Goal: Task Accomplishment & Management: Use online tool/utility

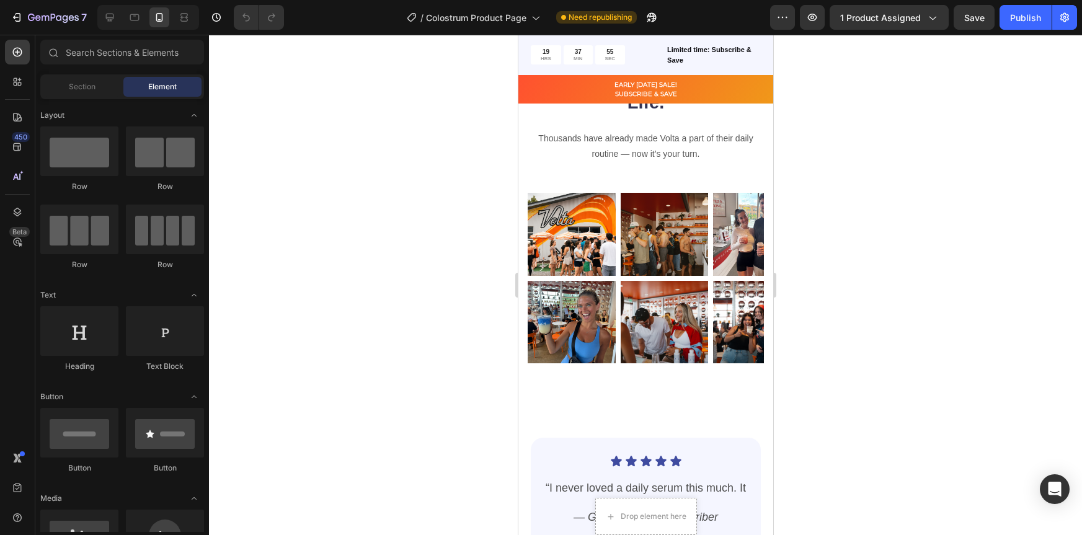
scroll to position [2733, 0]
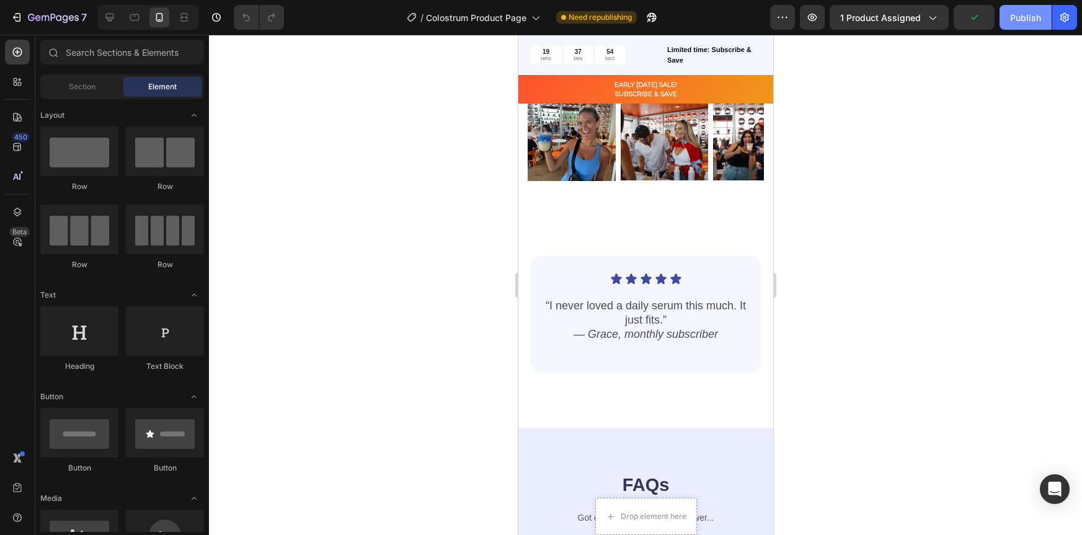
click at [1020, 25] on button "Publish" at bounding box center [1026, 17] width 52 height 25
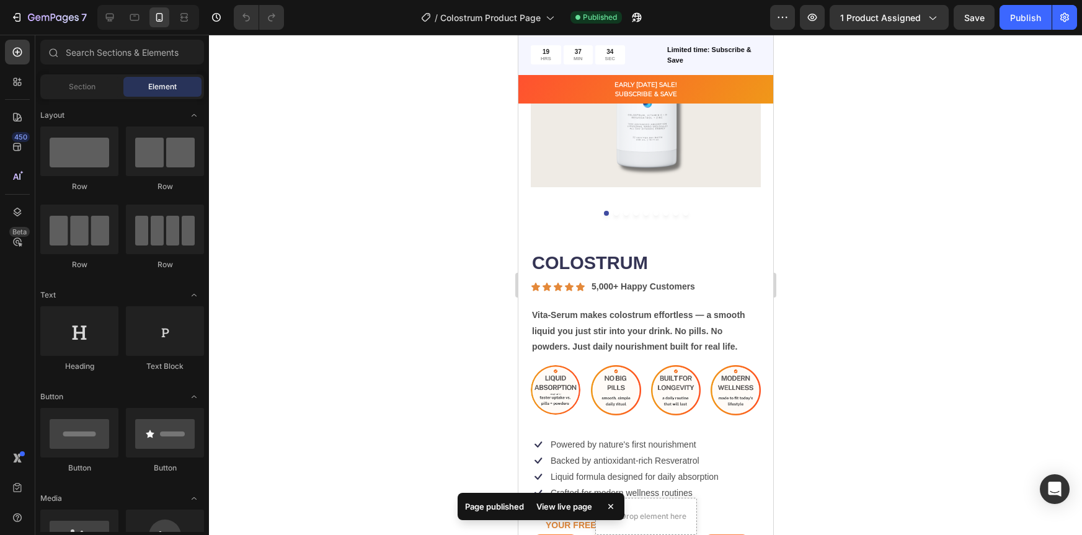
scroll to position [0, 0]
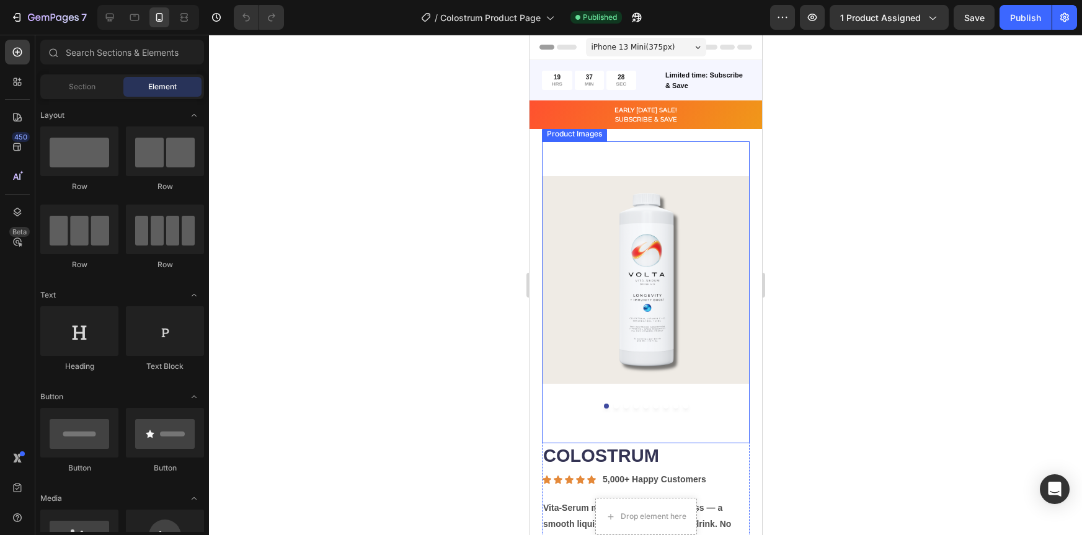
click at [654, 279] on img at bounding box center [645, 279] width 208 height 277
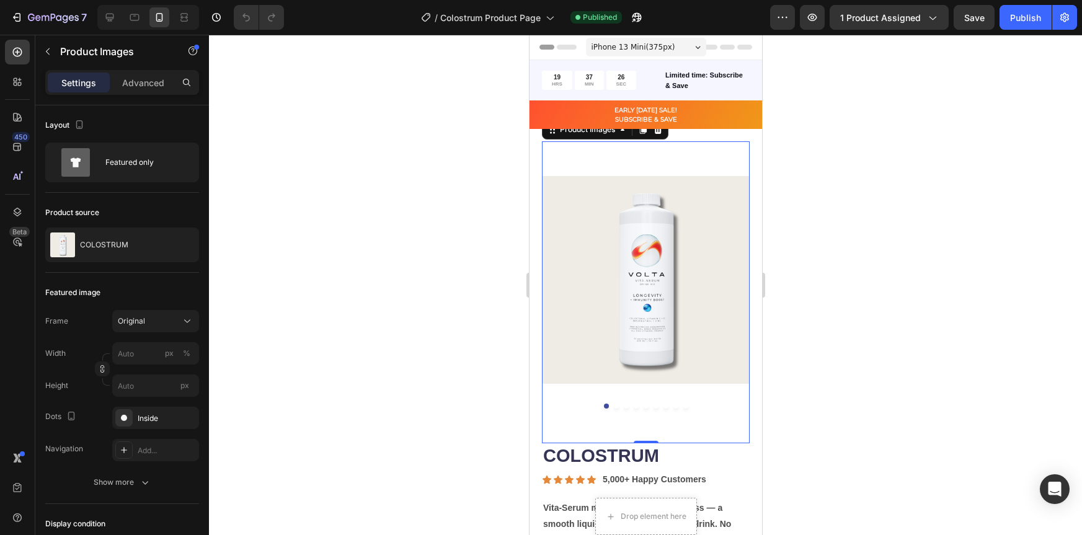
click at [832, 238] on div at bounding box center [645, 285] width 873 height 500
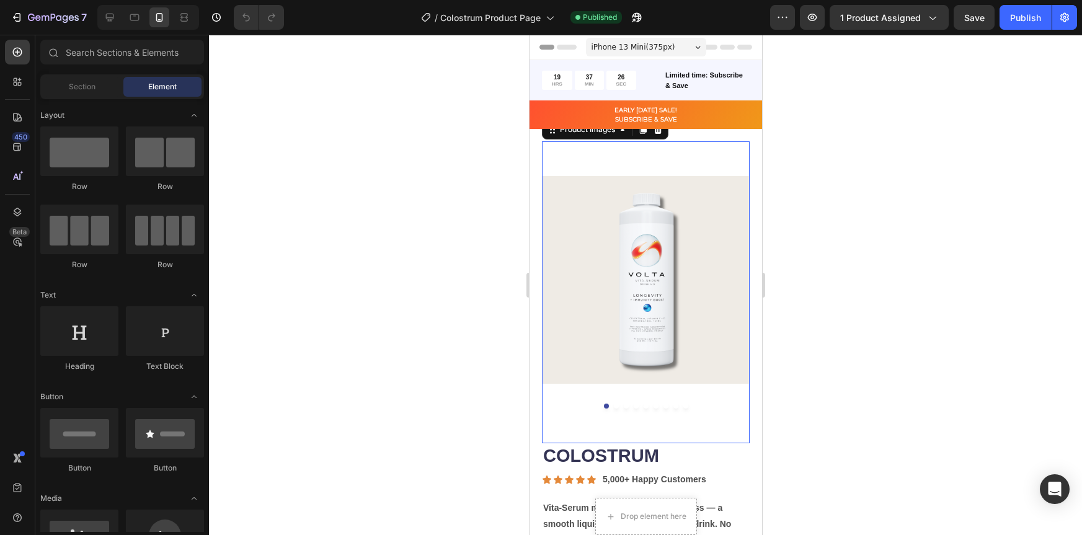
click at [651, 291] on img at bounding box center [645, 279] width 208 height 277
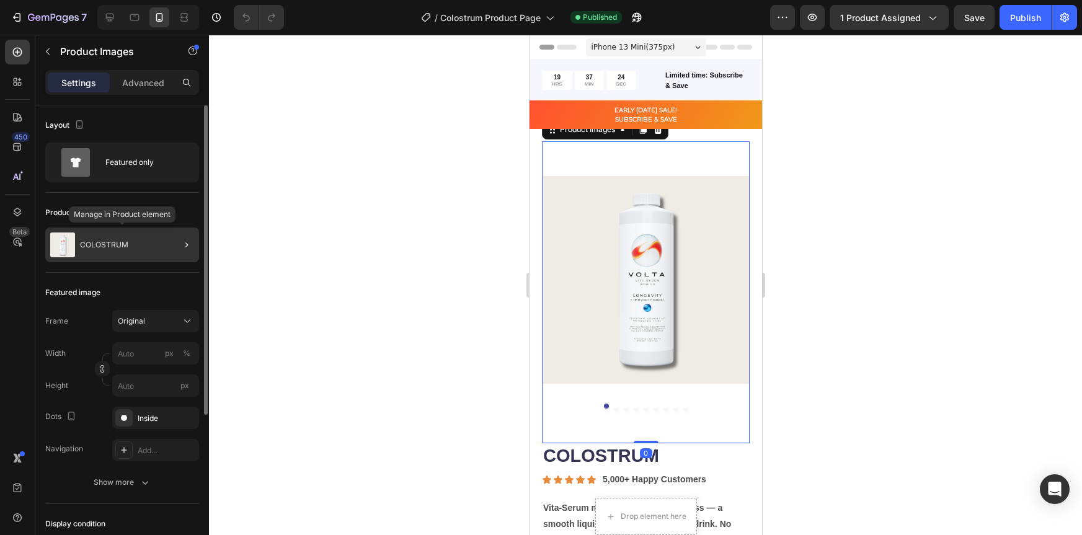
click at [70, 250] on img at bounding box center [62, 245] width 25 height 25
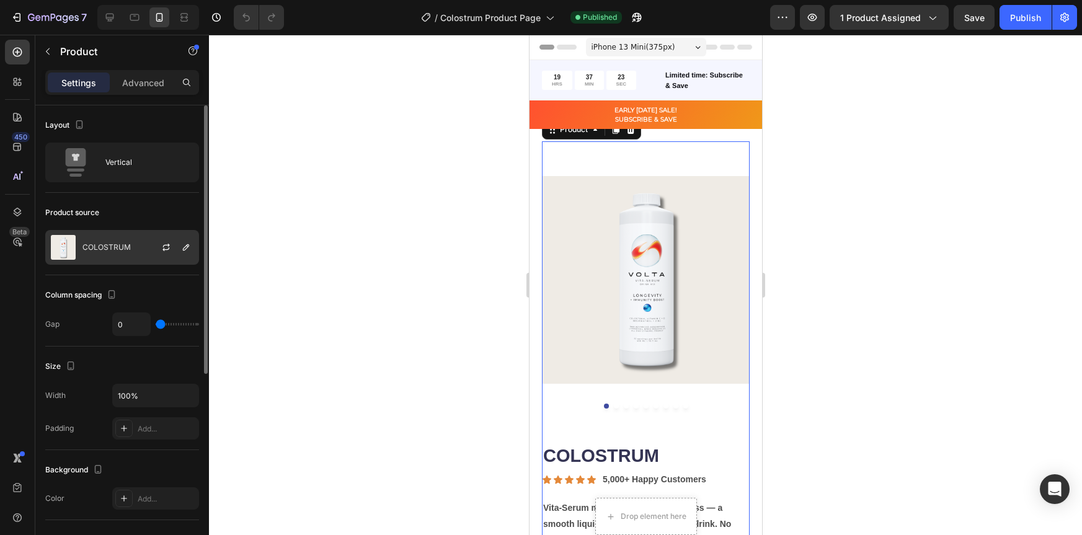
click at [123, 241] on div "COLOSTRUM" at bounding box center [122, 247] width 154 height 35
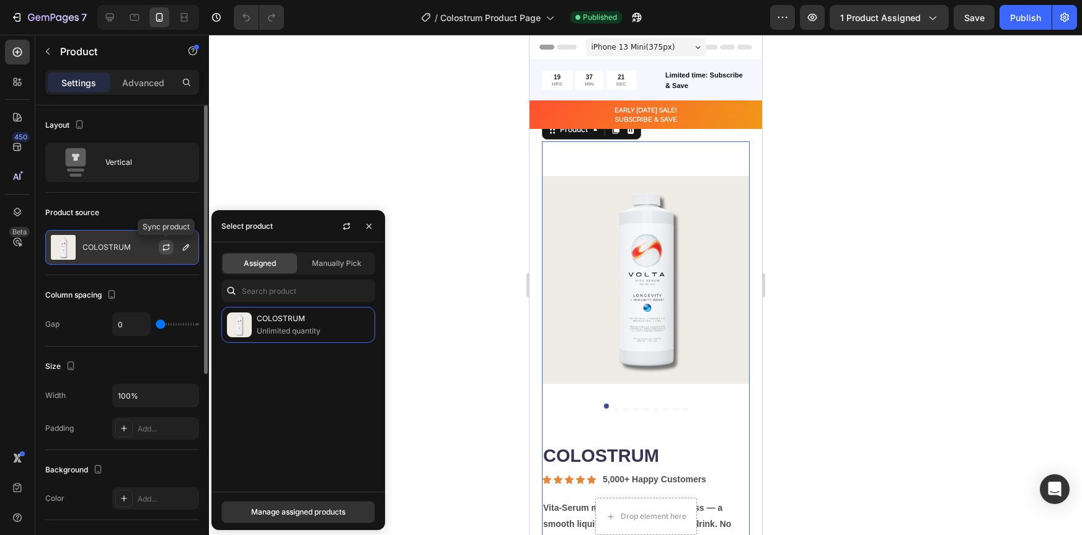
click at [167, 246] on icon "button" at bounding box center [166, 247] width 10 height 10
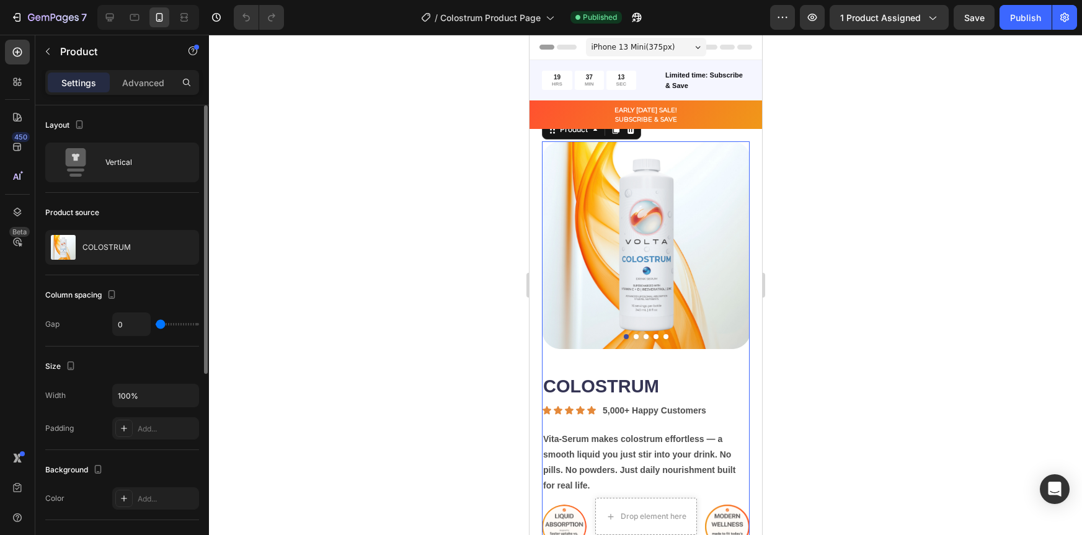
click at [846, 208] on div at bounding box center [645, 285] width 873 height 500
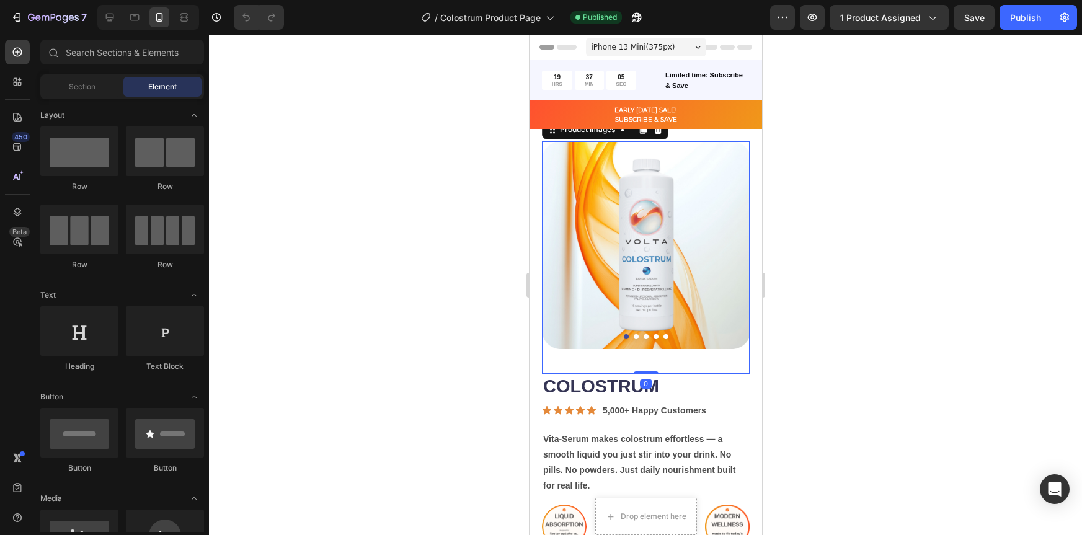
click at [717, 345] on div "Product Images 0" at bounding box center [645, 257] width 208 height 233
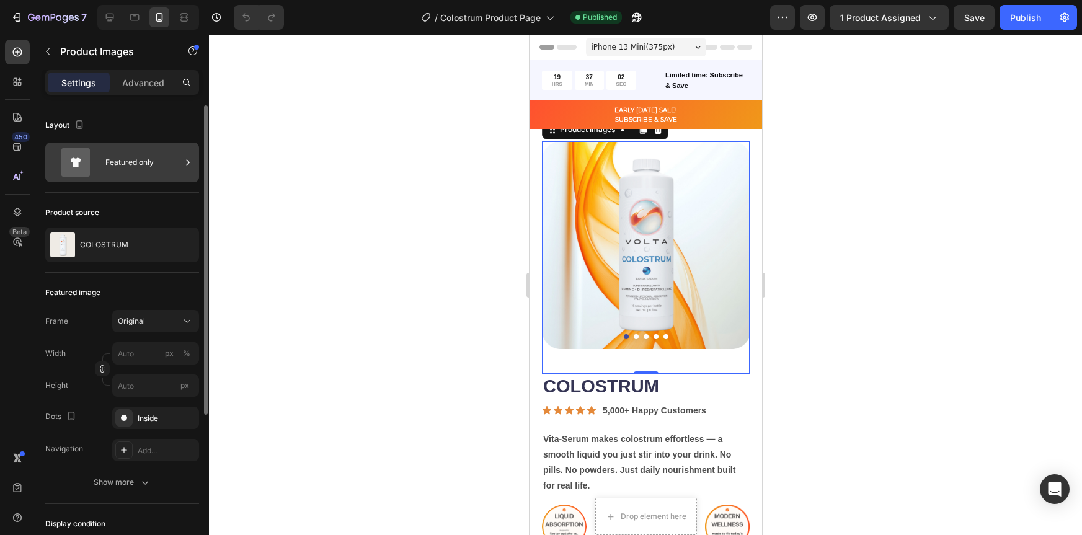
click at [147, 159] on div "Featured only" at bounding box center [143, 162] width 76 height 29
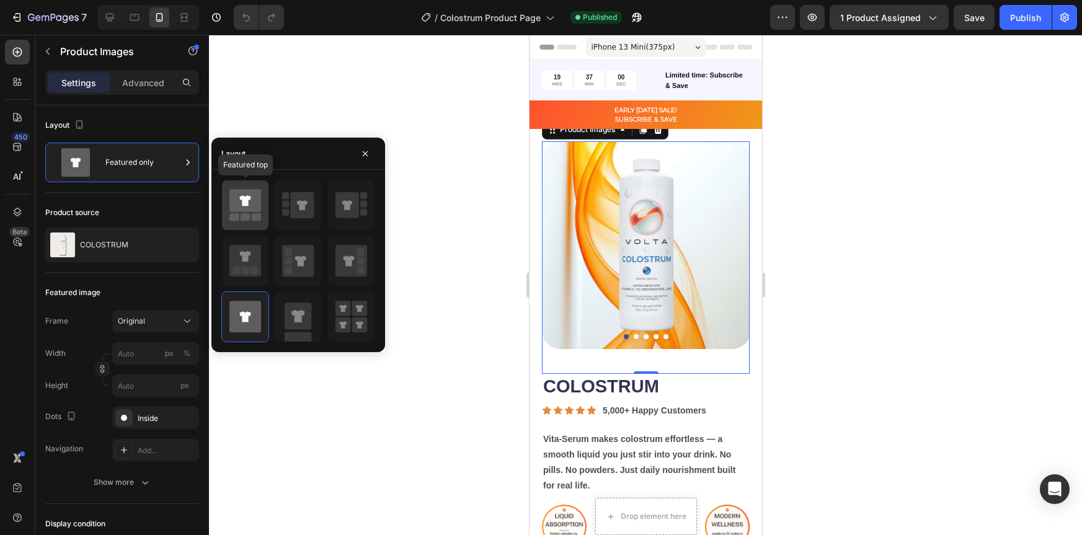
click at [250, 213] on icon at bounding box center [245, 205] width 32 height 35
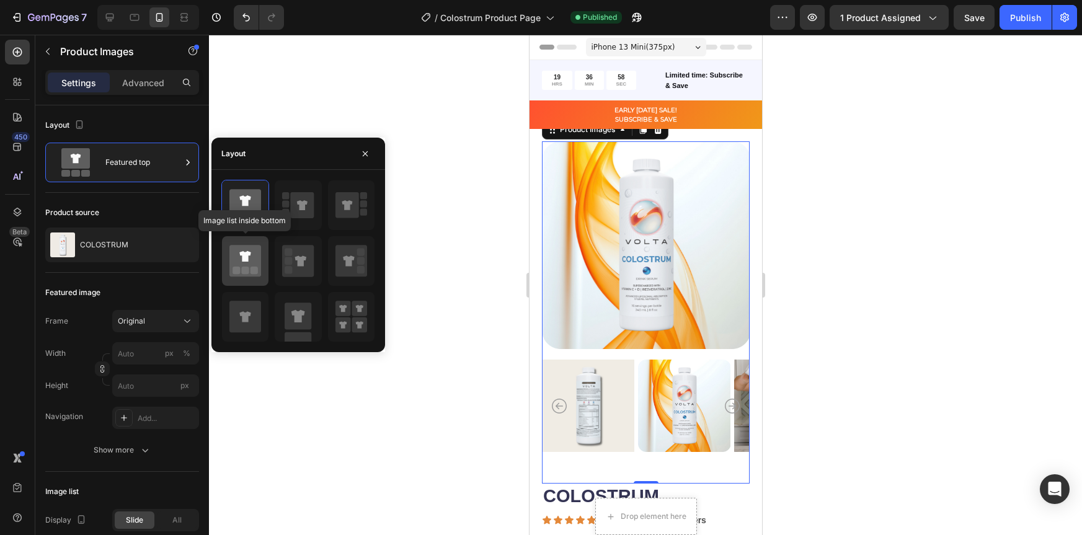
click at [257, 256] on icon at bounding box center [245, 261] width 32 height 32
type input "20"
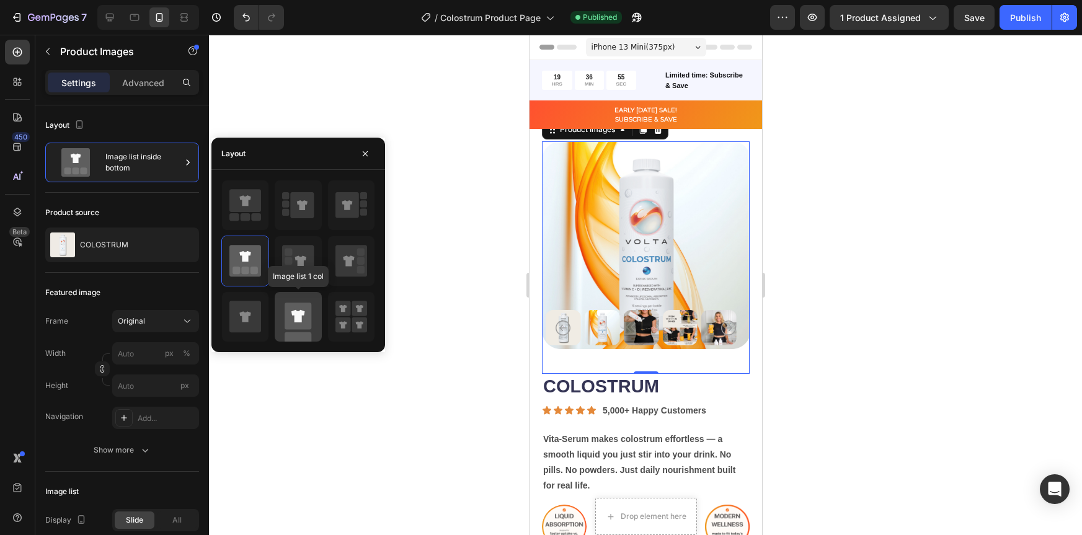
click at [298, 331] on icon at bounding box center [298, 317] width 32 height 50
type input "100"
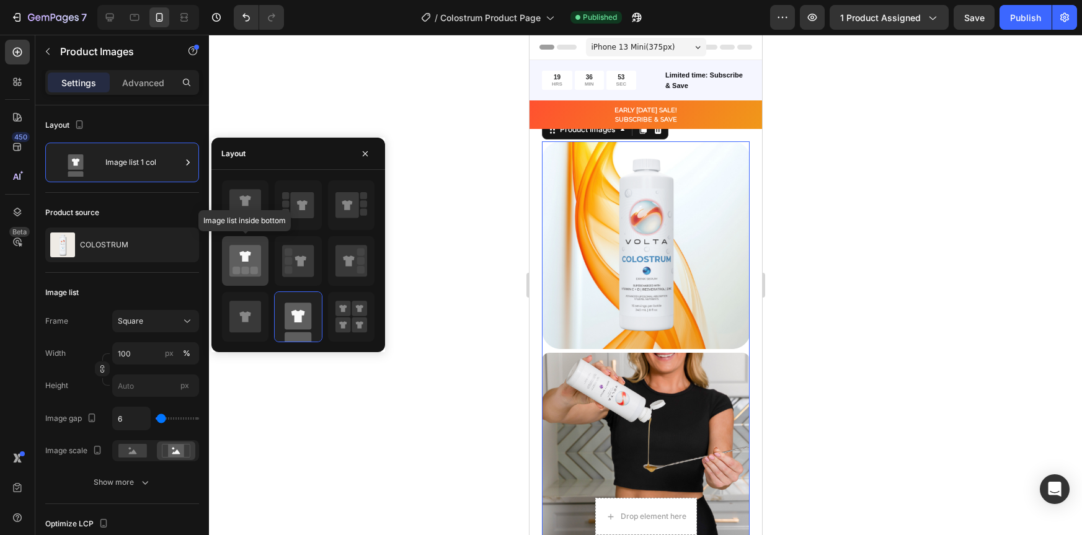
click at [251, 262] on icon at bounding box center [245, 261] width 32 height 32
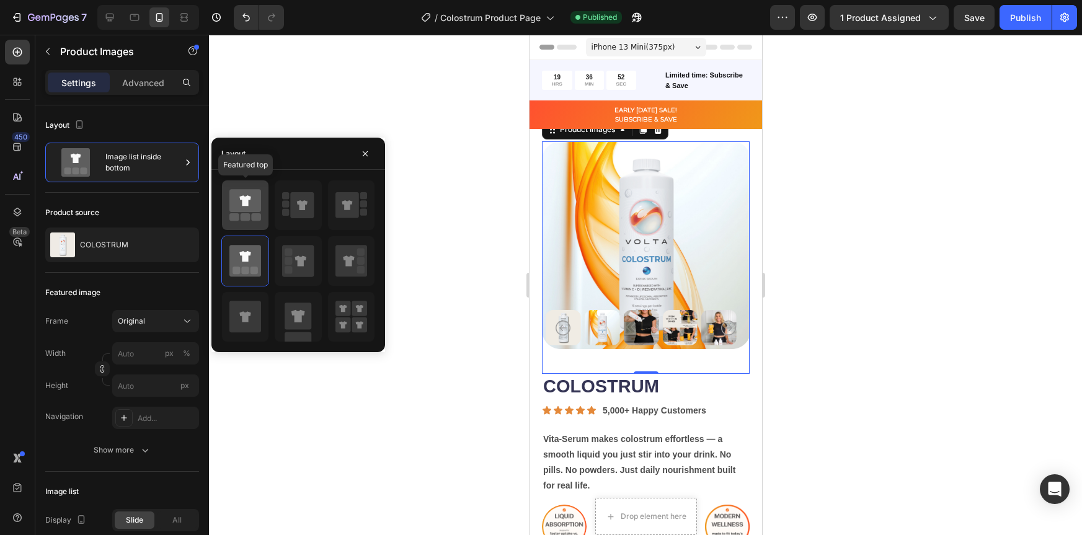
click at [236, 211] on icon at bounding box center [245, 200] width 32 height 23
type input "149"
type input "171"
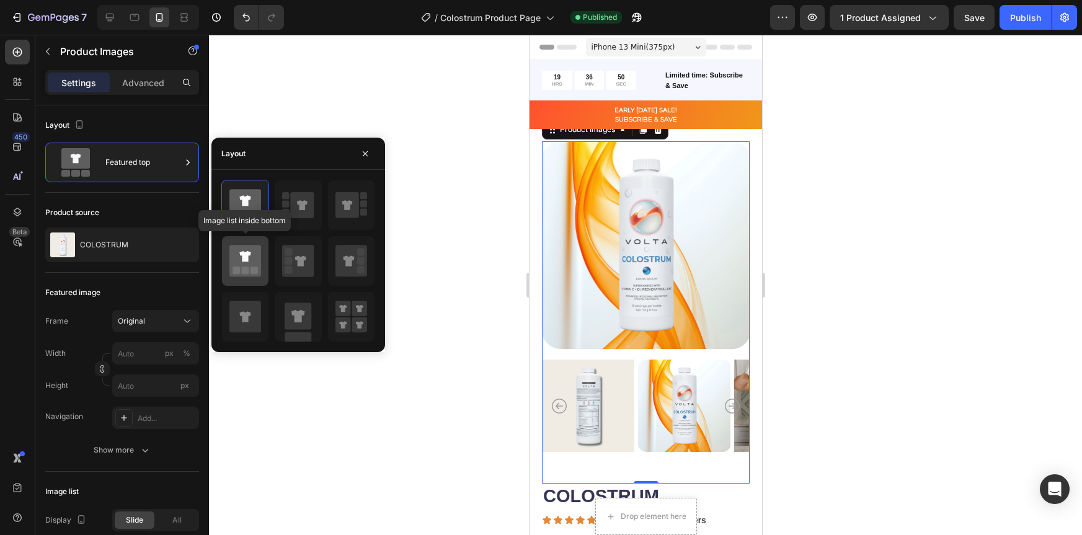
click at [254, 244] on icon at bounding box center [245, 261] width 32 height 35
type input "20"
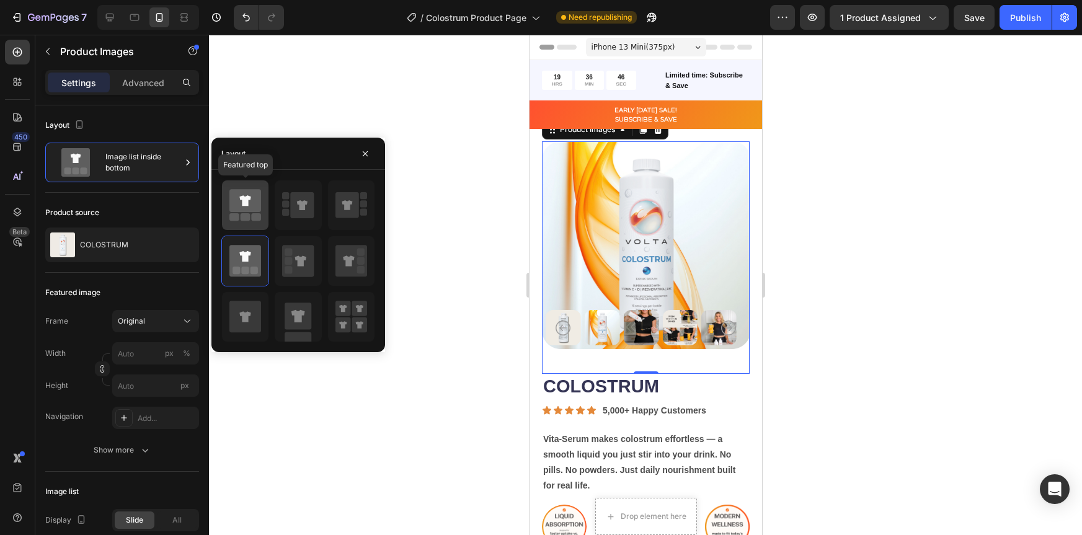
click at [243, 196] on icon at bounding box center [244, 200] width 11 height 11
type input "149"
type input "171"
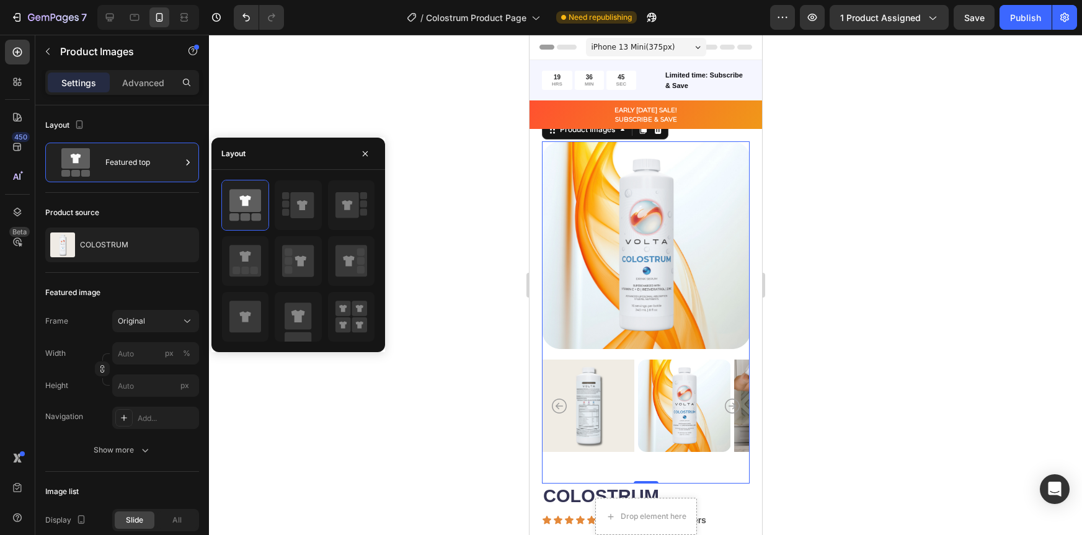
click at [858, 339] on div at bounding box center [645, 285] width 873 height 500
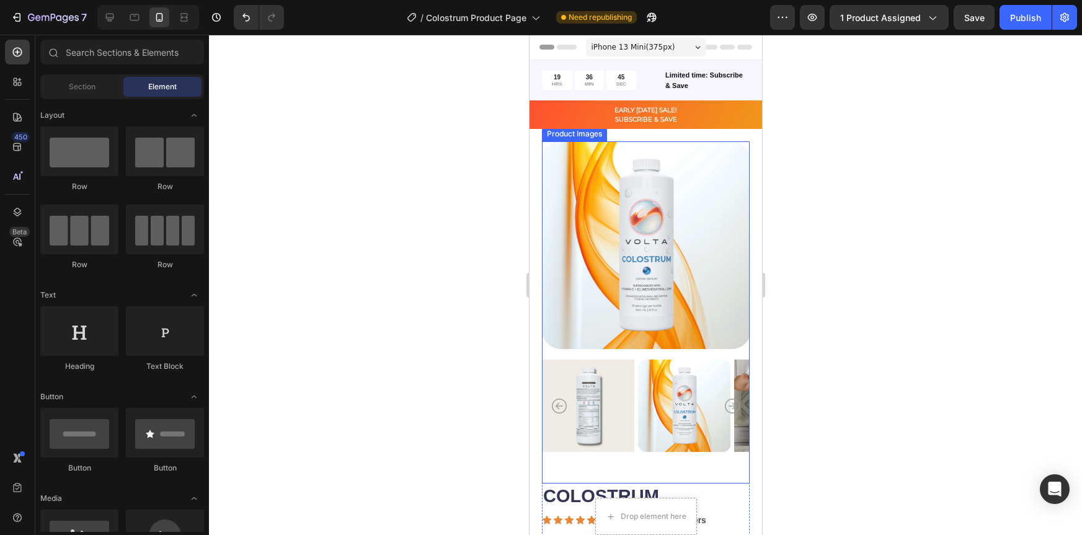
click at [592, 396] on img at bounding box center [587, 406] width 92 height 106
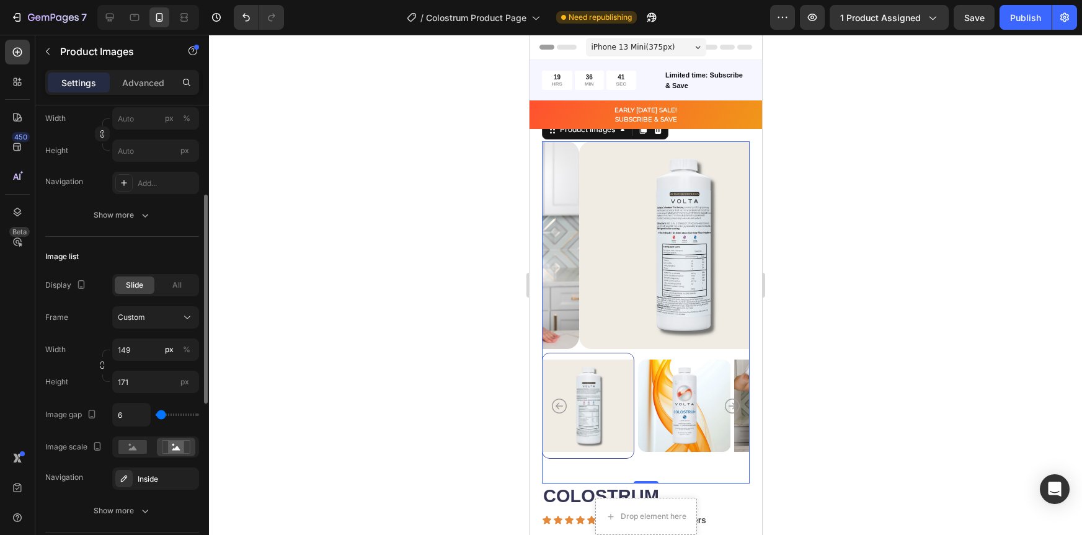
scroll to position [242, 0]
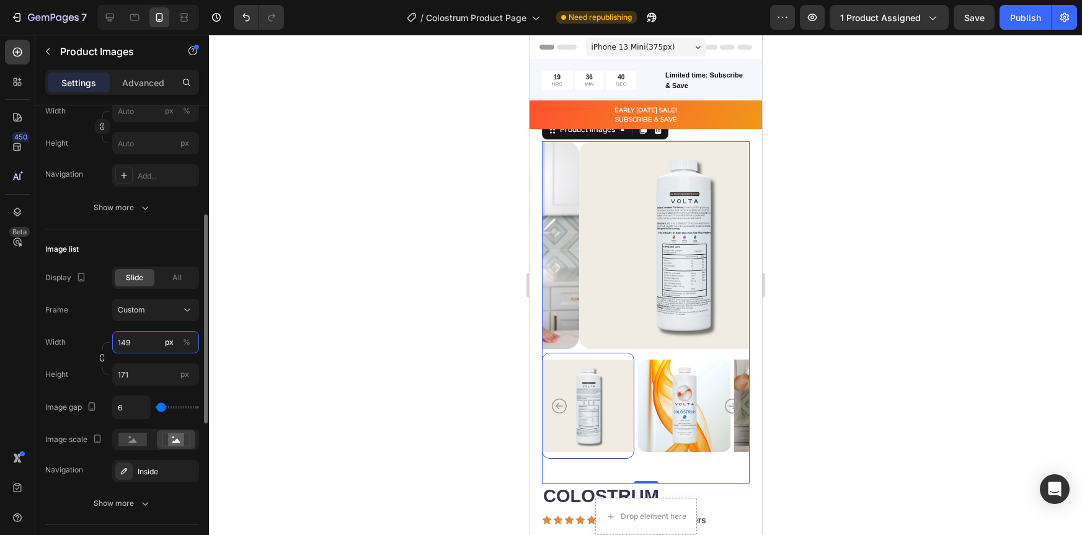
click at [130, 344] on input "149" at bounding box center [155, 342] width 87 height 22
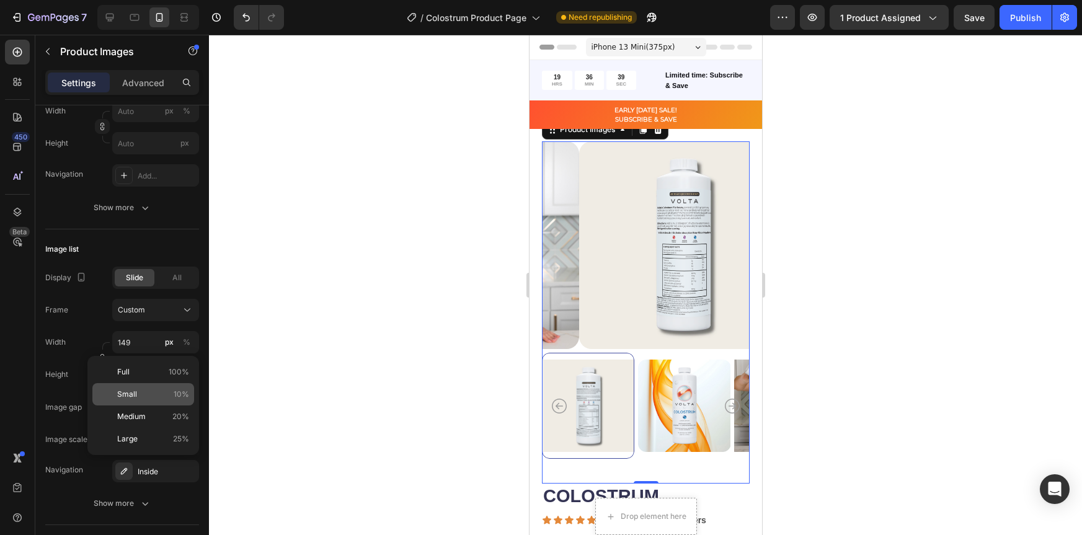
click at [138, 389] on p "Small 10%" at bounding box center [153, 394] width 72 height 11
type input "10"
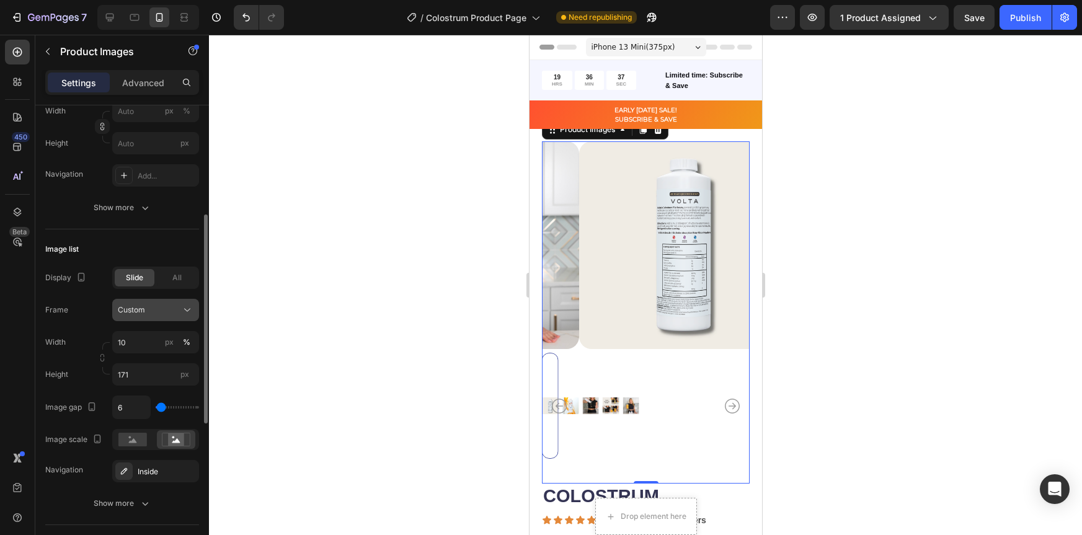
click at [154, 310] on div "Custom" at bounding box center [148, 310] width 61 height 11
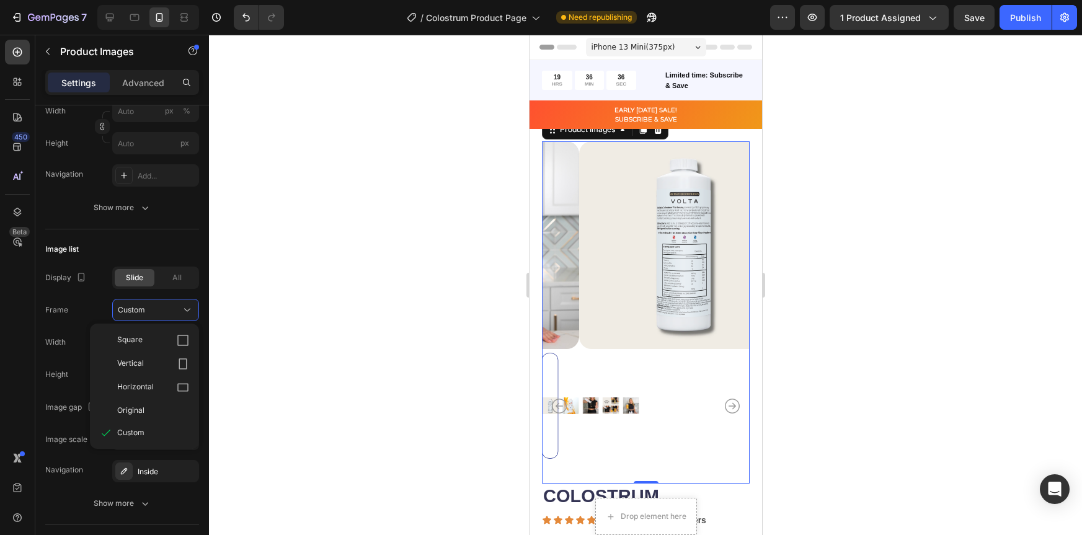
click at [274, 320] on div at bounding box center [645, 285] width 873 height 500
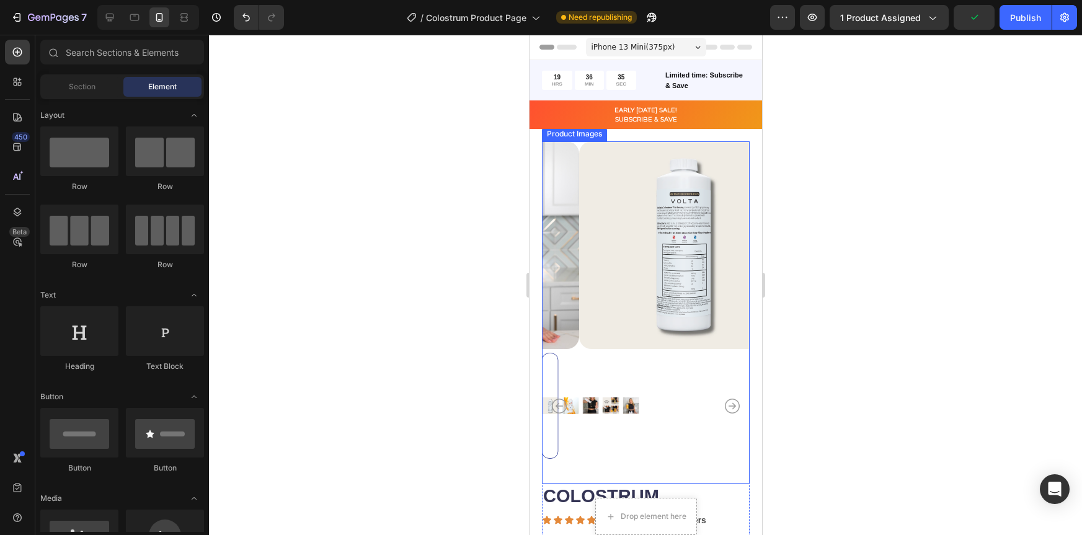
click at [649, 372] on div at bounding box center [645, 406] width 208 height 106
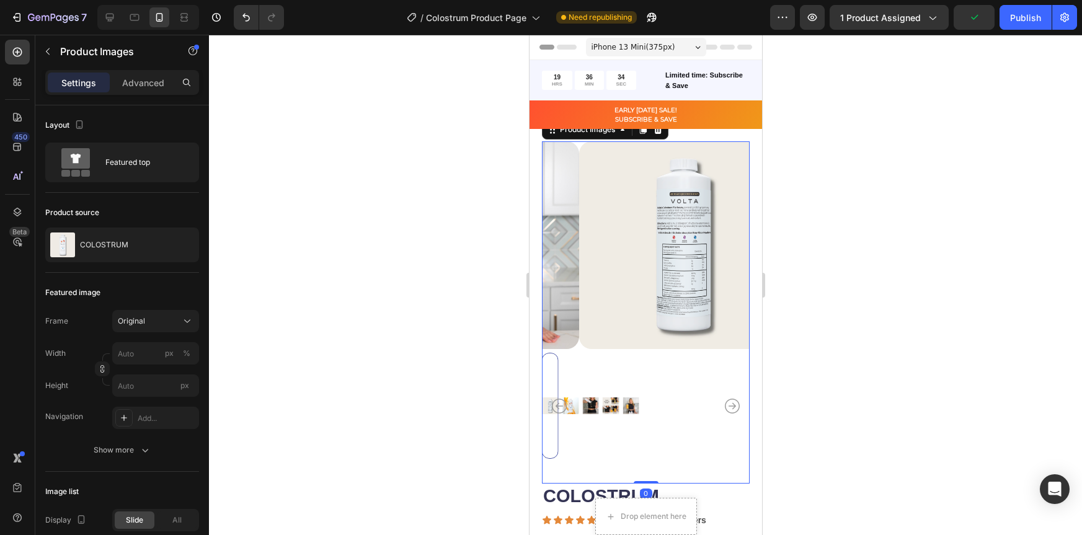
click at [548, 404] on div at bounding box center [549, 406] width 17 height 106
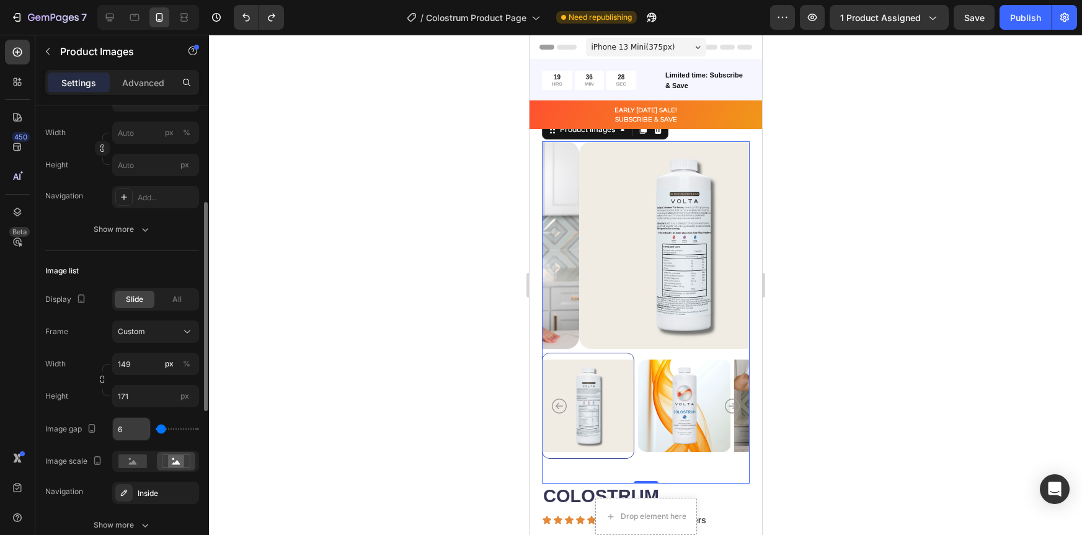
scroll to position [219, 0]
click at [141, 368] on input "149" at bounding box center [155, 366] width 87 height 22
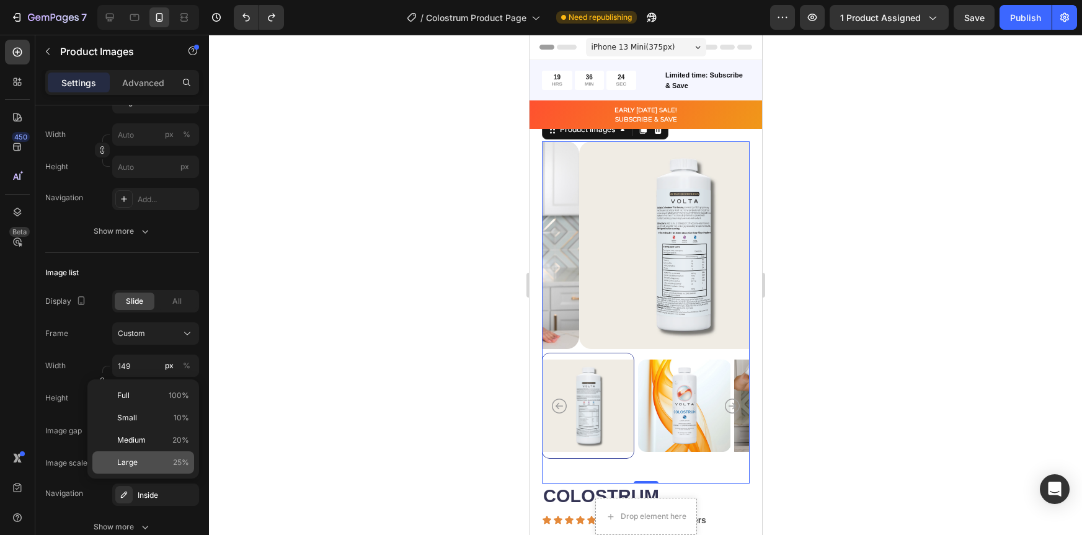
click at [141, 460] on p "Large 25%" at bounding box center [153, 462] width 72 height 11
type input "25"
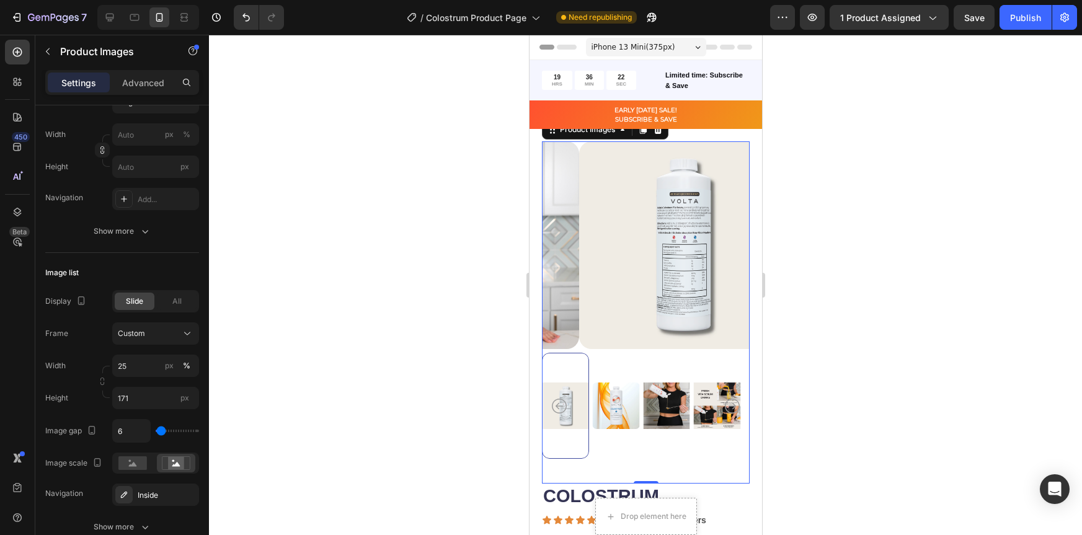
click at [867, 366] on div at bounding box center [645, 285] width 873 height 500
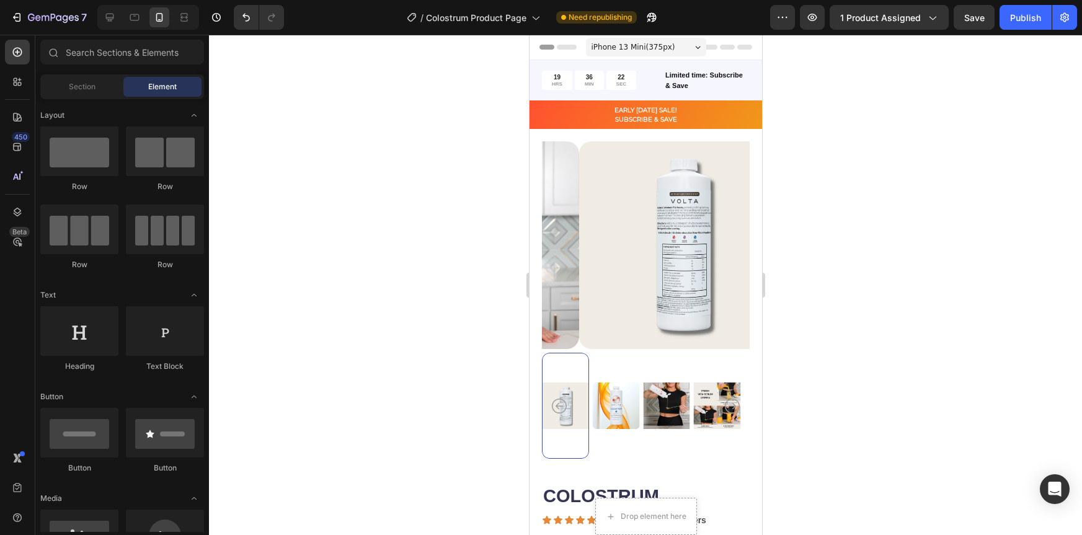
click at [866, 365] on div at bounding box center [645, 285] width 873 height 500
click at [836, 361] on div at bounding box center [645, 285] width 873 height 500
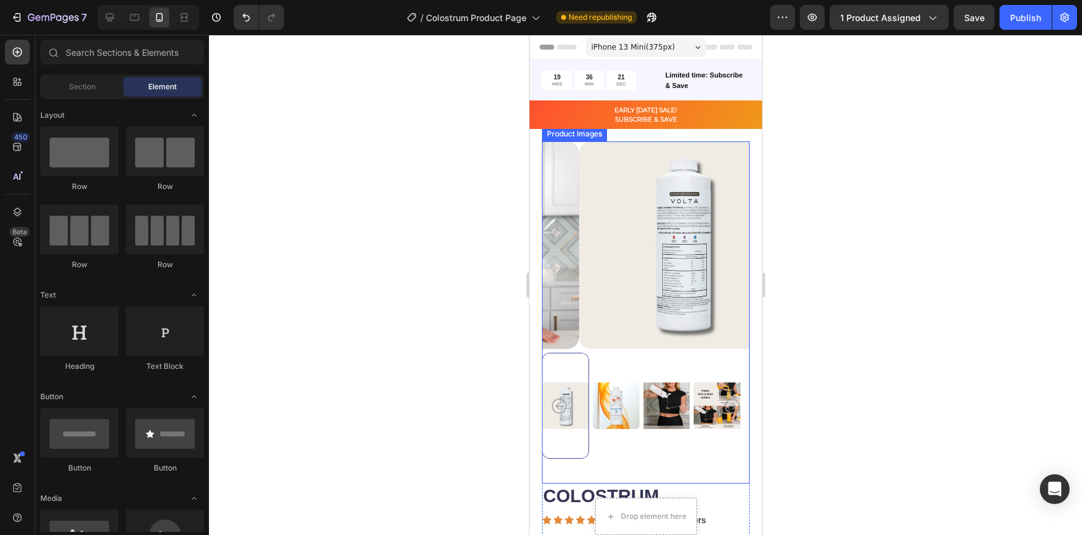
click at [674, 313] on img at bounding box center [683, 245] width 208 height 208
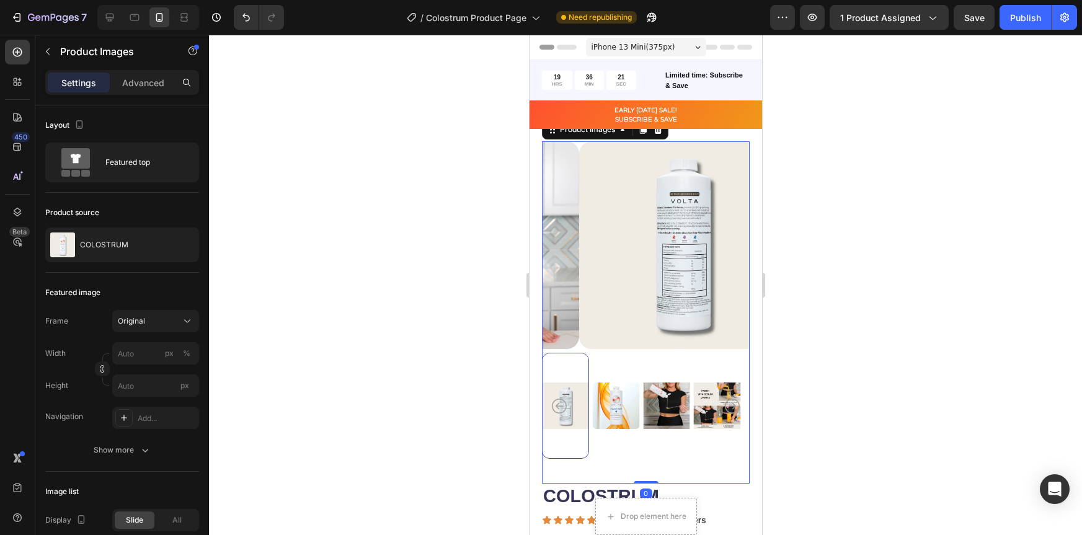
click at [674, 313] on img at bounding box center [683, 245] width 208 height 208
click at [685, 375] on img at bounding box center [666, 406] width 47 height 106
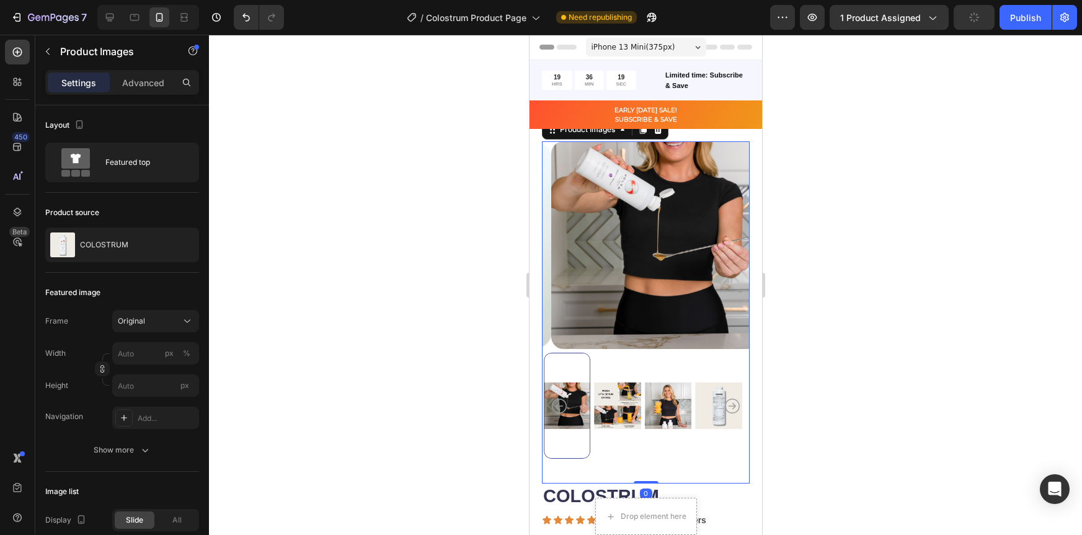
click at [814, 345] on div at bounding box center [645, 285] width 873 height 500
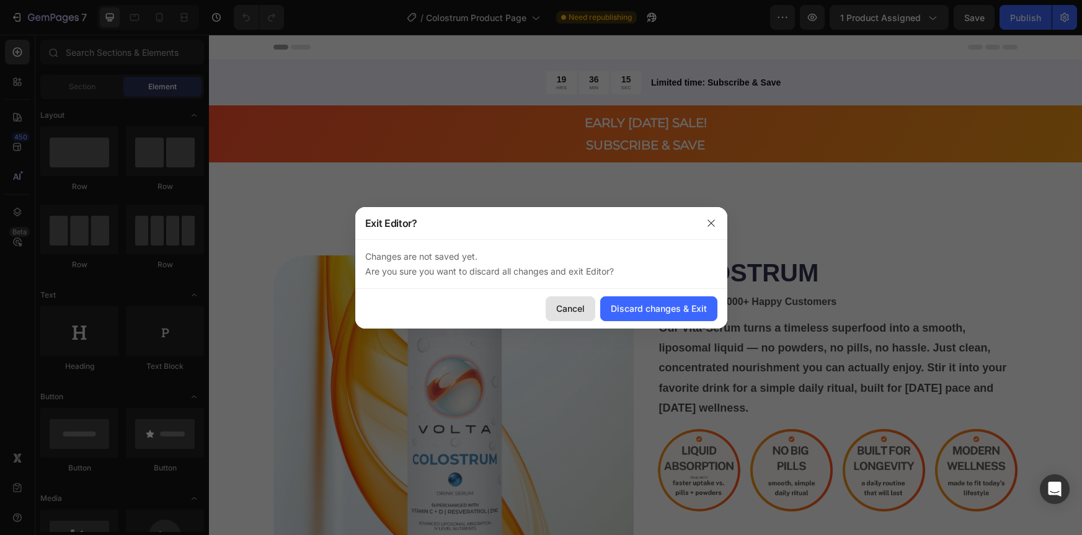
click at [569, 308] on div "Cancel" at bounding box center [570, 308] width 29 height 13
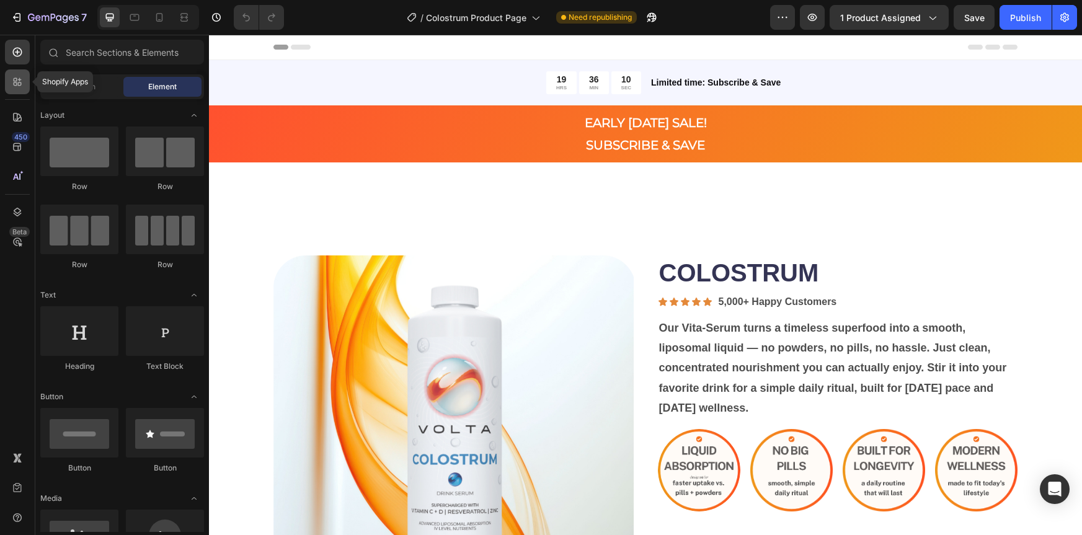
click at [16, 78] on icon at bounding box center [17, 82] width 12 height 12
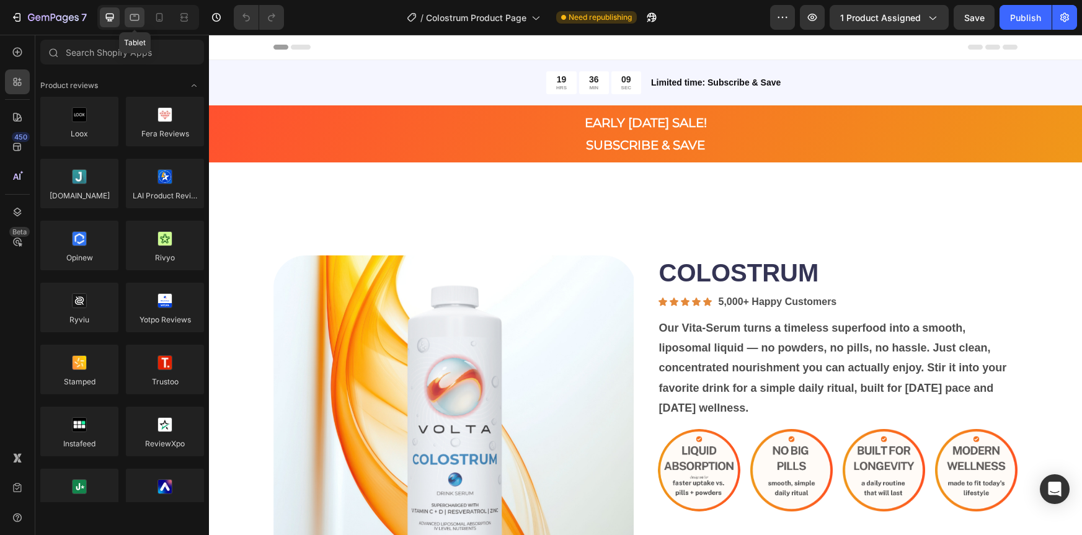
click at [133, 17] on icon at bounding box center [134, 17] width 12 height 12
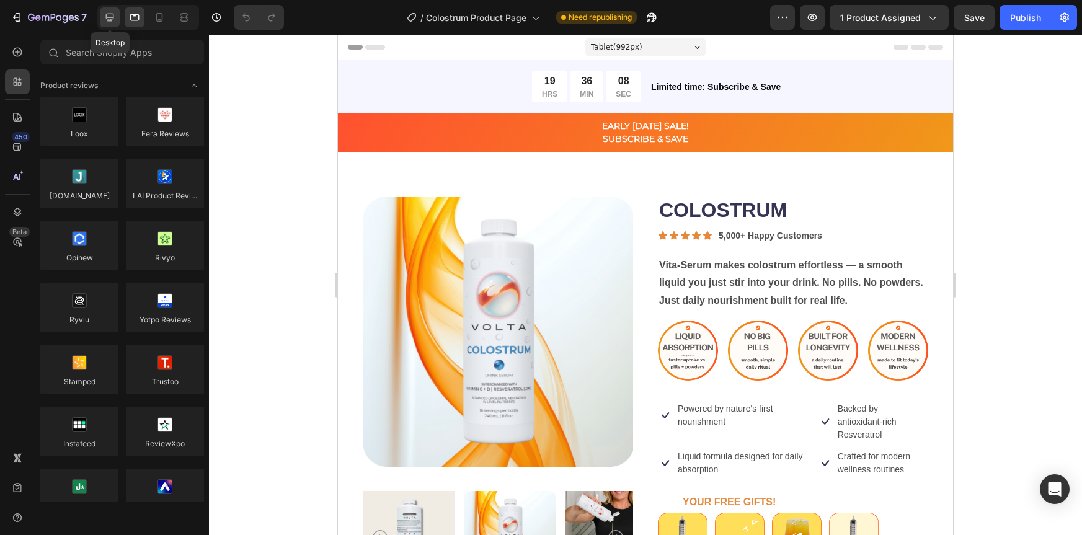
click at [106, 16] on icon at bounding box center [110, 18] width 8 height 8
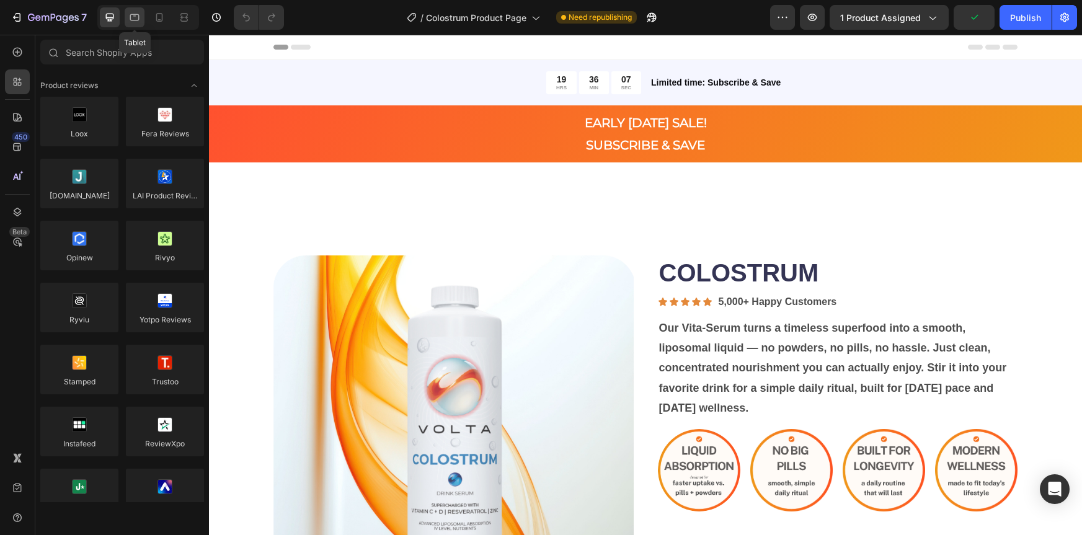
click at [127, 16] on div at bounding box center [135, 17] width 20 height 20
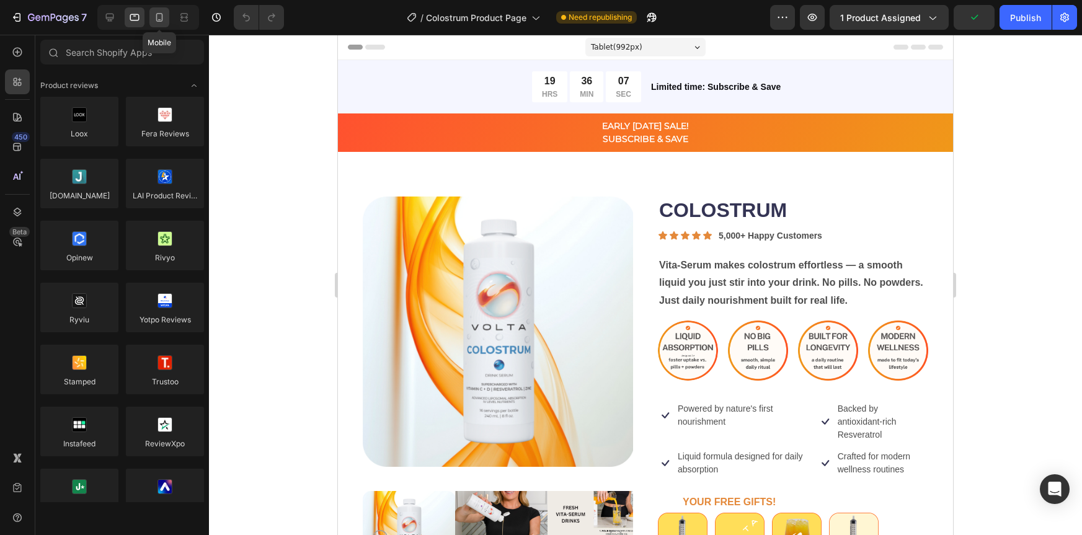
click at [156, 16] on icon at bounding box center [159, 17] width 7 height 9
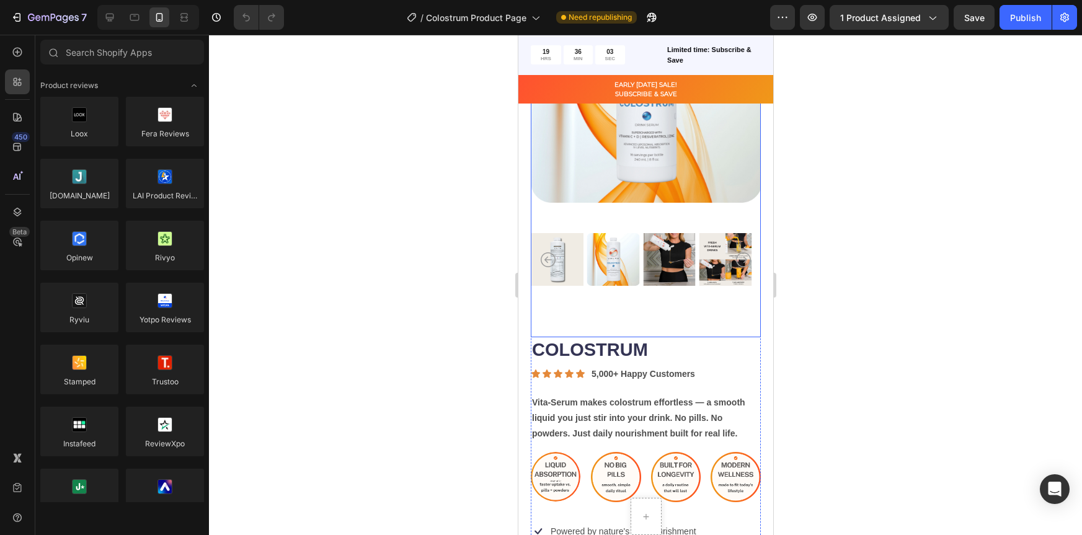
scroll to position [172, 0]
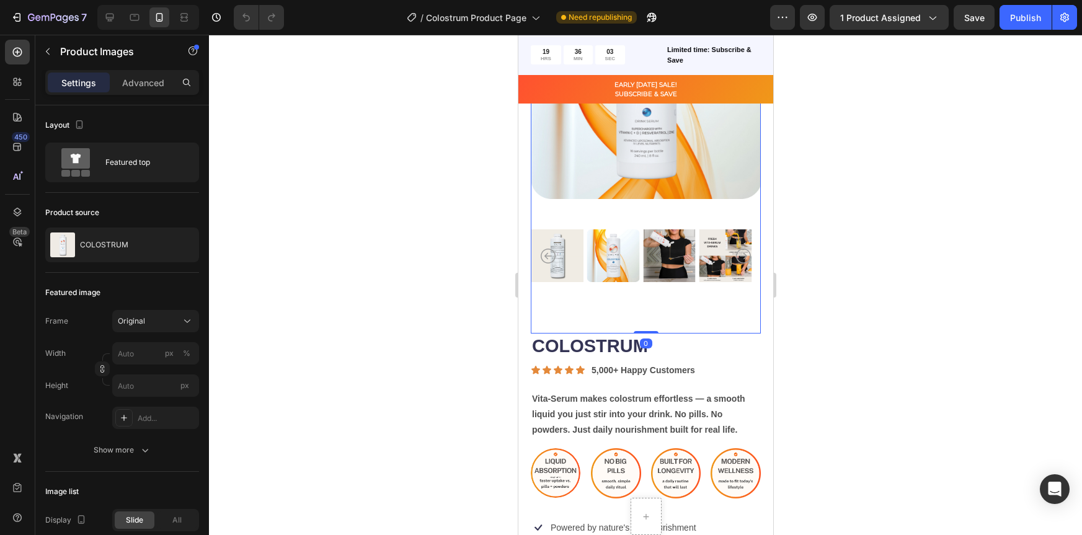
click at [646, 302] on div "Product Images 0" at bounding box center [645, 151] width 230 height 365
click at [145, 84] on p "Advanced" at bounding box center [143, 82] width 42 height 13
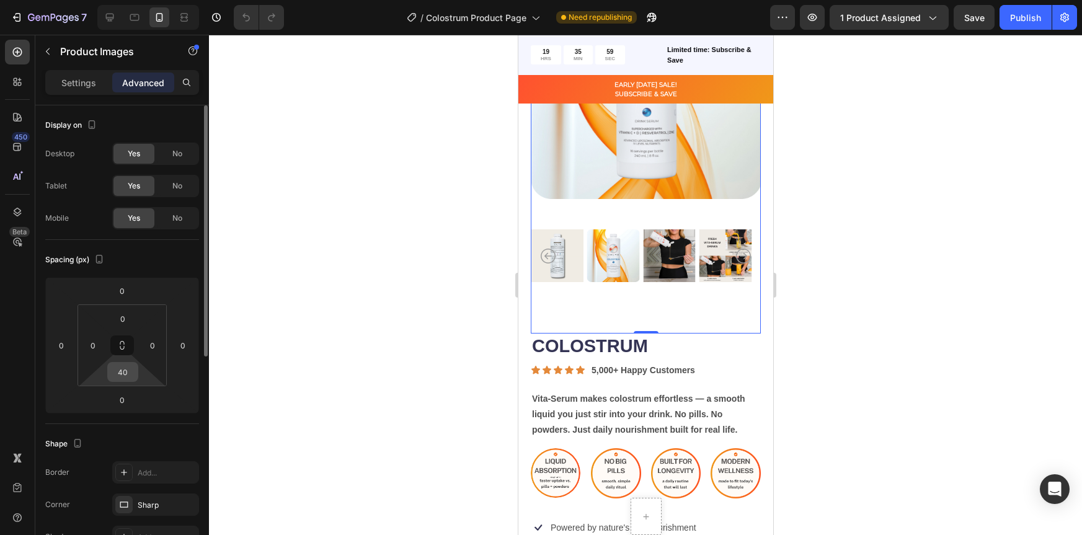
click at [127, 370] on input "40" at bounding box center [122, 372] width 25 height 19
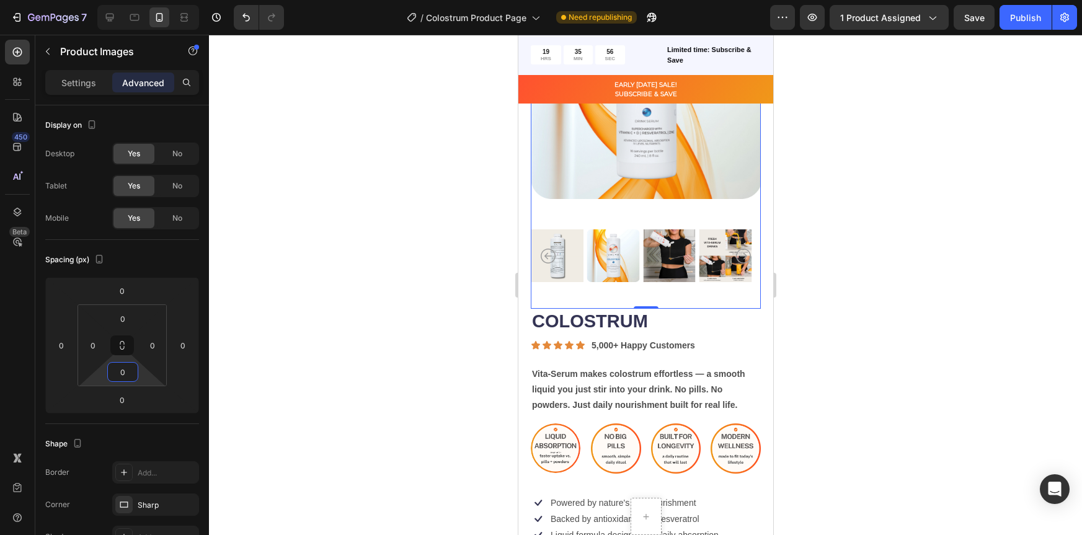
type input "0"
click at [649, 203] on img at bounding box center [669, 256] width 52 height 106
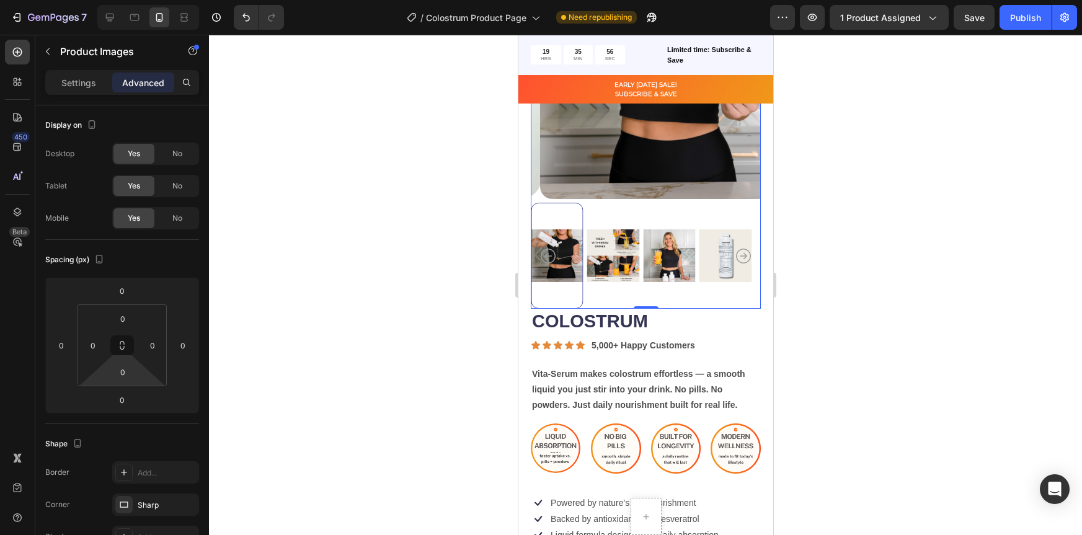
click at [649, 164] on img at bounding box center [655, 84] width 230 height 230
click at [878, 218] on div at bounding box center [645, 285] width 873 height 500
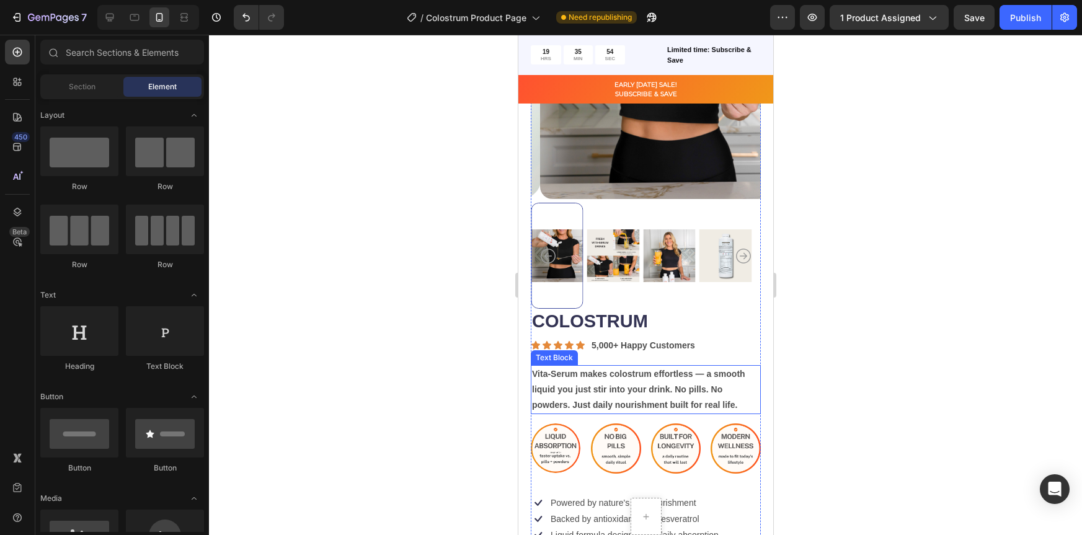
click at [731, 367] on p "Vita-Serum makes colostrum effortless — a smooth liquid you just stir into your…" at bounding box center [646, 390] width 228 height 47
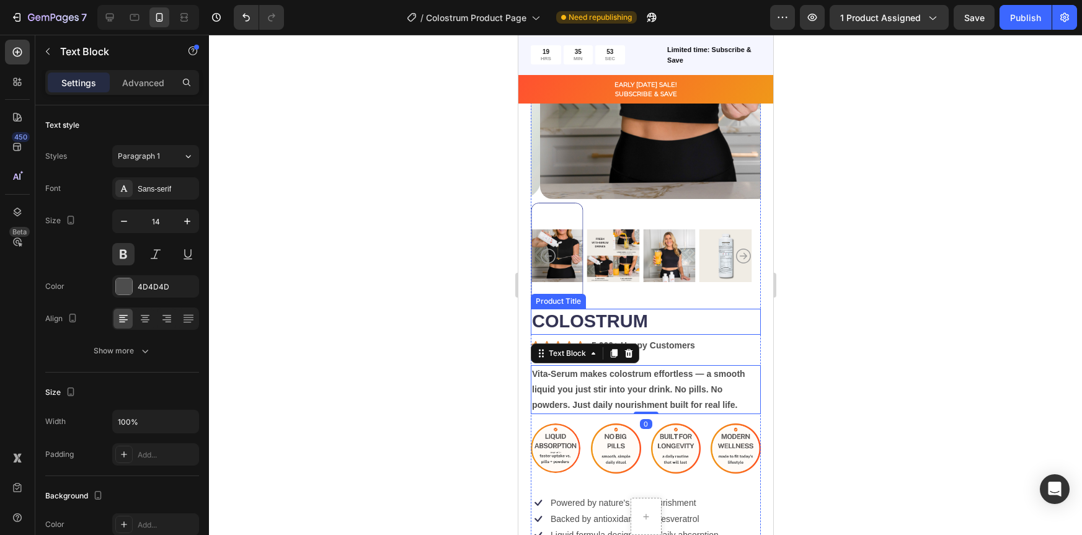
click at [720, 311] on h1 "COLOSTRUM" at bounding box center [645, 322] width 230 height 26
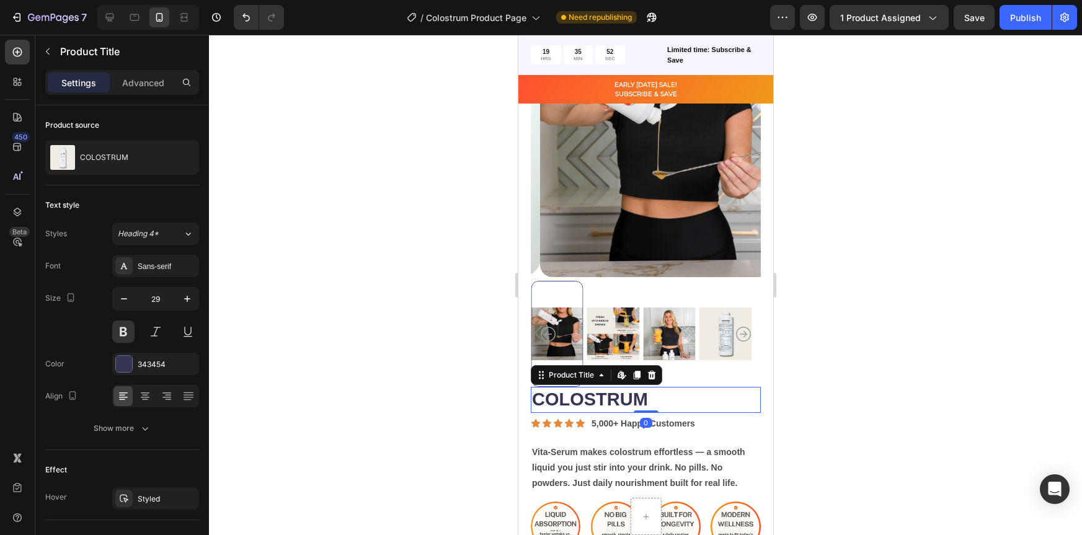
scroll to position [86, 0]
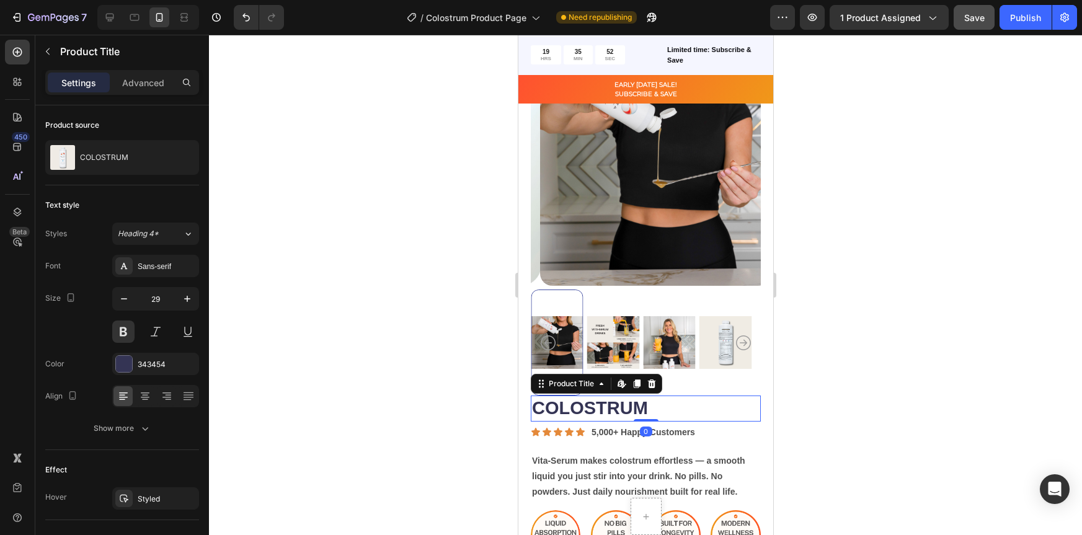
click at [976, 17] on span "Save" at bounding box center [974, 17] width 20 height 11
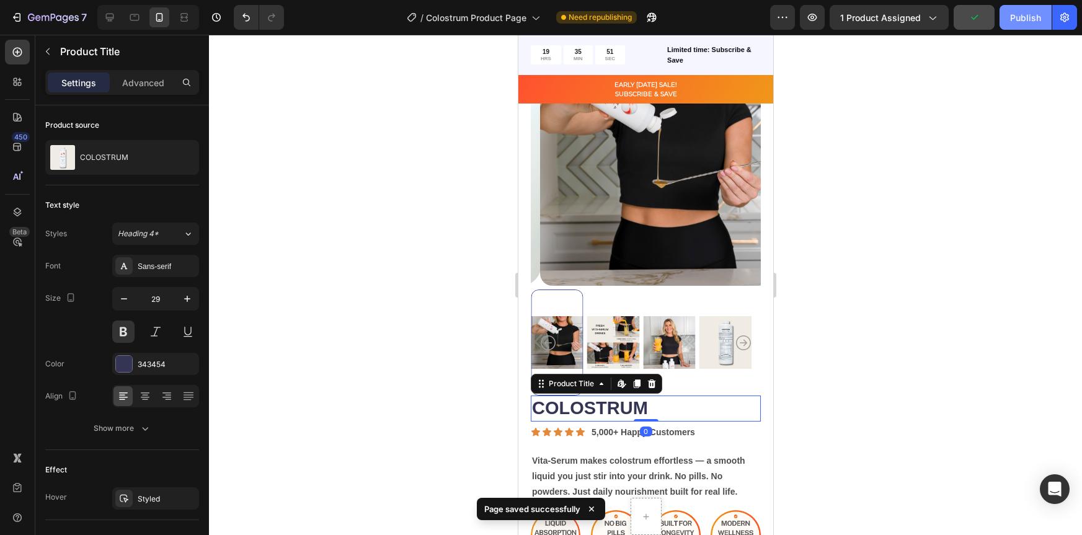
click at [1010, 19] on button "Publish" at bounding box center [1026, 17] width 52 height 25
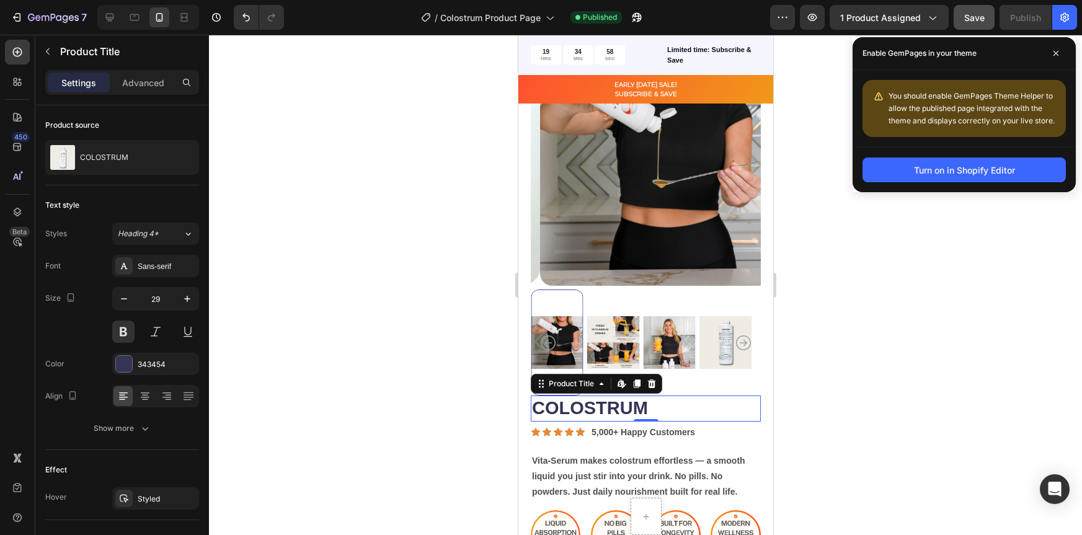
click at [382, 216] on div at bounding box center [645, 285] width 873 height 500
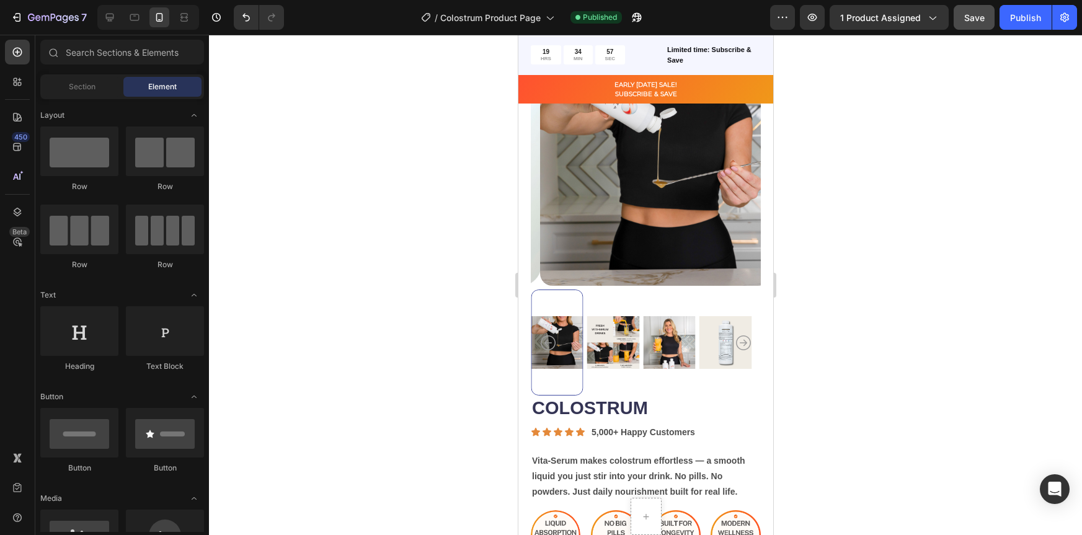
click at [382, 216] on div at bounding box center [645, 285] width 873 height 500
click at [819, 233] on div at bounding box center [645, 285] width 873 height 500
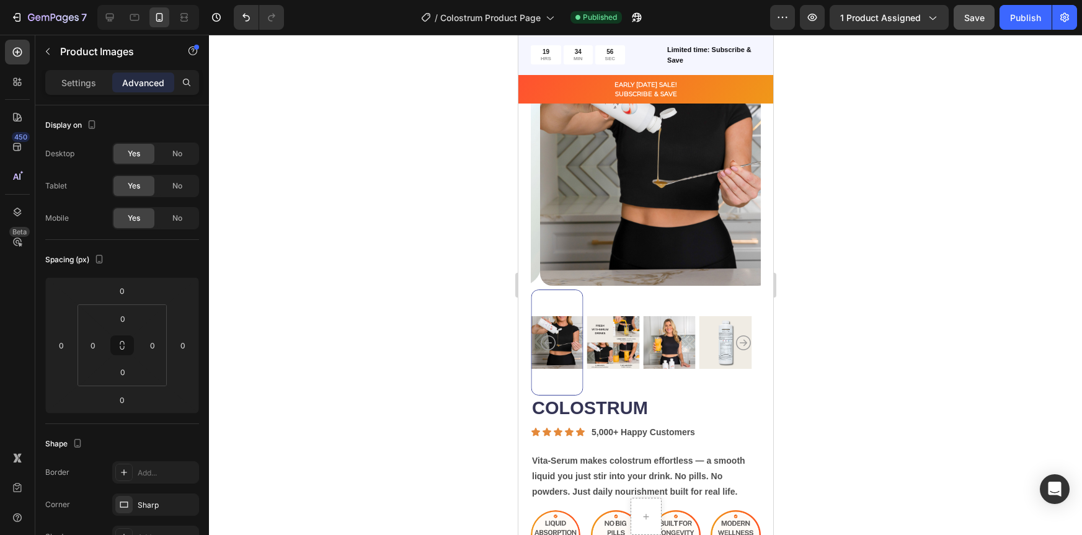
click at [716, 208] on img at bounding box center [655, 171] width 230 height 230
click at [847, 220] on div at bounding box center [645, 285] width 873 height 500
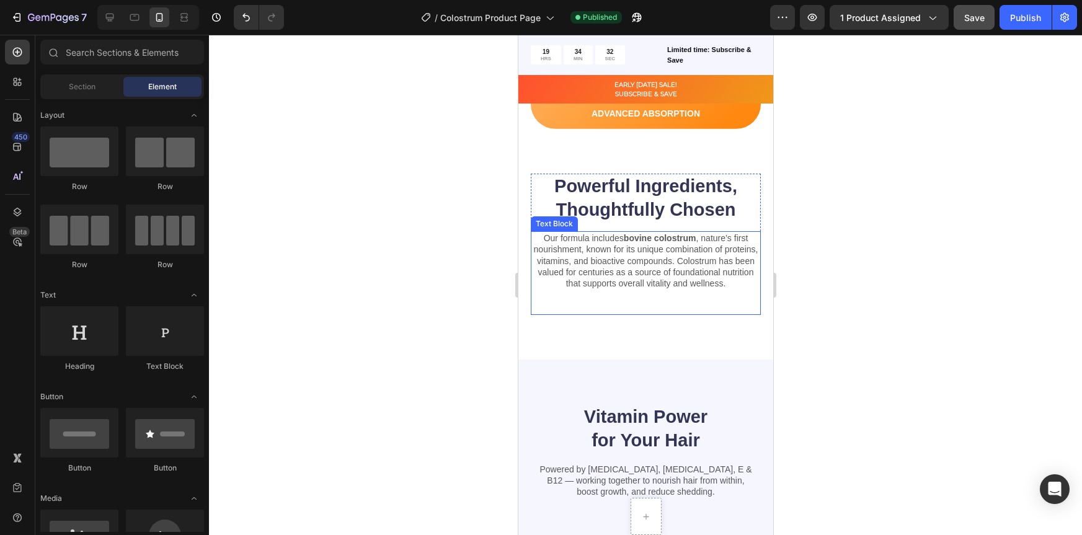
scroll to position [981, 0]
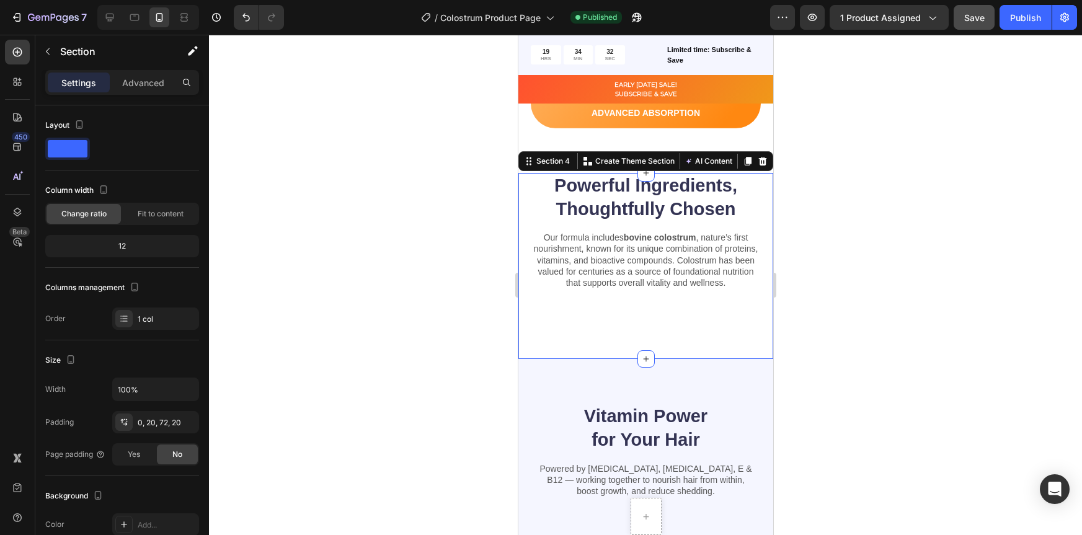
click at [689, 347] on div "Powerful Ingredients, Thoughtfully Chosen Heading Our formula includes bovine c…" at bounding box center [645, 266] width 255 height 186
click at [143, 78] on p "Advanced" at bounding box center [143, 82] width 42 height 13
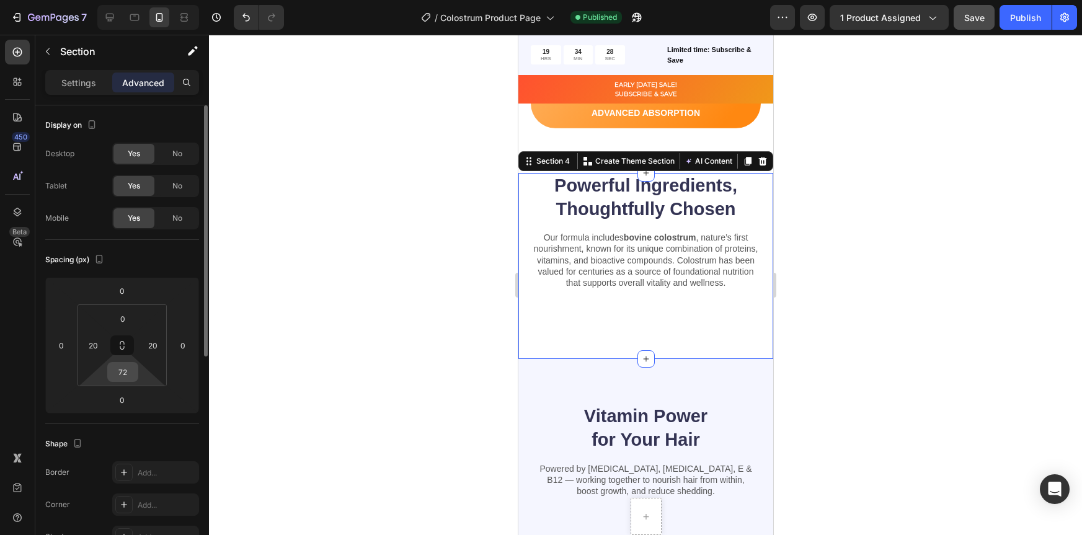
click at [127, 368] on input "72" at bounding box center [122, 372] width 25 height 19
type input "0"
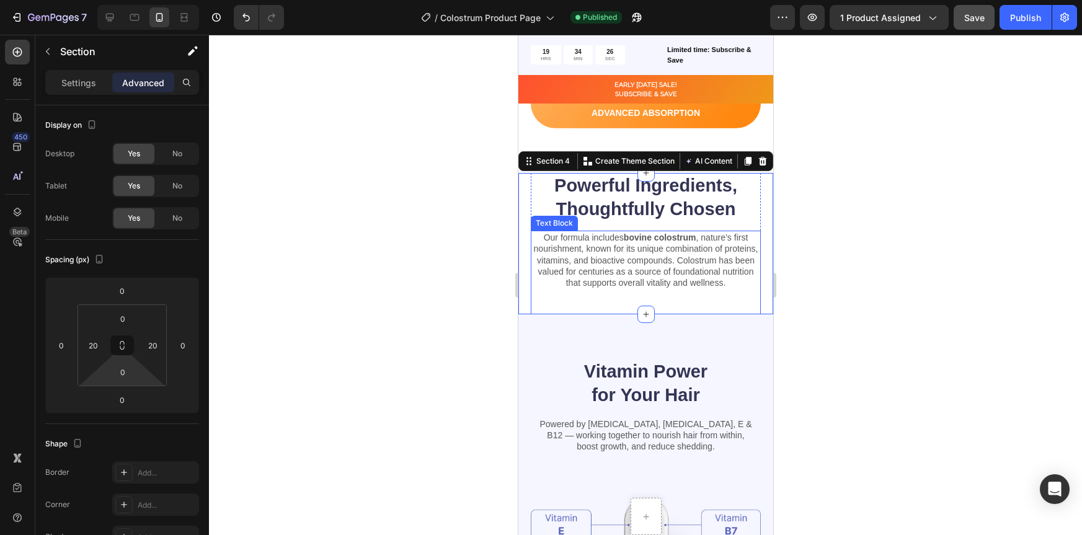
click at [819, 308] on div at bounding box center [645, 285] width 873 height 500
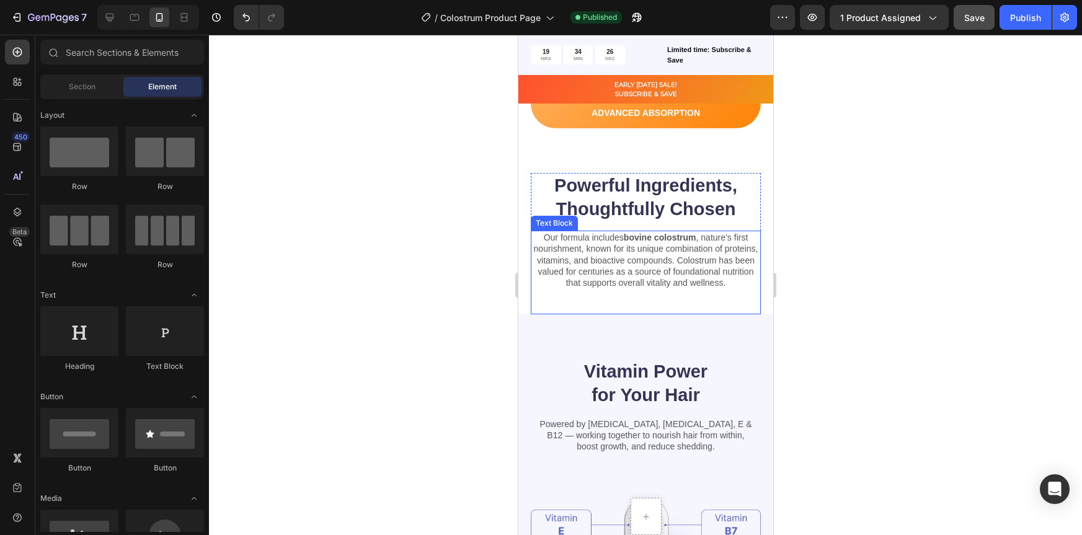
click at [819, 308] on div at bounding box center [645, 285] width 873 height 500
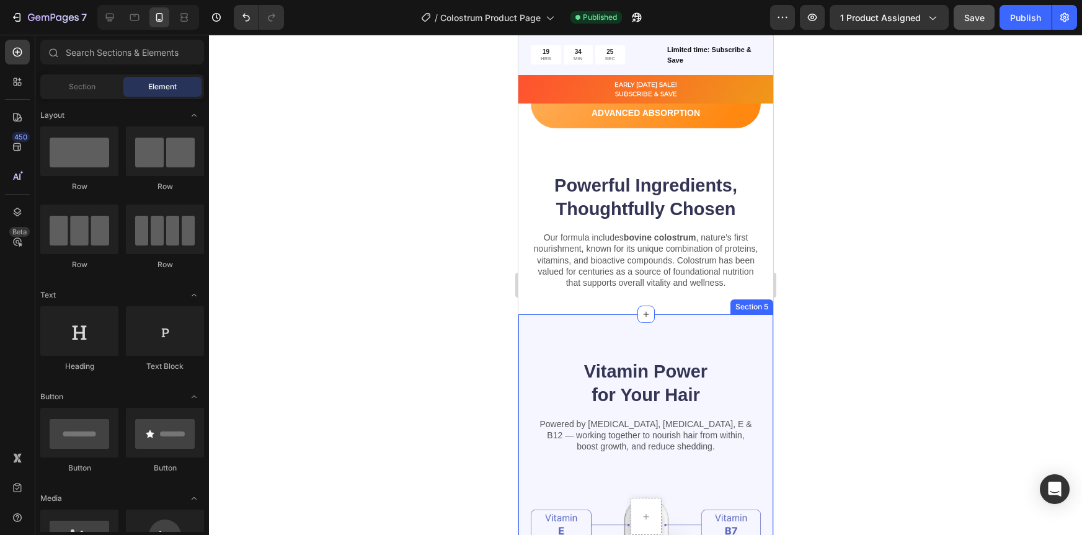
click at [739, 342] on div "Vitamin Power for Your Hair Heading Powered by Biotin, Vitamin B5, E & B12 — wo…" at bounding box center [645, 502] width 255 height 376
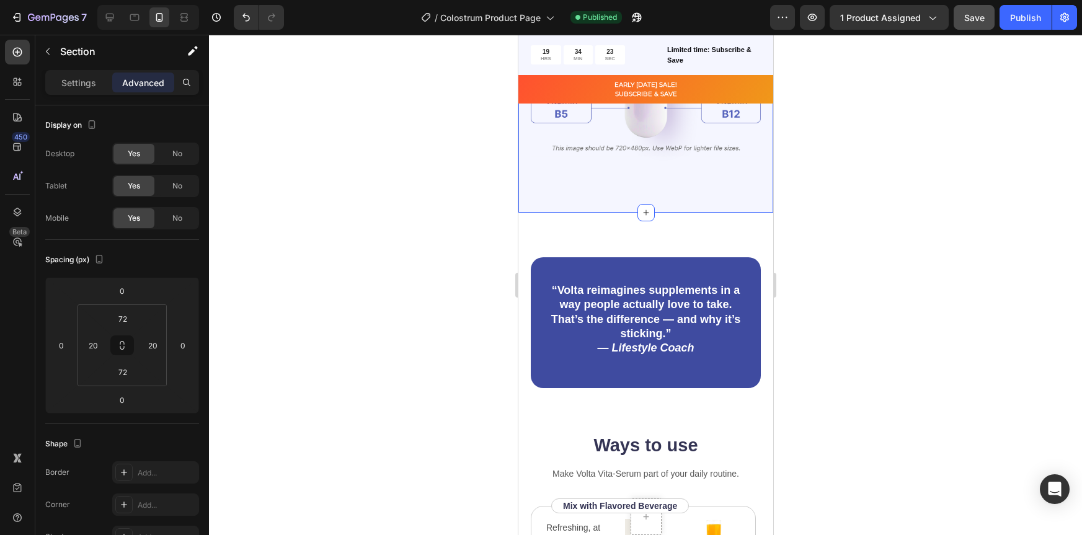
scroll to position [1461, 0]
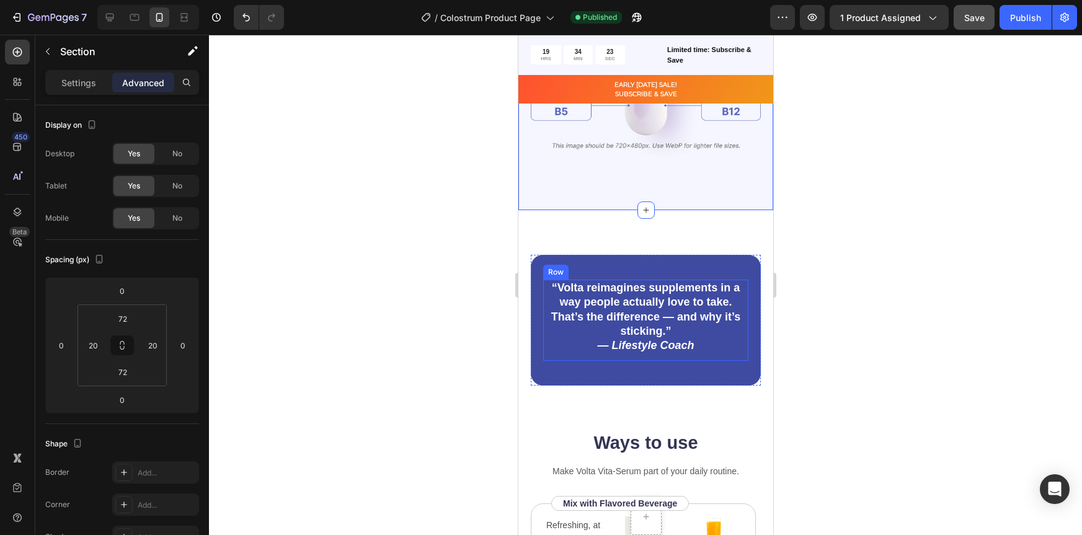
click at [724, 354] on div "“Volta reimagines supplements in a way people actually love to take. That’s the…" at bounding box center [645, 320] width 230 height 131
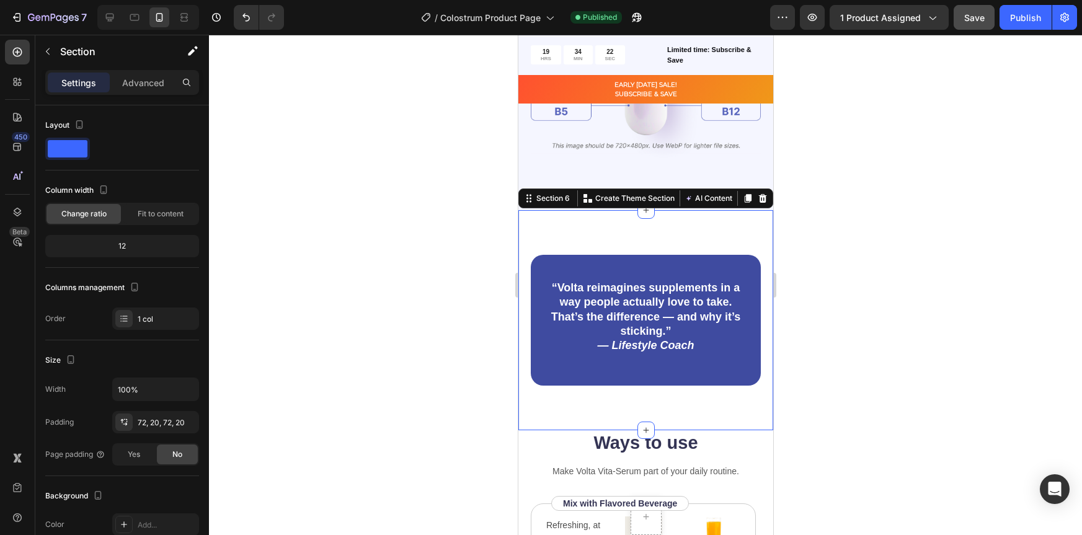
click at [717, 398] on div "“Volta reimagines supplements in a way people actually love to take. That’s the…" at bounding box center [645, 320] width 255 height 220
click at [151, 422] on div "72, 20, 72, 20" at bounding box center [156, 422] width 36 height 11
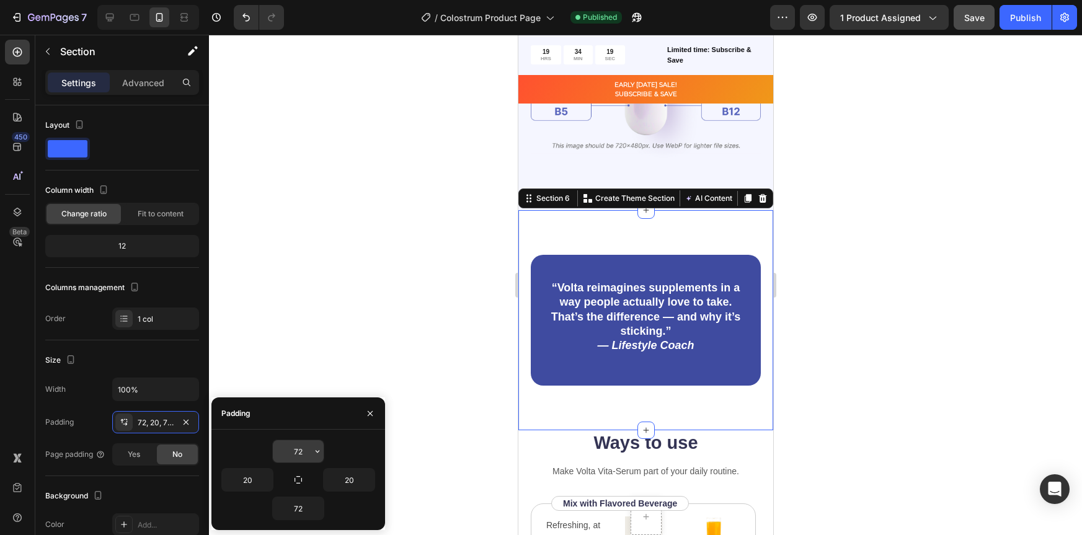
click at [307, 453] on input "72" at bounding box center [298, 451] width 51 height 22
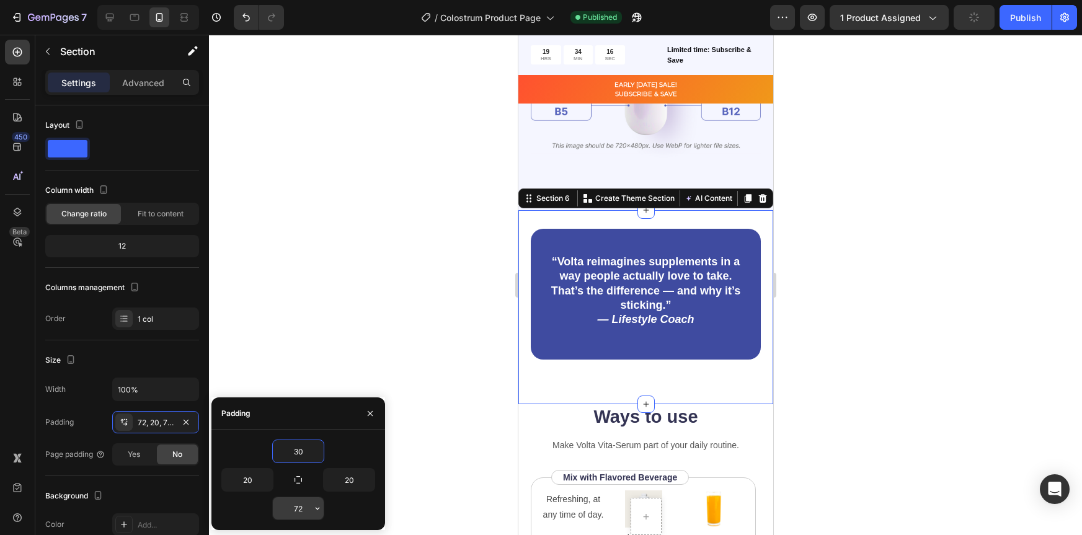
type input "30"
click at [301, 506] on input "72" at bounding box center [298, 508] width 51 height 22
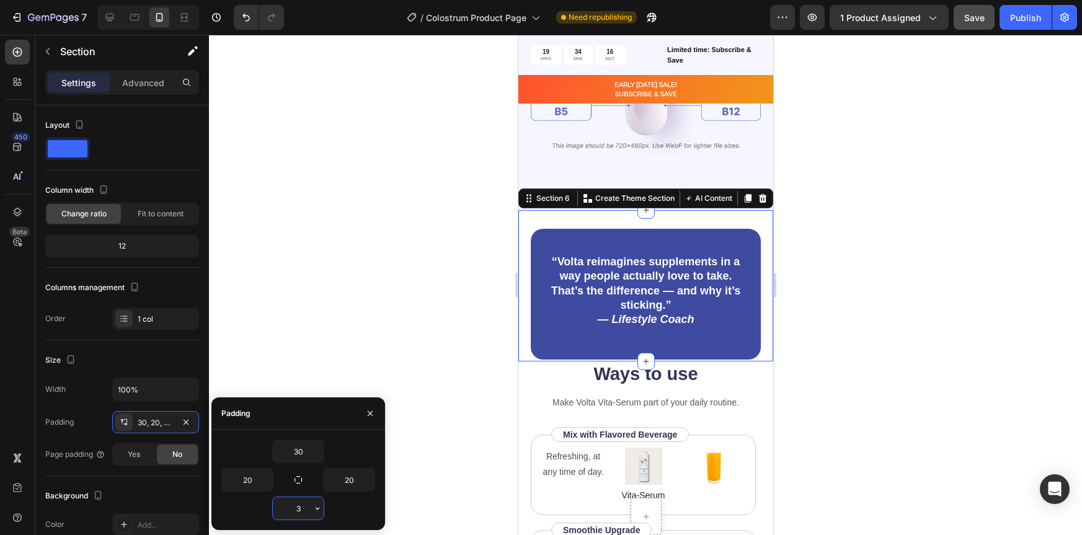
type input "30"
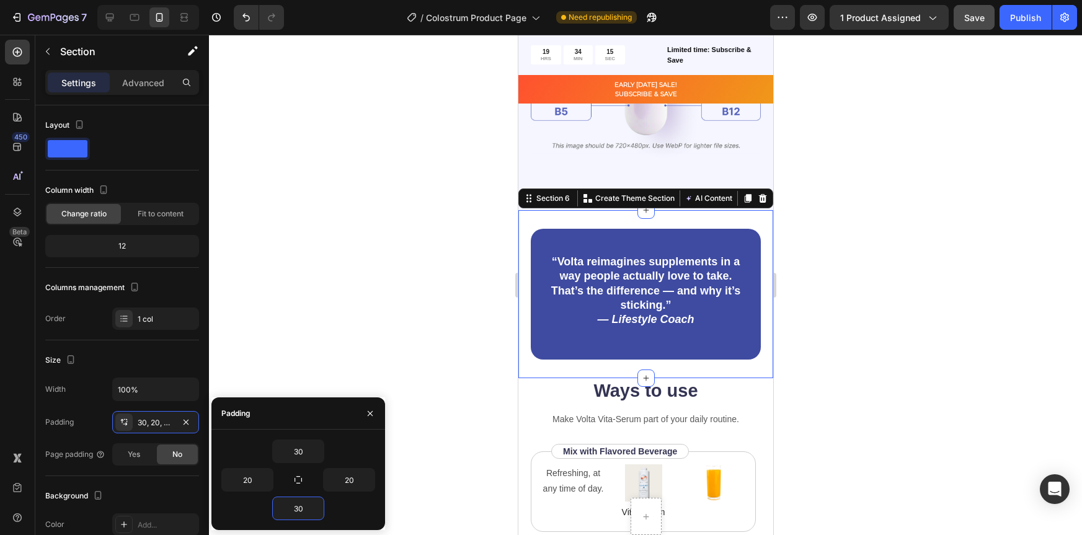
click at [959, 355] on div at bounding box center [645, 285] width 873 height 500
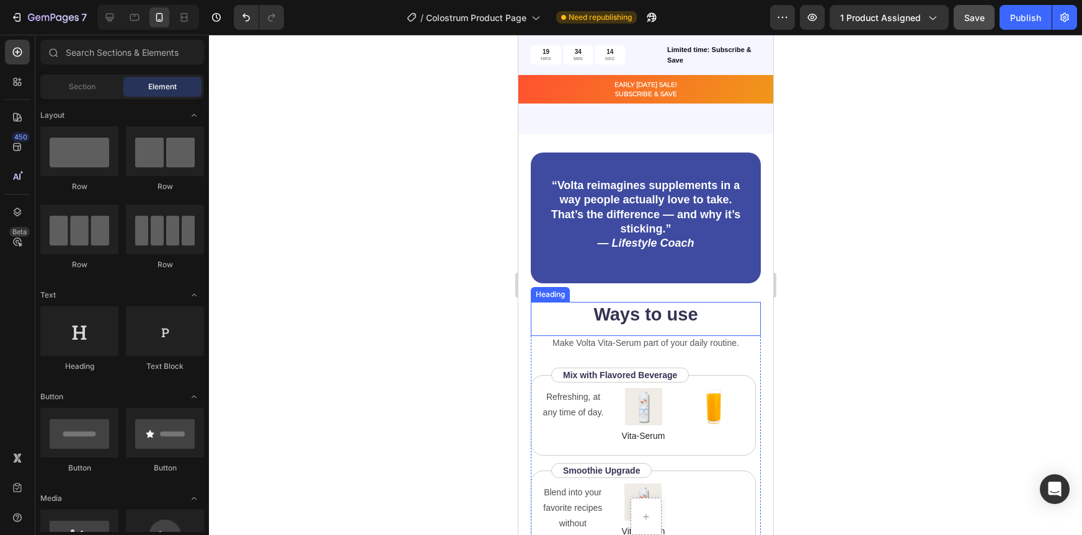
scroll to position [1536, 0]
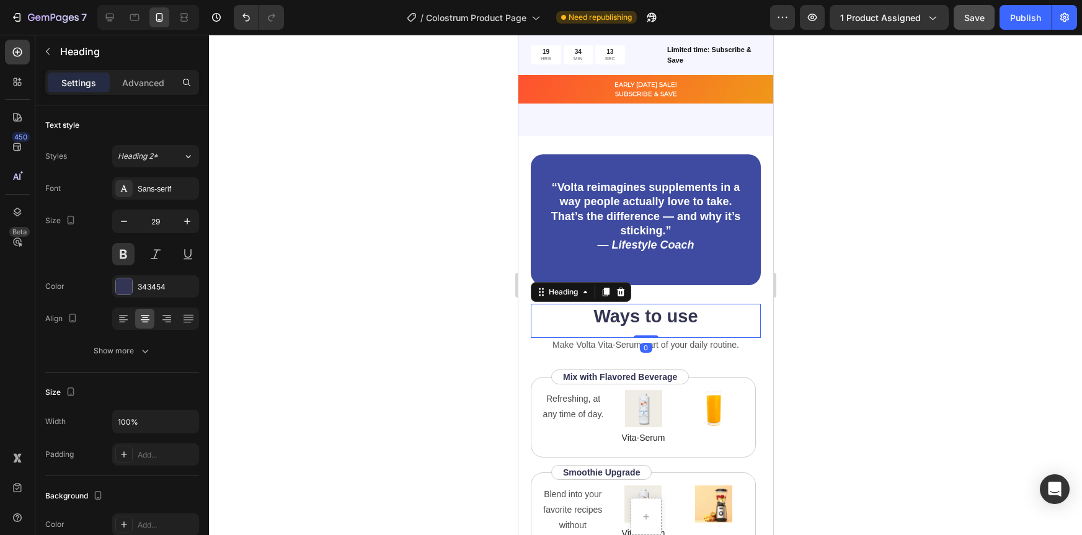
click at [717, 315] on h2 "Ways to use" at bounding box center [645, 317] width 230 height 26
click at [717, 352] on div "Make Volta Vita-Serum part of your daily routine. Text Block" at bounding box center [645, 357] width 230 height 38
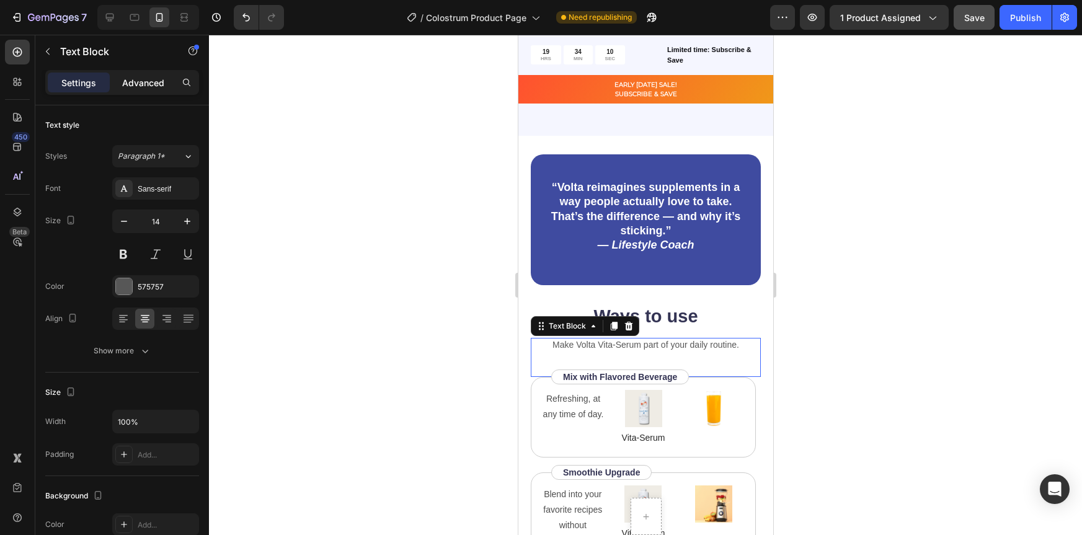
click at [150, 76] on p "Advanced" at bounding box center [143, 82] width 42 height 13
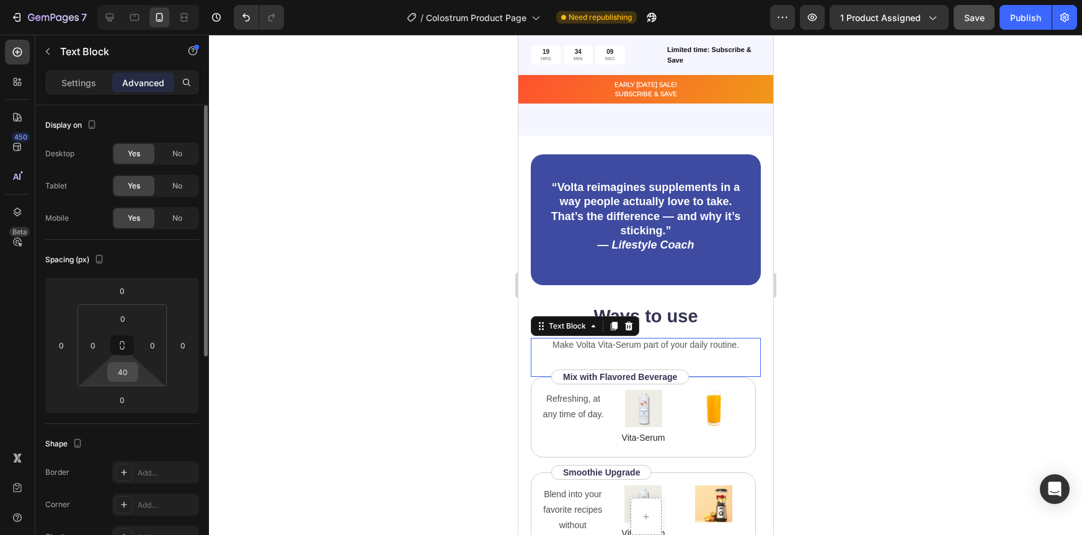
click at [122, 375] on input "40" at bounding box center [122, 372] width 25 height 19
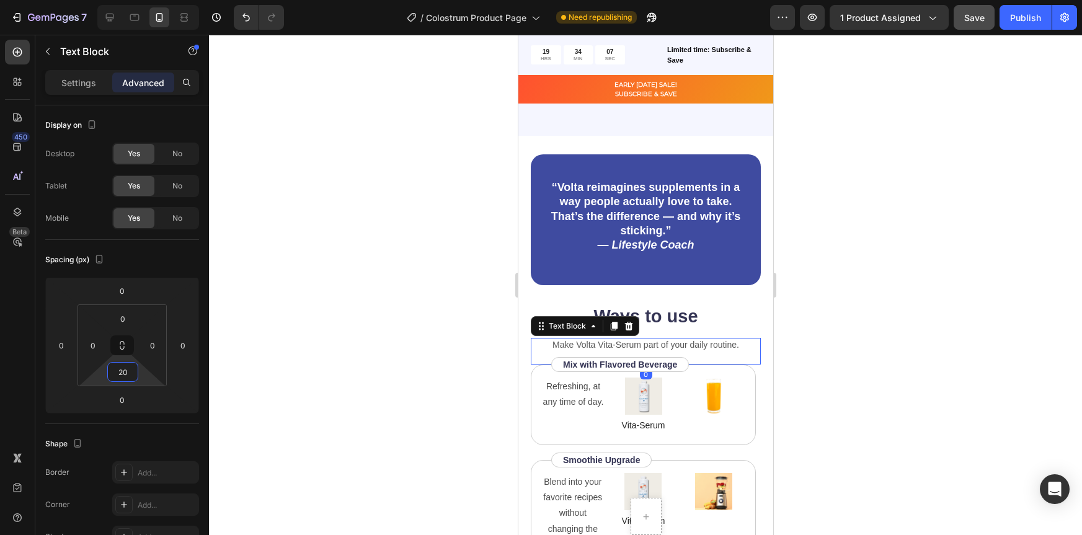
type input "20"
click at [868, 357] on div at bounding box center [645, 285] width 873 height 500
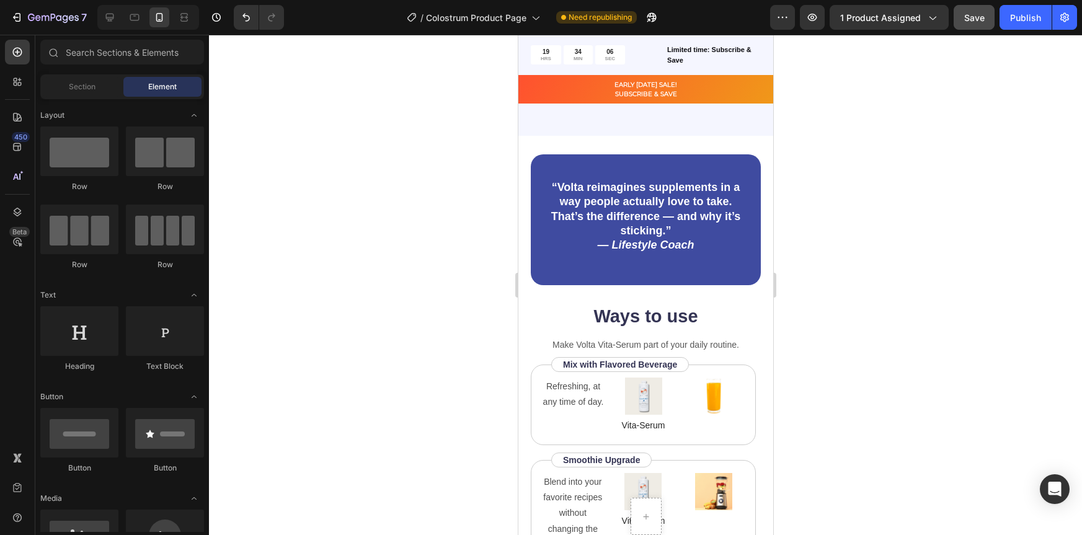
click at [835, 374] on div at bounding box center [645, 285] width 873 height 500
click at [700, 430] on div "Refreshing, at any time of day. Text Block Image Vita-Serum Text Block Image Row" at bounding box center [642, 405] width 225 height 81
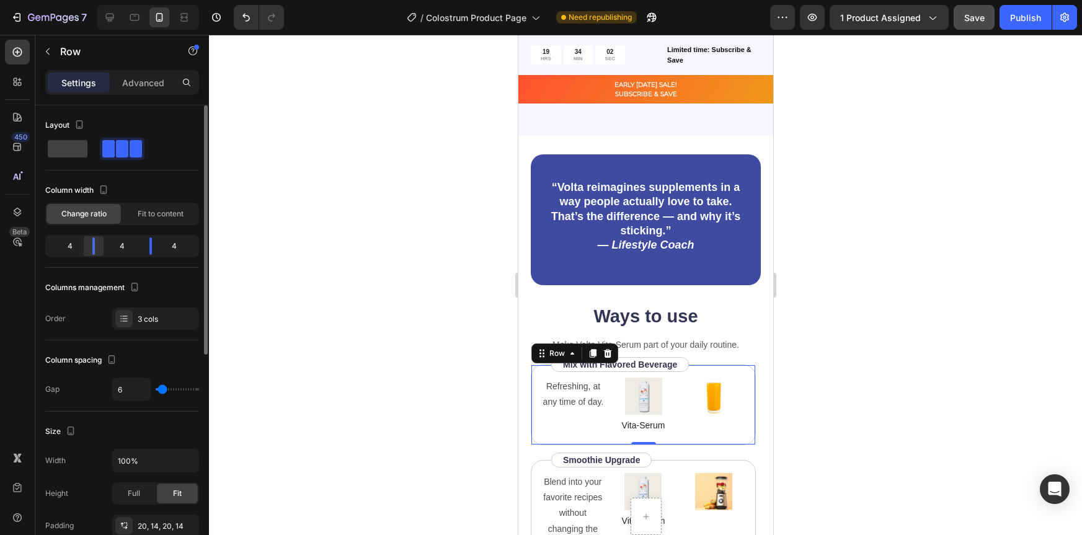
click at [86, 0] on body "7 / Colostrum Product Page Need republishing Preview 1 product assigned Save Pu…" at bounding box center [541, 0] width 1082 height 0
click at [154, 219] on div "Fit to content" at bounding box center [160, 214] width 74 height 20
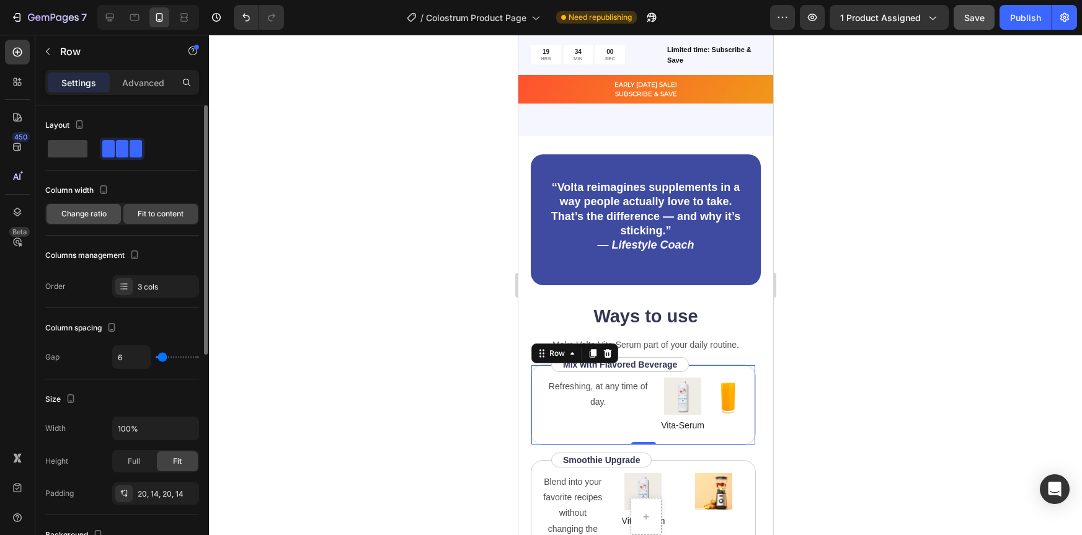
click at [96, 216] on span "Change ratio" at bounding box center [83, 213] width 45 height 11
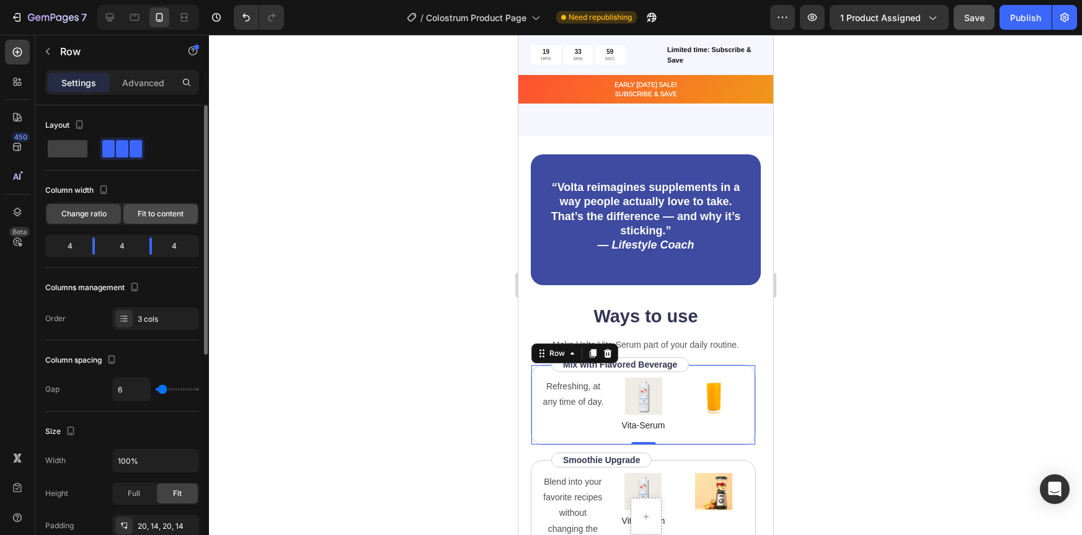
click at [156, 211] on span "Fit to content" at bounding box center [161, 213] width 46 height 11
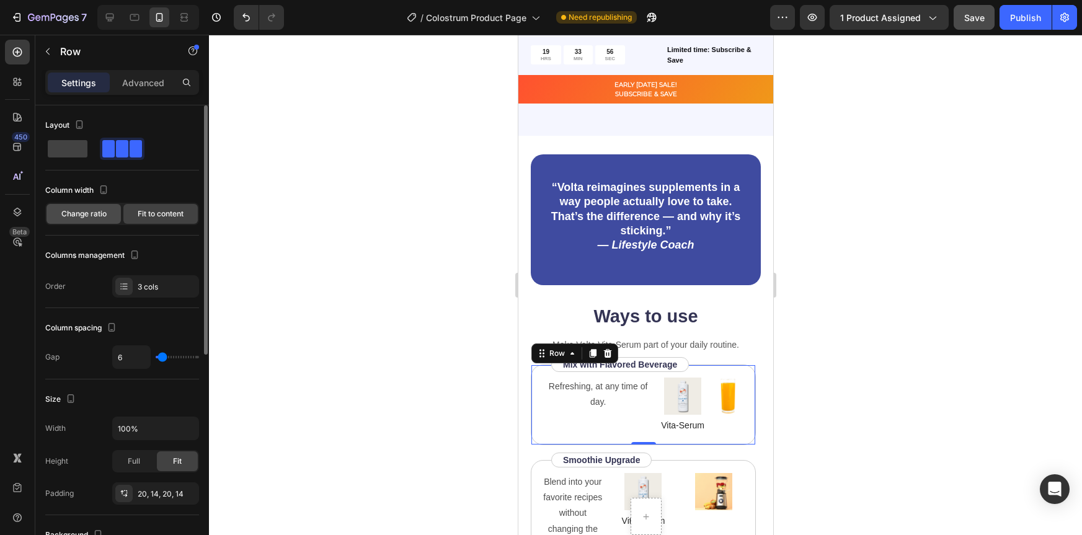
click at [81, 216] on span "Change ratio" at bounding box center [83, 213] width 45 height 11
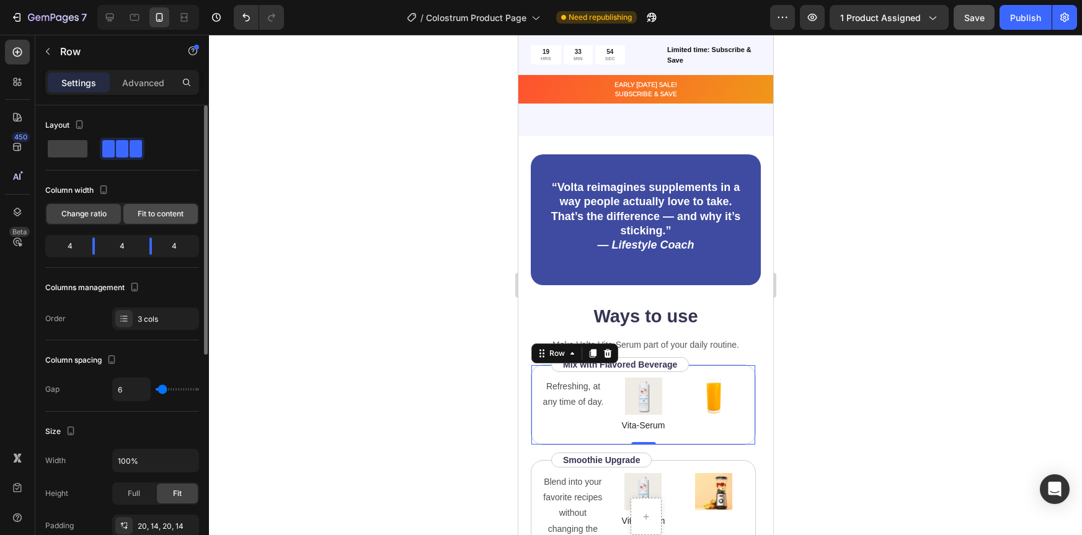
click at [150, 215] on span "Fit to content" at bounding box center [161, 213] width 46 height 11
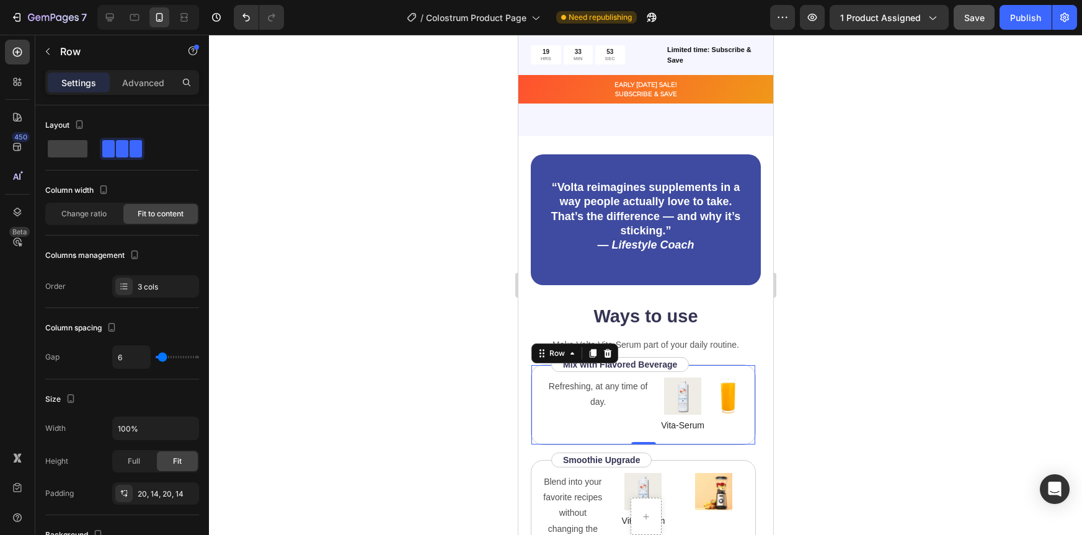
click at [843, 291] on div at bounding box center [645, 285] width 873 height 500
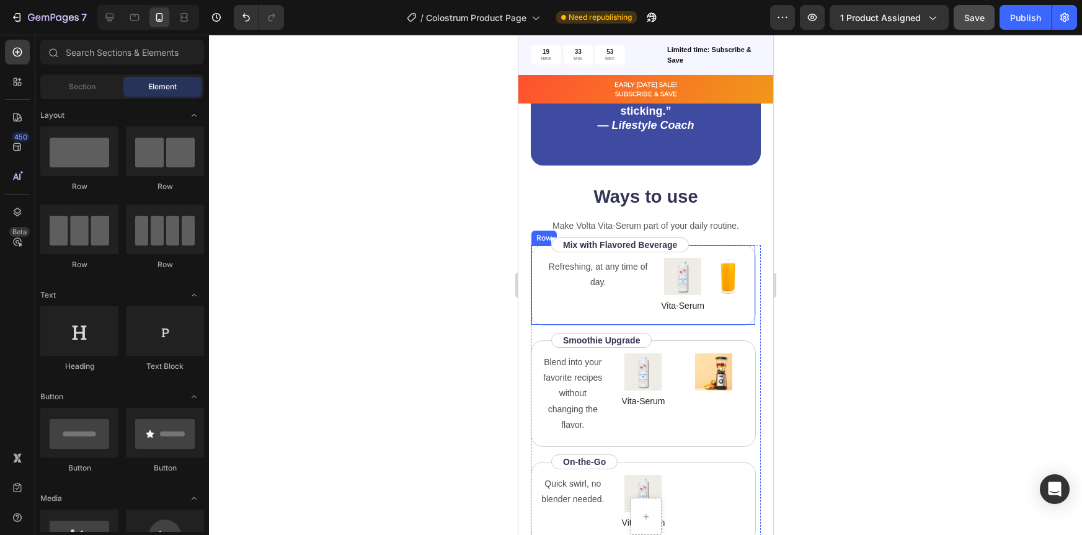
scroll to position [1647, 0]
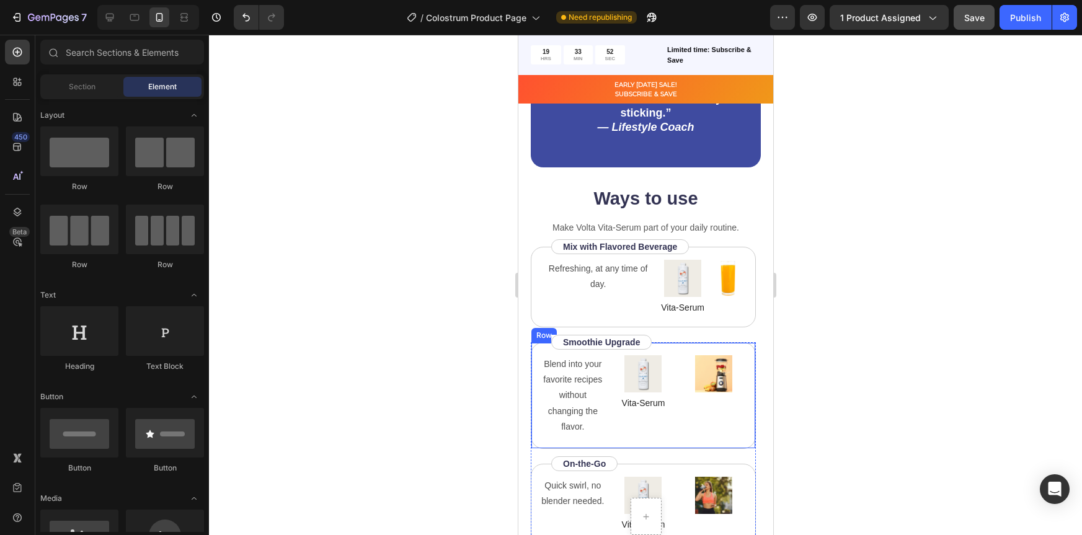
click at [681, 425] on div "Image Text Block" at bounding box center [713, 395] width 66 height 81
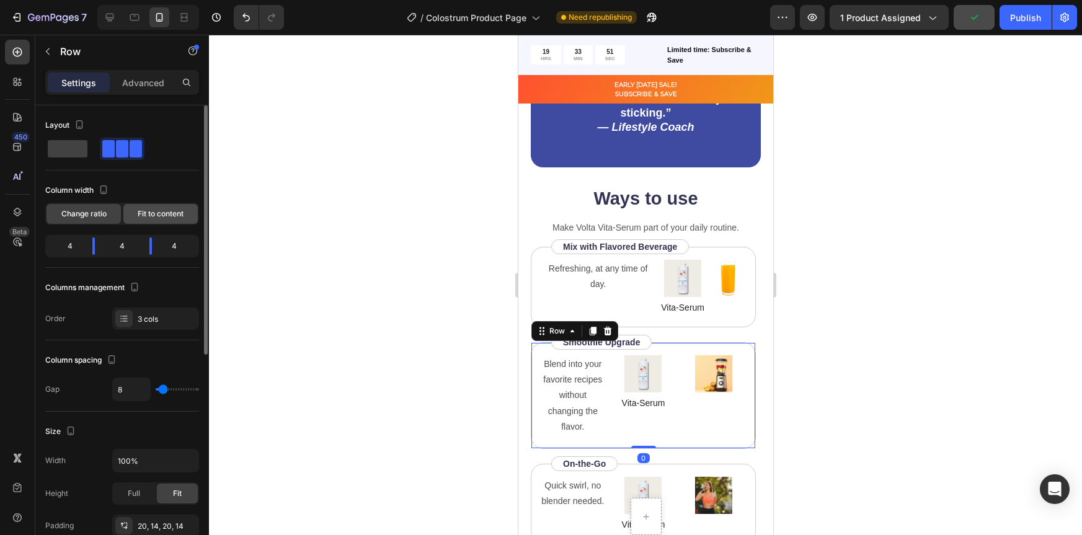
click at [161, 207] on div "Fit to content" at bounding box center [160, 214] width 74 height 20
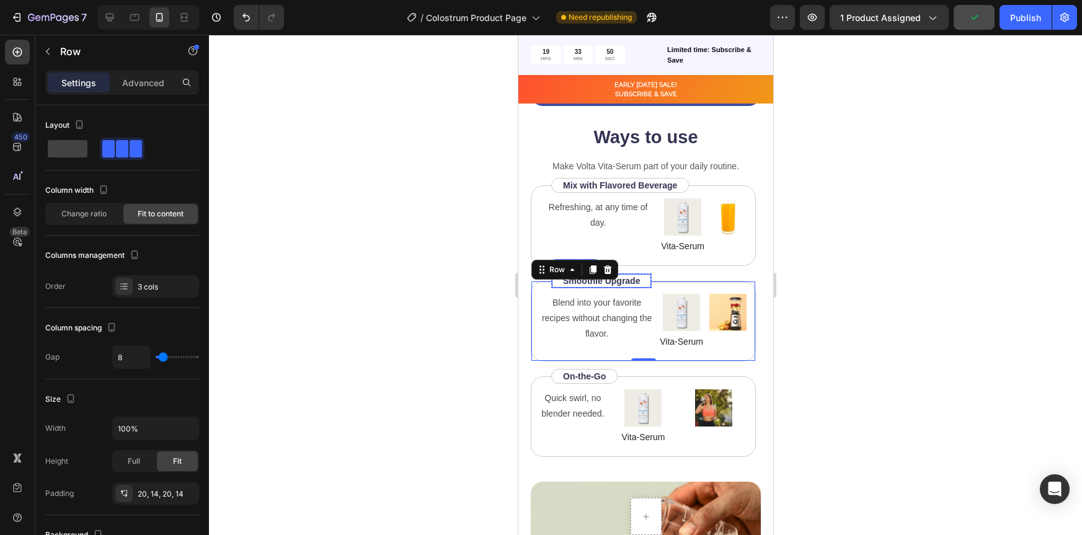
scroll to position [1737, 0]
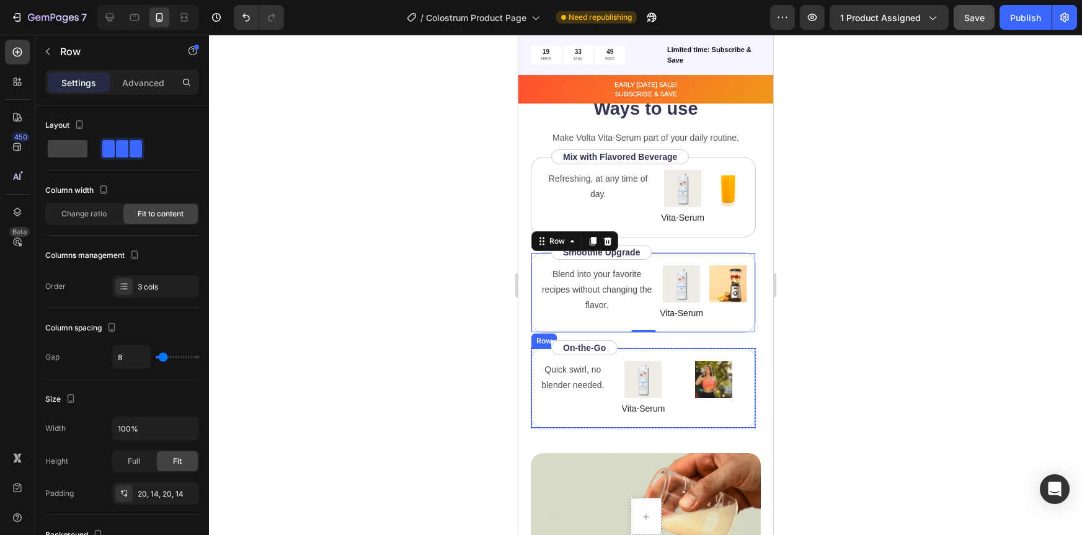
click at [711, 416] on div "Quick swirl, no blender needed. Text Block Image Vita-Serum Text Block Image Row" at bounding box center [642, 388] width 225 height 81
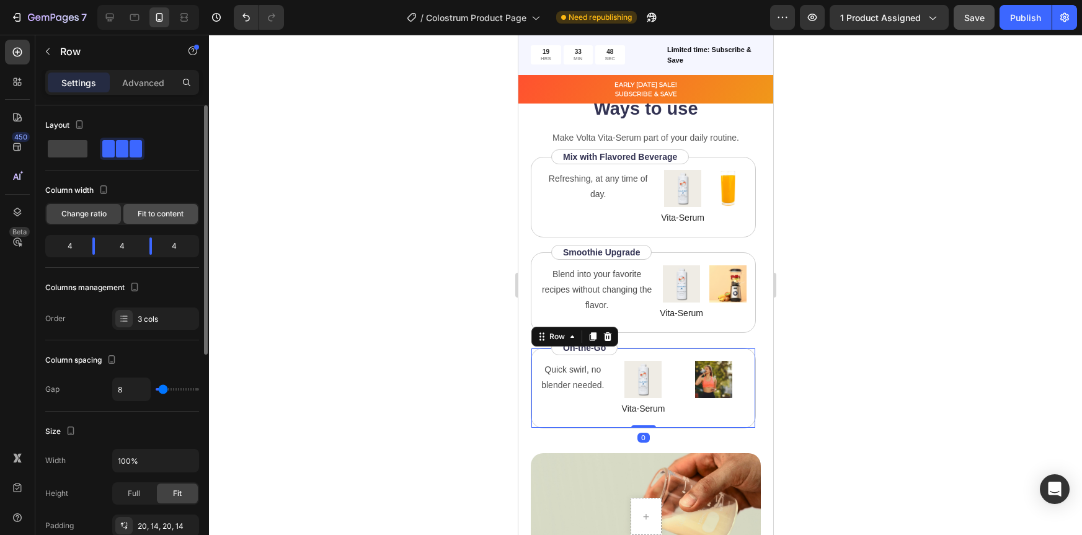
click at [156, 218] on span "Fit to content" at bounding box center [161, 213] width 46 height 11
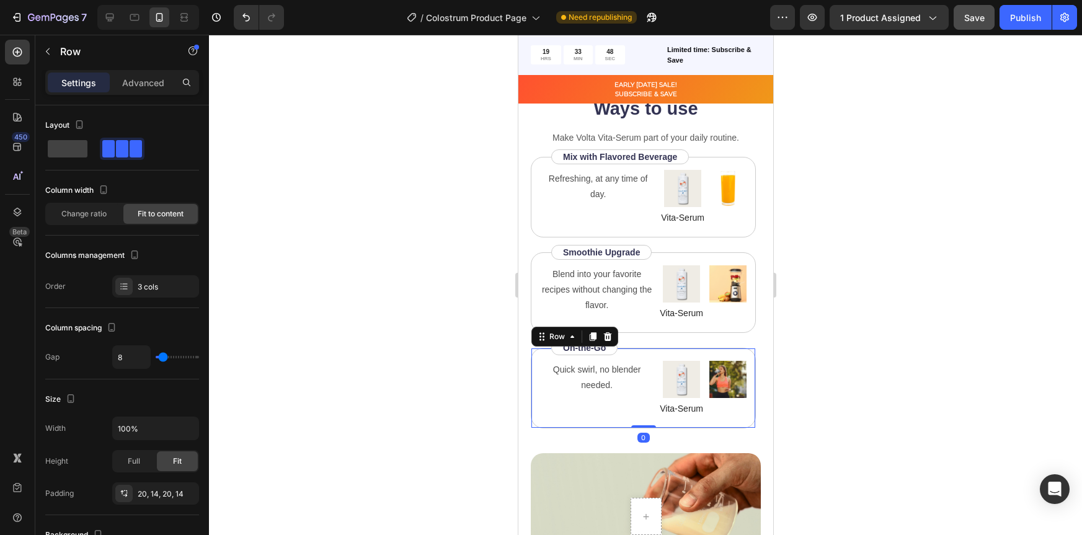
click at [890, 327] on div at bounding box center [645, 285] width 873 height 500
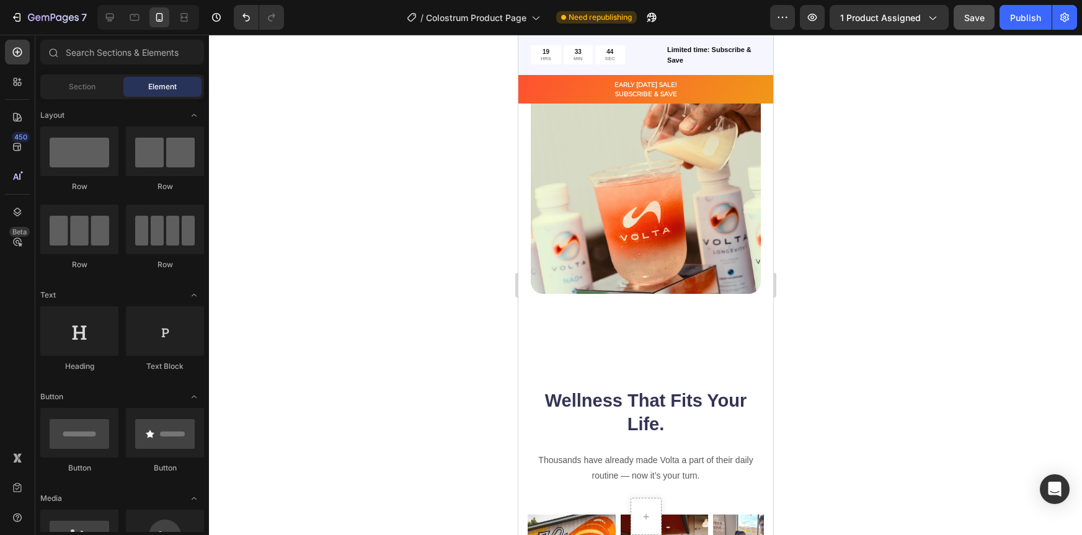
scroll to position [2112, 0]
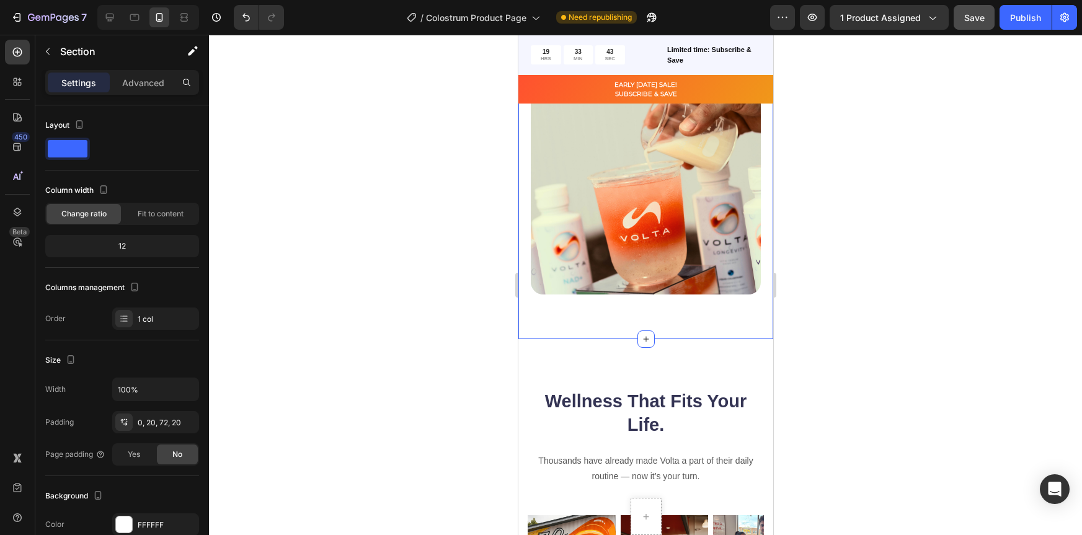
click at [655, 325] on div "Ways to use Heading Make Volta Vita-Serum part of your daily routine. Text Bloc…" at bounding box center [645, 30] width 255 height 620
click at [146, 91] on div "Advanced" at bounding box center [143, 83] width 62 height 20
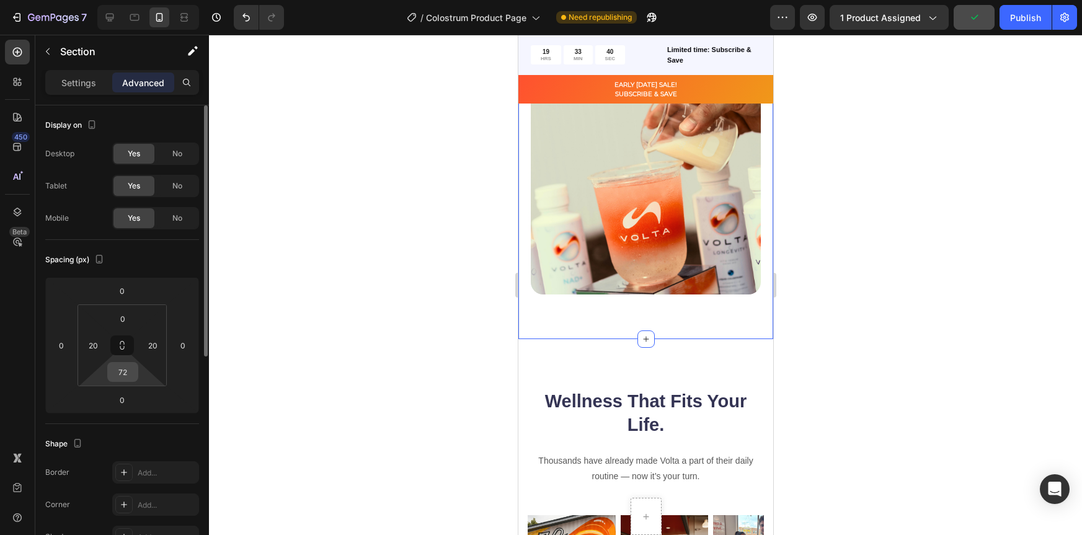
click at [122, 377] on input "72" at bounding box center [122, 372] width 25 height 19
type input "0"
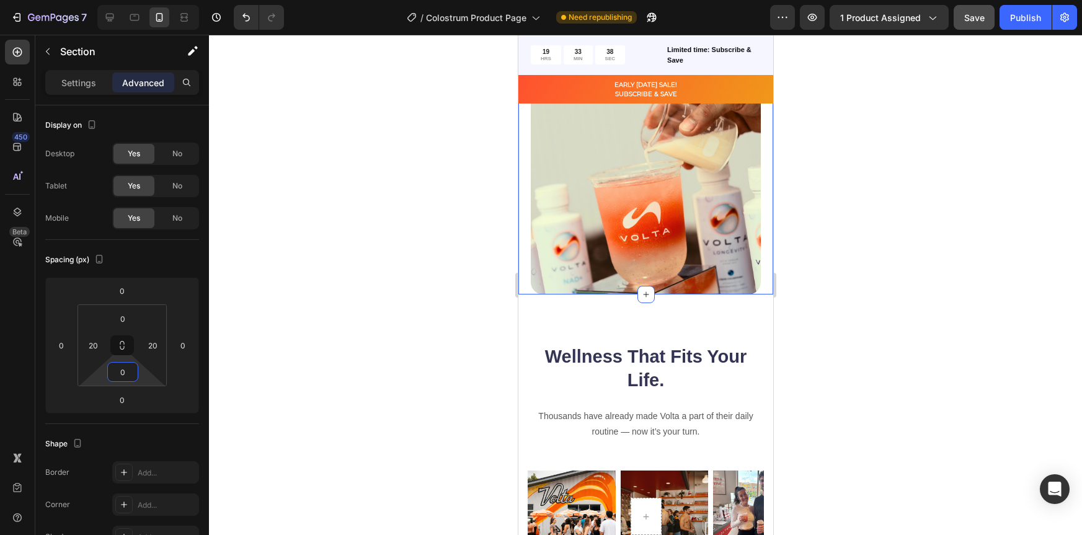
click at [852, 347] on div at bounding box center [645, 285] width 873 height 500
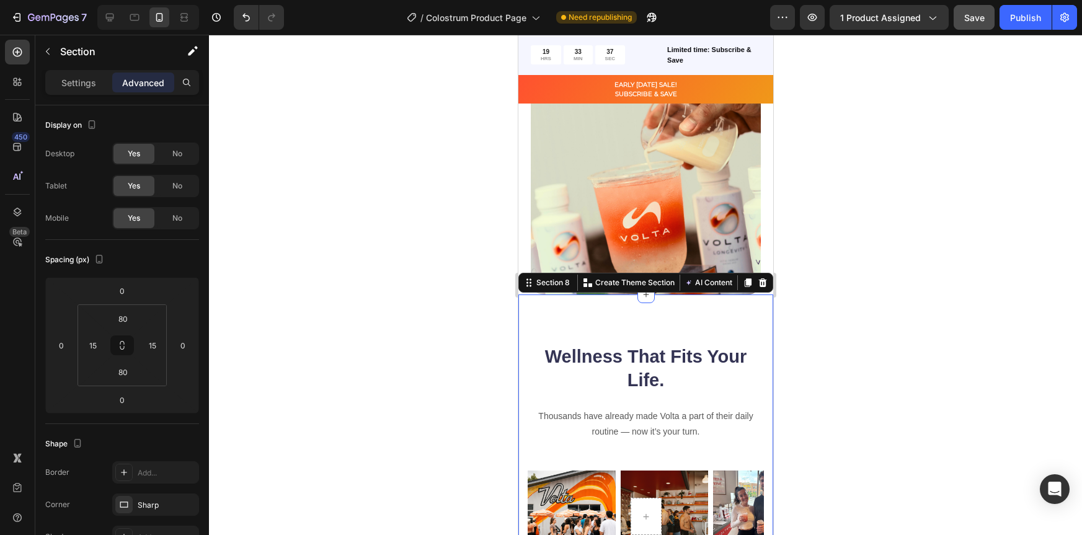
click at [703, 324] on div "Wellness That Fits Your Life. Heading Thousands have already made Volta a part …" at bounding box center [645, 493] width 255 height 396
click at [124, 317] on input "80" at bounding box center [122, 318] width 25 height 19
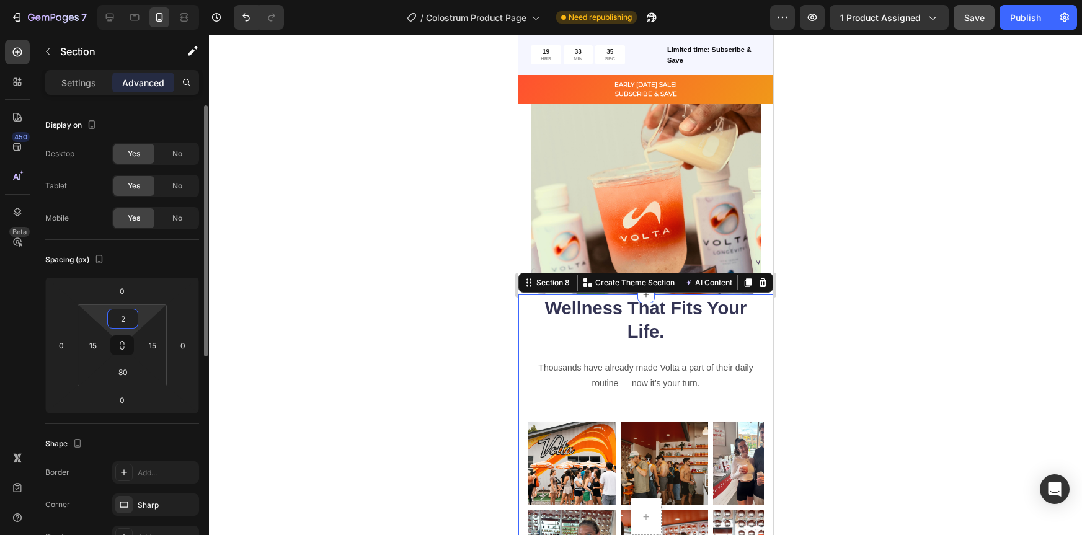
type input "20"
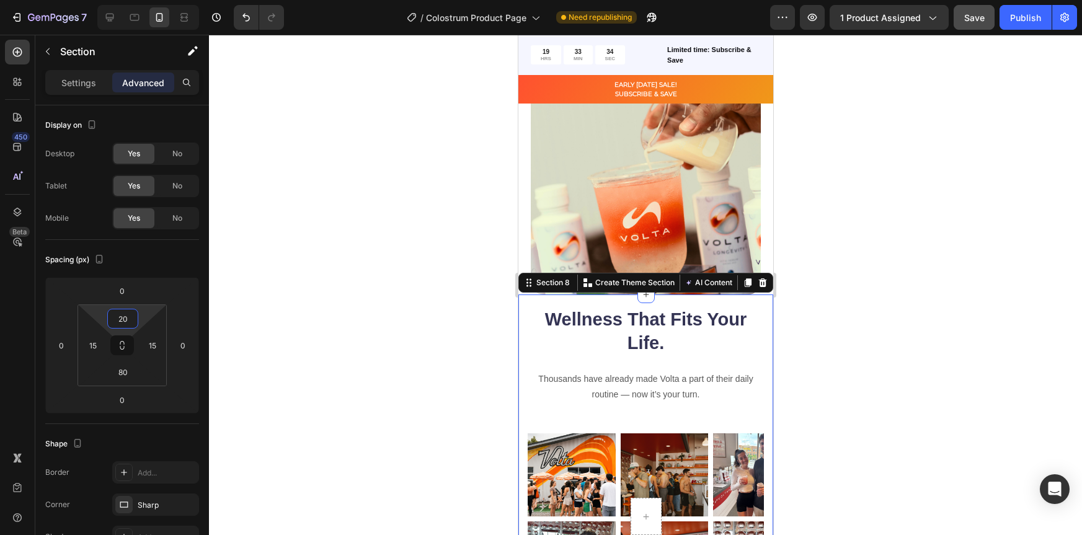
click at [868, 305] on div at bounding box center [645, 285] width 873 height 500
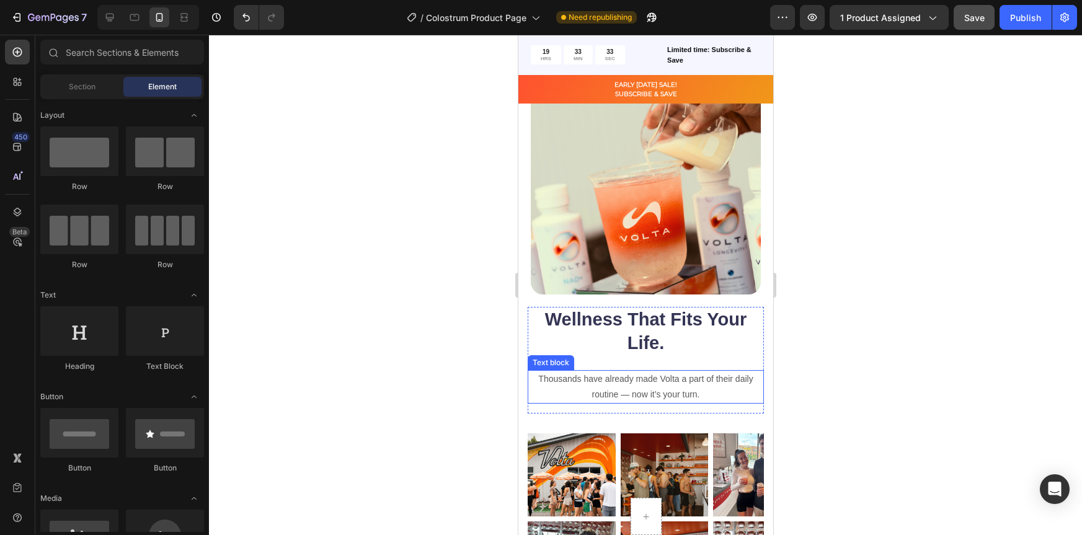
click at [657, 381] on p "Thousands have already made Volta a part of their daily routine — now it’s your…" at bounding box center [645, 386] width 234 height 31
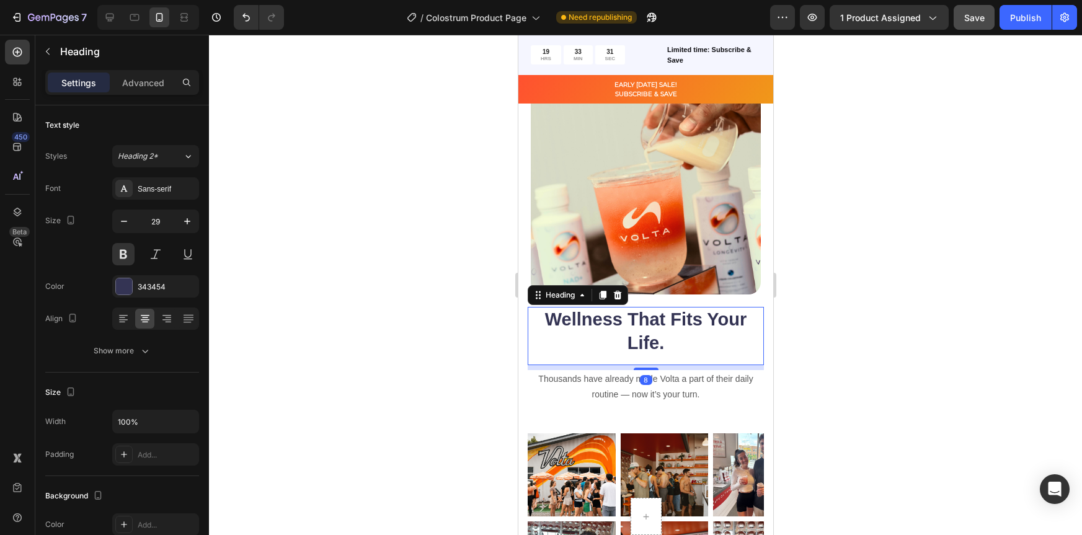
click at [692, 328] on h2 "Wellness That Fits Your Life." at bounding box center [645, 331] width 236 height 49
click at [138, 76] on p "Advanced" at bounding box center [143, 82] width 42 height 13
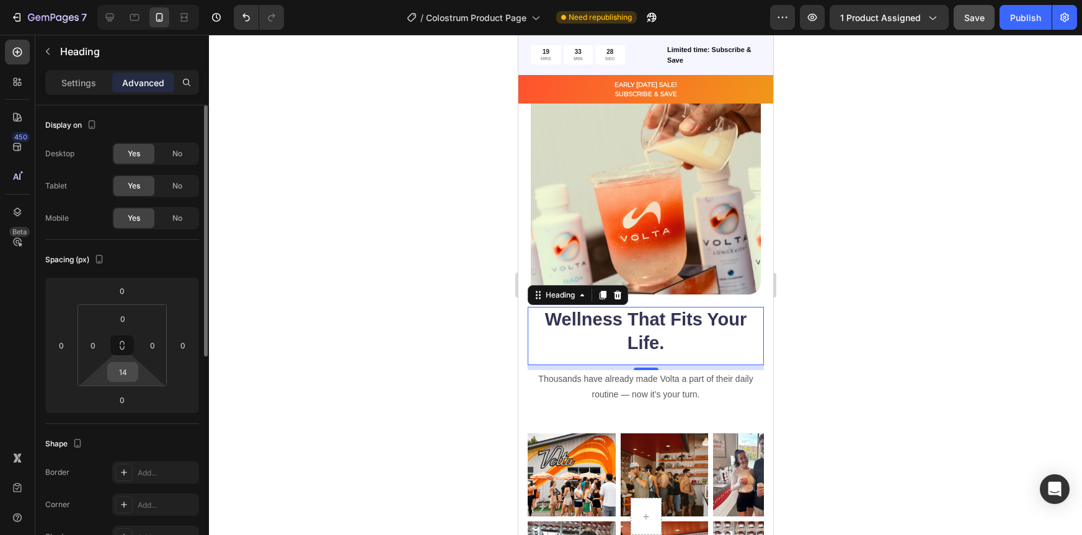
click at [128, 375] on input "14" at bounding box center [122, 372] width 25 height 19
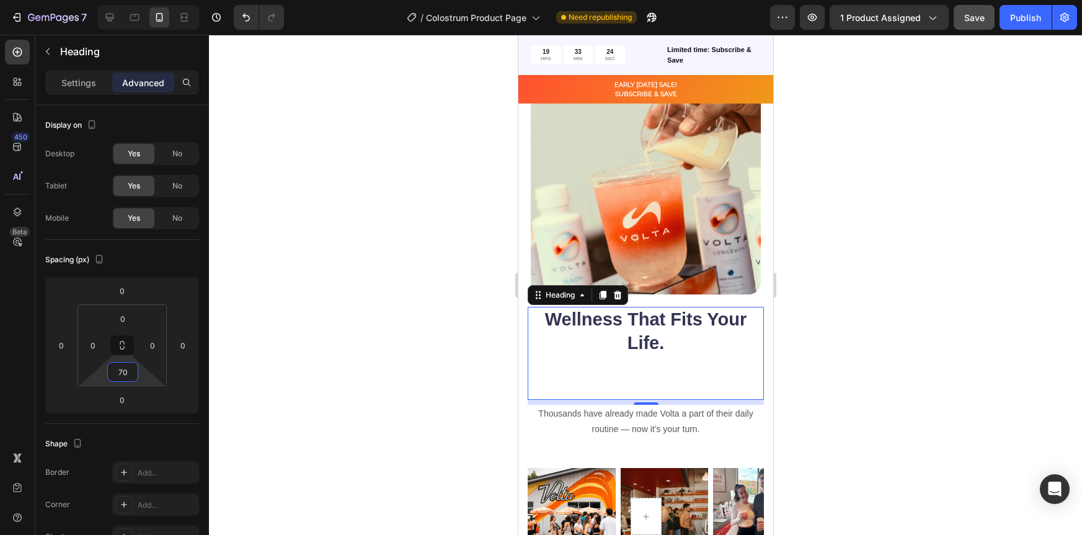
type input "7"
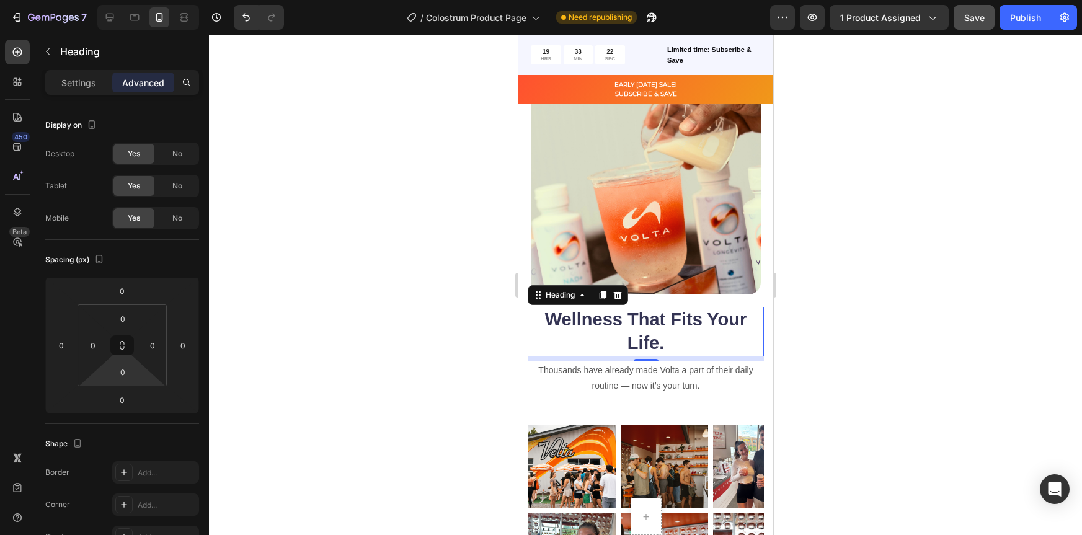
click at [979, 252] on div at bounding box center [645, 285] width 873 height 500
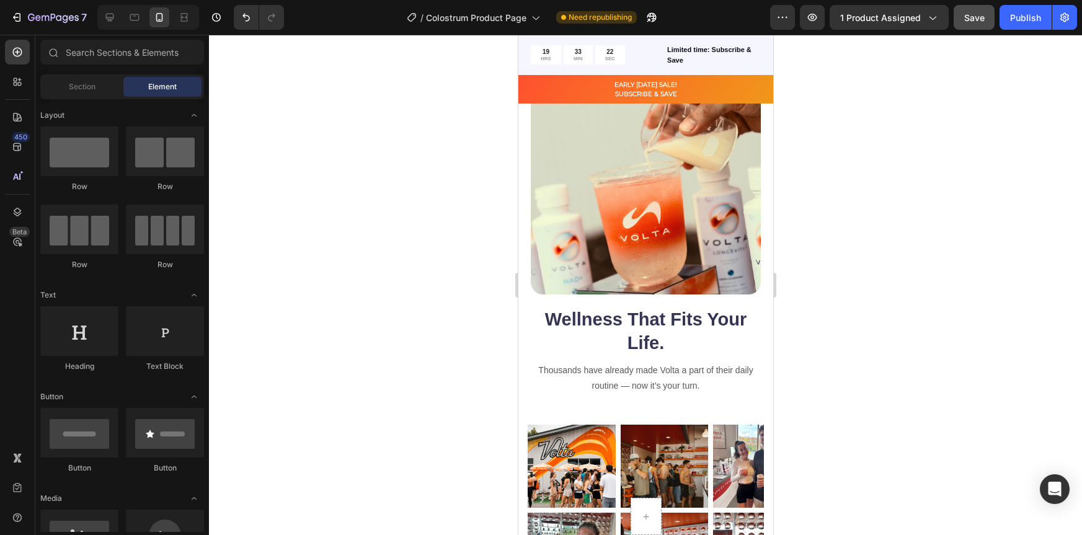
click at [905, 296] on div at bounding box center [645, 285] width 873 height 500
click at [698, 379] on p "Thousands have already made Volta a part of their daily routine — now it’s your…" at bounding box center [645, 378] width 234 height 31
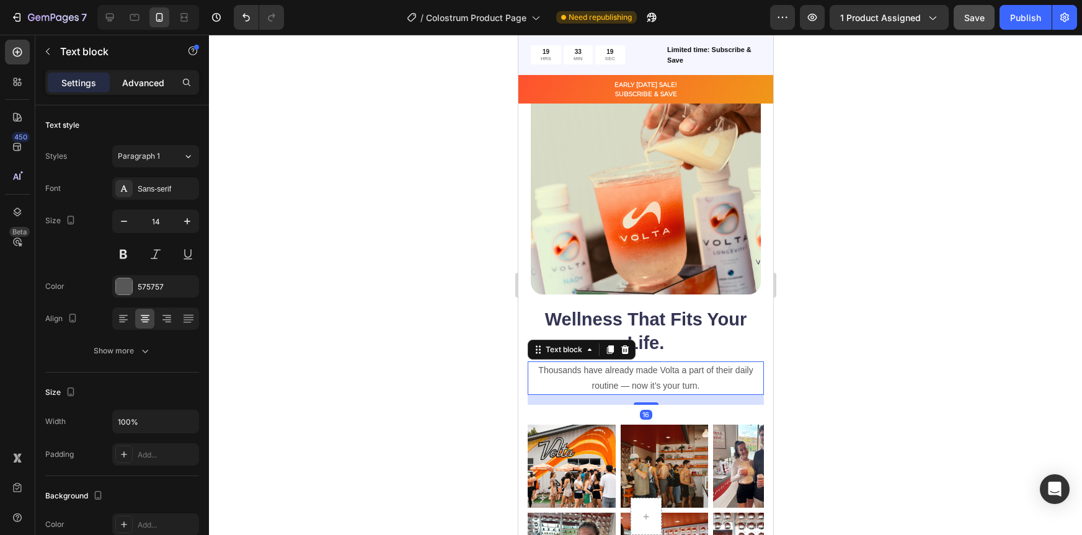
click at [137, 77] on p "Advanced" at bounding box center [143, 82] width 42 height 13
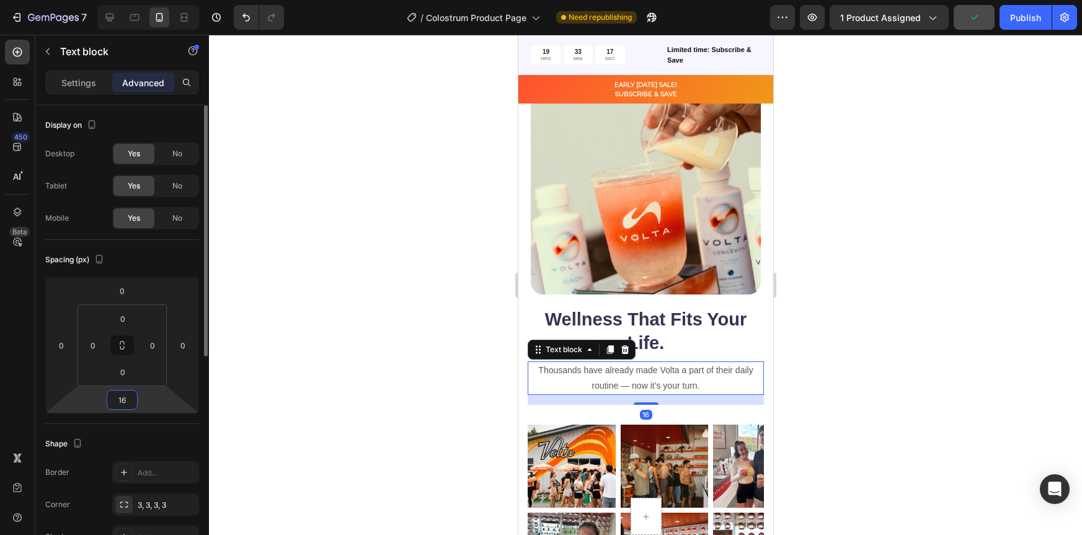
click at [125, 403] on input "16" at bounding box center [122, 400] width 25 height 19
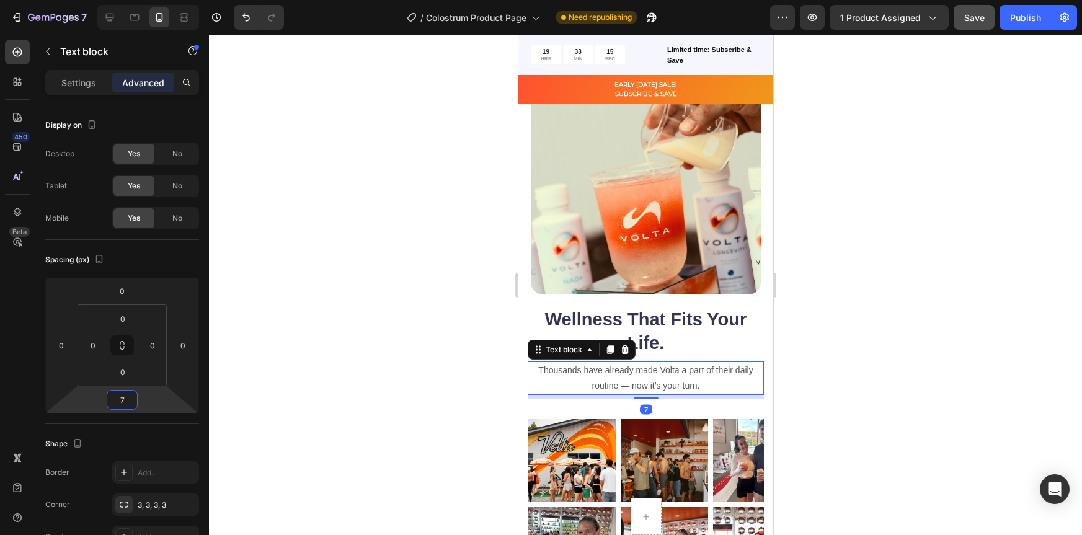
type input "7"
click at [819, 301] on div at bounding box center [645, 285] width 873 height 500
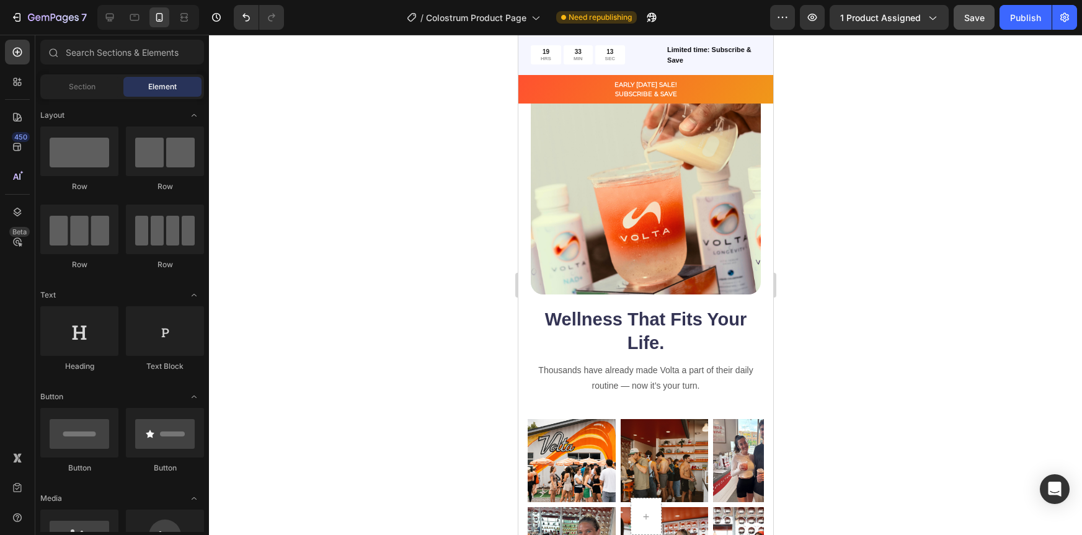
click at [940, 322] on div at bounding box center [645, 285] width 873 height 500
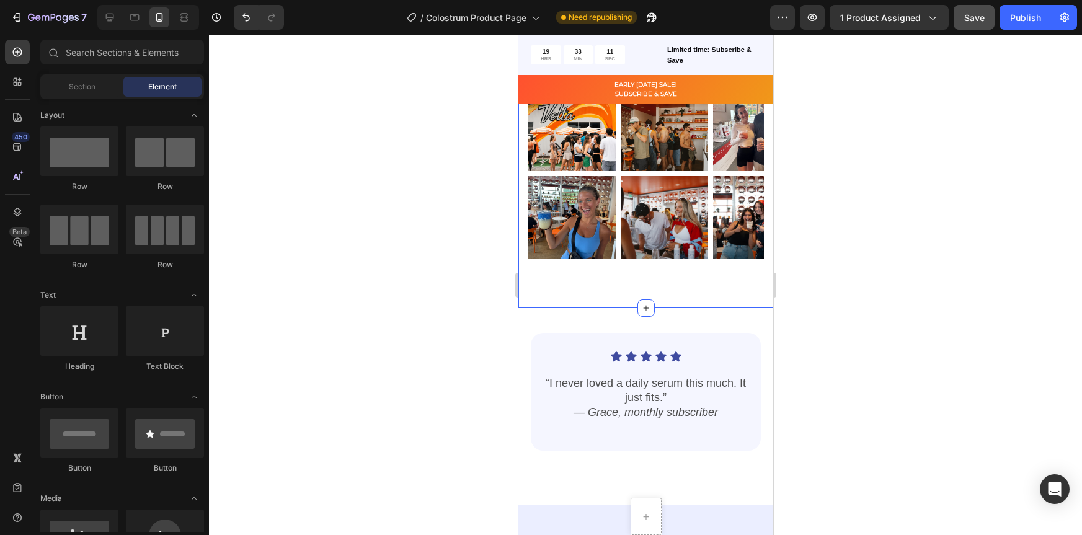
scroll to position [2433, 0]
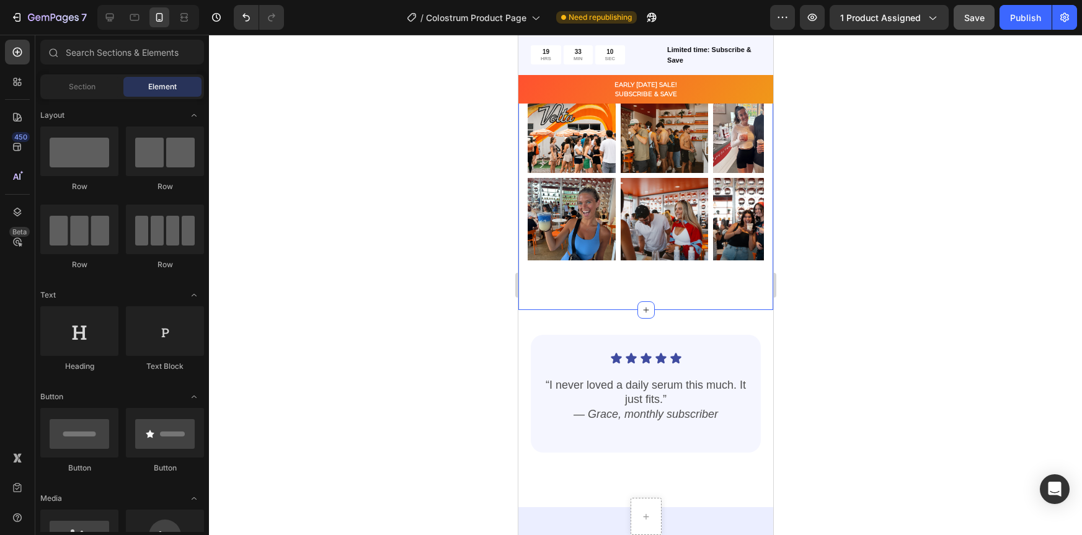
click at [677, 288] on div "Wellness That Fits Your Life. Heading Thousands have already made Volta a part …" at bounding box center [645, 137] width 255 height 345
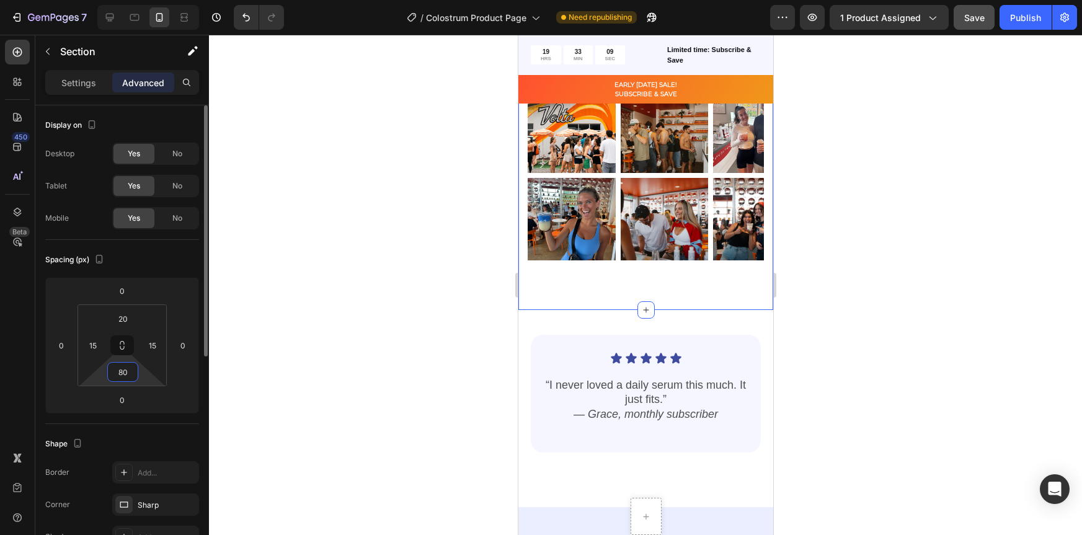
click at [125, 378] on input "80" at bounding box center [122, 372] width 25 height 19
type input "20"
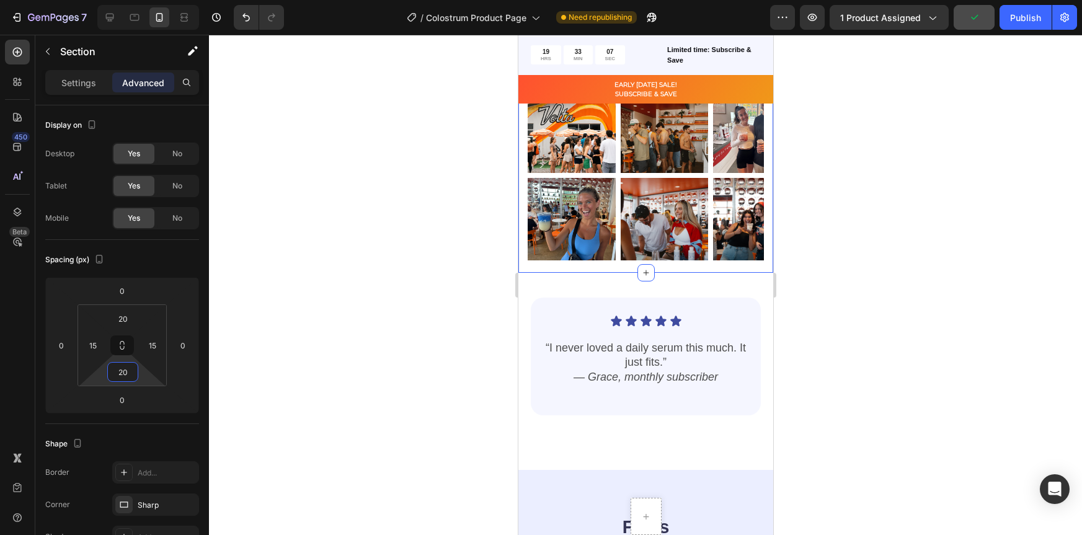
click at [906, 206] on div at bounding box center [645, 285] width 873 height 500
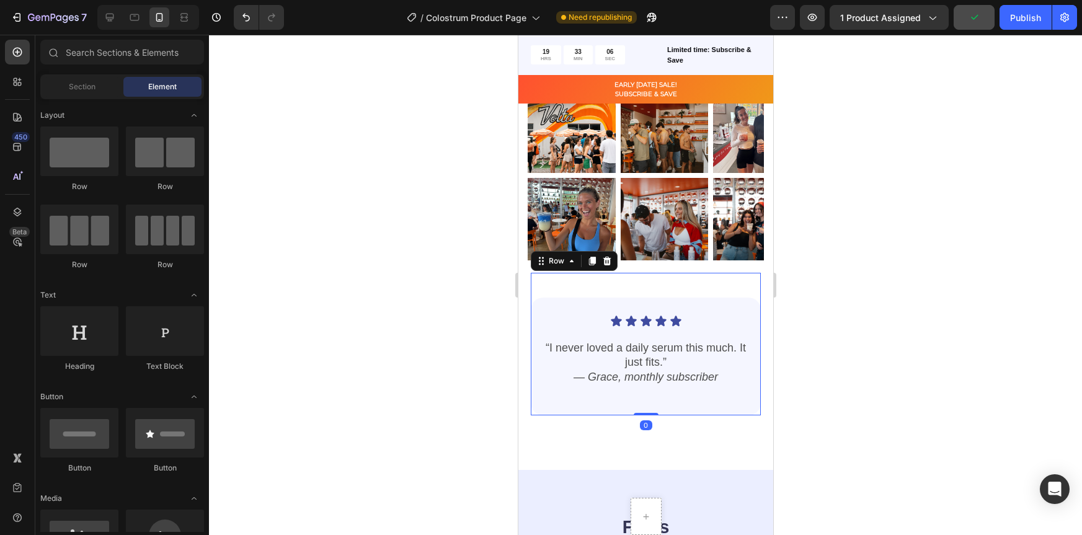
click at [703, 291] on div "Icon Icon Icon Icon Icon Icon List “I never loved a daily serum this much. It j…" at bounding box center [645, 344] width 230 height 143
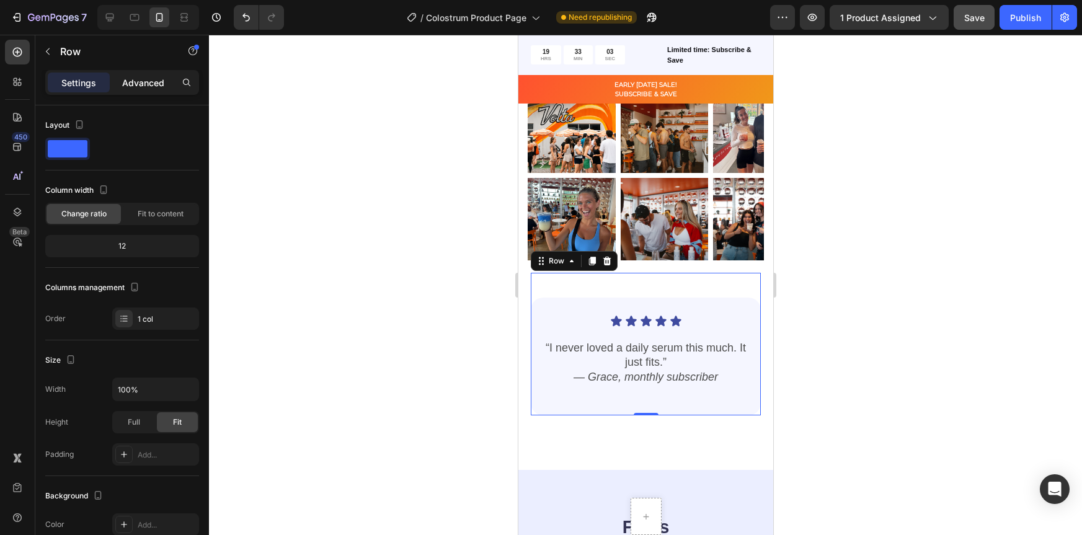
click at [135, 73] on div "Advanced" at bounding box center [143, 83] width 62 height 20
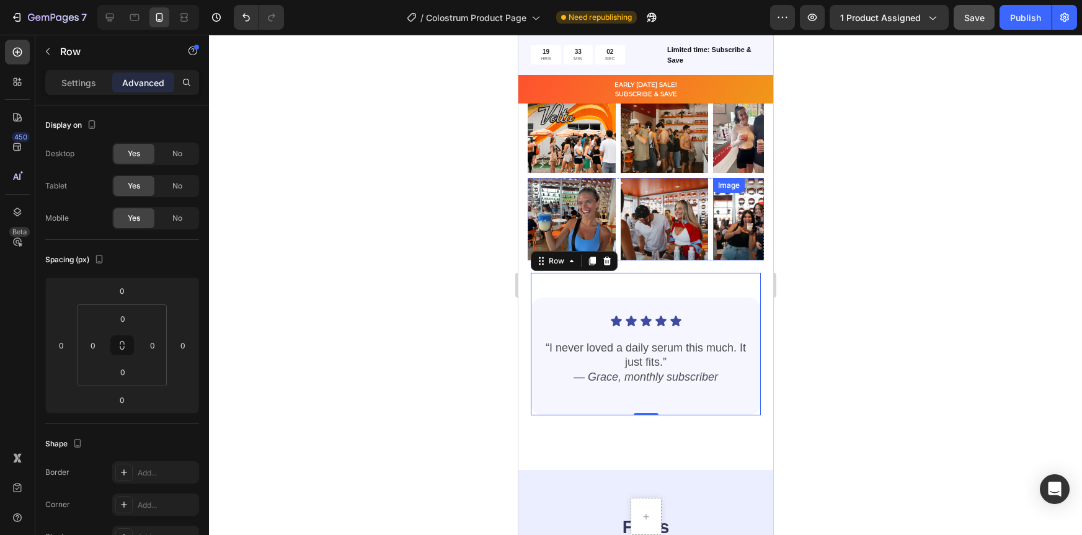
click at [881, 268] on div at bounding box center [645, 285] width 873 height 500
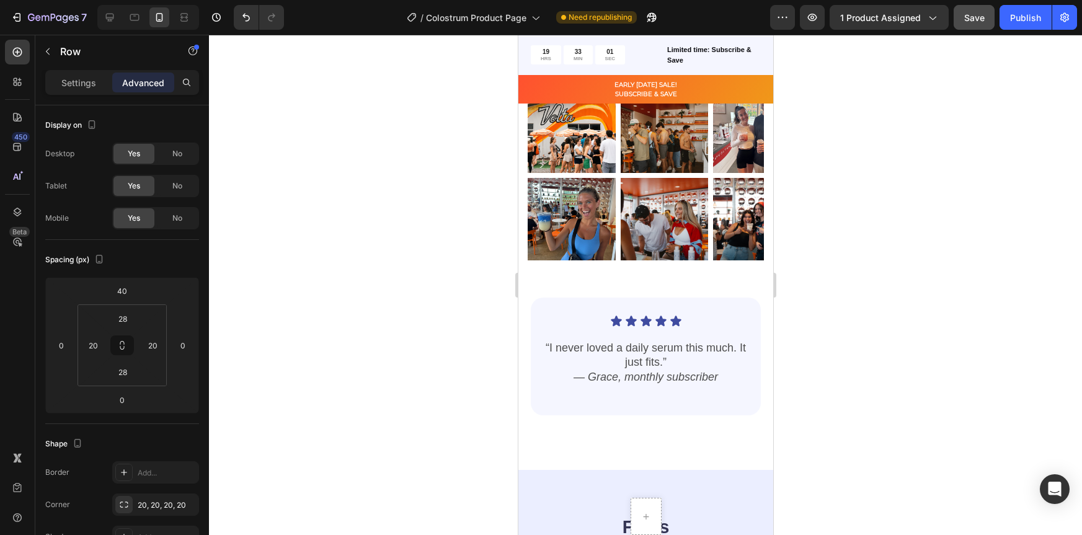
click at [729, 313] on div "Icon Icon Icon Icon Icon Icon List “I never loved a daily serum this much. It j…" at bounding box center [645, 357] width 230 height 118
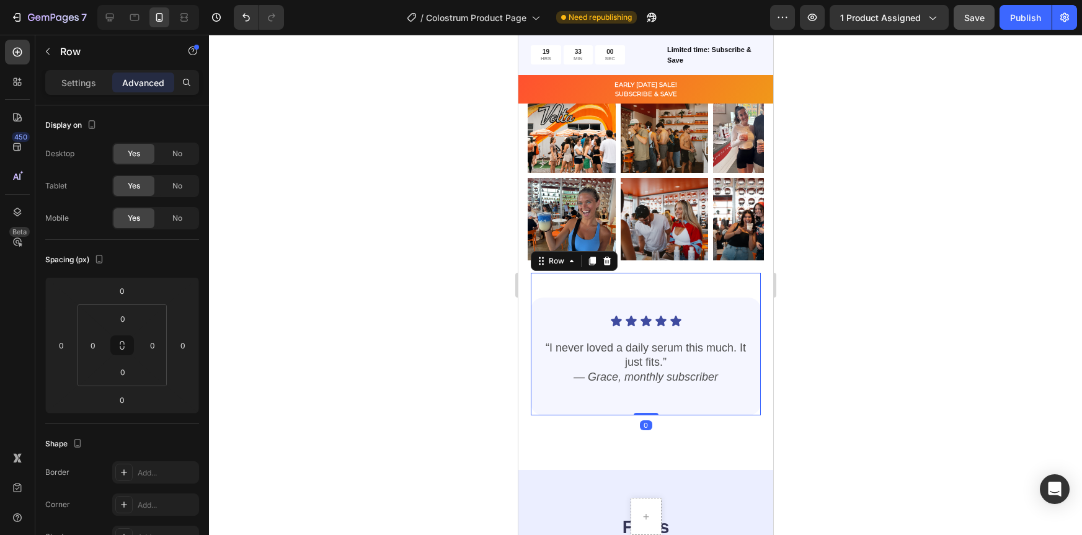
click at [729, 290] on div "Icon Icon Icon Icon Icon Icon List “I never loved a daily serum this much. It j…" at bounding box center [645, 344] width 230 height 143
click at [726, 318] on div "Icon Icon Icon Icon Icon" at bounding box center [645, 321] width 205 height 12
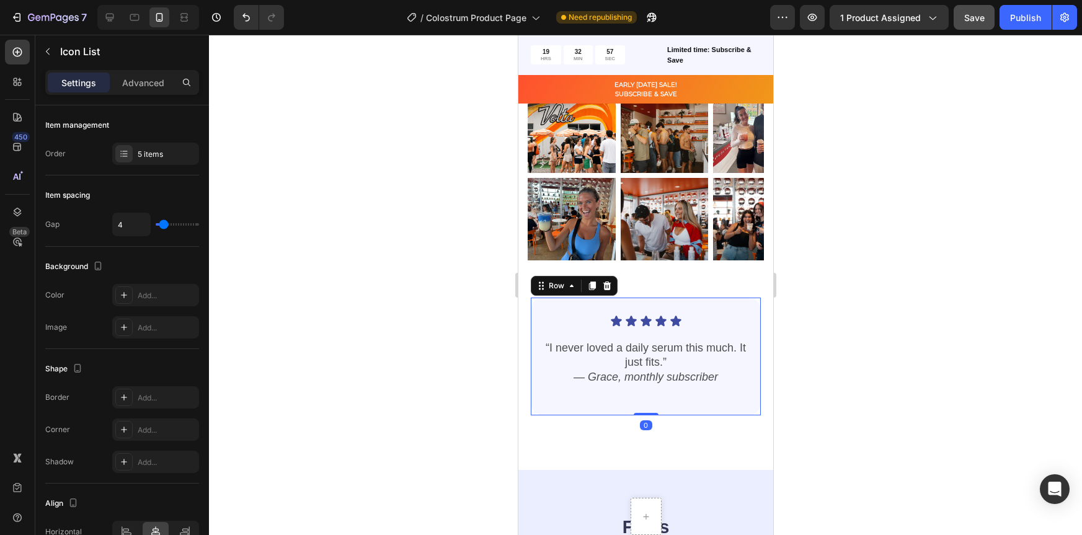
click at [731, 300] on div "Icon Icon Icon Icon Icon Icon List “I never loved a daily serum this much. It j…" at bounding box center [645, 357] width 230 height 118
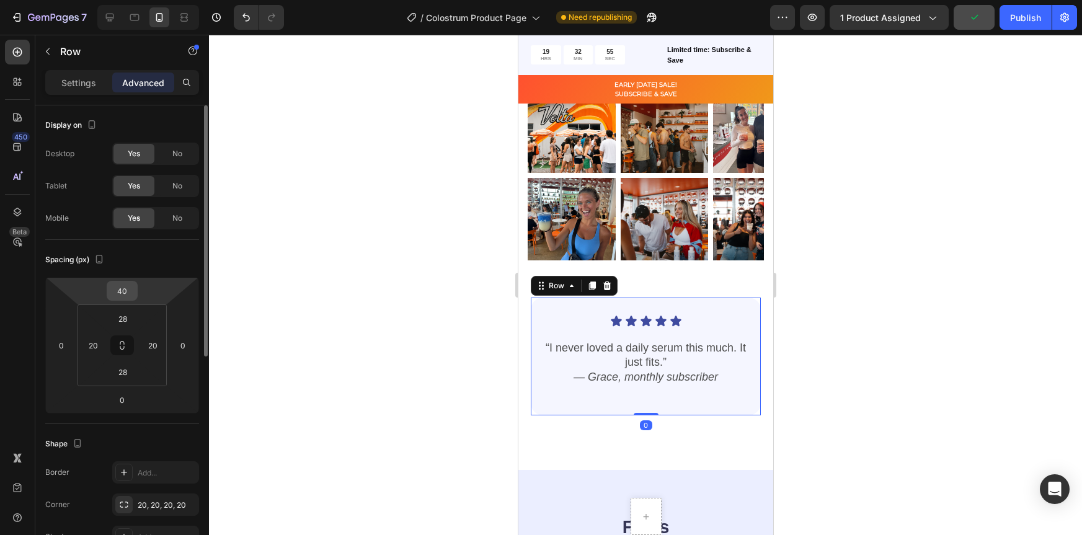
click at [132, 292] on input "40" at bounding box center [122, 291] width 25 height 19
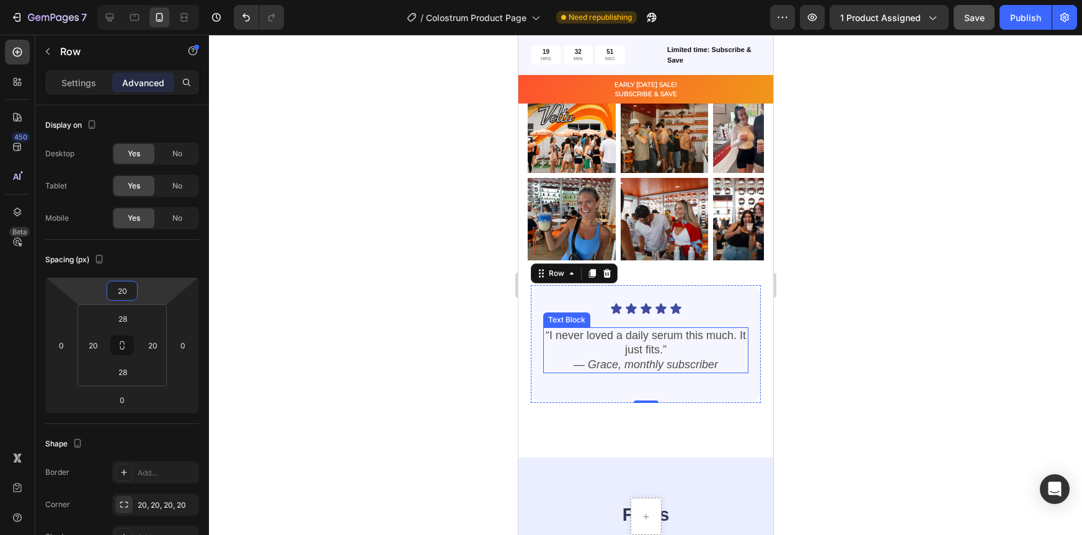
type input "20"
click at [896, 399] on div at bounding box center [645, 285] width 873 height 500
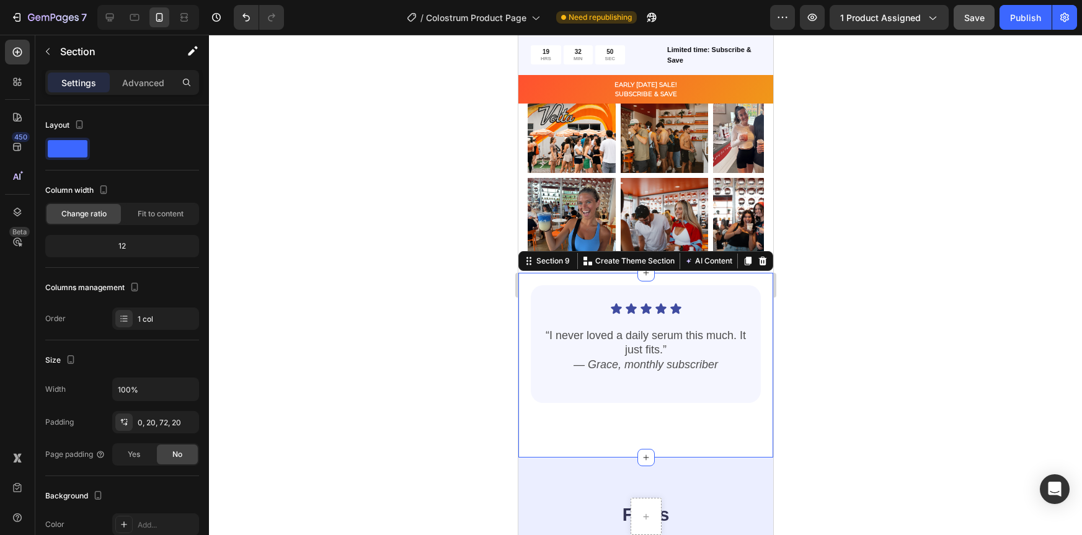
click at [703, 434] on div "Icon Icon Icon Icon Icon Icon List “I never loved a daily serum this much. It j…" at bounding box center [645, 365] width 255 height 185
click at [130, 85] on p "Advanced" at bounding box center [143, 82] width 42 height 13
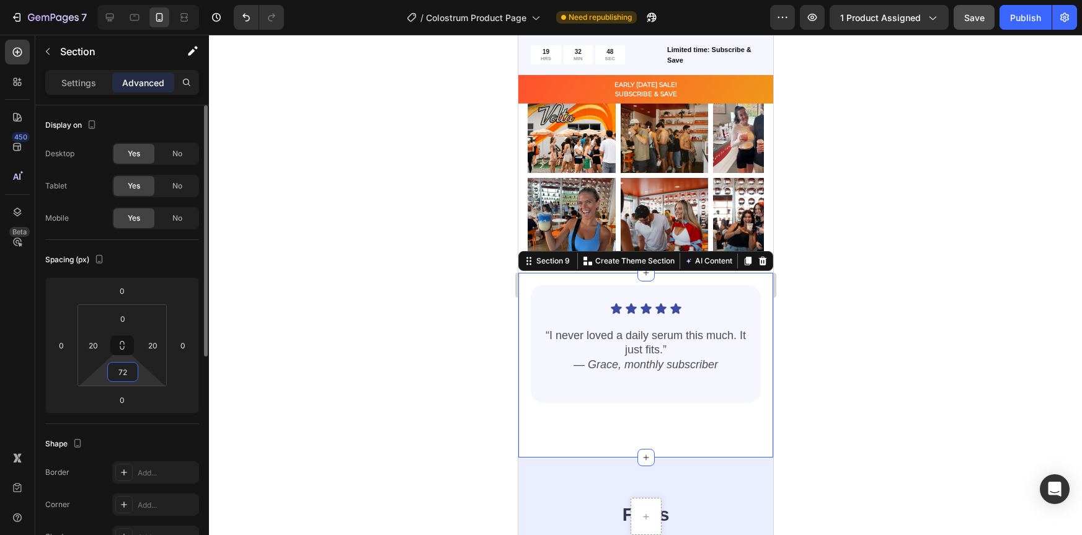
click at [129, 373] on input "72" at bounding box center [122, 372] width 25 height 19
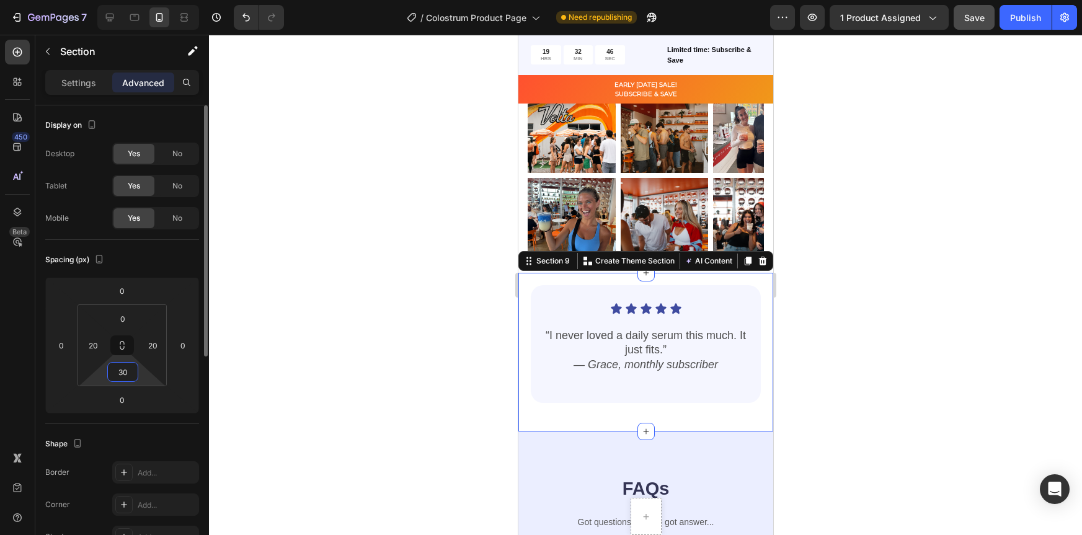
type input "3"
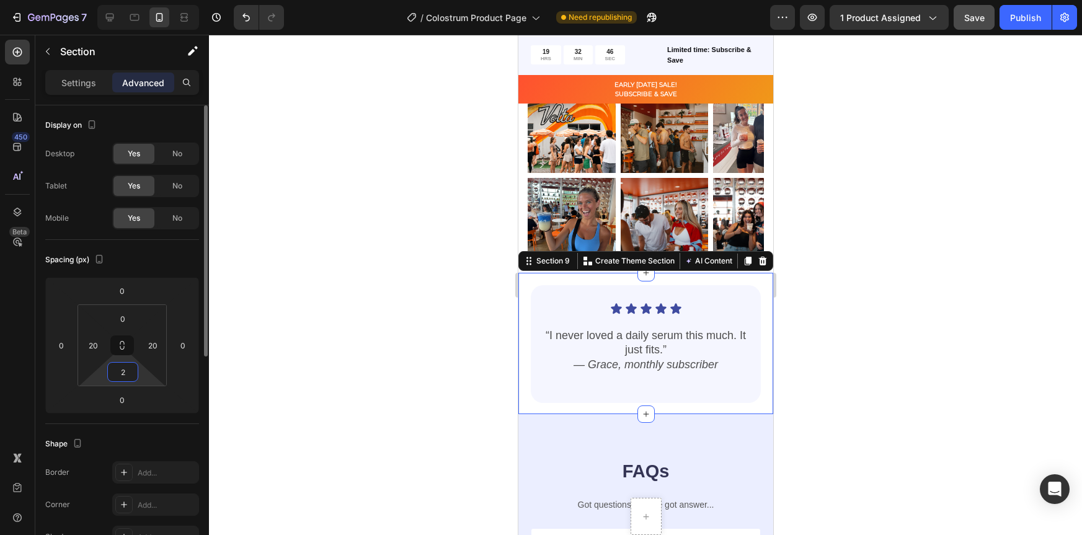
type input "20"
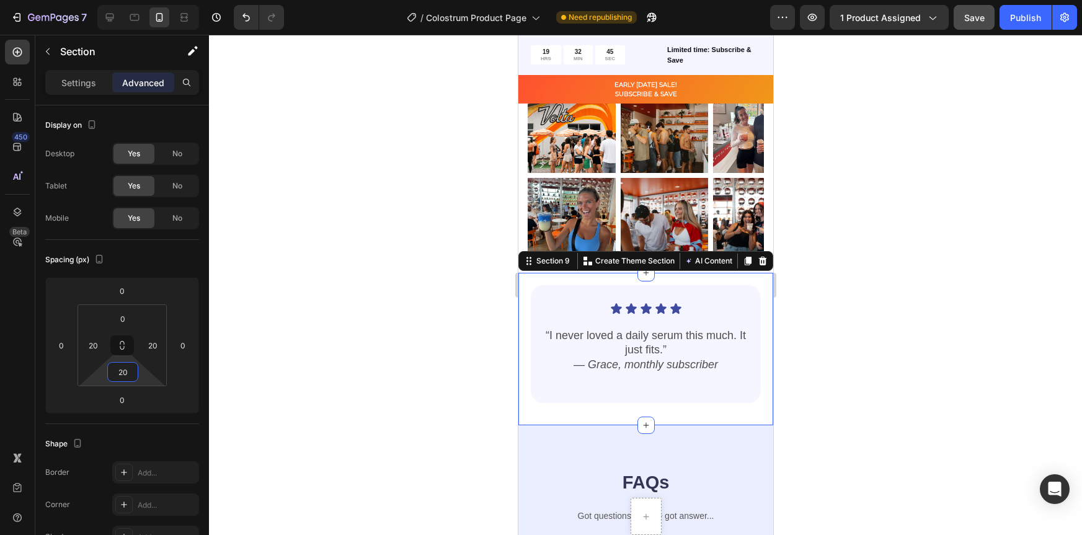
click at [864, 373] on div at bounding box center [645, 285] width 873 height 500
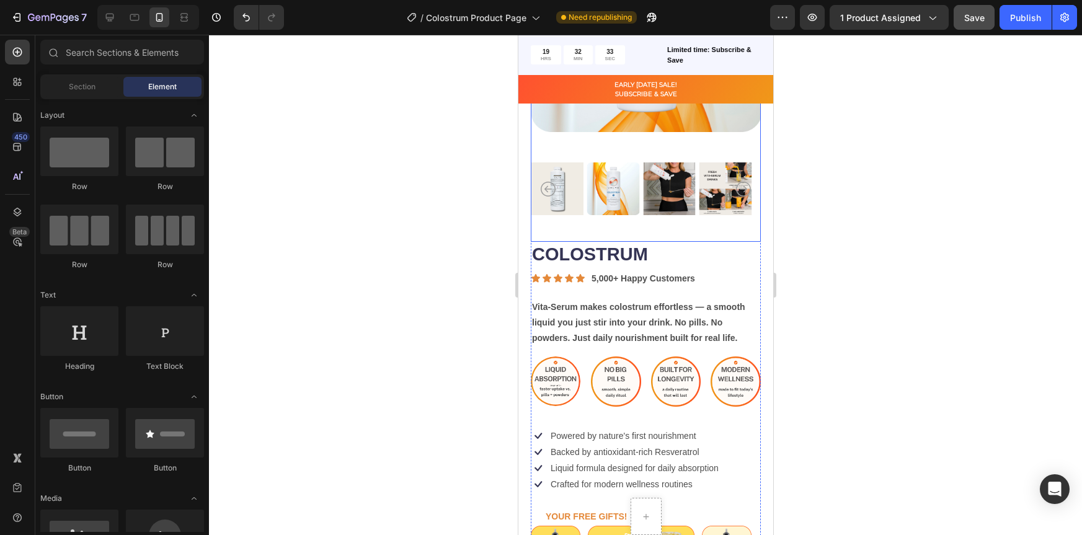
scroll to position [256, 0]
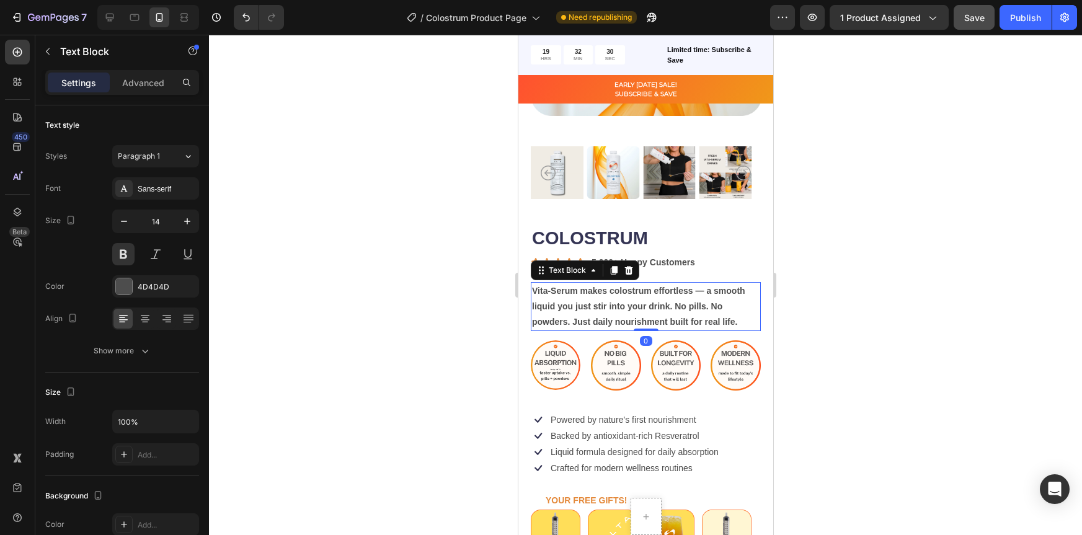
click at [657, 283] on p "Vita-Serum makes colostrum effortless — a smooth liquid you just stir into your…" at bounding box center [646, 306] width 228 height 47
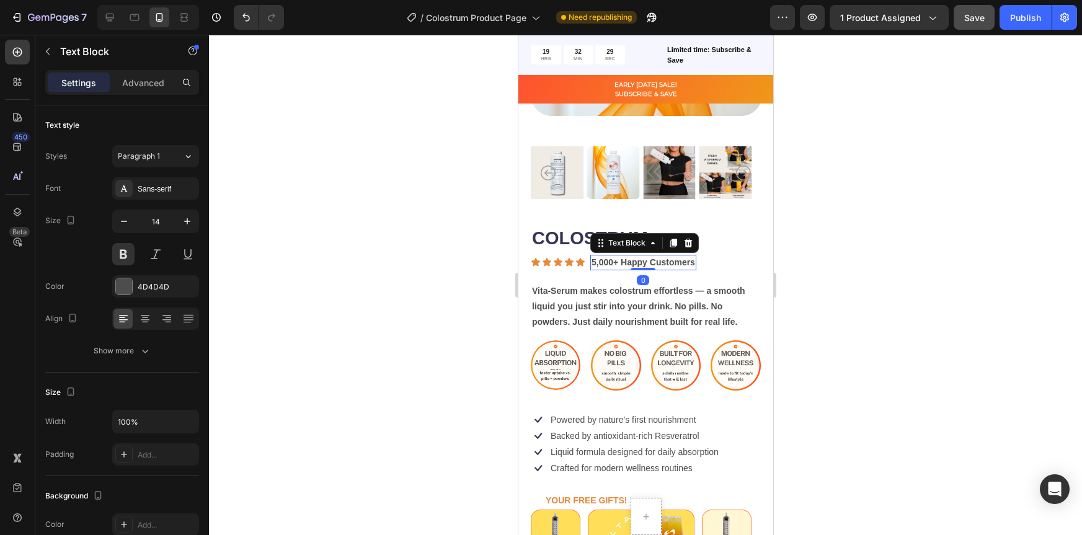
click at [678, 259] on p "5,000+ Happy Customers" at bounding box center [643, 262] width 104 height 13
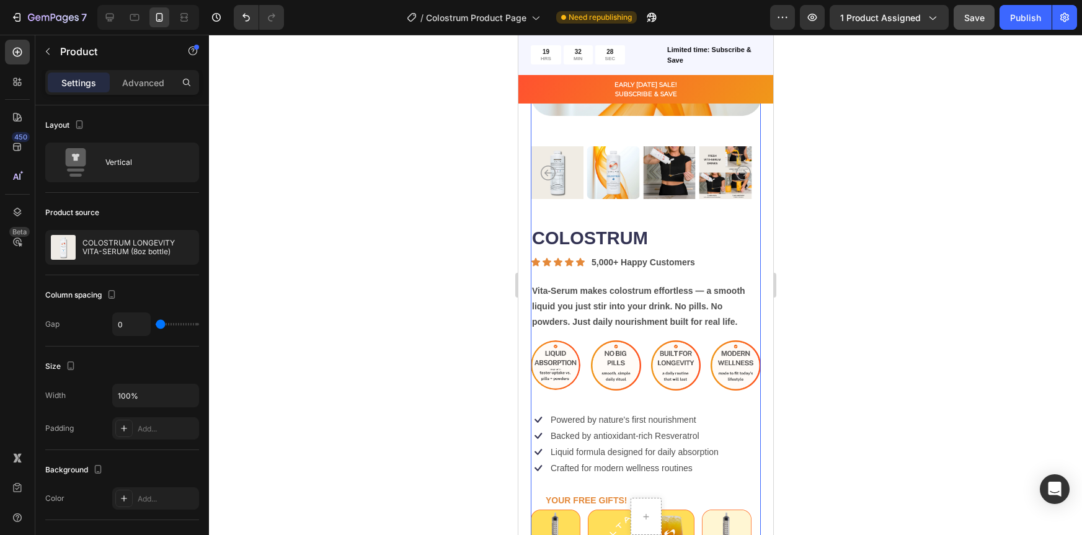
click at [692, 264] on div "COLOSTRUM Product Title Icon Icon Icon Icon Icon Icon List 5,000+ Happy Custome…" at bounding box center [645, 506] width 230 height 561
click at [675, 267] on div "COLOSTRUM Product Title Icon Icon Icon Icon Icon Icon List 5,000+ Happy Custome…" at bounding box center [645, 506] width 230 height 561
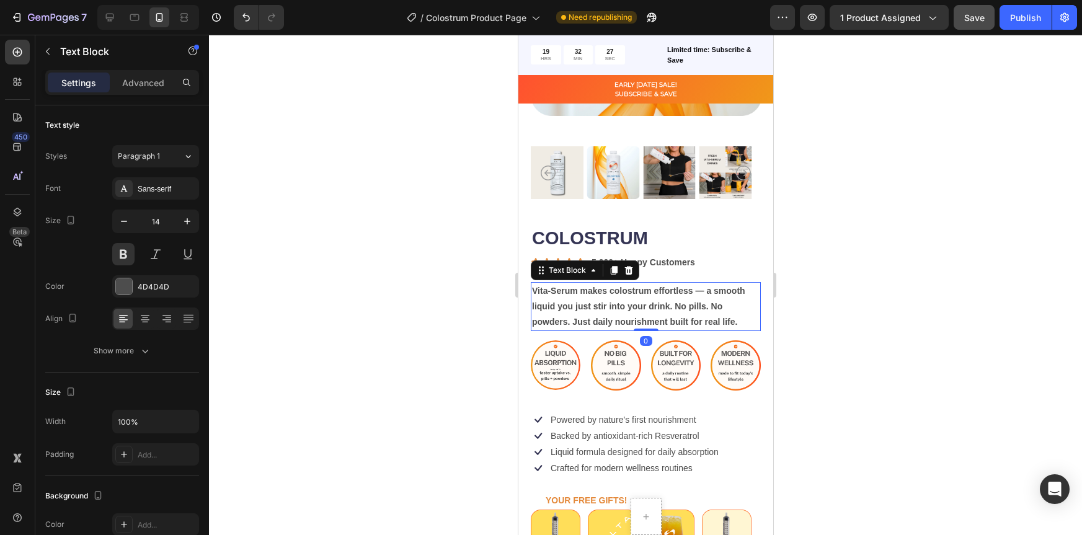
click at [638, 285] on p "Vita-Serum makes colostrum effortless — a smooth liquid you just stir into your…" at bounding box center [646, 306] width 228 height 47
click at [145, 84] on p "Advanced" at bounding box center [143, 82] width 42 height 13
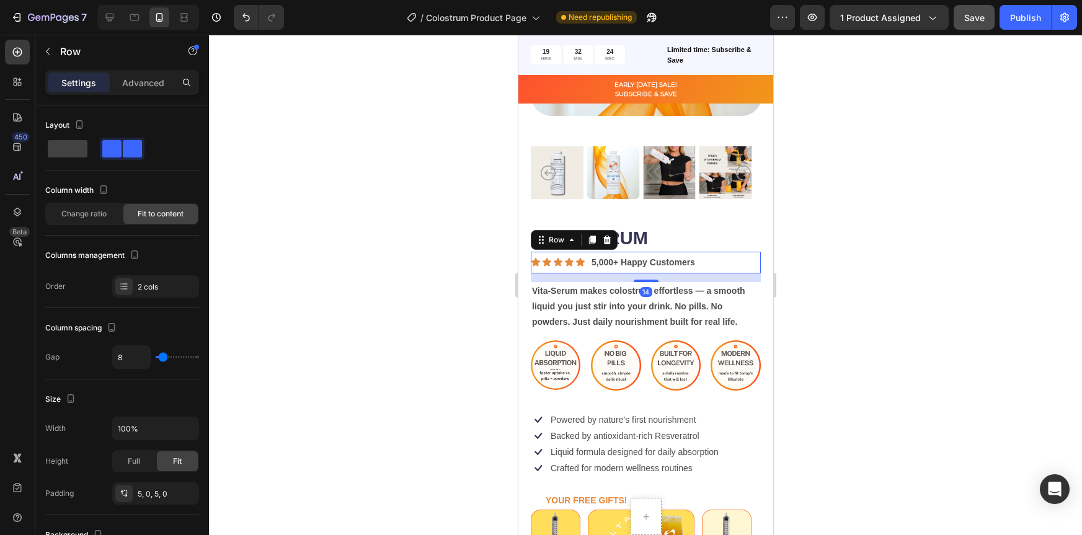
click at [680, 262] on div "Icon Icon Icon Icon Icon Icon List 5,000+ Happy Customers Text Block Row 14" at bounding box center [645, 263] width 230 height 22
click at [719, 256] on div "Icon Icon Icon Icon Icon Icon List 5,000+ Happy Customers Text Block Row 14" at bounding box center [645, 263] width 230 height 22
click at [137, 92] on div "Settings Advanced" at bounding box center [122, 82] width 154 height 25
click at [137, 89] on p "Advanced" at bounding box center [143, 82] width 42 height 13
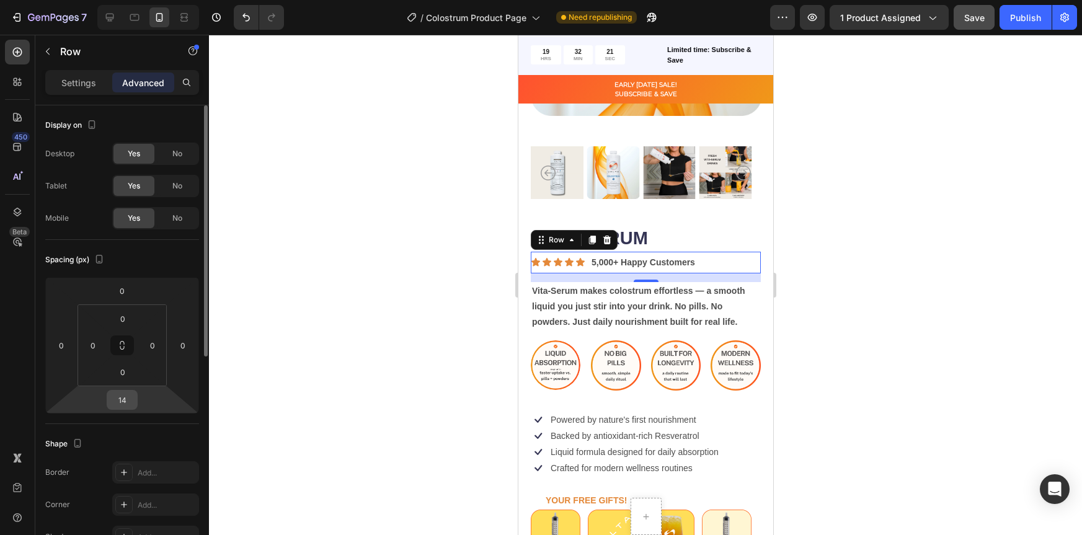
click at [134, 403] on input "14" at bounding box center [122, 400] width 25 height 19
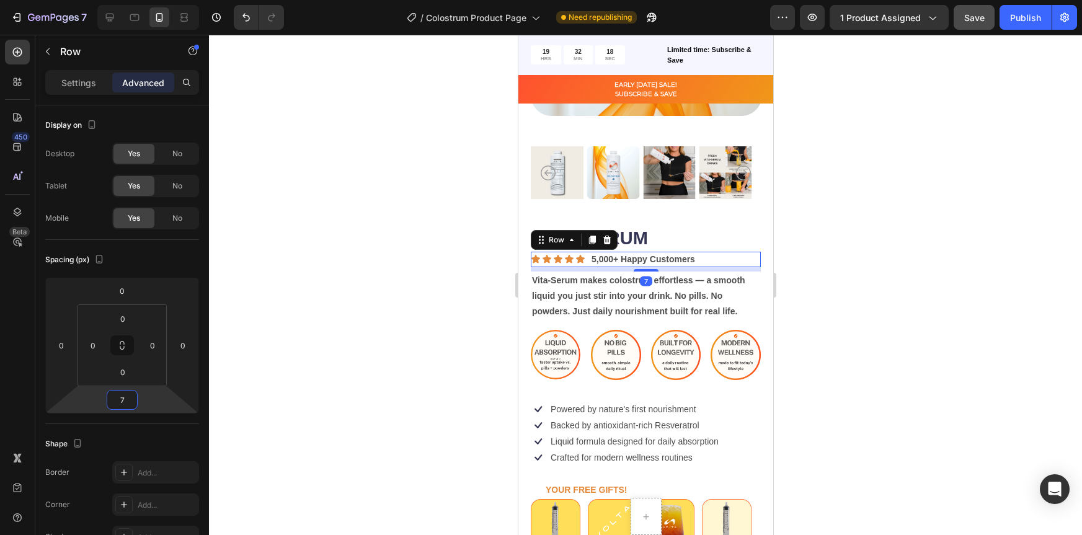
type input "7"
click at [876, 280] on div at bounding box center [645, 285] width 873 height 500
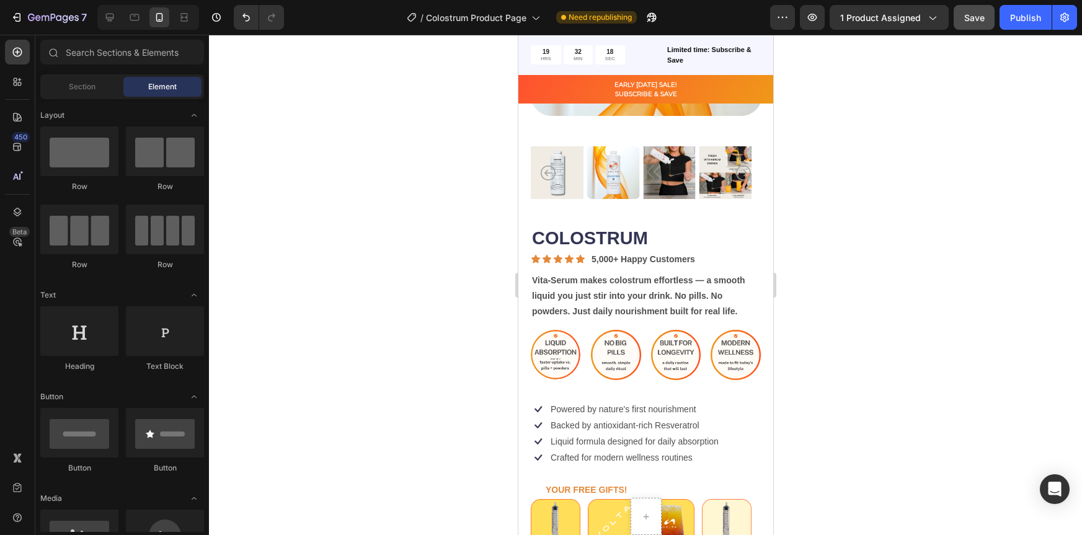
click at [848, 298] on div at bounding box center [645, 285] width 873 height 500
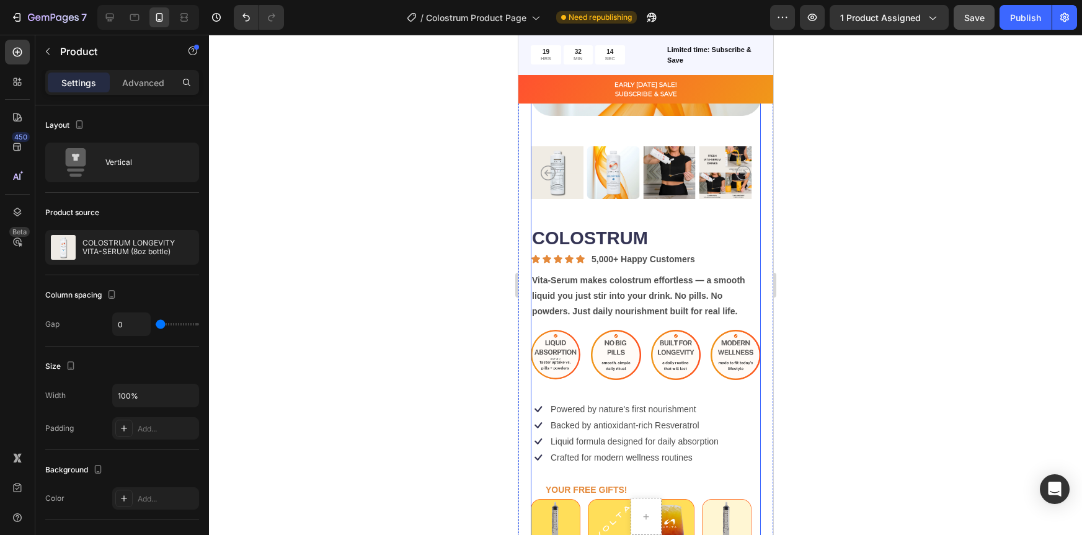
click at [666, 381] on div "COLOSTRUM Product Title Icon Icon Icon Icon Icon Icon List 5,000+ Happy Custome…" at bounding box center [645, 501] width 230 height 550
click at [665, 356] on img at bounding box center [676, 355] width 50 height 50
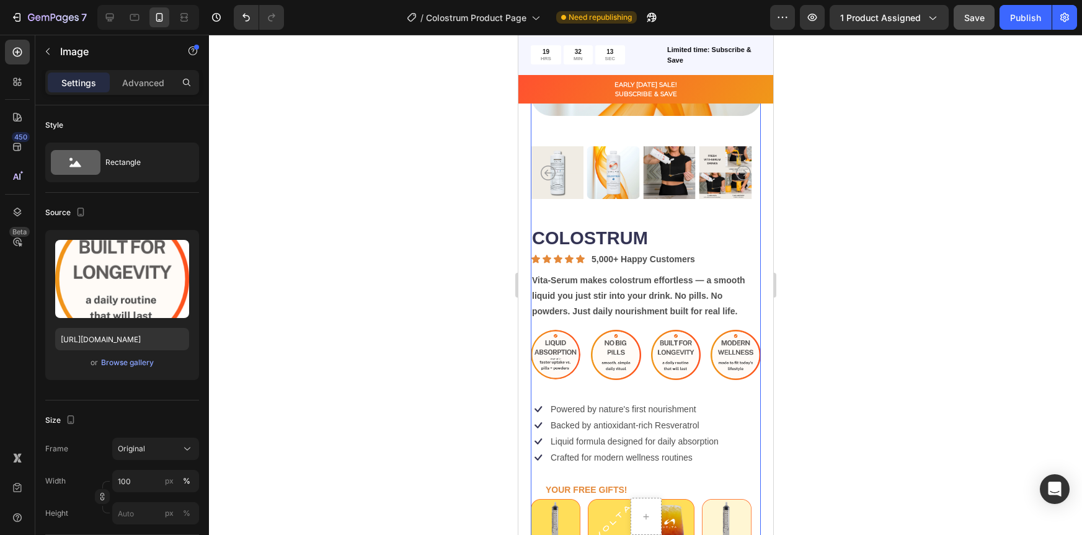
click at [540, 381] on div "COLOSTRUM Product Title Icon Icon Icon Icon Icon Icon List 5,000+ Happy Custome…" at bounding box center [645, 501] width 230 height 550
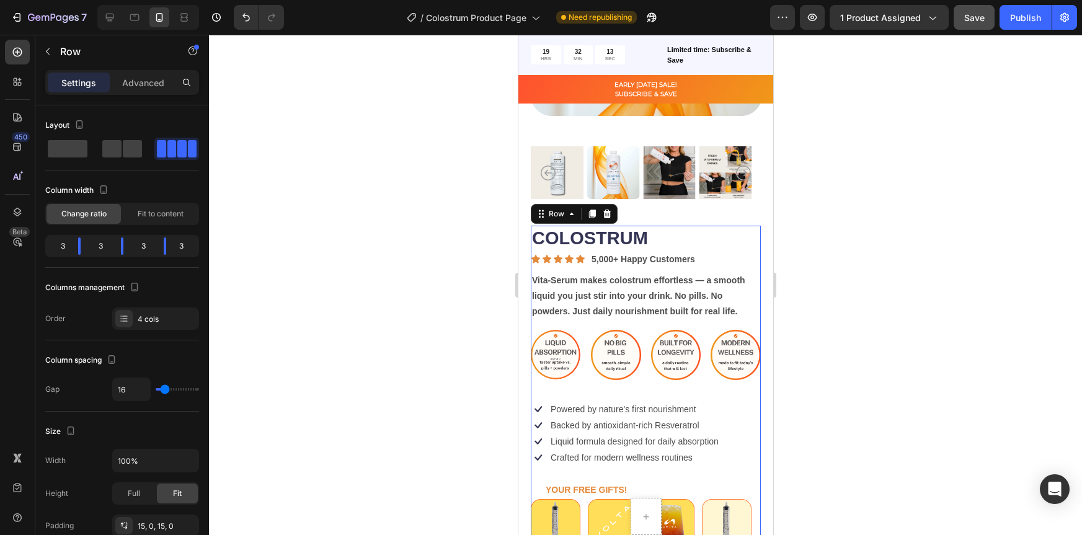
click at [534, 374] on div "Image Image Image Image Row 0" at bounding box center [645, 355] width 230 height 69
click at [588, 374] on div "Image Image Image Image Row 0" at bounding box center [645, 355] width 230 height 69
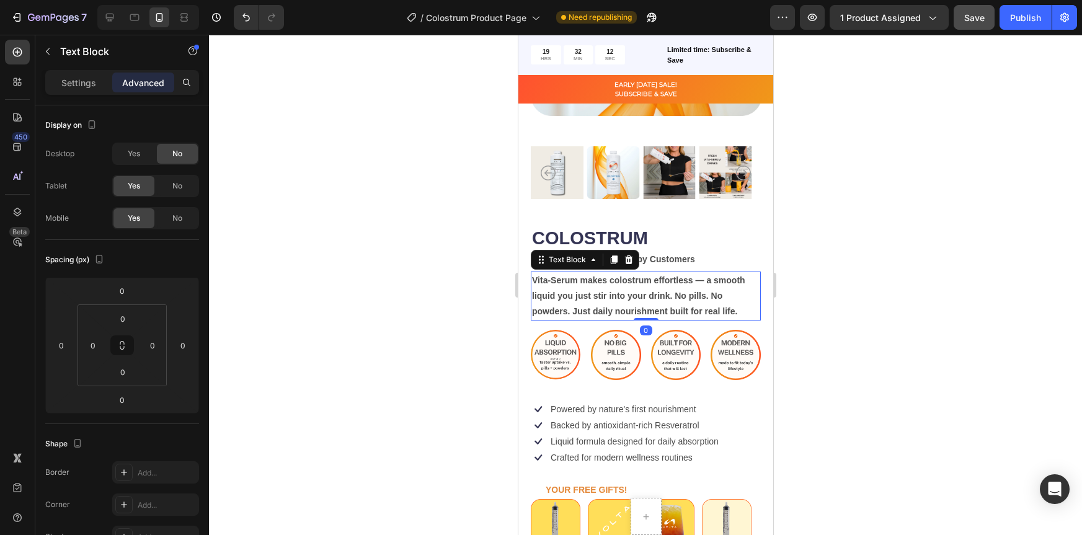
click at [741, 303] on p "Vita-Serum makes colostrum effortless — a smooth liquid you just stir into your…" at bounding box center [646, 296] width 228 height 47
click at [686, 321] on div "Image Image Image Image Row" at bounding box center [645, 355] width 230 height 69
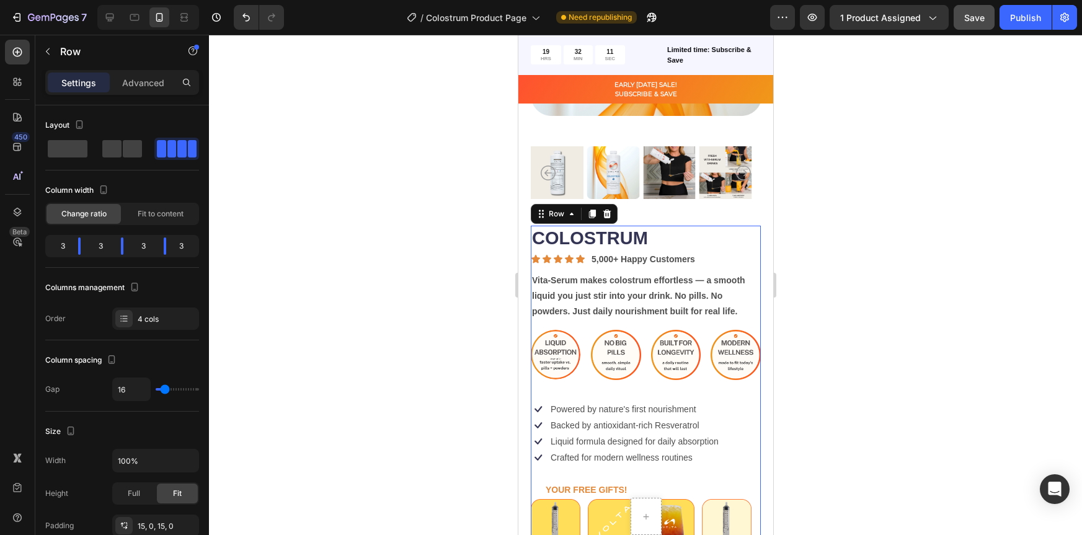
click at [696, 321] on div "Image Image Image Image Row 0" at bounding box center [645, 355] width 230 height 69
click at [696, 329] on div "Image Image Image Image Row 0" at bounding box center [645, 355] width 230 height 69
click at [695, 321] on div "Image Image Image Image Row 0" at bounding box center [645, 355] width 230 height 69
click at [693, 389] on div "COLOSTRUM Product Title Icon Icon Icon Icon Icon Icon List 5,000+ Happy Custome…" at bounding box center [645, 501] width 230 height 550
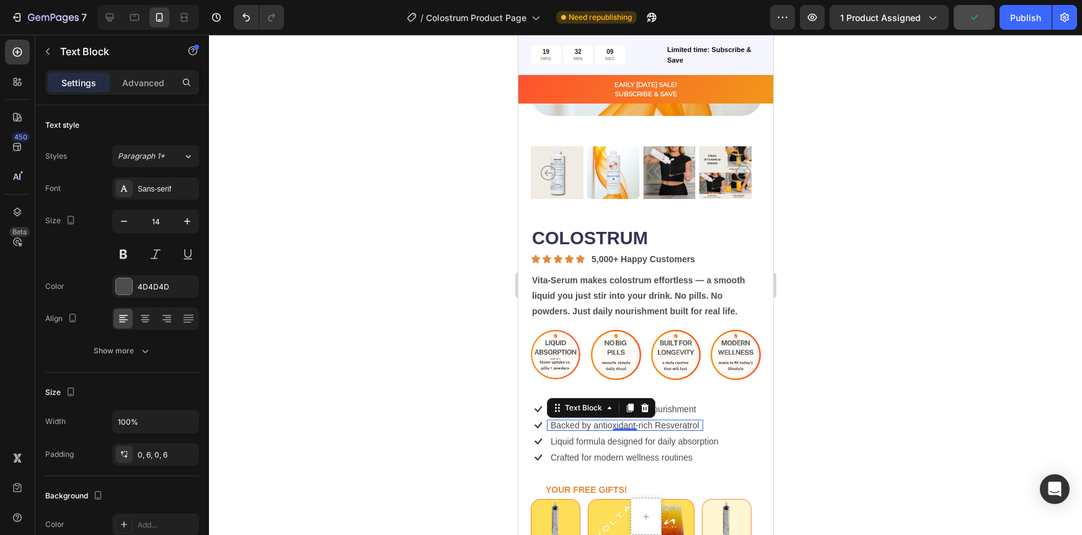
click at [635, 420] on p "Backed by antioxidant-rich Resveratrol" at bounding box center [624, 425] width 149 height 11
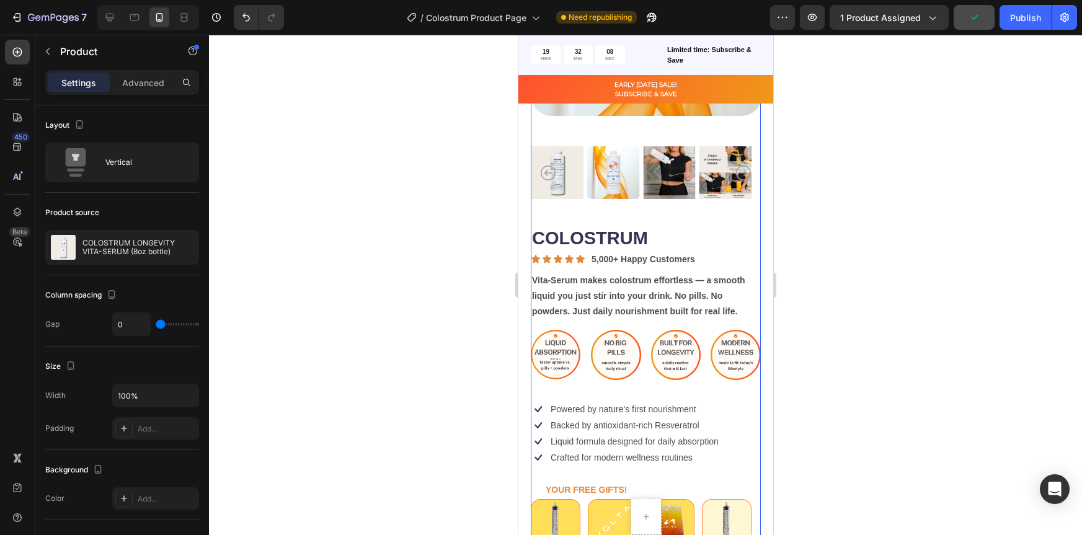
click at [554, 385] on div "COLOSTRUM Product Title Icon Icon Icon Icon Icon Icon List 5,000+ Happy Custome…" at bounding box center [645, 501] width 230 height 550
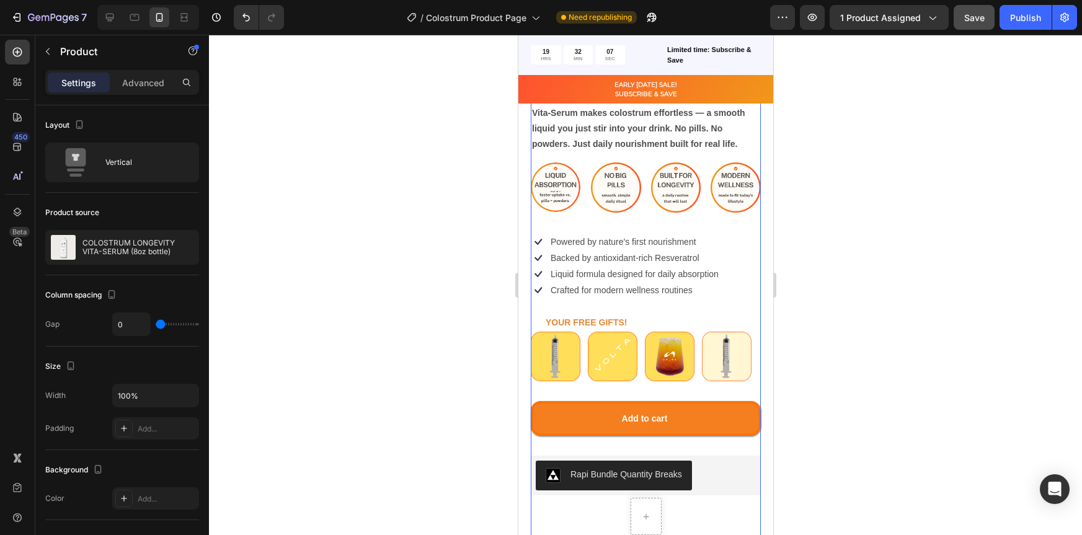
scroll to position [422, 0]
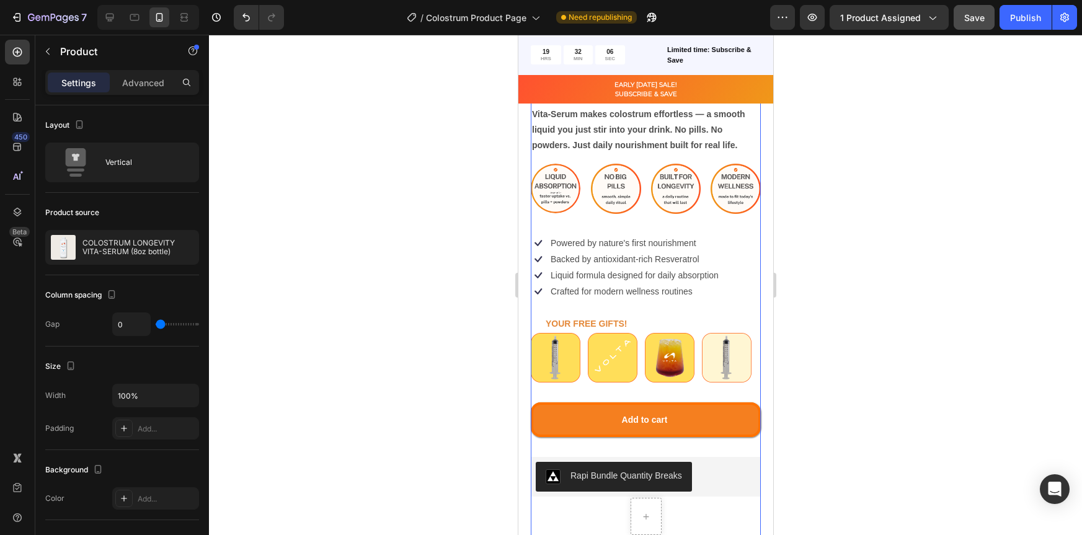
click at [641, 290] on div "COLOSTRUM Product Title Icon Icon Icon Icon Icon Icon List 5,000+ Happy Custome…" at bounding box center [645, 335] width 230 height 550
click at [648, 316] on p "YOUR FREE GIFTS!" at bounding box center [647, 324] width 205 height 16
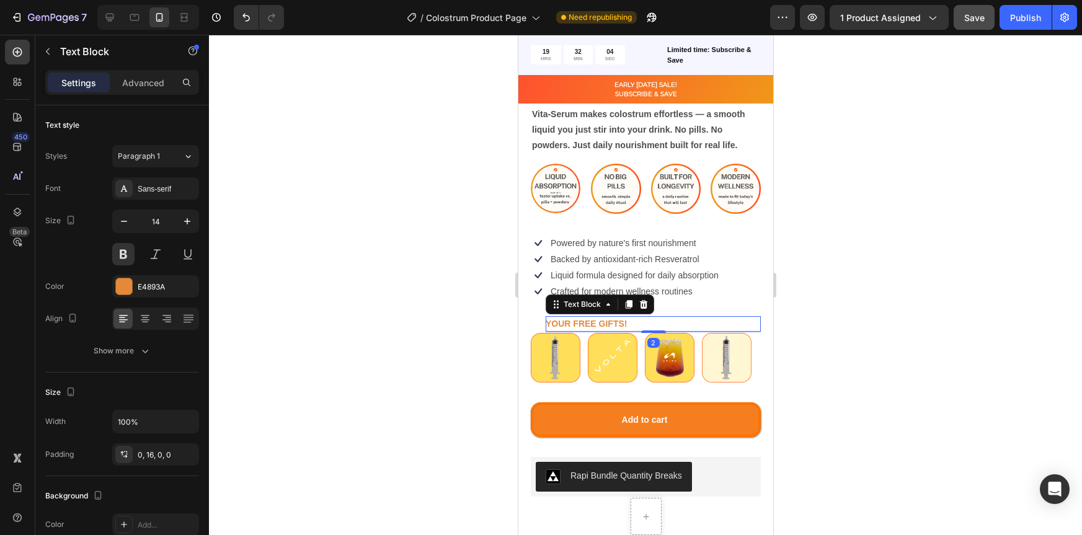
click at [889, 308] on div at bounding box center [645, 285] width 873 height 500
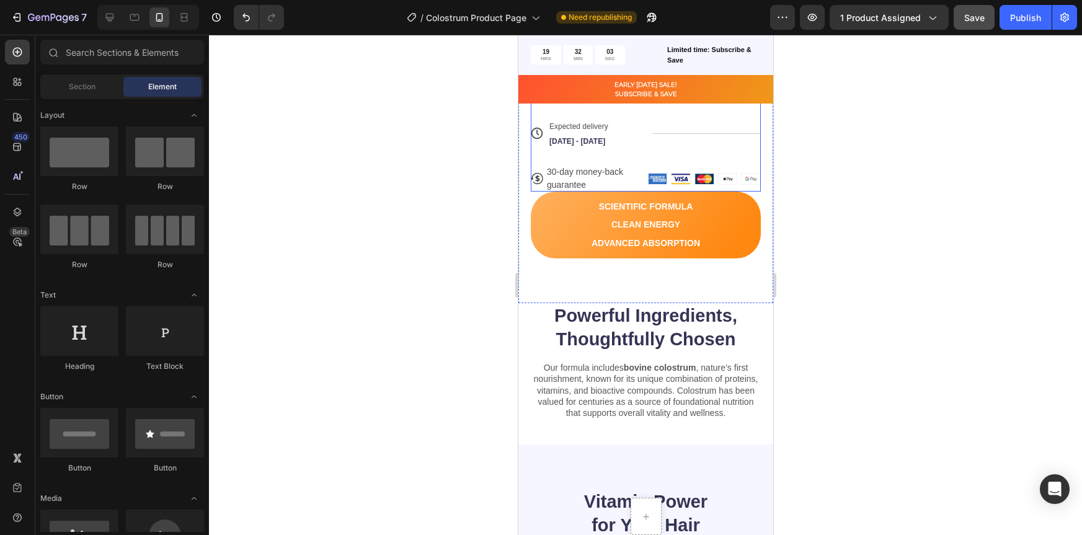
scroll to position [845, 0]
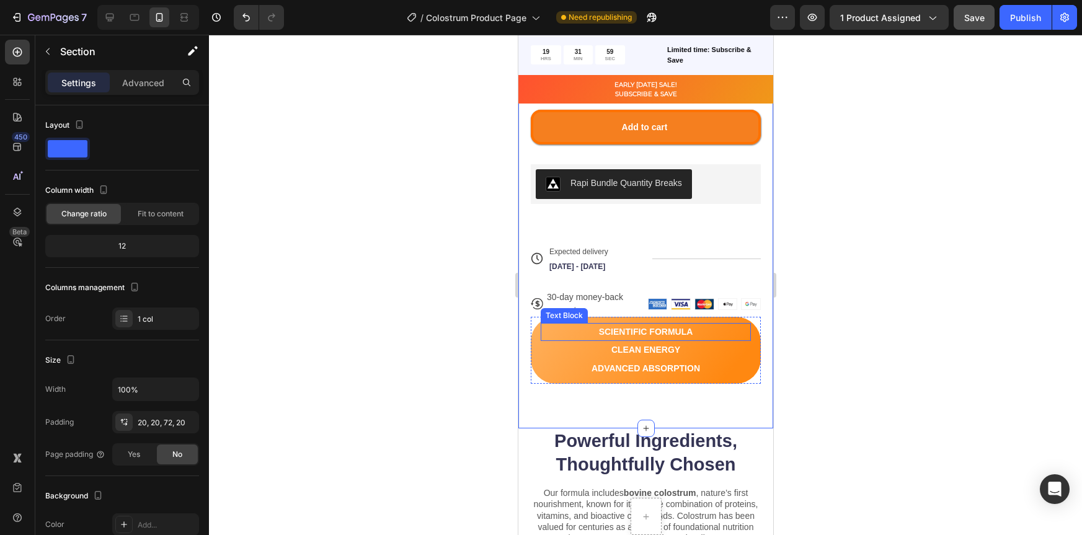
scroll to position [713, 0]
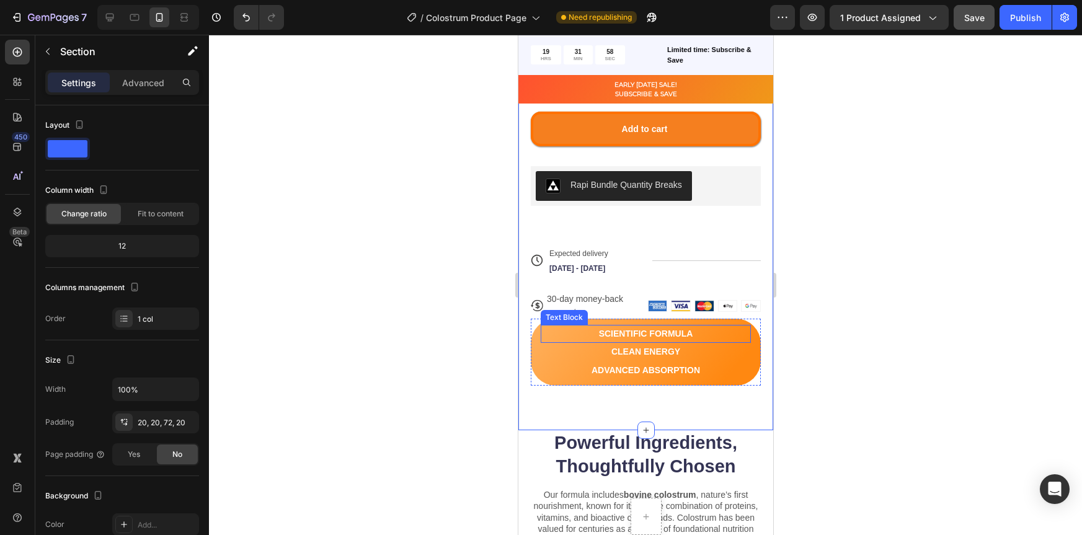
click at [729, 326] on p "SCIENTIFIC FORMULA" at bounding box center [645, 334] width 208 height 16
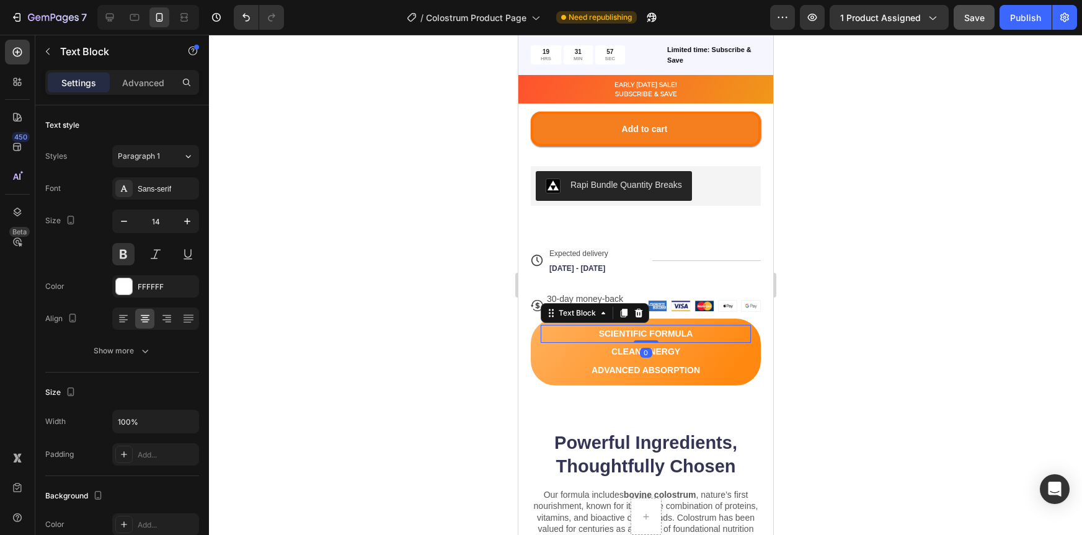
click at [736, 326] on p "SCIENTIFIC FORMULA" at bounding box center [645, 334] width 208 height 16
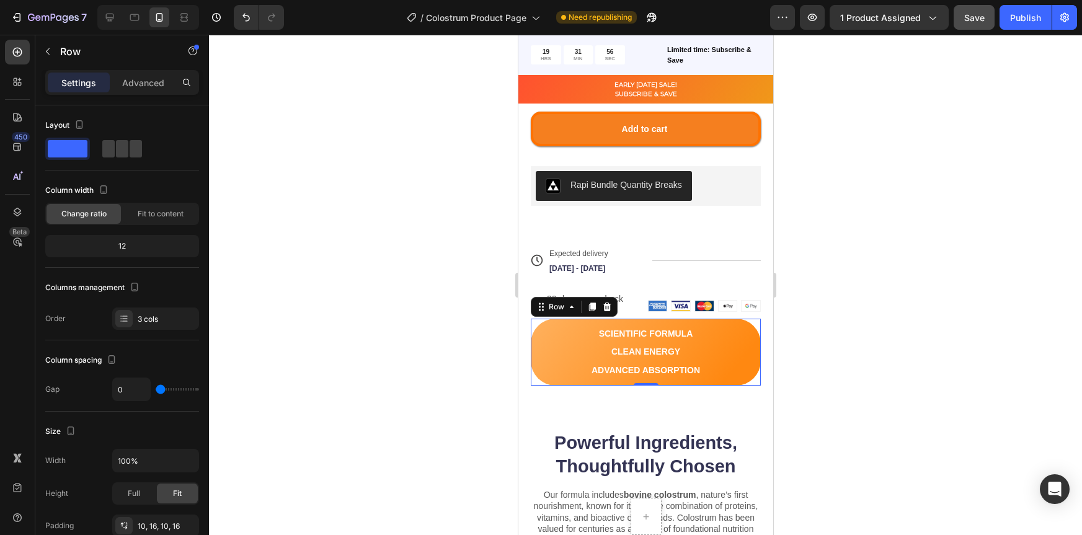
click at [746, 322] on div "SCIENTIFIC FORMULA Text Block CLEAN ENERGY Text Block ADVANCED ABSORPTION Text …" at bounding box center [645, 352] width 230 height 67
click at [148, 83] on p "Advanced" at bounding box center [143, 82] width 42 height 13
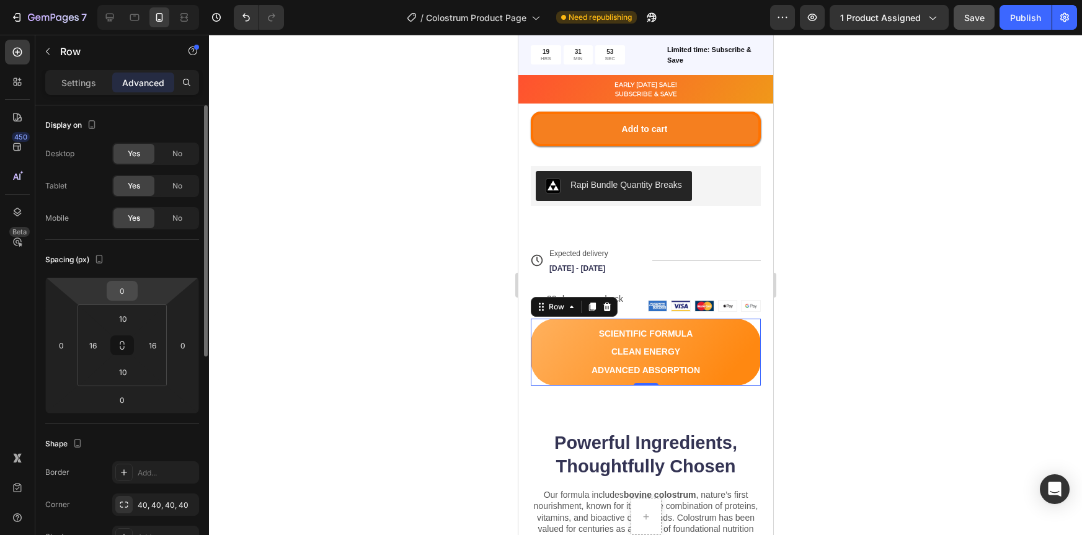
click at [128, 293] on input "0" at bounding box center [122, 291] width 25 height 19
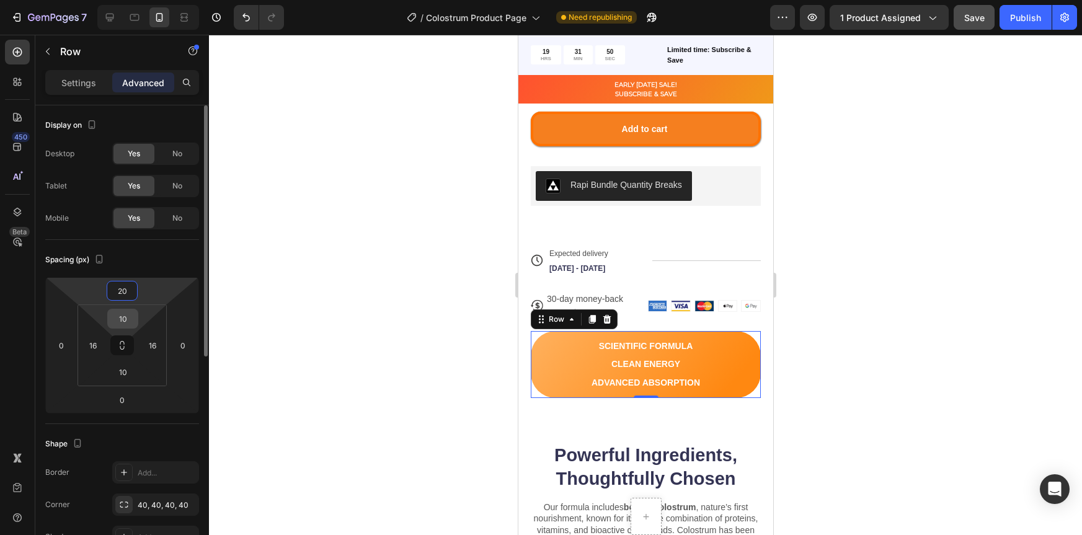
type input "20"
click at [122, 325] on input "10" at bounding box center [122, 318] width 25 height 19
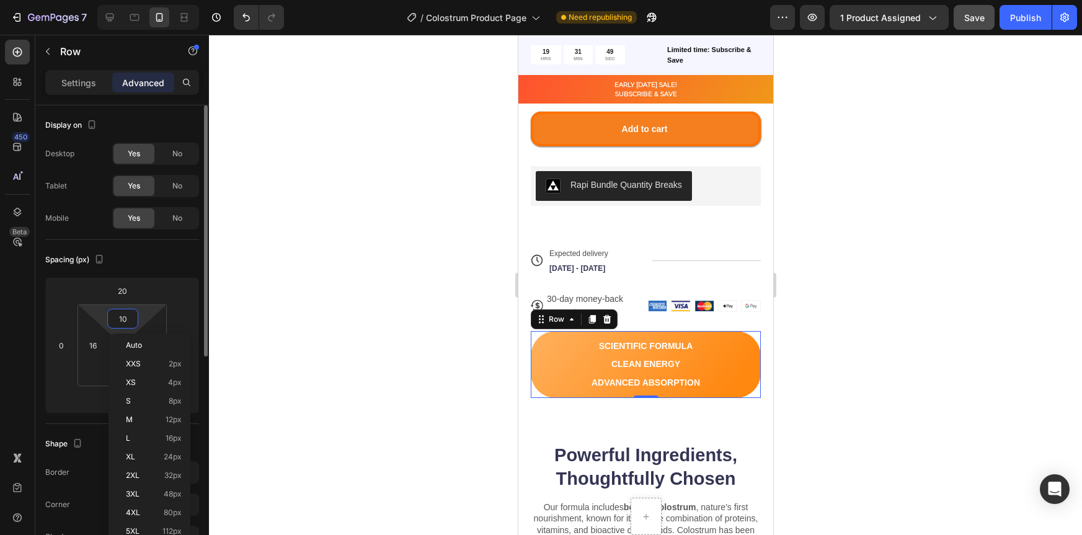
type input "7"
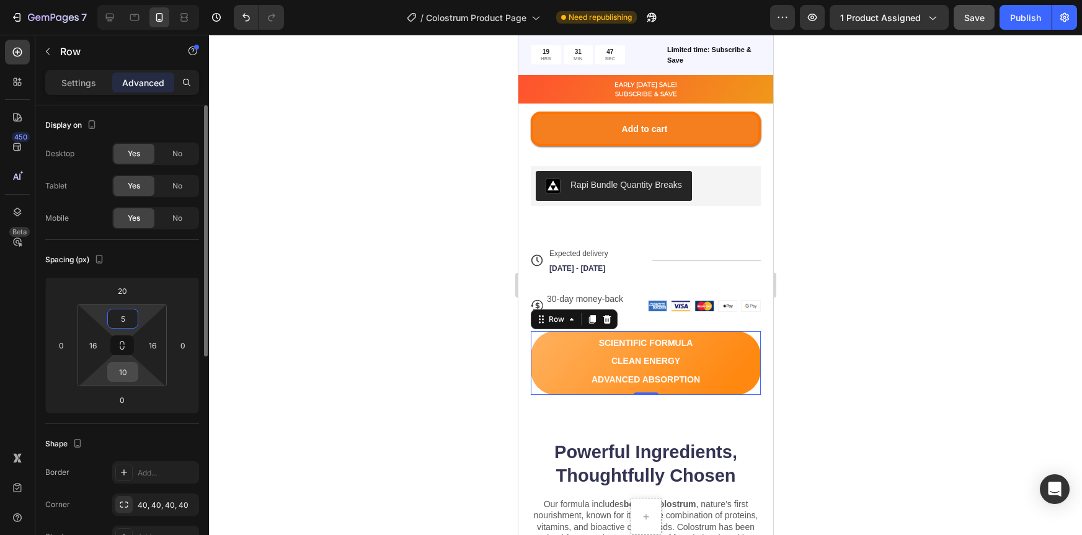
type input "5"
drag, startPoint x: 128, startPoint y: 374, endPoint x: 98, endPoint y: 374, distance: 30.4
click at [99, 374] on div "5 16 10 16" at bounding box center [122, 346] width 89 height 82
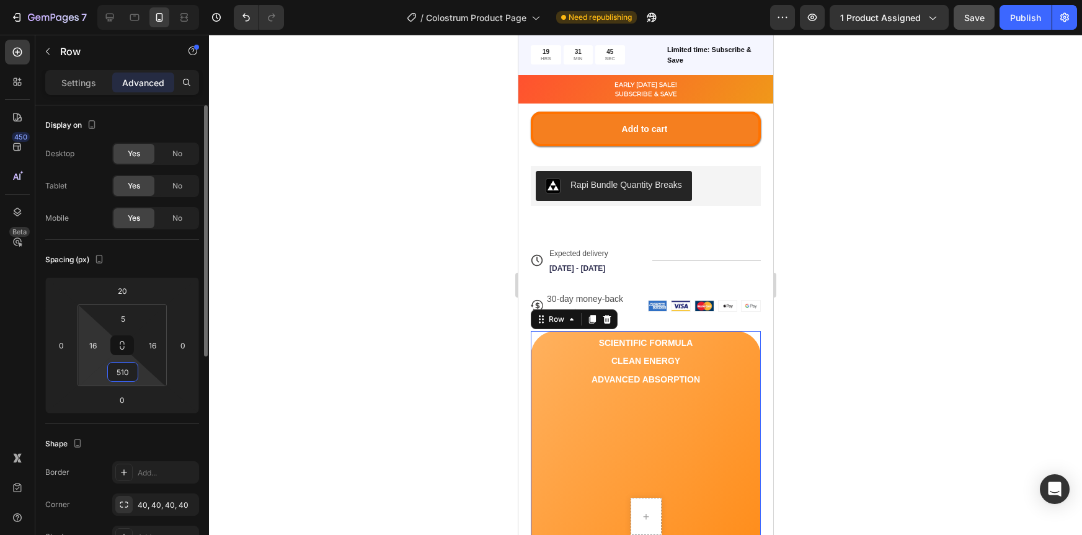
drag, startPoint x: 128, startPoint y: 372, endPoint x: 90, endPoint y: 371, distance: 37.9
click at [90, 371] on div "5 16 510 16" at bounding box center [122, 346] width 89 height 82
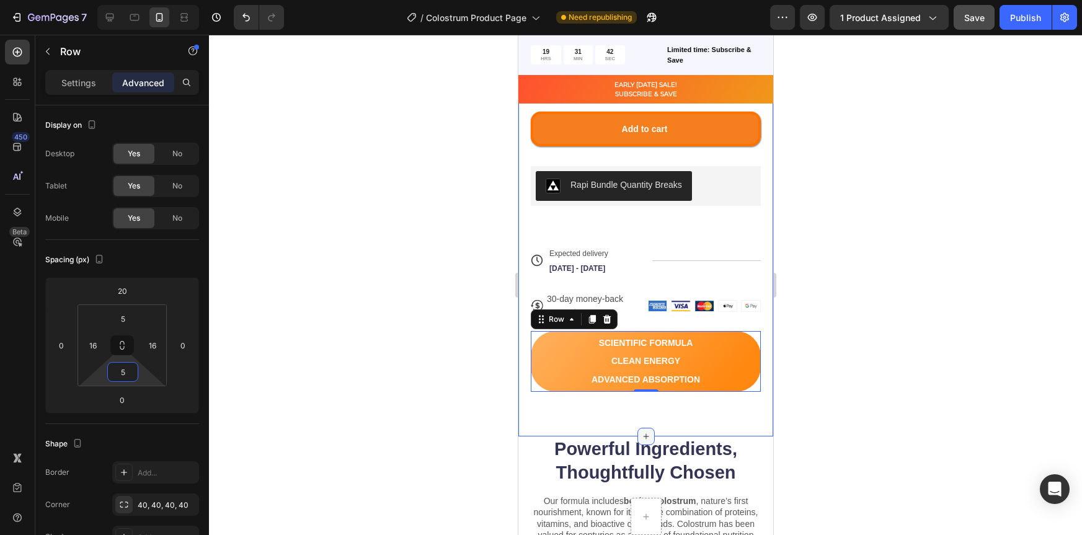
type input "5"
click at [637, 428] on div at bounding box center [645, 436] width 17 height 17
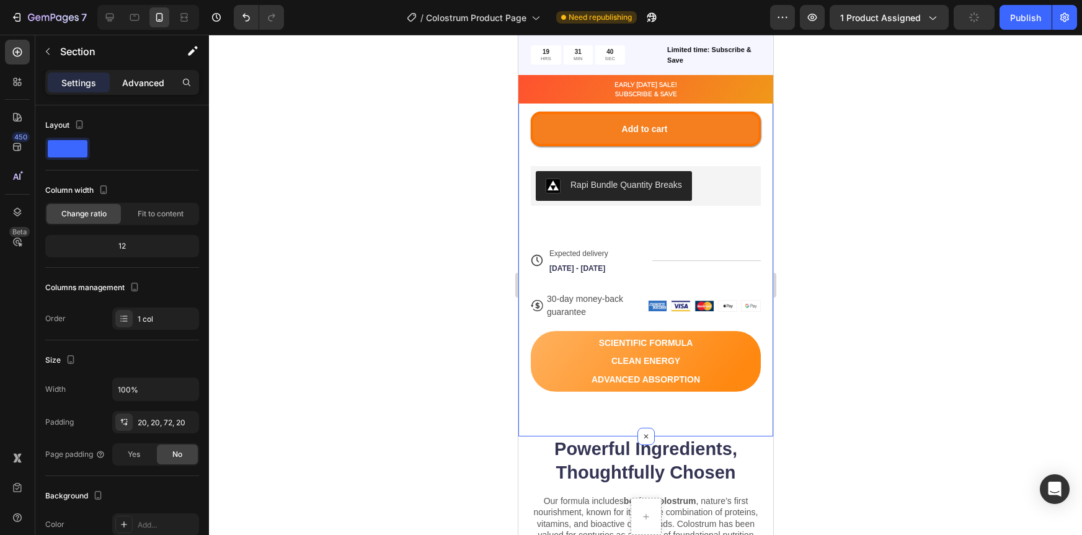
click at [149, 79] on p "Advanced" at bounding box center [143, 82] width 42 height 13
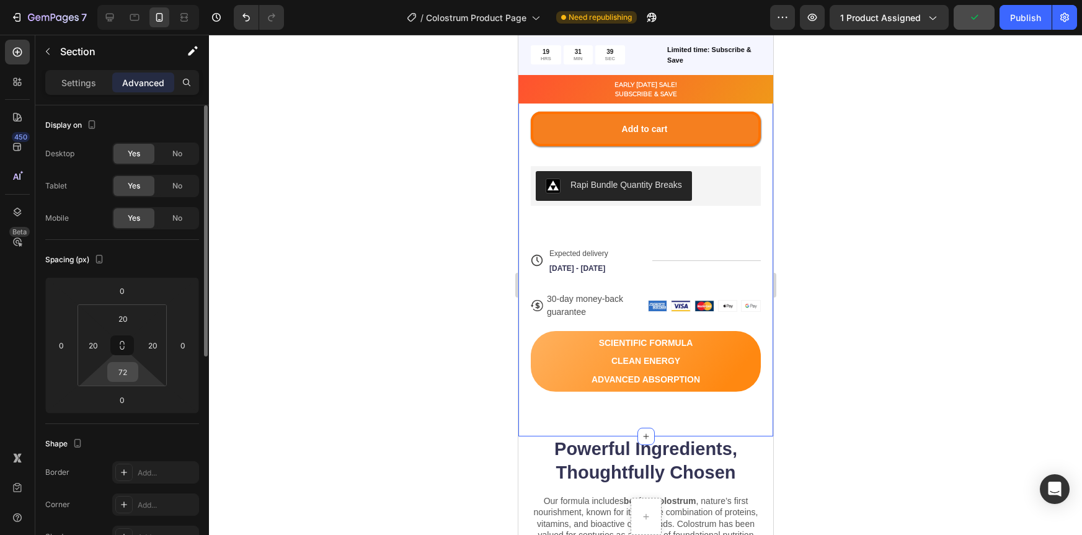
click at [130, 375] on input "72" at bounding box center [122, 372] width 25 height 19
type input "30"
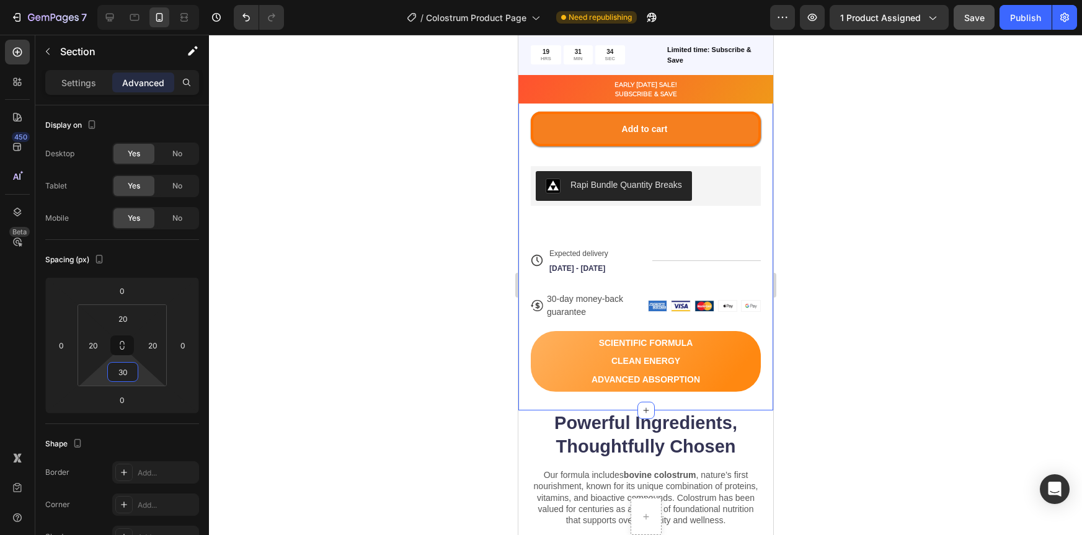
click at [868, 275] on div at bounding box center [645, 285] width 873 height 500
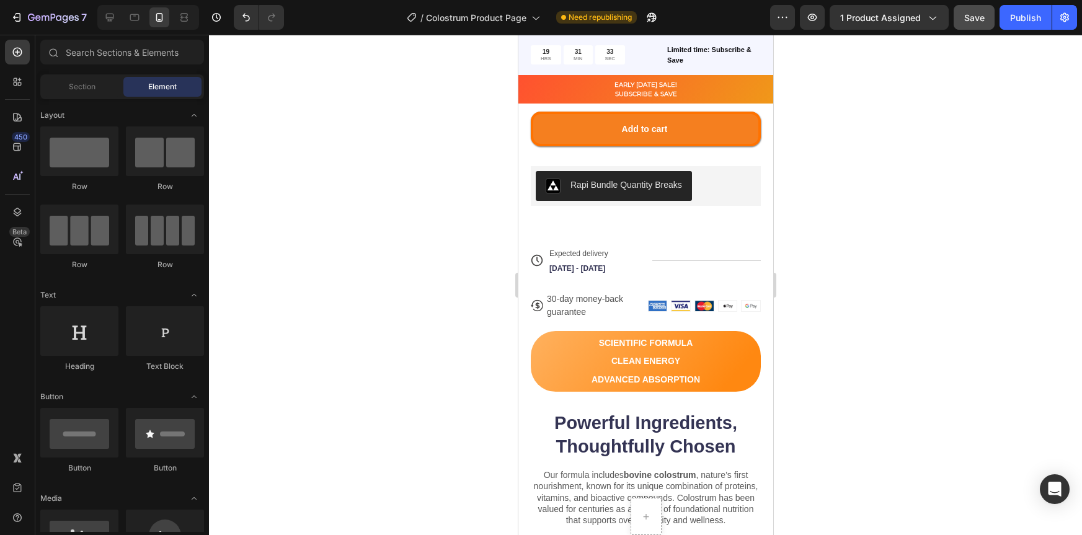
click at [811, 386] on div at bounding box center [645, 285] width 873 height 500
click at [731, 443] on h2 "Powerful Ingredients, Thoughtfully Chosen" at bounding box center [645, 435] width 230 height 49
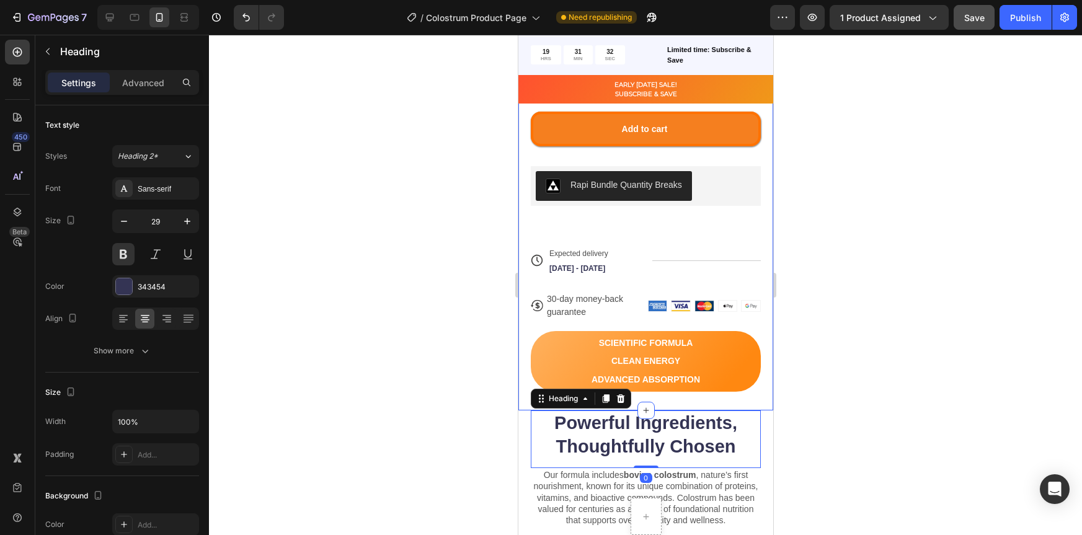
click at [860, 314] on div at bounding box center [645, 285] width 873 height 500
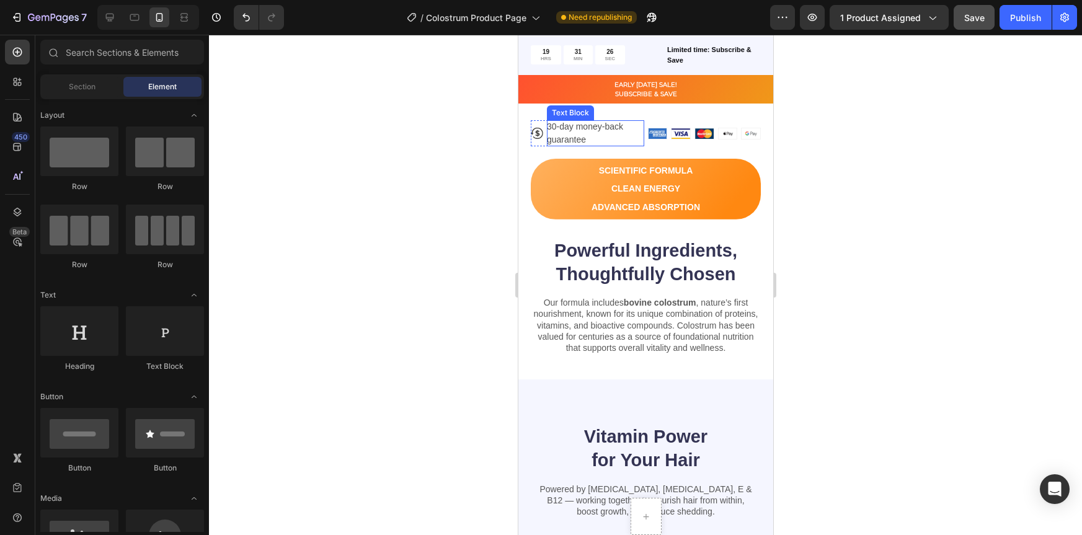
scroll to position [886, 0]
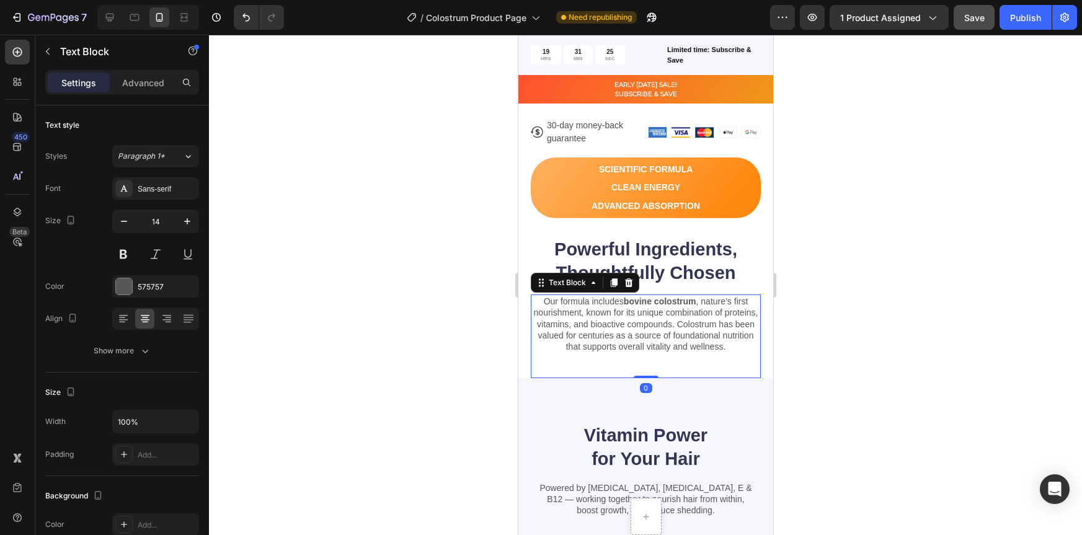
click at [627, 371] on div "Our formula includes bovine colostrum , nature’s first nourishment, known for i…" at bounding box center [645, 337] width 230 height 84
click at [154, 78] on p "Advanced" at bounding box center [143, 82] width 42 height 13
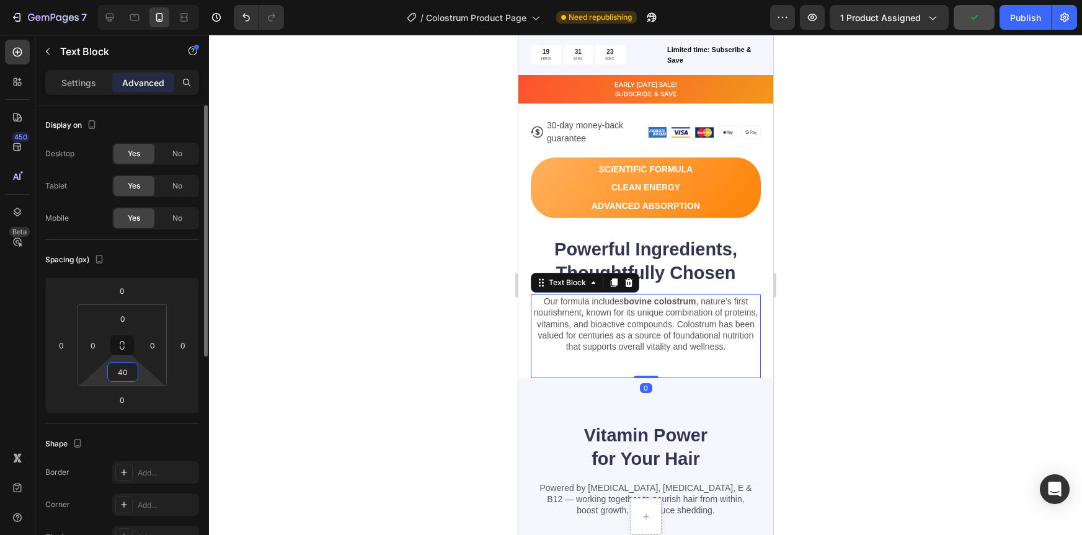
click at [131, 375] on input "40" at bounding box center [122, 372] width 25 height 19
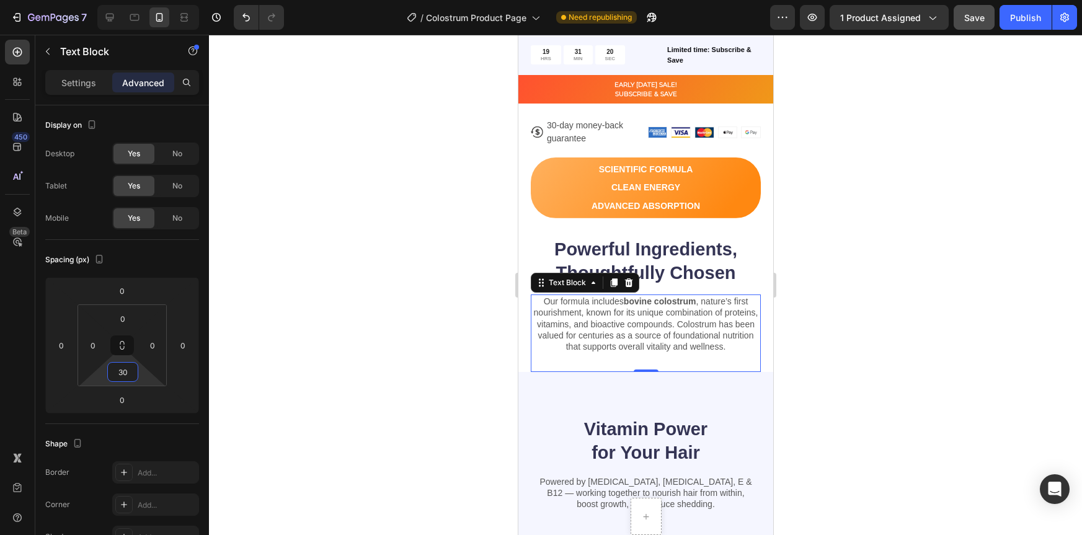
type input "30"
click at [867, 337] on div at bounding box center [645, 285] width 873 height 500
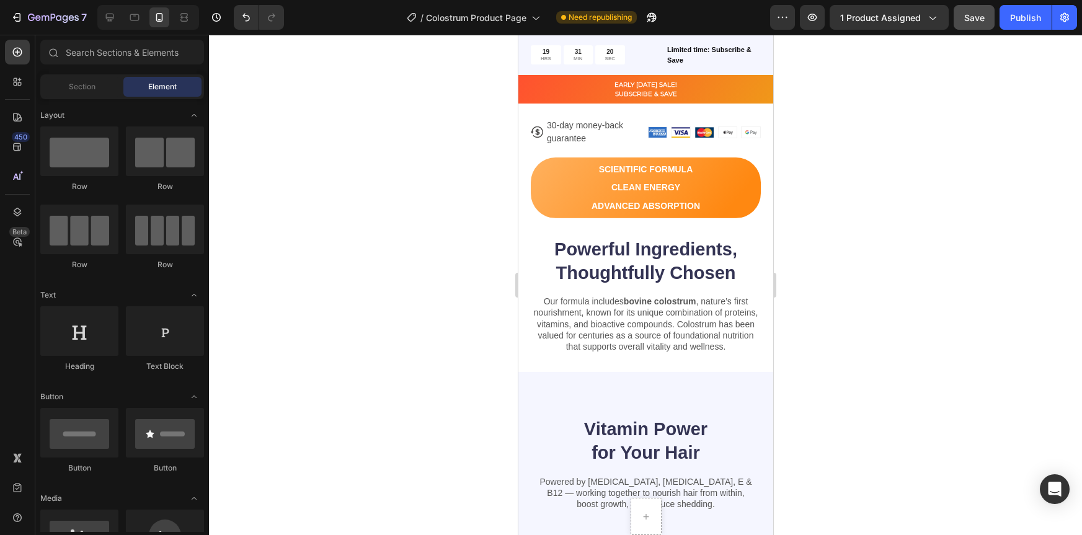
click at [867, 337] on div at bounding box center [645, 285] width 873 height 500
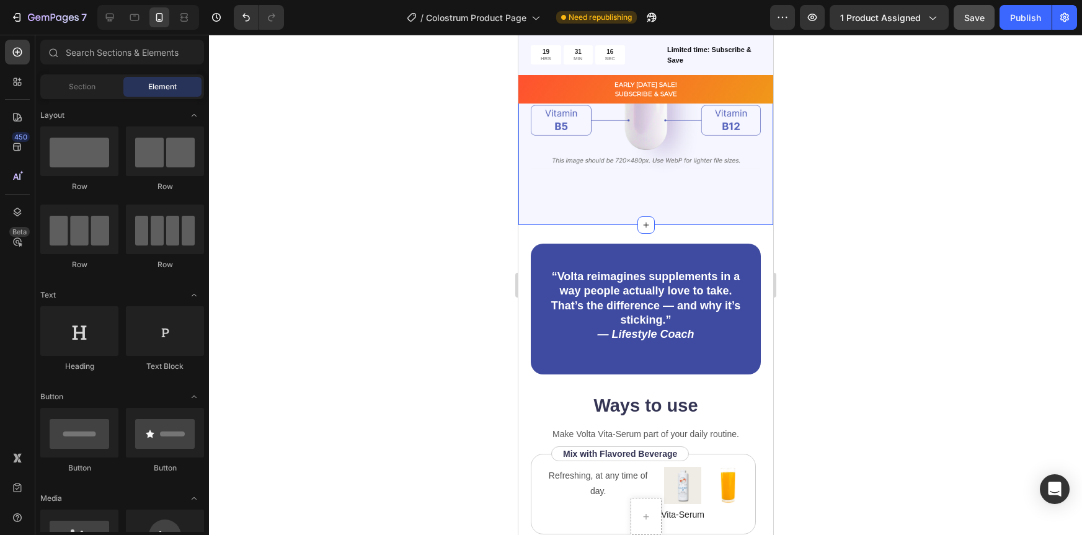
scroll to position [1410, 0]
click at [714, 356] on div "“Volta reimagines supplements in a way people actually love to take. That’s the…" at bounding box center [645, 308] width 230 height 131
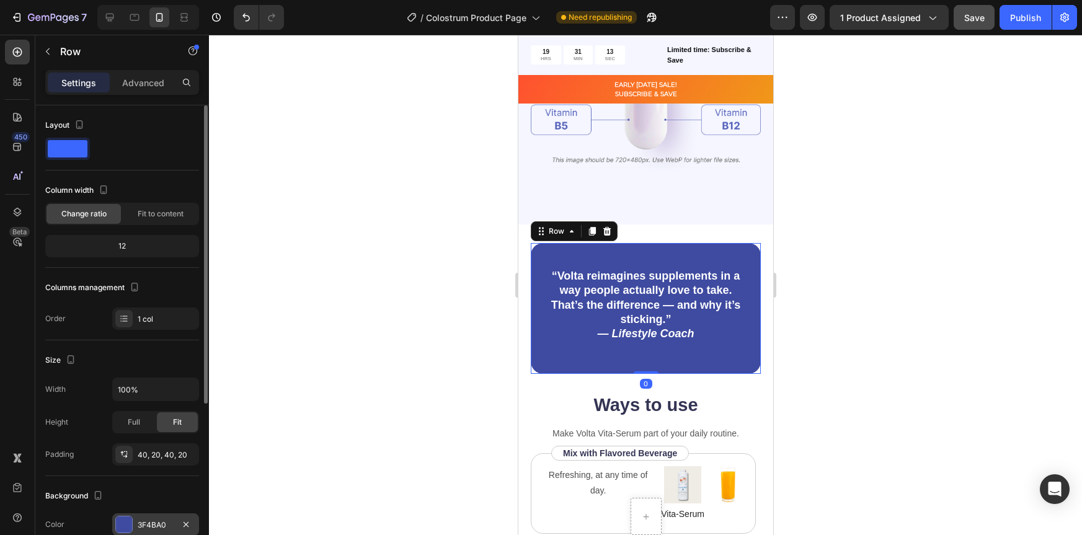
click at [118, 525] on div at bounding box center [124, 525] width 16 height 16
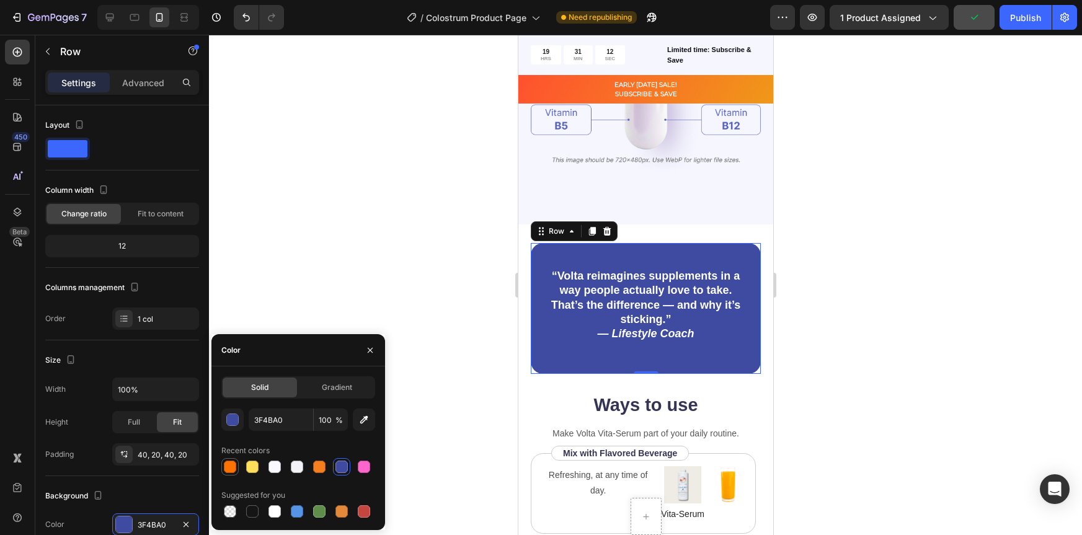
click at [229, 469] on div at bounding box center [230, 467] width 12 height 12
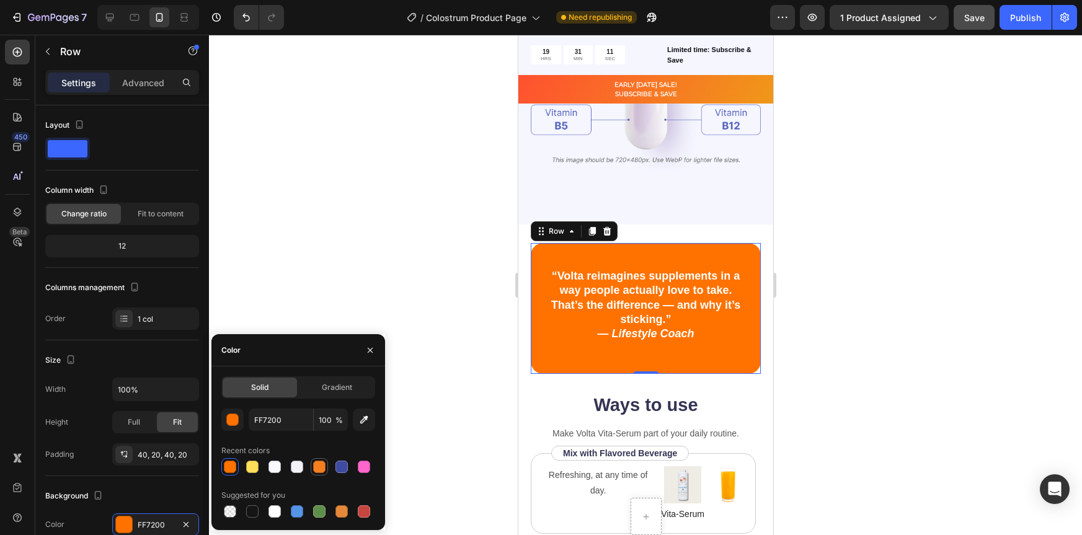
click at [323, 467] on div at bounding box center [319, 467] width 12 height 12
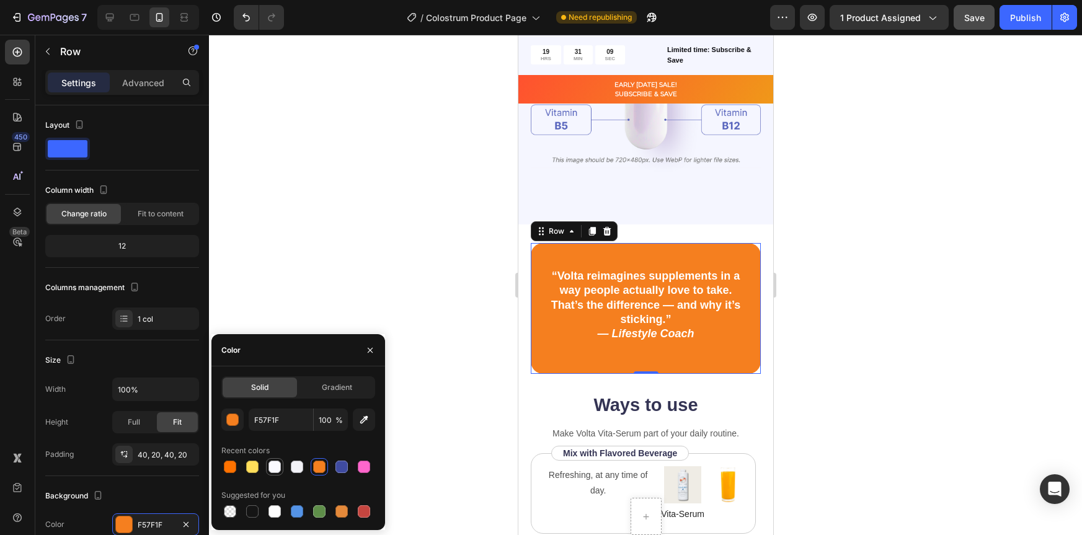
click at [275, 469] on div at bounding box center [275, 467] width 12 height 12
type input "F9F9FF"
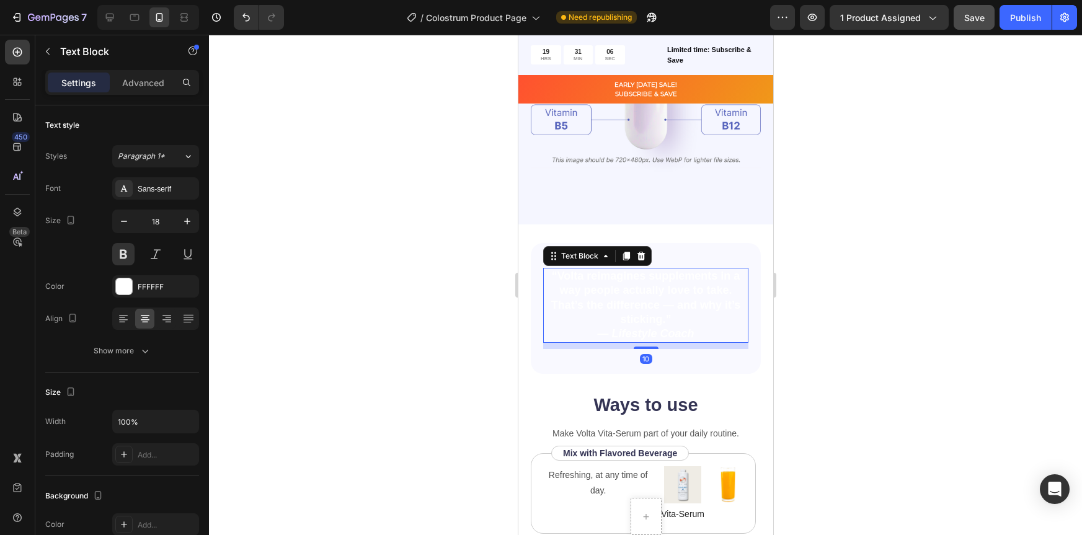
click at [652, 285] on p "“Volta reimagines supplements in a way people actually love to take. That’s the…" at bounding box center [645, 305] width 203 height 73
click at [145, 287] on div "FFFFFF" at bounding box center [156, 287] width 36 height 11
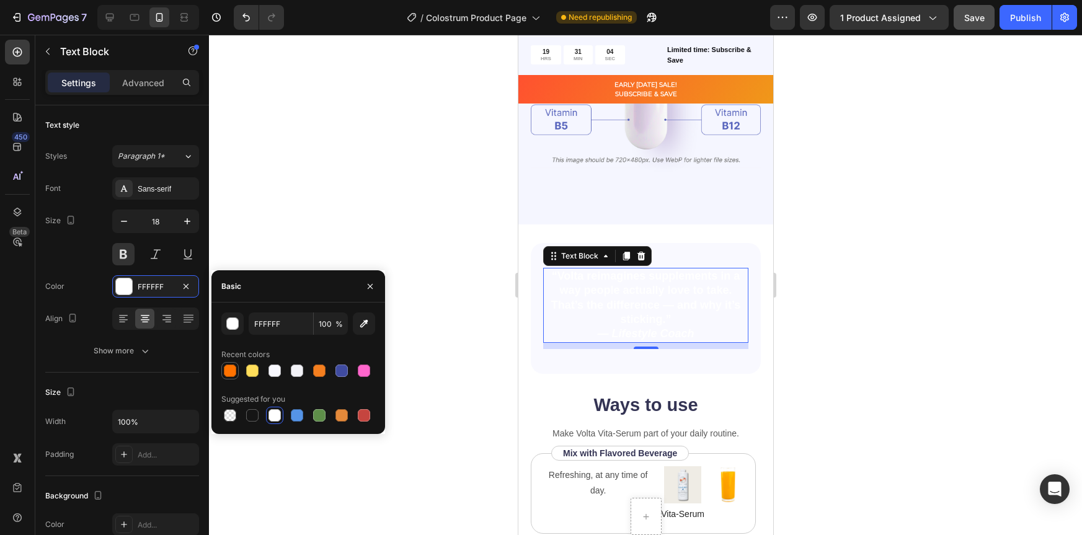
click at [231, 371] on div at bounding box center [230, 371] width 12 height 12
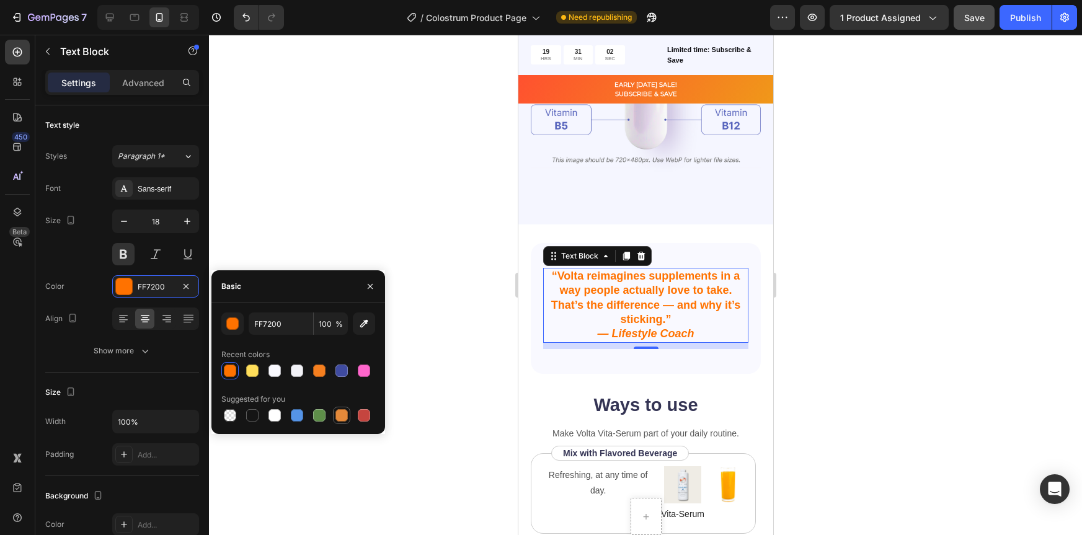
click at [344, 416] on div at bounding box center [342, 415] width 12 height 12
type input "E4893A"
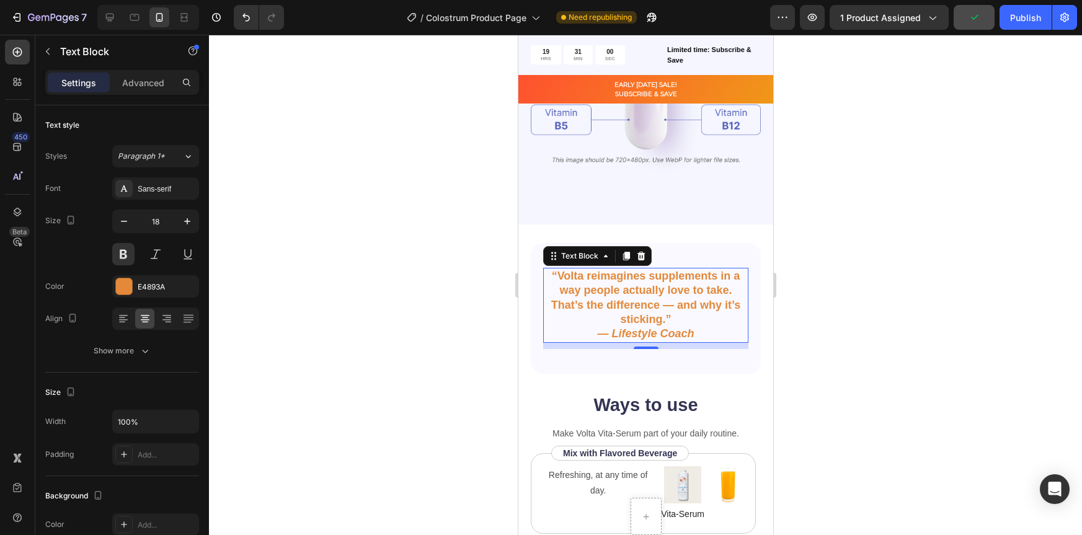
click at [848, 370] on div at bounding box center [645, 285] width 873 height 500
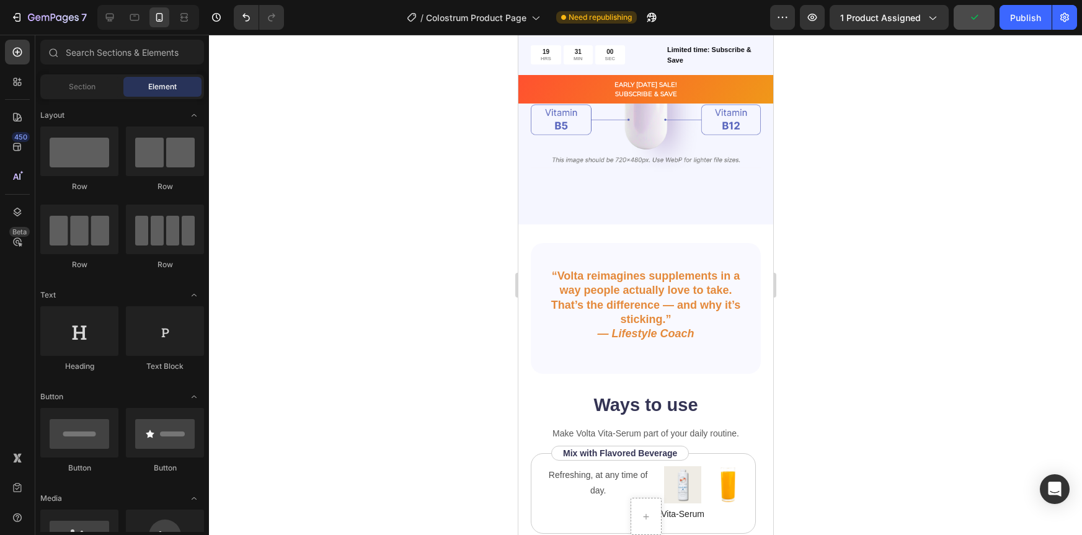
click at [840, 370] on div at bounding box center [645, 285] width 873 height 500
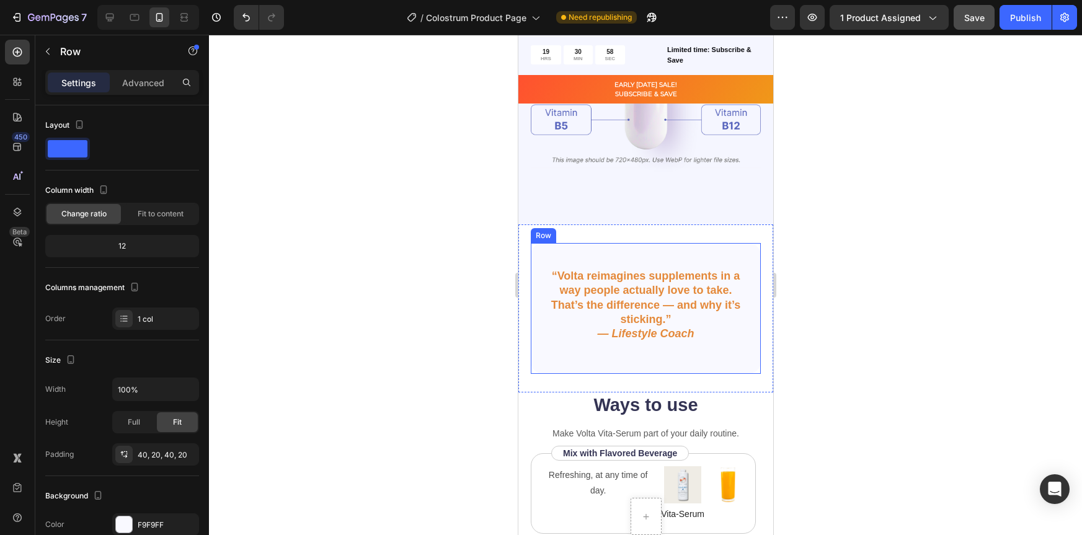
click at [723, 352] on div "“Volta reimagines supplements in a way people actually love to take. That’s the…" at bounding box center [645, 308] width 230 height 131
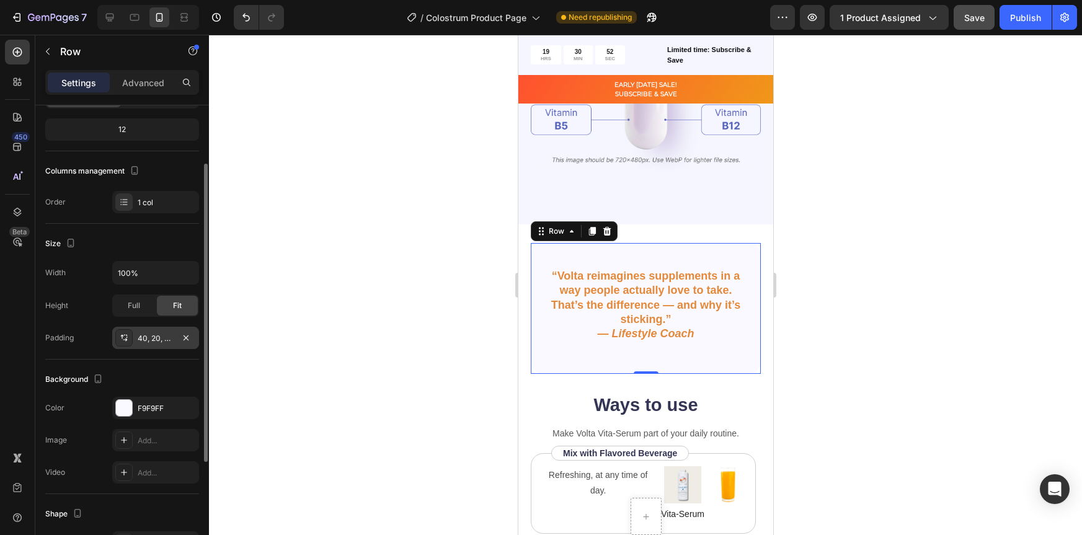
scroll to position [119, 0]
click at [145, 419] on div "The changes might be hidden by the video. Color F9F9FF Image Add... Video Add..." at bounding box center [122, 437] width 154 height 87
click at [147, 412] on div "F9F9FF" at bounding box center [155, 405] width 87 height 22
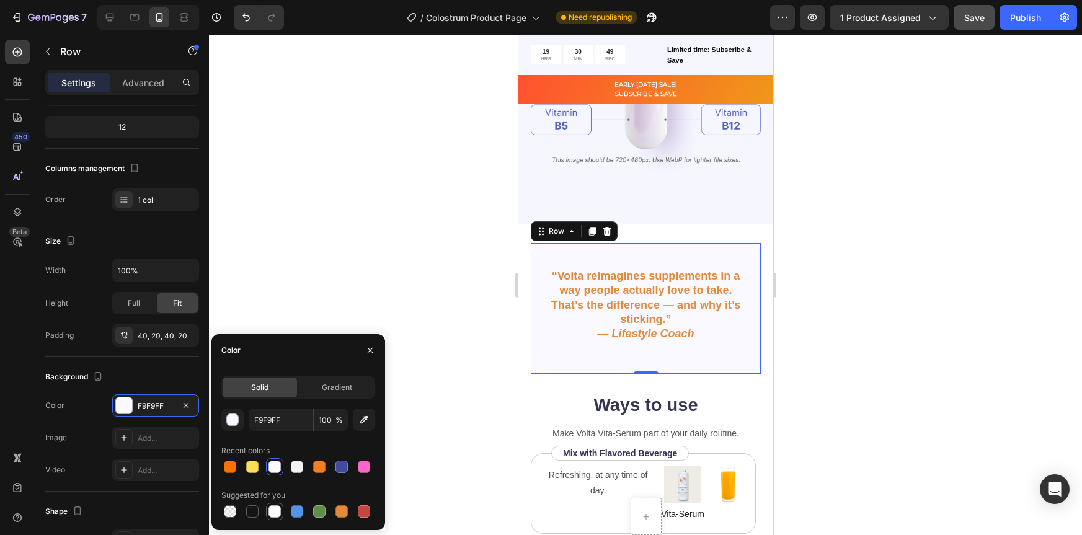
click at [275, 515] on div at bounding box center [275, 511] width 12 height 12
type input "FFFFFF"
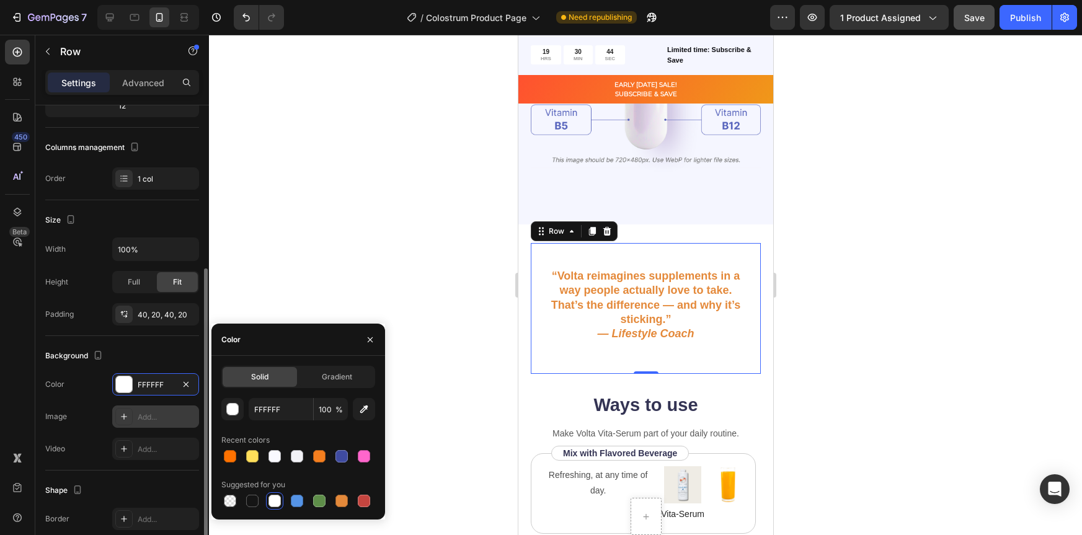
scroll to position [249, 0]
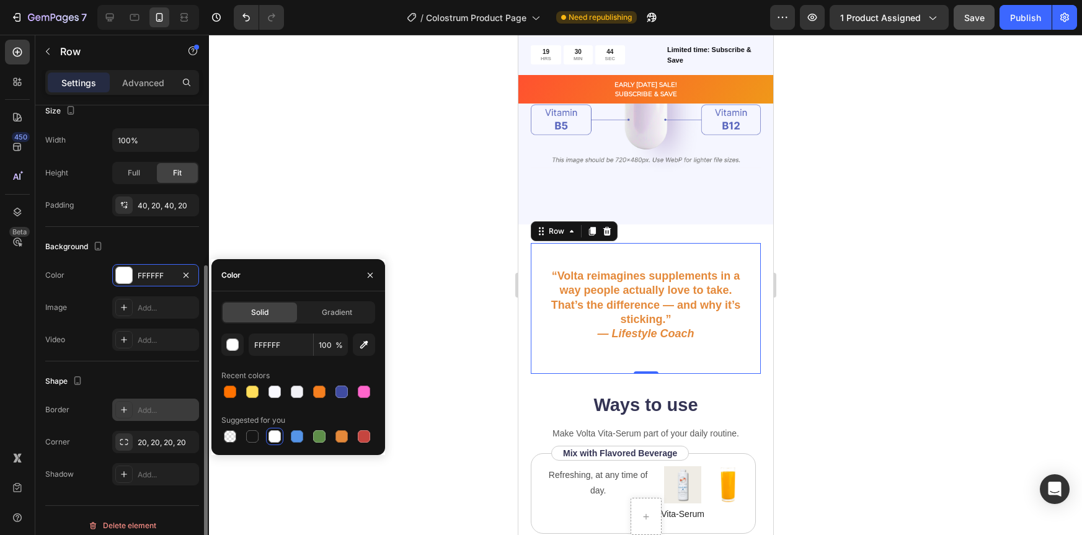
click at [149, 401] on div "Add..." at bounding box center [155, 410] width 87 height 22
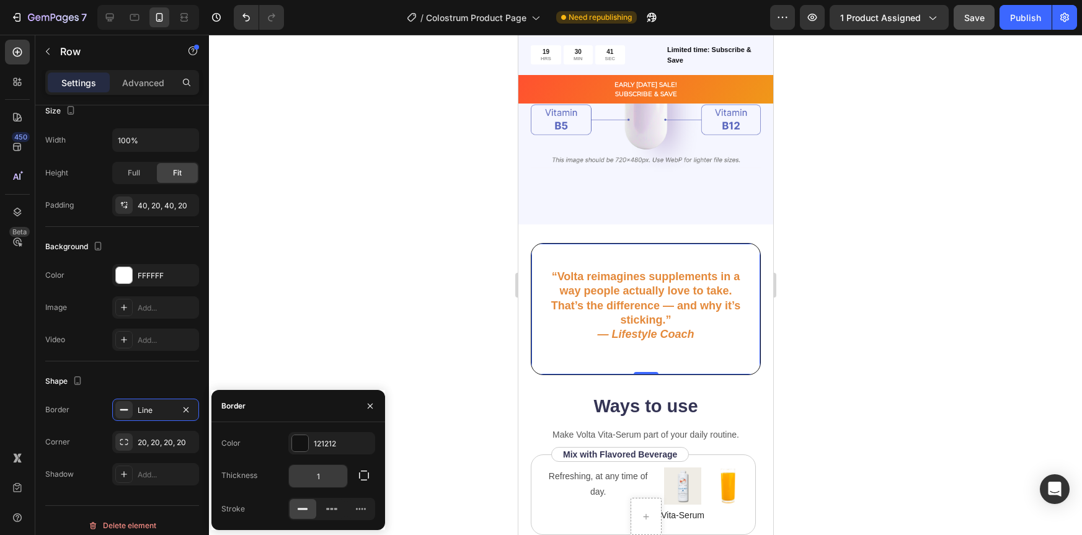
click at [326, 478] on input "1" at bounding box center [318, 476] width 58 height 22
type input "2"
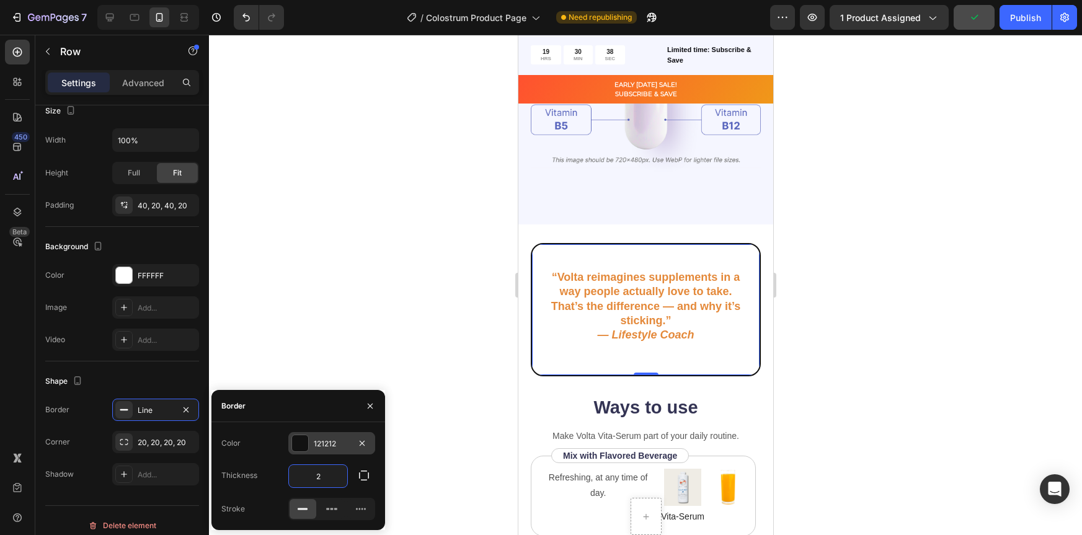
click at [298, 438] on div at bounding box center [300, 443] width 16 height 16
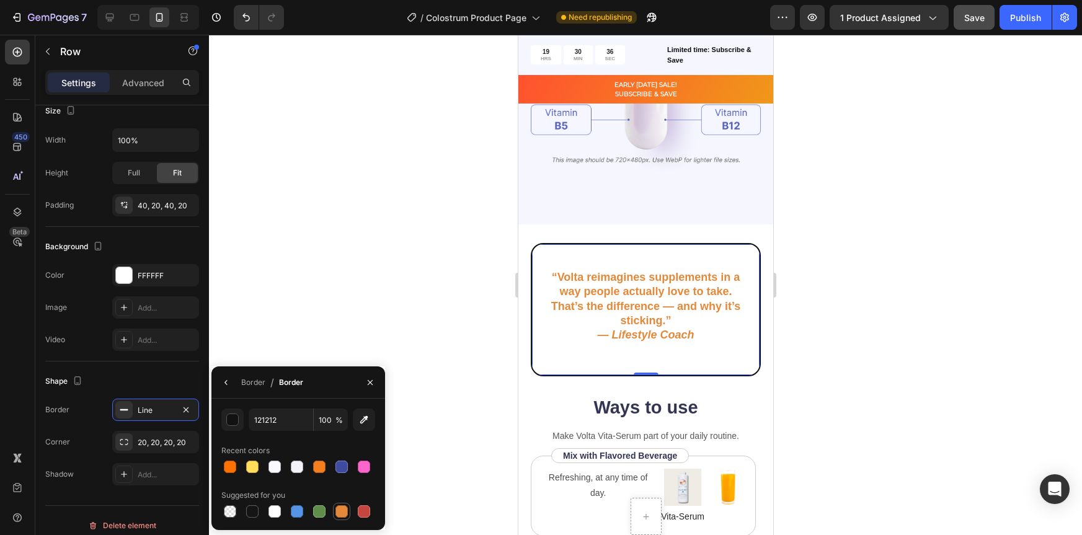
click at [343, 514] on div at bounding box center [342, 511] width 12 height 12
type input "E4893A"
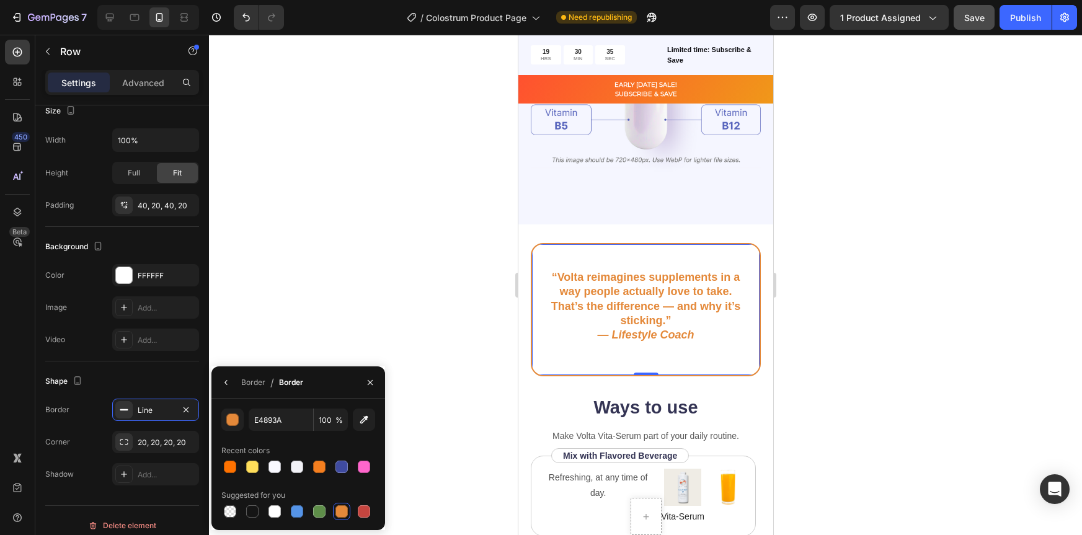
click at [896, 343] on div at bounding box center [645, 285] width 873 height 500
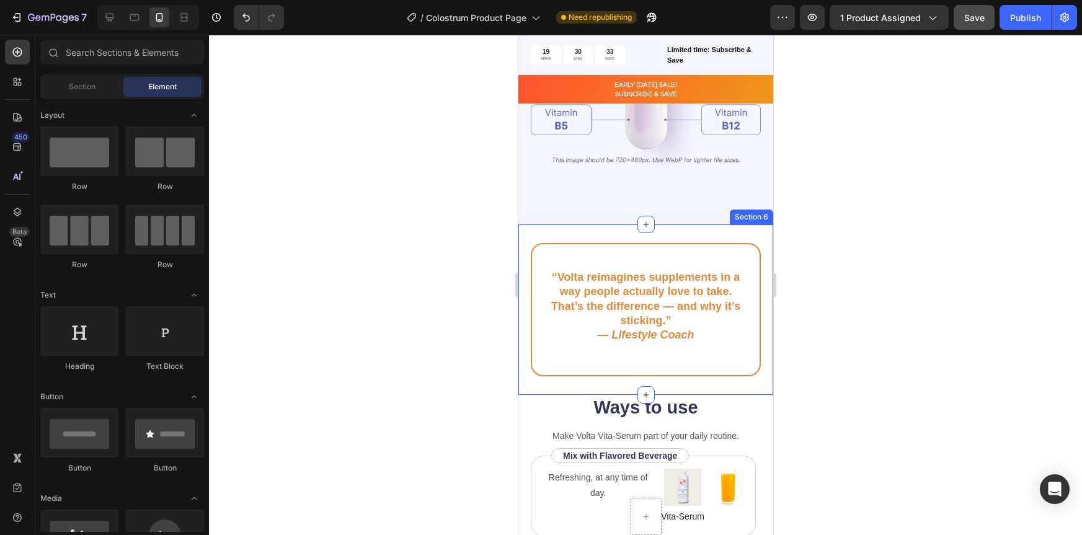
click at [747, 367] on div "“Volta reimagines supplements in a way people actually love to take. That’s the…" at bounding box center [645, 309] width 230 height 133
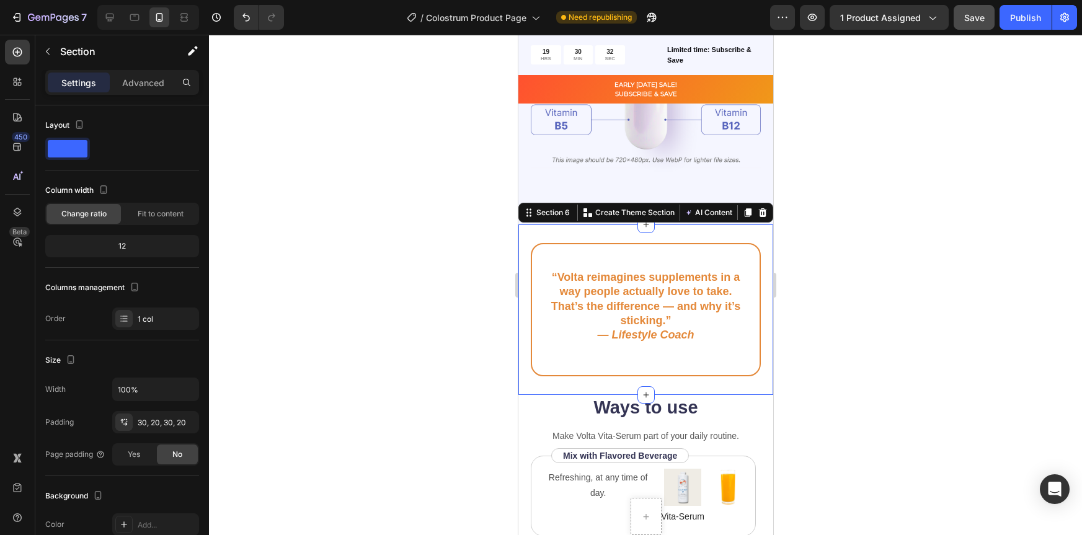
click at [747, 370] on div "“Volta reimagines supplements in a way people actually love to take. That’s the…" at bounding box center [645, 310] width 255 height 171
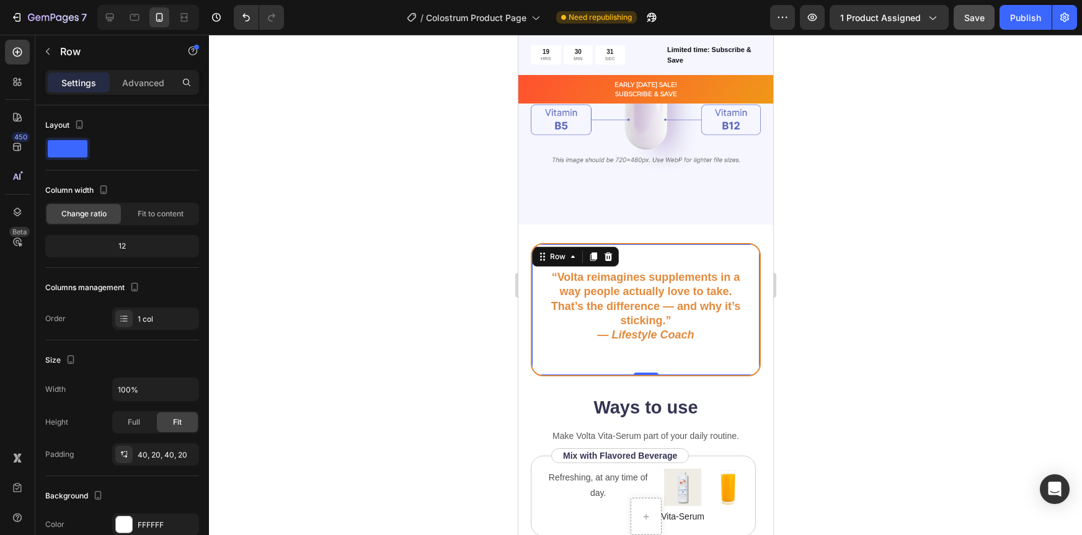
click at [745, 365] on div "“Volta reimagines supplements in a way people actually love to take. That’s the…" at bounding box center [645, 309] width 230 height 133
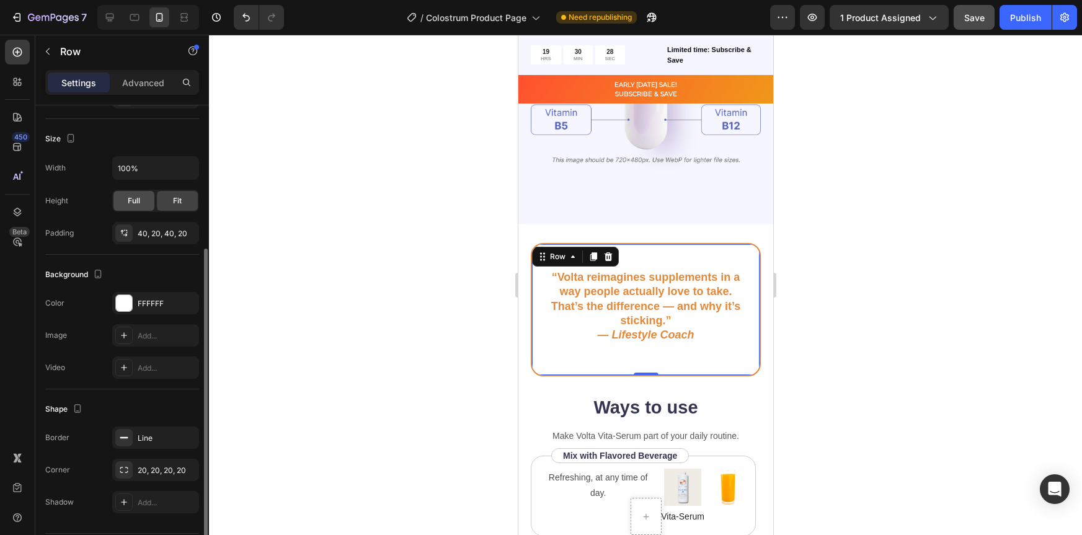
scroll to position [223, 0]
click at [148, 437] on div "Line" at bounding box center [156, 436] width 36 height 11
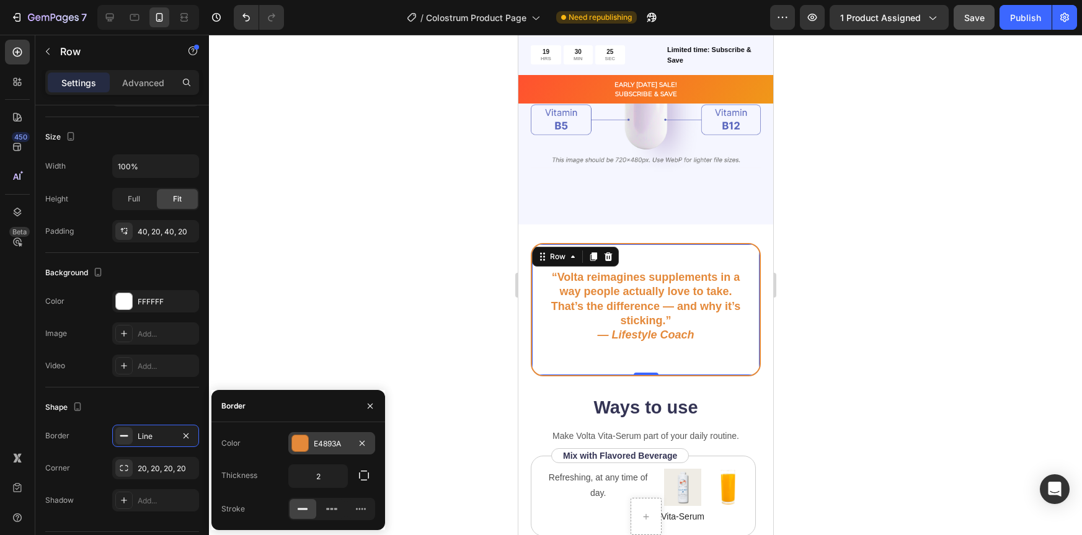
click at [304, 442] on div at bounding box center [300, 443] width 16 height 16
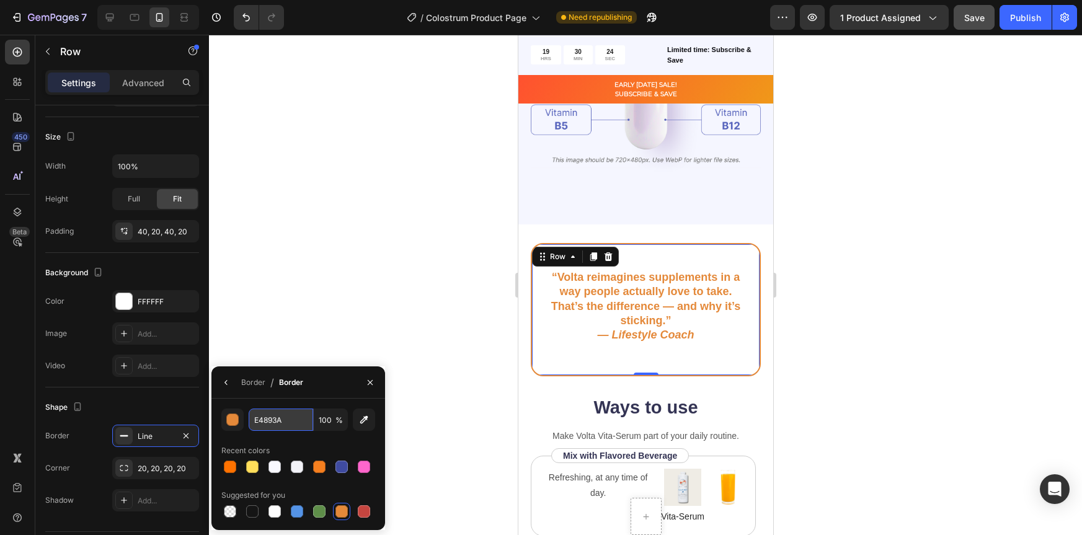
click at [304, 422] on input "E4893A" at bounding box center [281, 420] width 65 height 22
click at [363, 421] on icon "button" at bounding box center [364, 420] width 8 height 8
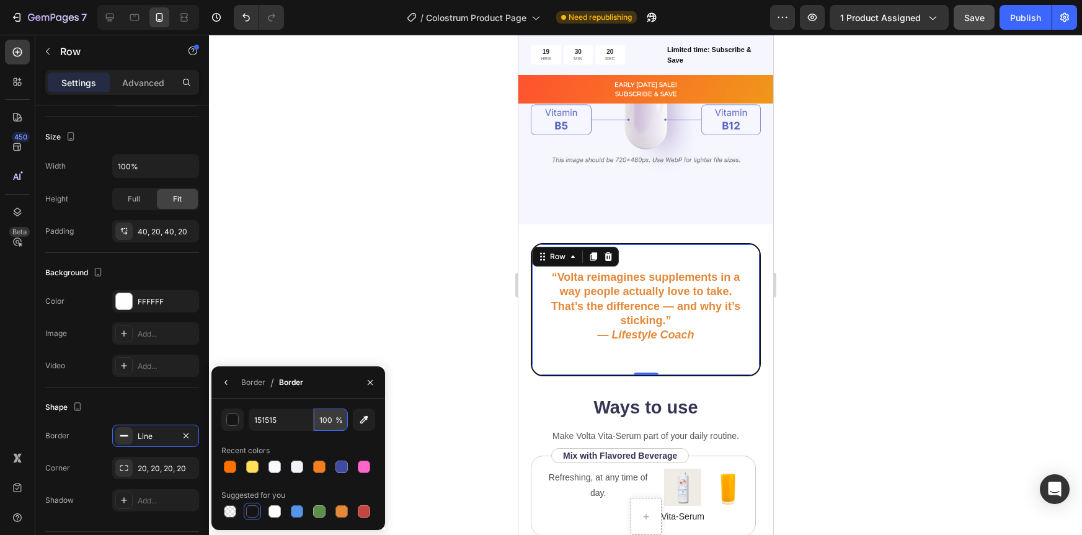
click at [327, 422] on input "100" at bounding box center [331, 420] width 34 height 22
click at [366, 520] on div "151515 100 % Recent colors Suggested for you" at bounding box center [298, 464] width 174 height 131
click at [364, 513] on div at bounding box center [364, 511] width 12 height 12
type input "C5453F"
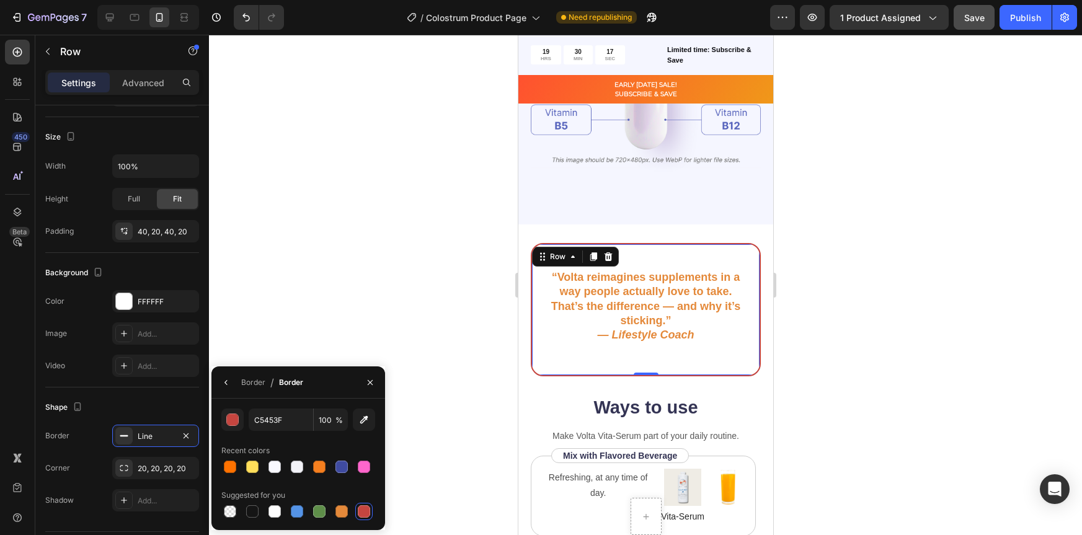
click at [866, 354] on div at bounding box center [645, 285] width 873 height 500
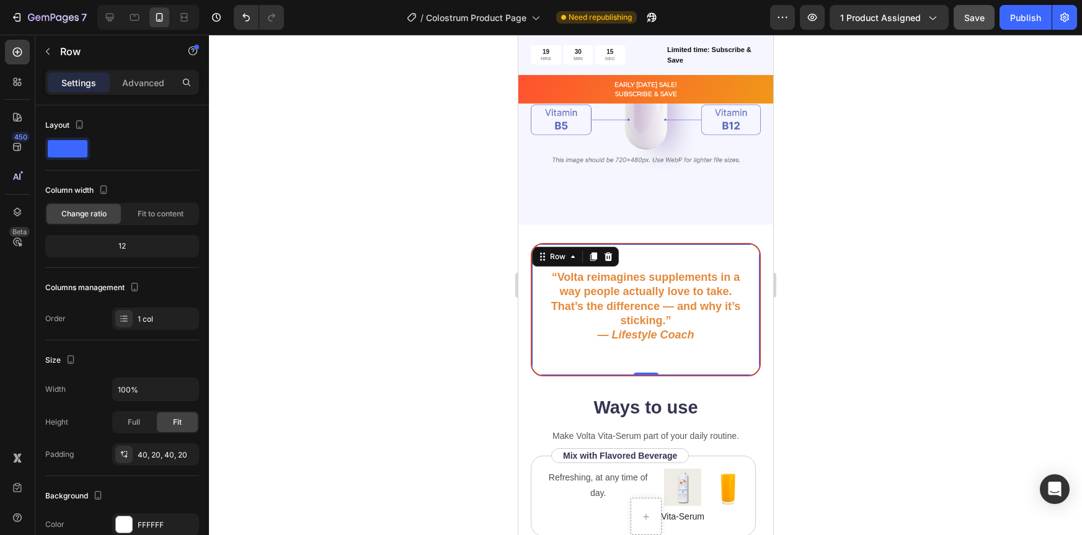
click at [746, 365] on div "“Volta reimagines supplements in a way people actually love to take. That’s the…" at bounding box center [645, 309] width 230 height 133
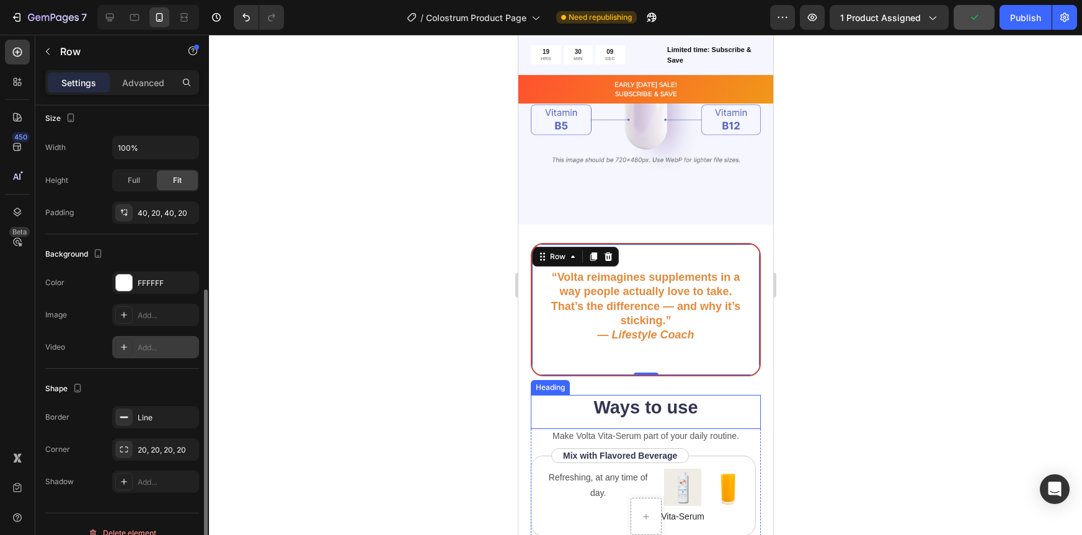
scroll to position [234, 0]
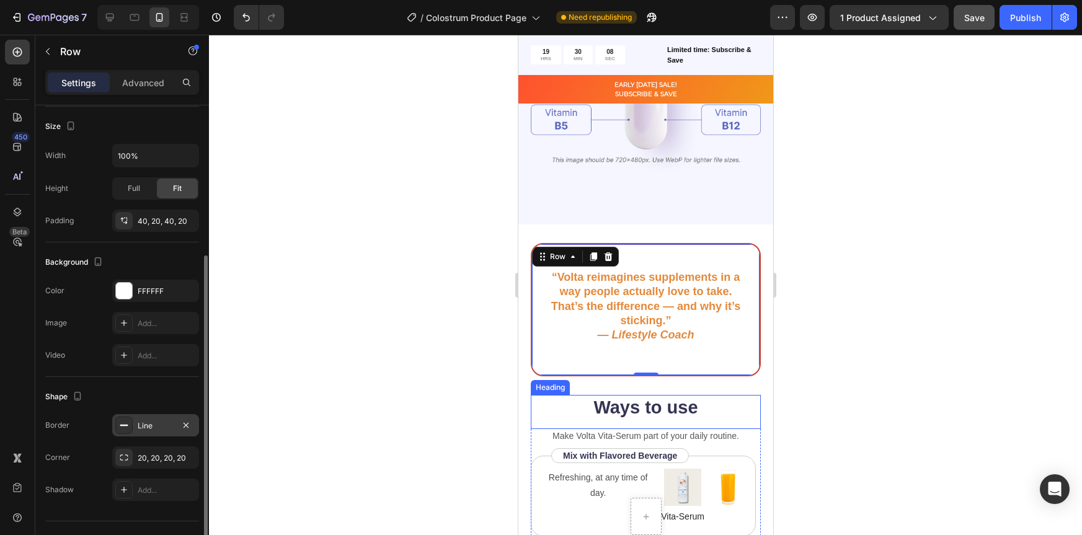
click at [153, 429] on div "Line" at bounding box center [156, 425] width 36 height 11
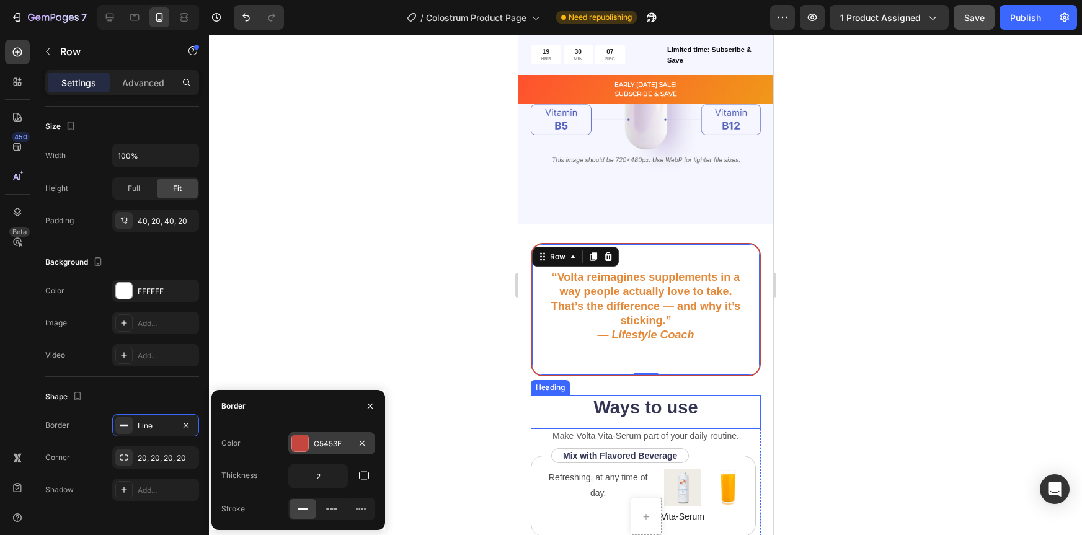
click at [311, 447] on div "C5453F" at bounding box center [331, 443] width 87 height 22
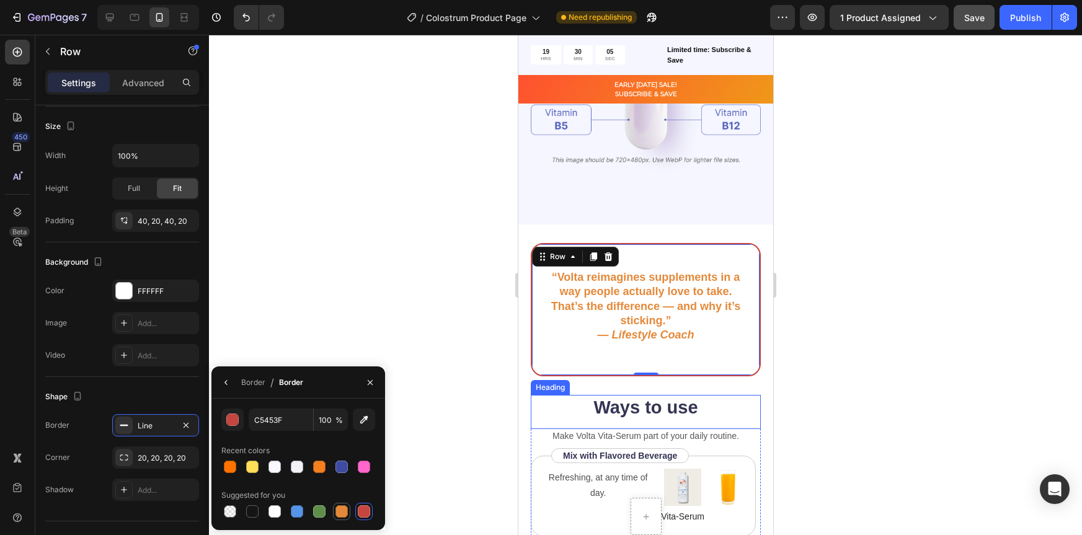
click at [340, 512] on div at bounding box center [342, 511] width 12 height 12
type input "E4893A"
click at [563, 350] on div "“Volta reimagines supplements in a way people actually love to take. That’s the…" at bounding box center [645, 309] width 230 height 133
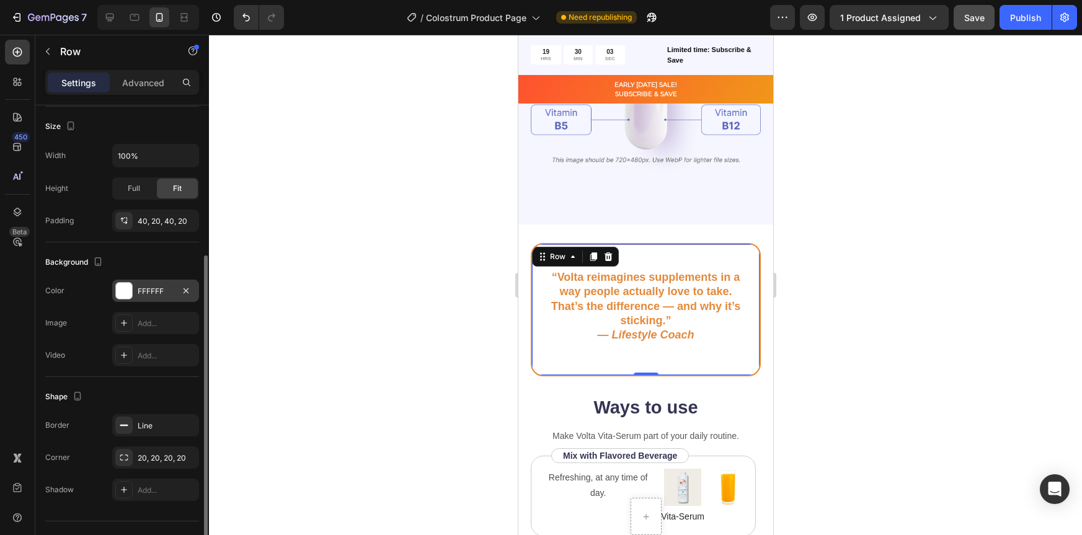
click at [151, 291] on div "FFFFFF" at bounding box center [156, 291] width 36 height 11
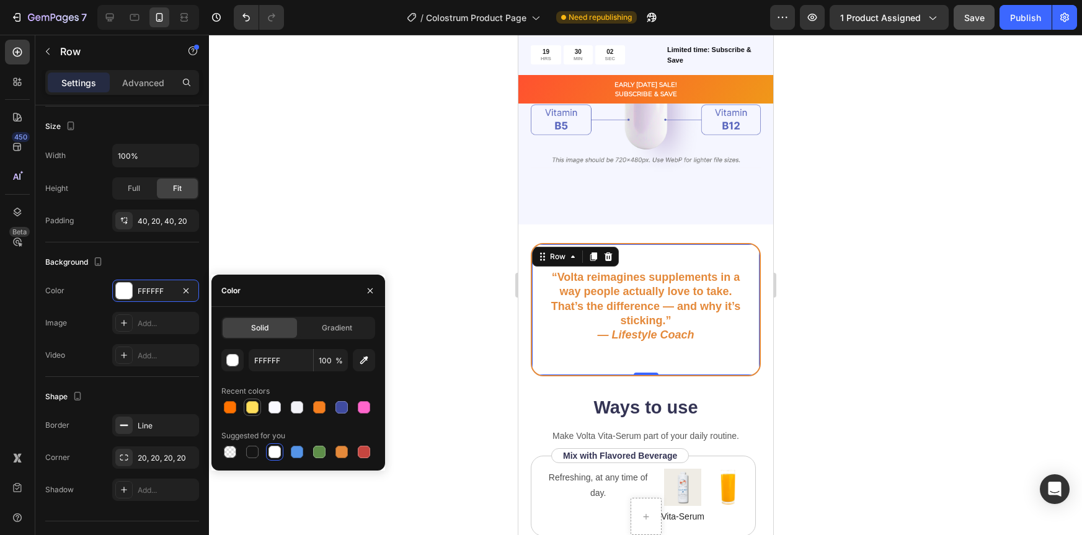
click at [251, 404] on div at bounding box center [252, 407] width 12 height 12
type input "FFDE5A"
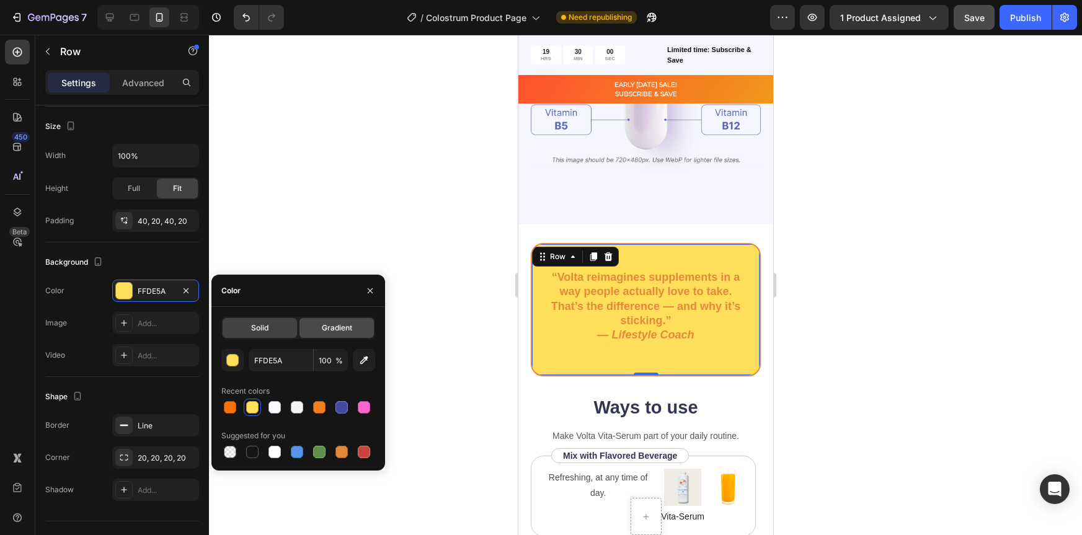
click at [345, 326] on span "Gradient" at bounding box center [337, 328] width 30 height 11
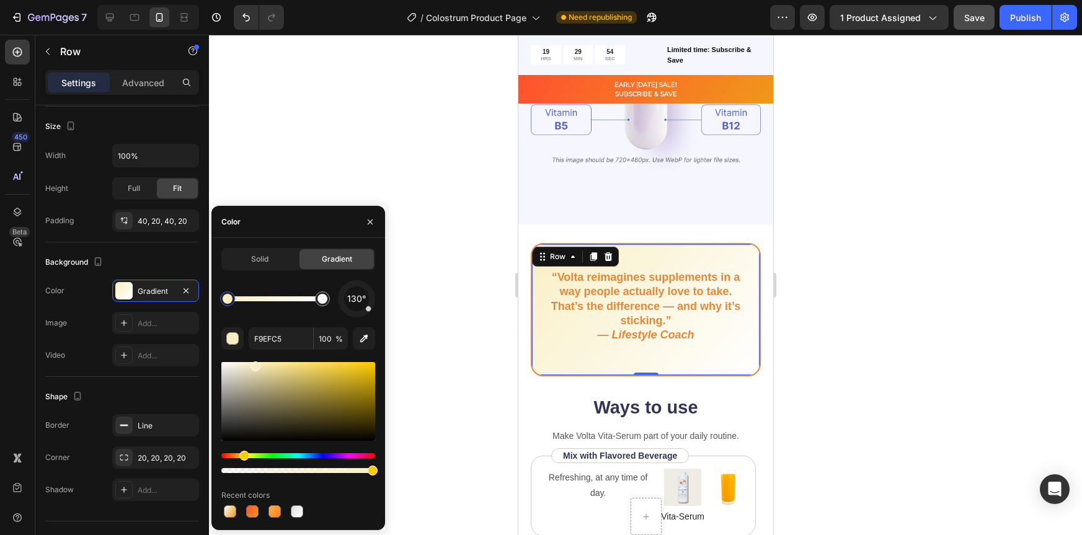
drag, startPoint x: 322, startPoint y: 367, endPoint x: 254, endPoint y: 363, distance: 67.7
click at [226, 514] on div at bounding box center [230, 511] width 12 height 12
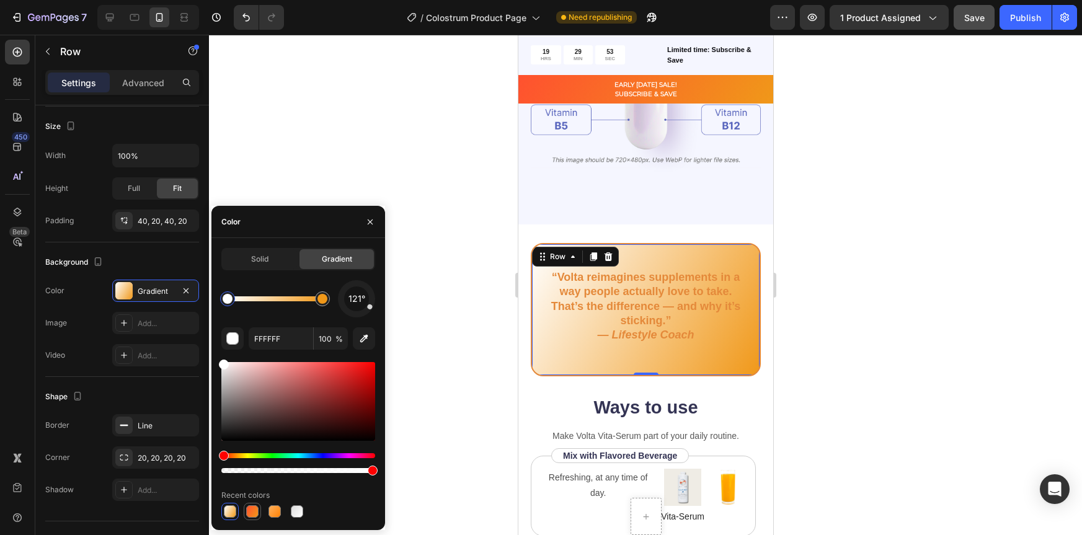
click at [252, 512] on div at bounding box center [252, 511] width 12 height 12
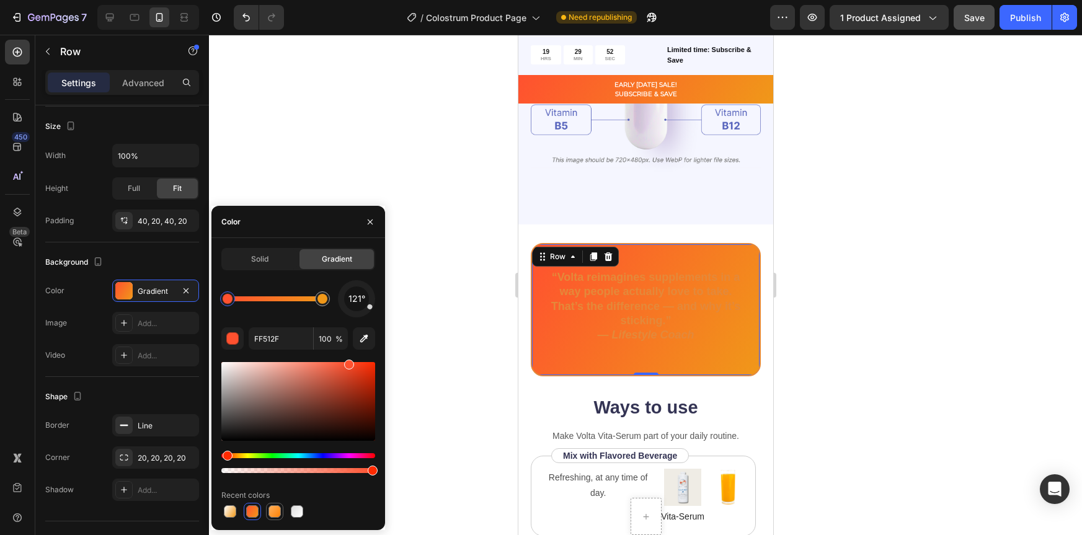
click at [272, 512] on div at bounding box center [275, 511] width 12 height 12
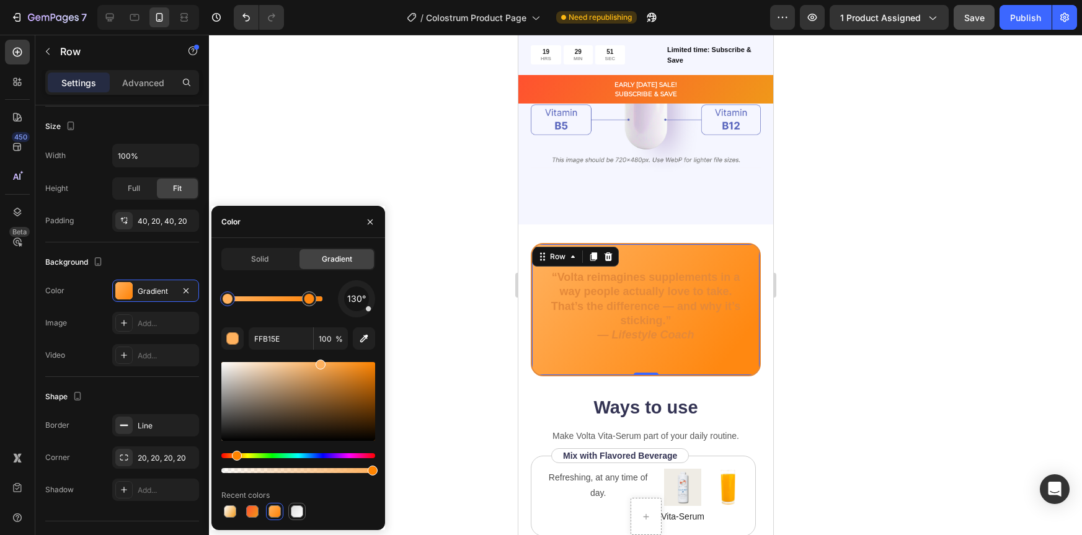
click at [296, 512] on div at bounding box center [297, 511] width 12 height 12
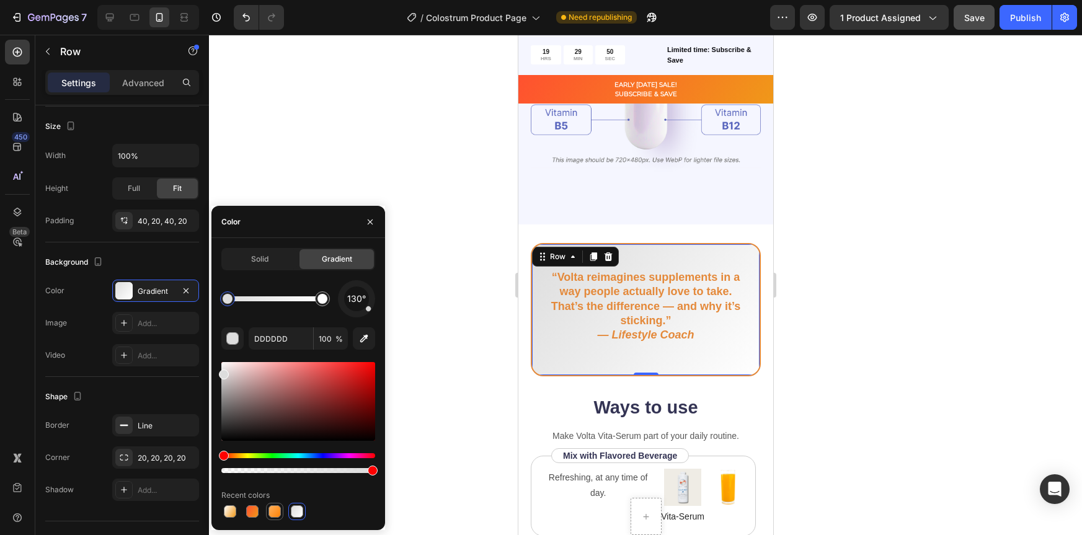
click at [274, 510] on div at bounding box center [275, 511] width 12 height 12
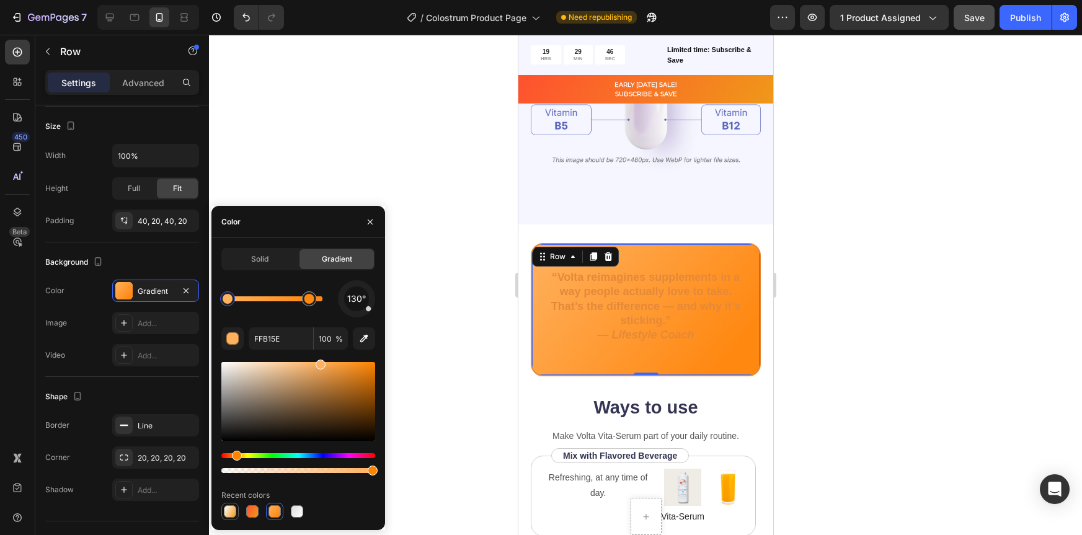
click at [224, 512] on div at bounding box center [230, 511] width 12 height 12
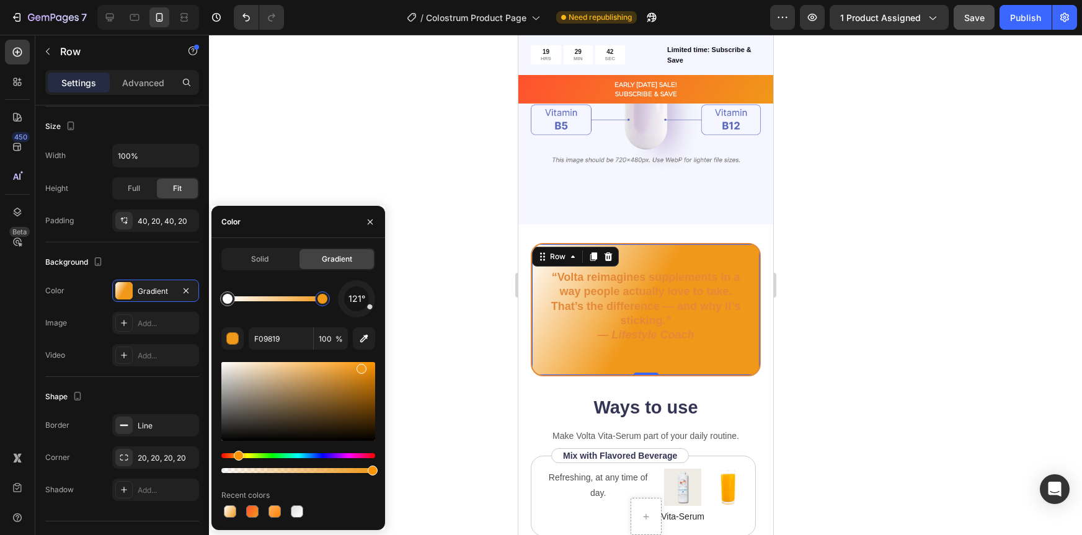
drag, startPoint x: 276, startPoint y: 301, endPoint x: 349, endPoint y: 300, distance: 72.6
click at [349, 300] on div "121°" at bounding box center [298, 298] width 154 height 37
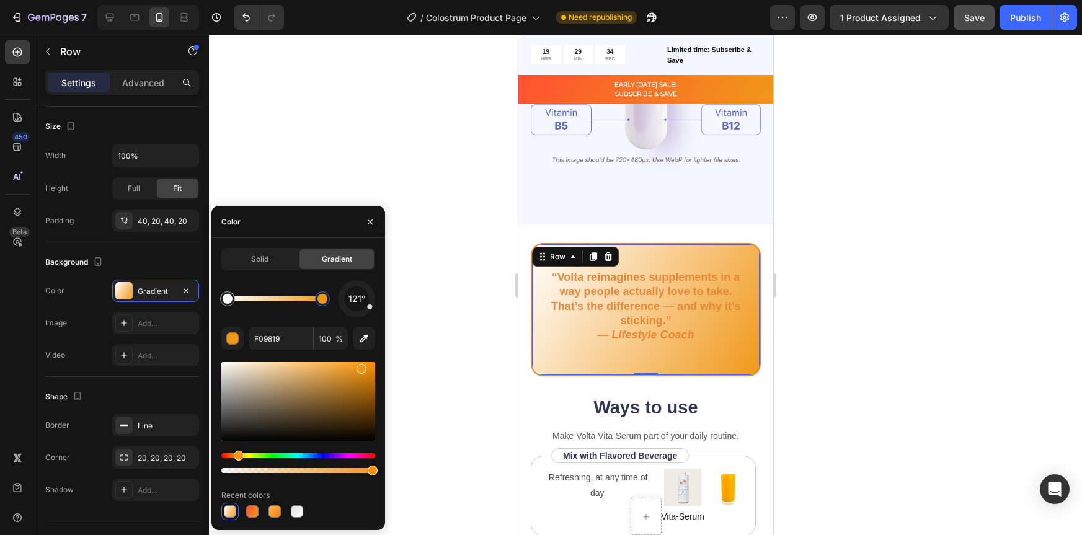
click at [320, 301] on div at bounding box center [323, 299] width 10 height 10
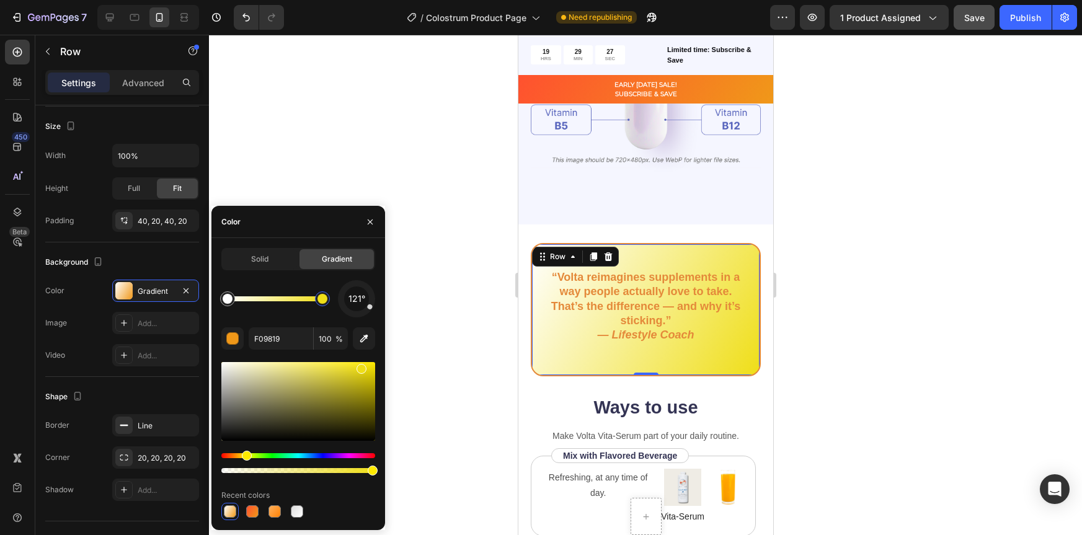
drag, startPoint x: 235, startPoint y: 455, endPoint x: 245, endPoint y: 455, distance: 9.9
click at [245, 455] on div "Hue" at bounding box center [247, 456] width 10 height 10
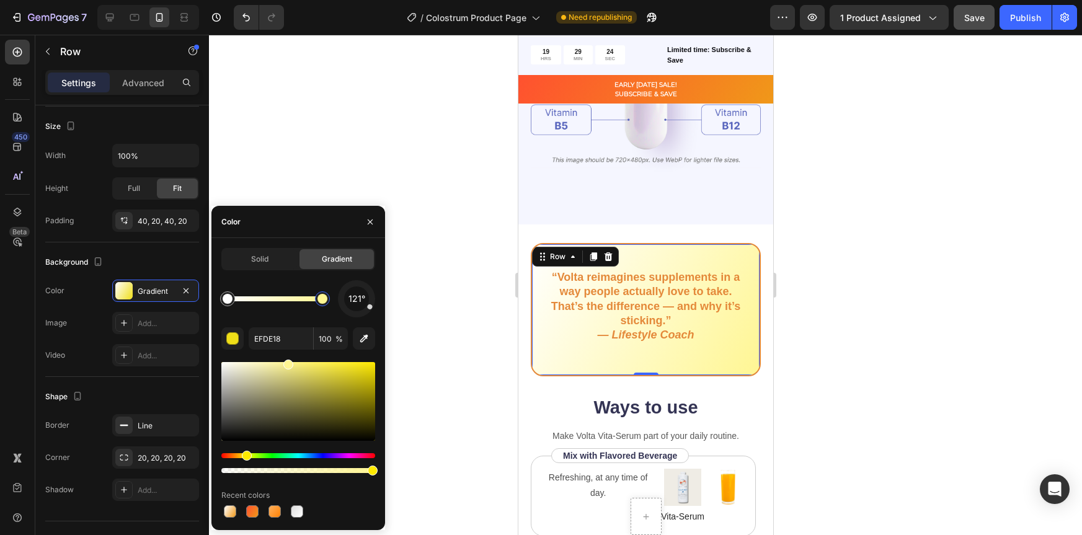
type input "FFF484"
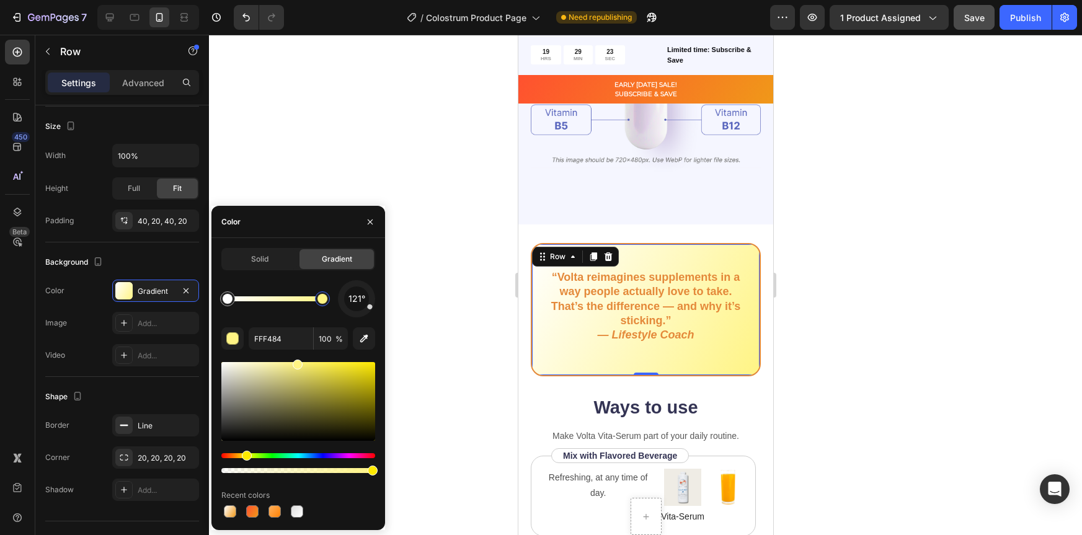
drag, startPoint x: 362, startPoint y: 368, endPoint x: 305, endPoint y: 355, distance: 57.8
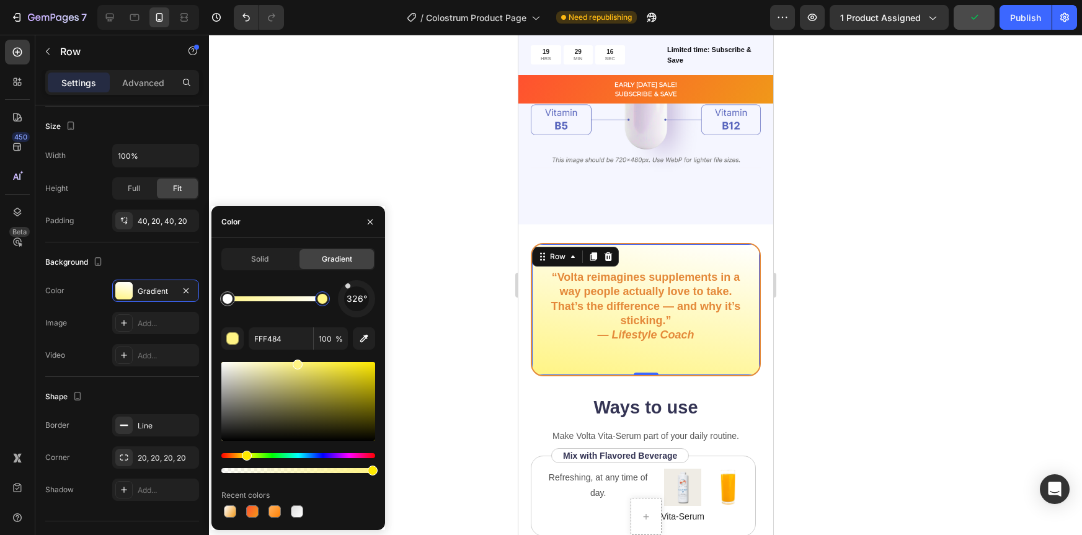
drag, startPoint x: 370, startPoint y: 309, endPoint x: 340, endPoint y: 278, distance: 43.4
click at [340, 278] on div "Solid Gradient 326° FFF484 100 % Recent colors" at bounding box center [298, 384] width 154 height 272
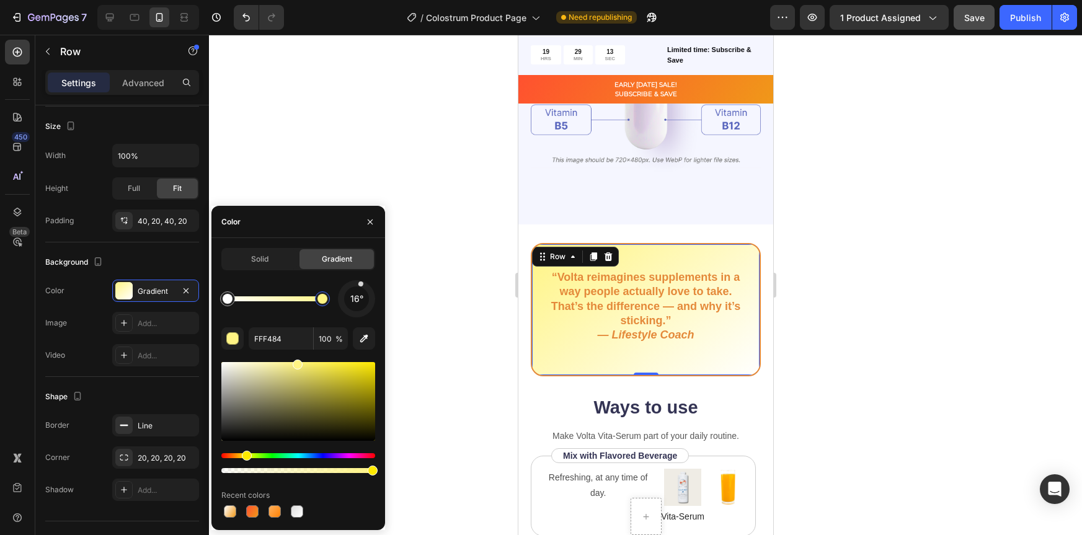
drag, startPoint x: 347, startPoint y: 286, endPoint x: 360, endPoint y: 286, distance: 13.6
click at [360, 286] on div at bounding box center [361, 284] width 6 height 6
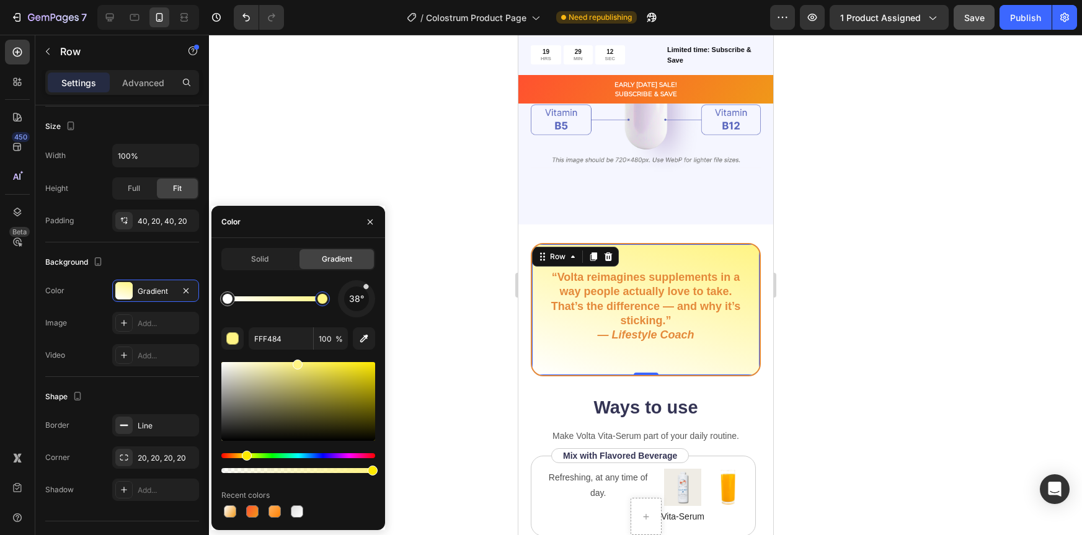
drag, startPoint x: 360, startPoint y: 286, endPoint x: 368, endPoint y: 289, distance: 8.1
click at [368, 289] on div at bounding box center [366, 286] width 7 height 7
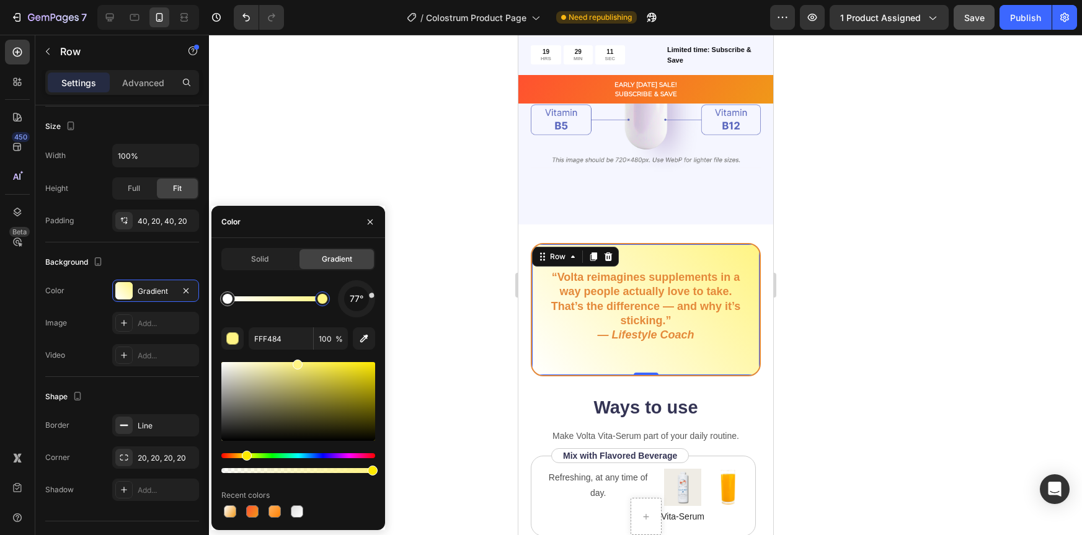
drag, startPoint x: 368, startPoint y: 289, endPoint x: 368, endPoint y: 312, distance: 22.9
click at [369, 299] on div at bounding box center [372, 296] width 6 height 6
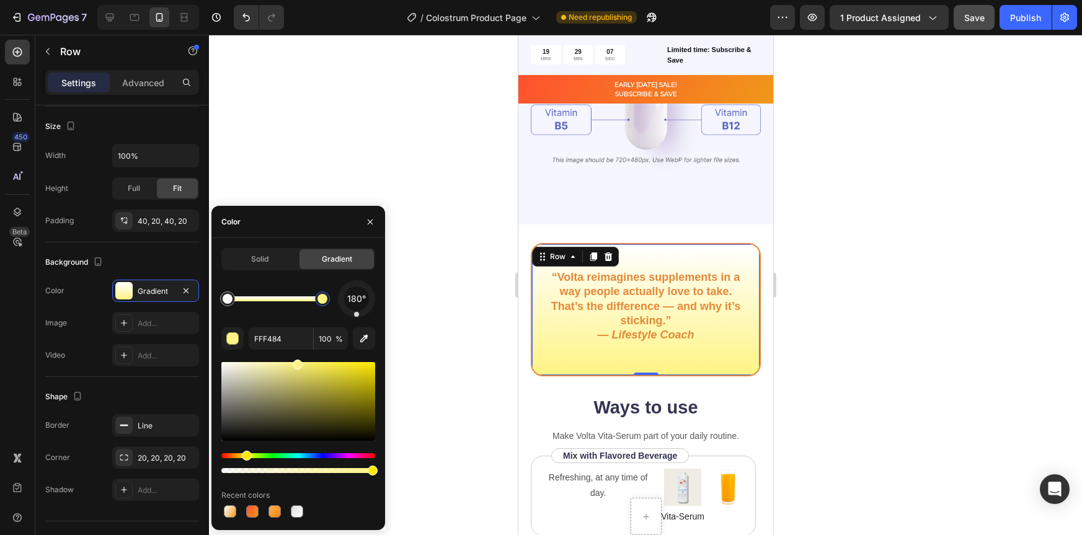
drag, startPoint x: 367, startPoint y: 313, endPoint x: 357, endPoint y: 321, distance: 12.8
click at [357, 321] on div "180° FFF484 100 % Recent colors" at bounding box center [298, 400] width 154 height 240
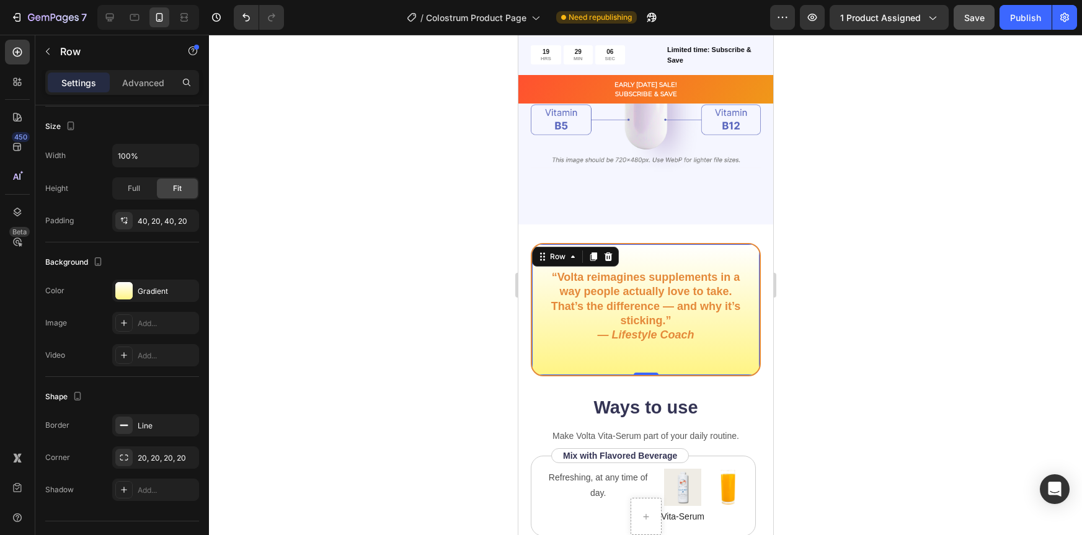
click at [843, 286] on div at bounding box center [645, 285] width 873 height 500
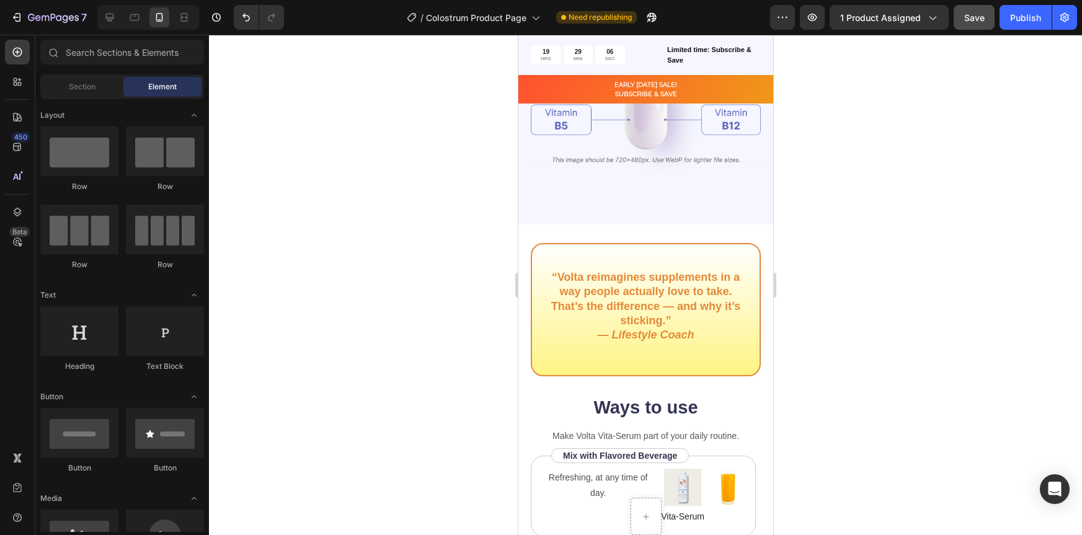
click at [819, 302] on div at bounding box center [645, 285] width 873 height 500
click at [710, 347] on div "“Volta reimagines supplements in a way people actually love to take. That’s the…" at bounding box center [645, 309] width 230 height 133
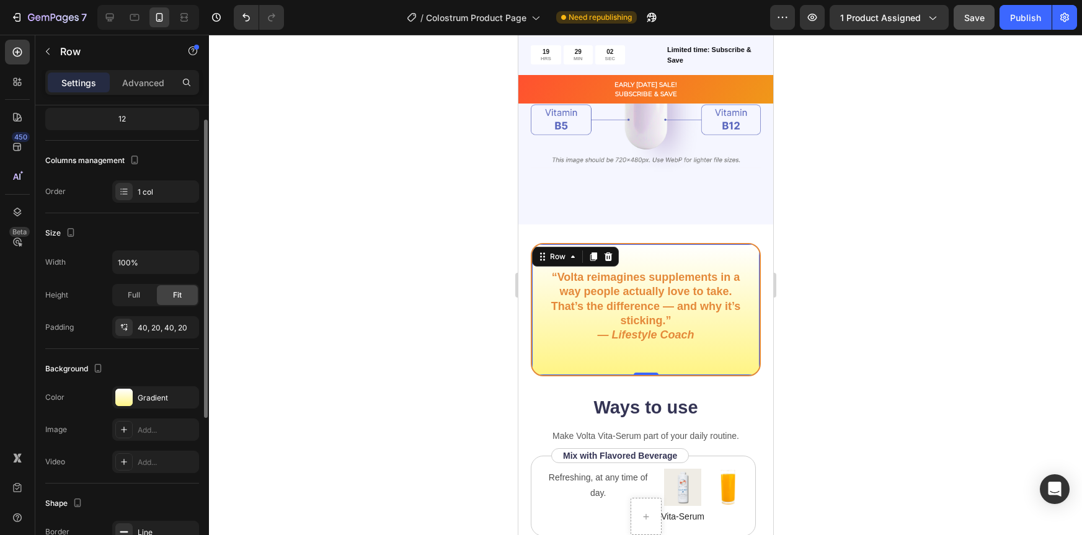
scroll to position [130, 0]
click at [149, 391] on div "Gradient" at bounding box center [156, 395] width 36 height 11
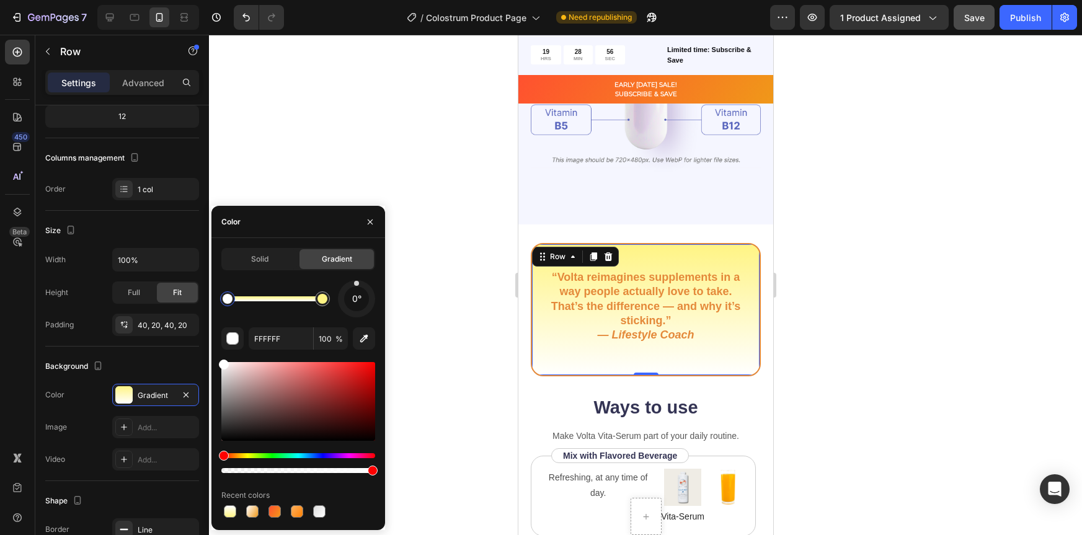
drag, startPoint x: 356, startPoint y: 316, endPoint x: 357, endPoint y: 279, distance: 36.6
click at [357, 279] on div "Solid Gradient 0° FFFFFF 100 % Recent colors" at bounding box center [298, 384] width 154 height 272
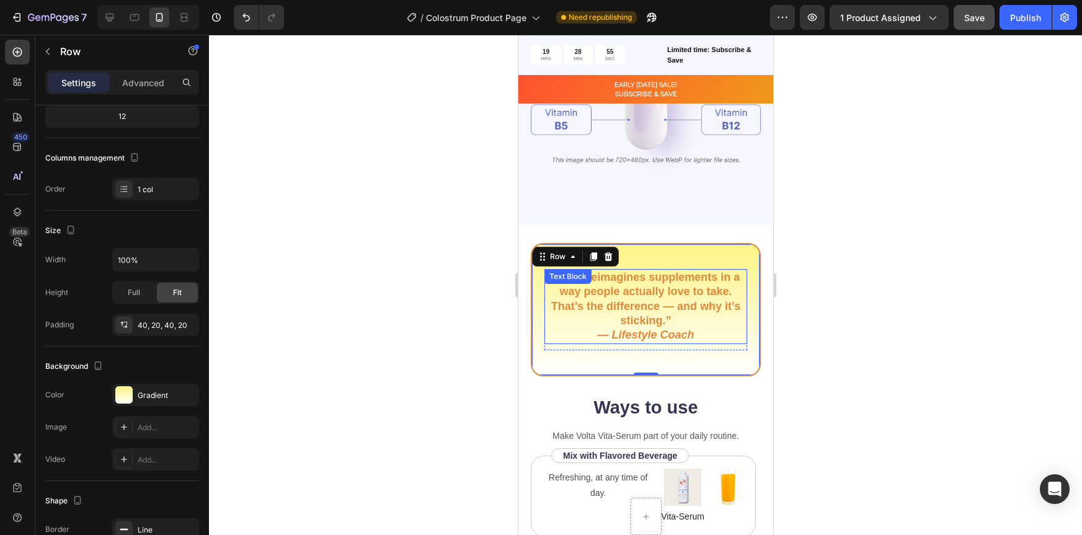
click at [853, 271] on div at bounding box center [645, 285] width 873 height 500
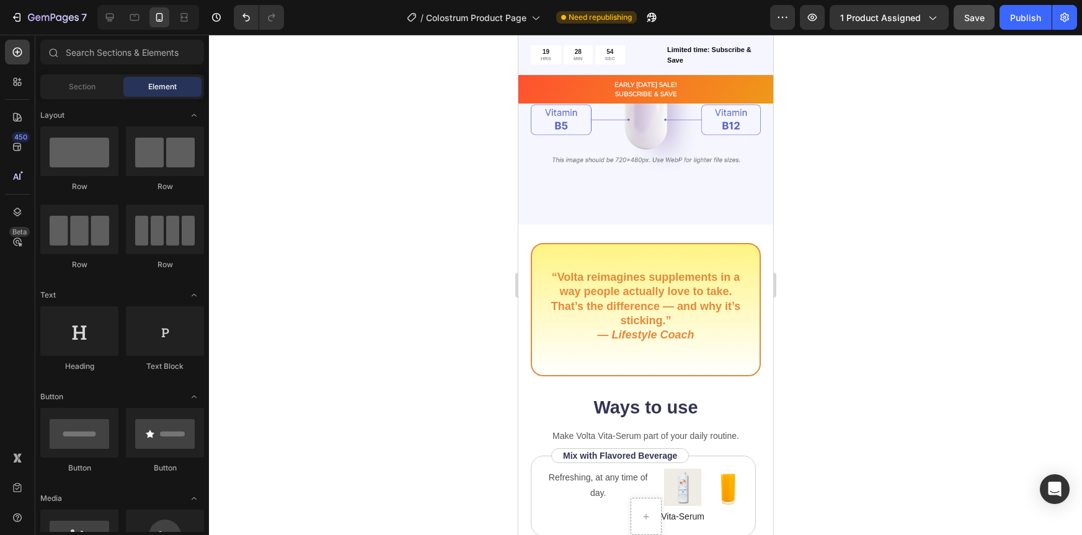
click at [829, 319] on div at bounding box center [645, 285] width 873 height 500
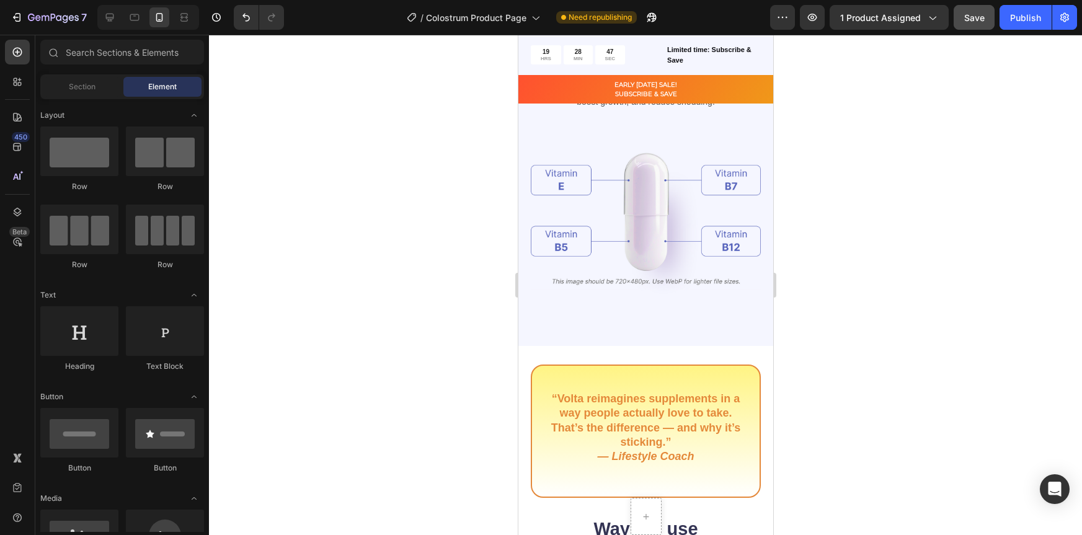
scroll to position [1426, 0]
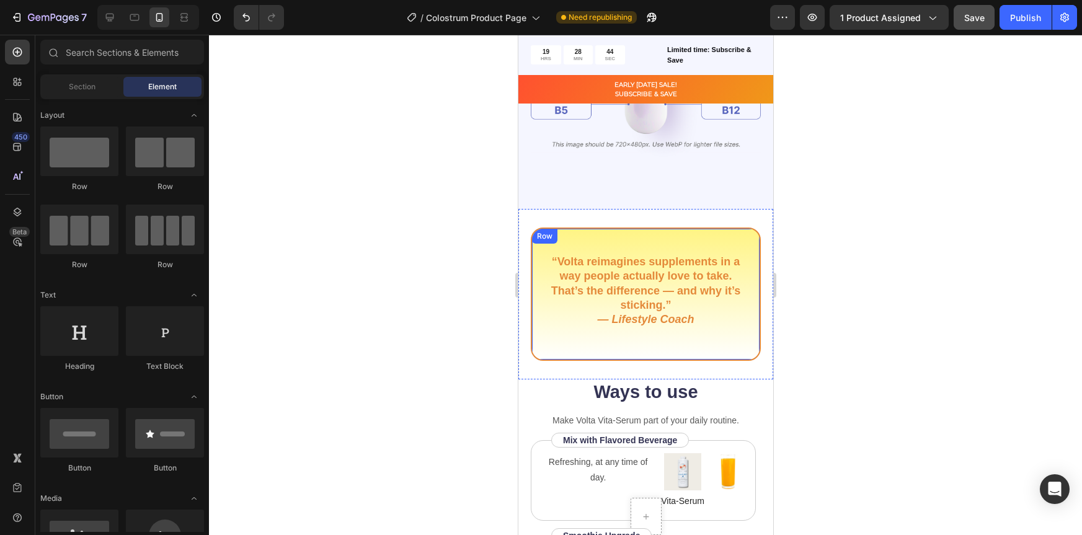
click at [688, 348] on div "“Volta reimagines supplements in a way people actually love to take. That’s the…" at bounding box center [645, 294] width 230 height 133
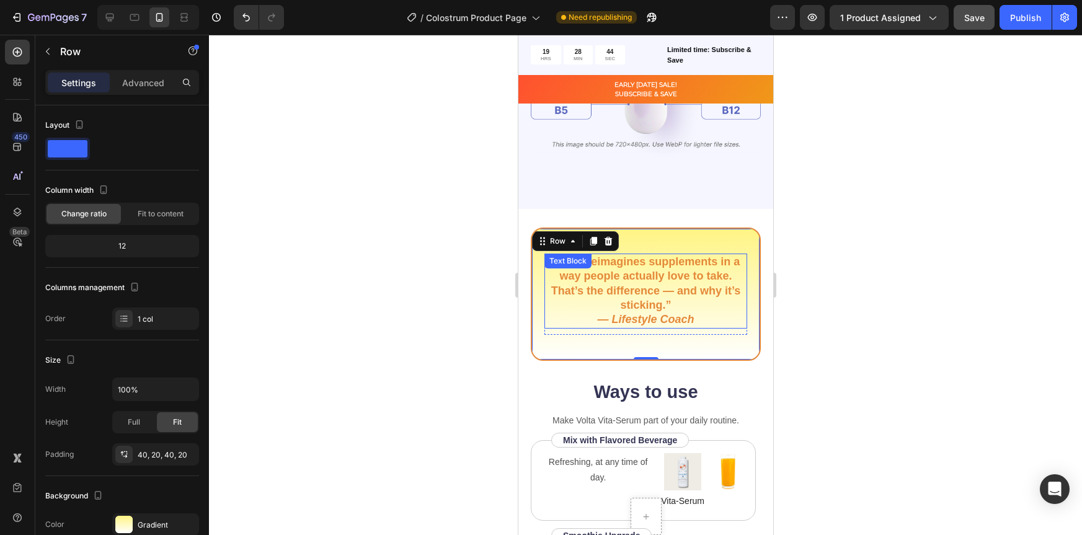
click at [687, 313] on icon "— Lifestyle Coach" at bounding box center [645, 319] width 97 height 12
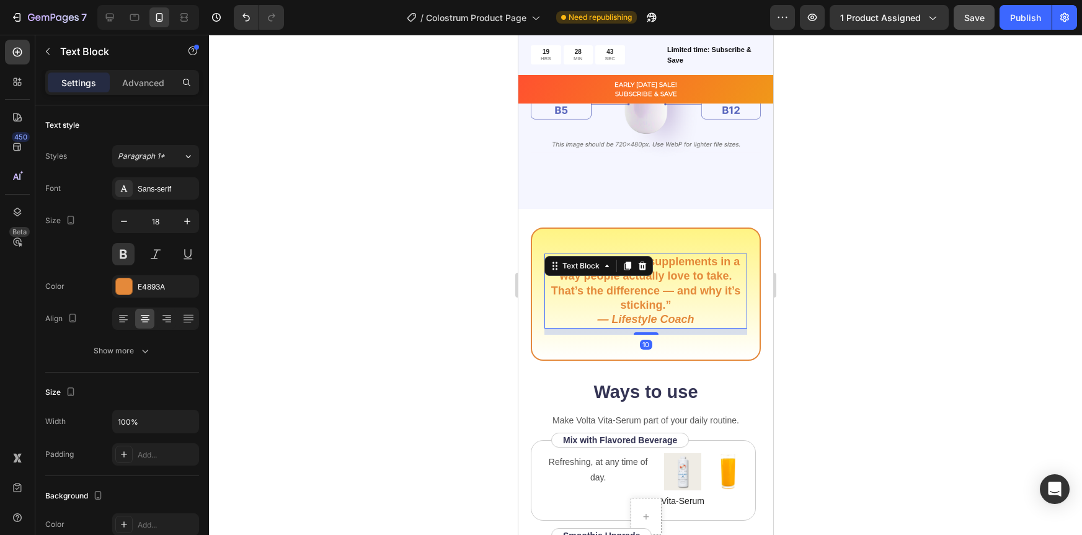
click at [681, 300] on p "“Volta reimagines supplements in a way people actually love to take. That’s the…" at bounding box center [645, 291] width 200 height 73
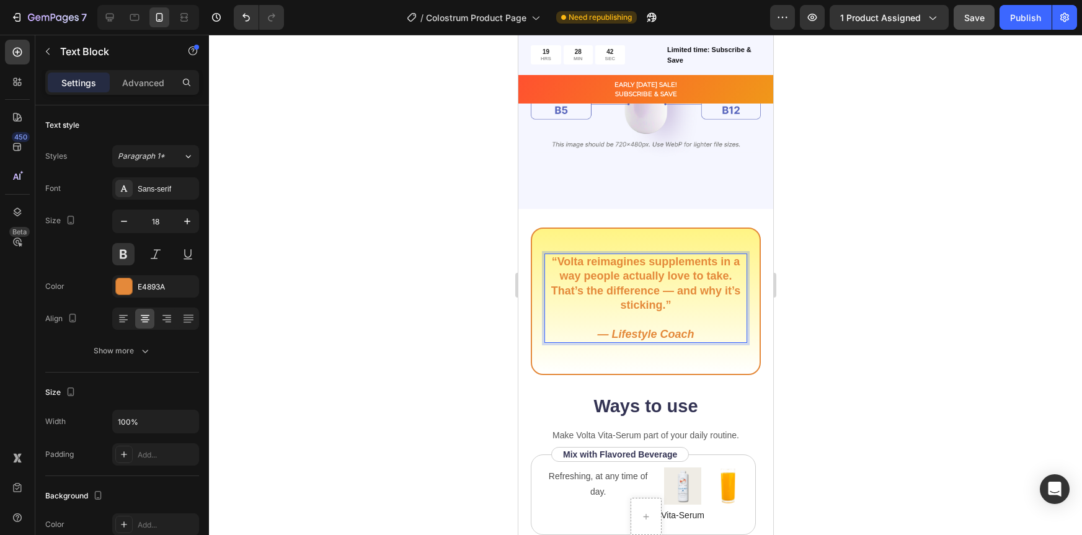
click at [878, 308] on div at bounding box center [645, 285] width 873 height 500
click at [684, 313] on p "⁠⁠⁠⁠⁠⁠⁠ — Lifestyle Coach" at bounding box center [645, 327] width 200 height 29
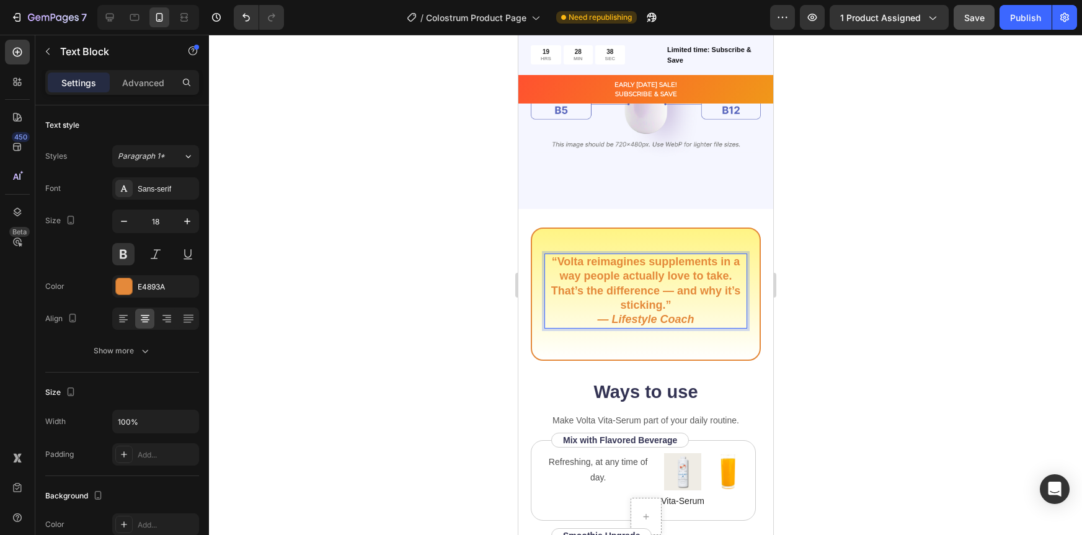
click at [848, 328] on div at bounding box center [645, 285] width 873 height 500
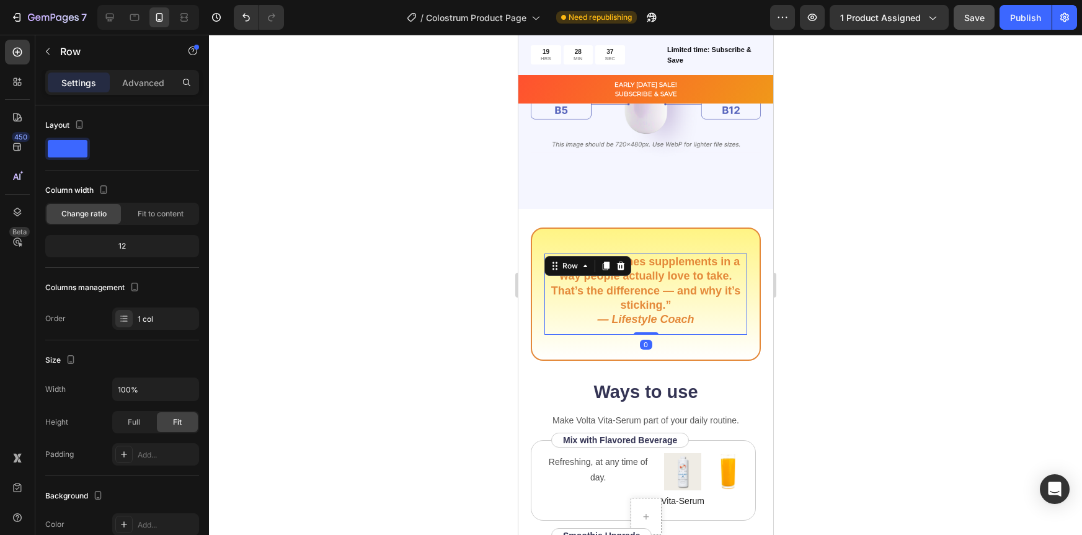
click at [704, 327] on div "“Volta reimagines supplements in a way people actually love to take. That’s the…" at bounding box center [645, 294] width 203 height 81
click at [706, 347] on div "“Volta reimagines supplements in a way people actually love to take. That’s the…" at bounding box center [645, 294] width 230 height 133
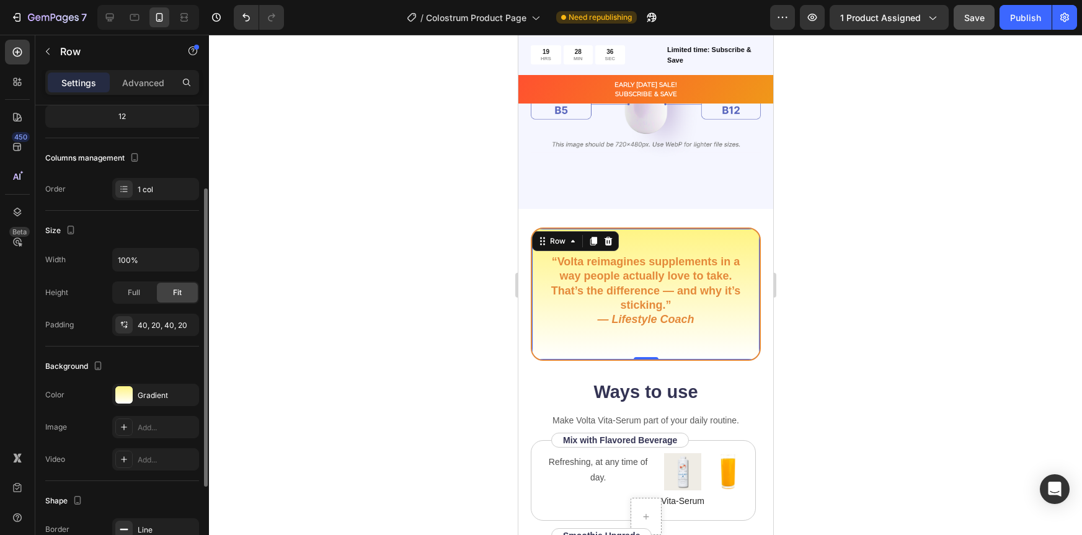
click at [877, 311] on div at bounding box center [645, 285] width 873 height 500
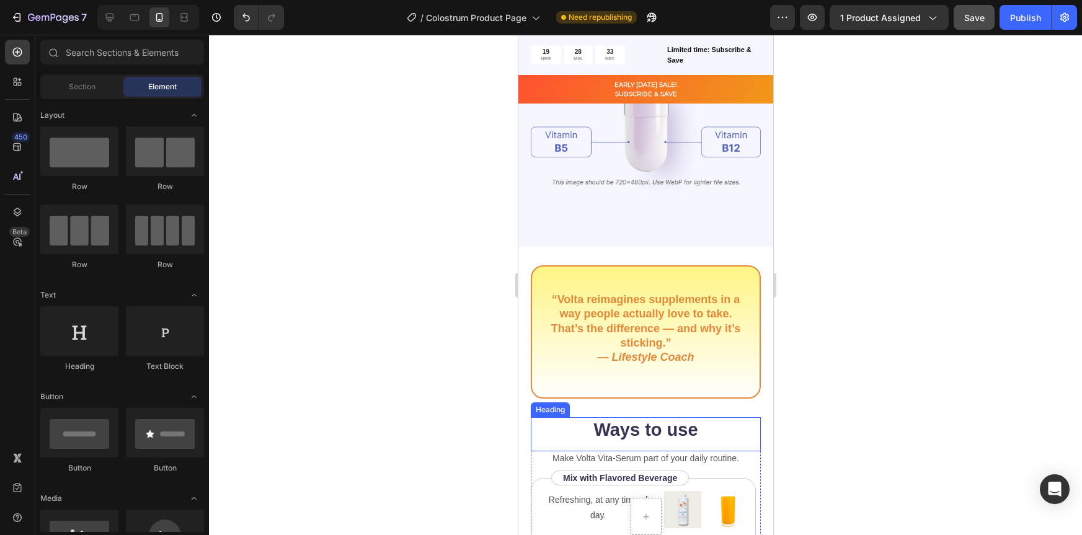
scroll to position [1376, 0]
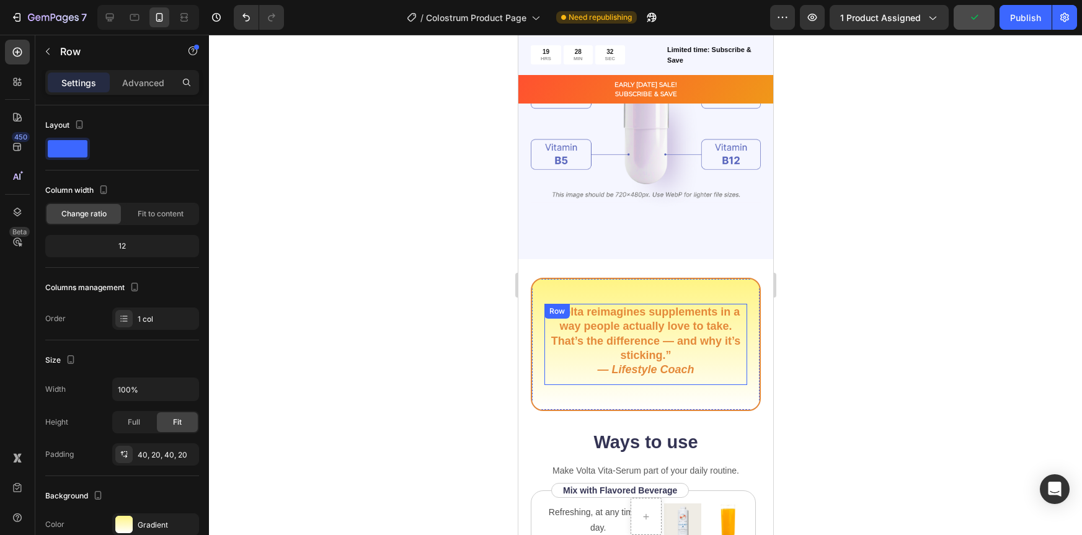
click at [706, 381] on div "“Volta reimagines supplements in a way people actually love to take. That’s the…" at bounding box center [645, 344] width 230 height 133
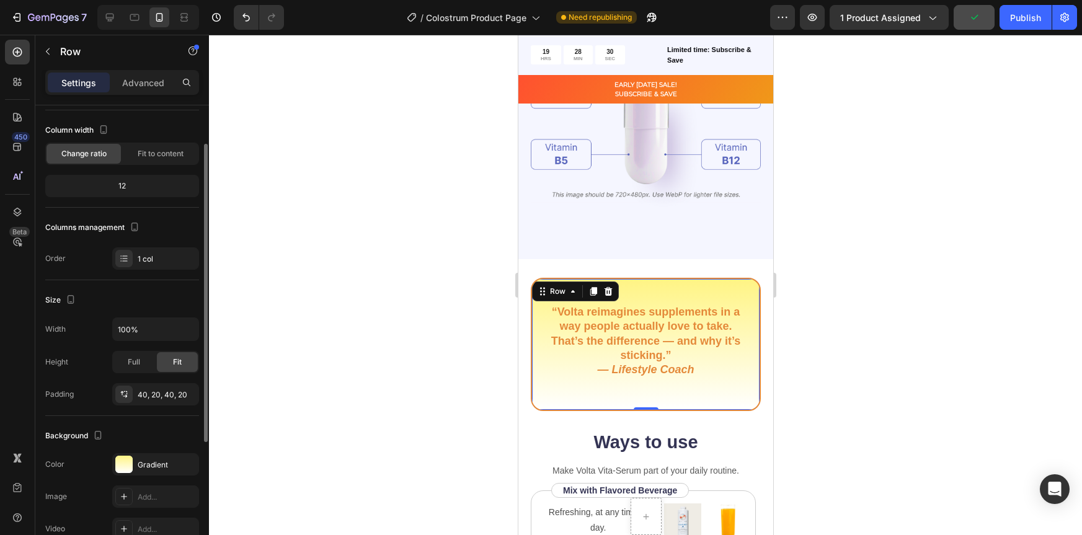
scroll to position [69, 0]
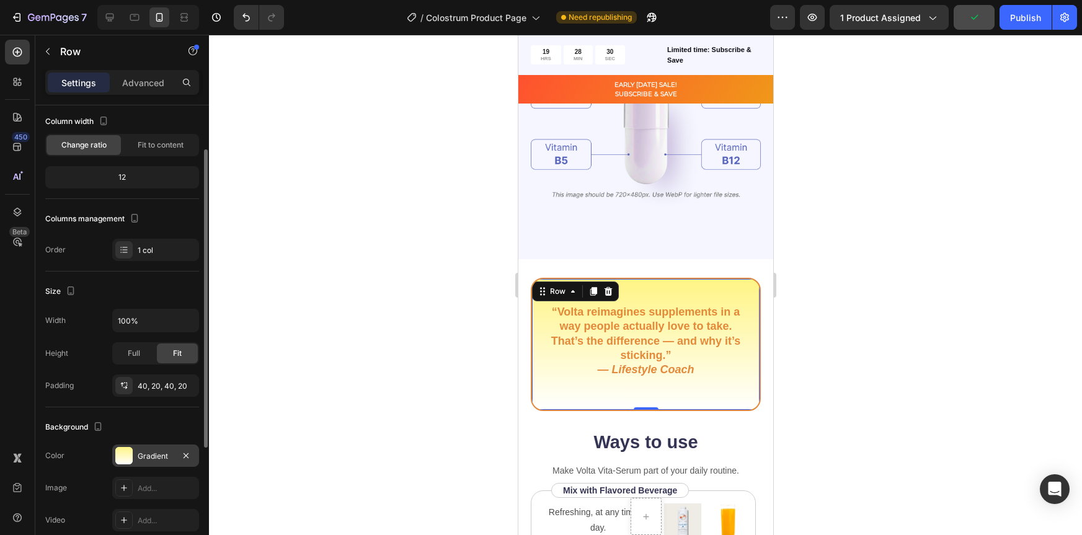
click at [125, 455] on div at bounding box center [123, 455] width 17 height 17
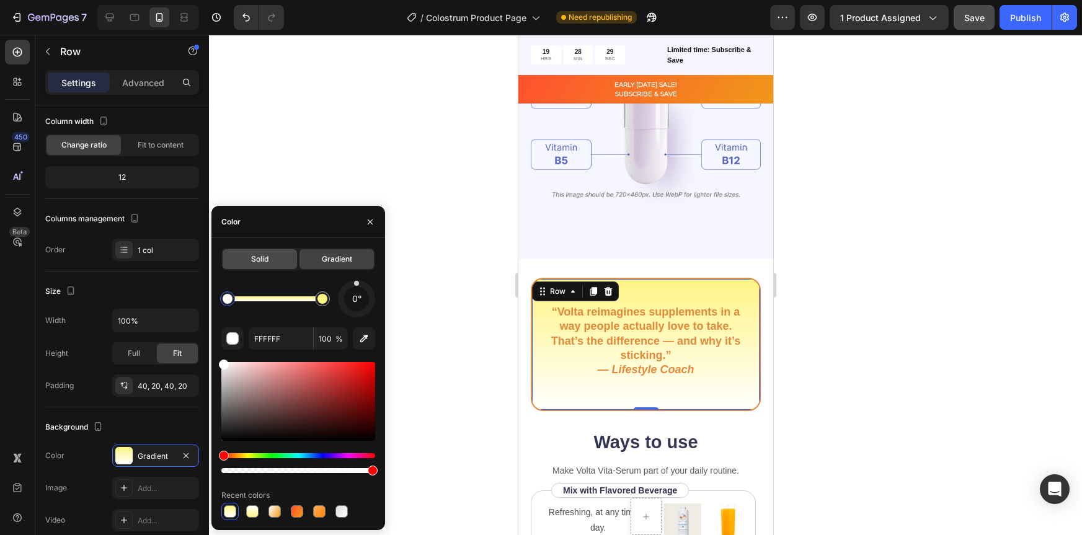
click at [269, 261] on div "Solid" at bounding box center [260, 259] width 74 height 20
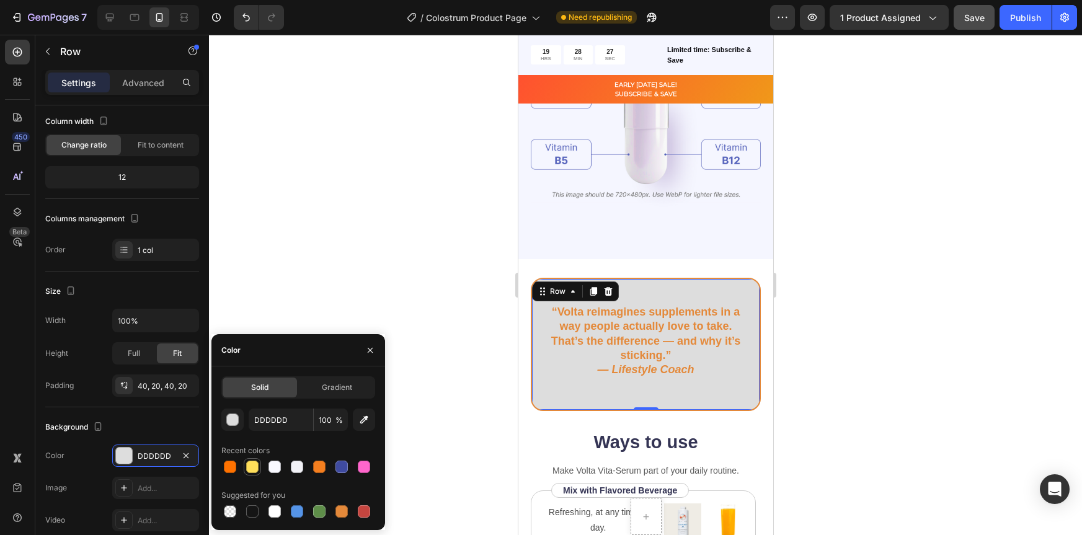
click at [254, 467] on div at bounding box center [252, 467] width 12 height 12
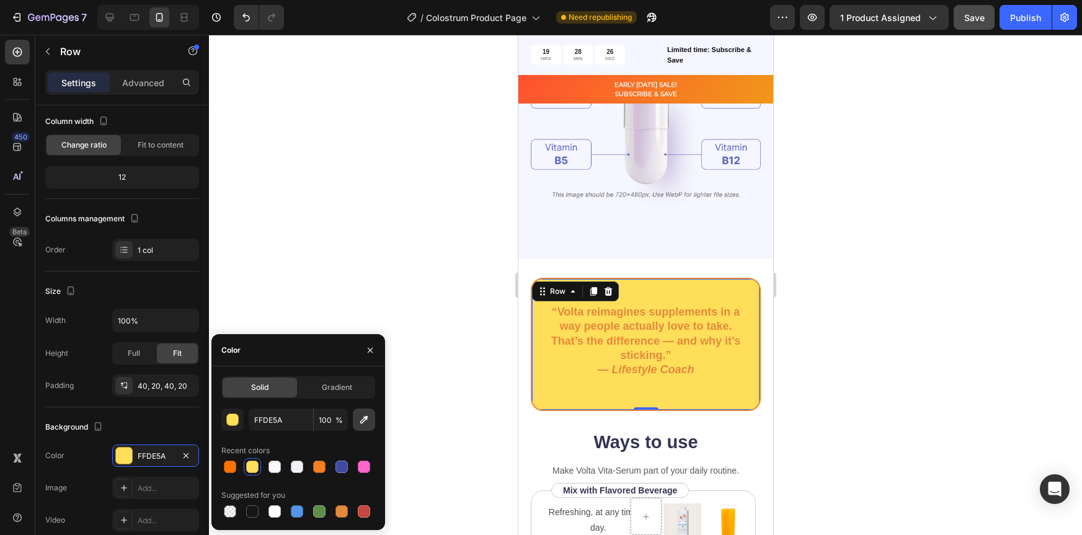
click at [367, 419] on icon "button" at bounding box center [364, 420] width 12 height 12
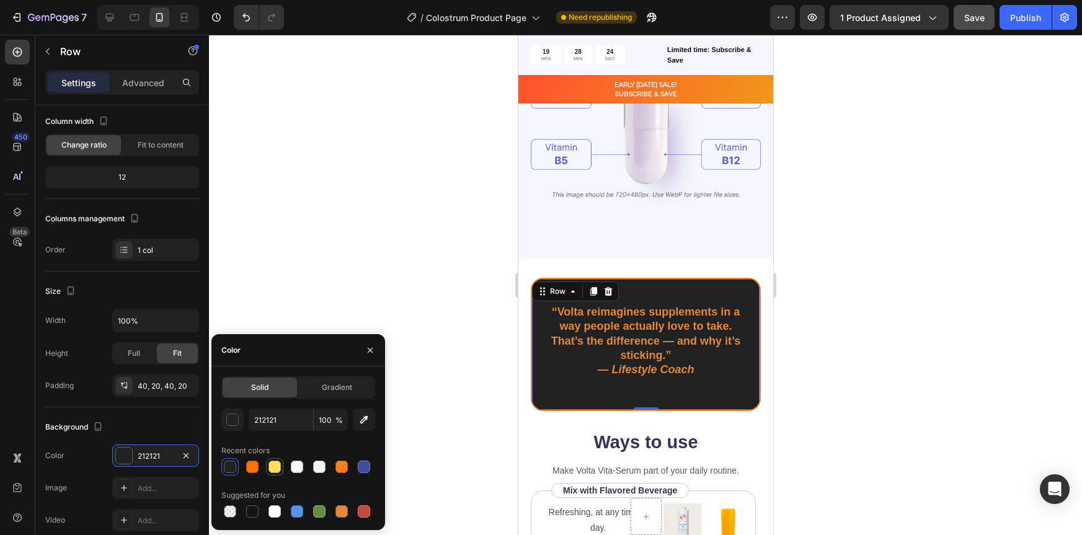
click at [267, 463] on div at bounding box center [274, 467] width 15 height 15
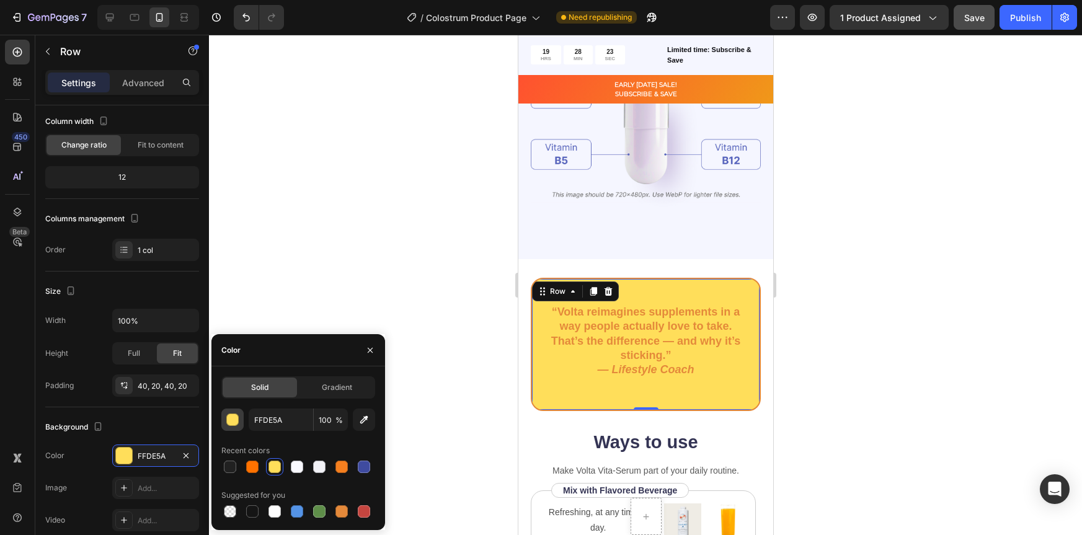
click at [234, 421] on div "button" at bounding box center [233, 420] width 12 height 12
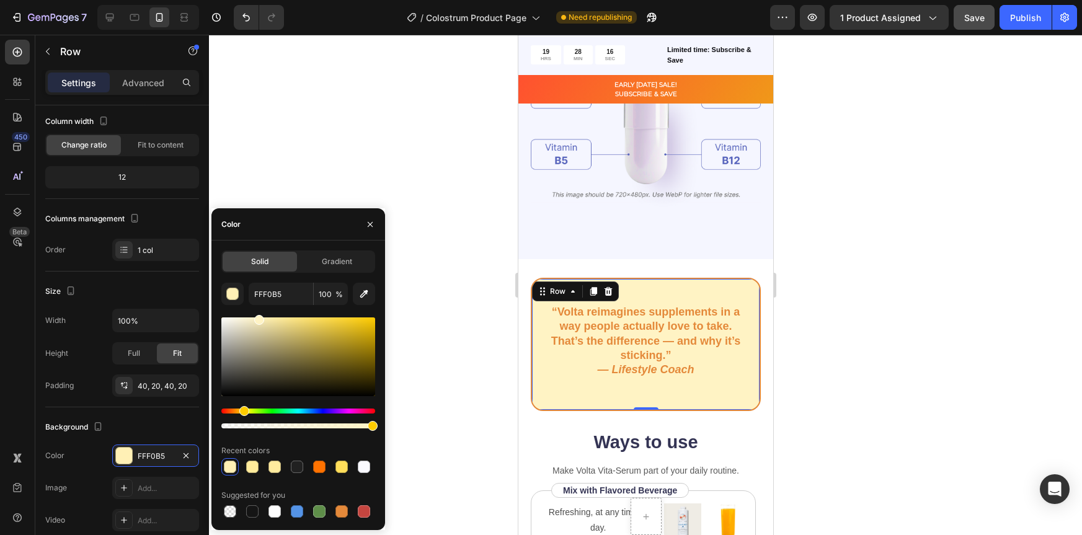
type input "FFF3C4"
drag, startPoint x: 324, startPoint y: 322, endPoint x: 257, endPoint y: 308, distance: 68.5
click at [257, 308] on div "FFF3C4 100 % Recent colors Suggested for you" at bounding box center [298, 402] width 154 height 238
click at [791, 381] on div at bounding box center [645, 285] width 873 height 500
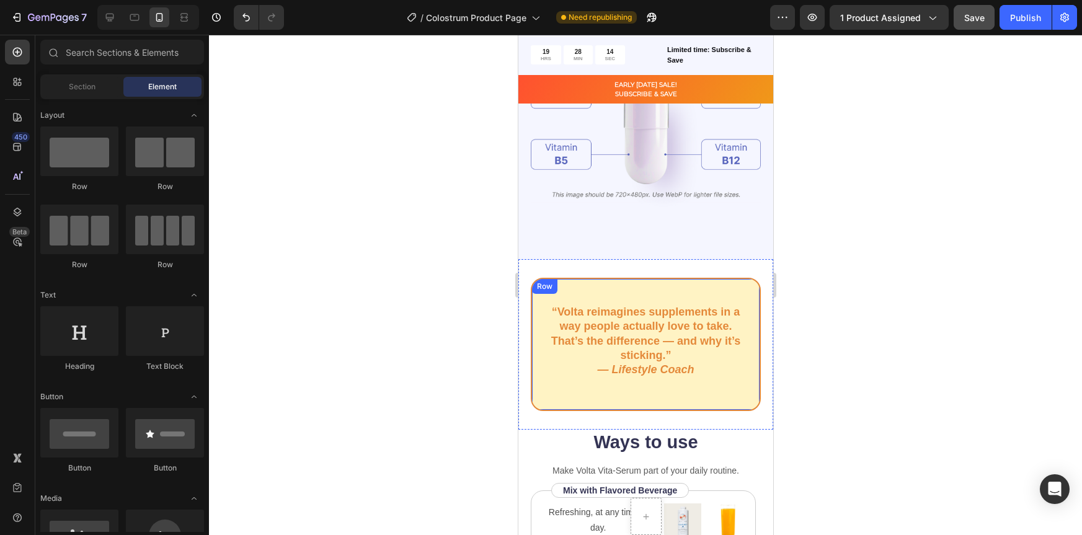
click at [719, 386] on div "“Volta reimagines supplements in a way people actually love to take. That’s the…" at bounding box center [645, 344] width 230 height 133
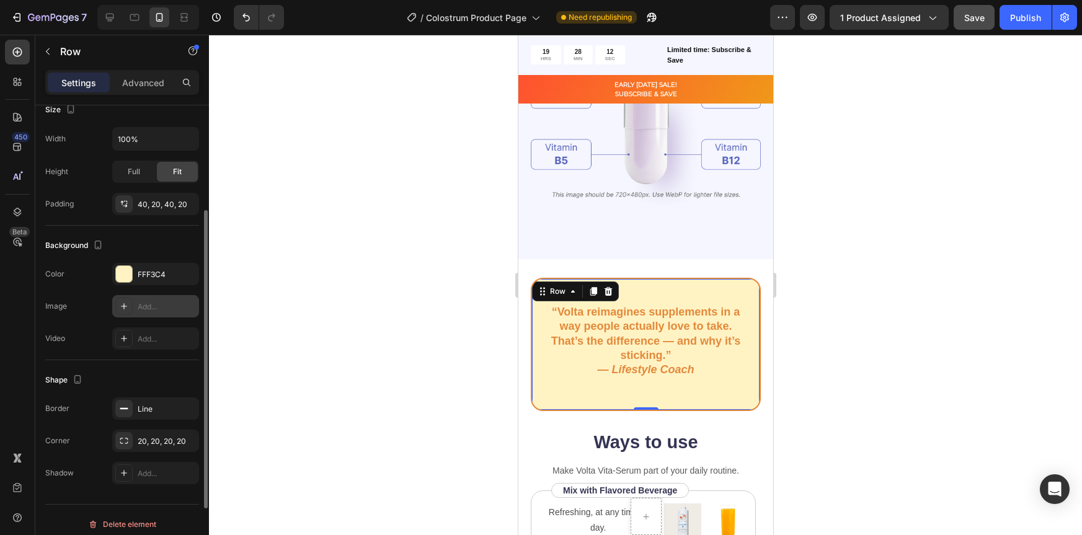
scroll to position [259, 0]
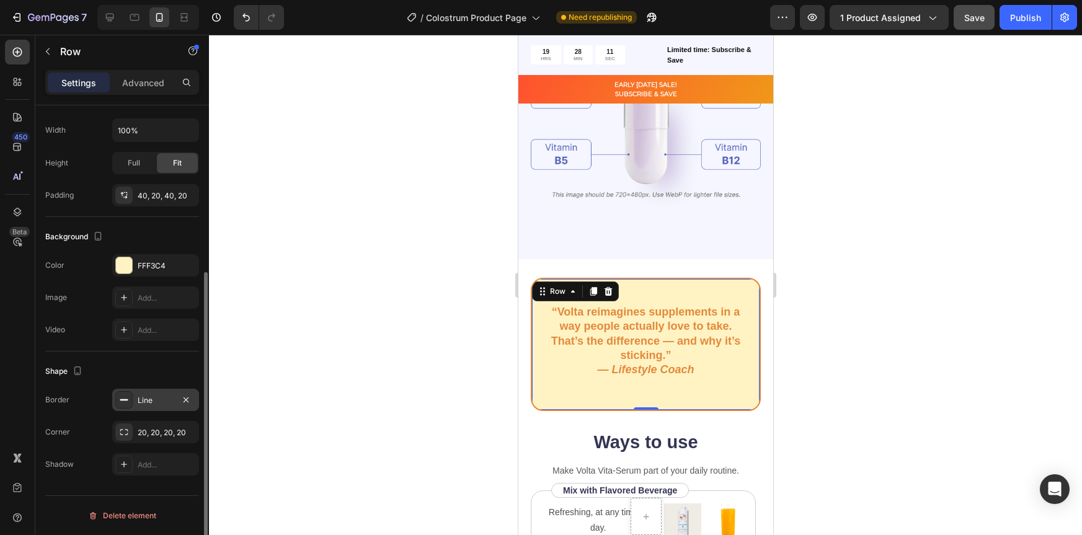
click at [151, 403] on div "Line" at bounding box center [156, 400] width 36 height 11
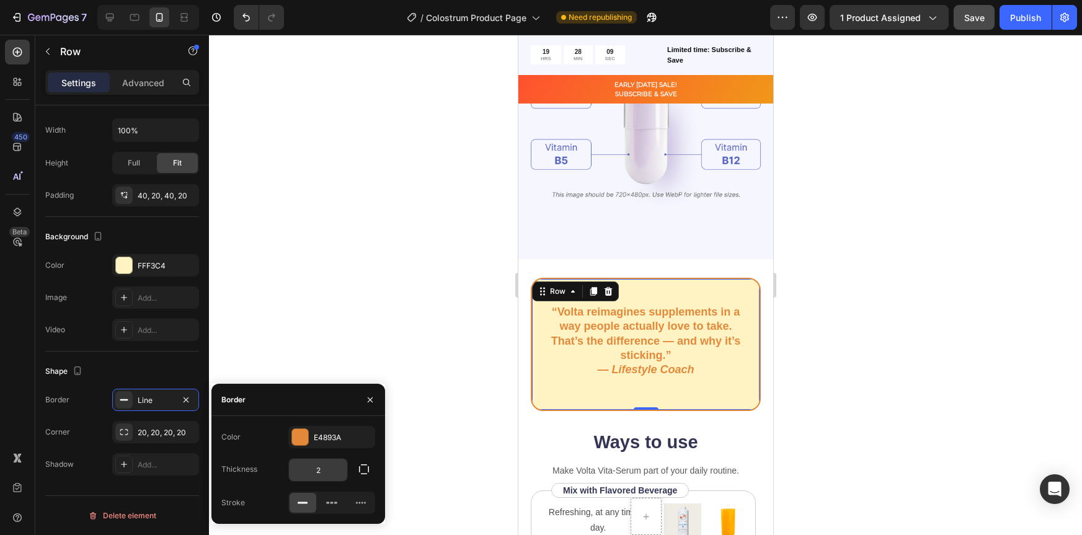
click at [332, 471] on input "2" at bounding box center [318, 470] width 58 height 22
type input "3"
click at [891, 349] on div at bounding box center [645, 285] width 873 height 500
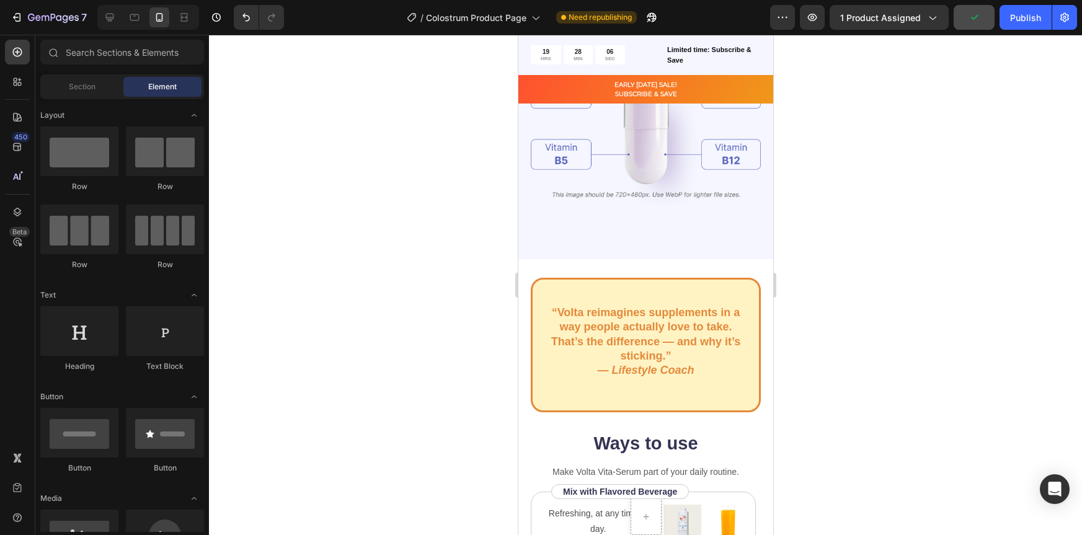
click at [846, 370] on div at bounding box center [645, 285] width 873 height 500
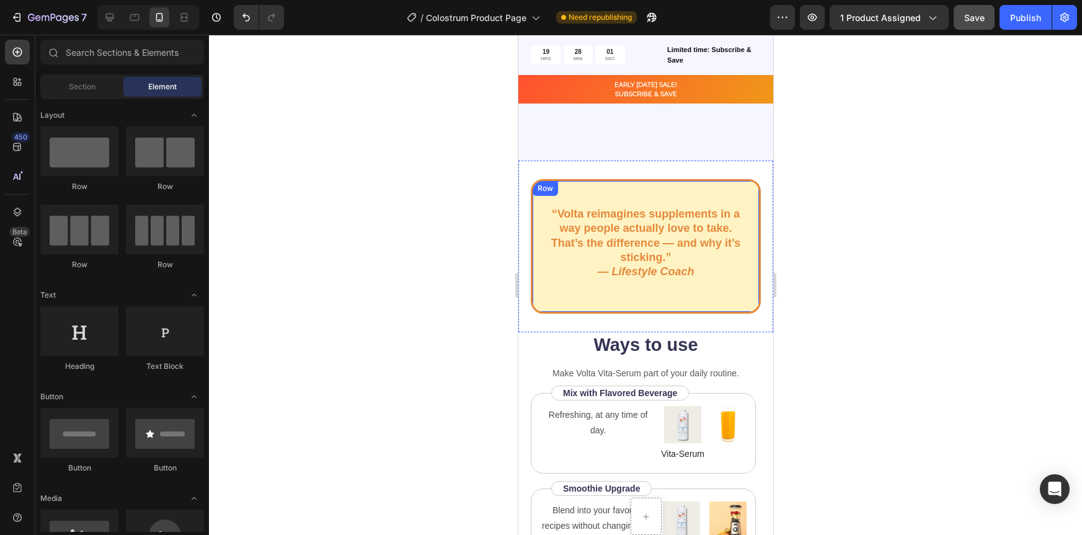
scroll to position [1477, 0]
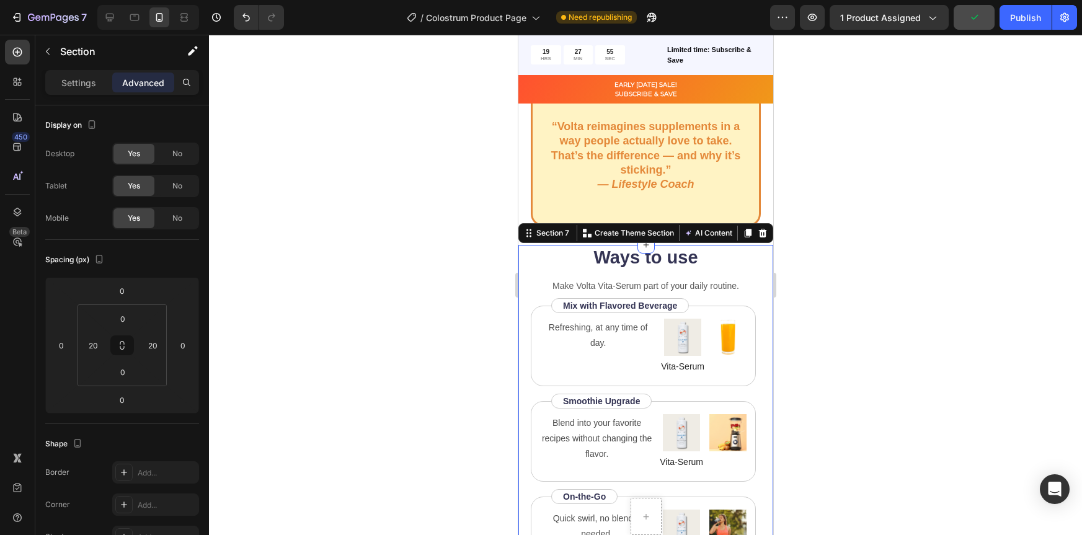
scroll to position [1563, 0]
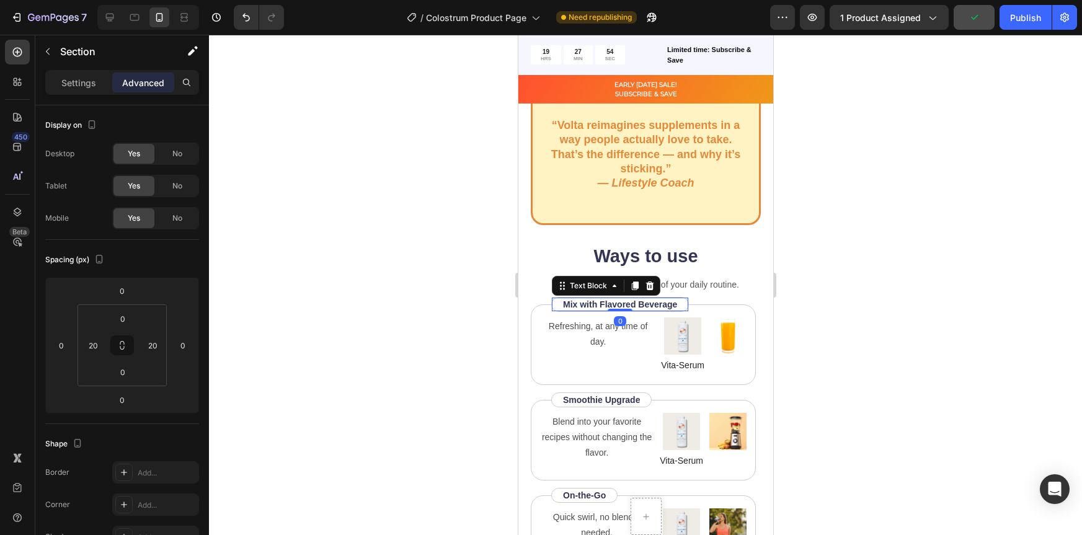
click at [682, 300] on div "Mix with Flavored Beverage Text Block 0" at bounding box center [620, 304] width 138 height 15
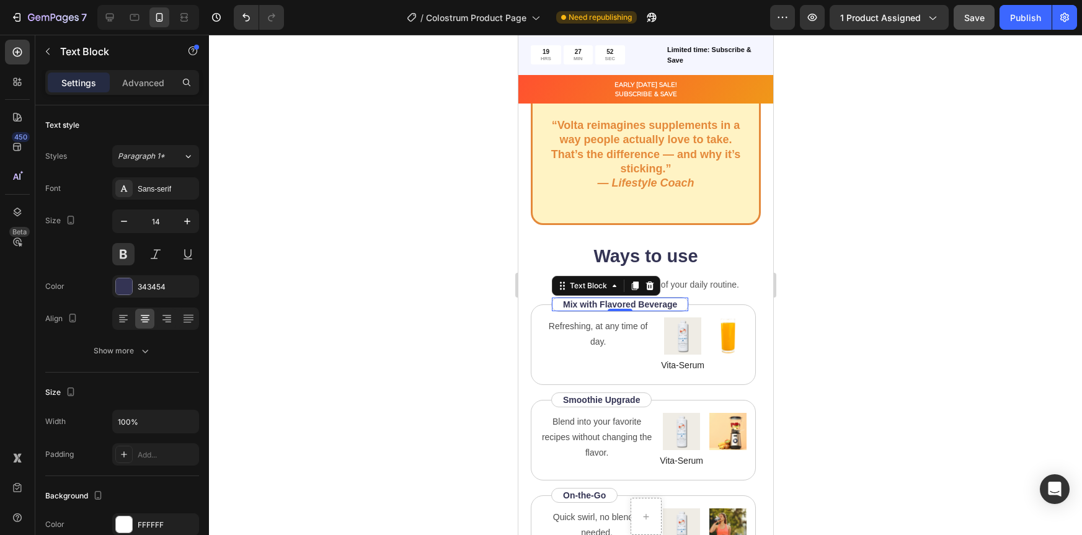
click at [876, 269] on div at bounding box center [645, 285] width 873 height 500
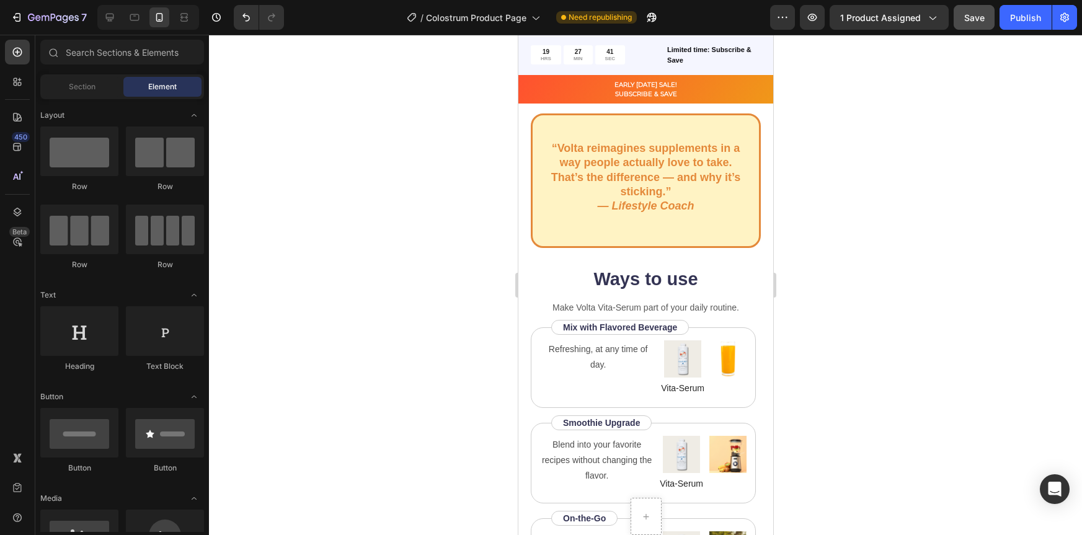
scroll to position [1541, 0]
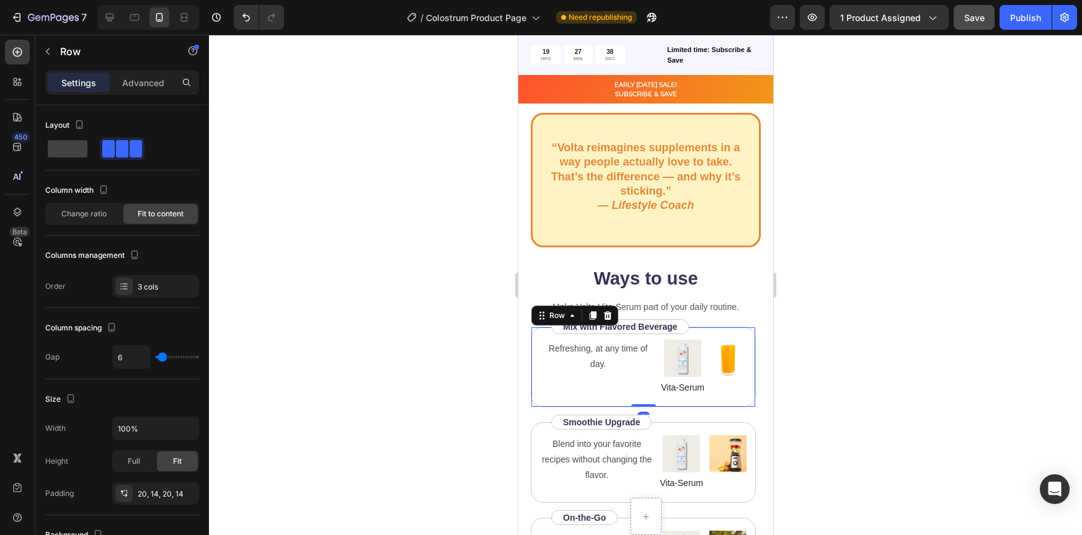
click at [726, 383] on div "Image" at bounding box center [727, 367] width 37 height 55
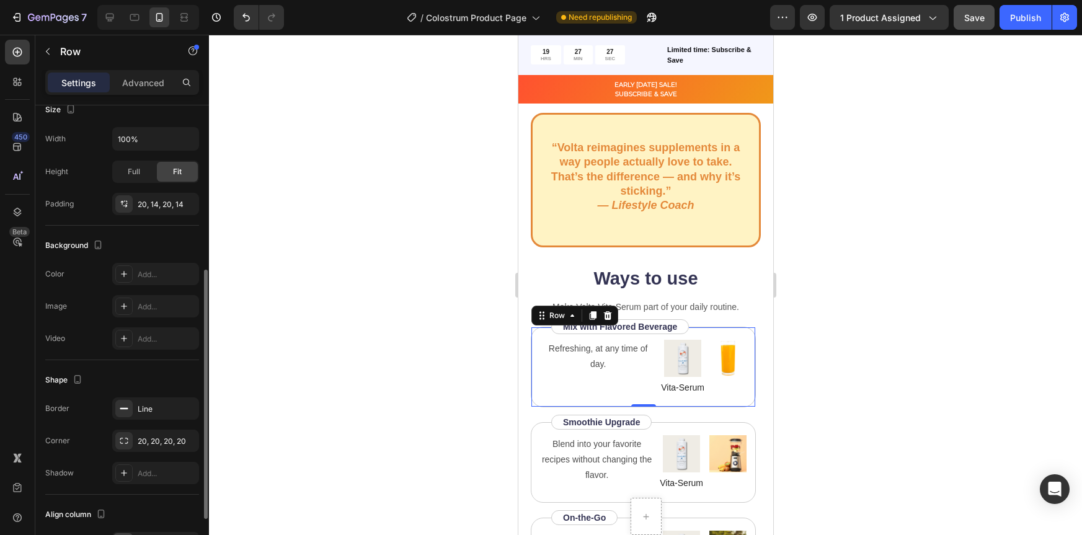
scroll to position [295, 0]
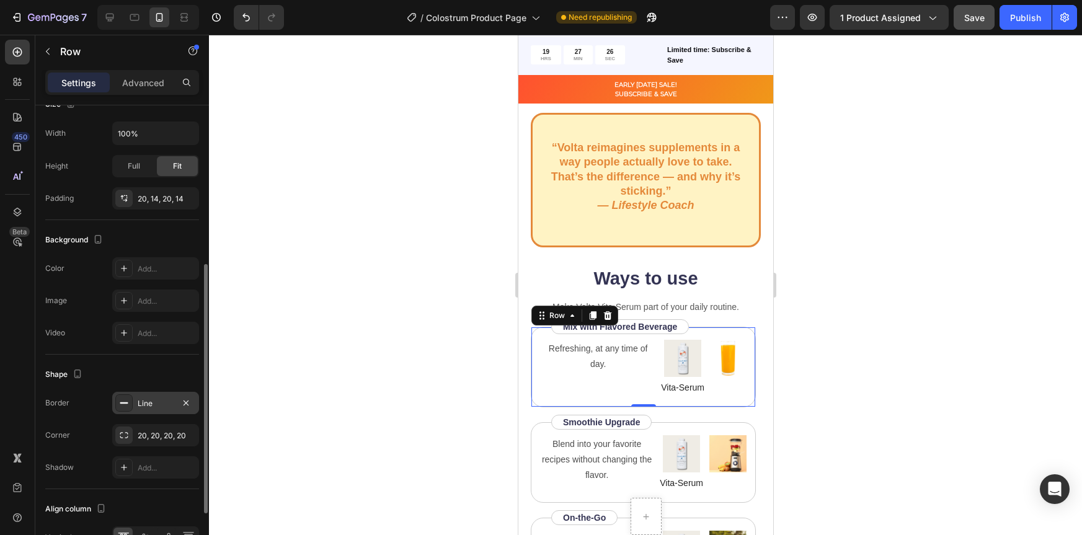
click at [130, 401] on div at bounding box center [123, 402] width 17 height 17
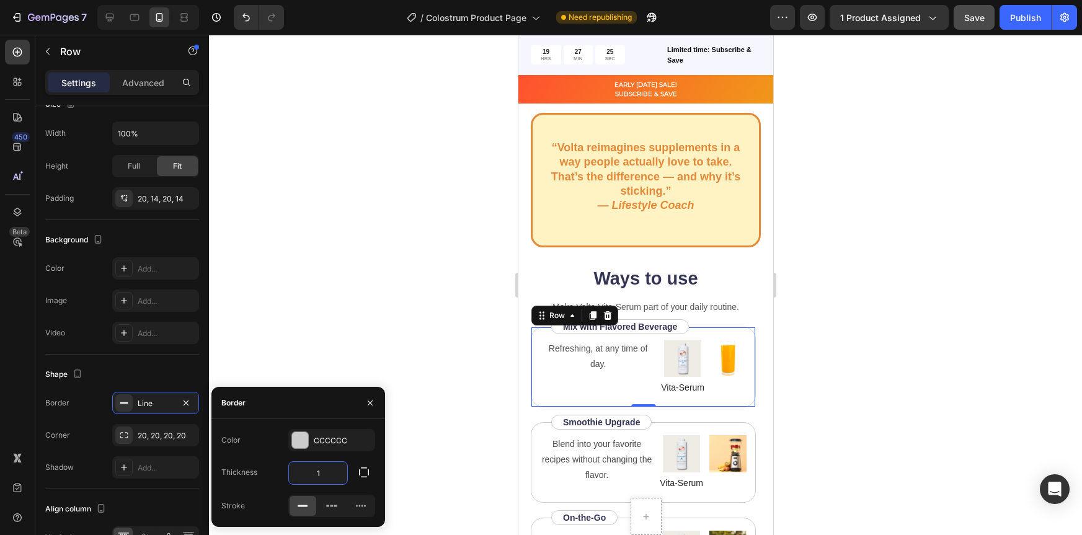
click at [324, 473] on input "1" at bounding box center [318, 473] width 58 height 22
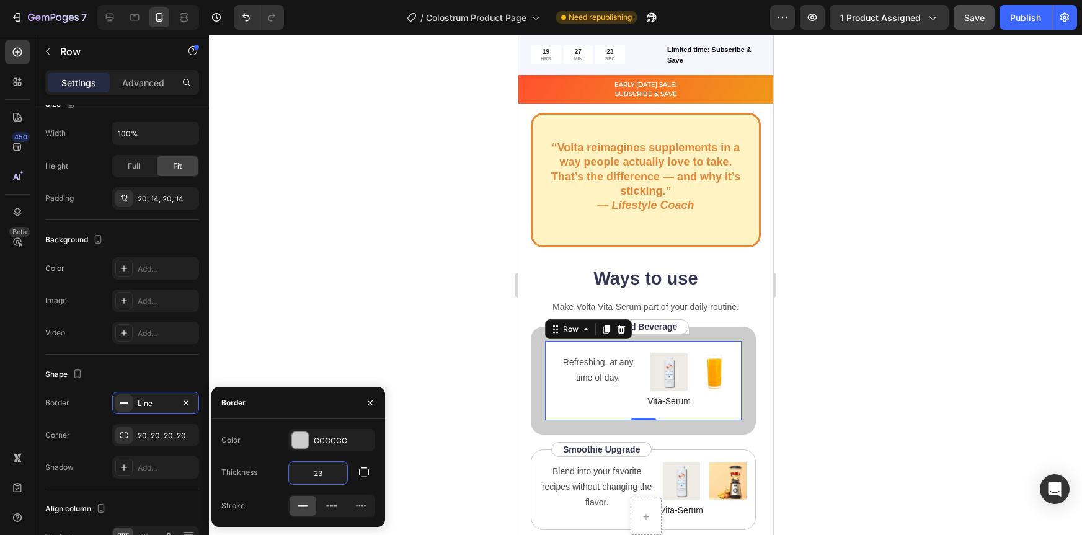
type input "2"
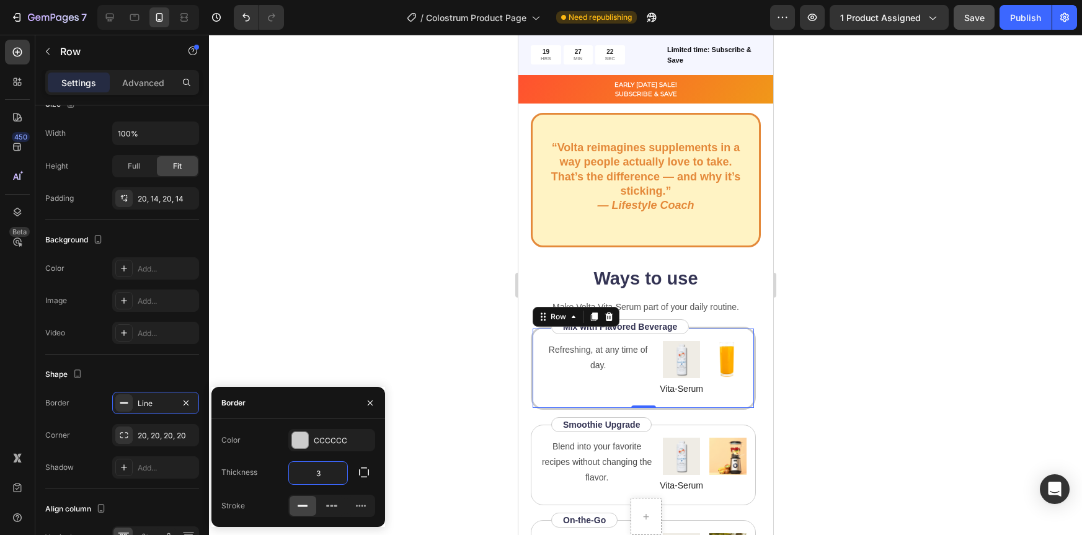
type input "3"
click at [899, 412] on div at bounding box center [645, 285] width 873 height 500
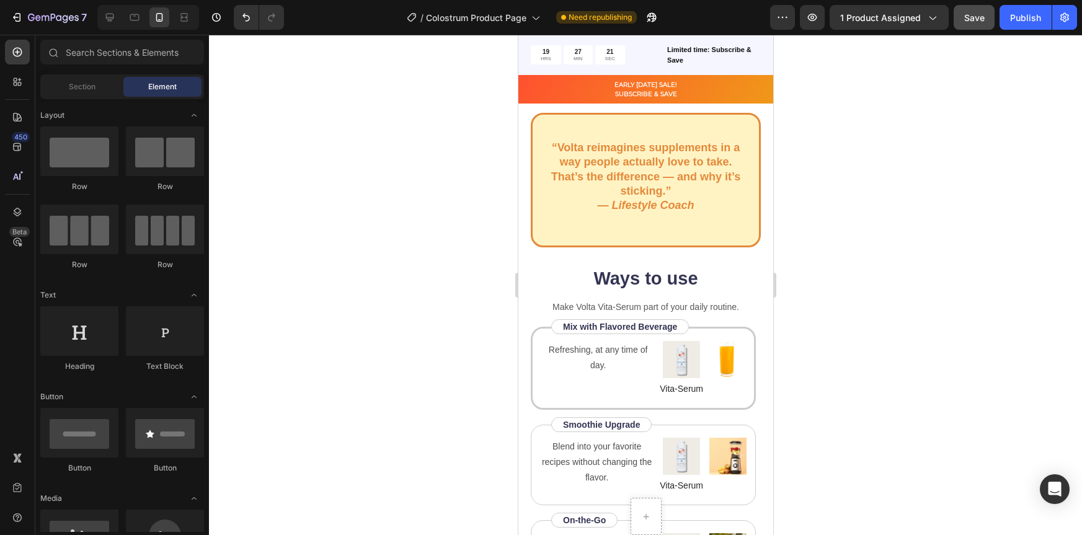
click at [817, 412] on div at bounding box center [645, 285] width 873 height 500
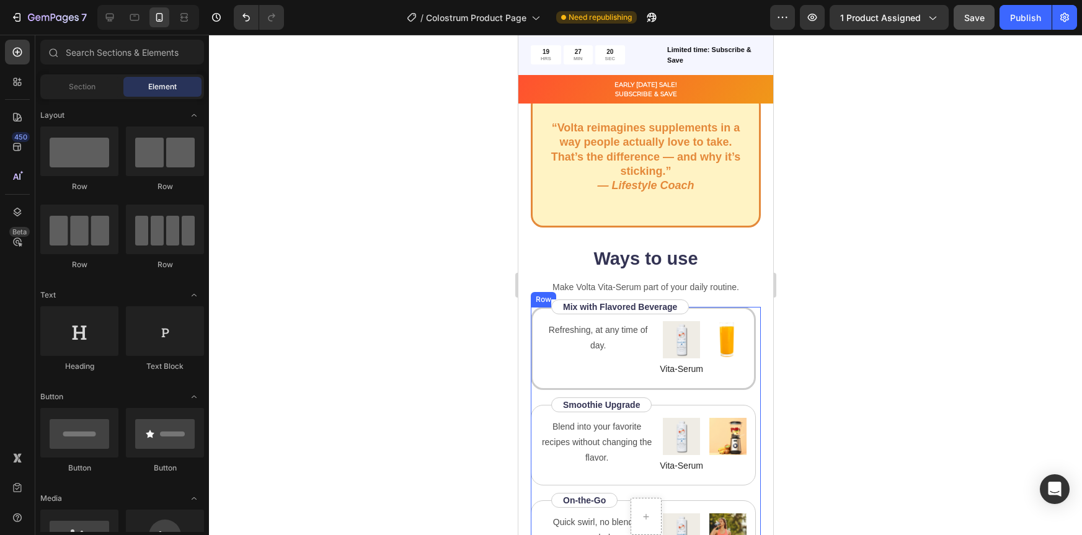
scroll to position [1570, 0]
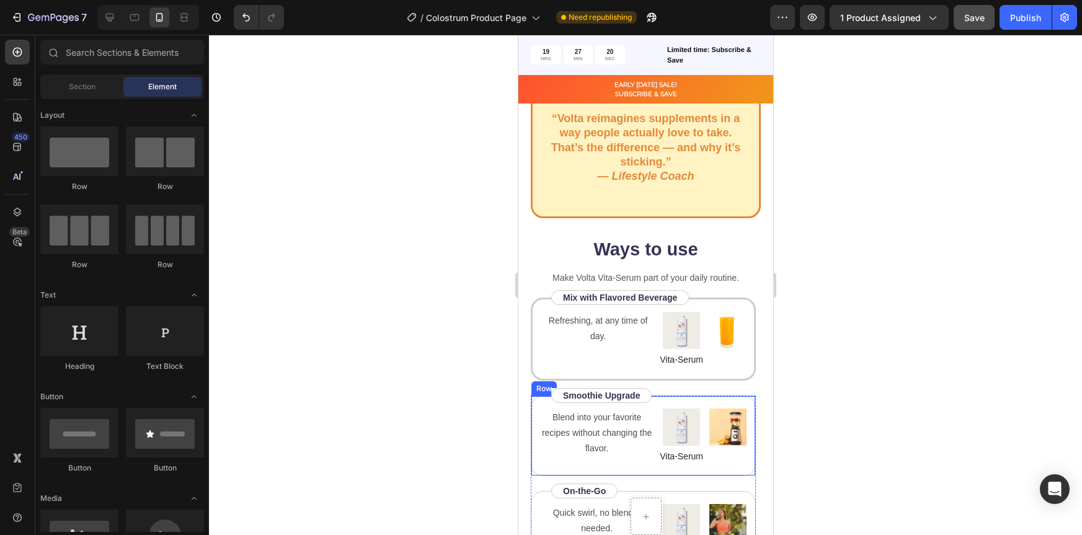
click at [733, 452] on div "Image Text Block" at bounding box center [727, 436] width 37 height 55
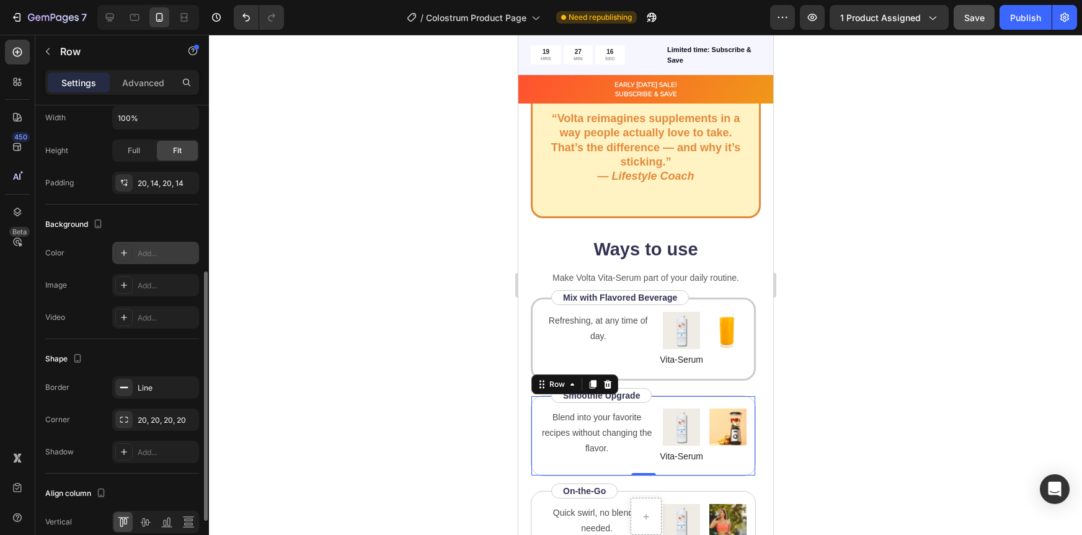
scroll to position [310, 0]
click at [156, 391] on div "Line" at bounding box center [156, 388] width 36 height 11
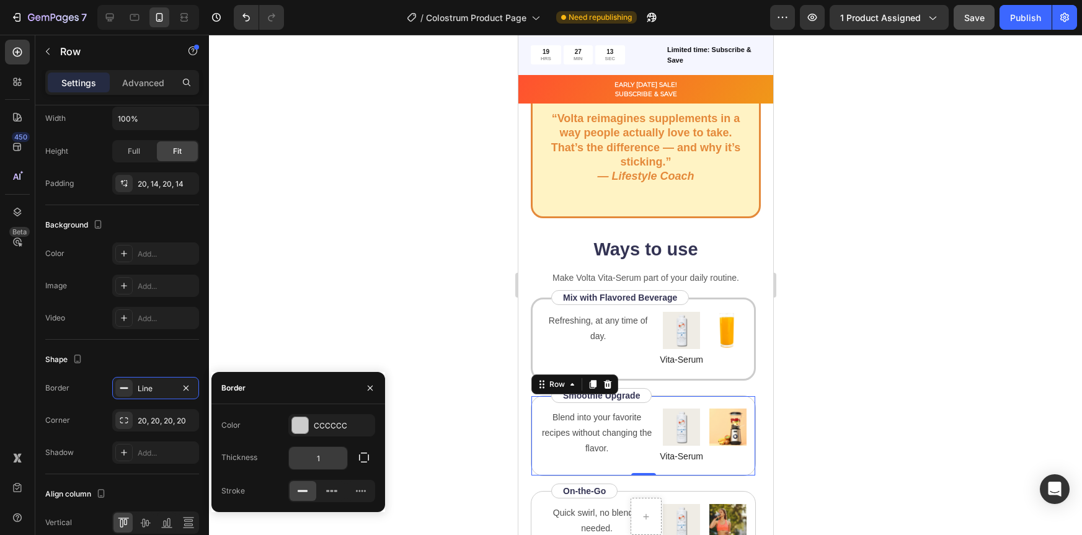
click at [330, 456] on input "1" at bounding box center [318, 458] width 58 height 22
type input "3"
click at [883, 426] on div at bounding box center [645, 285] width 873 height 500
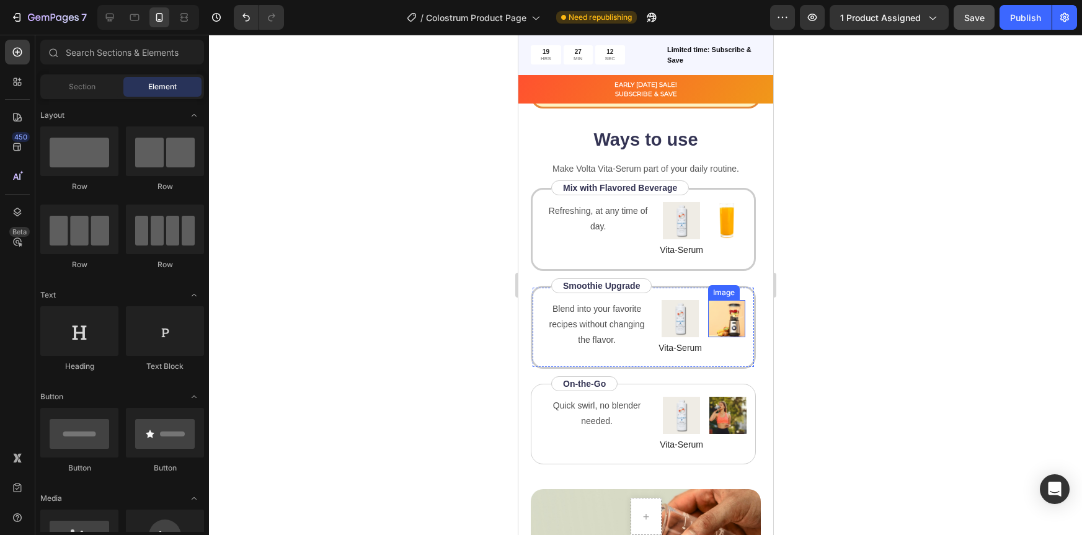
scroll to position [1687, 0]
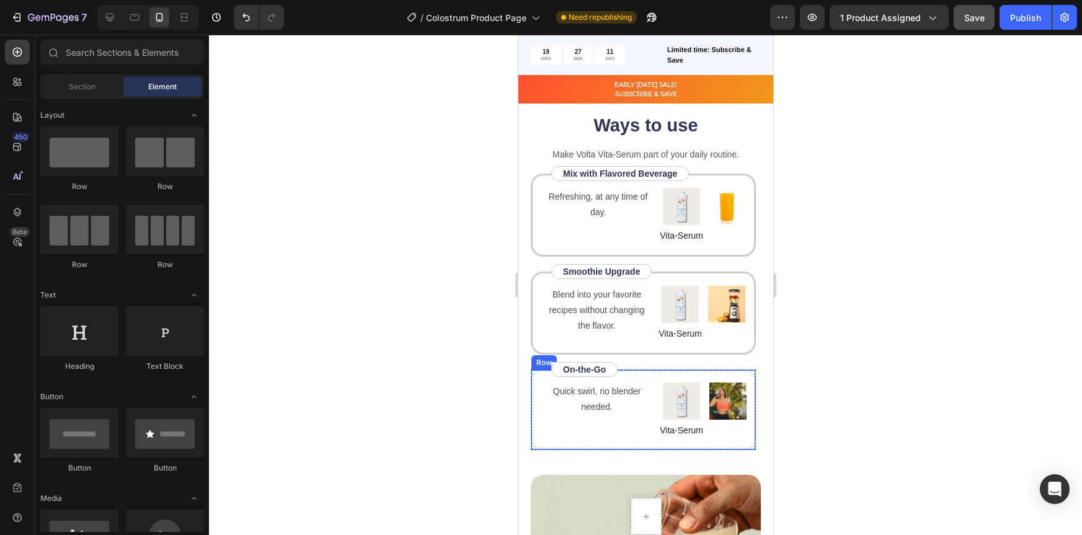
click at [588, 430] on div "Quick swirl, no blender needed. Text Block" at bounding box center [596, 410] width 113 height 55
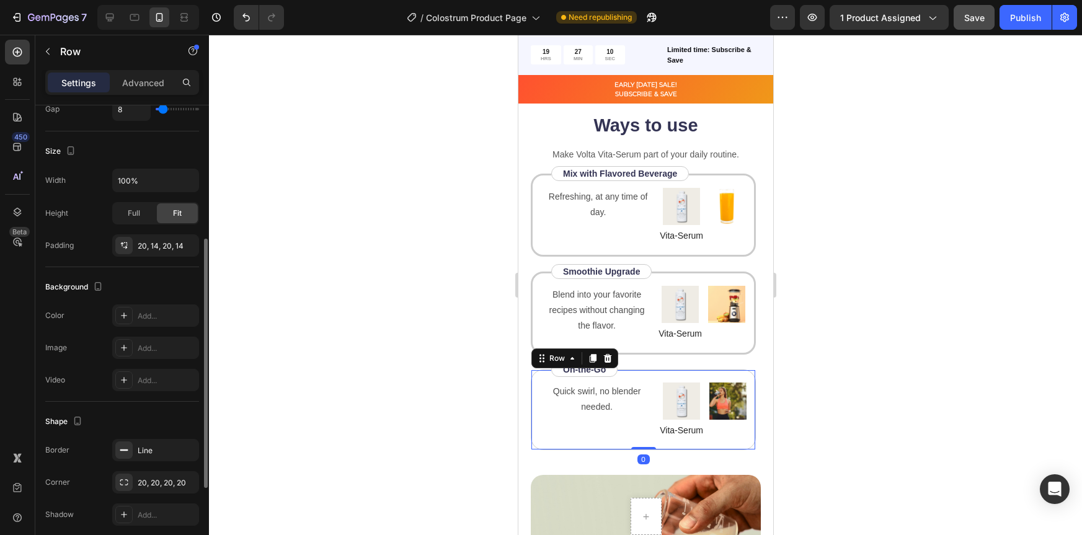
scroll to position [249, 0]
click at [156, 451] on div "Line" at bounding box center [156, 450] width 36 height 11
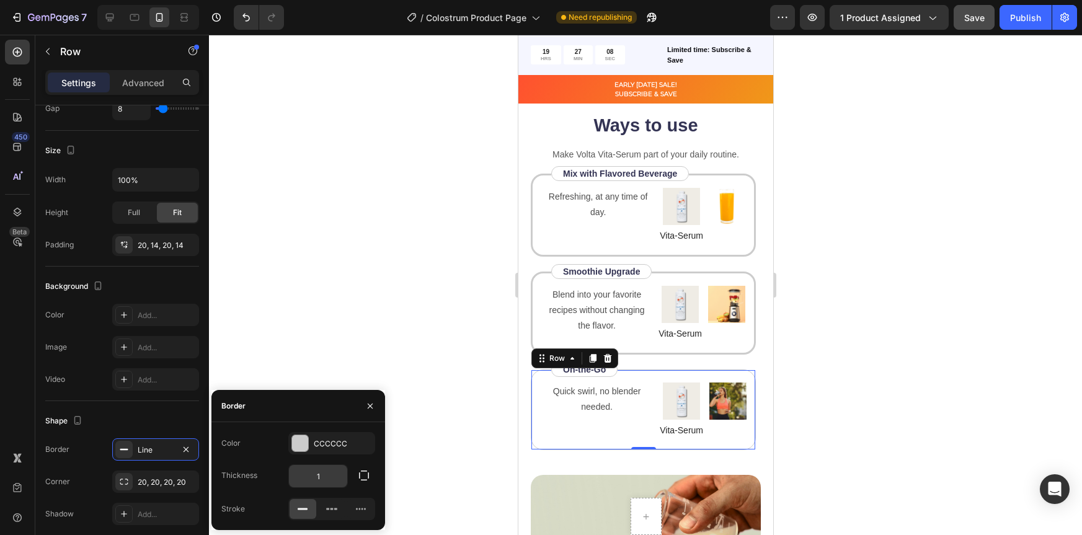
click at [327, 469] on input "1" at bounding box center [318, 476] width 58 height 22
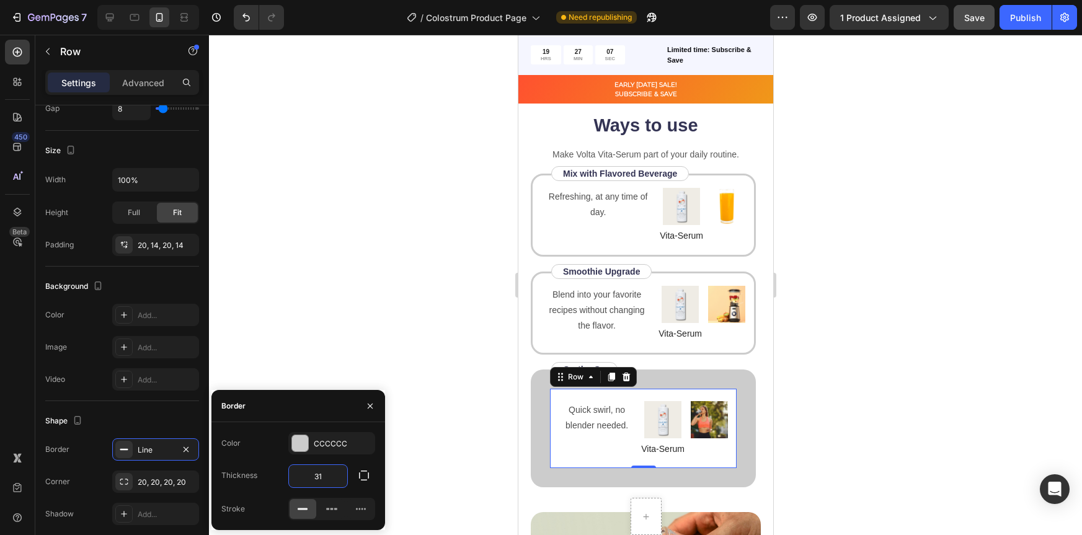
type input "3"
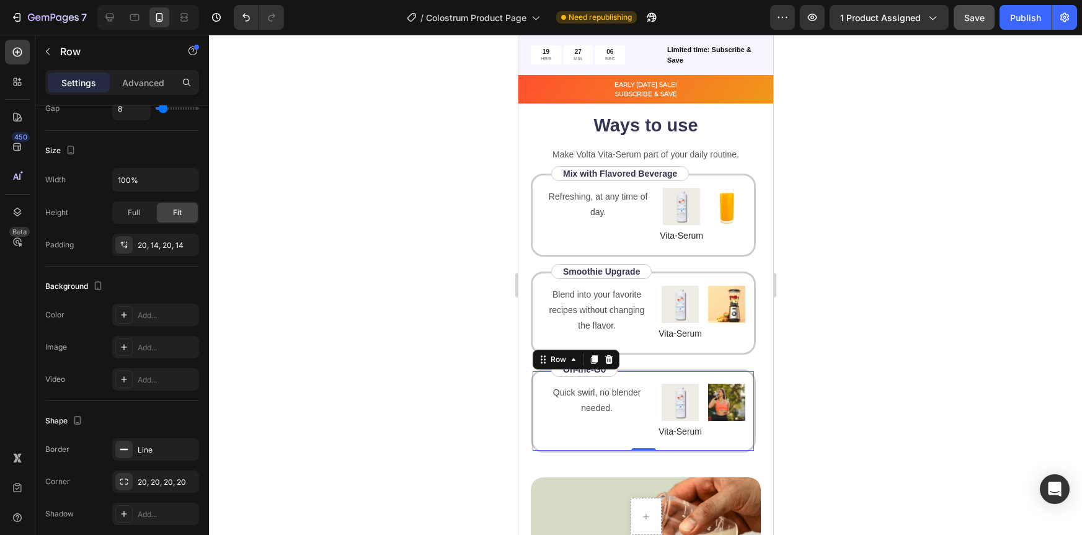
click at [1024, 310] on div at bounding box center [645, 285] width 873 height 500
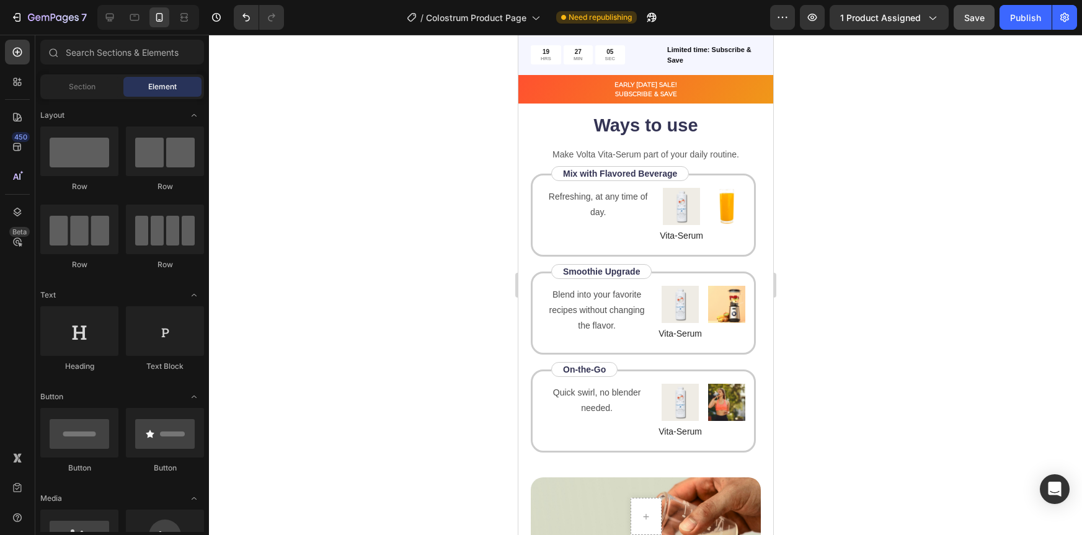
click at [930, 341] on div at bounding box center [645, 285] width 873 height 500
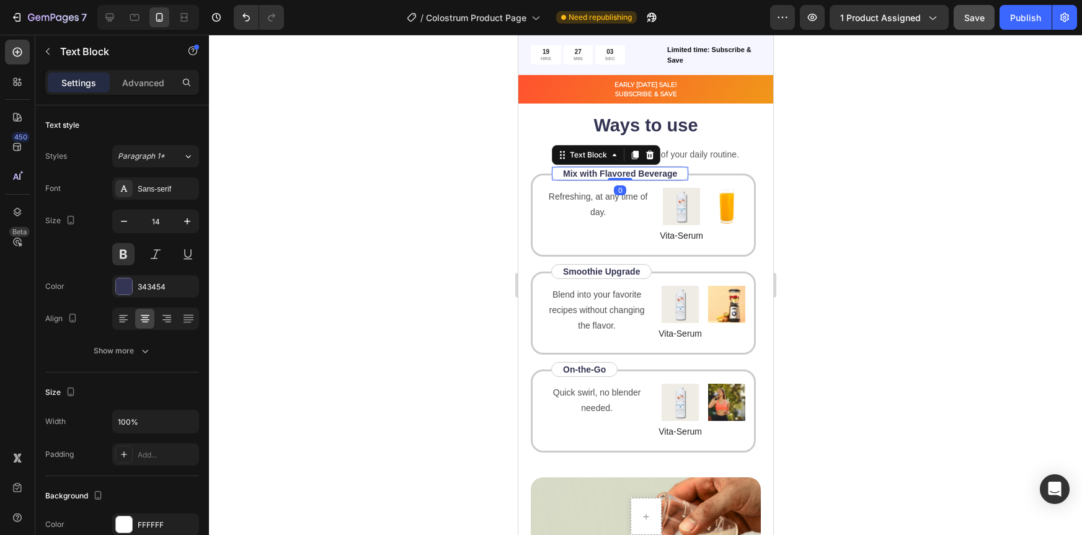
click at [685, 174] on div "Mix with Flavored Beverage Text Block 0" at bounding box center [620, 173] width 138 height 15
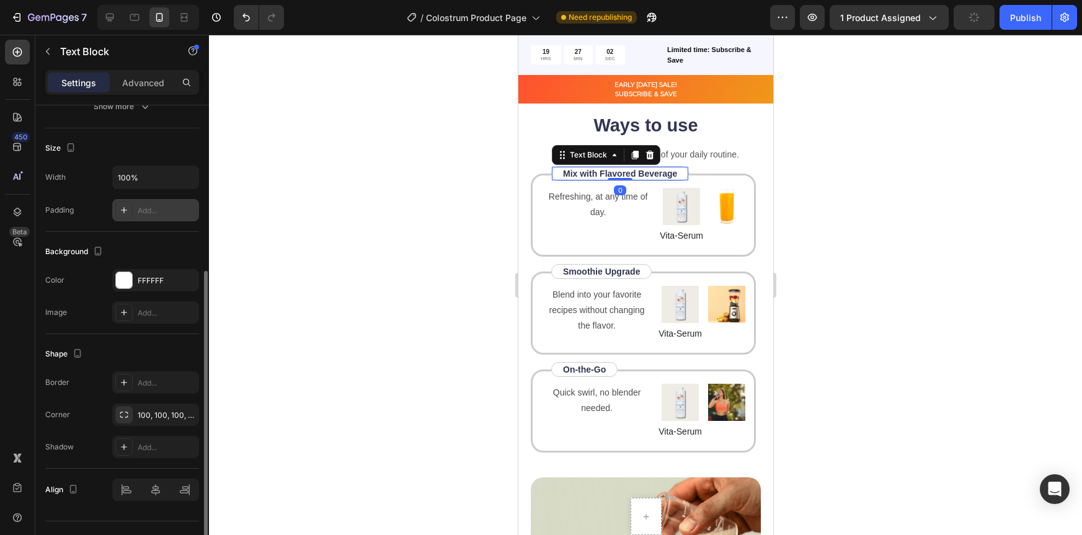
scroll to position [265, 0]
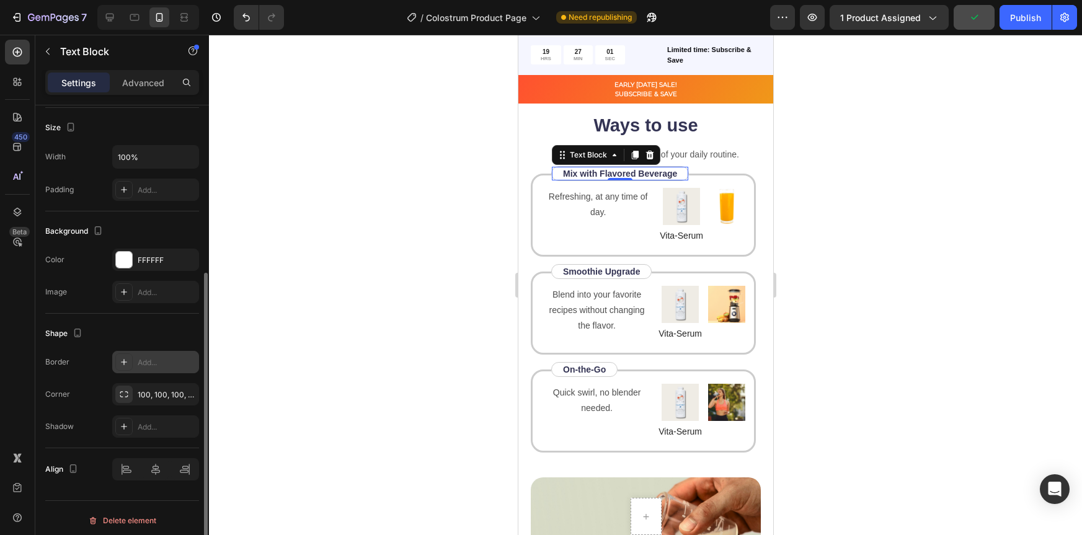
click at [162, 362] on div "Add..." at bounding box center [167, 362] width 58 height 11
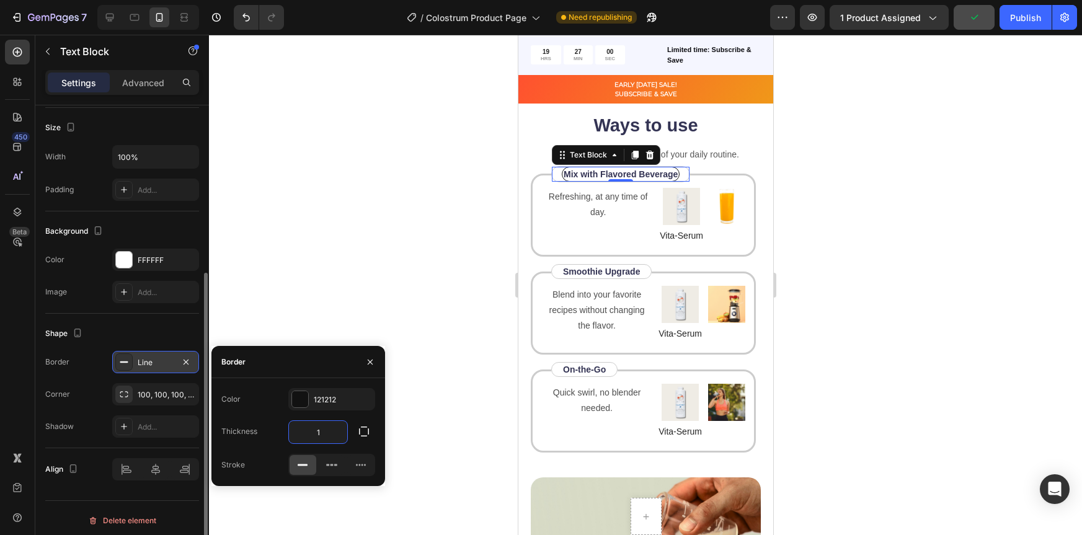
click at [328, 435] on input "1" at bounding box center [318, 432] width 58 height 22
type input "3"
click at [643, 272] on div "Smoothie Upgrade Text Block" at bounding box center [601, 271] width 100 height 15
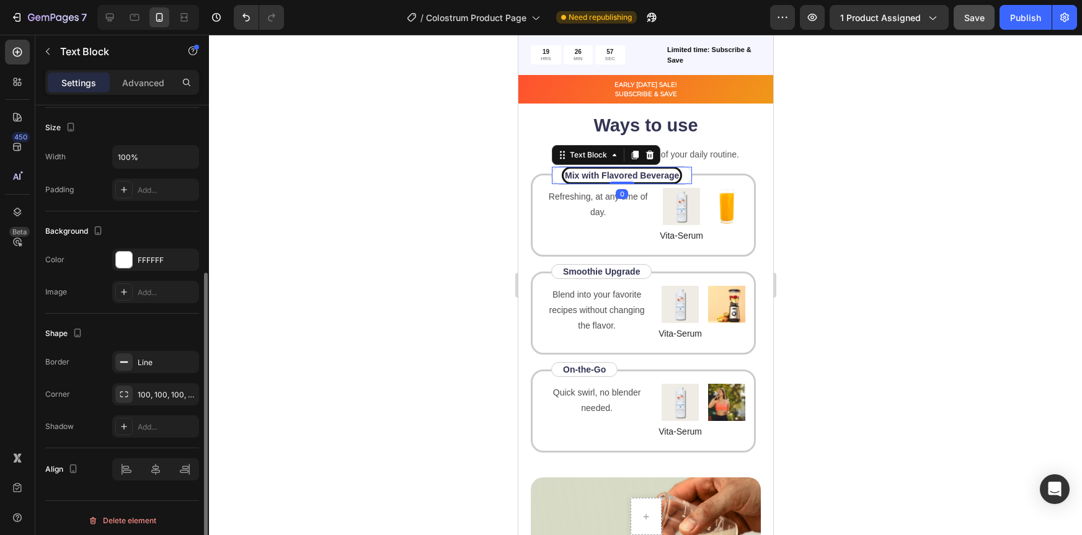
click at [685, 177] on div "Mix with Flavored Beverage Text Block 0" at bounding box center [621, 175] width 141 height 19
click at [829, 167] on div at bounding box center [645, 285] width 873 height 500
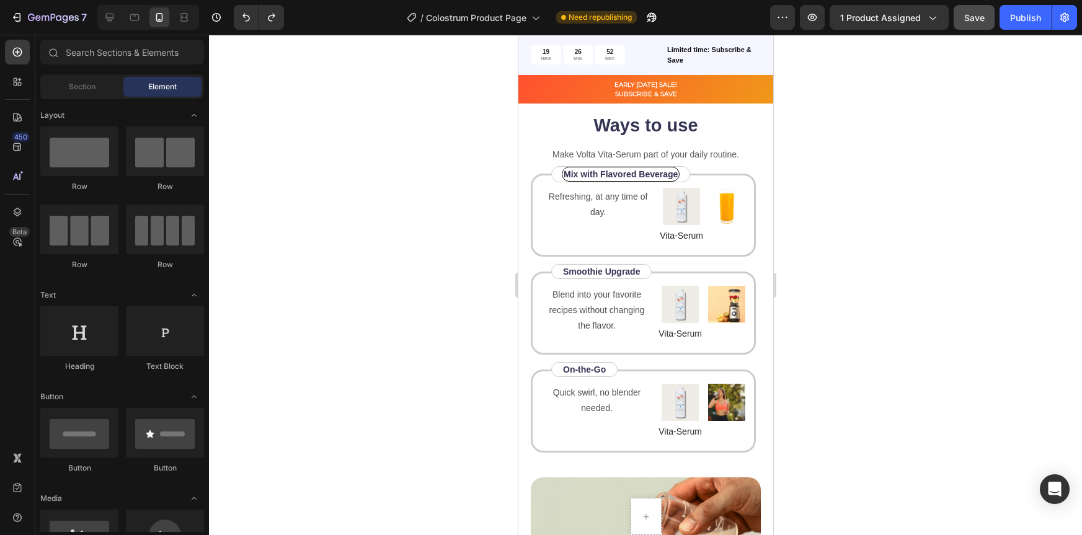
click at [853, 161] on div at bounding box center [645, 285] width 873 height 500
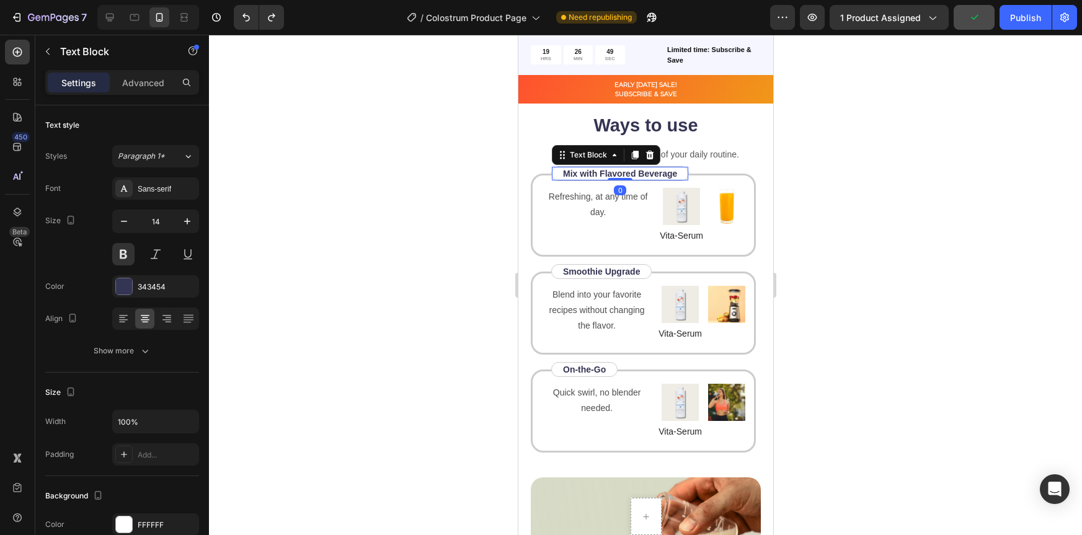
click at [686, 175] on div "Mix with Flavored Beverage Text Block 0" at bounding box center [620, 173] width 138 height 15
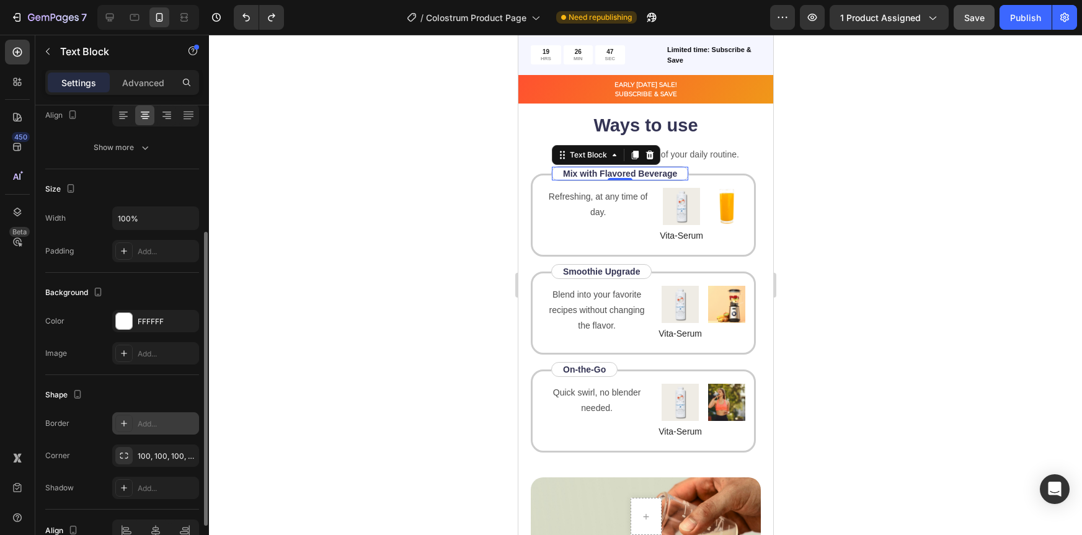
scroll to position [203, 0]
click at [148, 420] on div "Add..." at bounding box center [167, 424] width 58 height 11
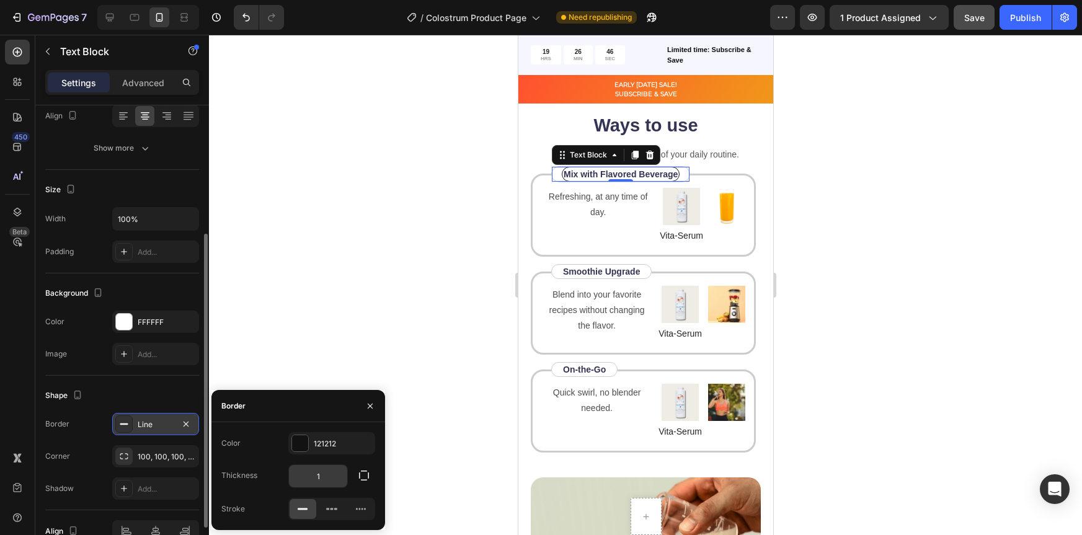
click at [324, 478] on input "1" at bounding box center [318, 476] width 58 height 22
type input "3"
click at [976, 307] on div at bounding box center [645, 285] width 873 height 500
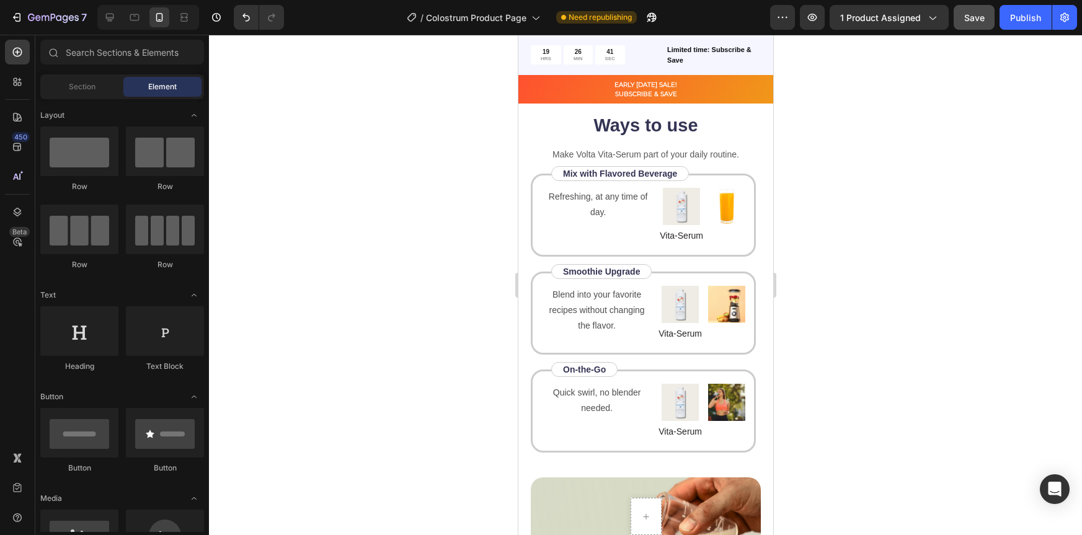
click at [910, 239] on div at bounding box center [645, 285] width 873 height 500
click at [683, 177] on div "Mix with Flavored Beverage Text Block" at bounding box center [620, 173] width 138 height 15
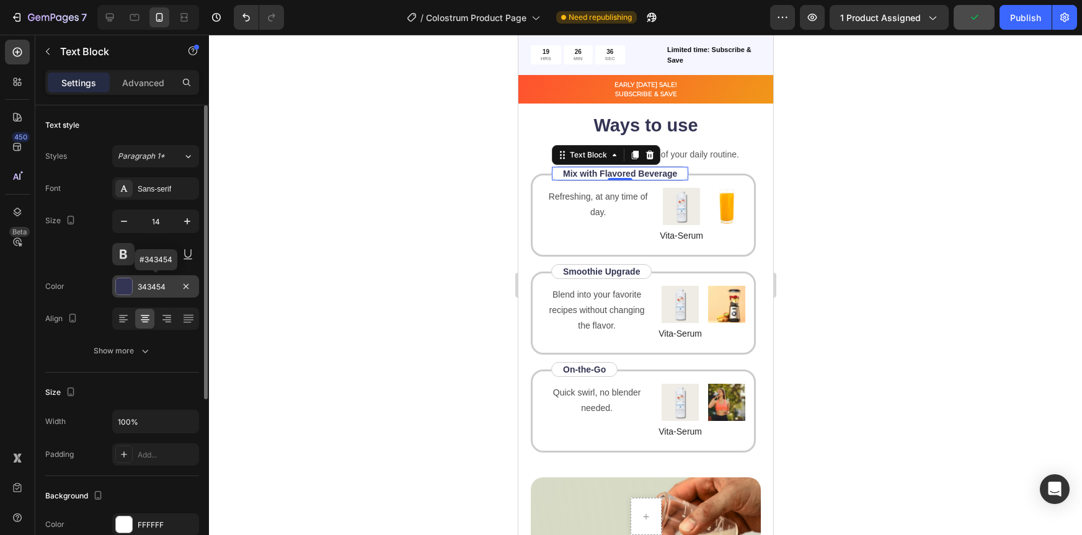
click at [127, 291] on div at bounding box center [124, 286] width 16 height 16
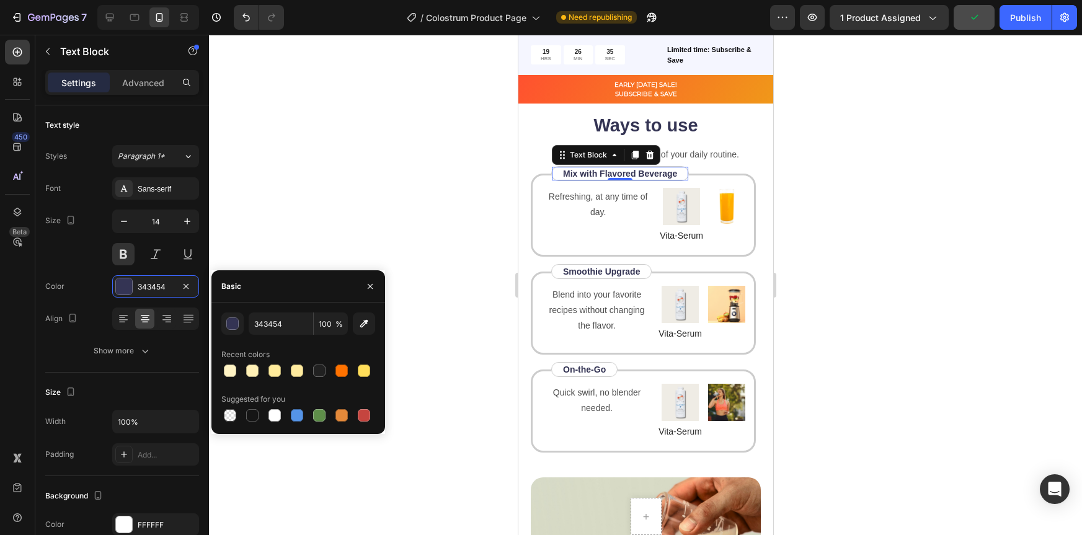
click at [265, 490] on div at bounding box center [645, 285] width 873 height 500
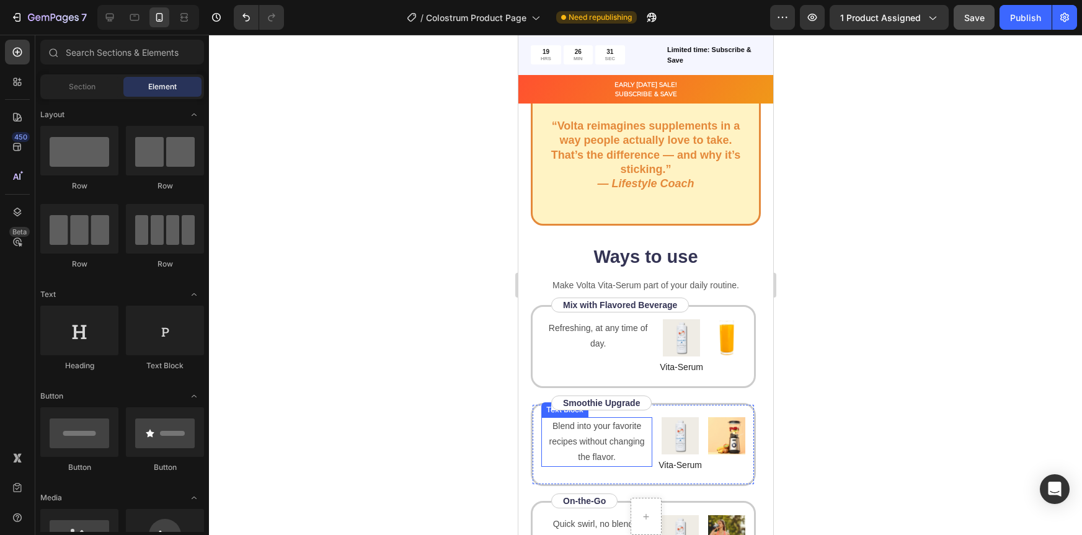
scroll to position [1586, 0]
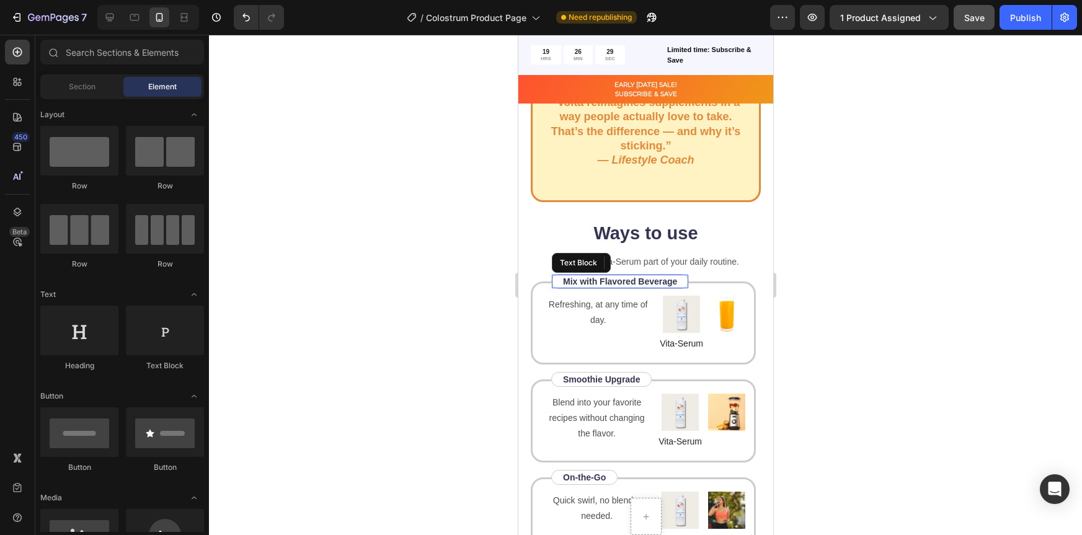
click at [682, 274] on div "Mix with Flavored Beverage Text Block" at bounding box center [620, 281] width 138 height 15
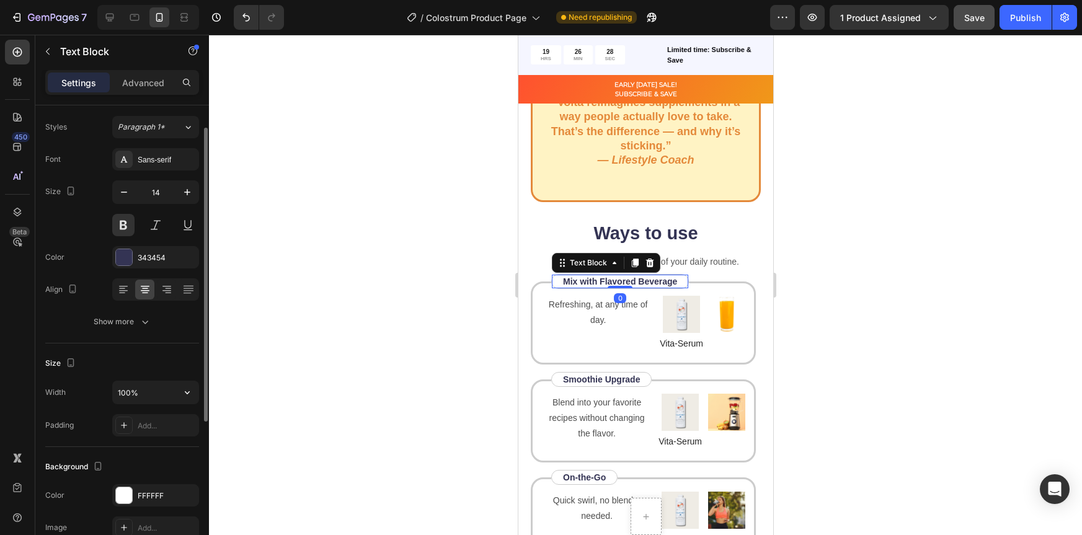
scroll to position [32, 0]
click at [130, 250] on div at bounding box center [124, 255] width 16 height 16
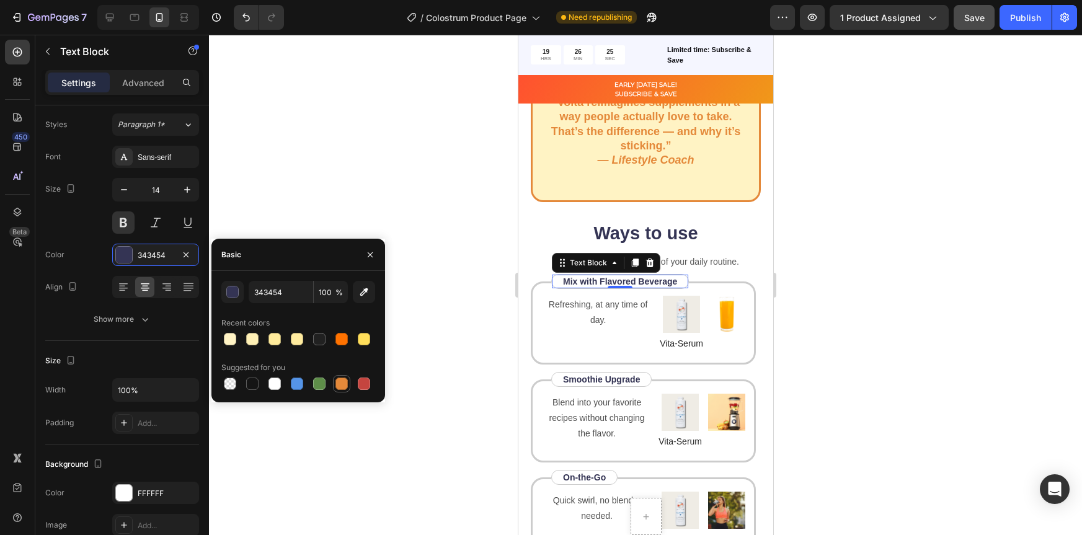
click at [342, 383] on div at bounding box center [342, 384] width 12 height 12
type input "E4893A"
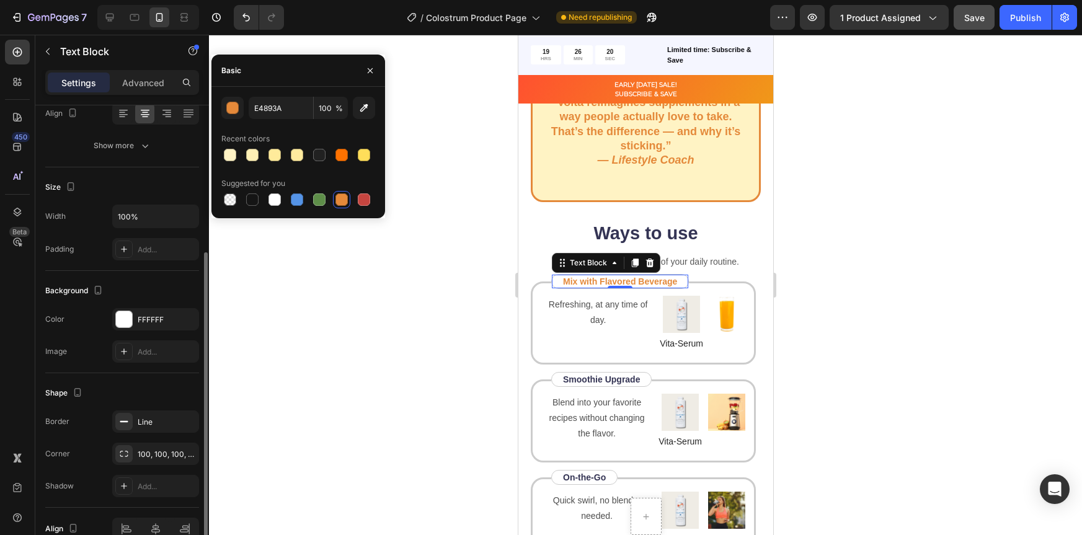
scroll to position [216, 0]
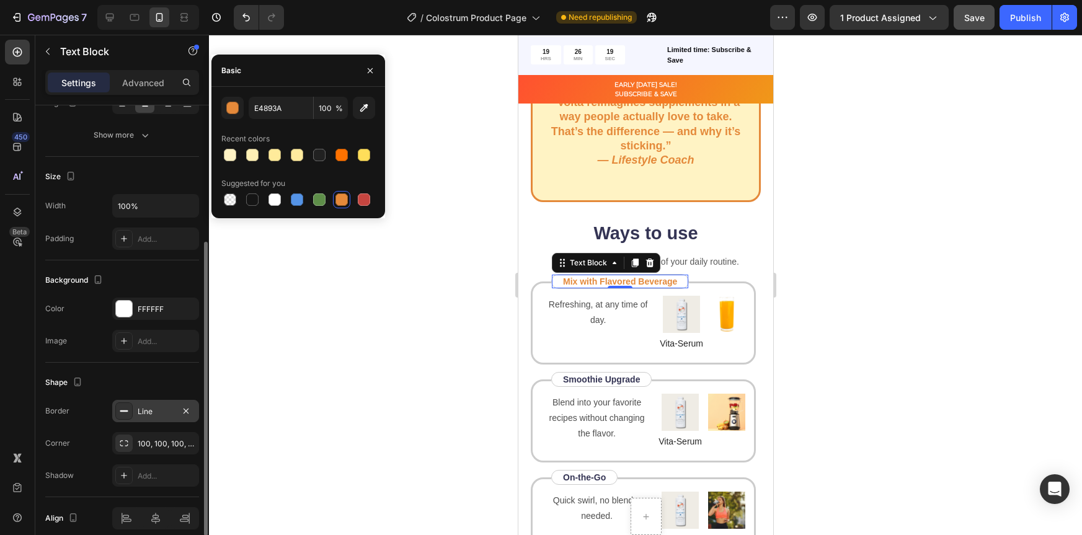
click at [146, 412] on div "Line" at bounding box center [156, 411] width 36 height 11
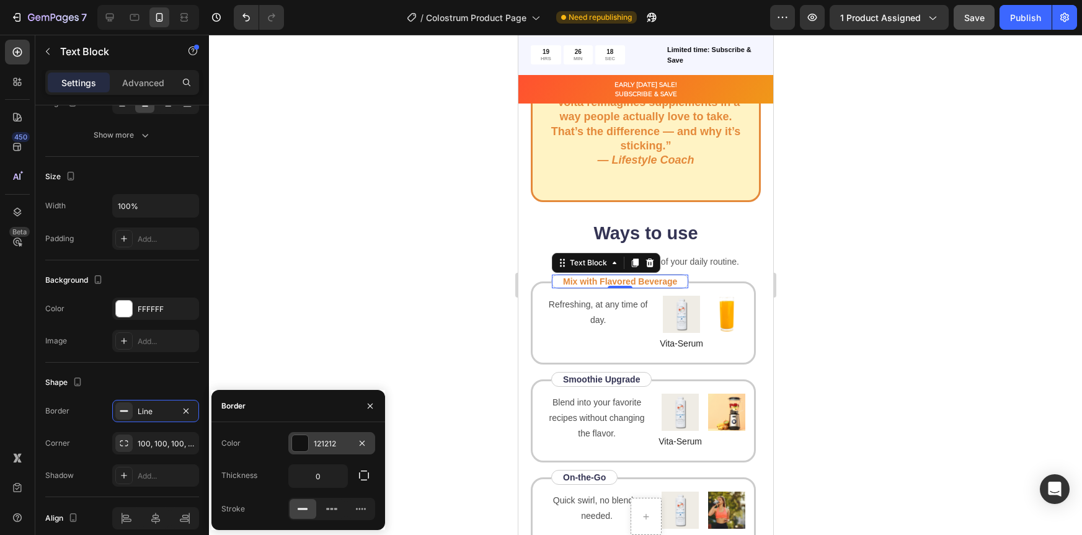
click at [296, 442] on div at bounding box center [300, 443] width 16 height 16
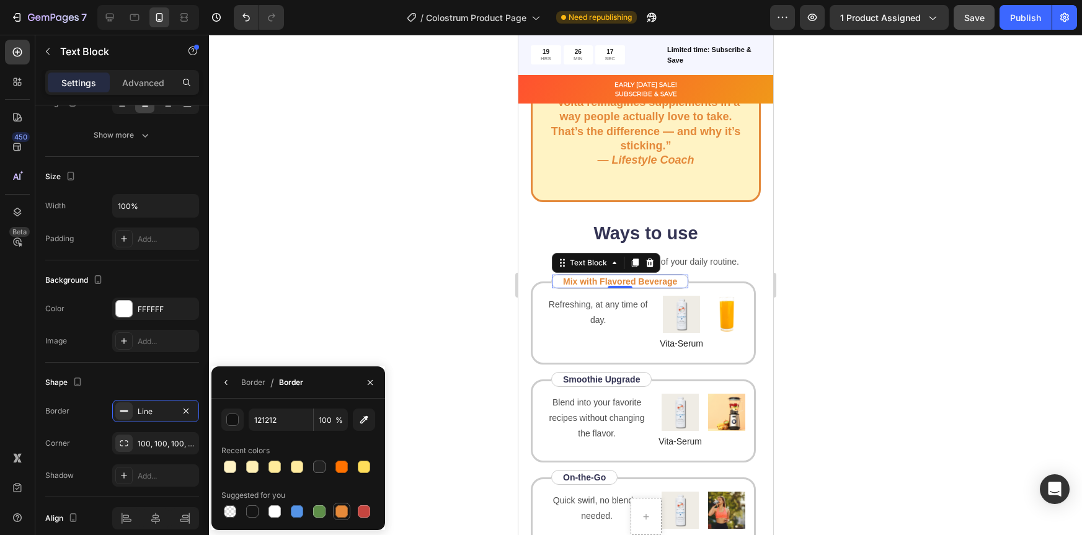
click at [339, 509] on div at bounding box center [342, 511] width 12 height 12
type input "E4893A"
click at [919, 302] on div at bounding box center [645, 285] width 873 height 500
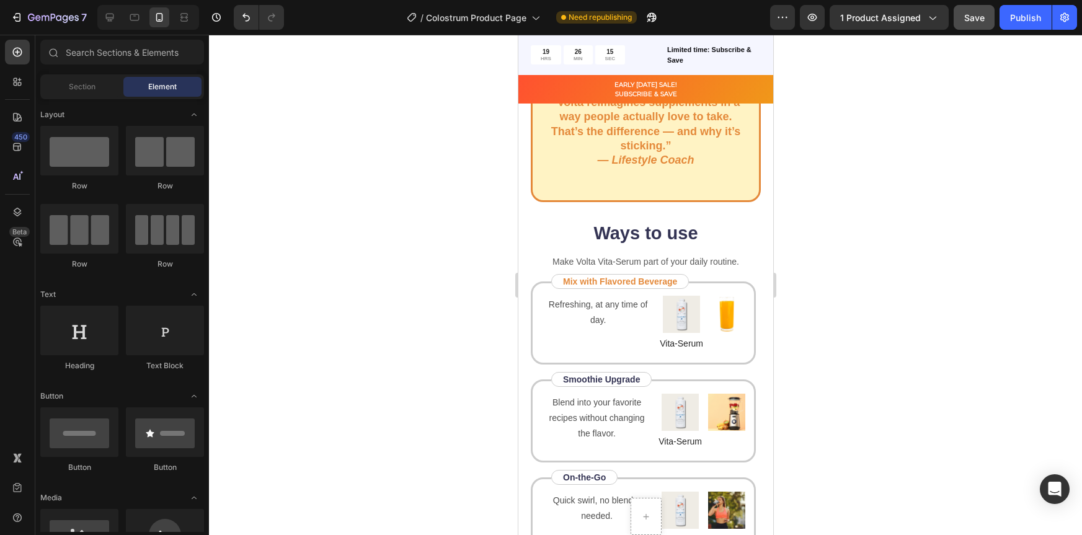
click at [906, 280] on div at bounding box center [645, 285] width 873 height 500
click at [687, 275] on div "Mix with Flavored Beverage Text Block" at bounding box center [620, 281] width 138 height 15
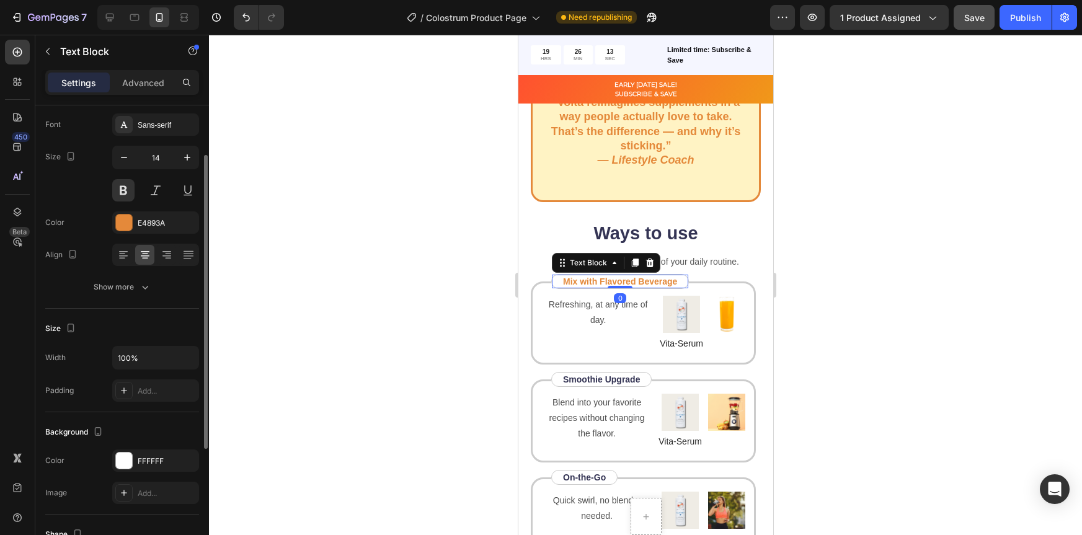
scroll to position [77, 0]
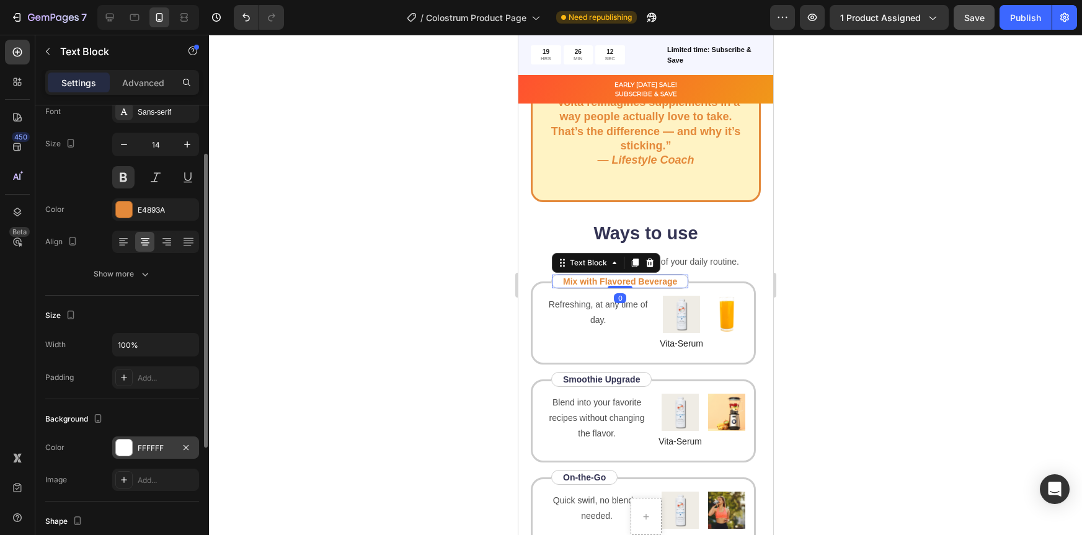
click at [127, 450] on div at bounding box center [124, 448] width 16 height 16
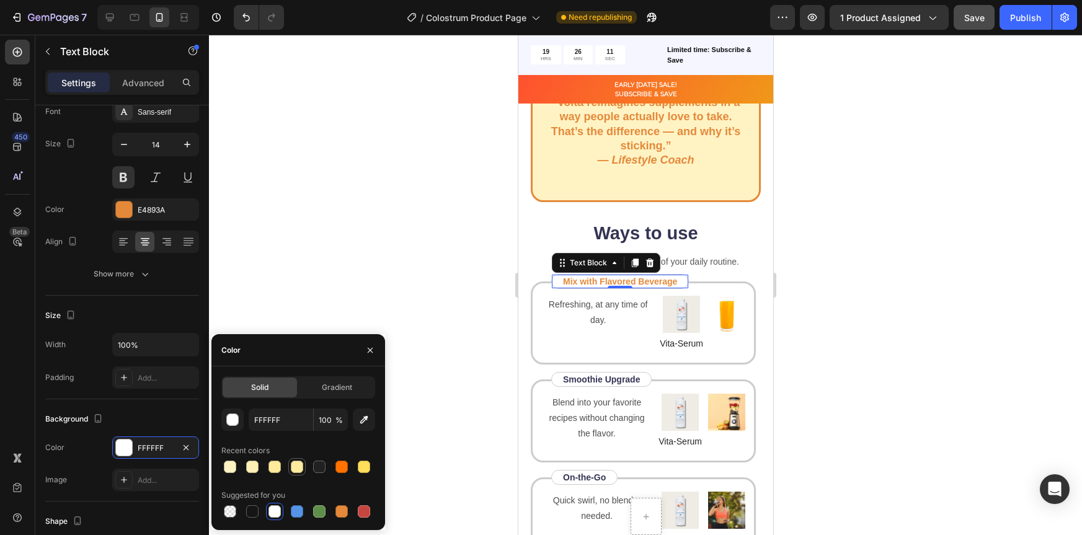
click at [296, 468] on div at bounding box center [297, 467] width 12 height 12
type input "FFFFFF"
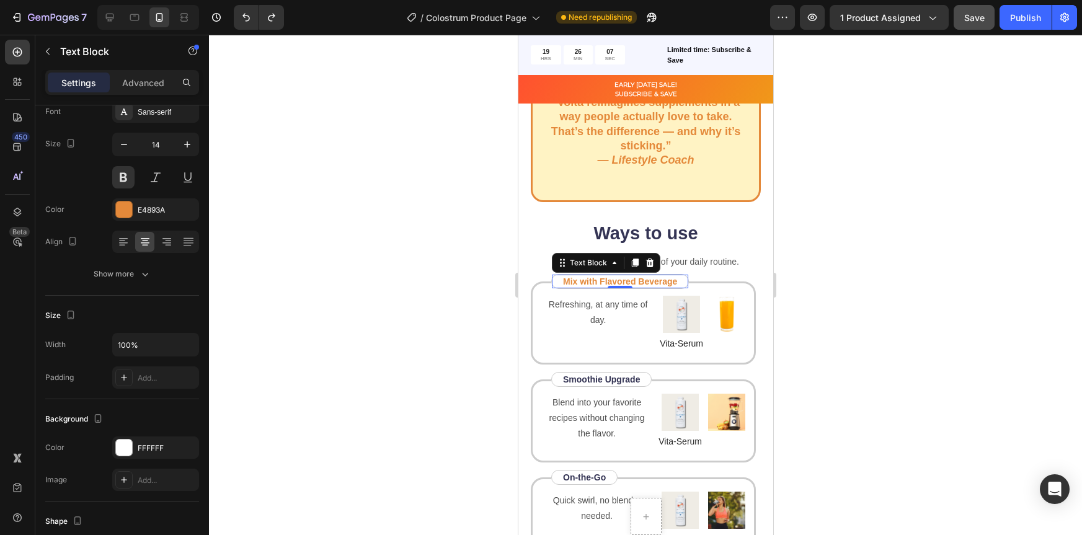
click at [890, 329] on div at bounding box center [645, 285] width 873 height 500
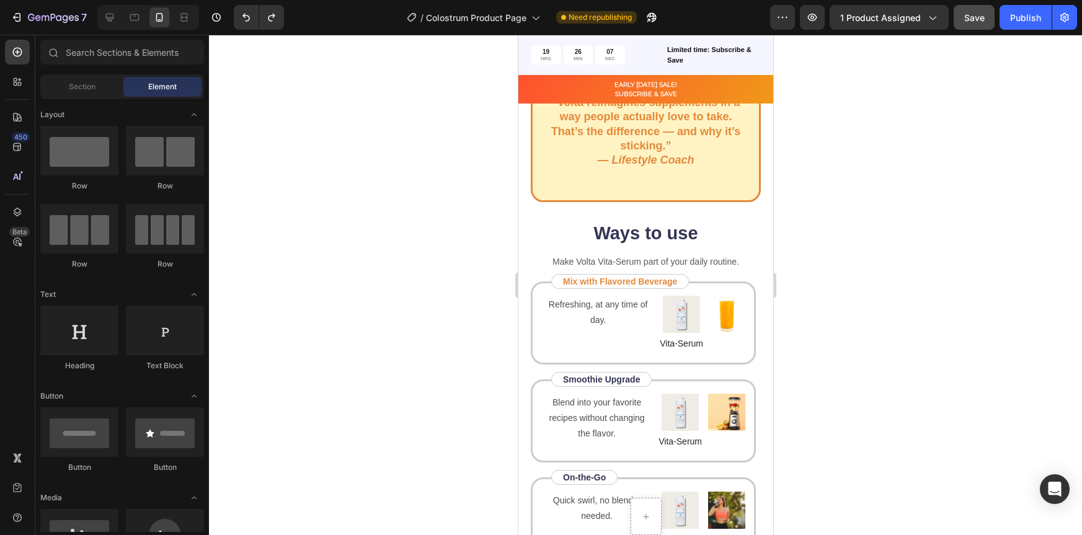
click at [867, 313] on div at bounding box center [645, 285] width 873 height 500
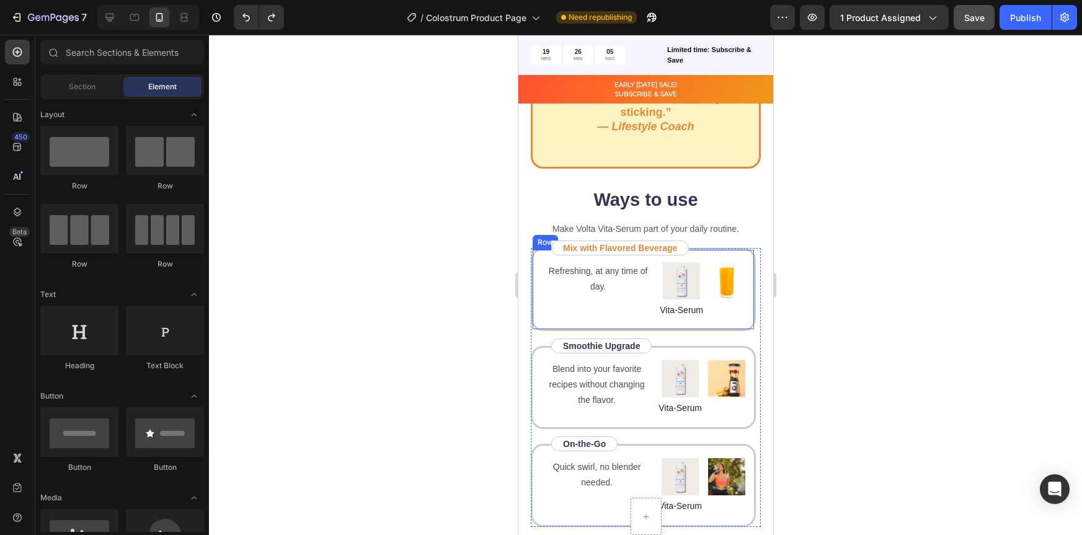
scroll to position [1621, 0]
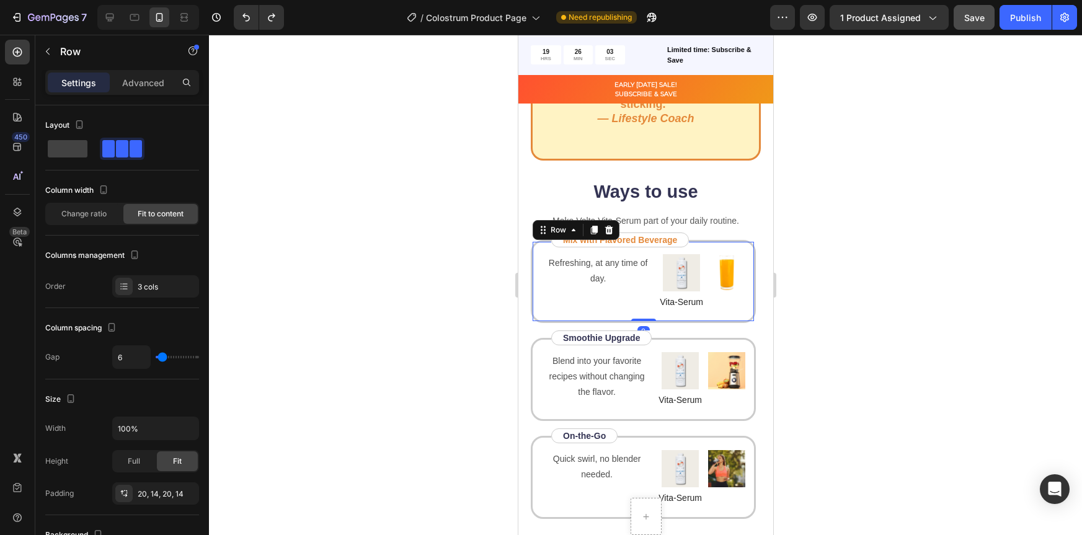
click at [597, 302] on div "Refreshing, at any time of day. Text Block" at bounding box center [597, 281] width 113 height 55
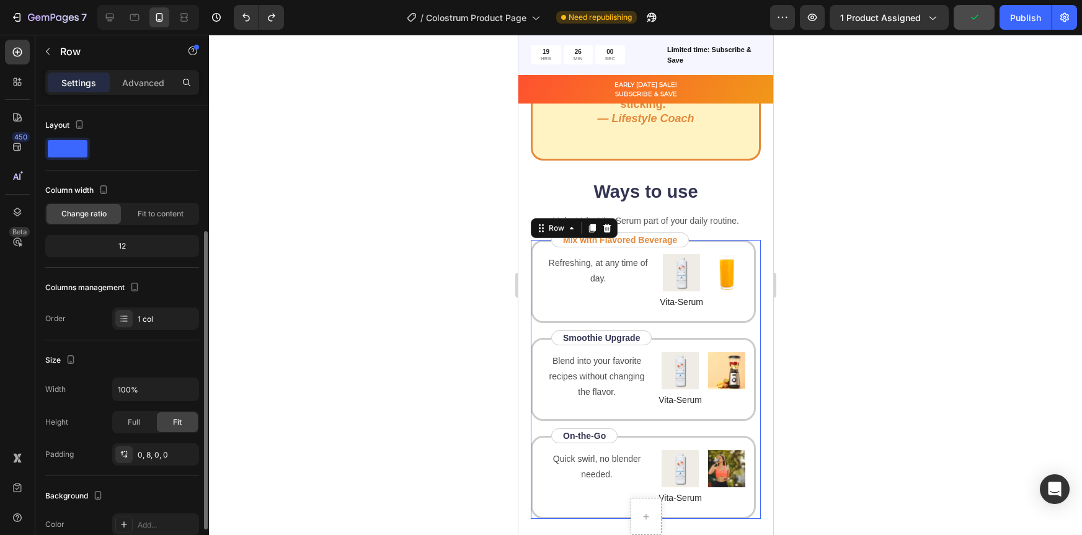
scroll to position [77, 0]
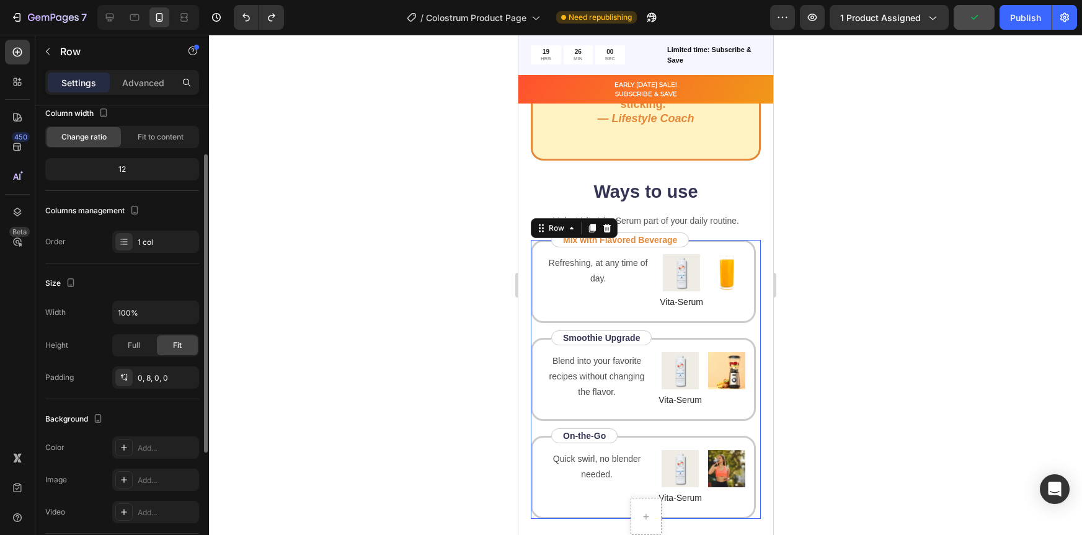
click at [546, 324] on div "Refreshing, at any time of day. Text Block Image Vita-Serum Text Block Image Ro…" at bounding box center [642, 380] width 225 height 280
click at [535, 315] on div "Refreshing, at any time of day. Text Block Image Vita-Serum Text Block Image Row" at bounding box center [642, 281] width 225 height 83
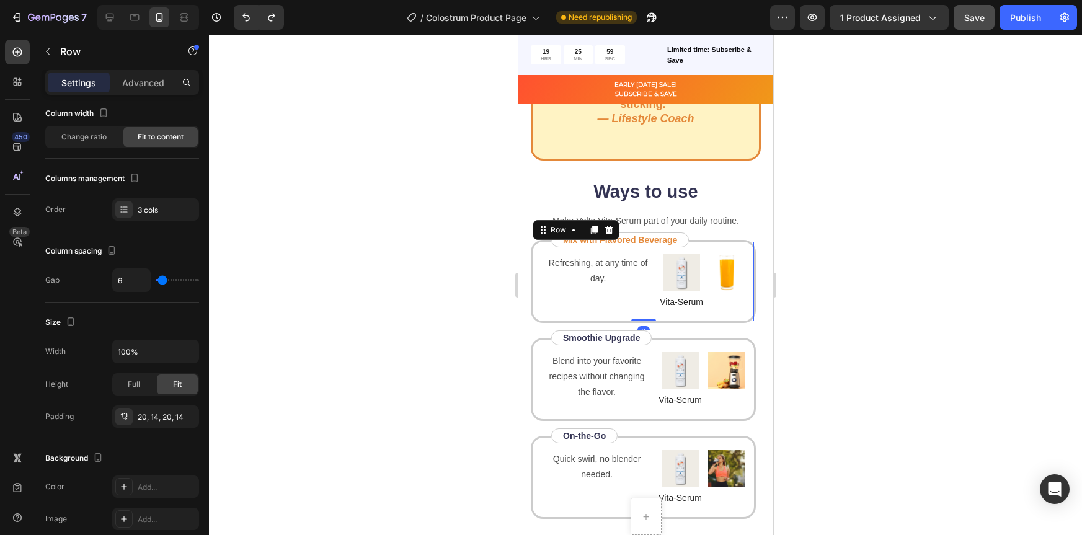
click at [530, 308] on div "Refreshing, at any time of day. Text Block Image Vita-Serum Text Block Image Ro…" at bounding box center [642, 281] width 225 height 83
click at [542, 316] on div "Refreshing, at any time of day. Text Block Image Vita-Serum Text Block Image Ro…" at bounding box center [642, 281] width 225 height 83
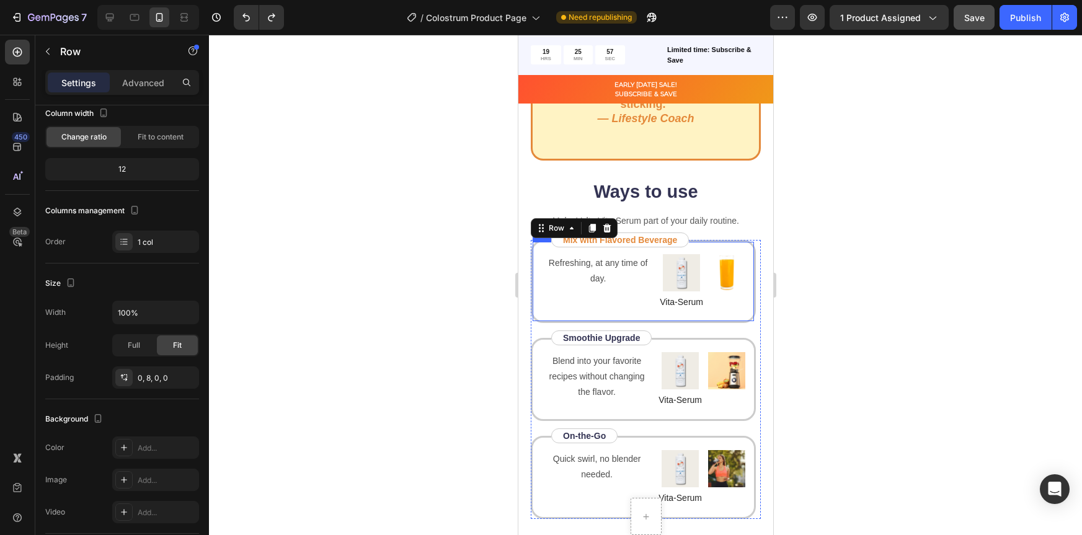
click at [558, 296] on div "Refreshing, at any time of day. Text Block" at bounding box center [597, 281] width 113 height 55
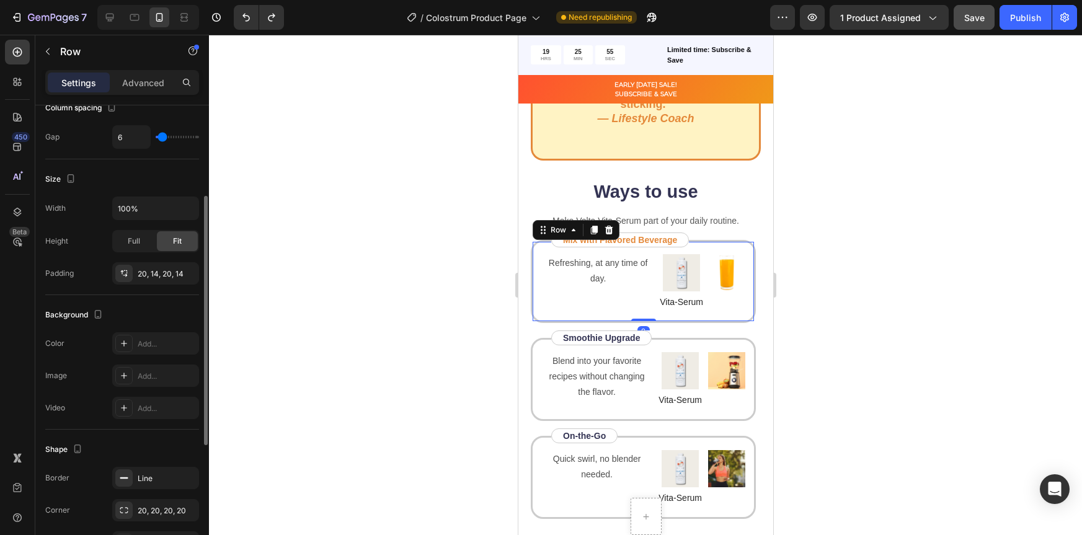
scroll to position [229, 0]
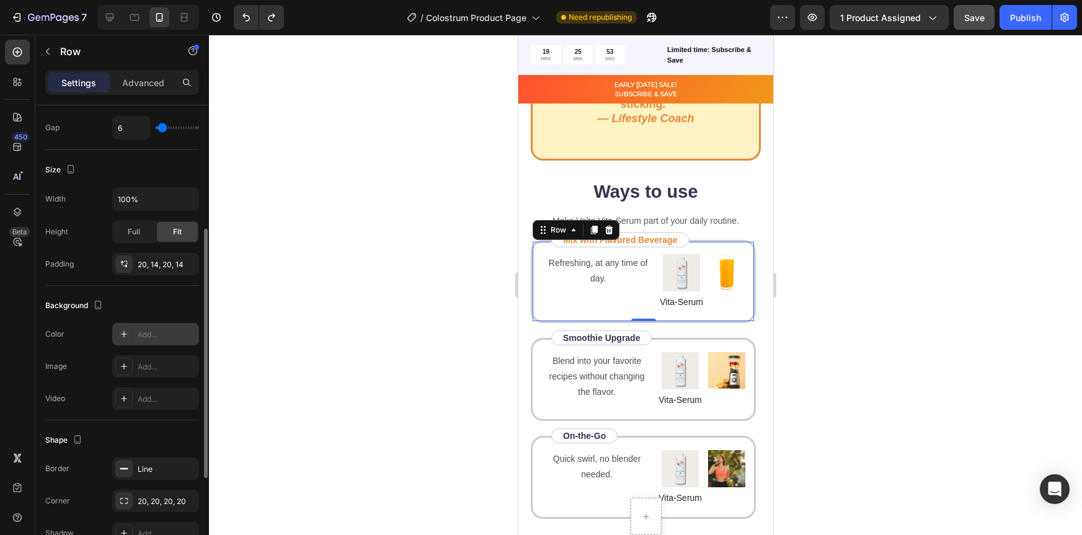
click at [126, 333] on icon at bounding box center [124, 334] width 10 height 10
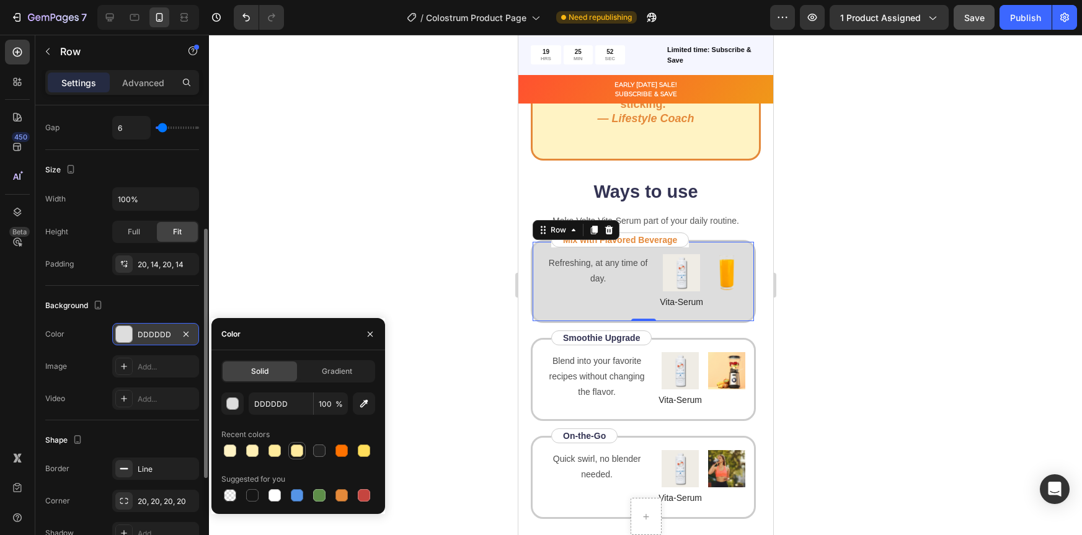
click at [298, 450] on div at bounding box center [297, 451] width 12 height 12
type input "FFEB9E"
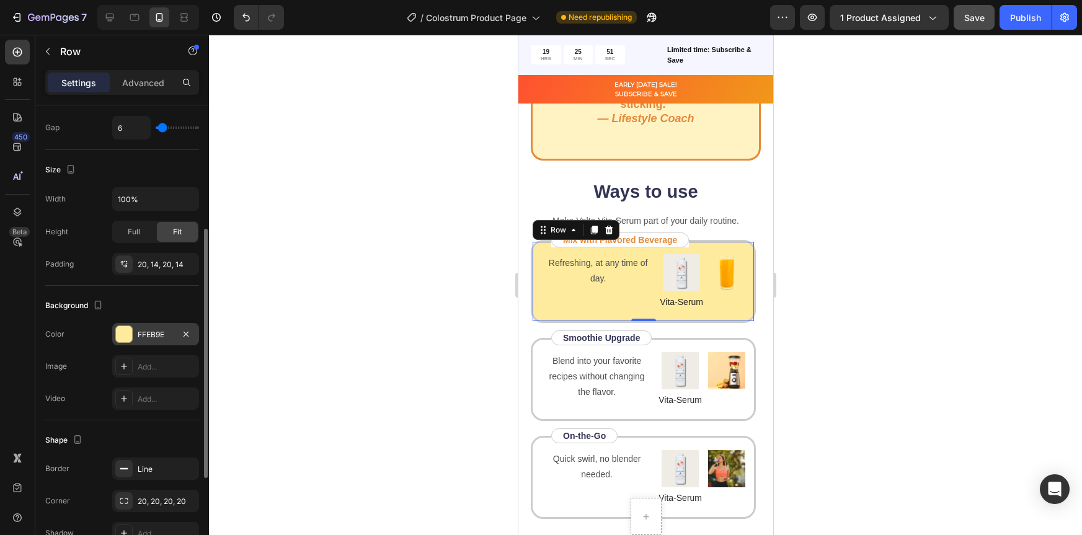
click at [852, 349] on div at bounding box center [645, 285] width 873 height 500
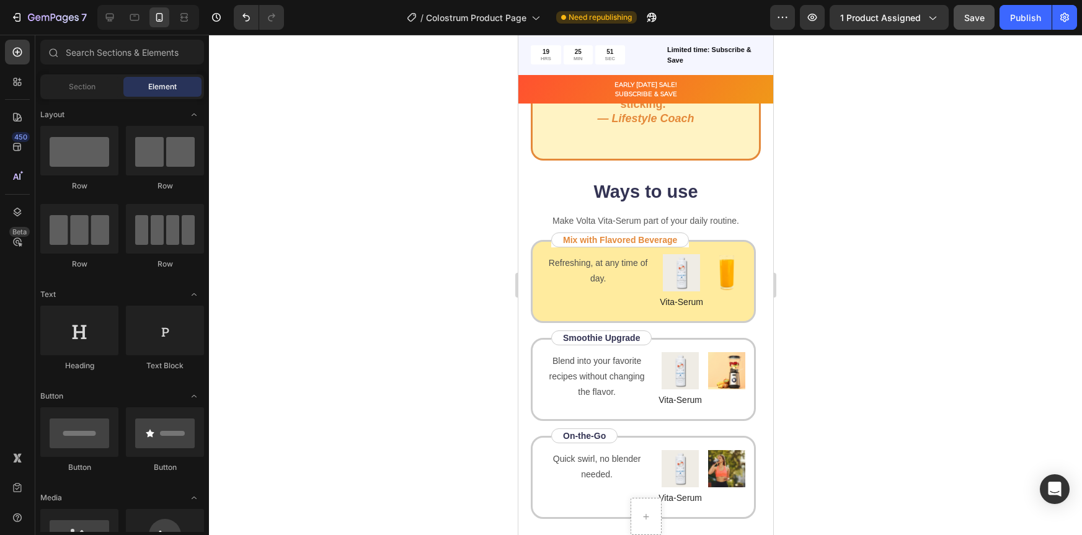
click at [848, 340] on div at bounding box center [645, 285] width 873 height 500
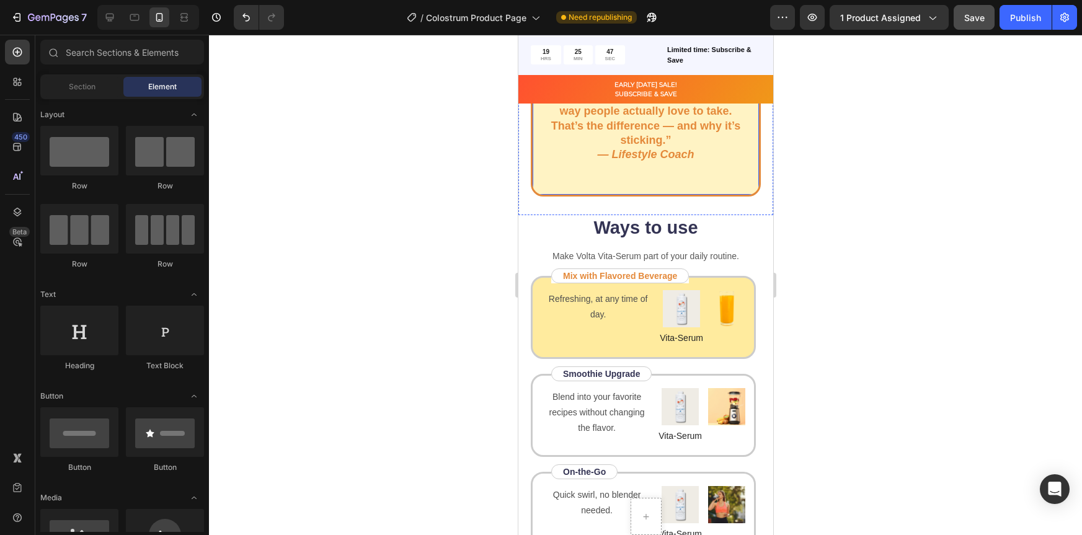
scroll to position [1639, 0]
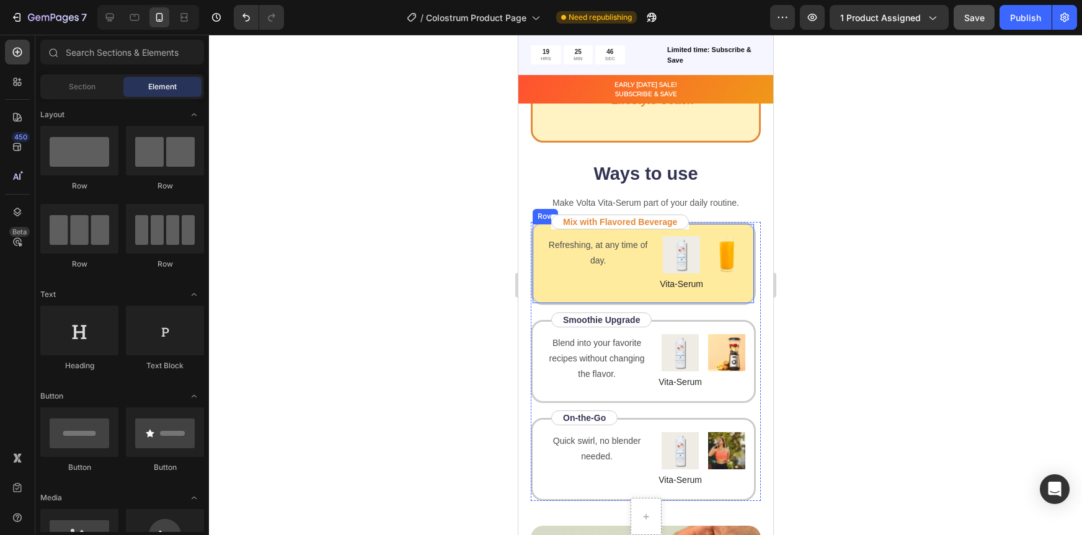
click at [732, 301] on div "Refreshing, at any time of day. Text Block Image Vita-Serum Text Block Image Row" at bounding box center [642, 263] width 225 height 83
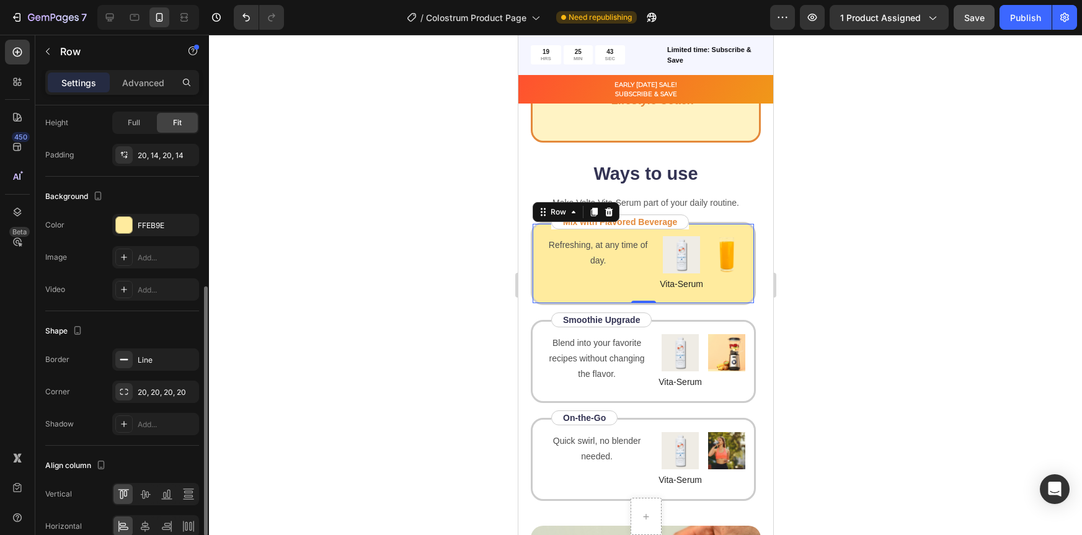
scroll to position [339, 0]
click at [149, 361] on div "Line" at bounding box center [156, 360] width 36 height 11
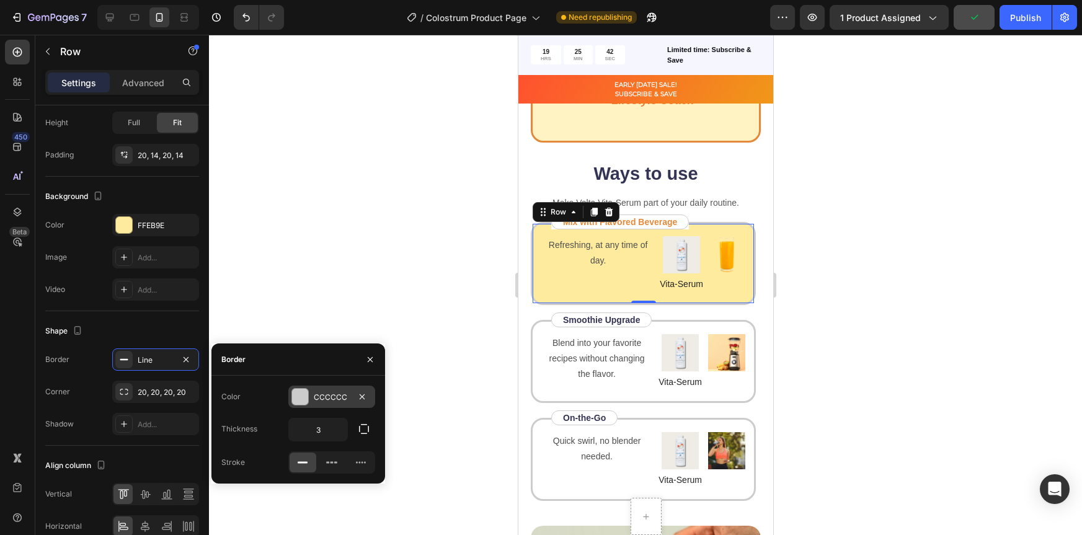
click at [303, 397] on div at bounding box center [300, 397] width 16 height 16
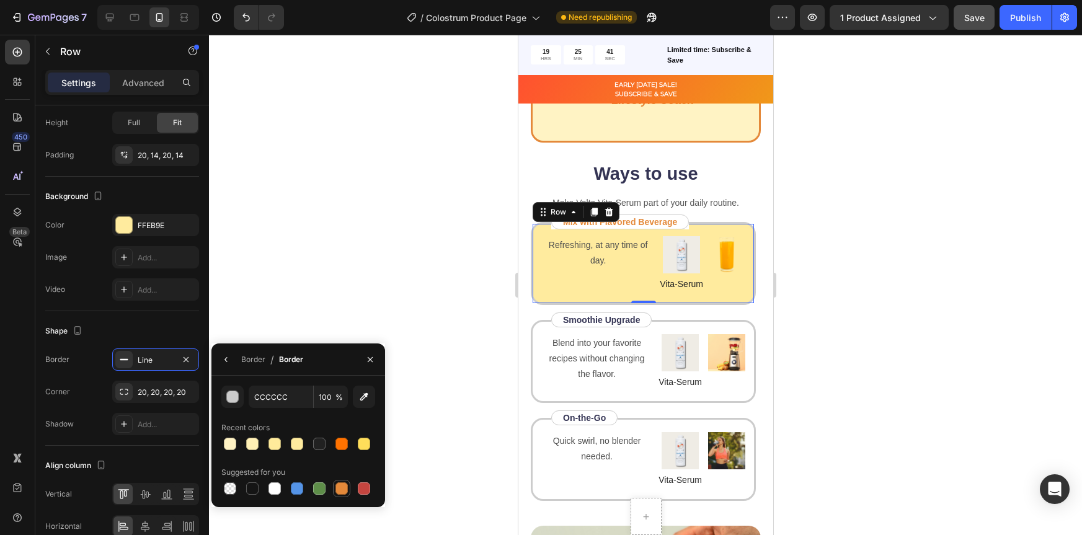
click at [339, 488] on div at bounding box center [342, 489] width 12 height 12
type input "E4893A"
click at [878, 303] on div at bounding box center [645, 285] width 873 height 500
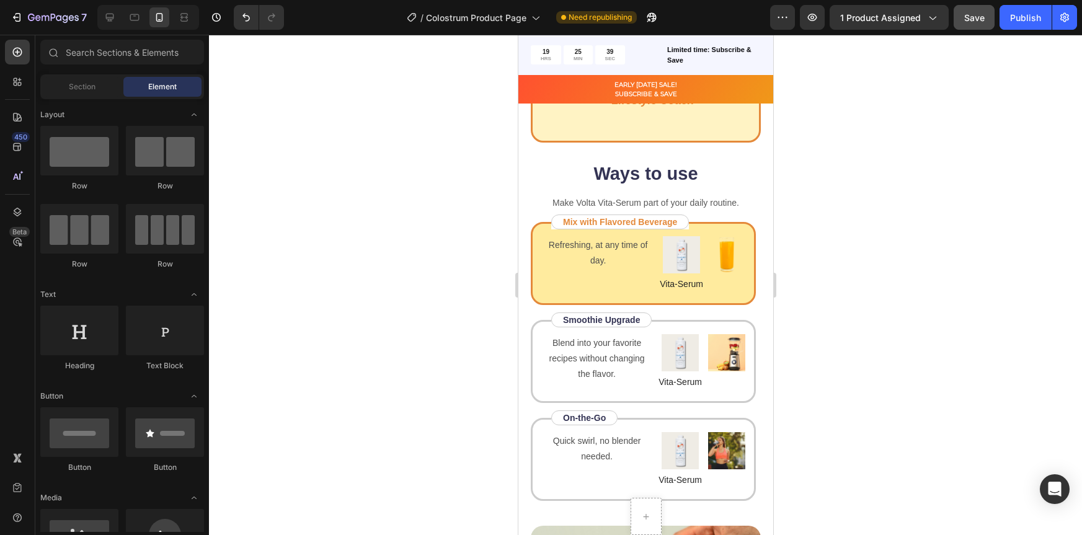
click at [839, 303] on div at bounding box center [645, 285] width 873 height 500
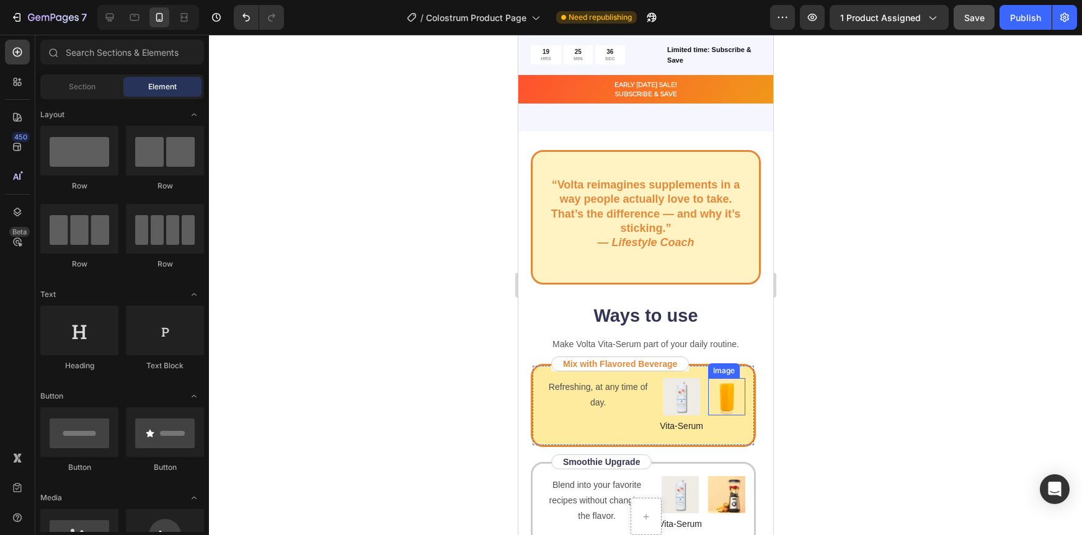
scroll to position [1505, 0]
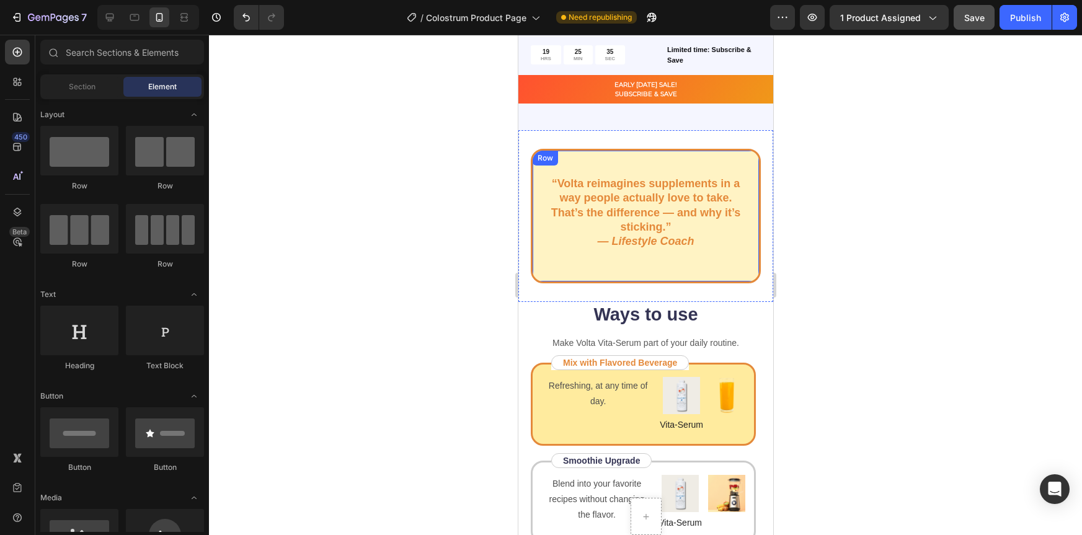
click at [737, 259] on div "“Volta reimagines supplements in a way people actually love to take. That’s the…" at bounding box center [645, 216] width 230 height 135
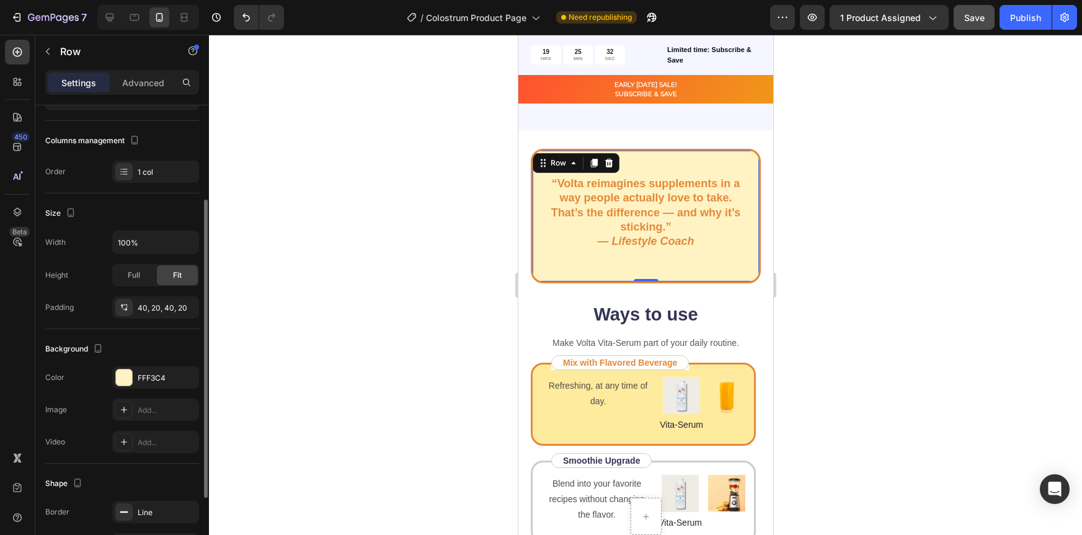
scroll to position [148, 0]
click at [834, 233] on div at bounding box center [645, 285] width 873 height 500
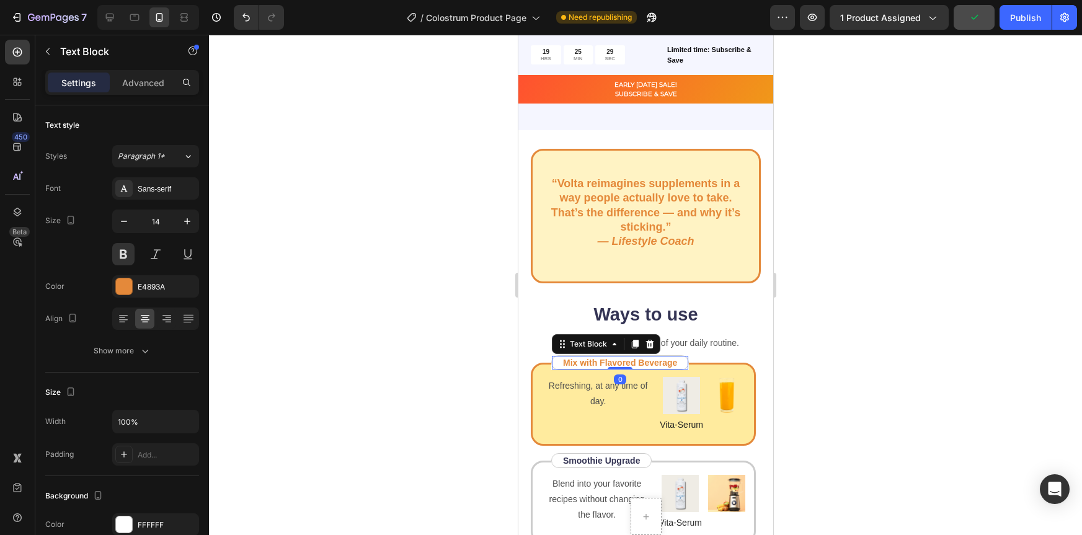
click at [687, 357] on div "Mix with Flavored Beverage Text Block 0" at bounding box center [620, 362] width 138 height 15
click at [602, 346] on div "Text Block" at bounding box center [605, 344] width 109 height 20
click at [600, 339] on div "Text Block" at bounding box center [588, 344] width 42 height 11
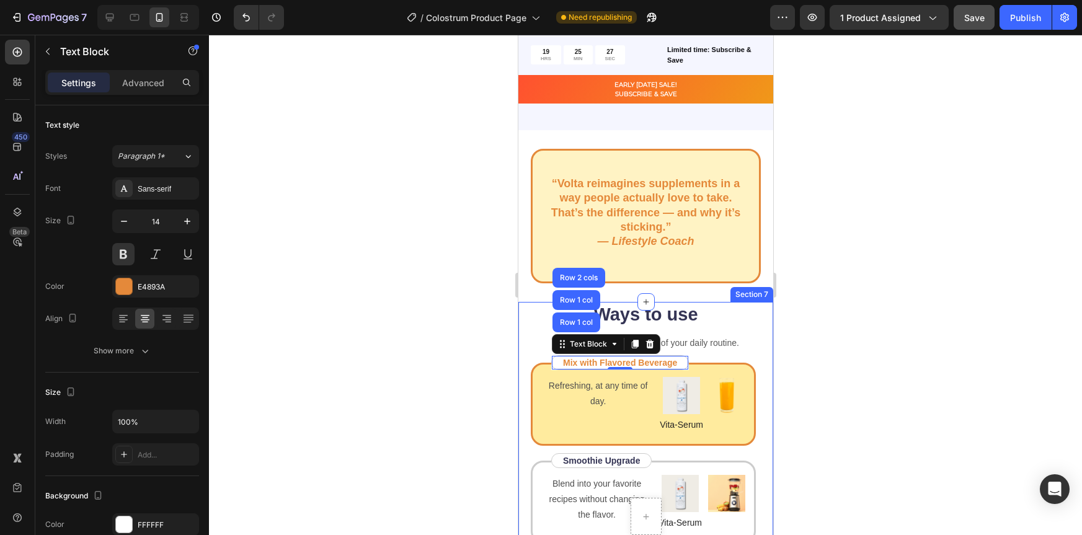
click at [814, 327] on div at bounding box center [645, 285] width 873 height 500
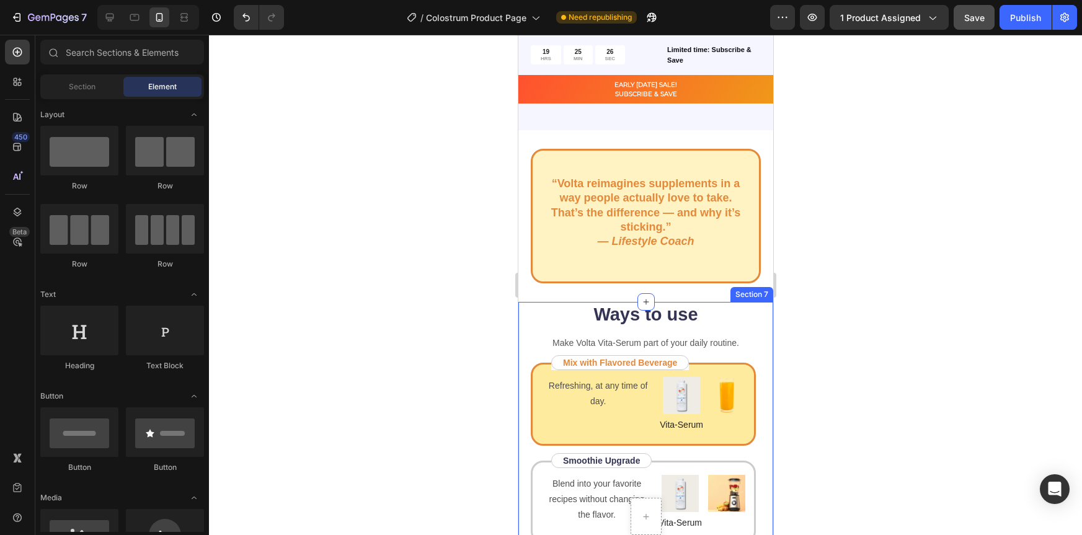
click at [860, 334] on div at bounding box center [645, 285] width 873 height 500
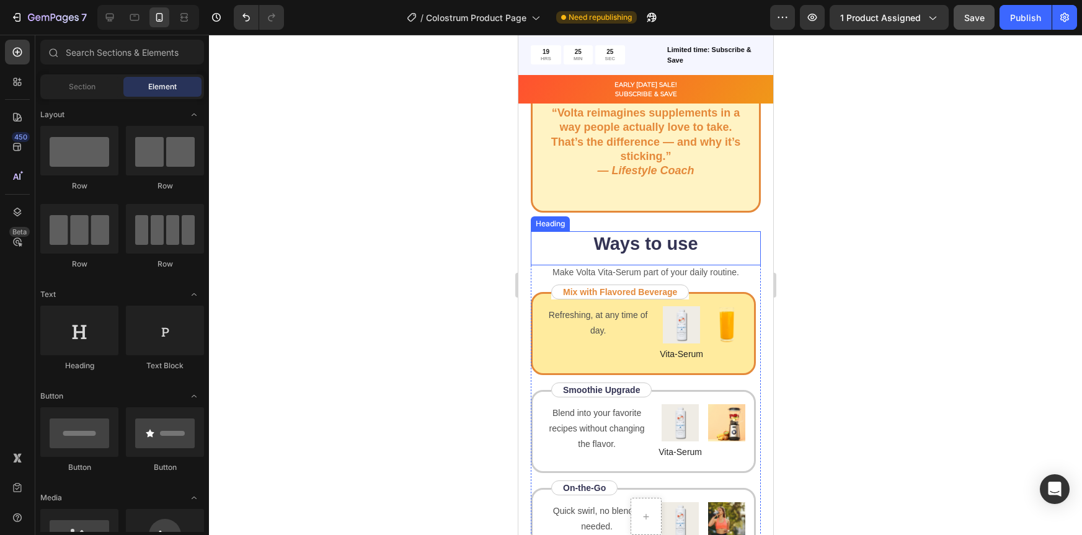
scroll to position [1576, 0]
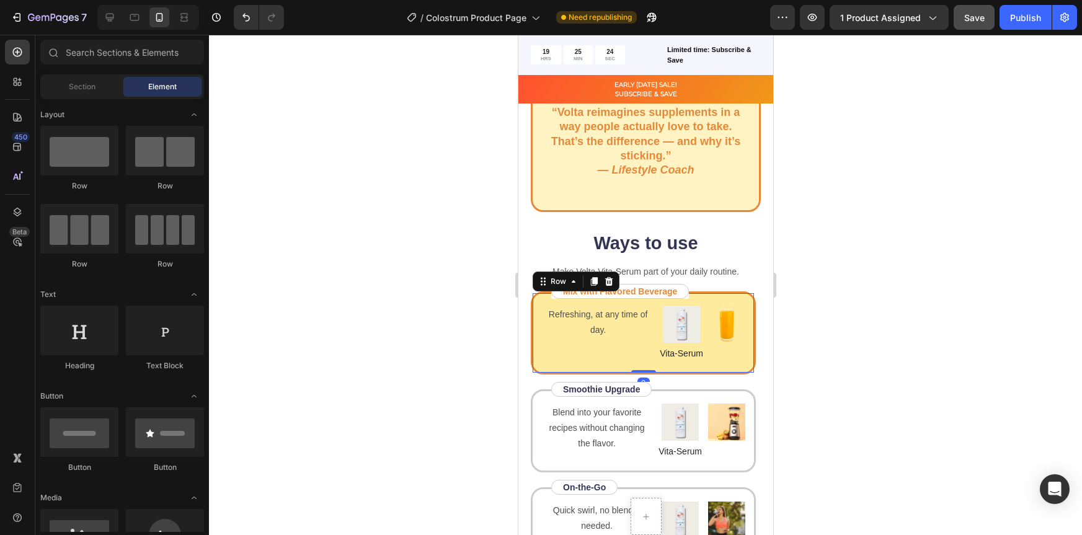
click at [620, 337] on div "Refreshing, at any time of day. Text Block" at bounding box center [597, 333] width 113 height 55
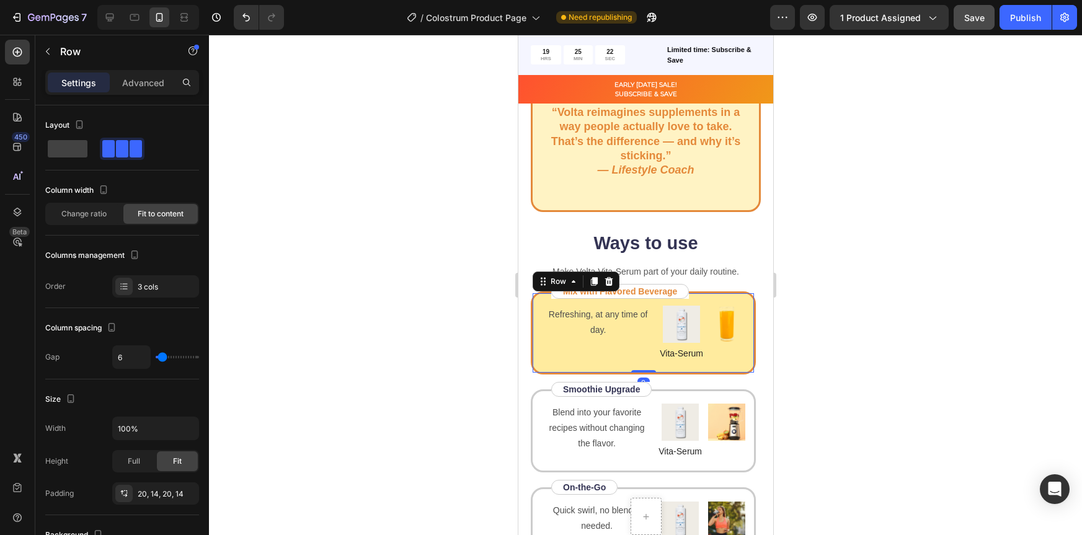
click at [814, 340] on div at bounding box center [645, 285] width 873 height 500
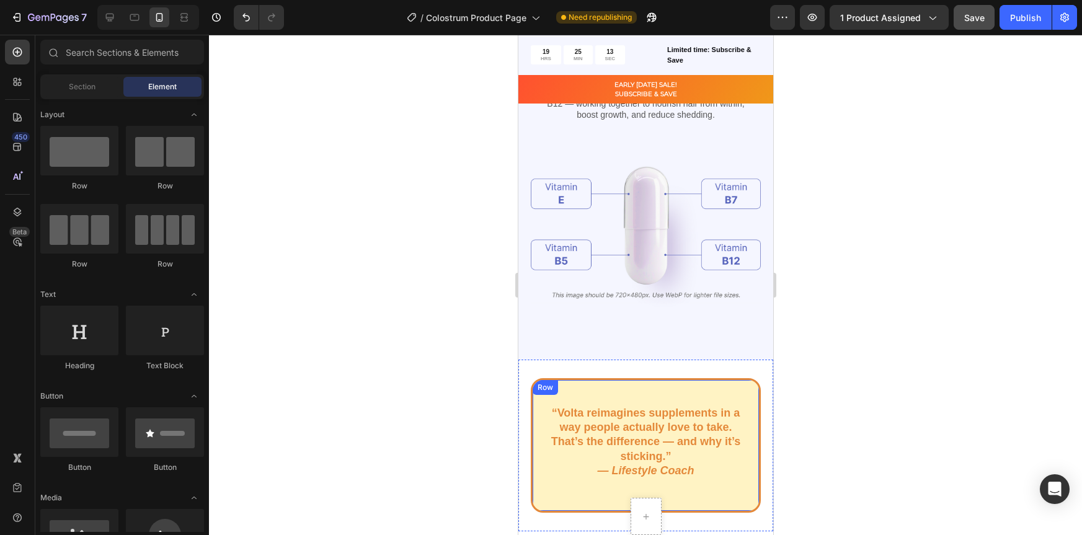
scroll to position [685, 0]
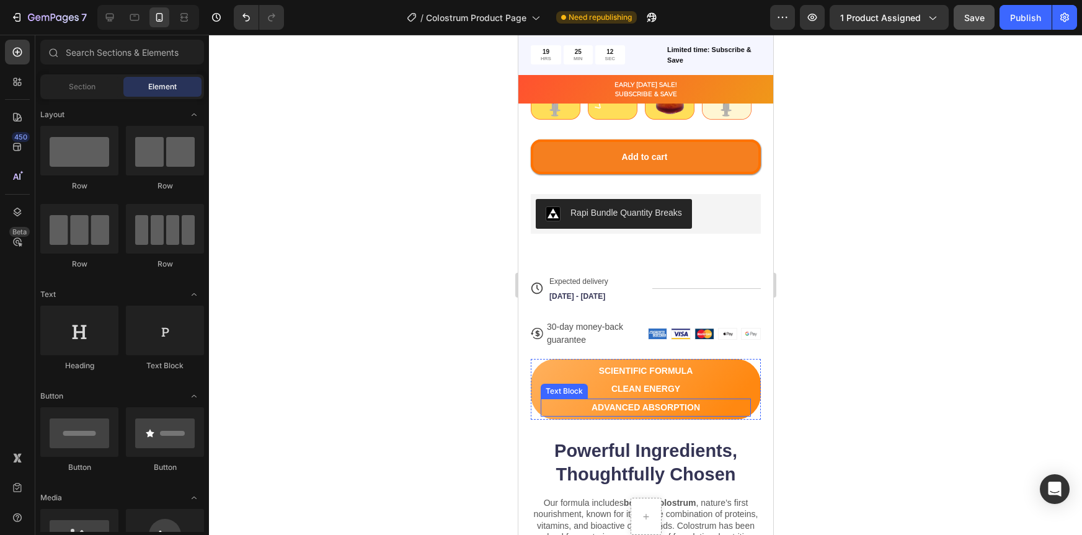
click at [736, 401] on p "ADVANCED ABSORPTION" at bounding box center [645, 408] width 208 height 16
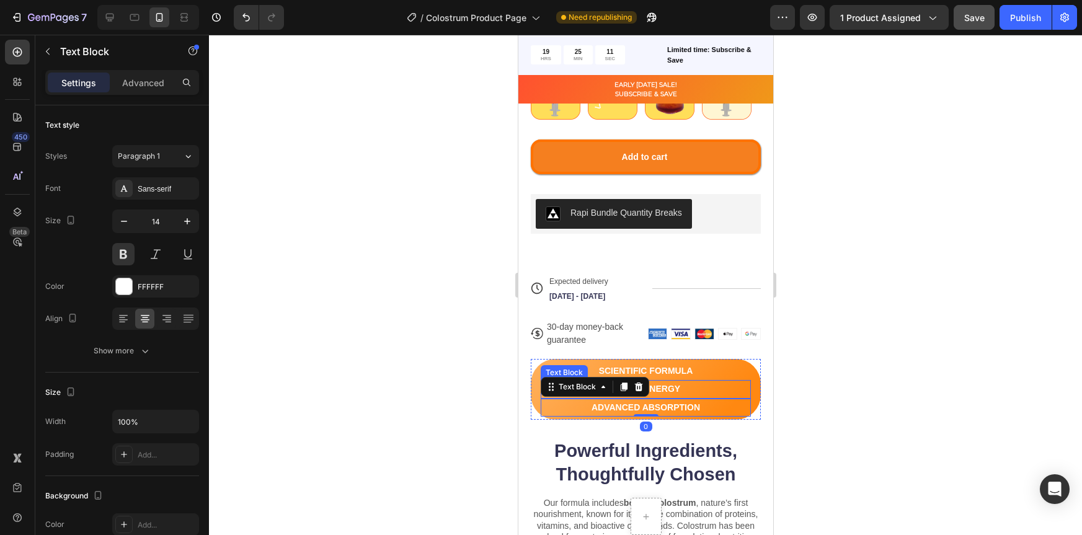
click at [731, 380] on div "CLEAN ENERGY" at bounding box center [645, 389] width 210 height 18
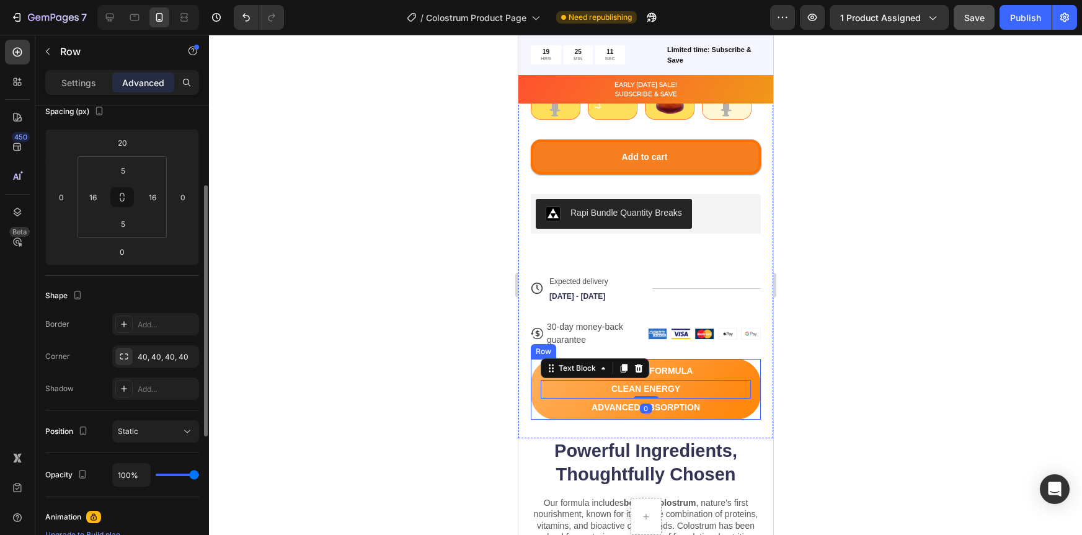
click at [746, 359] on div "SCIENTIFIC FORMULA Text Block CLEAN ENERGY Text Block 0 ADVANCED ABSORPTION Tex…" at bounding box center [645, 389] width 230 height 61
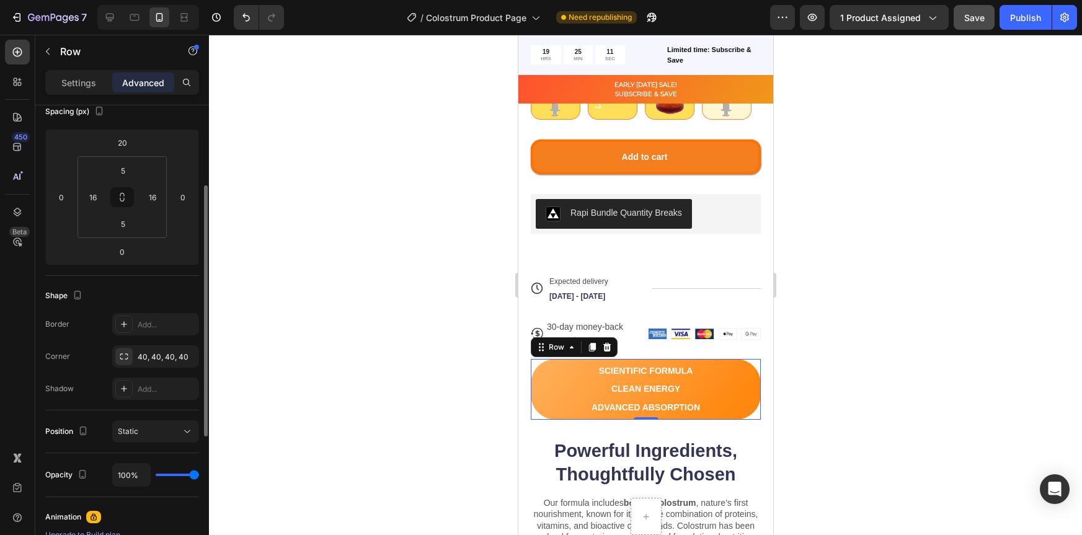
scroll to position [0, 0]
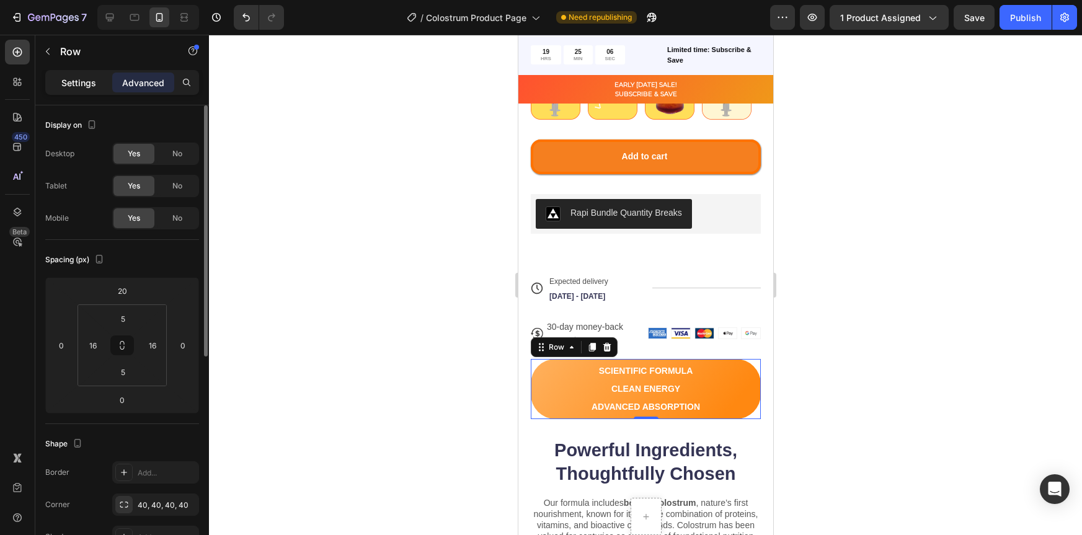
click at [78, 73] on div "Settings" at bounding box center [79, 83] width 62 height 20
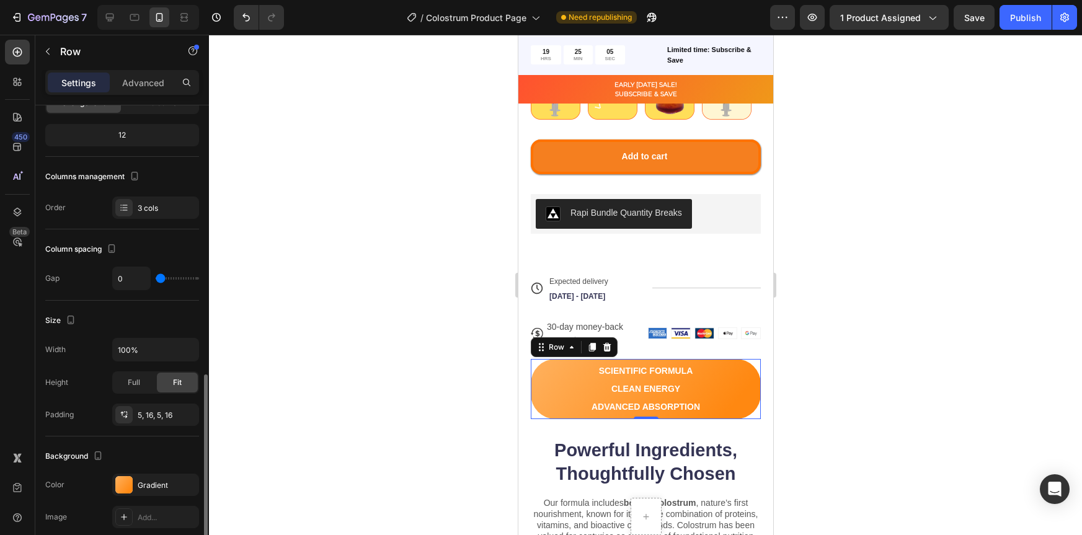
scroll to position [331, 0]
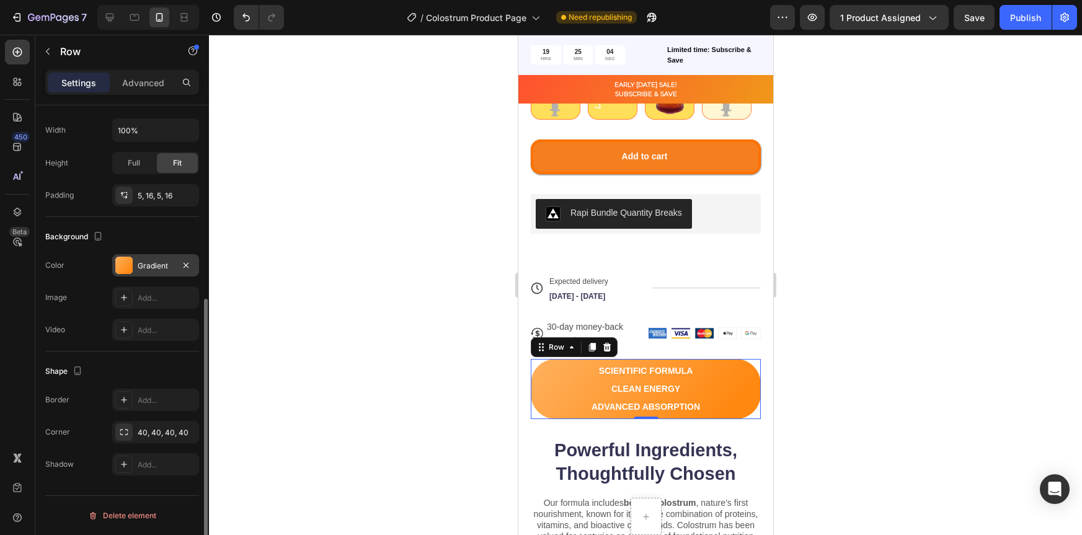
click at [125, 270] on div at bounding box center [123, 265] width 17 height 17
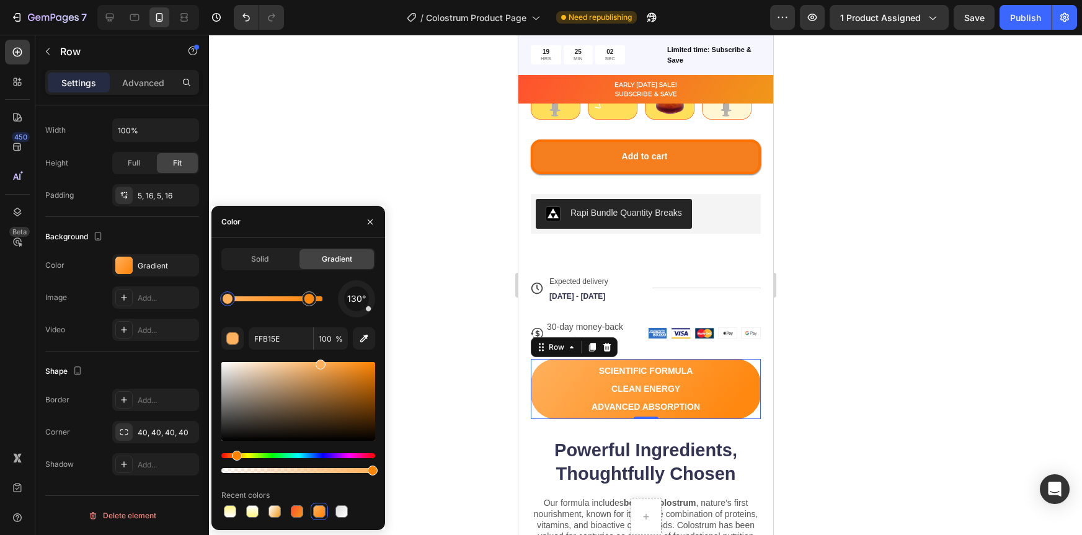
click at [809, 394] on div at bounding box center [645, 285] width 873 height 500
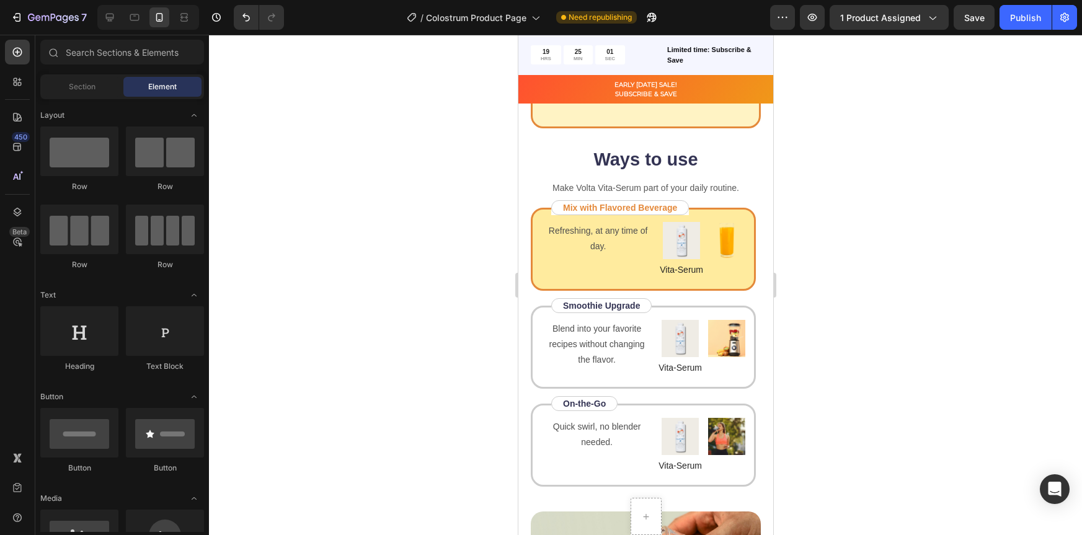
scroll to position [1501, 0]
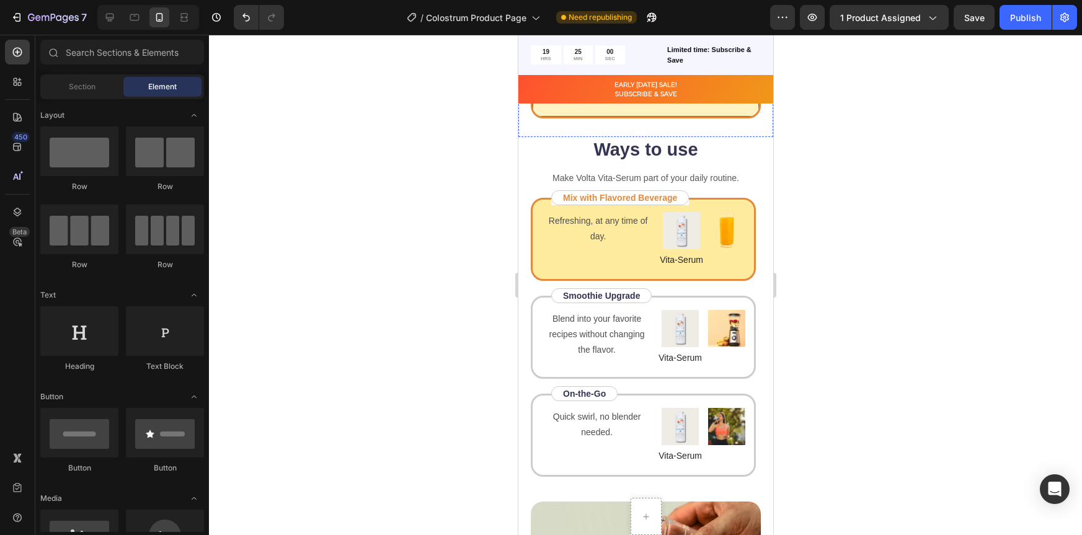
click at [725, 118] on div "“Volta reimagines supplements in a way people actually love to take. That’s the…" at bounding box center [645, 51] width 230 height 135
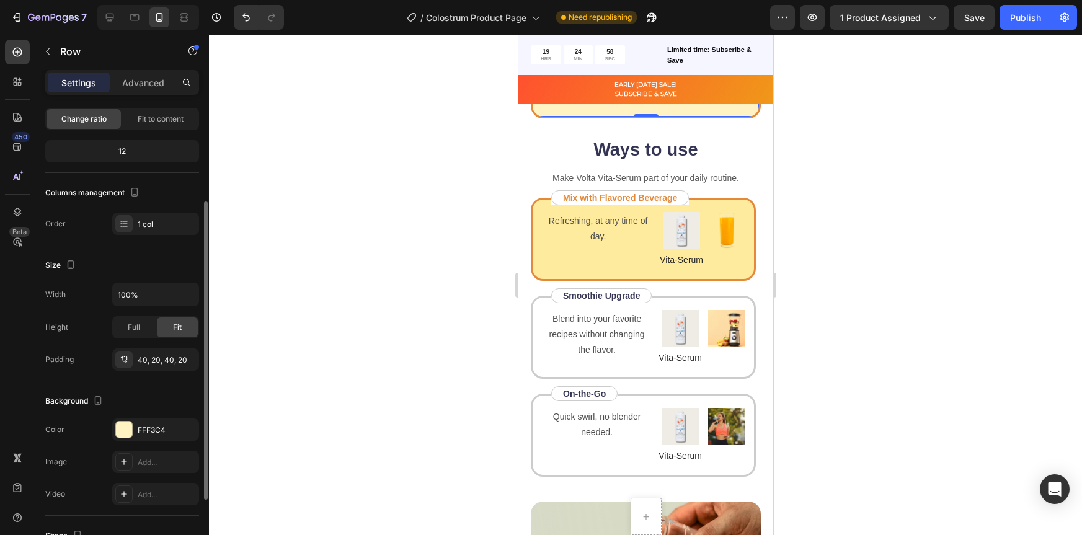
scroll to position [117, 0]
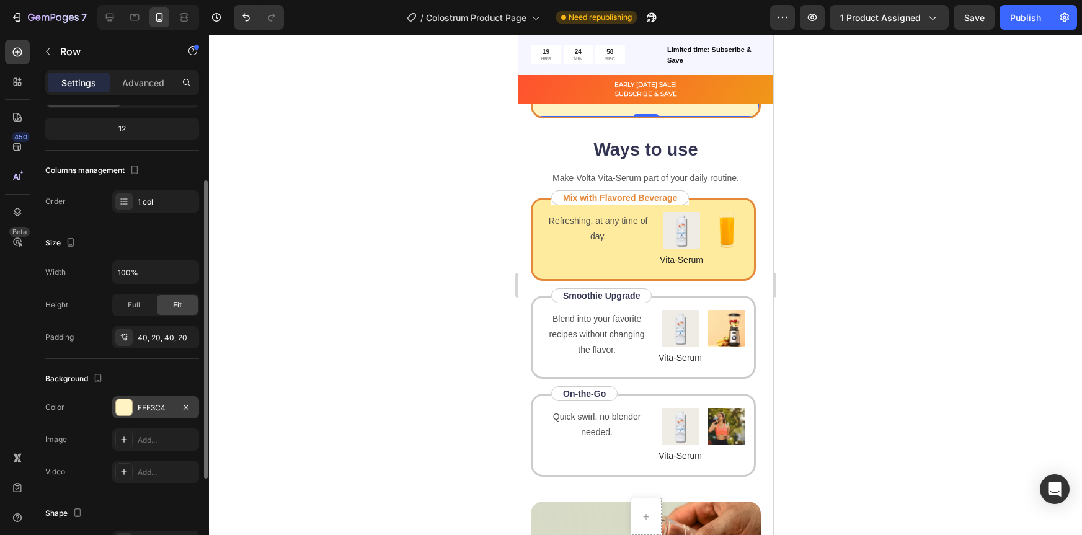
click at [133, 409] on div "FFF3C4" at bounding box center [155, 407] width 87 height 22
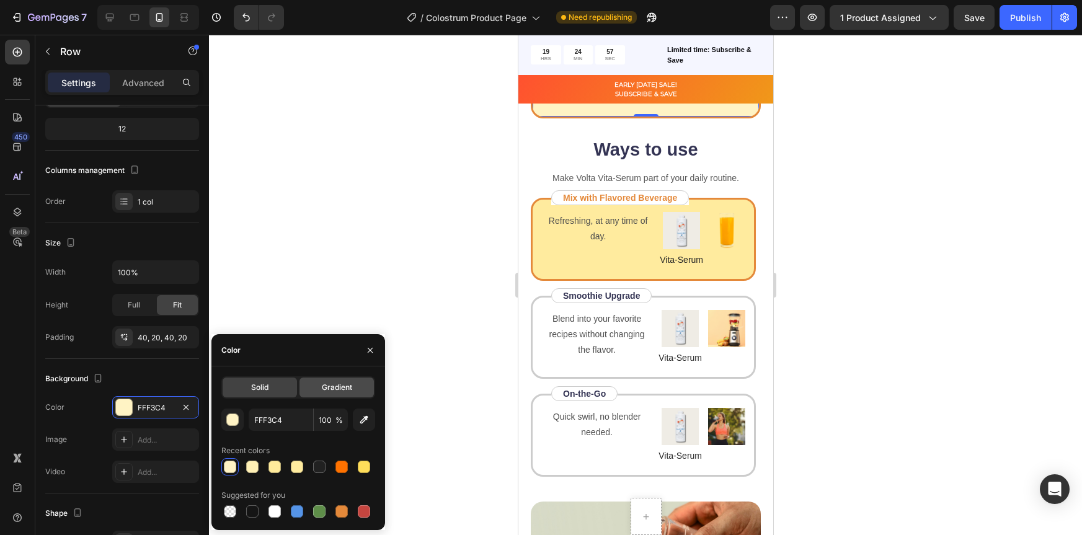
click at [344, 388] on span "Gradient" at bounding box center [337, 387] width 30 height 11
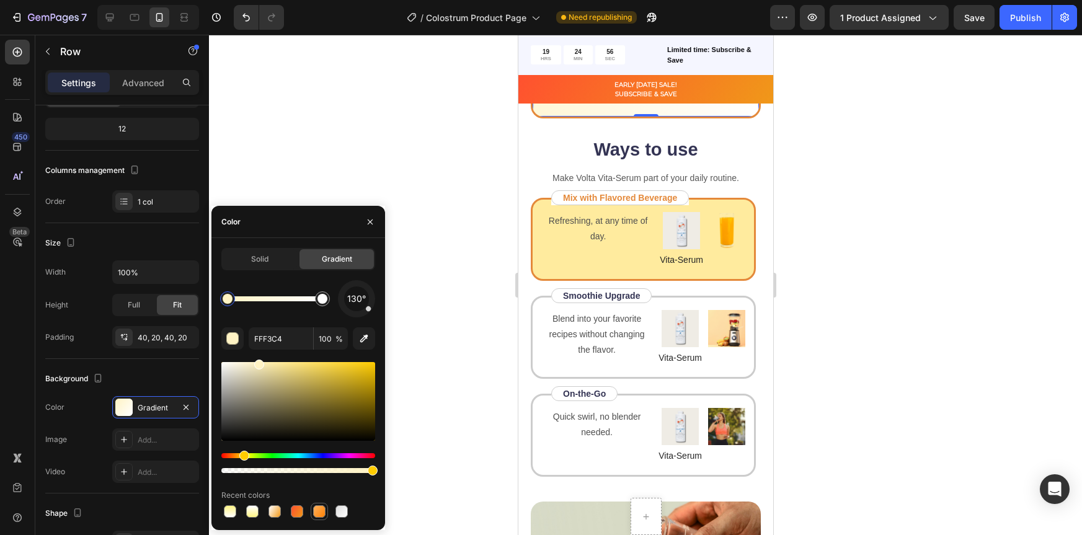
click at [319, 513] on div at bounding box center [319, 511] width 12 height 12
type input "FFB15E"
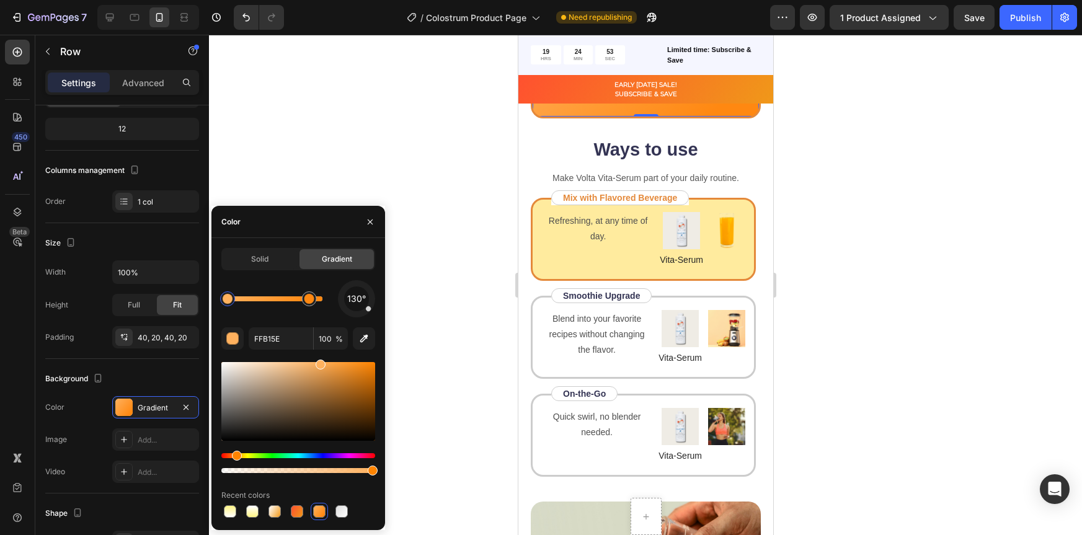
click at [628, 84] on p "“Volta reimagines supplements in a way people actually love to take. That’s the…" at bounding box center [645, 48] width 199 height 73
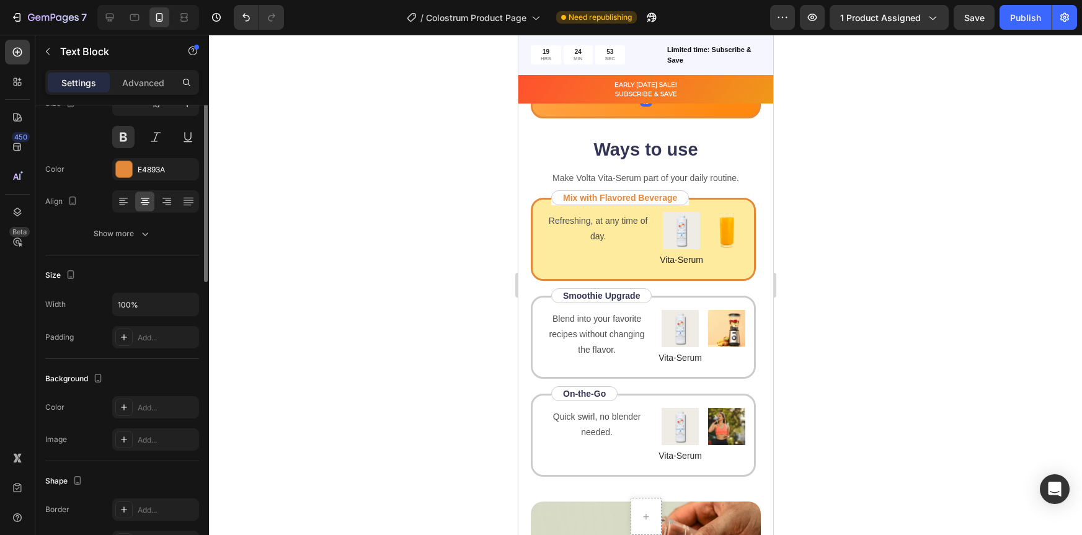
scroll to position [0, 0]
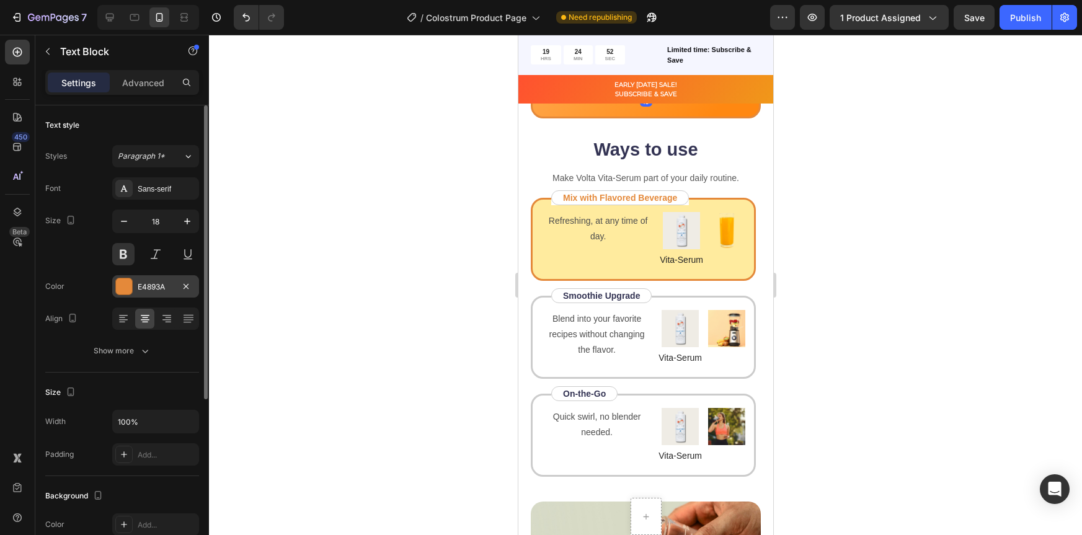
click at [130, 285] on div at bounding box center [124, 286] width 16 height 16
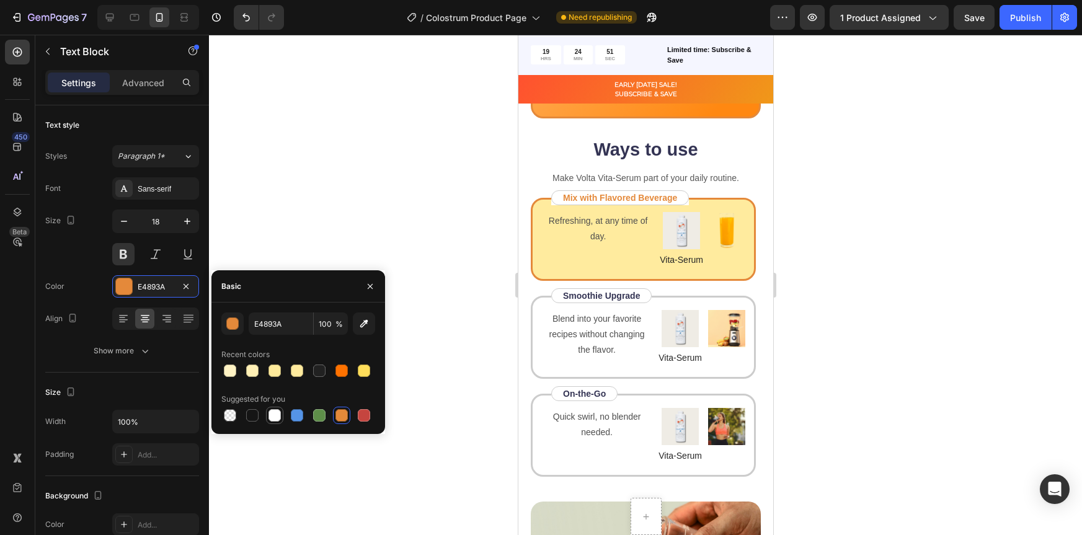
click at [277, 411] on div at bounding box center [275, 415] width 12 height 12
type input "FFFFFF"
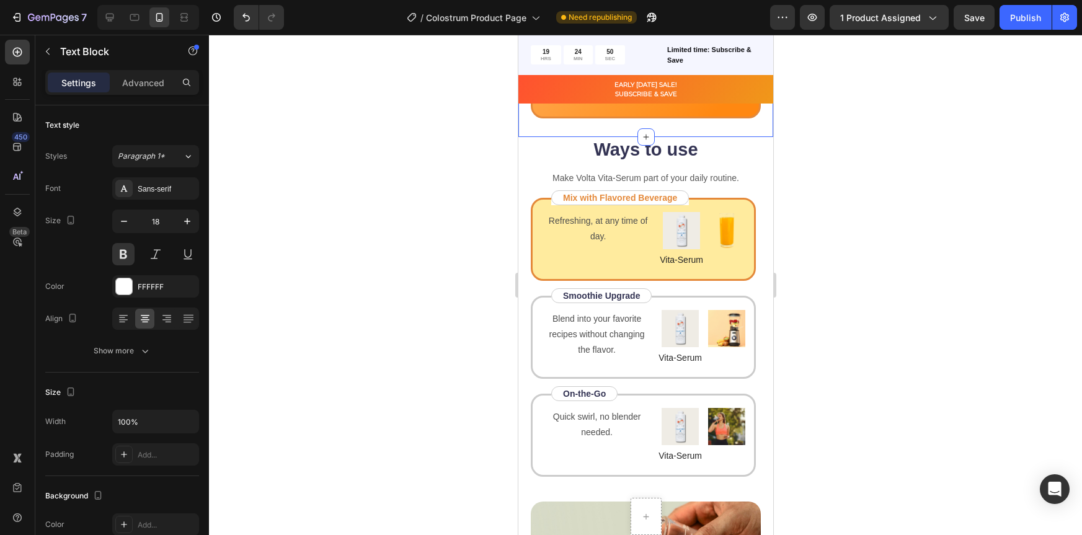
click at [808, 252] on div at bounding box center [645, 285] width 873 height 500
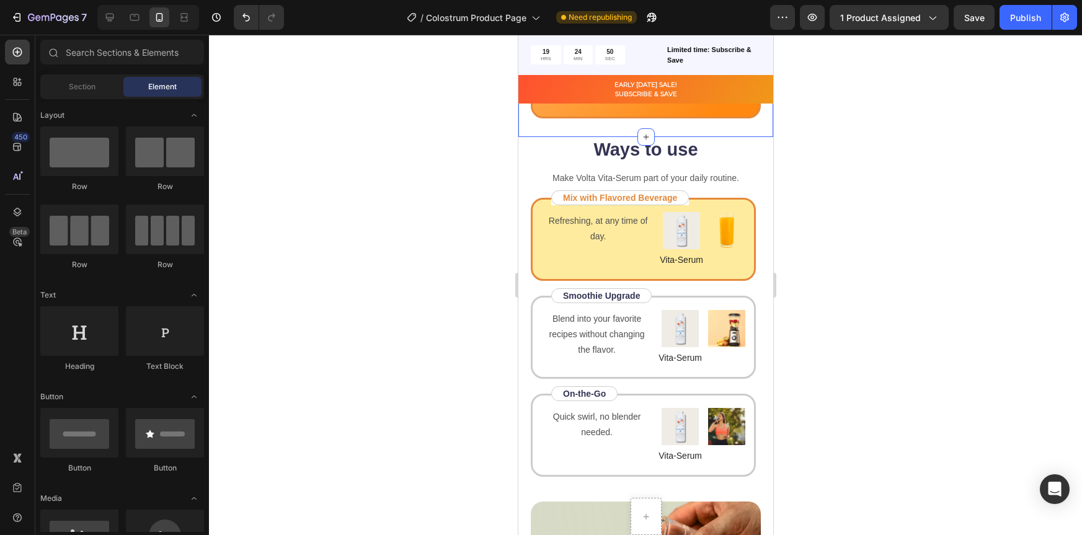
click at [821, 254] on div at bounding box center [645, 285] width 873 height 500
click at [876, 252] on div at bounding box center [645, 285] width 873 height 500
click at [684, 205] on div "Mix with Flavored Beverage Text Block" at bounding box center [620, 197] width 138 height 15
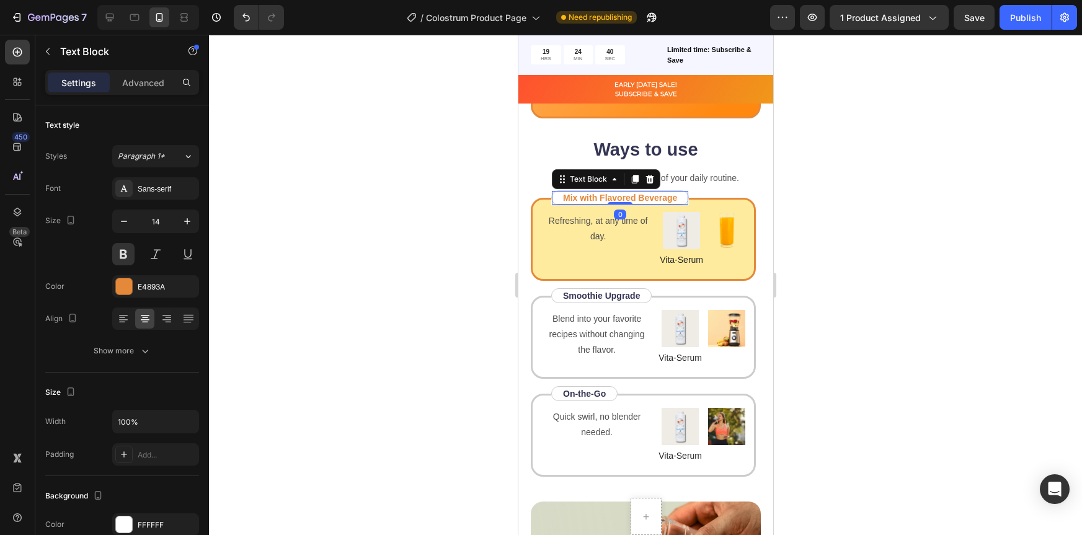
click at [684, 205] on div "Mix with Flavored Beverage Text Block 0" at bounding box center [620, 197] width 138 height 15
click at [688, 205] on div "Mix with Flavored Beverage Text Block 0" at bounding box center [620, 197] width 138 height 15
click at [701, 281] on div "Refreshing, at any time of day. Text Block Image Vita-Serum Text Block Image Row" at bounding box center [642, 239] width 225 height 83
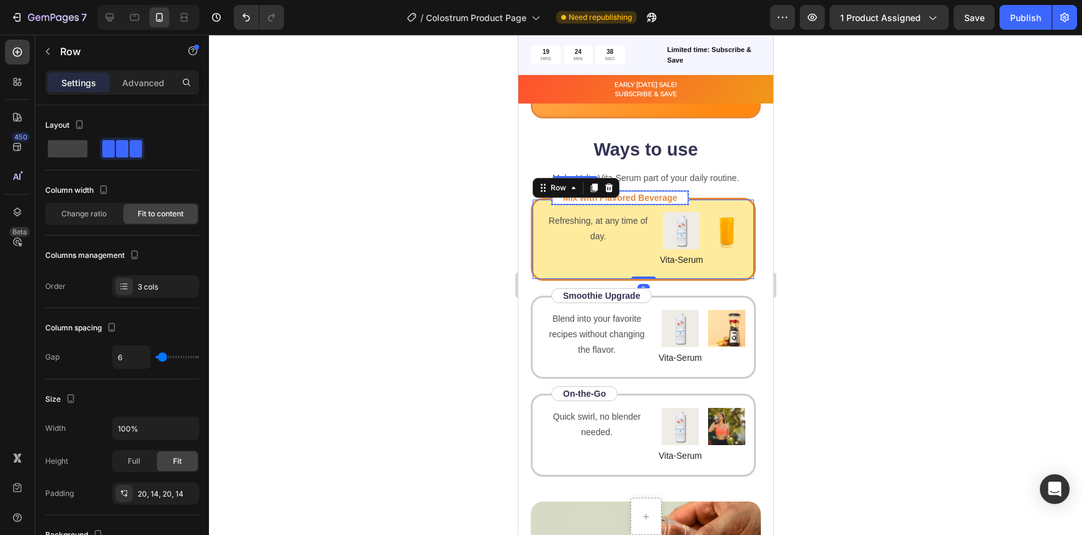
click at [683, 205] on div "Mix with Flavored Beverage Text Block" at bounding box center [620, 197] width 138 height 15
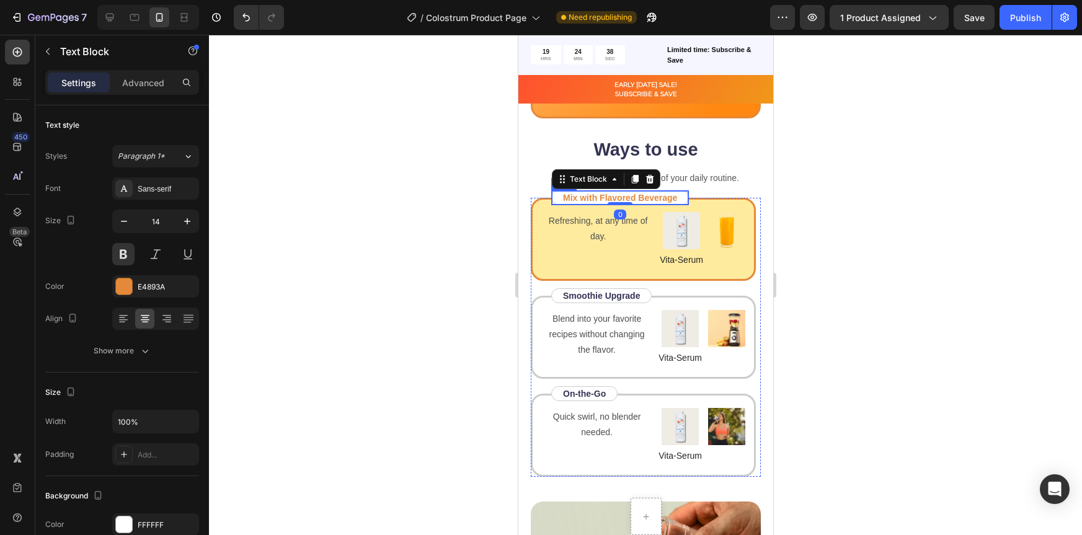
click at [683, 205] on div "Mix with Flavored Beverage Text Block 0" at bounding box center [620, 197] width 138 height 15
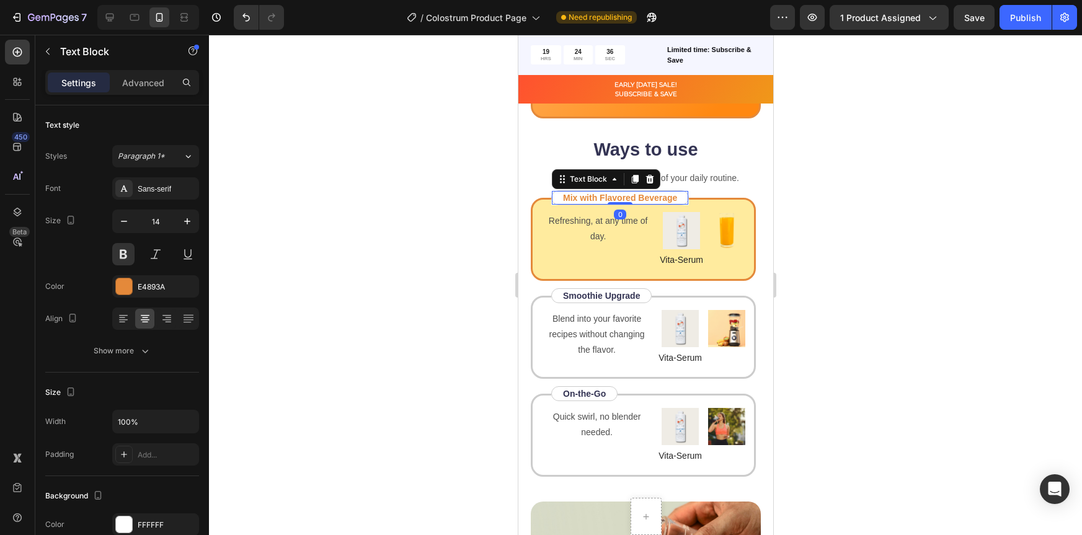
click at [830, 354] on div at bounding box center [645, 285] width 873 height 500
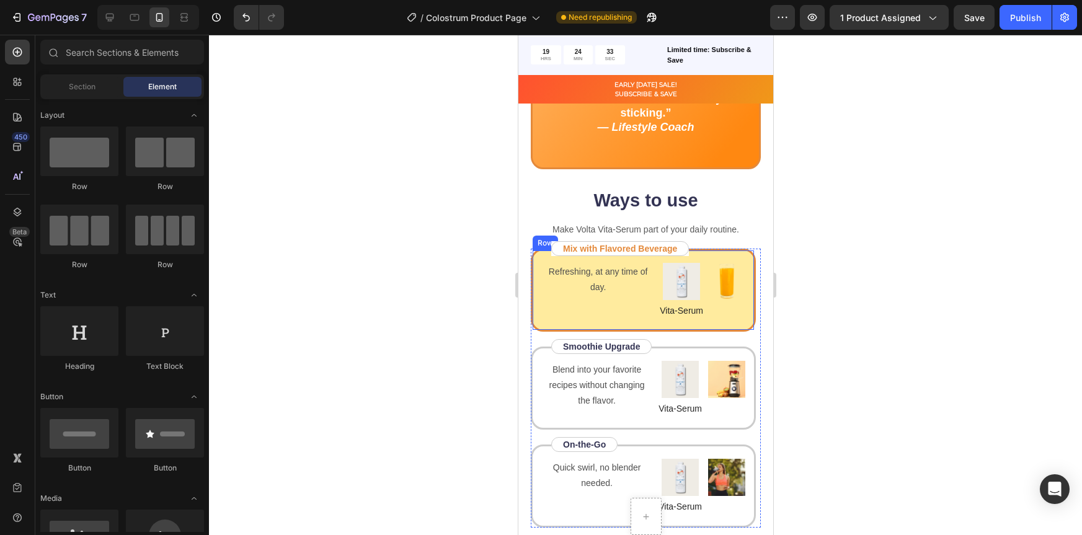
scroll to position [1616, 0]
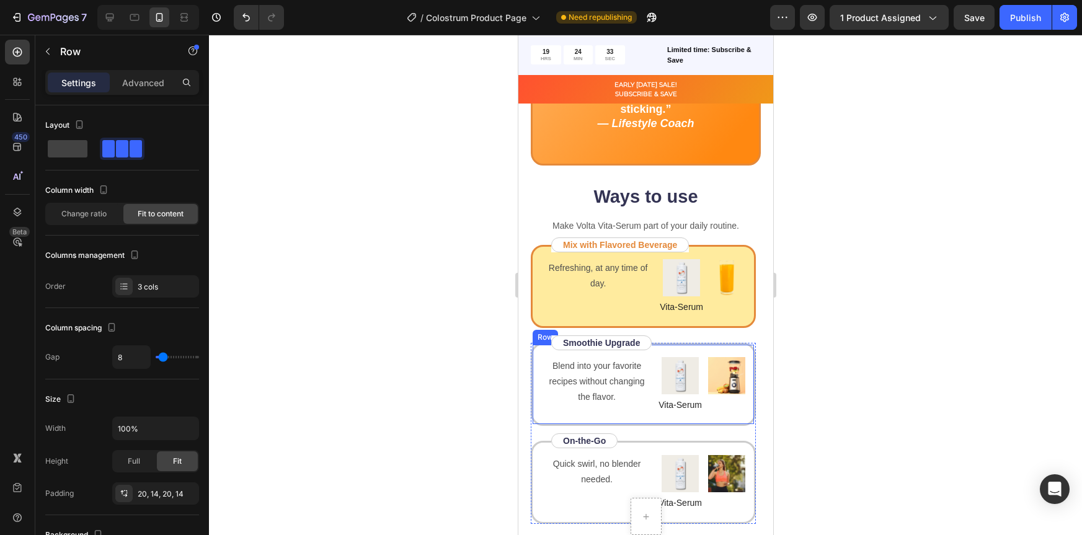
click at [588, 411] on div "Blend into your favorite recipes without changing the flavor. Text Block" at bounding box center [596, 384] width 111 height 55
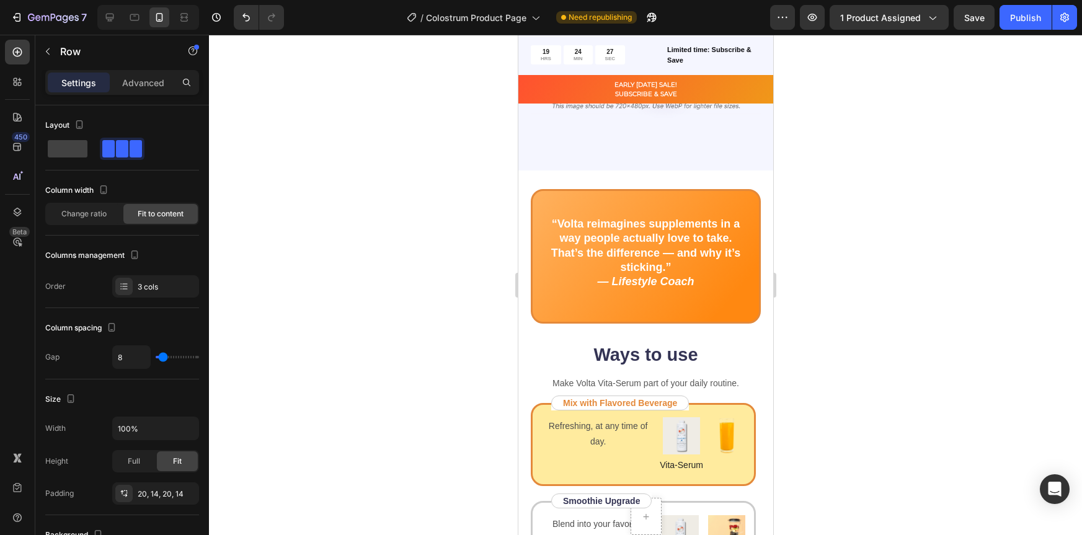
scroll to position [1540, 0]
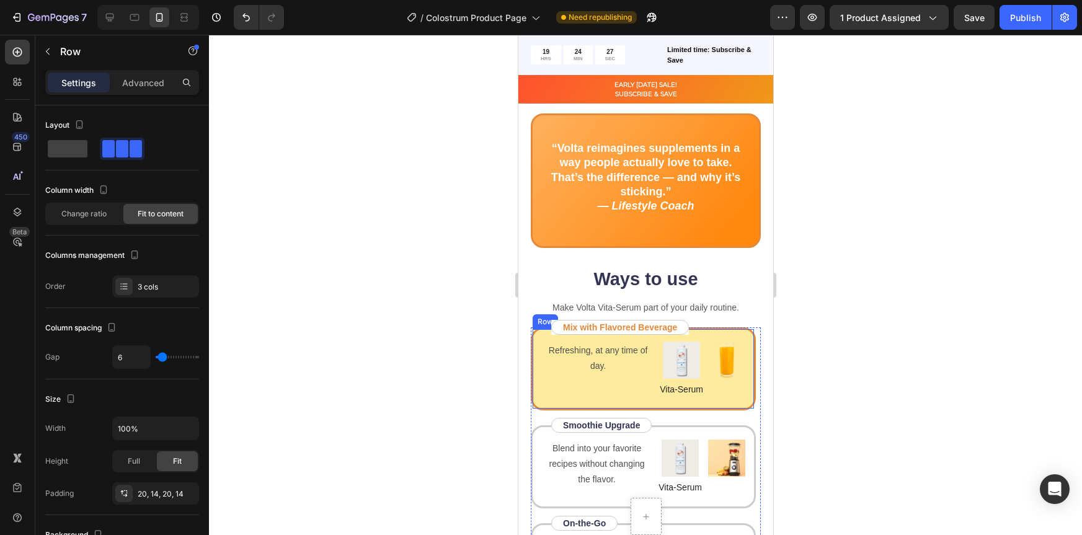
click at [606, 383] on div "Refreshing, at any time of day. Text Block" at bounding box center [597, 369] width 113 height 55
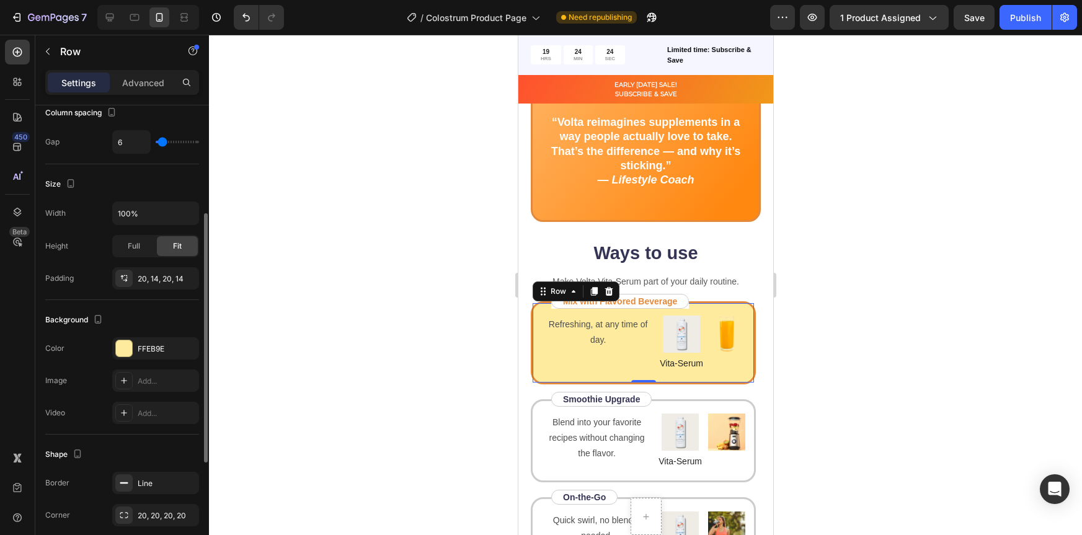
scroll to position [216, 0]
click at [124, 349] on div at bounding box center [124, 347] width 16 height 16
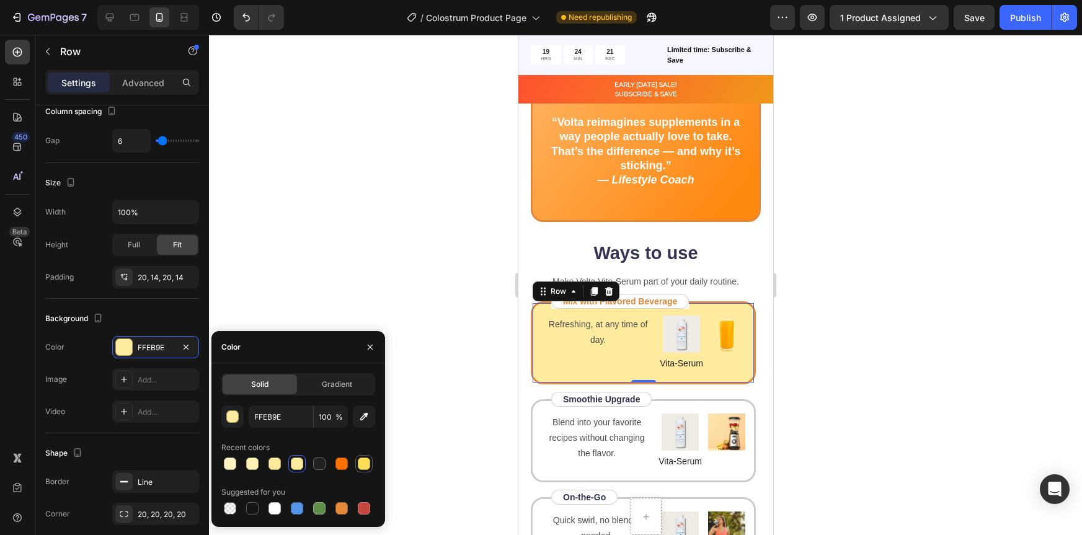
click at [365, 466] on div at bounding box center [364, 464] width 12 height 12
type input "FFDE5A"
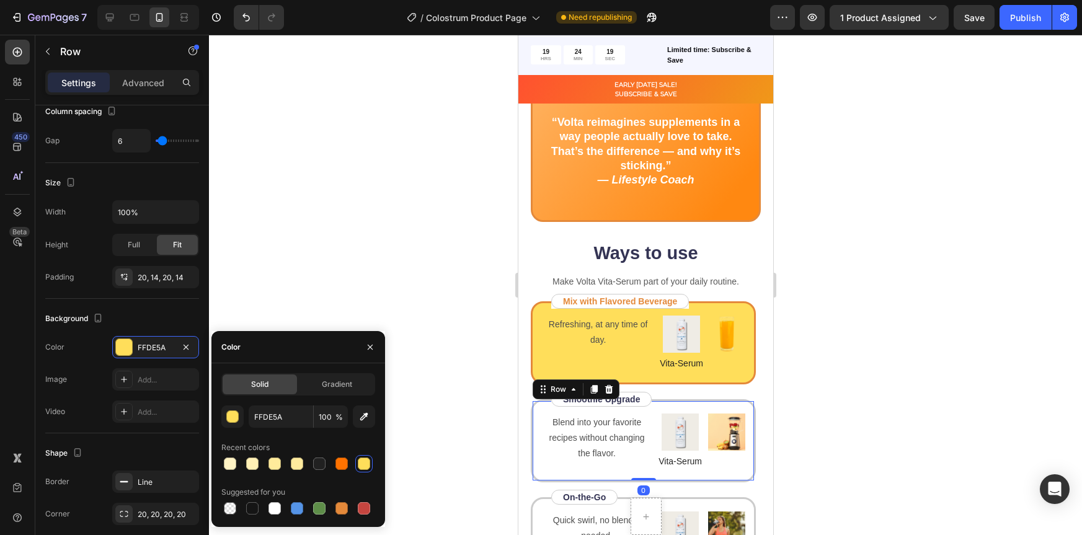
click at [623, 466] on div "Blend into your favorite recipes without changing the flavor. Text Block Image …" at bounding box center [642, 440] width 225 height 83
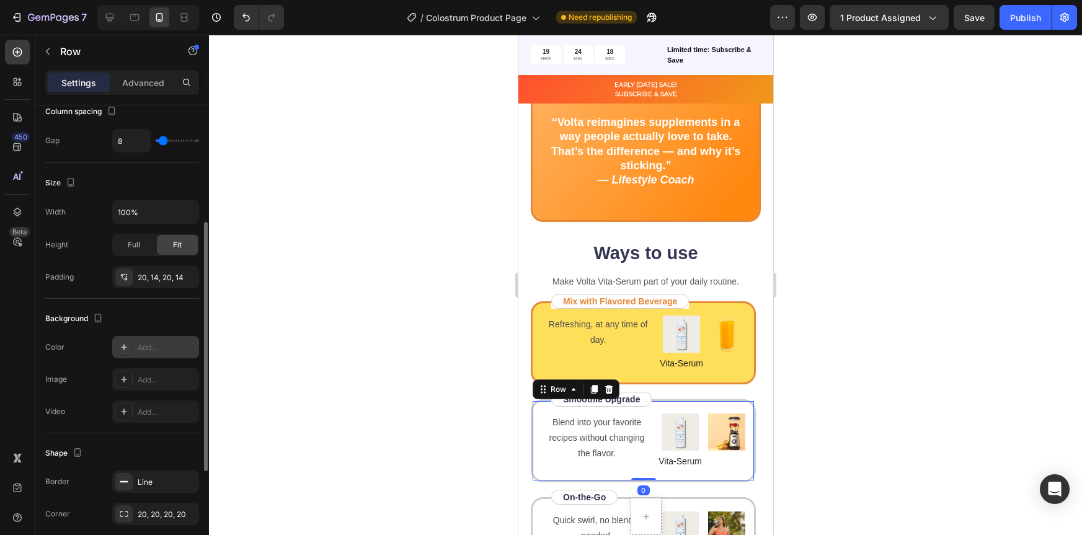
click at [126, 347] on icon at bounding box center [124, 347] width 6 height 6
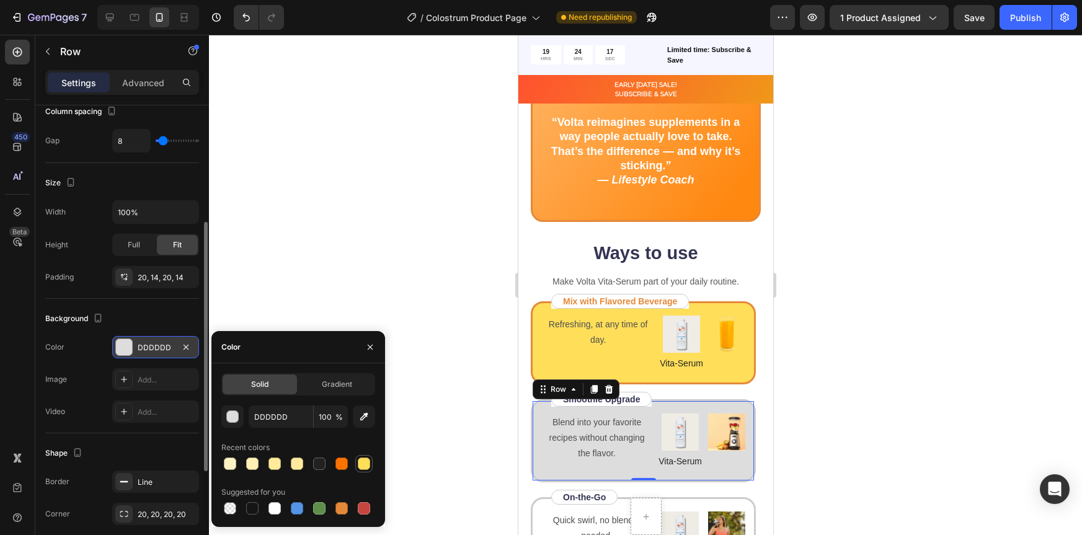
click at [362, 466] on div at bounding box center [364, 464] width 12 height 12
type input "FFDE5A"
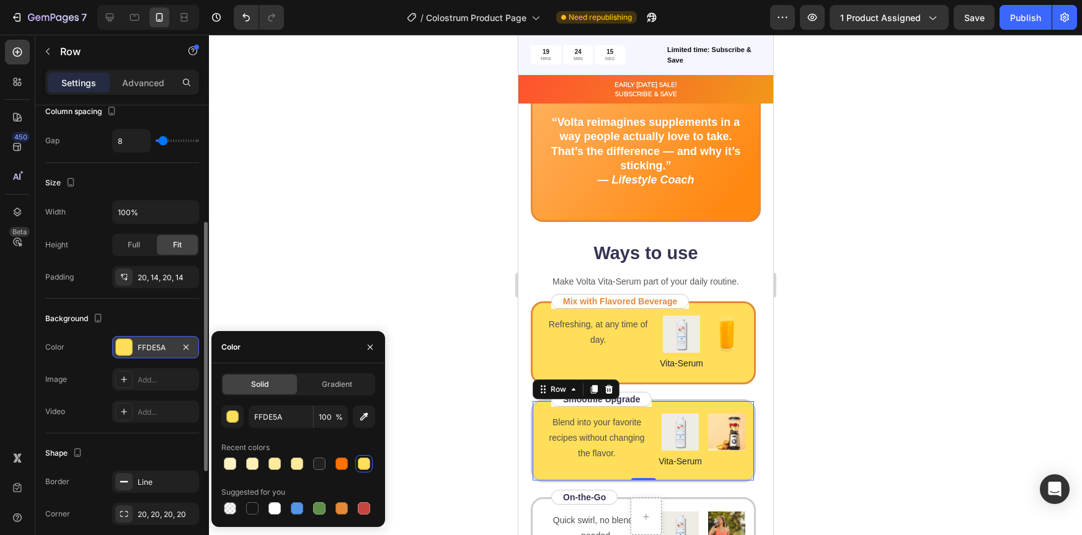
click at [863, 396] on div at bounding box center [645, 285] width 873 height 500
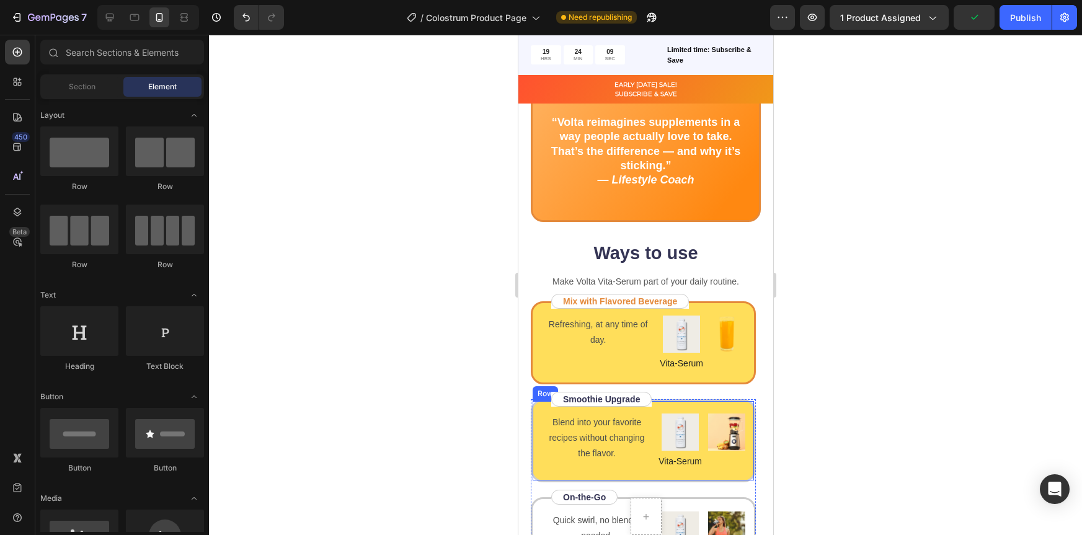
click at [695, 463] on div "Blend into your favorite recipes without changing the flavor. Text Block Image …" at bounding box center [642, 440] width 225 height 83
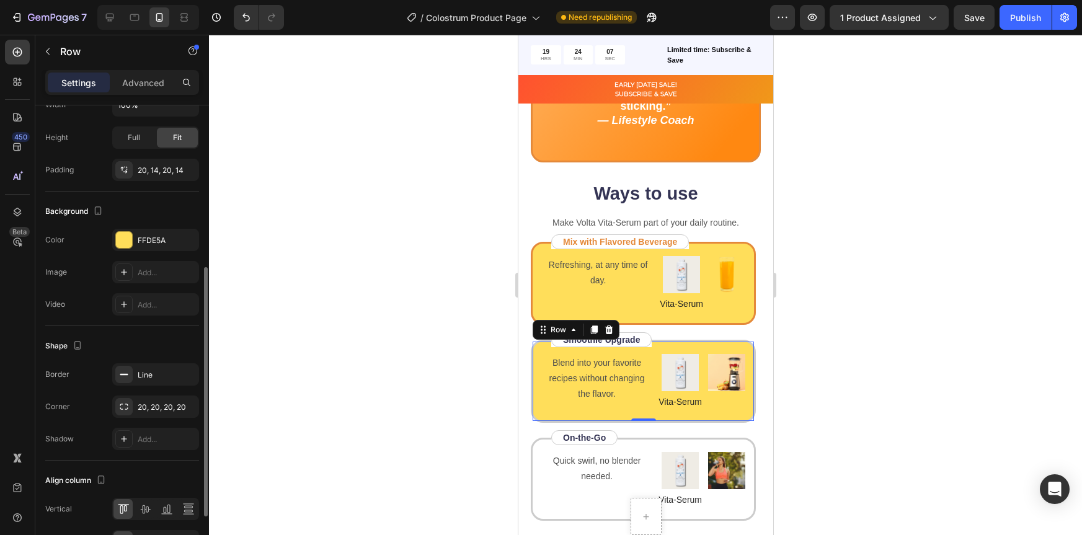
scroll to position [325, 0]
click at [147, 373] on div "Line" at bounding box center [156, 373] width 36 height 11
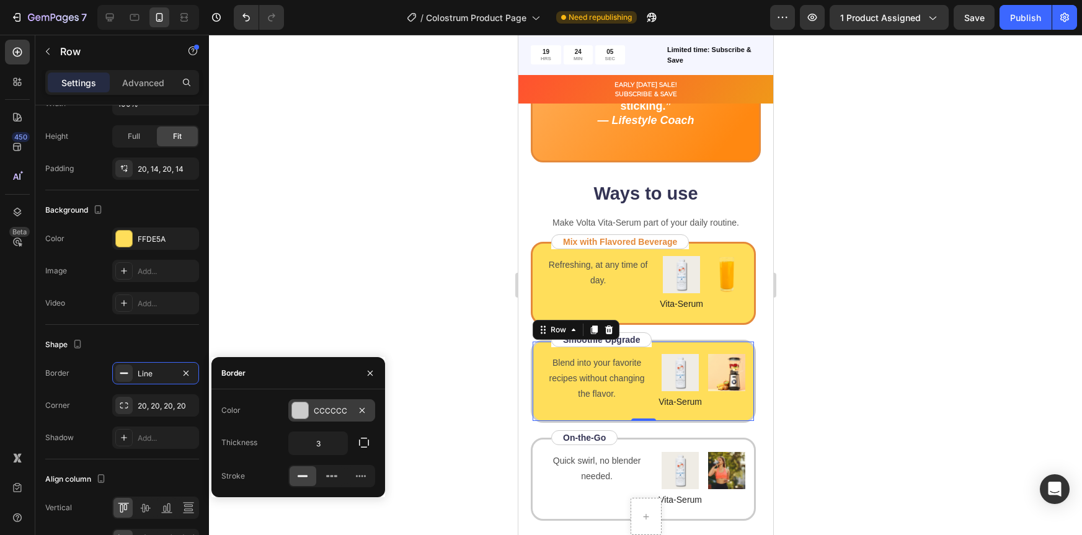
click at [288, 401] on div "CCCCCC" at bounding box center [331, 410] width 87 height 22
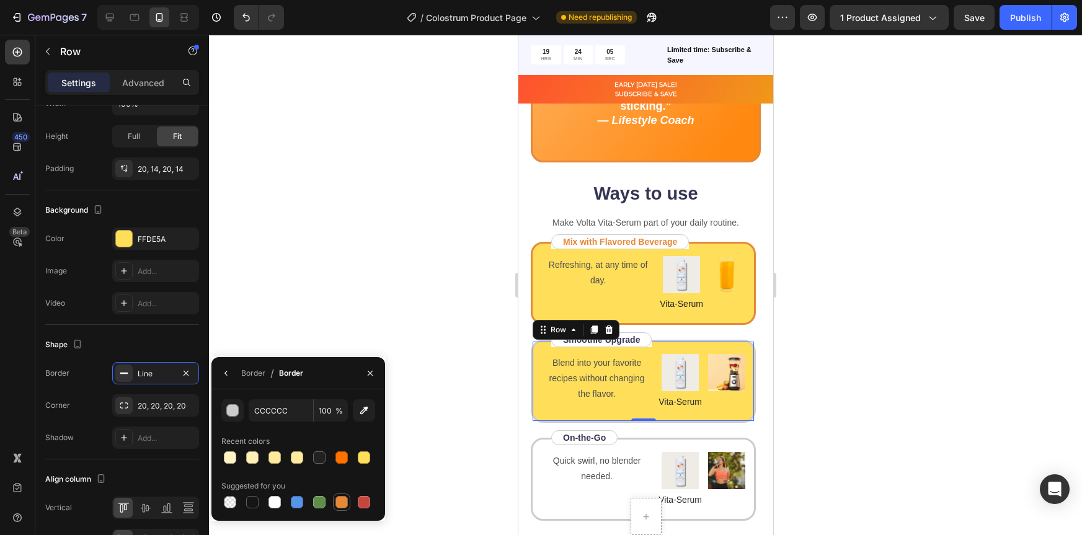
click at [346, 502] on div at bounding box center [342, 502] width 12 height 12
type input "E4893A"
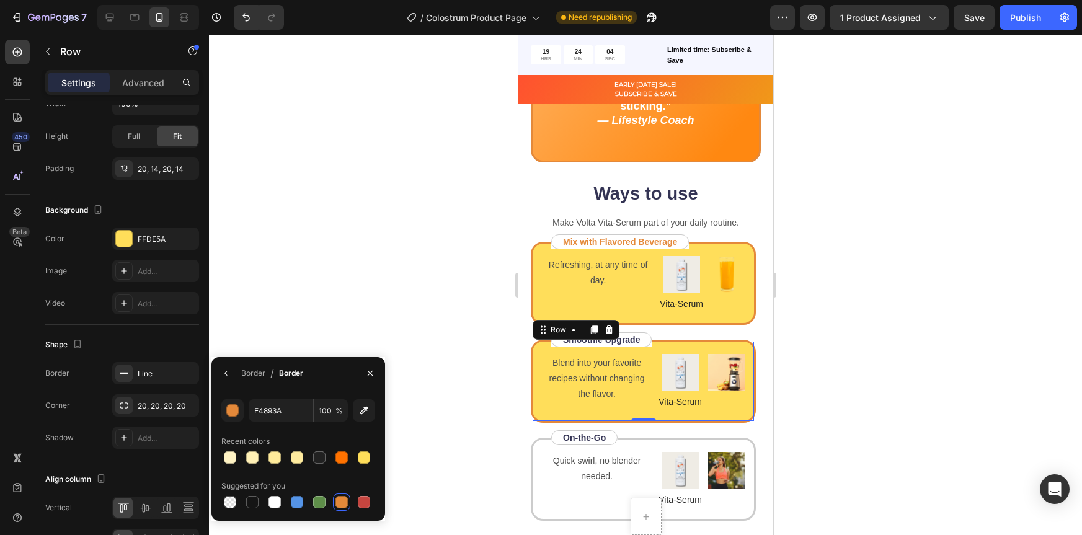
click at [935, 340] on div at bounding box center [645, 285] width 873 height 500
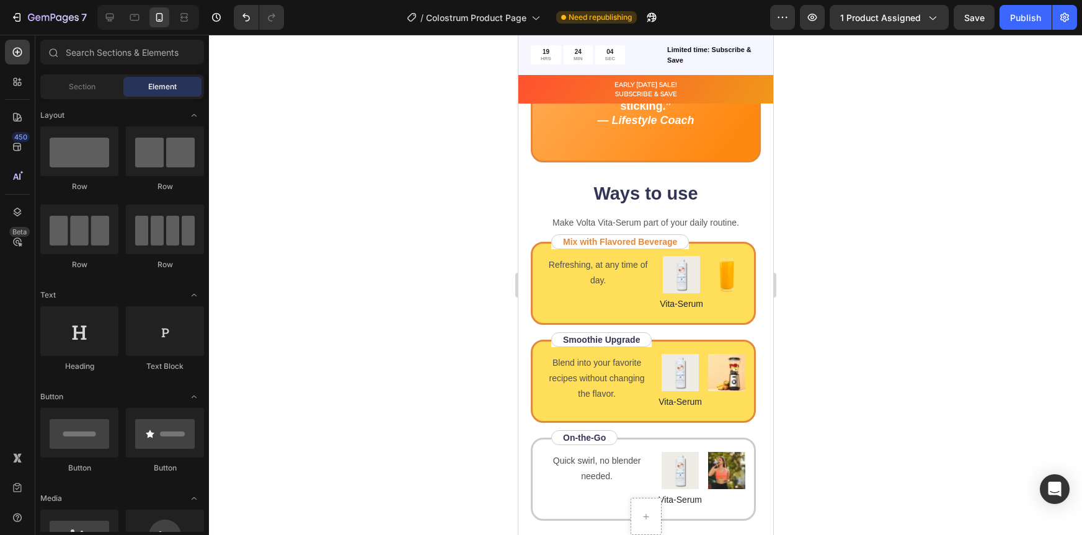
click at [842, 370] on div at bounding box center [645, 285] width 873 height 500
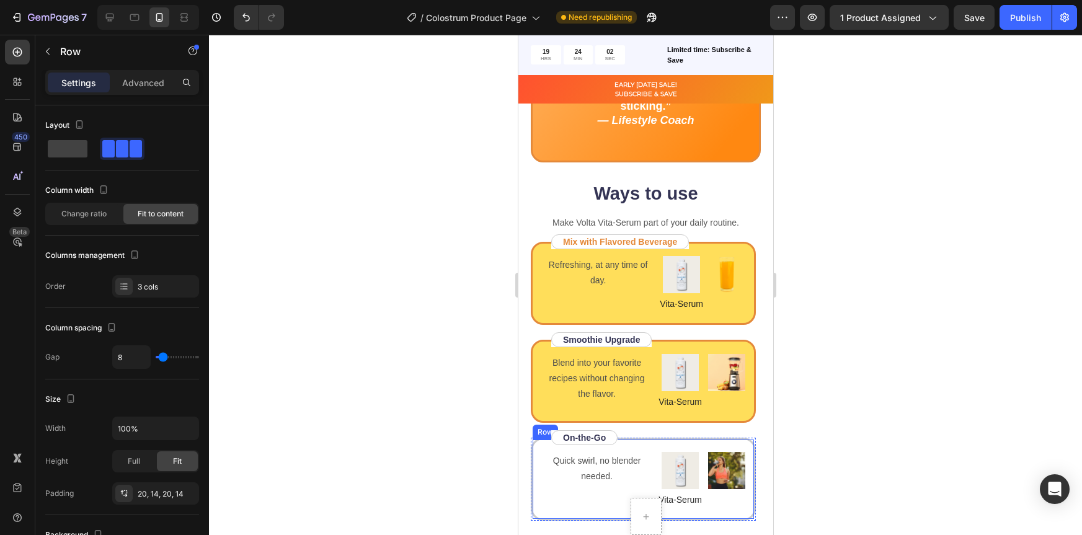
click at [594, 490] on div "Quick swirl, no blender needed. Text Block" at bounding box center [596, 479] width 111 height 55
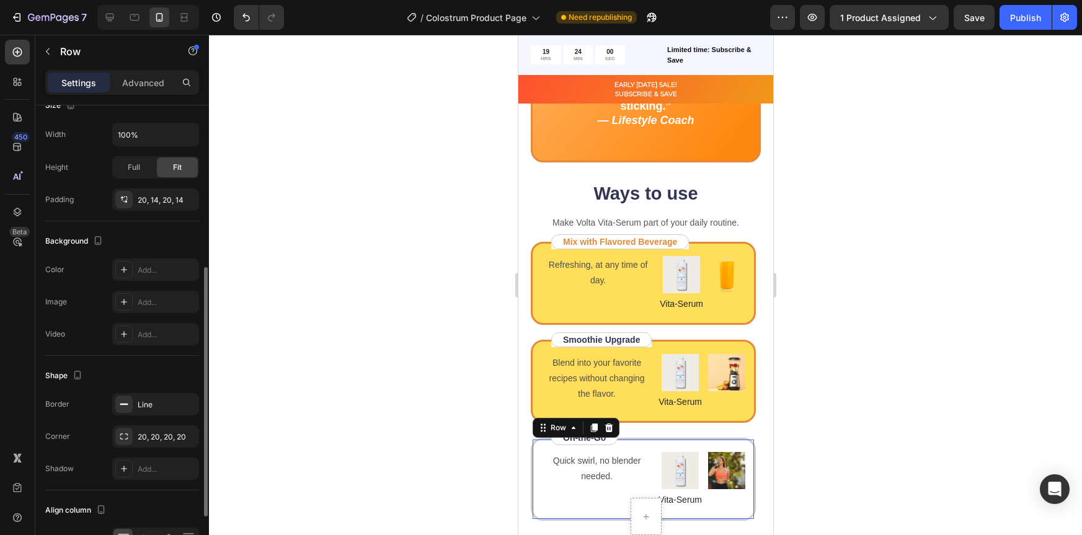
scroll to position [299, 0]
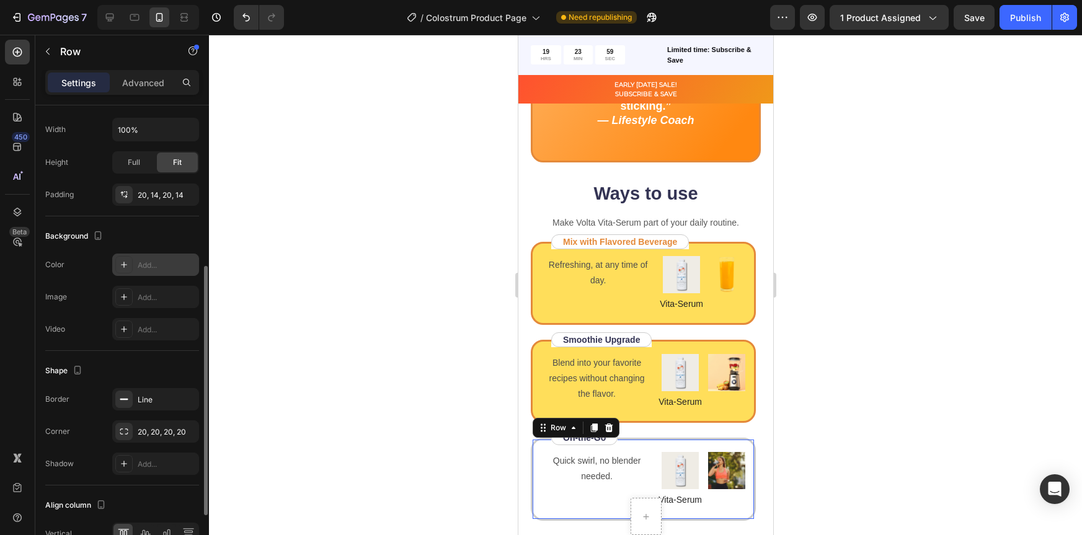
click at [120, 266] on icon at bounding box center [124, 265] width 10 height 10
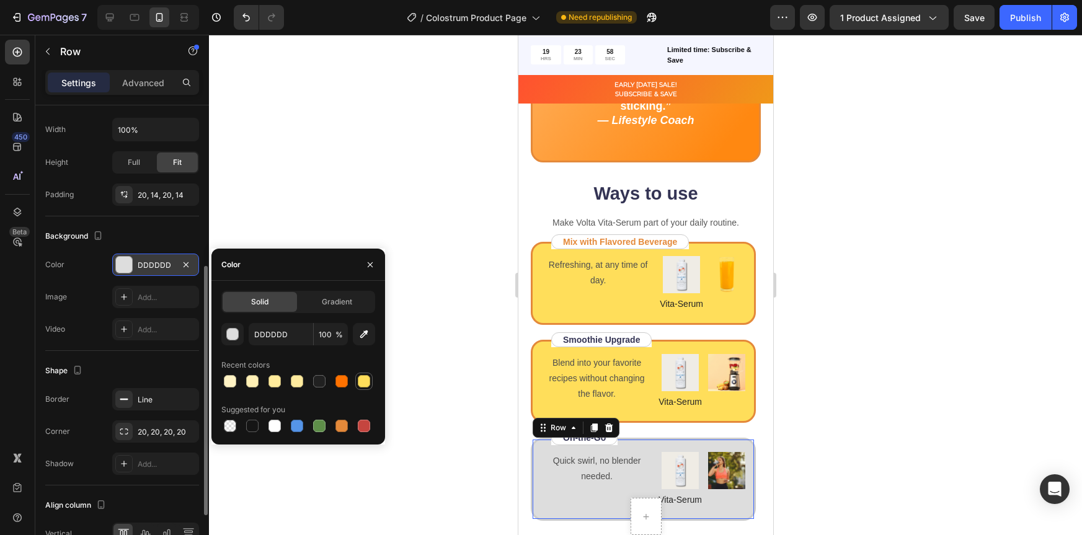
click at [362, 385] on div at bounding box center [364, 381] width 12 height 12
type input "FFDE5A"
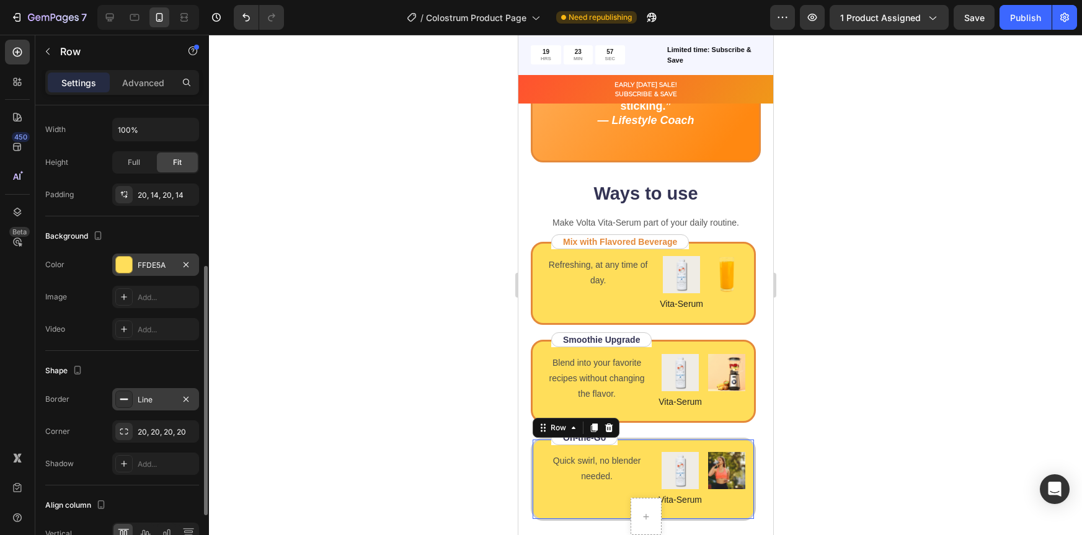
click at [123, 399] on rect at bounding box center [124, 399] width 8 height 1
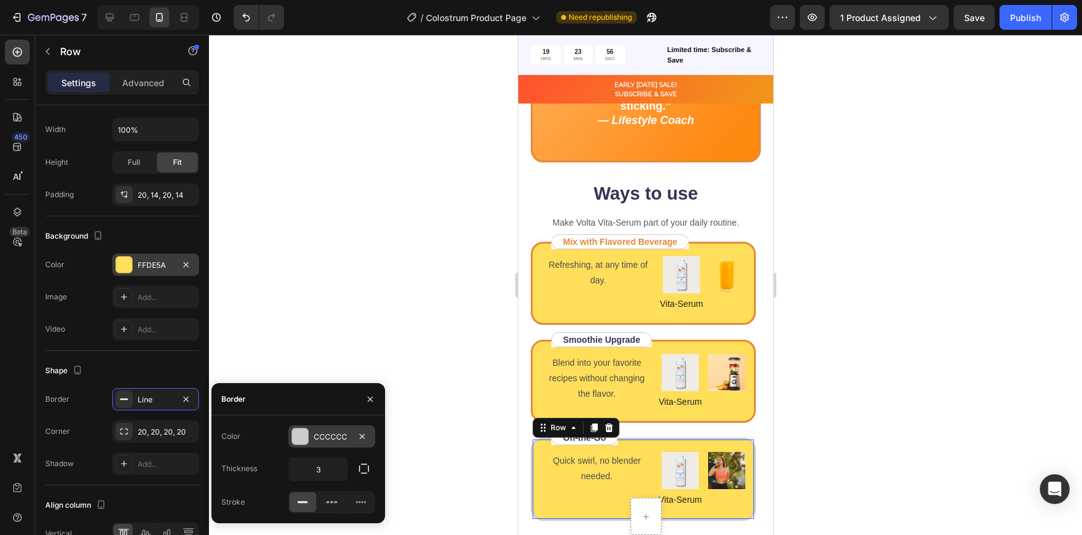
click at [298, 434] on div at bounding box center [300, 437] width 16 height 16
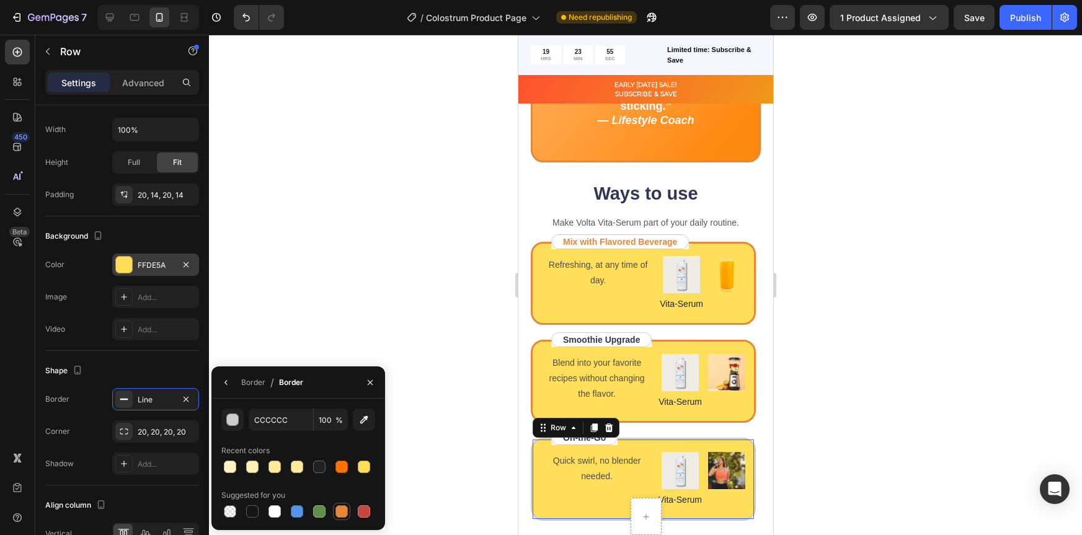
click at [337, 515] on div at bounding box center [342, 511] width 12 height 12
type input "E4893A"
click at [919, 338] on div at bounding box center [645, 285] width 873 height 500
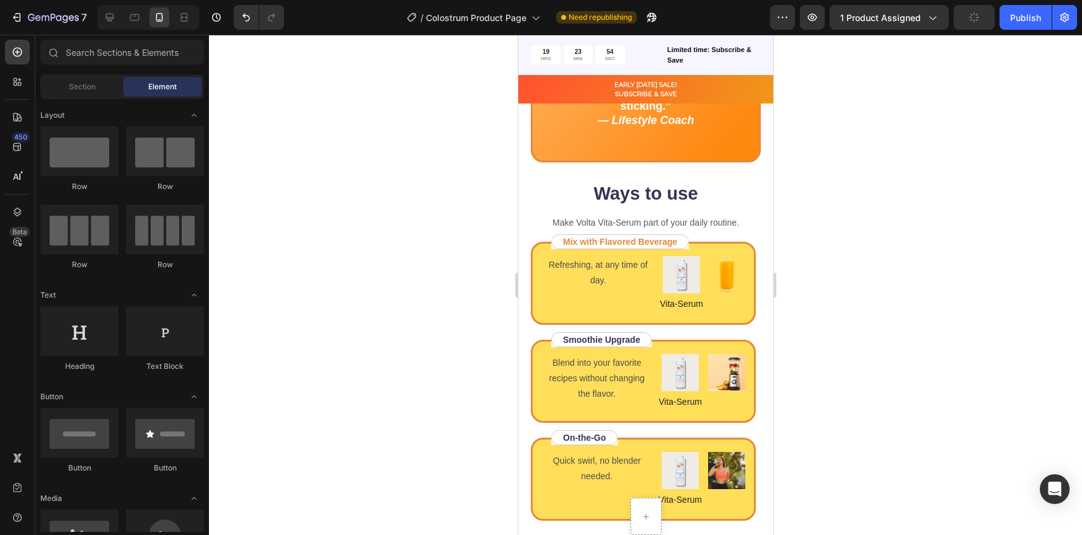
click at [837, 365] on div at bounding box center [645, 285] width 873 height 500
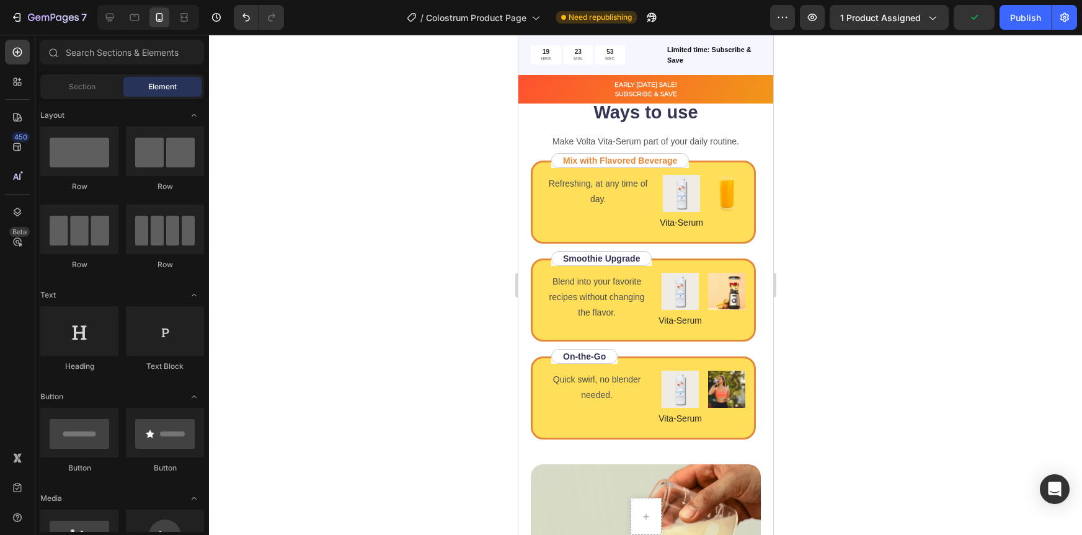
click at [809, 361] on div at bounding box center [645, 285] width 873 height 500
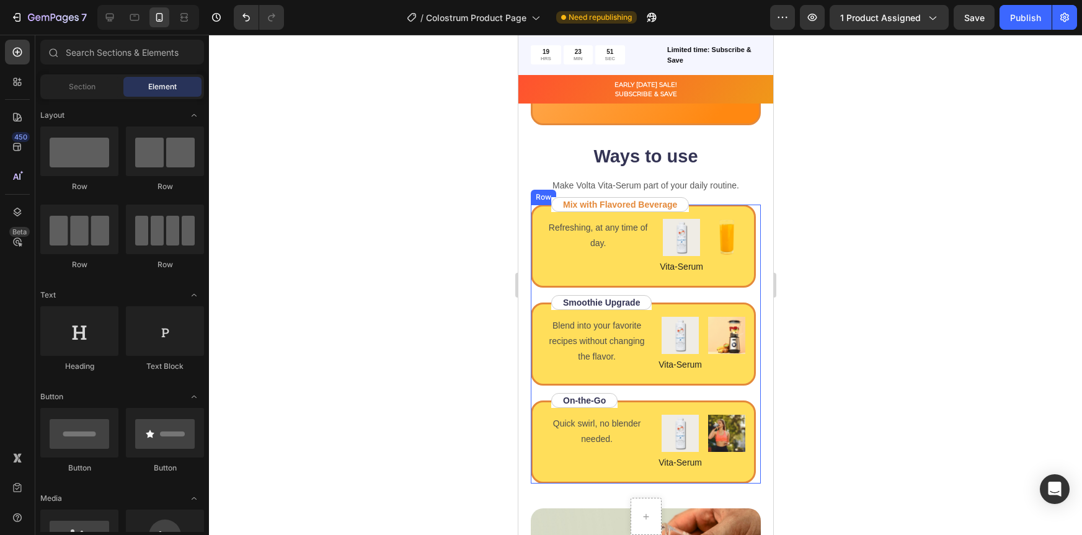
scroll to position [1653, 0]
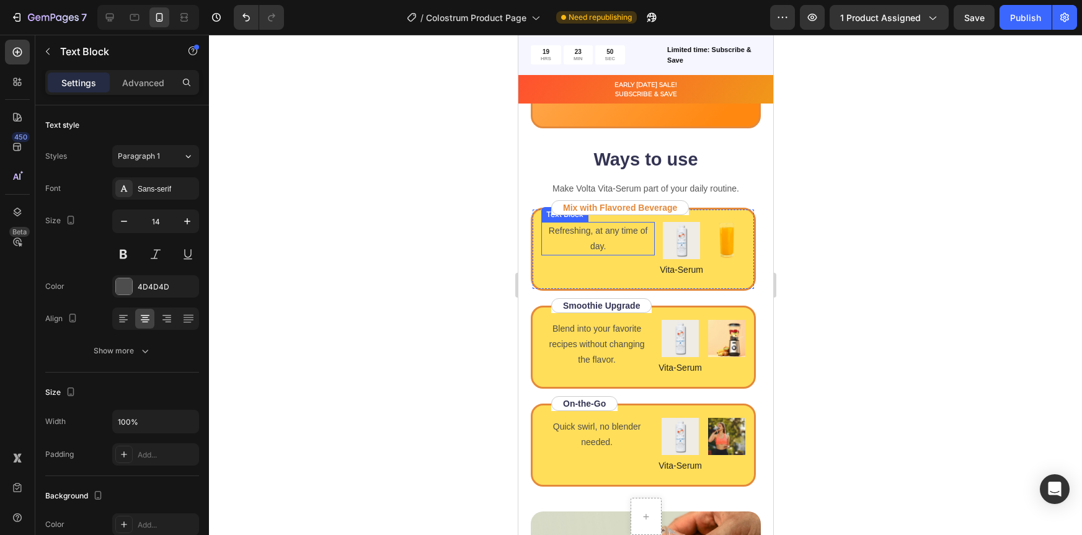
click at [579, 234] on p "Refreshing, at any time of day." at bounding box center [597, 238] width 111 height 31
click at [598, 241] on p "Refreshing, at any time of day." at bounding box center [597, 238] width 111 height 31
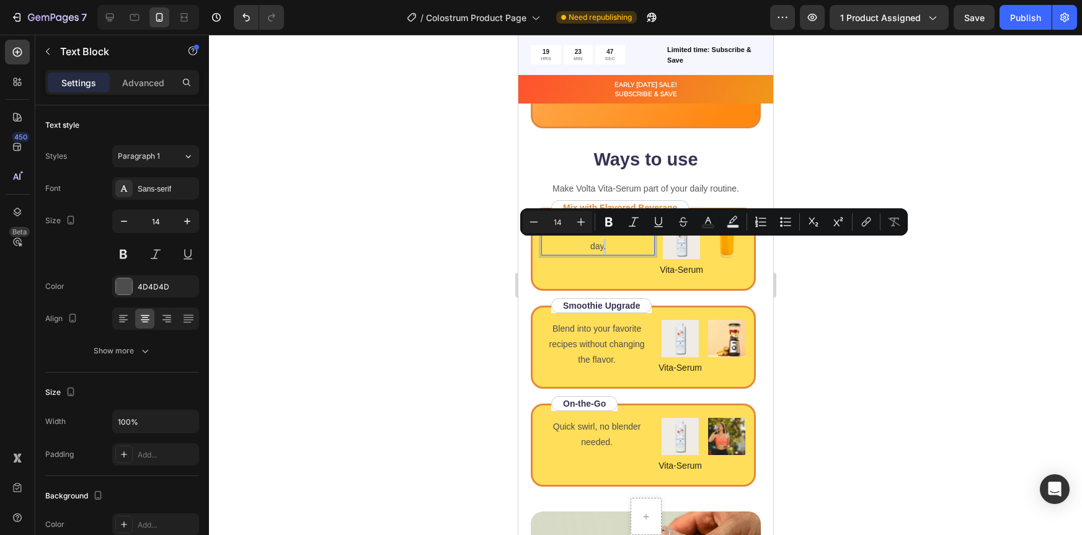
click at [614, 242] on p "Refreshing, at any time of day." at bounding box center [597, 238] width 111 height 31
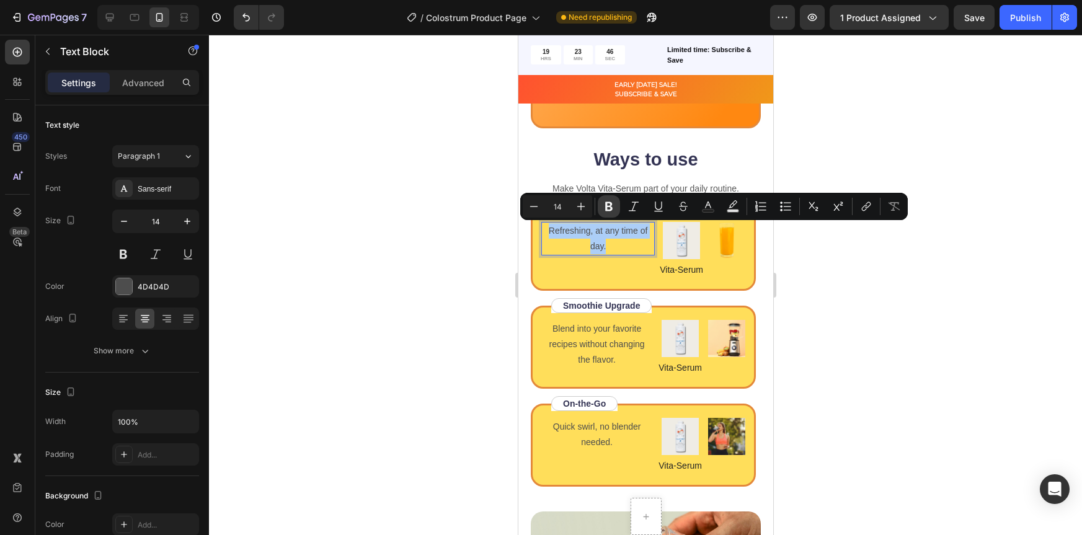
click at [605, 205] on icon "Editor contextual toolbar" at bounding box center [609, 206] width 12 height 12
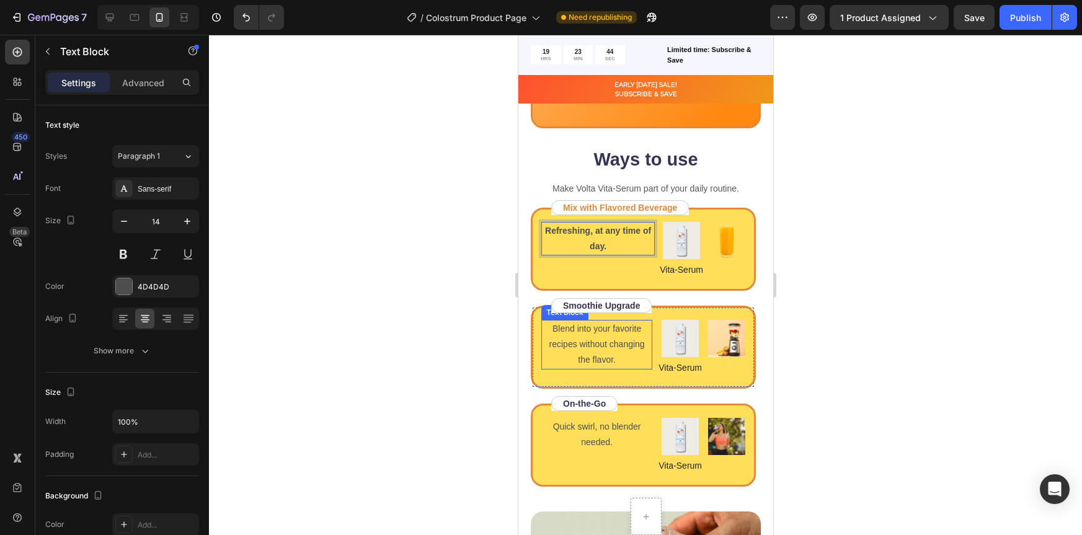
click at [623, 344] on p "Blend into your favorite recipes without changing the flavor." at bounding box center [596, 344] width 109 height 47
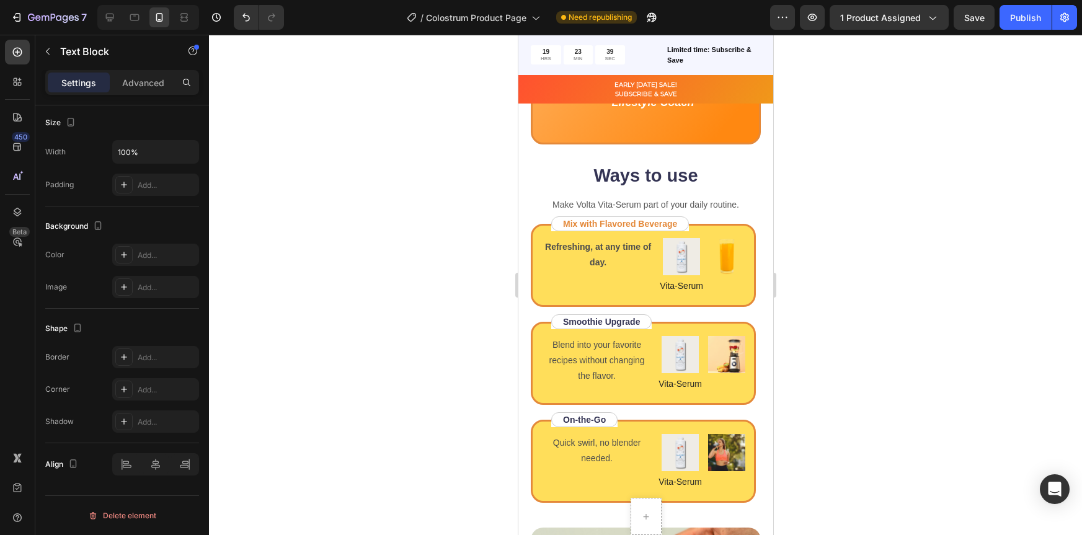
scroll to position [1636, 0]
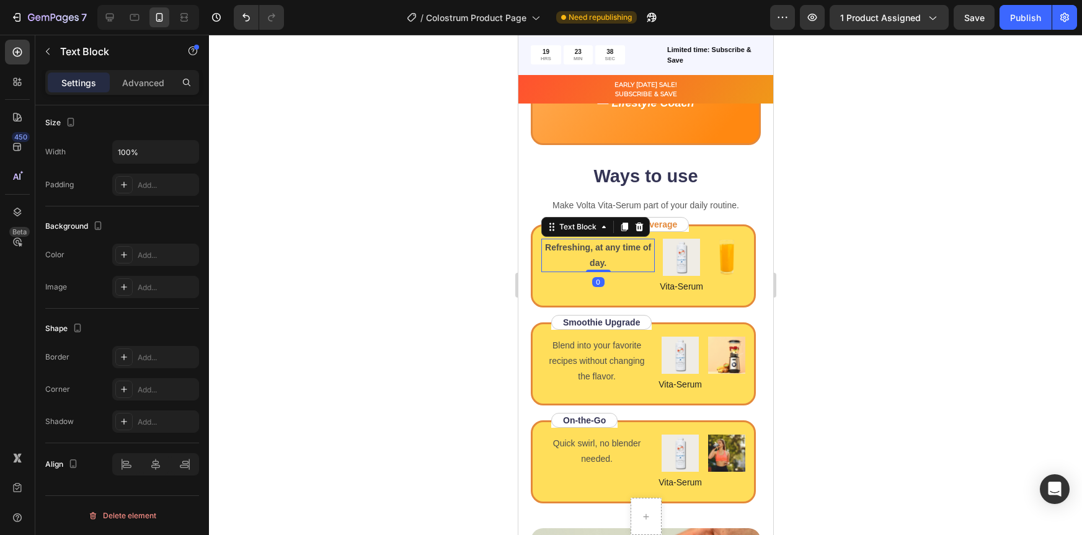
click at [605, 263] on strong "Refreshing, at any time of day." at bounding box center [598, 254] width 106 height 25
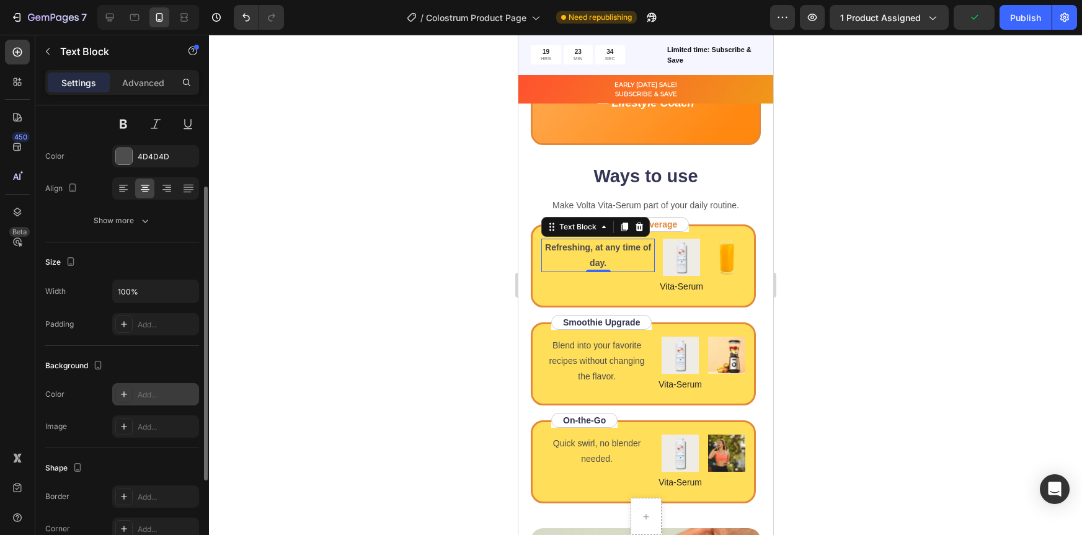
scroll to position [0, 0]
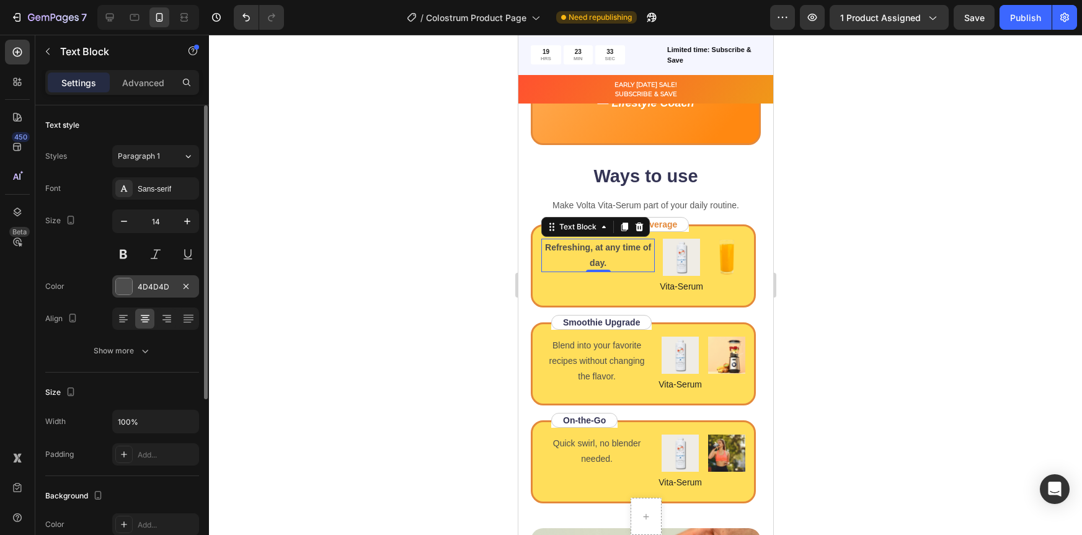
click at [127, 287] on div at bounding box center [124, 286] width 16 height 16
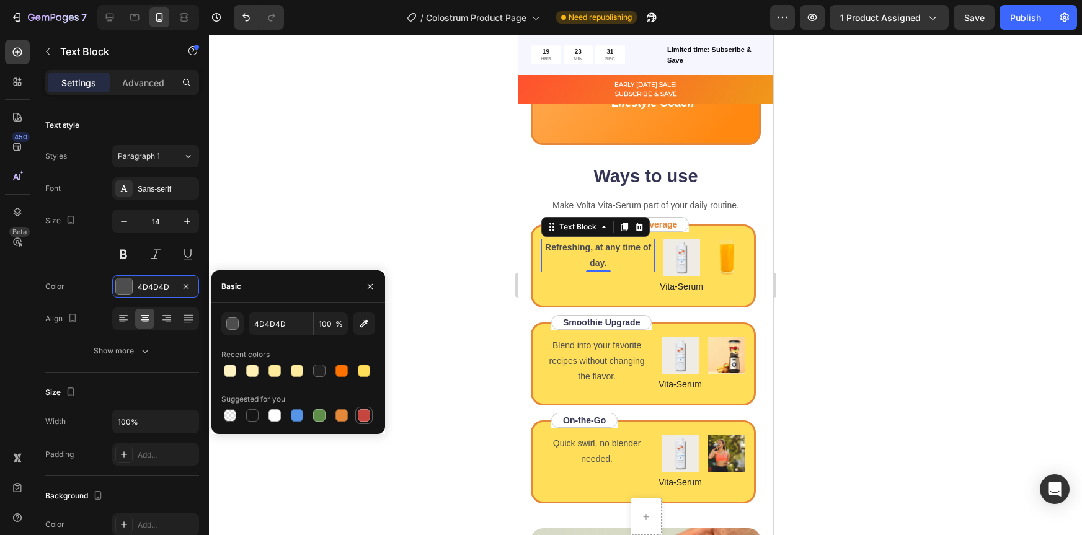
click at [368, 417] on div at bounding box center [364, 415] width 12 height 12
click at [272, 419] on div at bounding box center [275, 415] width 12 height 12
type input "FFFFFF"
click at [920, 272] on div at bounding box center [645, 285] width 873 height 500
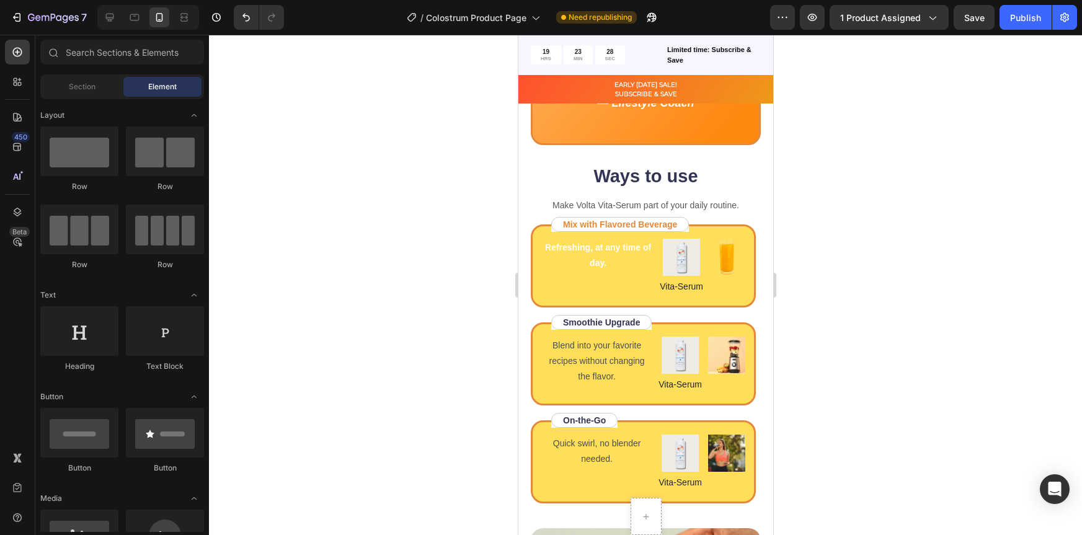
click at [891, 272] on div at bounding box center [645, 285] width 873 height 500
click at [607, 254] on p "Refreshing, at any time of day." at bounding box center [597, 255] width 111 height 31
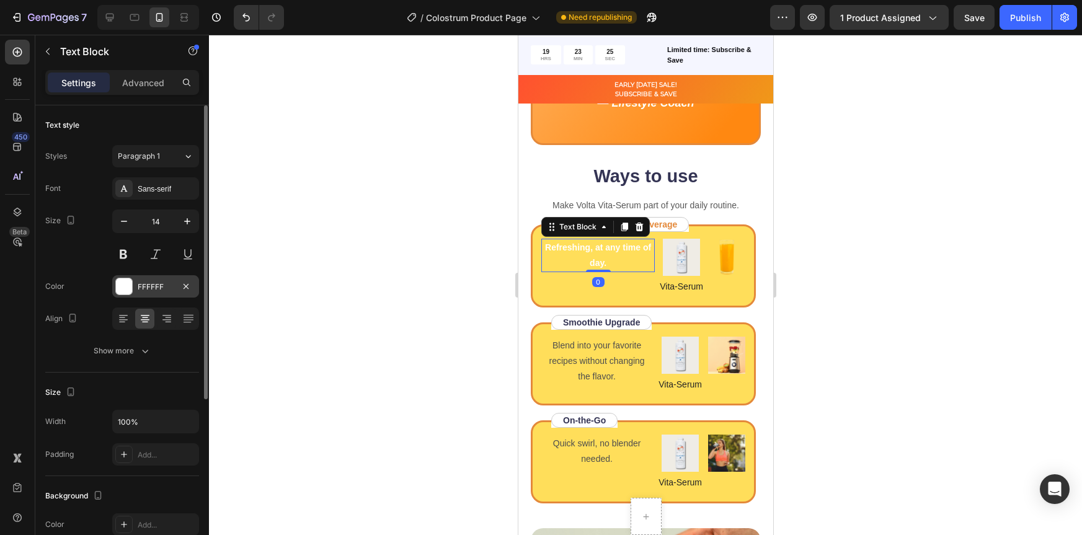
click at [124, 288] on div at bounding box center [124, 286] width 16 height 16
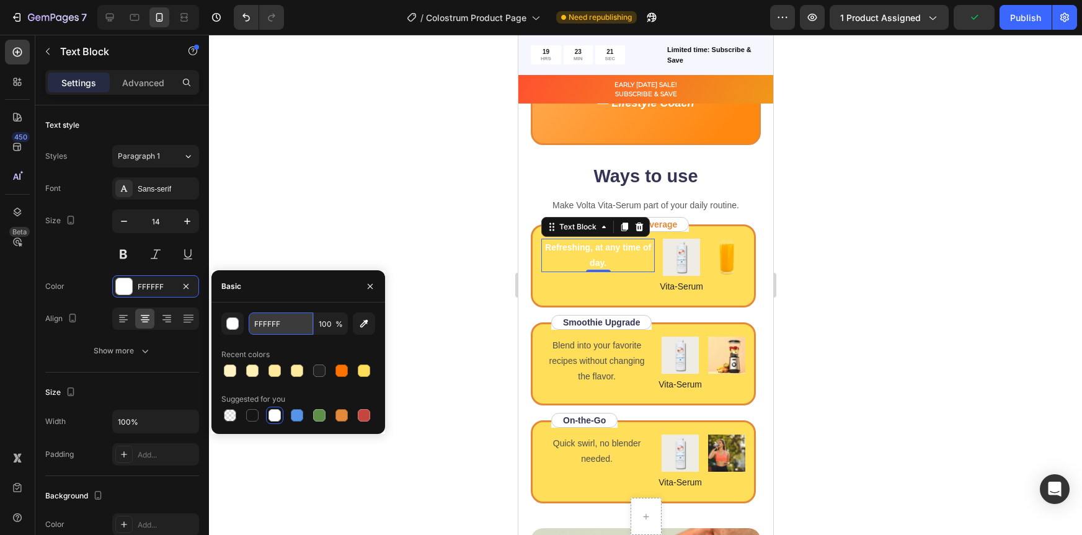
click at [296, 322] on input "FFFFFF" at bounding box center [281, 324] width 65 height 22
click at [315, 375] on div at bounding box center [319, 371] width 12 height 12
type input "212121"
click at [879, 264] on div at bounding box center [645, 285] width 873 height 500
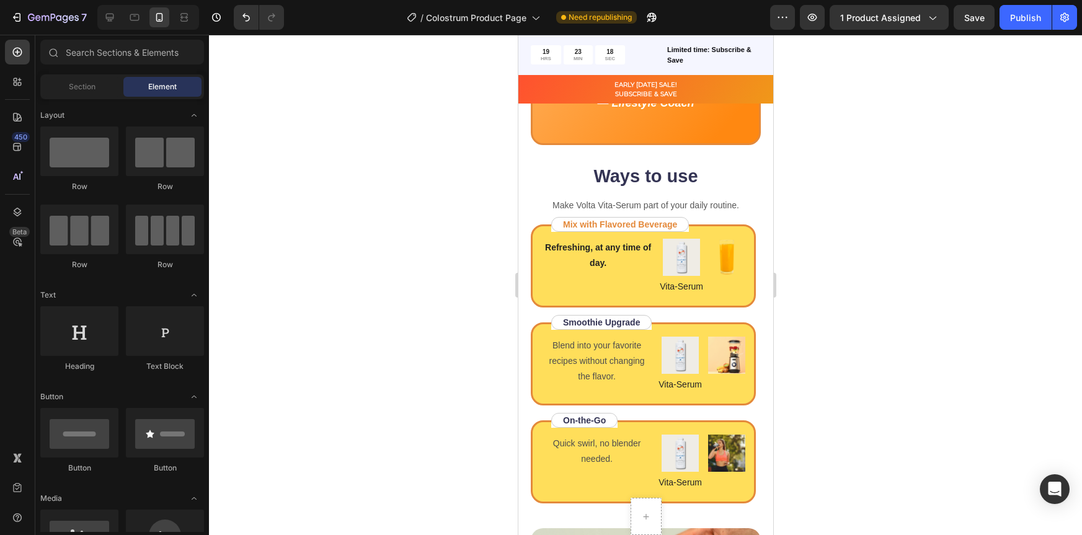
click at [854, 265] on div at bounding box center [645, 285] width 873 height 500
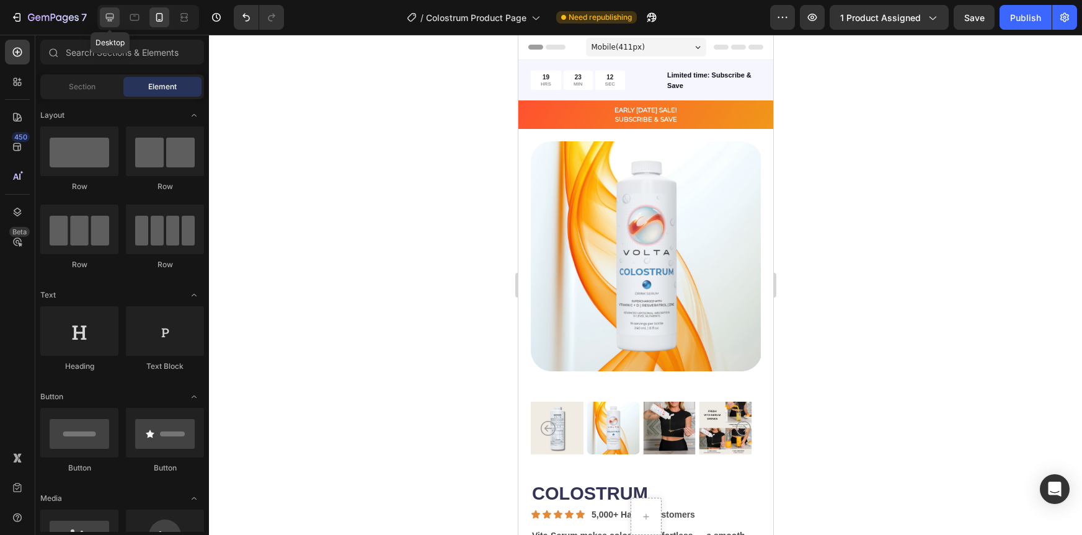
click at [112, 17] on icon at bounding box center [110, 18] width 8 height 8
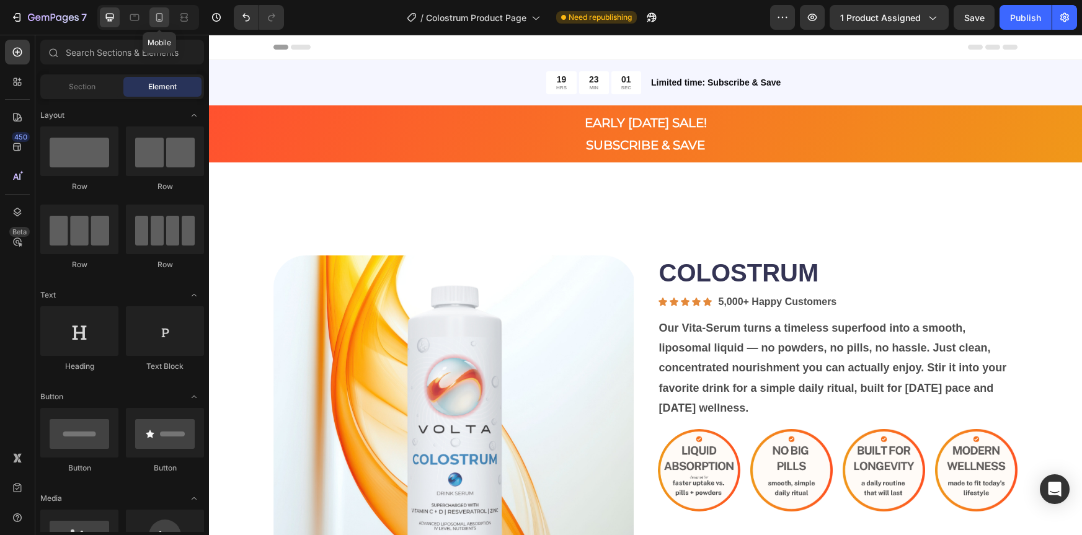
click at [155, 23] on icon at bounding box center [159, 17] width 12 height 12
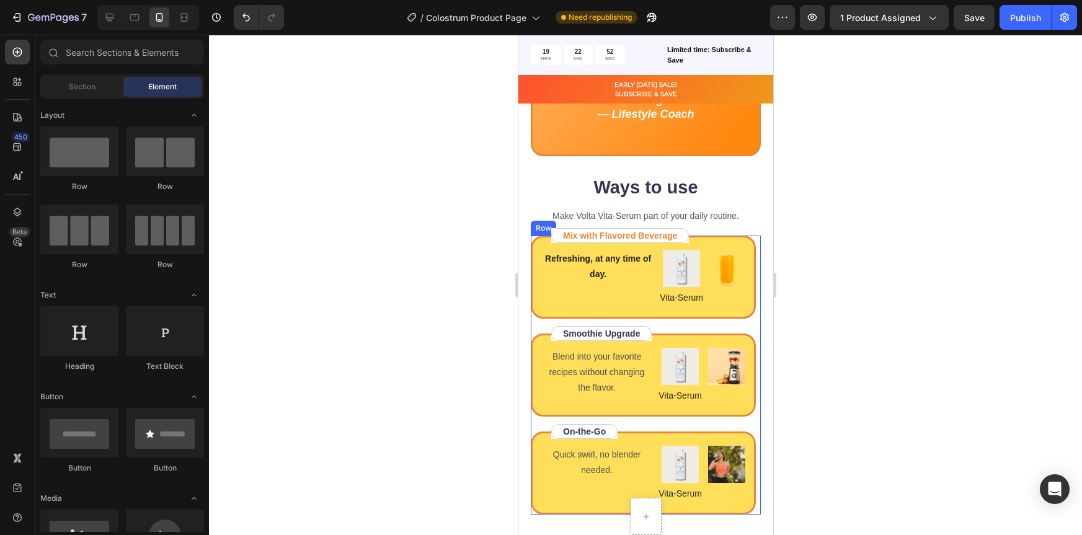
scroll to position [1633, 0]
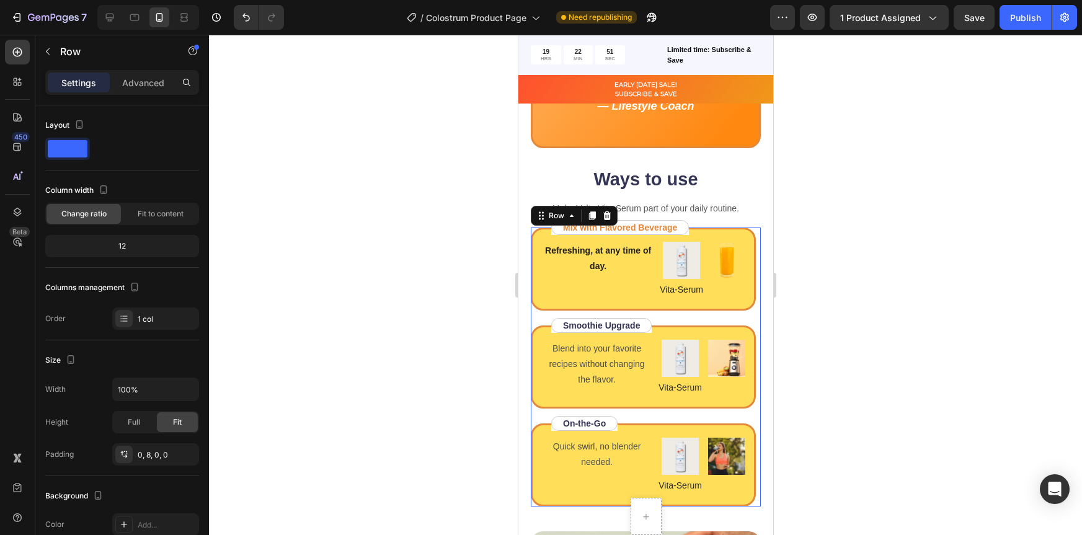
click at [679, 323] on div "Refreshing, at any time of day. Text Block Image Vita-Serum Text Block Image Ro…" at bounding box center [642, 368] width 225 height 280
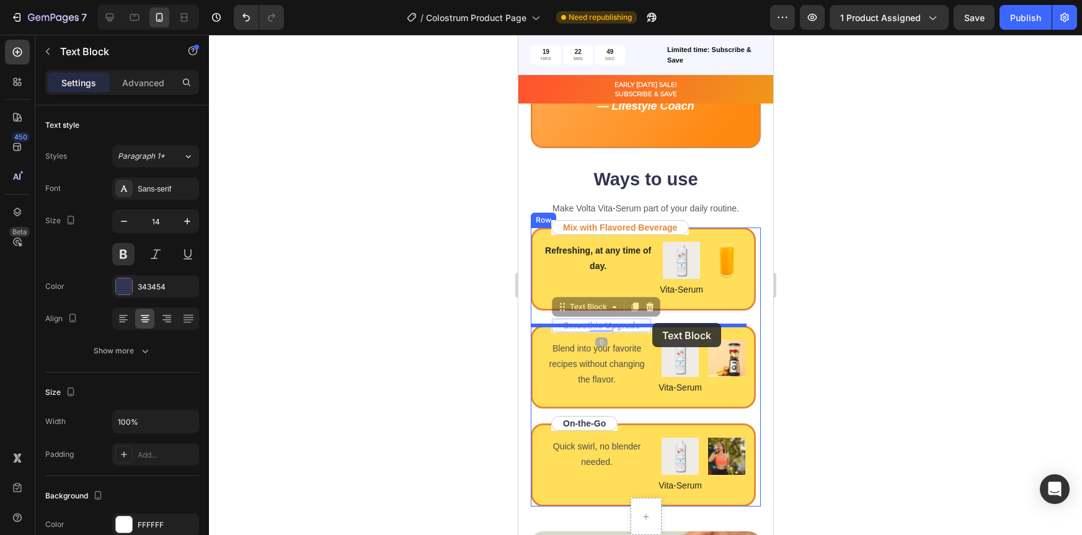
drag, startPoint x: 634, startPoint y: 327, endPoint x: 652, endPoint y: 323, distance: 18.4
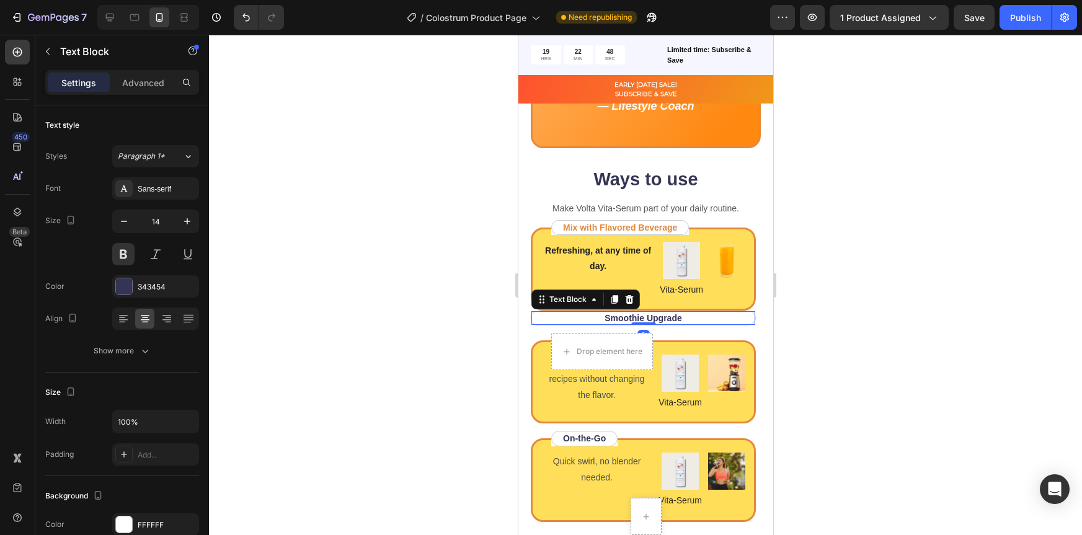
click at [821, 353] on div at bounding box center [645, 285] width 873 height 500
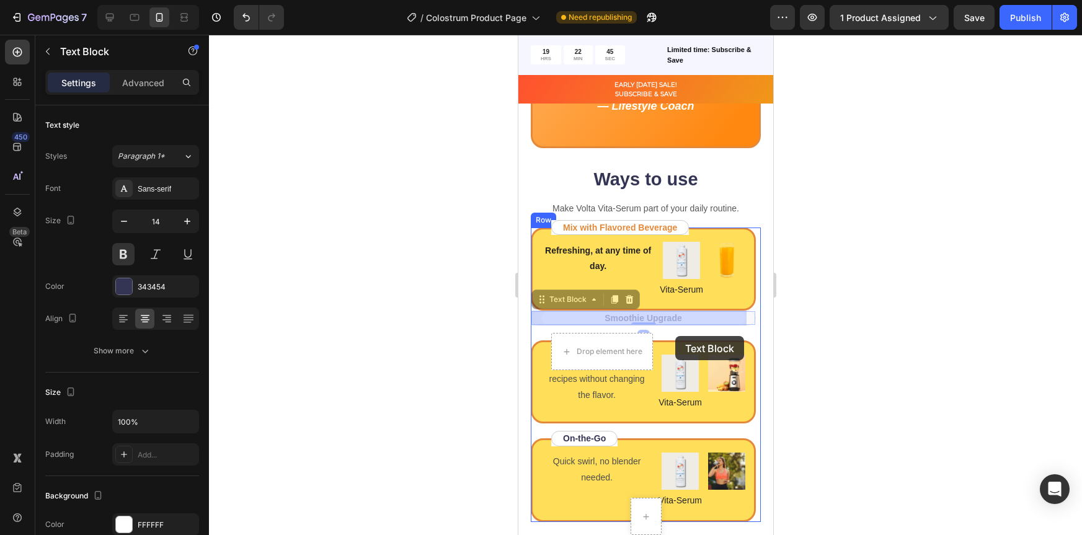
drag, startPoint x: 676, startPoint y: 319, endPoint x: 675, endPoint y: 336, distance: 16.8
click at [675, 336] on div "Mobile ( 411 px) iPhone 13 Mini iPhone 13 Pro iPhone 11 Pro Max iPhone 15 Pro M…" at bounding box center [645, 470] width 255 height 4136
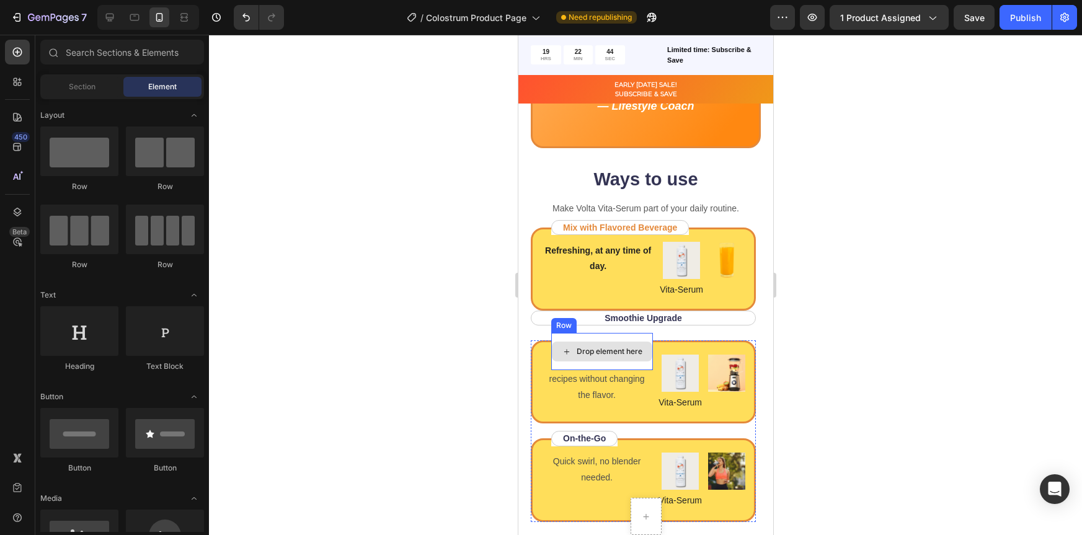
click at [623, 351] on div "Drop element here" at bounding box center [609, 352] width 66 height 10
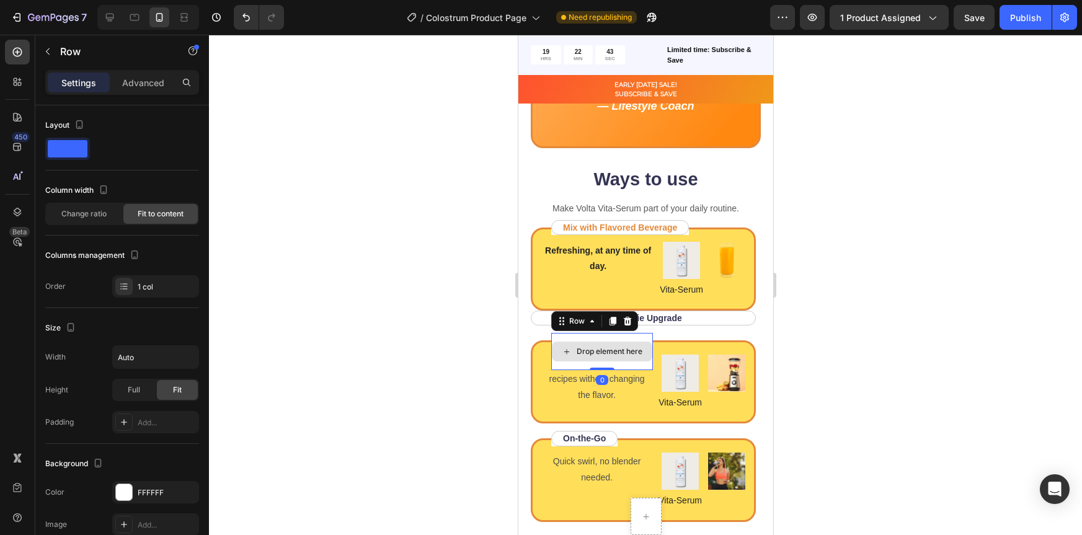
click at [644, 336] on div "Drop element here" at bounding box center [602, 351] width 102 height 37
click at [632, 321] on div at bounding box center [627, 321] width 15 height 15
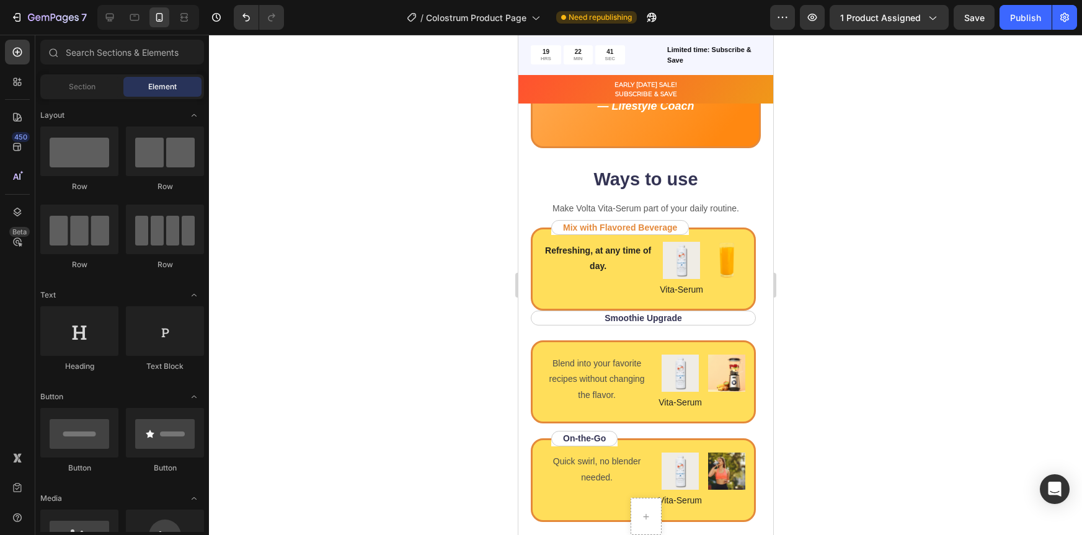
click at [848, 334] on div at bounding box center [645, 285] width 873 height 500
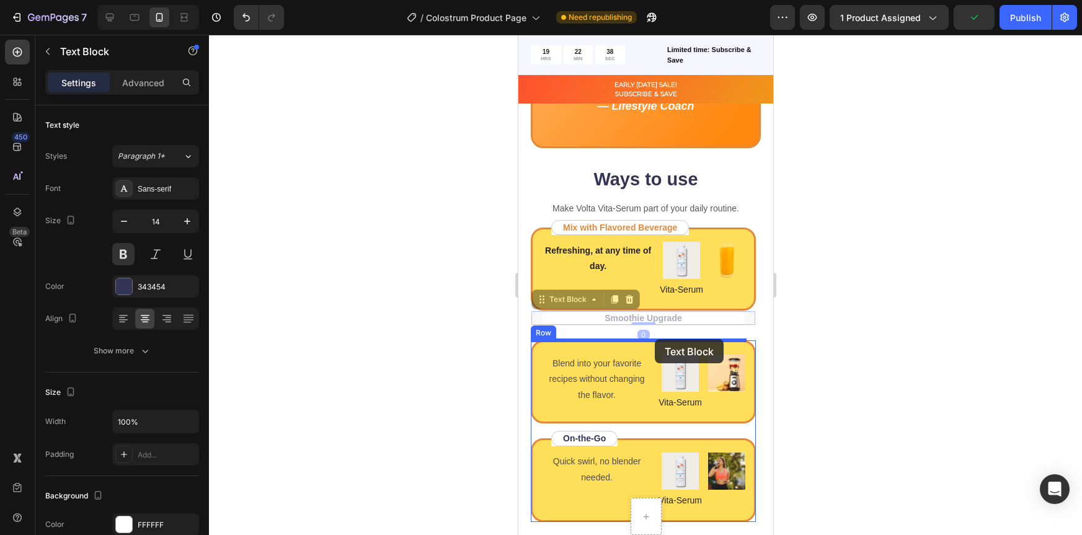
drag, startPoint x: 708, startPoint y: 319, endPoint x: 654, endPoint y: 339, distance: 57.7
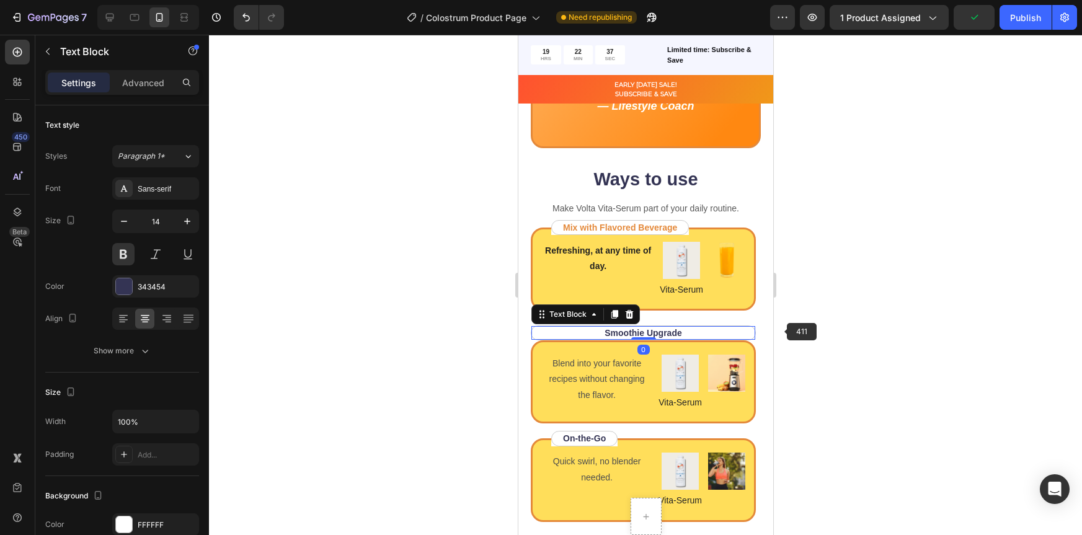
click at [855, 334] on div at bounding box center [645, 285] width 873 height 500
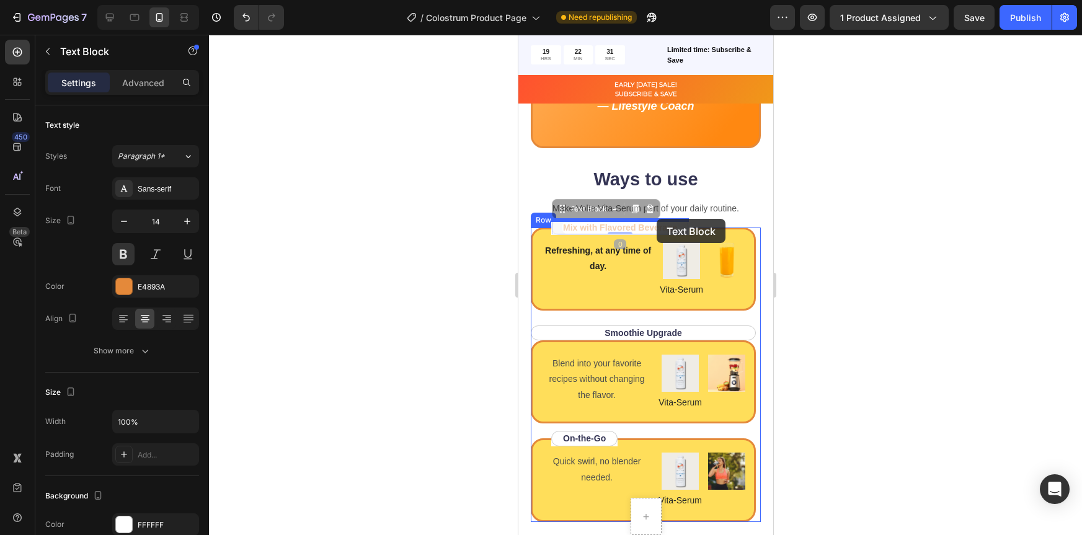
drag, startPoint x: 653, startPoint y: 228, endPoint x: 656, endPoint y: 219, distance: 9.2
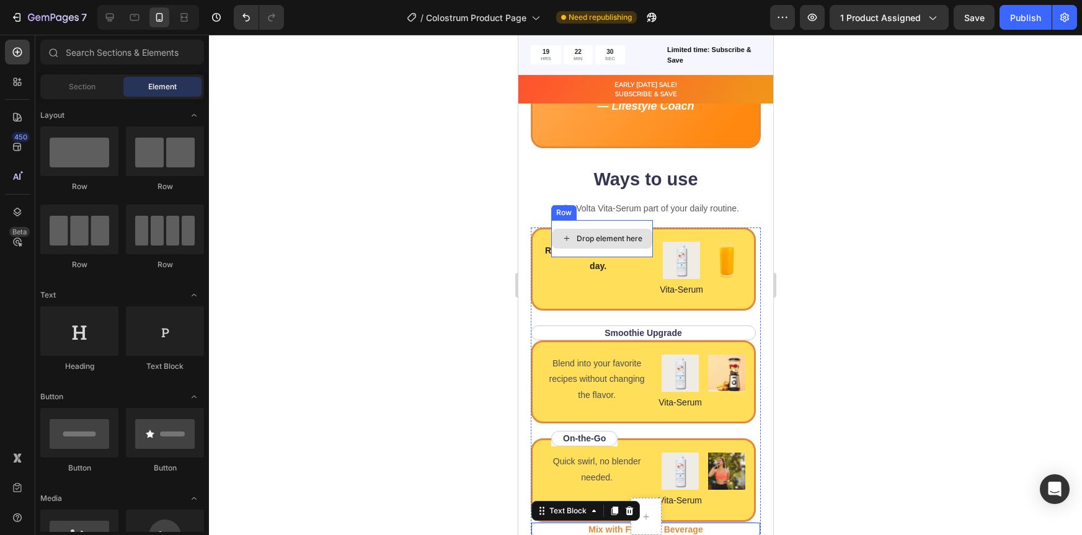
click at [631, 236] on div "Drop element here" at bounding box center [609, 239] width 66 height 10
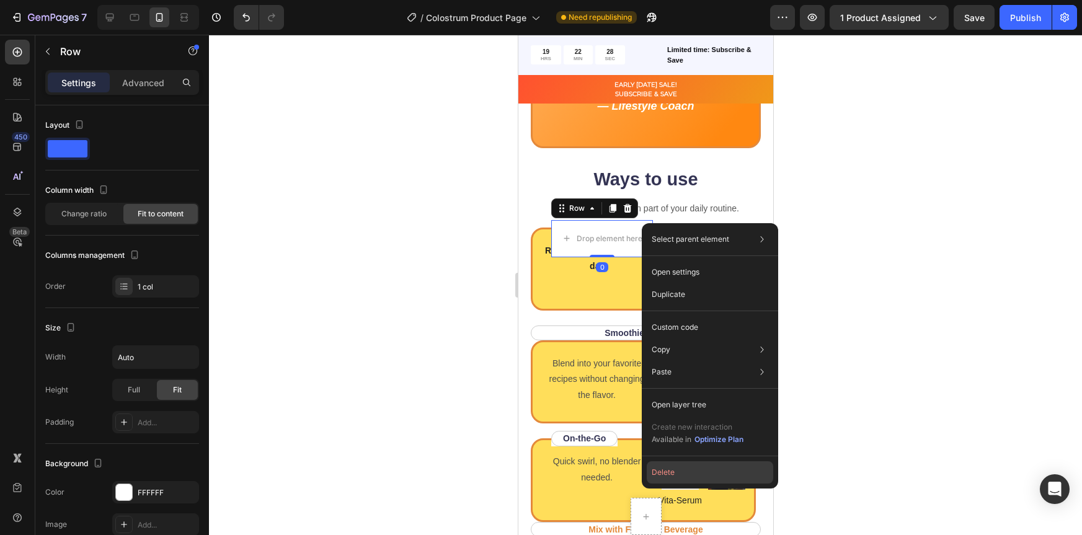
click at [673, 468] on button "Delete" at bounding box center [710, 472] width 127 height 22
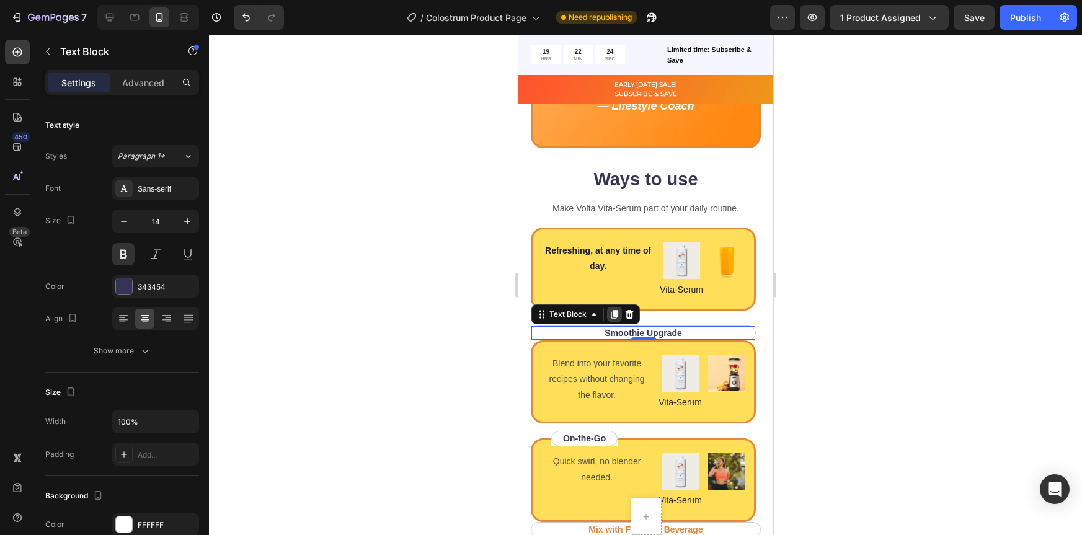
click at [614, 314] on icon at bounding box center [614, 314] width 7 height 9
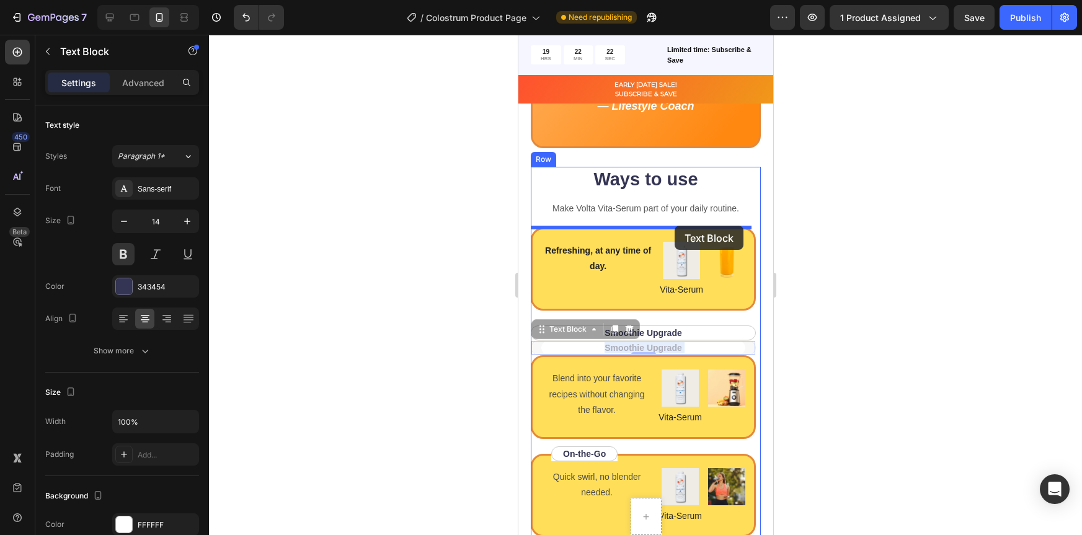
drag, startPoint x: 681, startPoint y: 348, endPoint x: 674, endPoint y: 226, distance: 122.4
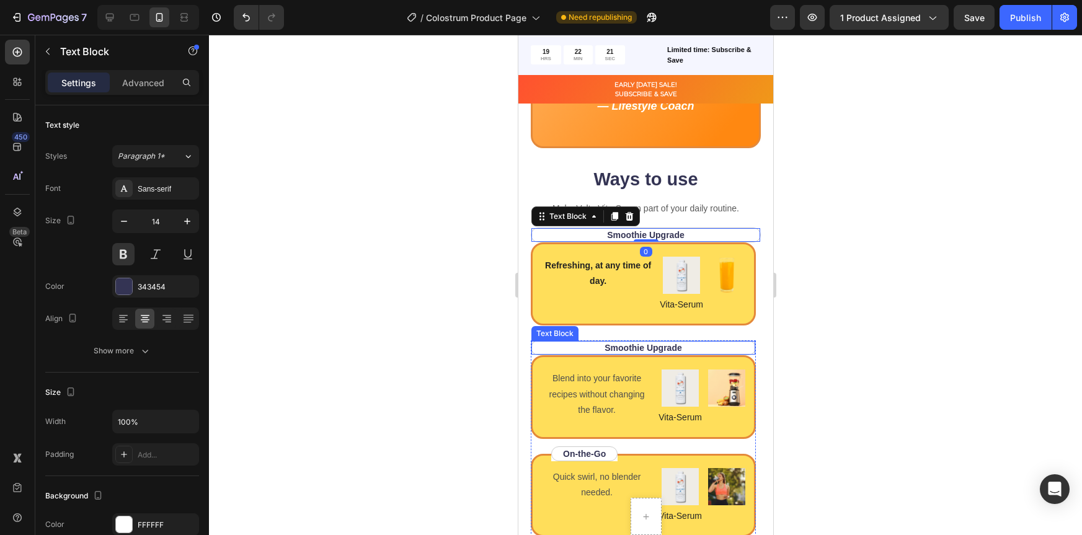
click at [869, 346] on div at bounding box center [645, 285] width 873 height 500
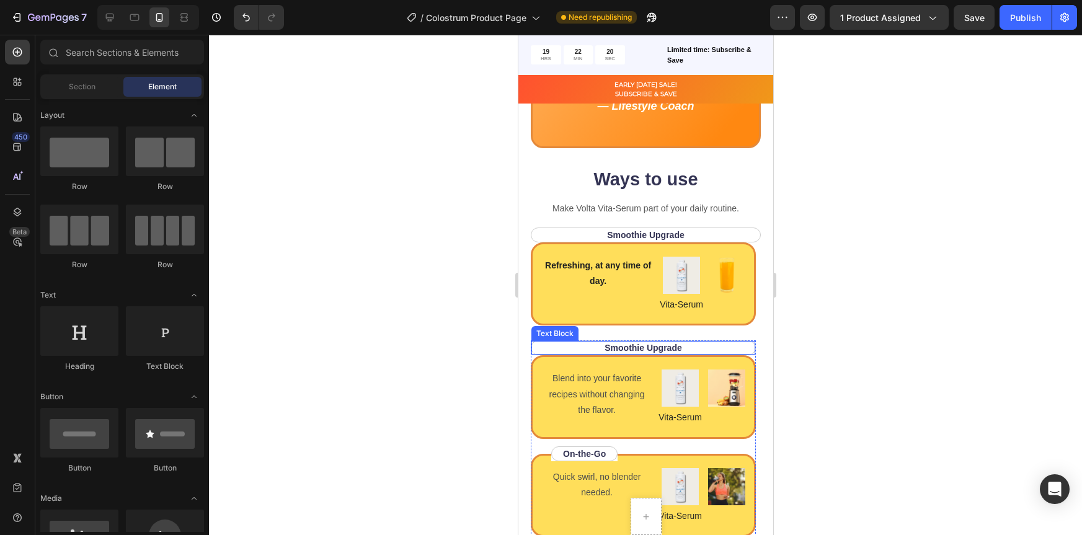
click at [709, 348] on p "Smoothie Upgrade" at bounding box center [643, 347] width 202 height 11
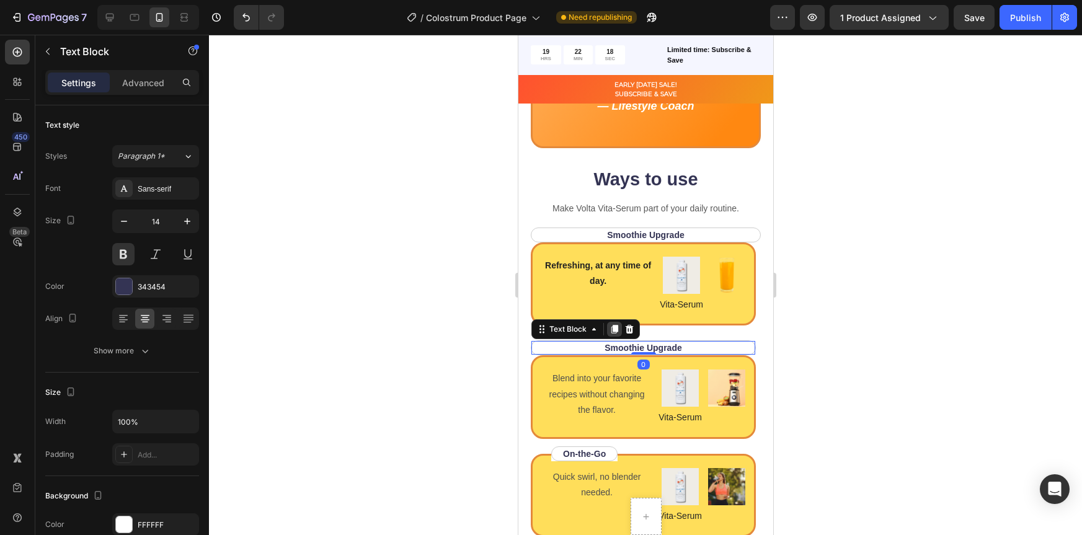
click at [611, 331] on icon at bounding box center [614, 329] width 7 height 9
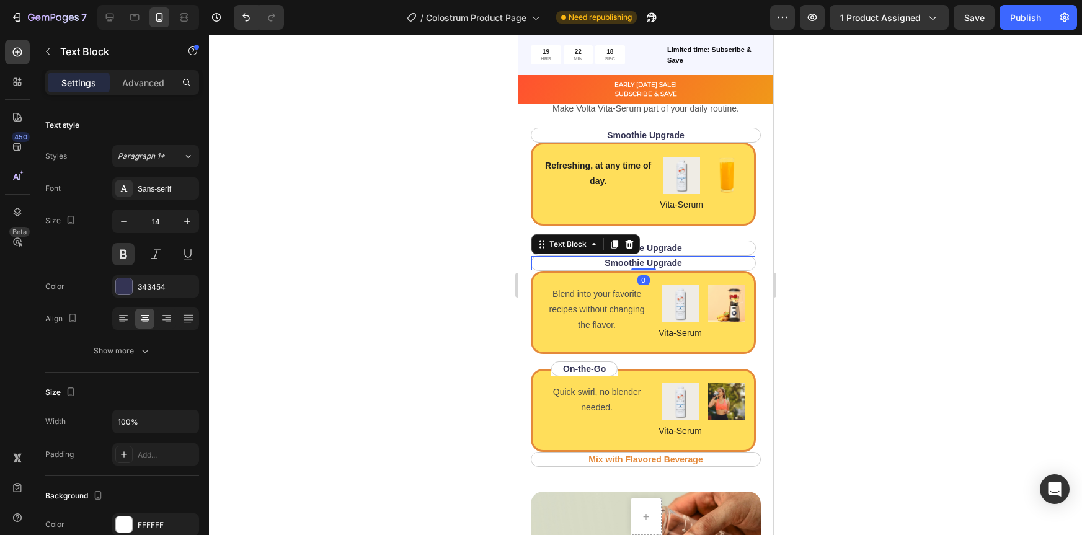
scroll to position [1734, 0]
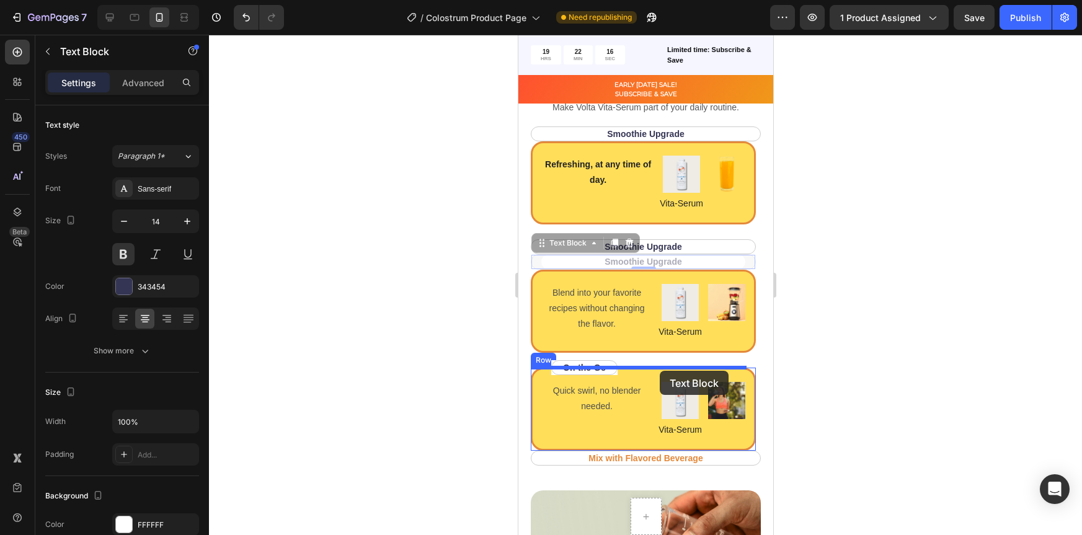
drag, startPoint x: 667, startPoint y: 258, endPoint x: 659, endPoint y: 371, distance: 113.1
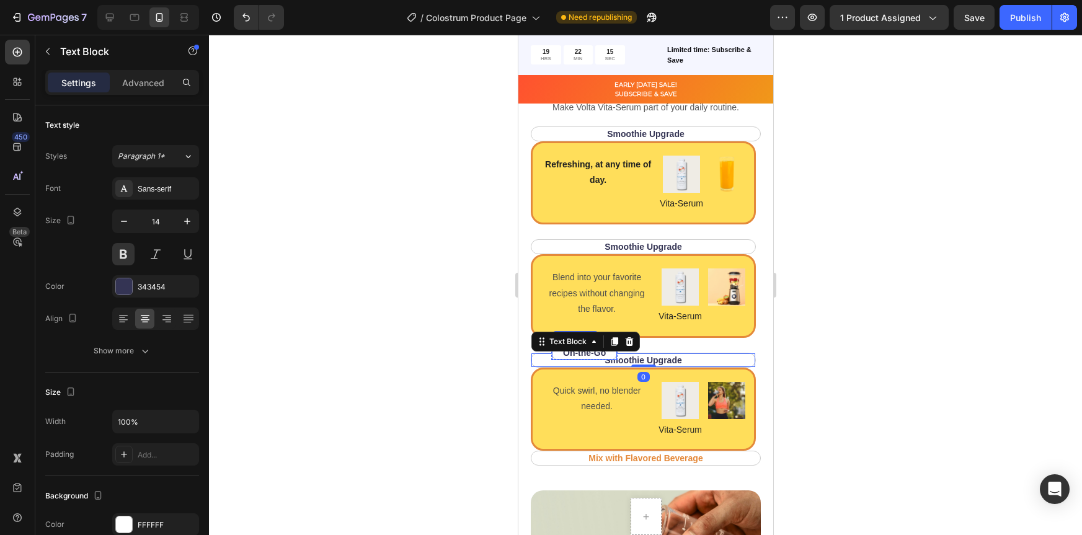
click at [589, 355] on p "On-the-Go" at bounding box center [584, 352] width 43 height 11
click at [652, 335] on icon at bounding box center [649, 334] width 10 height 10
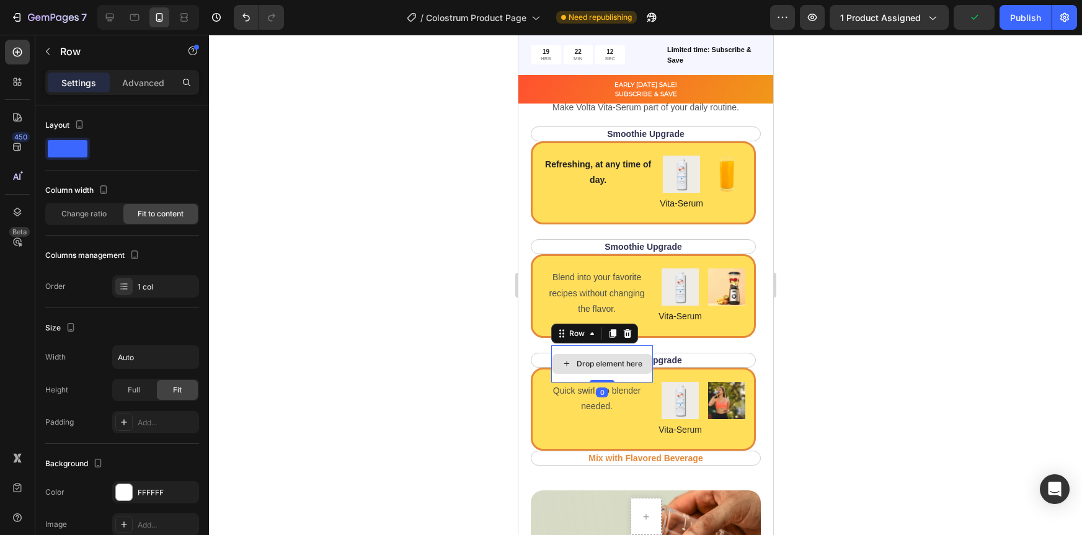
click at [618, 375] on div "Drop element here" at bounding box center [602, 363] width 102 height 37
click at [630, 330] on icon at bounding box center [627, 334] width 10 height 10
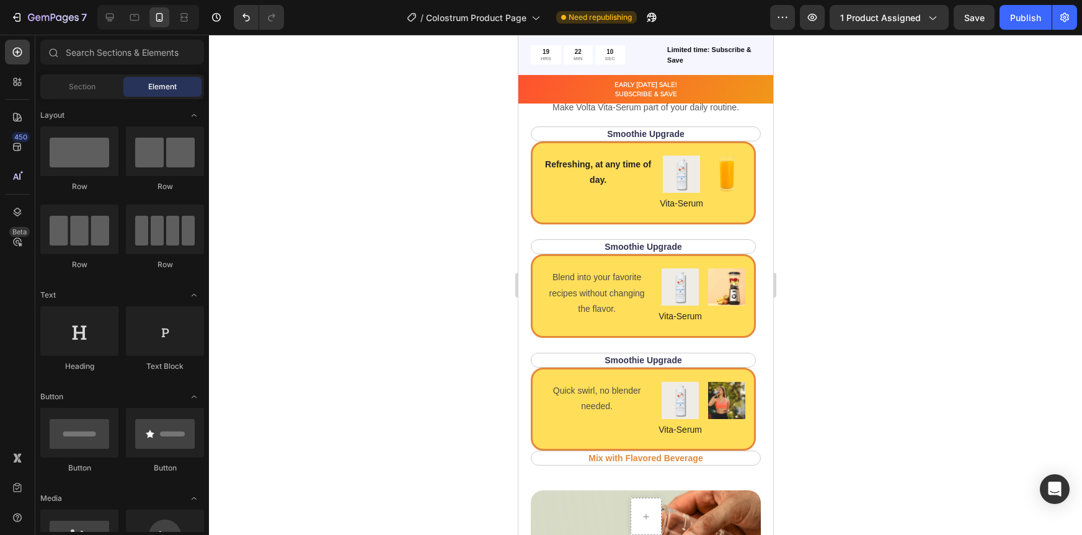
click at [875, 356] on div at bounding box center [645, 285] width 873 height 500
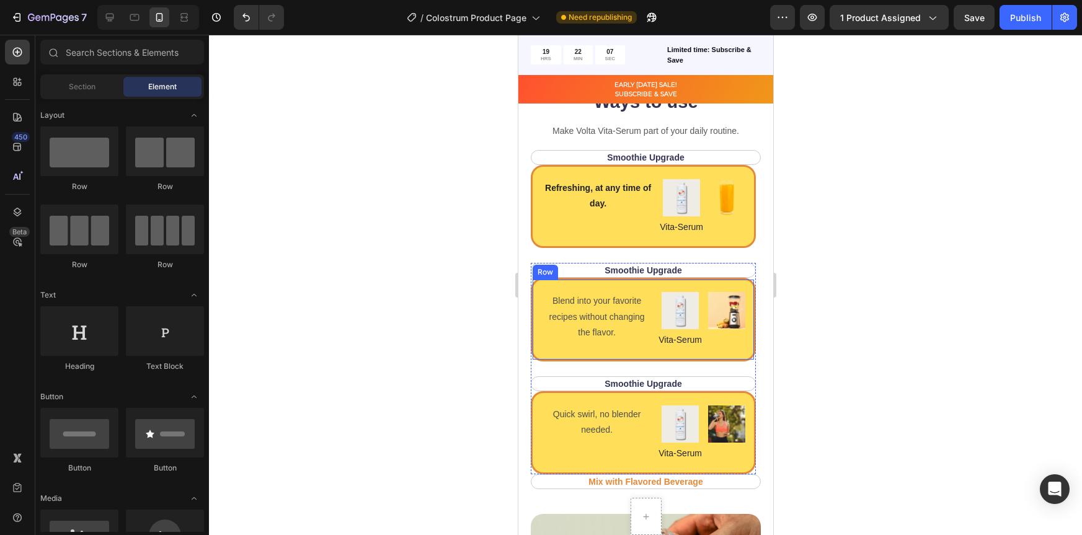
scroll to position [1715, 0]
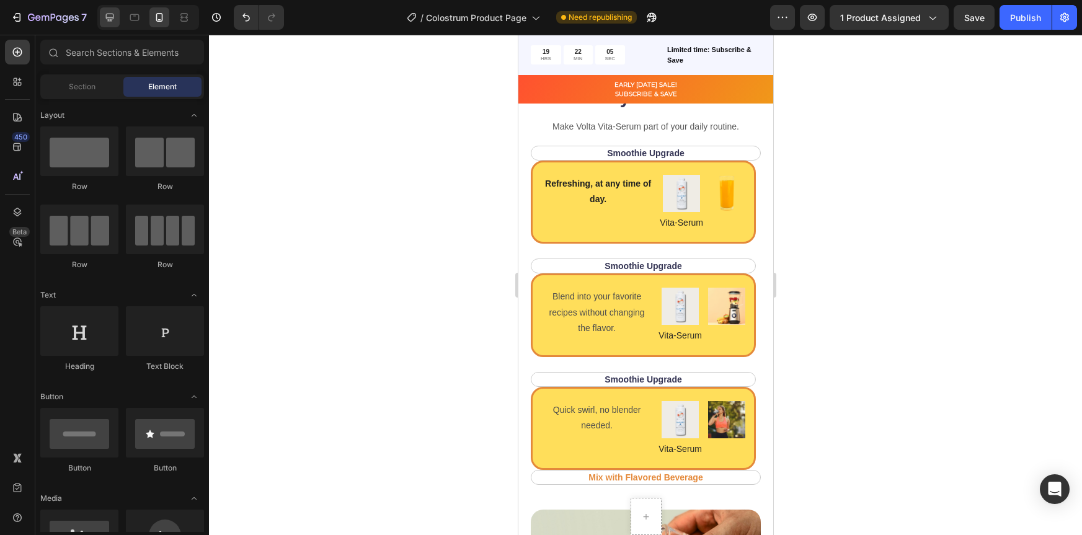
click at [107, 17] on icon at bounding box center [110, 18] width 8 height 8
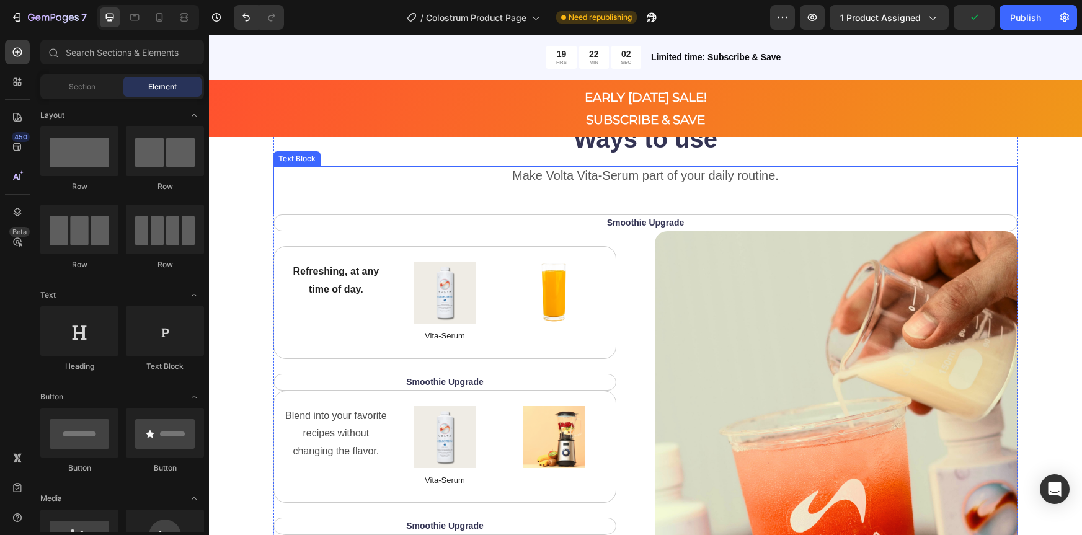
scroll to position [1774, 0]
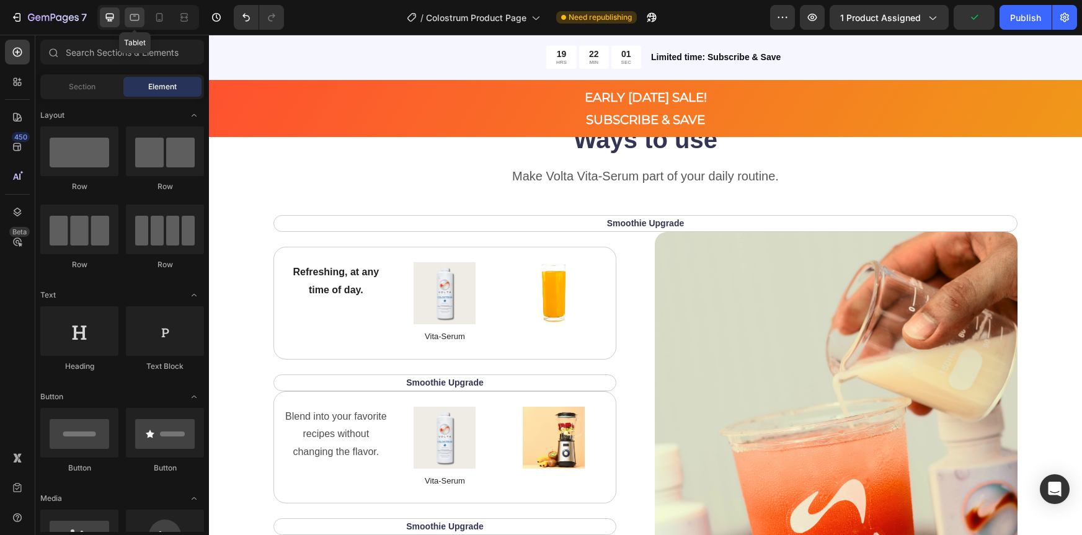
click at [127, 16] on div at bounding box center [135, 17] width 20 height 20
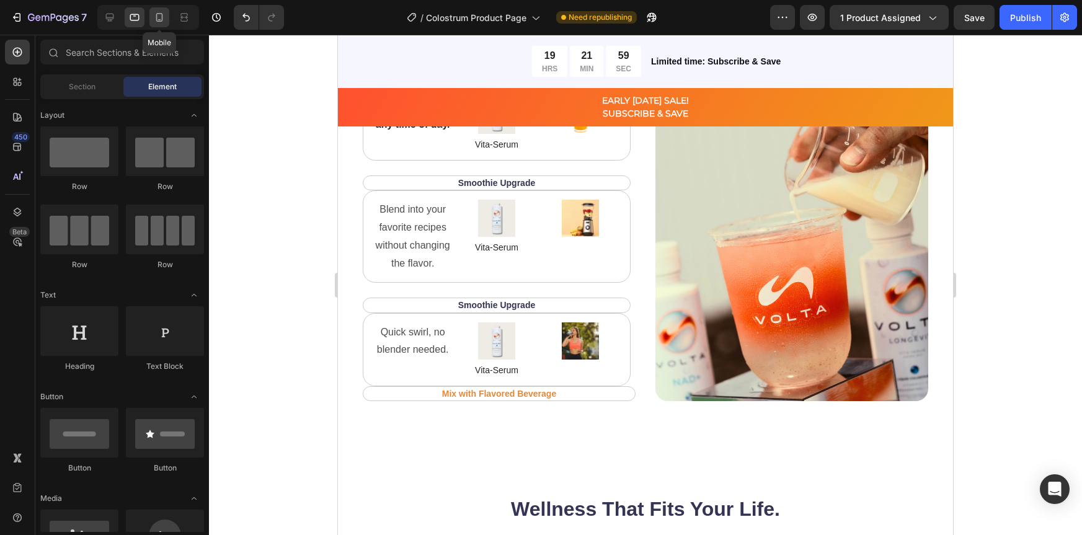
click at [158, 14] on icon at bounding box center [159, 17] width 12 height 12
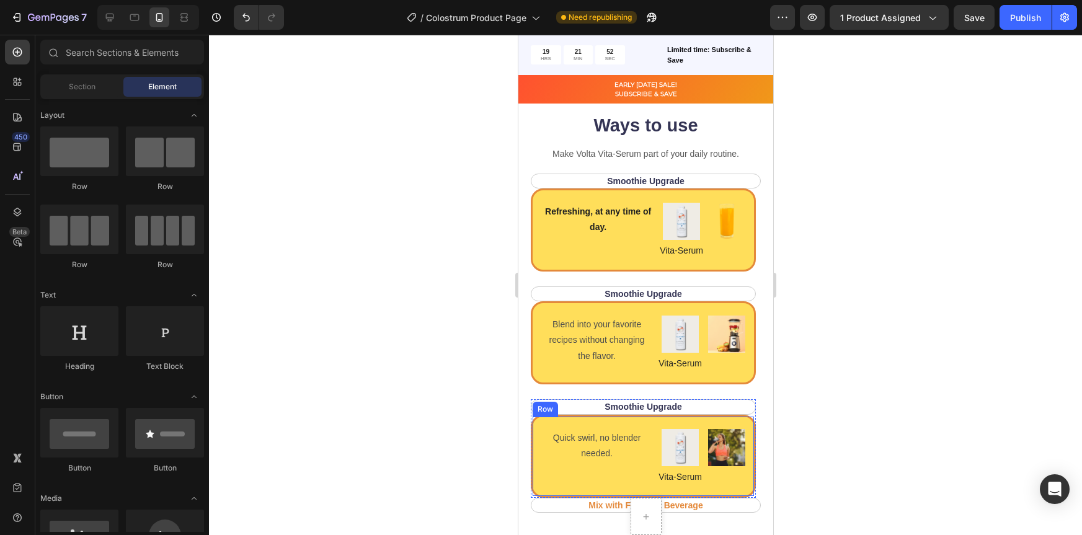
scroll to position [1502, 0]
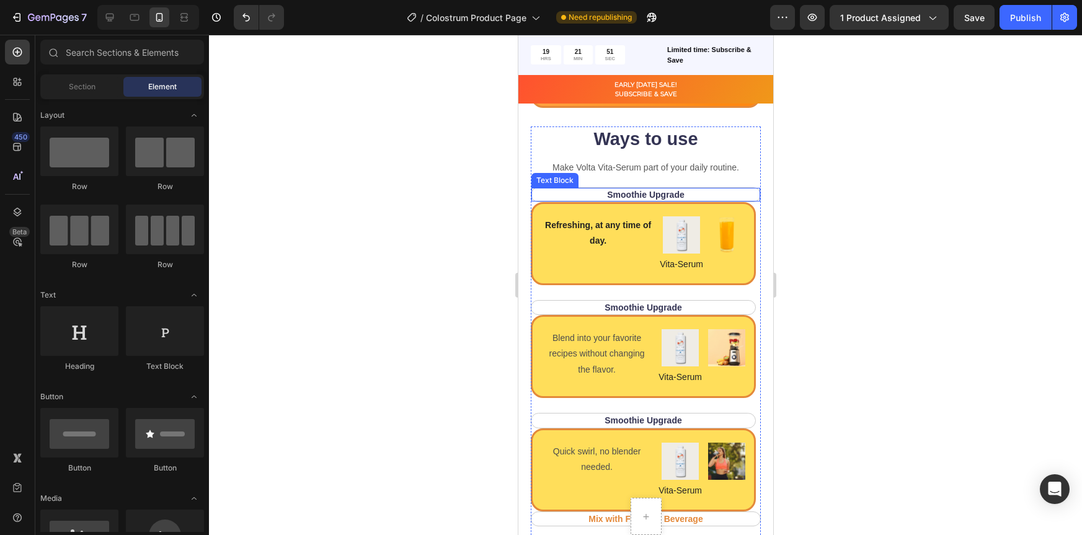
click at [689, 198] on p "Smoothie Upgrade" at bounding box center [645, 194] width 207 height 11
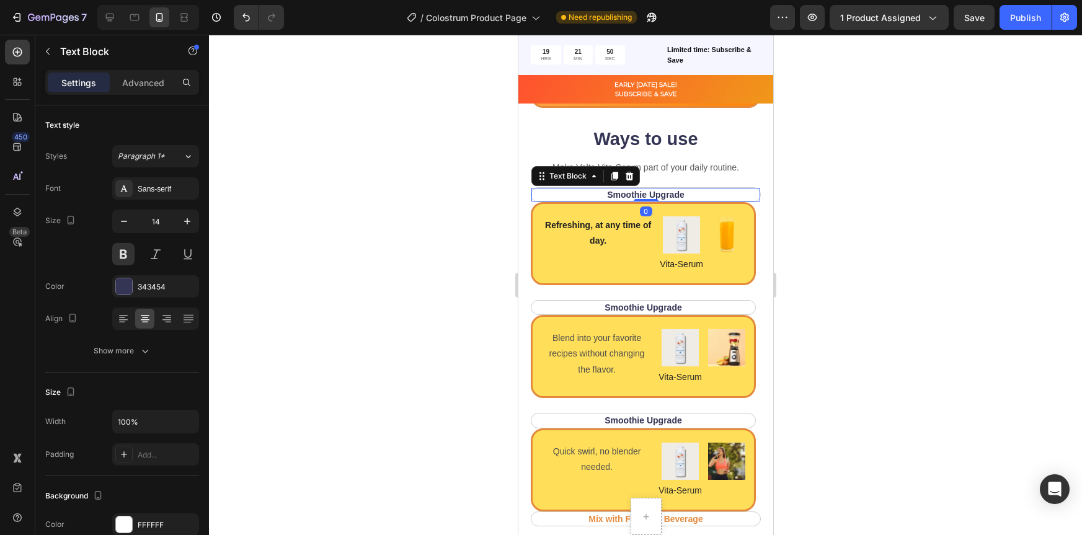
click at [675, 192] on p "Smoothie Upgrade" at bounding box center [645, 194] width 207 height 11
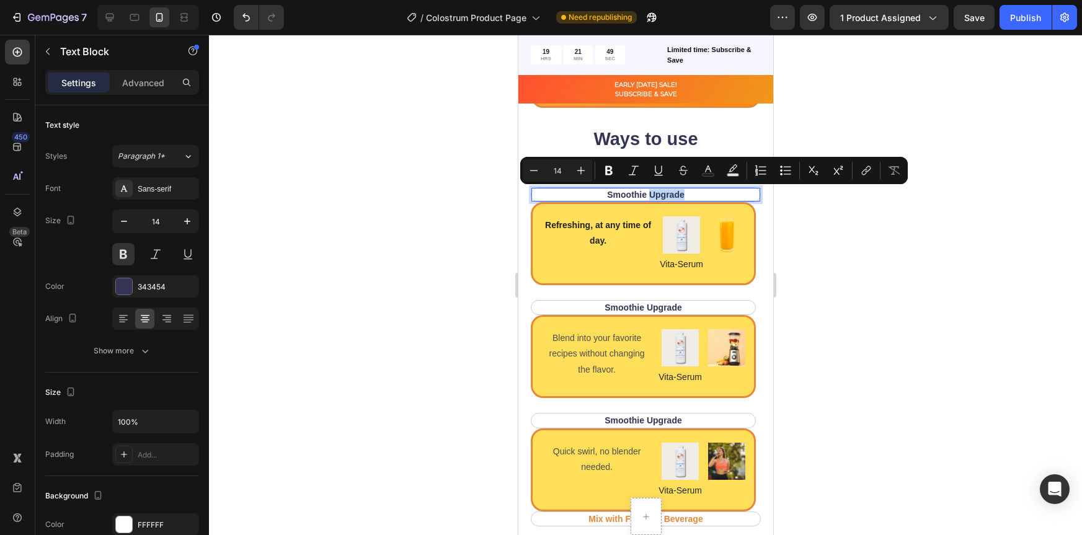
click at [687, 193] on p "Smoothie Upgrade" at bounding box center [645, 194] width 207 height 11
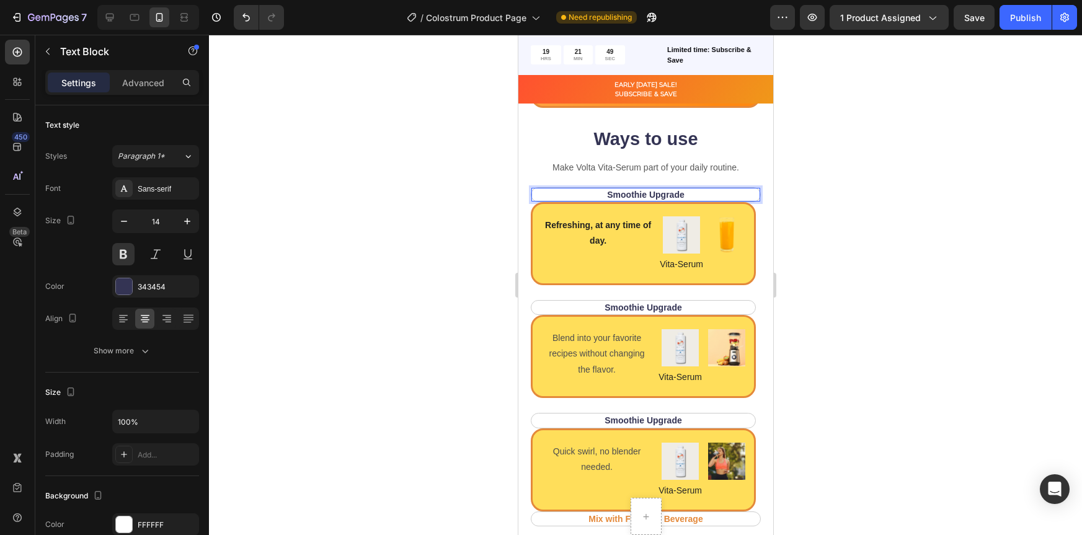
click at [687, 193] on p "Smoothie Upgrade" at bounding box center [645, 194] width 207 height 11
click at [621, 197] on p "Mix with flavored beverage" at bounding box center [645, 194] width 207 height 11
click at [690, 306] on p "Smoothie Upgrade" at bounding box center [643, 307] width 202 height 11
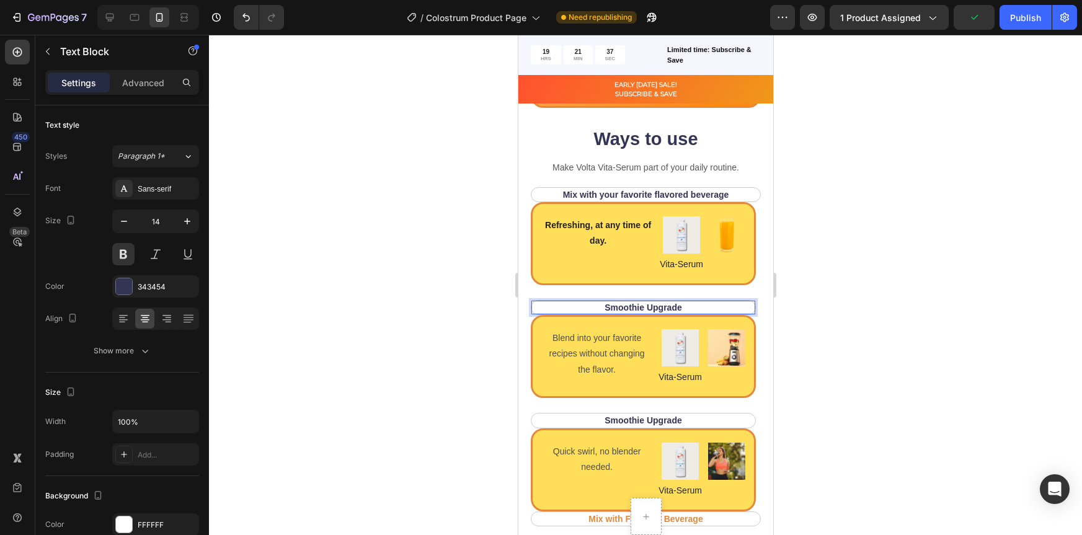
click at [690, 306] on p "Smoothie Upgrade" at bounding box center [643, 307] width 202 height 11
click at [858, 316] on div at bounding box center [645, 285] width 873 height 500
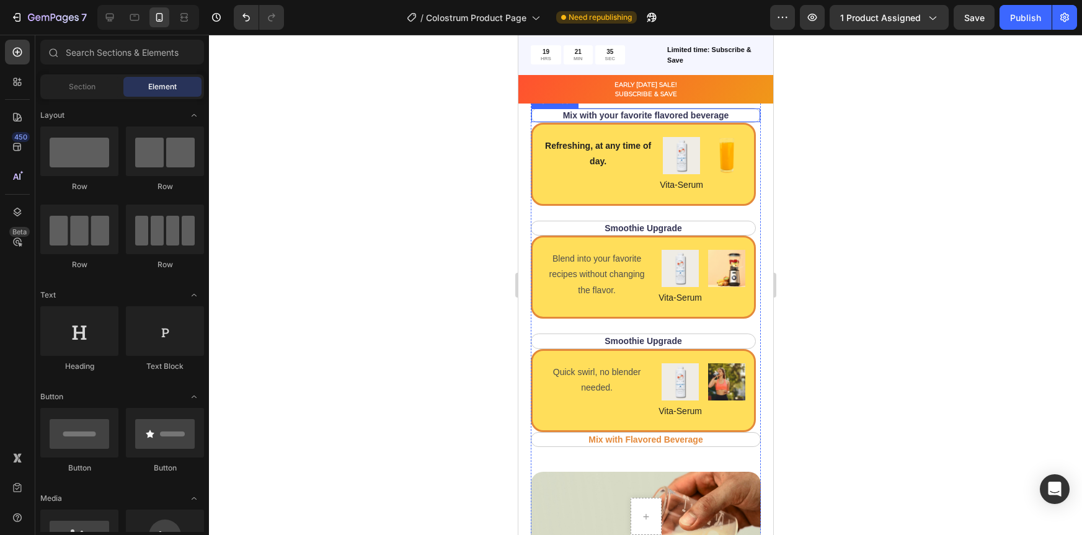
scroll to position [1584, 0]
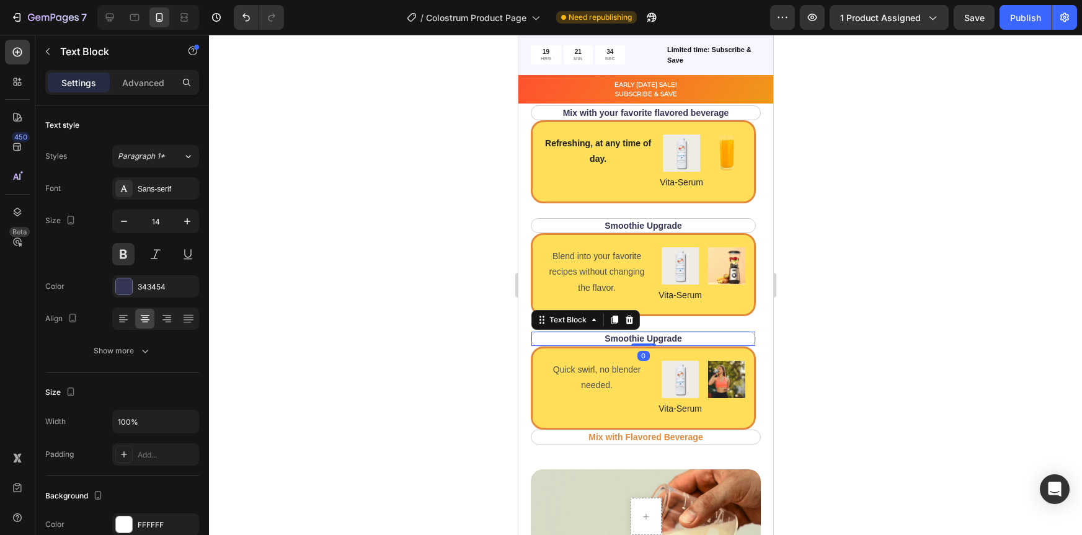
click at [691, 334] on p "Smoothie Upgrade" at bounding box center [643, 338] width 202 height 11
click at [881, 420] on div at bounding box center [645, 285] width 873 height 500
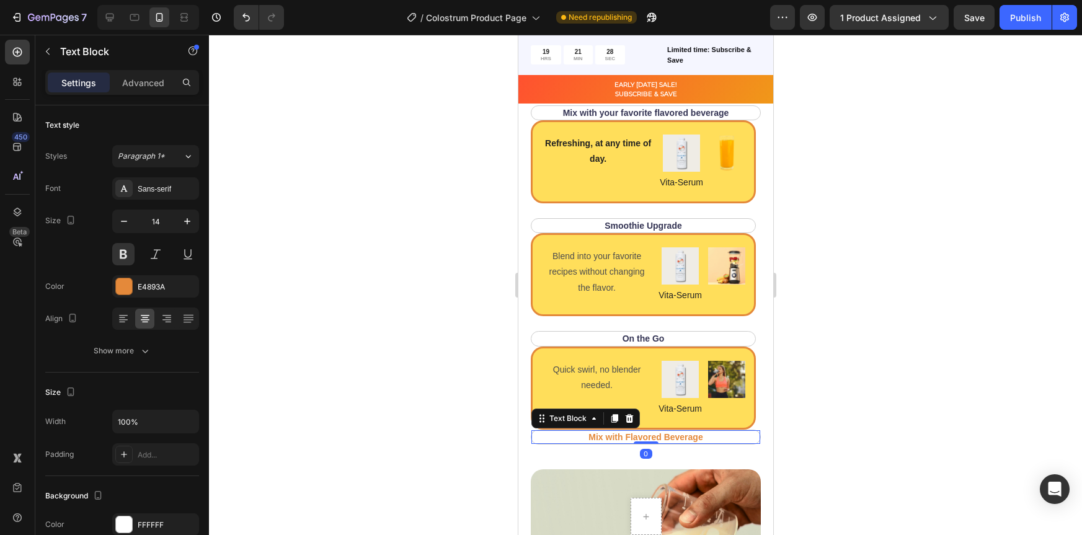
click at [723, 440] on p "Mix with Flavored Beverage" at bounding box center [645, 437] width 207 height 11
click at [628, 418] on icon at bounding box center [629, 418] width 8 height 9
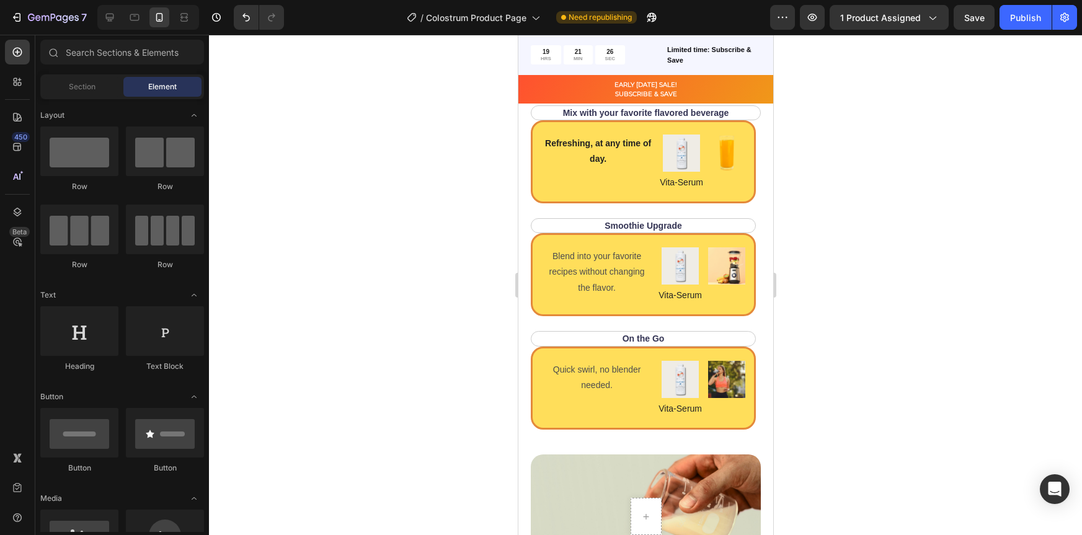
click at [906, 362] on div at bounding box center [645, 285] width 873 height 500
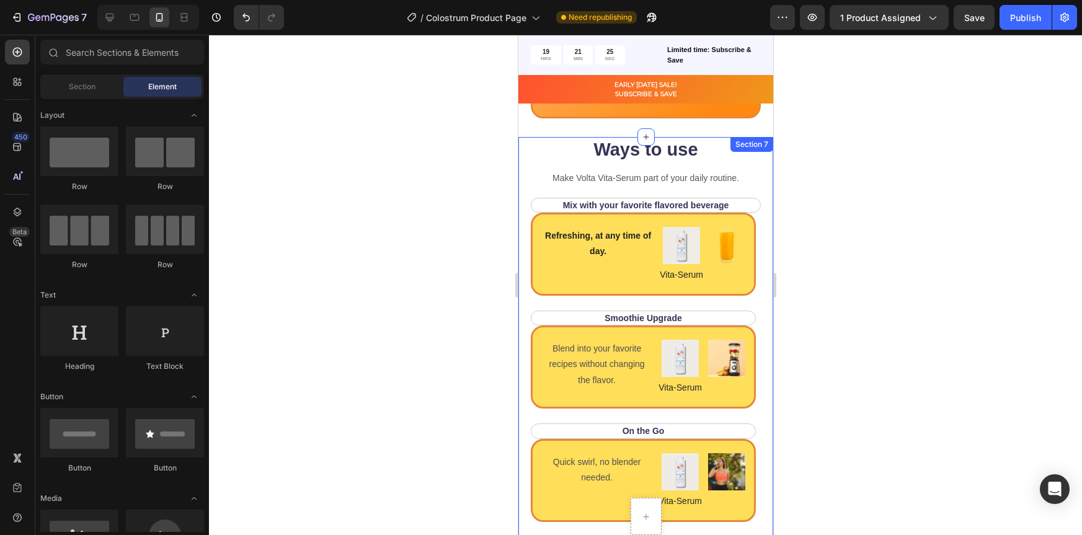
scroll to position [1488, 0]
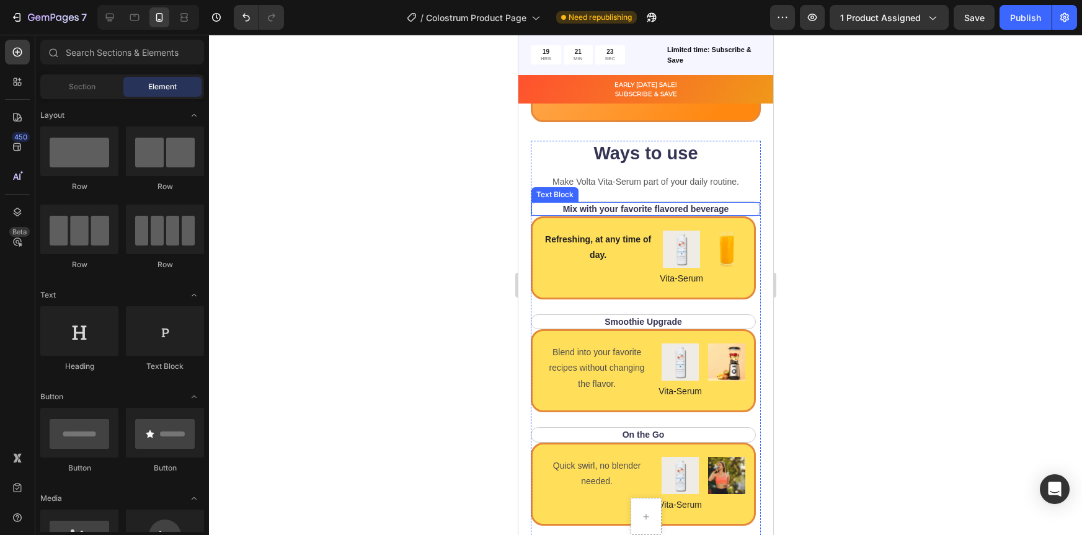
click at [742, 208] on div "Mix with your favorite flavored beverage Text Block" at bounding box center [645, 209] width 230 height 15
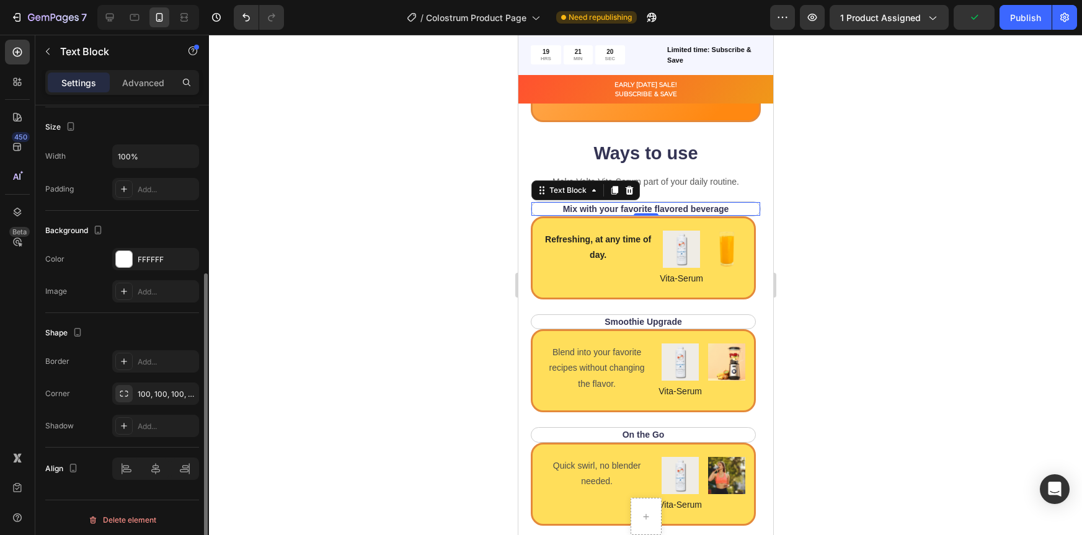
scroll to position [270, 0]
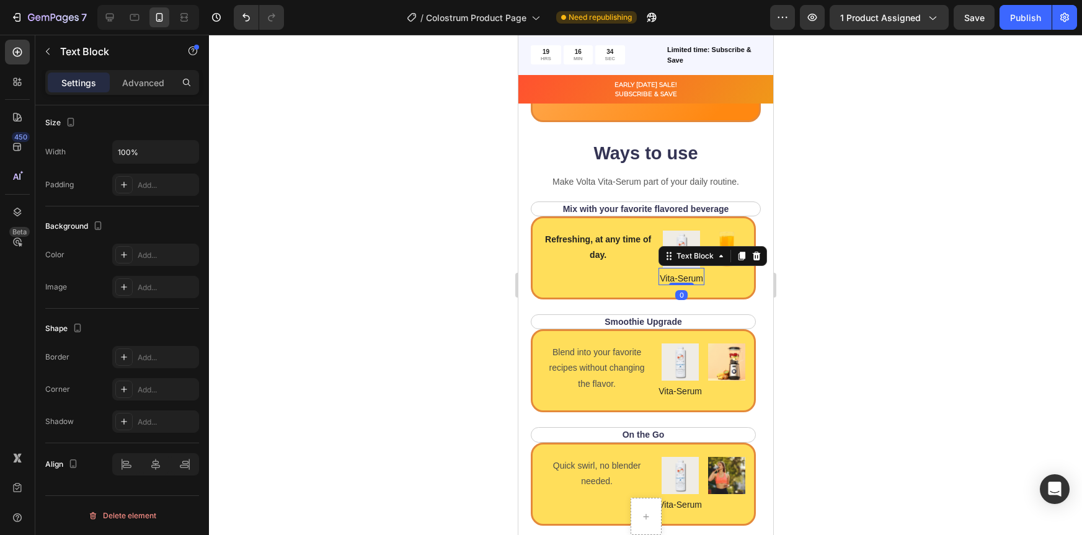
click at [684, 278] on p "Vita-Serum" at bounding box center [680, 278] width 43 height 11
click at [855, 357] on div at bounding box center [645, 285] width 873 height 500
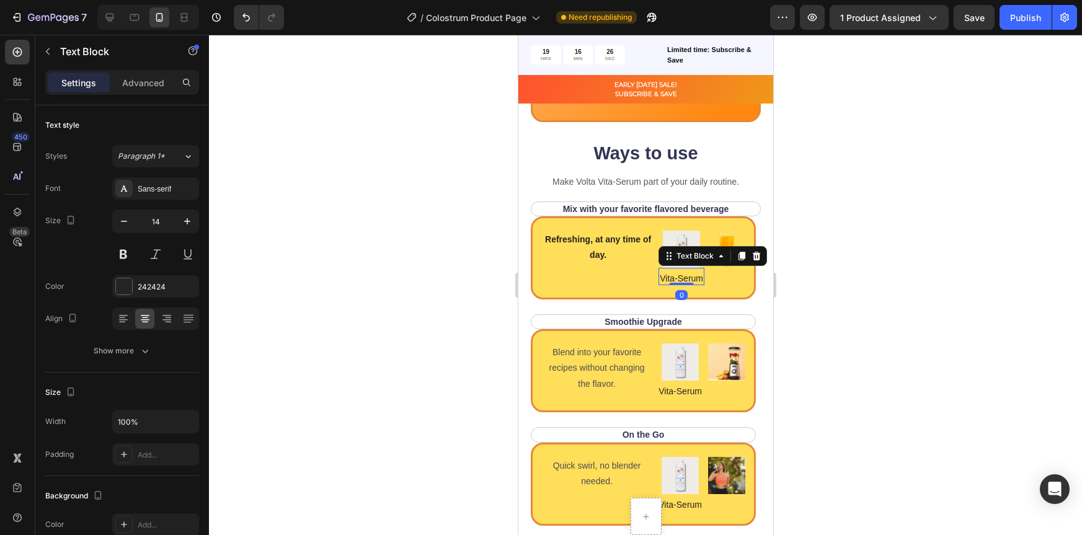
click at [677, 279] on p "Vita-Serum" at bounding box center [680, 278] width 43 height 11
click at [685, 390] on p "Vita-Serum" at bounding box center [679, 391] width 43 height 11
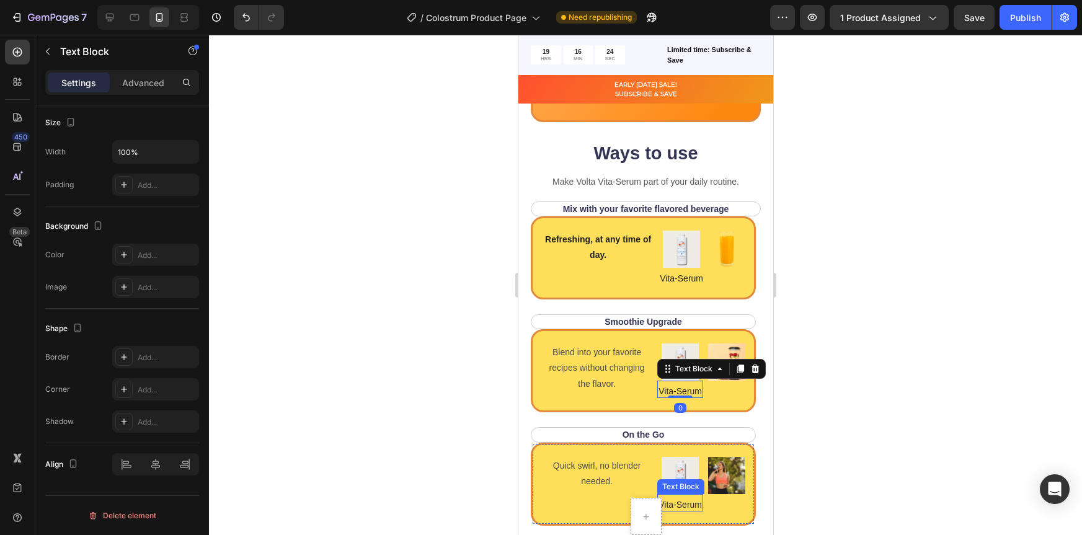
click at [686, 509] on p "Vita-Serum" at bounding box center [679, 504] width 43 height 11
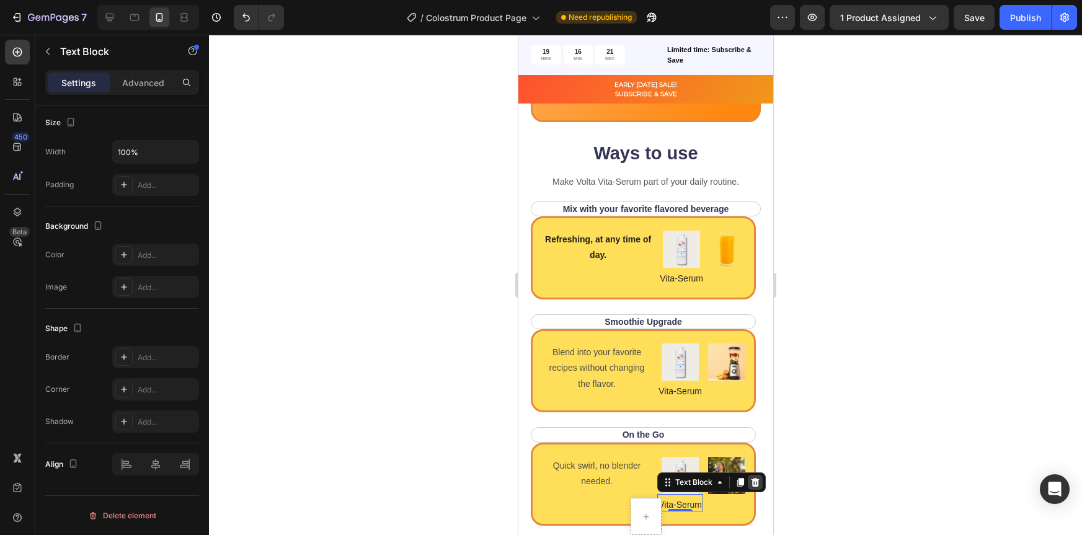
click at [751, 486] on icon at bounding box center [755, 482] width 8 height 9
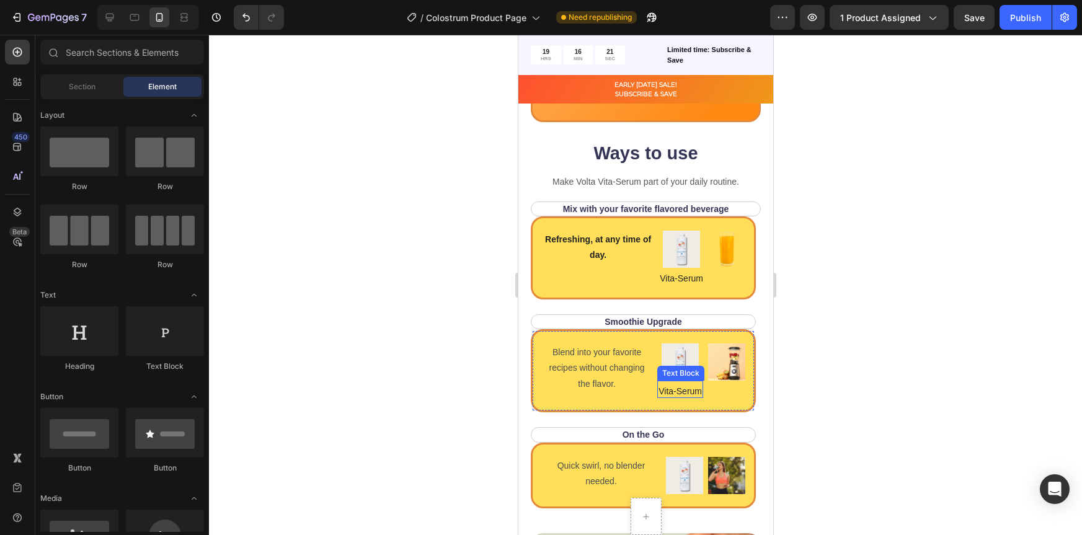
click at [676, 394] on p "Vita-Serum" at bounding box center [679, 391] width 43 height 11
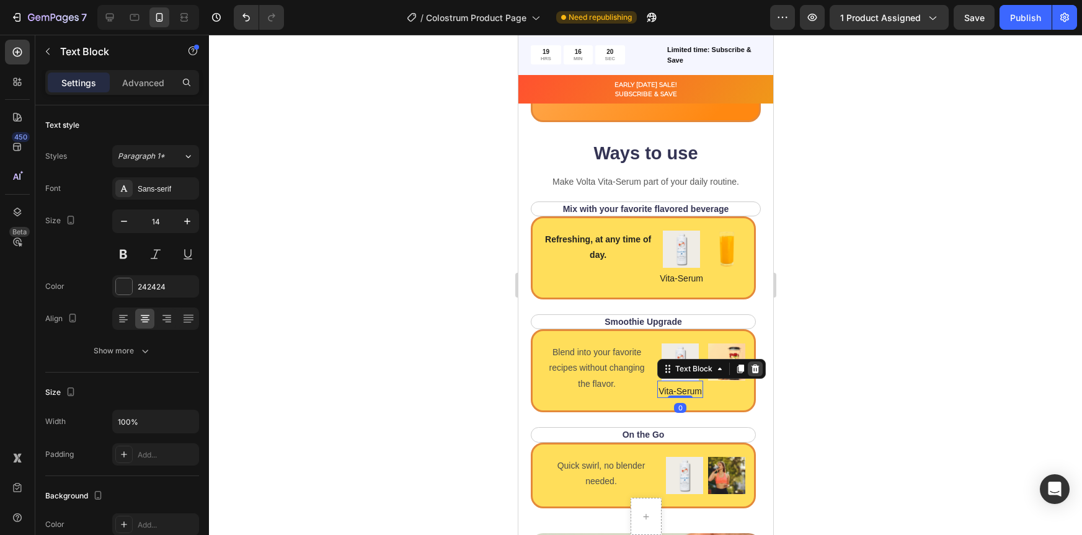
click at [750, 370] on icon at bounding box center [755, 369] width 10 height 10
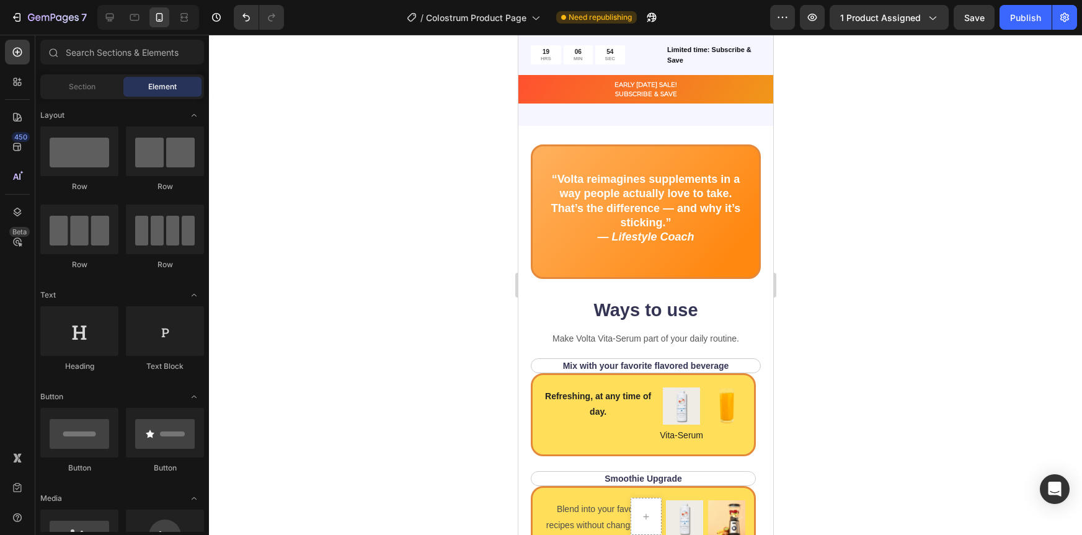
scroll to position [1540, 0]
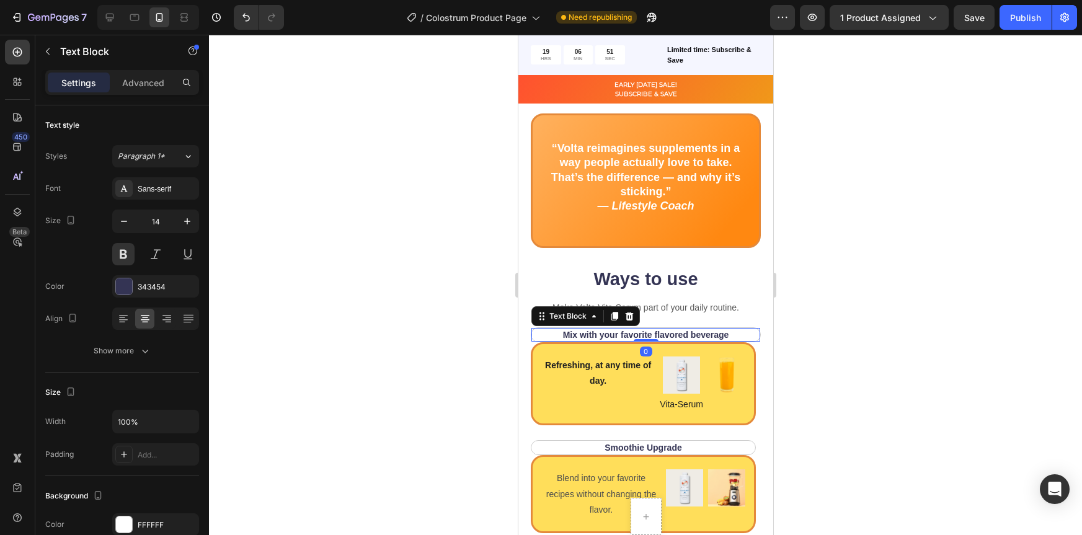
click at [737, 329] on p "Mix with your favorite flavored beverage" at bounding box center [645, 334] width 207 height 11
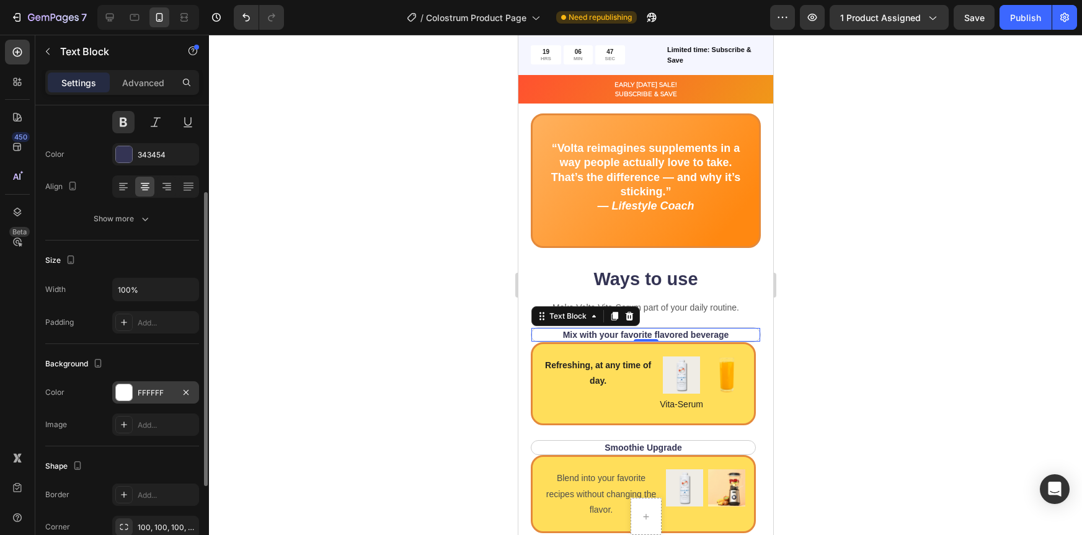
scroll to position [133, 0]
click at [123, 383] on div at bounding box center [124, 391] width 16 height 16
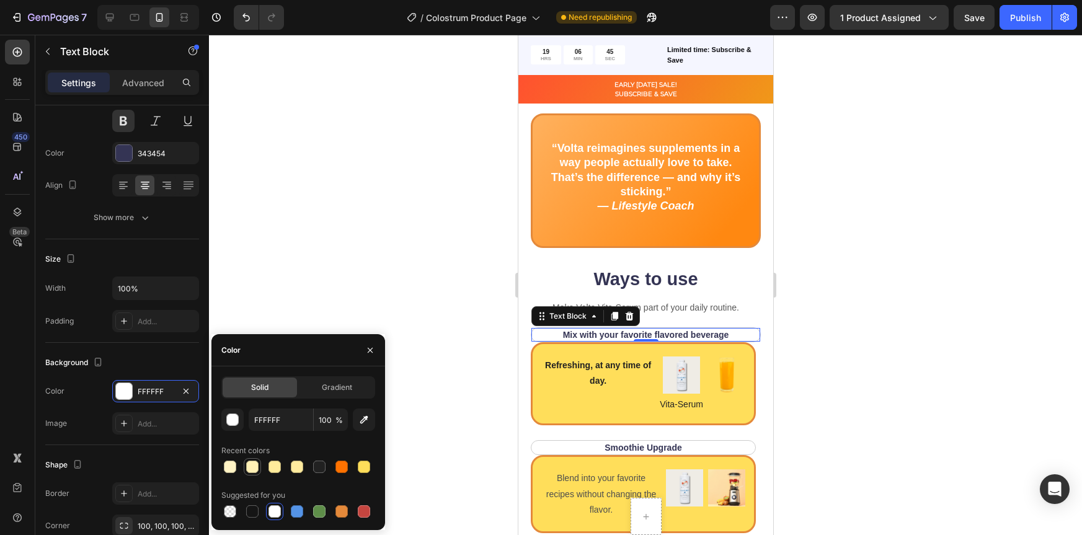
click at [253, 464] on div at bounding box center [252, 467] width 12 height 12
type input "FFF0B5"
click at [894, 287] on div at bounding box center [645, 285] width 873 height 500
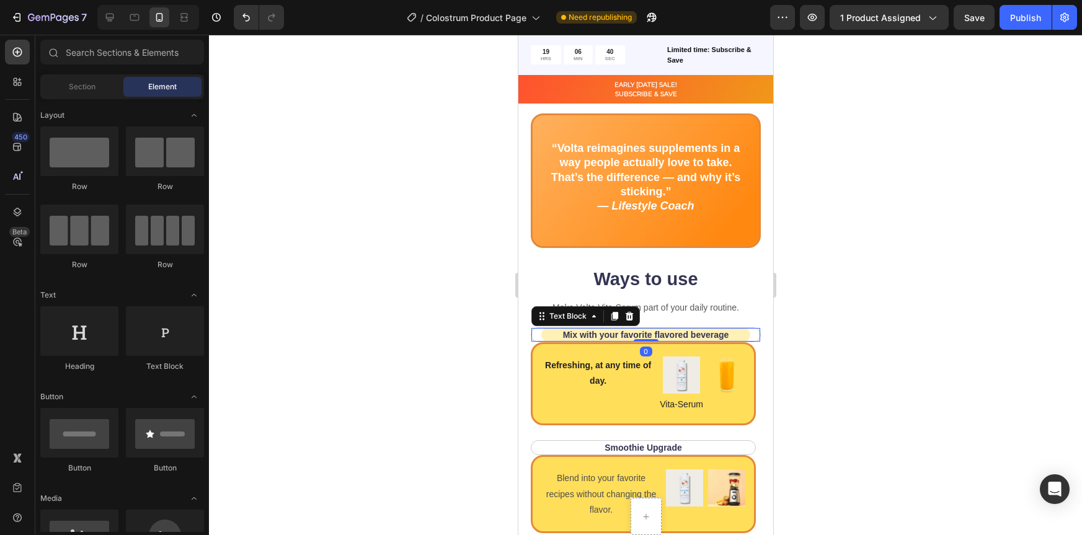
click at [746, 327] on div "Mix with your favorite flavored beverage Text Block 0" at bounding box center [645, 334] width 230 height 15
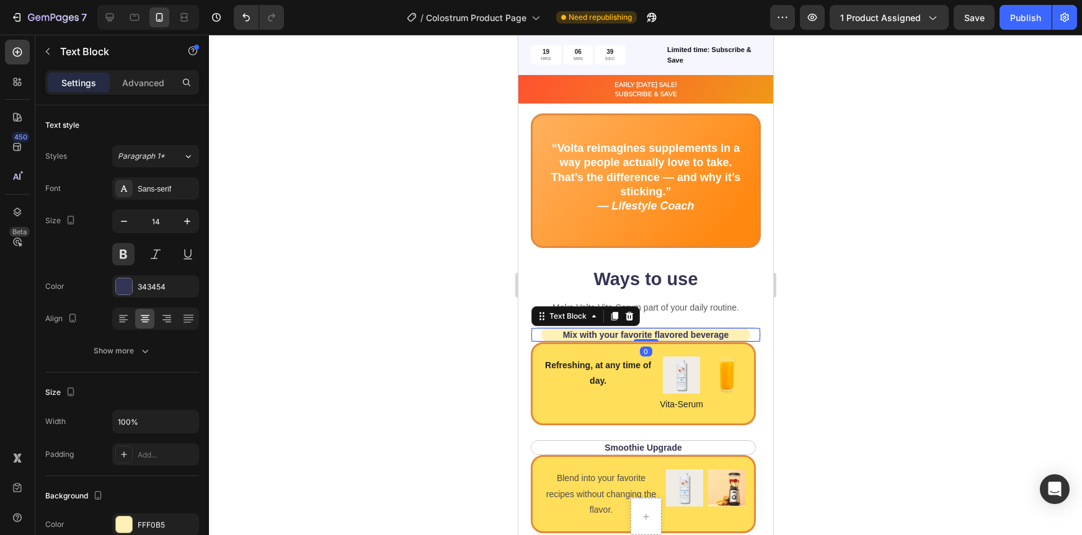
click at [746, 327] on div "Mix with your favorite flavored beverage Text Block 0" at bounding box center [645, 334] width 230 height 15
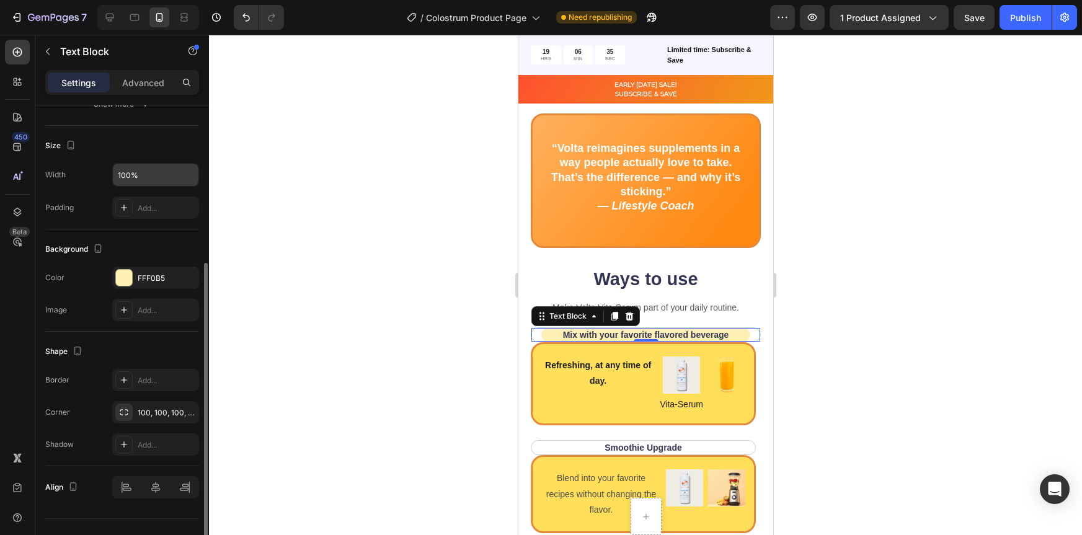
scroll to position [250, 0]
click at [144, 373] on div "Add..." at bounding box center [167, 377] width 58 height 11
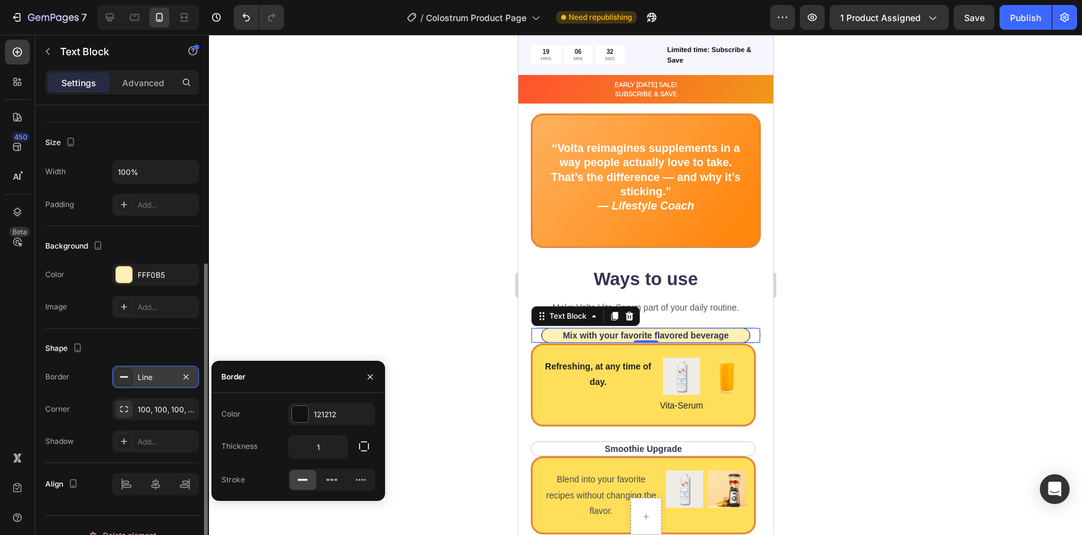
click at [803, 344] on div at bounding box center [645, 285] width 873 height 500
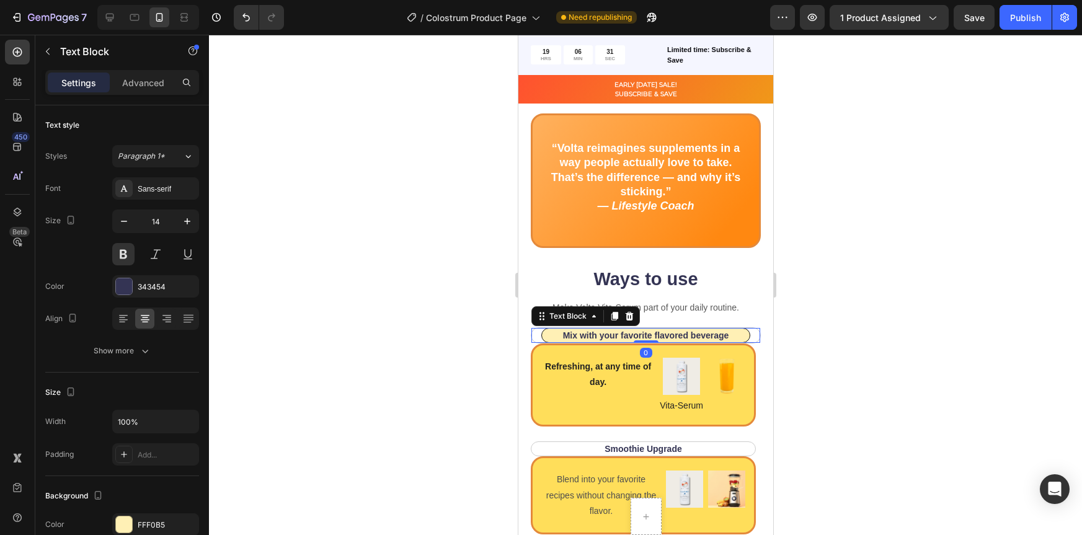
click at [747, 329] on div "Mix with your favorite flavored beverage Text Block 0" at bounding box center [645, 335] width 230 height 16
click at [746, 328] on div "Mix with your favorite flavored beverage Text Block 0" at bounding box center [645, 335] width 230 height 16
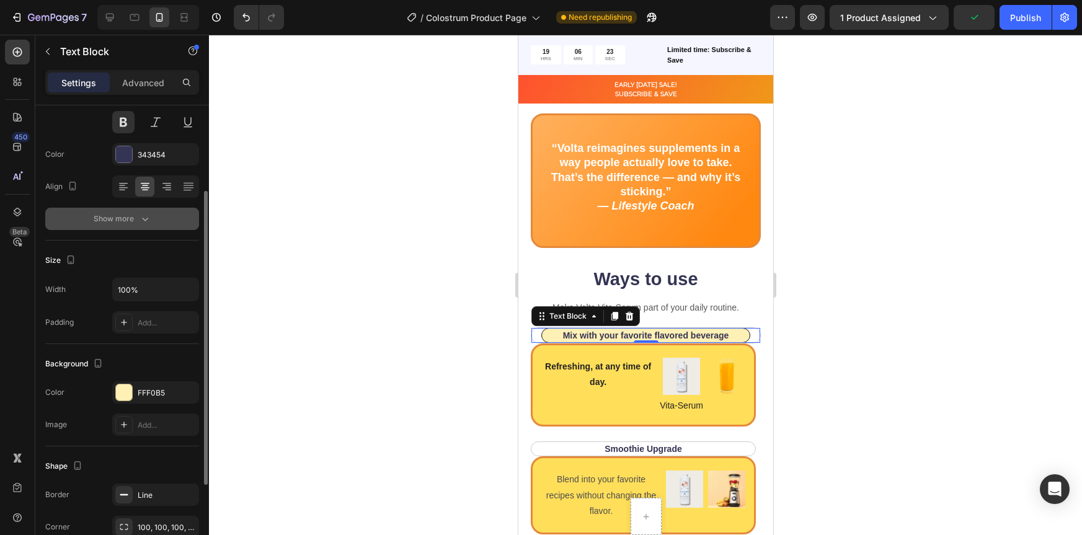
scroll to position [135, 0]
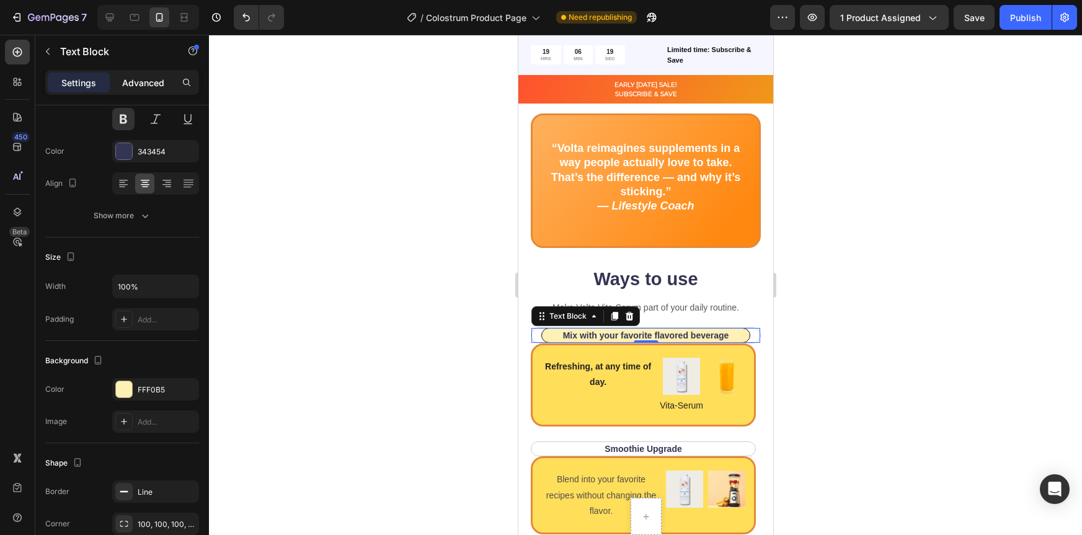
click at [136, 90] on div "Advanced" at bounding box center [143, 83] width 62 height 20
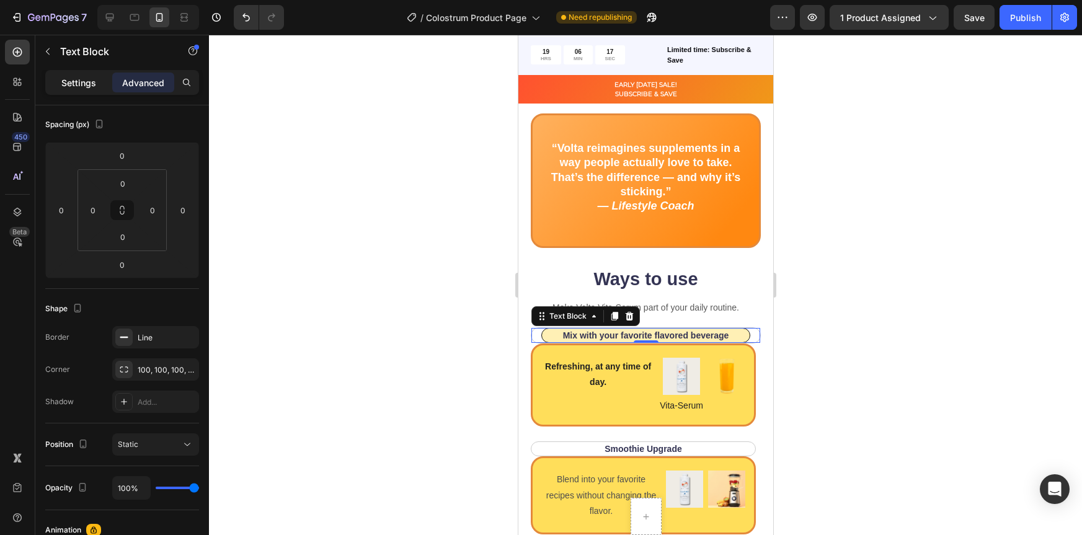
click at [86, 91] on div "Settings" at bounding box center [79, 83] width 62 height 20
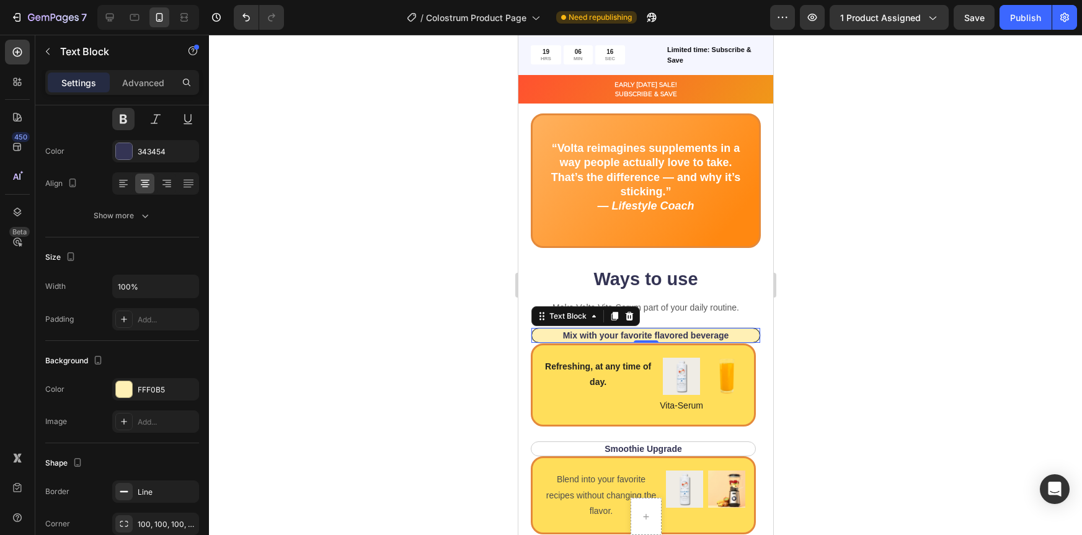
click at [791, 267] on div at bounding box center [645, 285] width 873 height 500
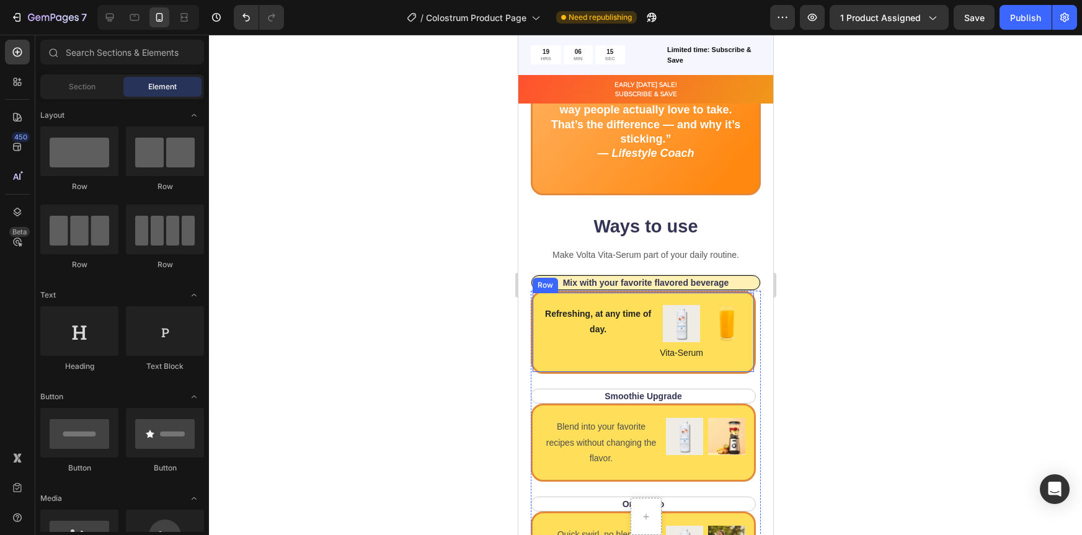
scroll to position [1593, 0]
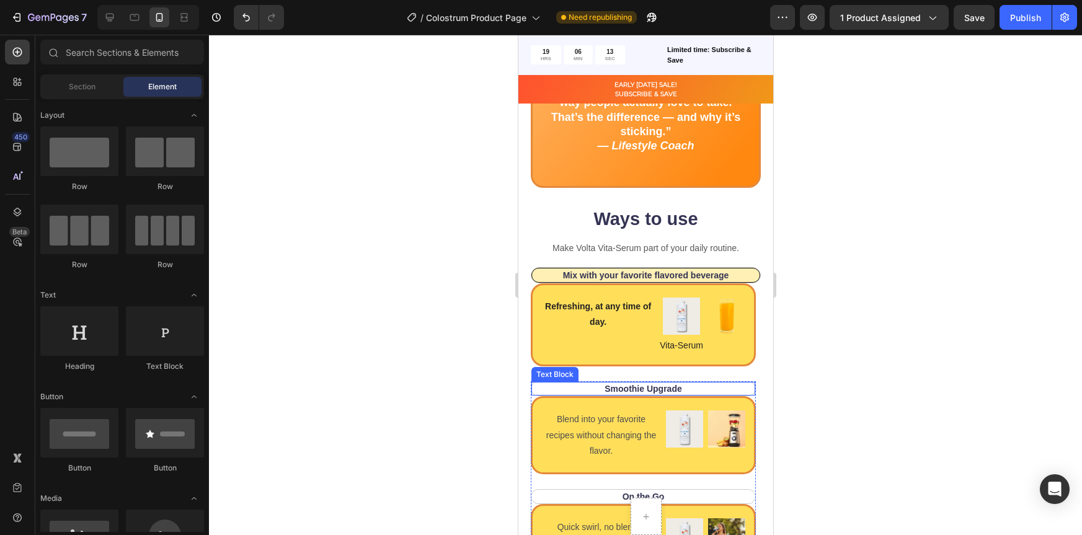
click at [739, 389] on div "Smoothie Upgrade Text Block" at bounding box center [642, 388] width 225 height 15
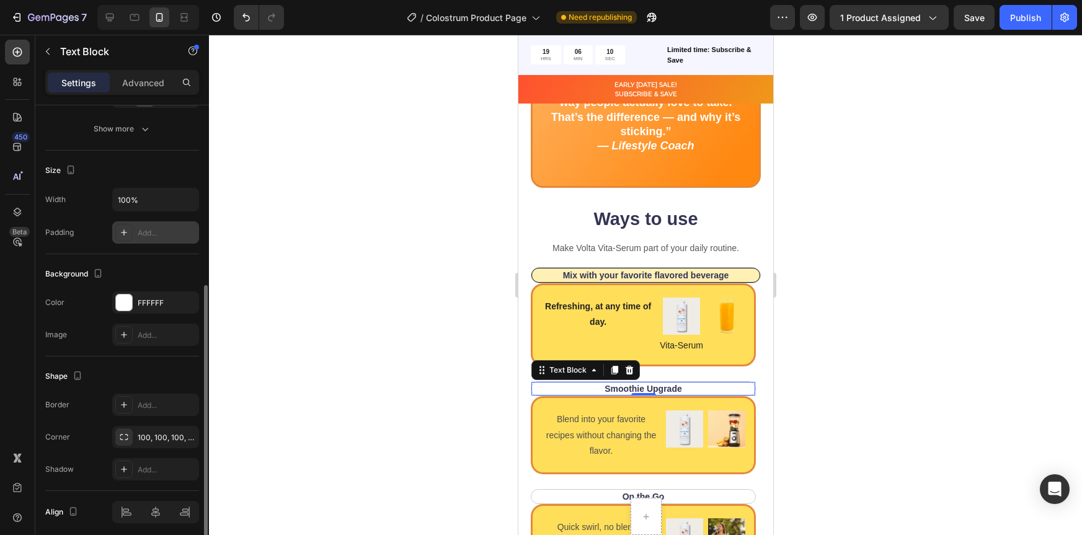
scroll to position [248, 0]
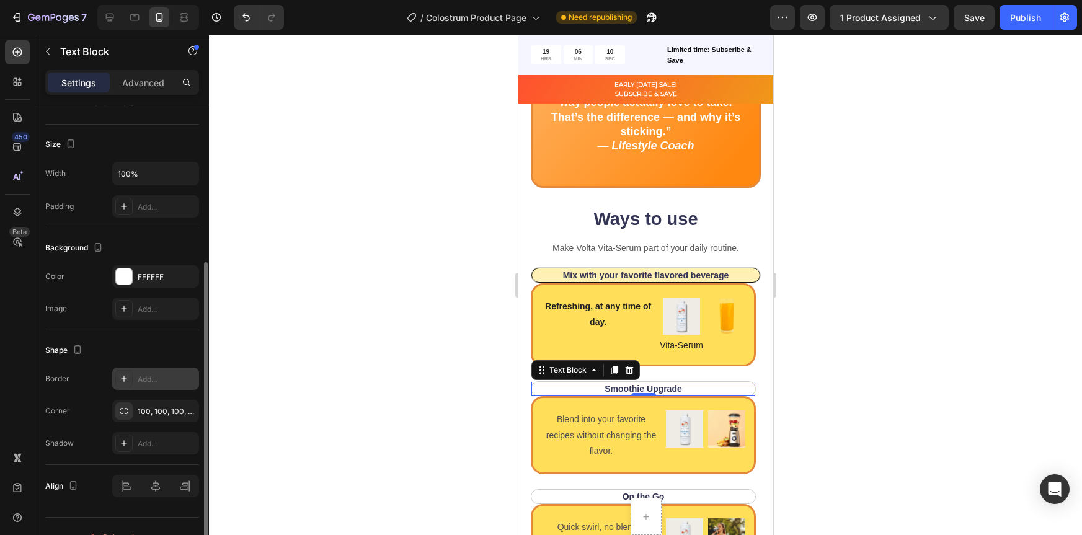
click at [123, 379] on icon at bounding box center [124, 379] width 6 height 6
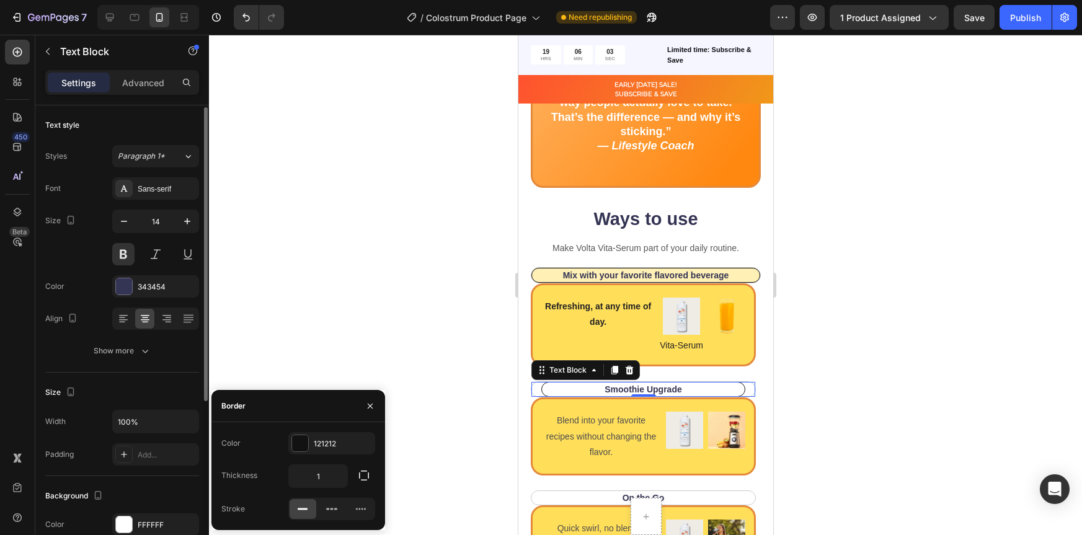
scroll to position [1, 0]
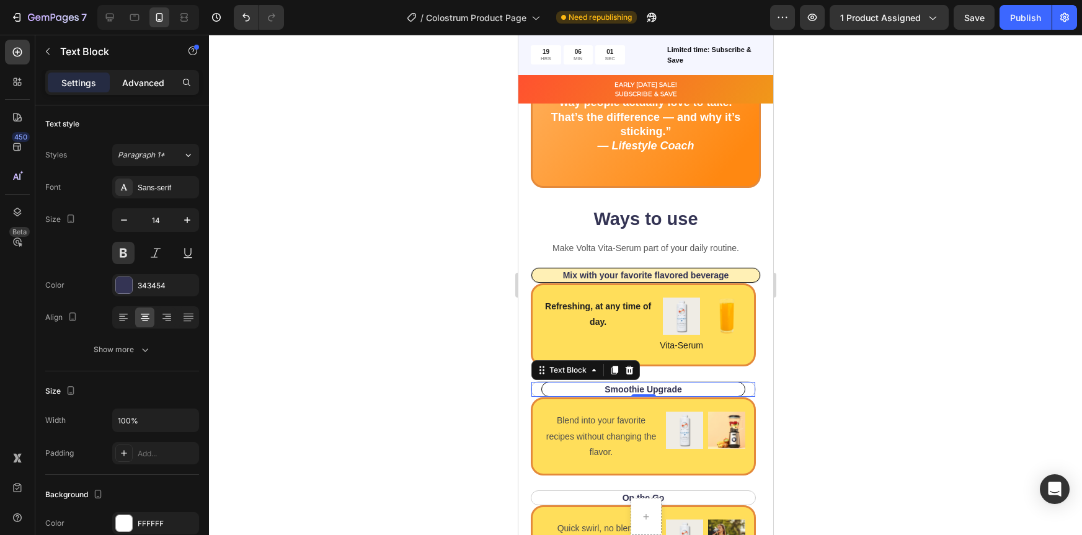
click at [145, 82] on p "Advanced" at bounding box center [143, 82] width 42 height 13
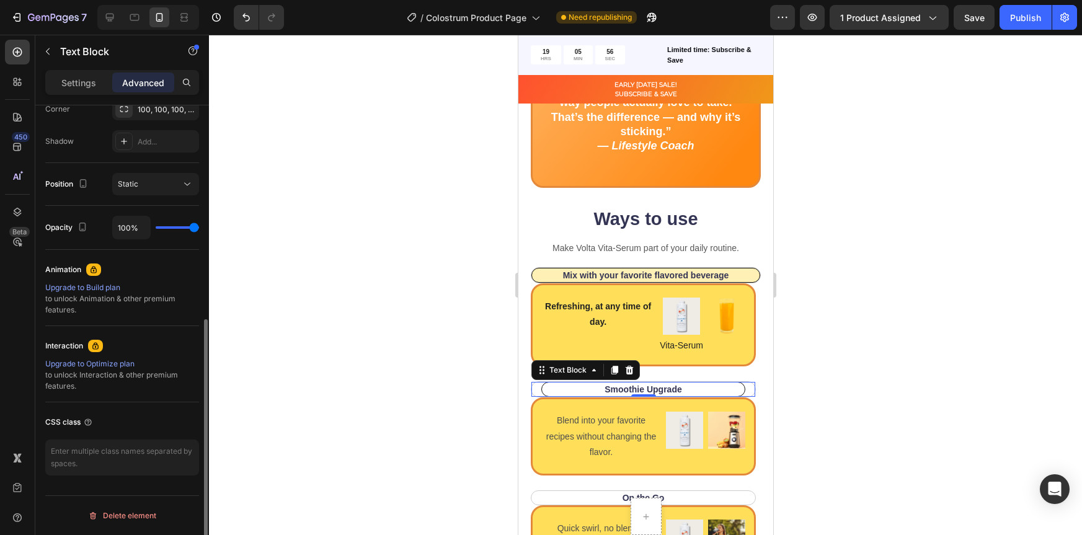
scroll to position [395, 0]
click at [817, 284] on div at bounding box center [645, 285] width 873 height 500
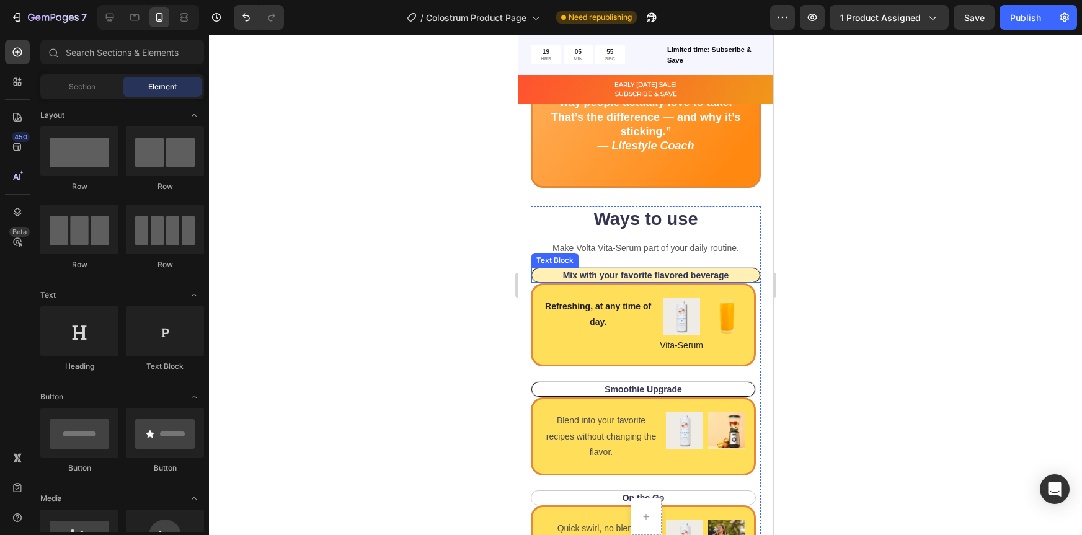
click at [735, 275] on p "Mix with your favorite flavored beverage" at bounding box center [645, 275] width 225 height 11
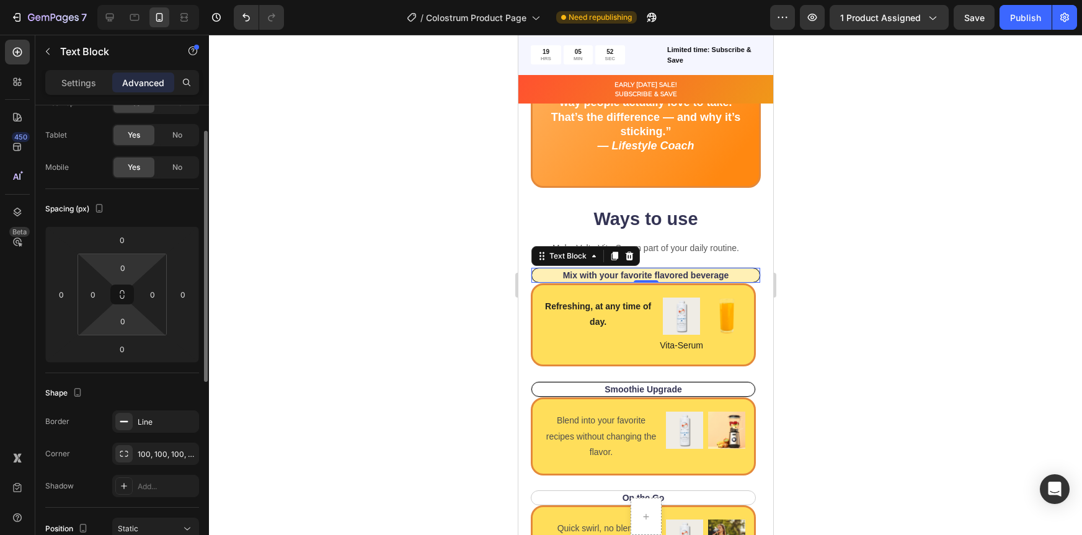
scroll to position [51, 0]
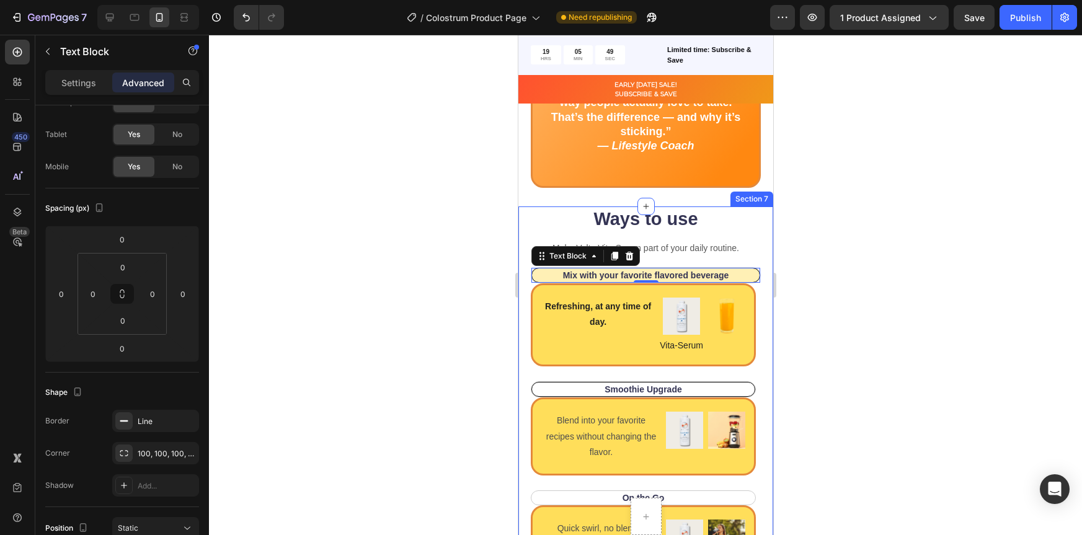
click at [799, 414] on div at bounding box center [645, 285] width 873 height 500
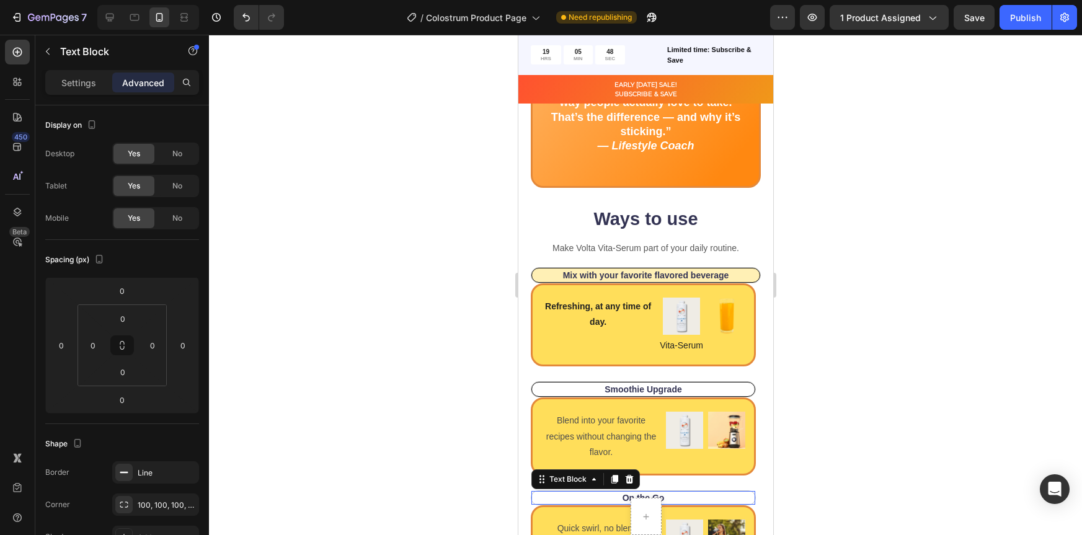
click at [699, 499] on p "On the Go" at bounding box center [643, 497] width 202 height 11
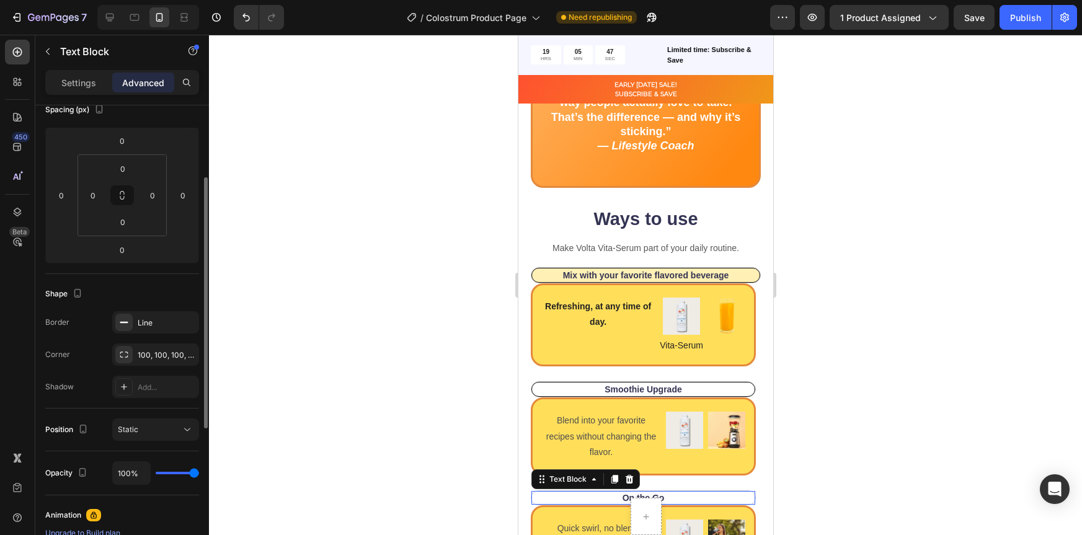
scroll to position [152, 0]
click at [124, 322] on icon at bounding box center [124, 321] width 10 height 10
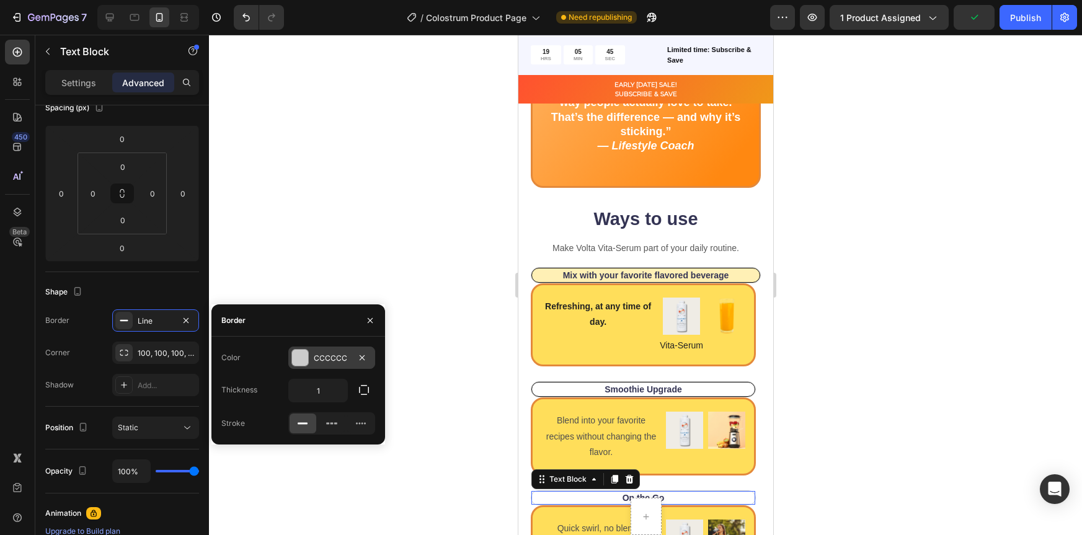
click at [296, 358] on div at bounding box center [300, 358] width 16 height 16
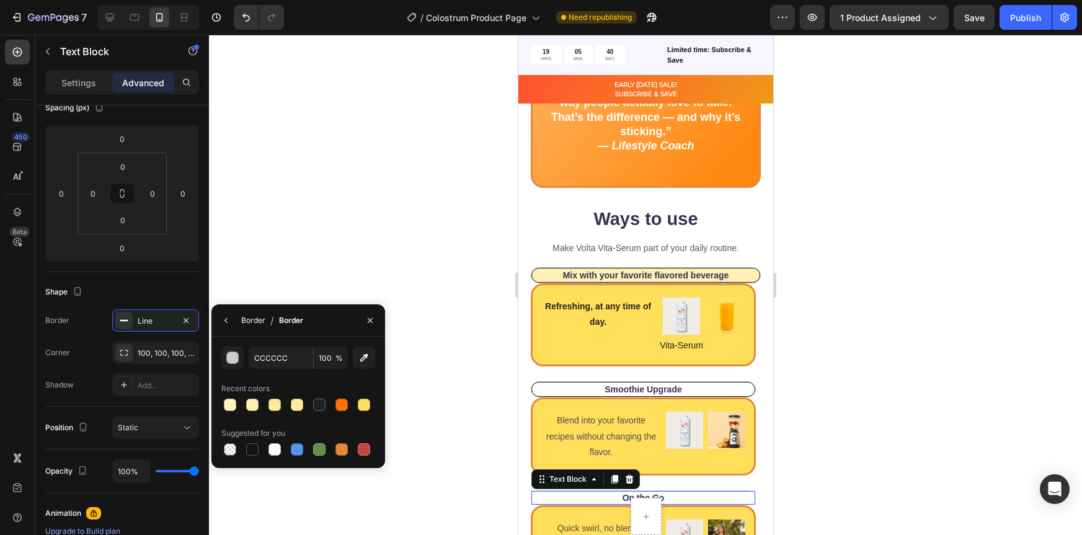
click at [259, 323] on div "Border" at bounding box center [253, 320] width 24 height 11
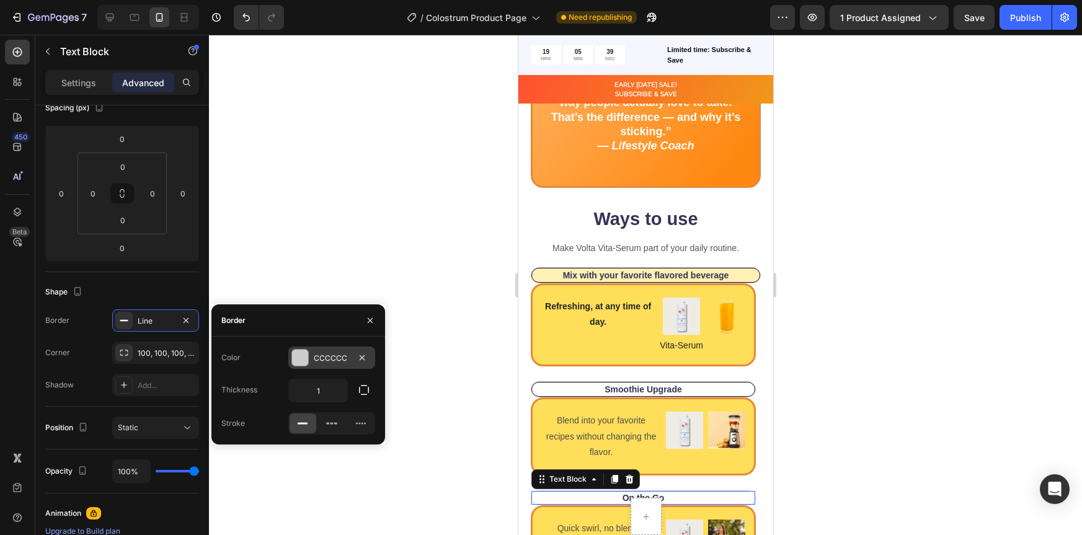
click at [298, 357] on div at bounding box center [300, 358] width 16 height 16
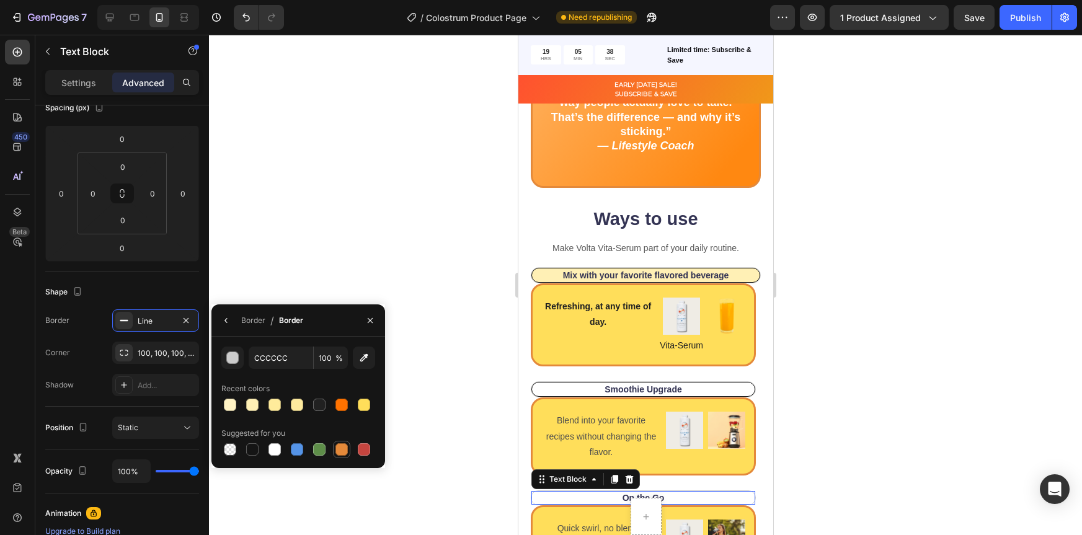
click at [339, 448] on div at bounding box center [342, 449] width 12 height 12
type input "E4893A"
click at [256, 321] on div "Border" at bounding box center [253, 320] width 24 height 11
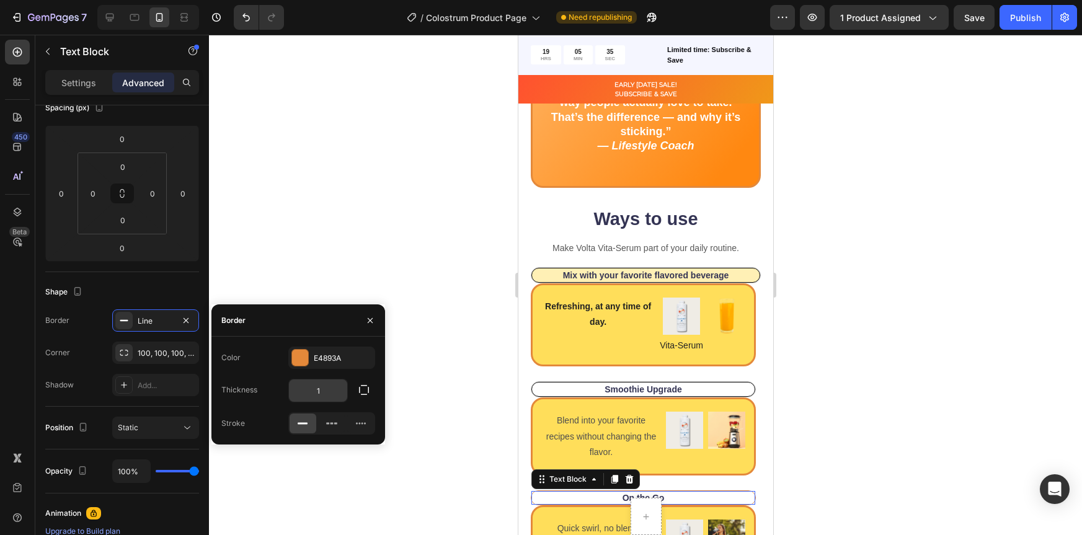
click at [326, 394] on input "1" at bounding box center [318, 391] width 58 height 22
type input "3"
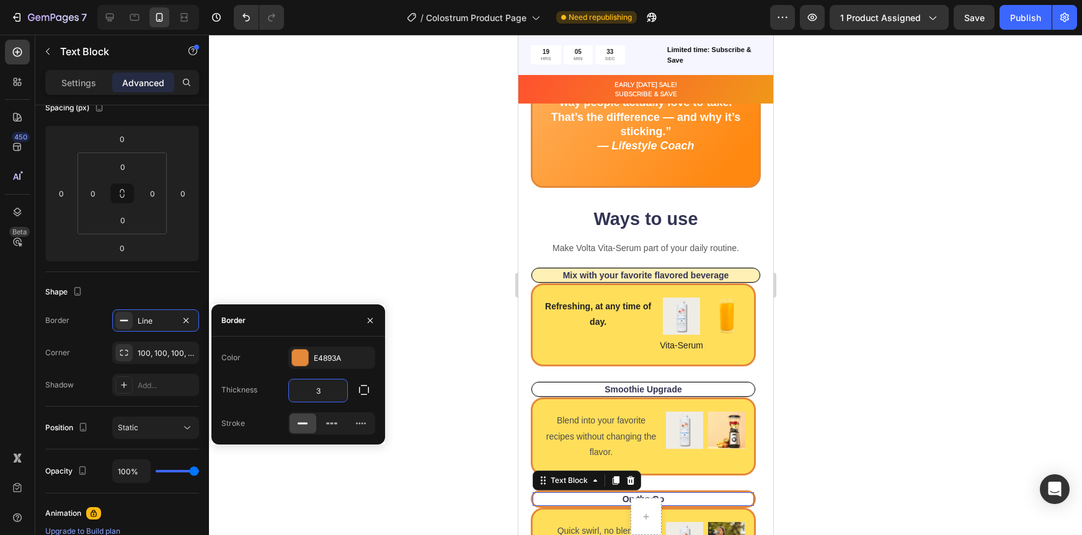
click at [903, 362] on div at bounding box center [645, 285] width 873 height 500
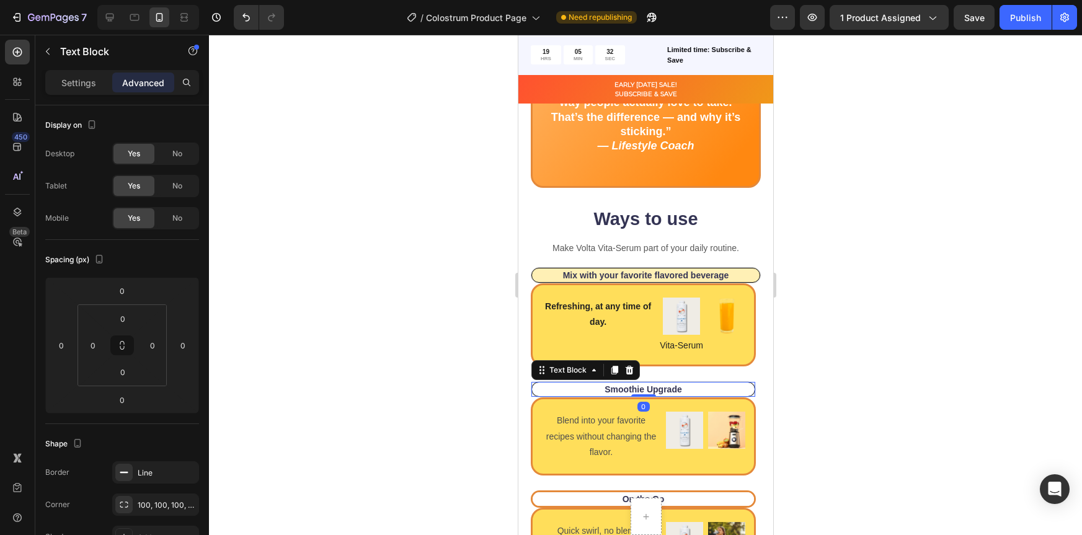
click at [723, 386] on p "Smoothie Upgrade" at bounding box center [643, 389] width 220 height 11
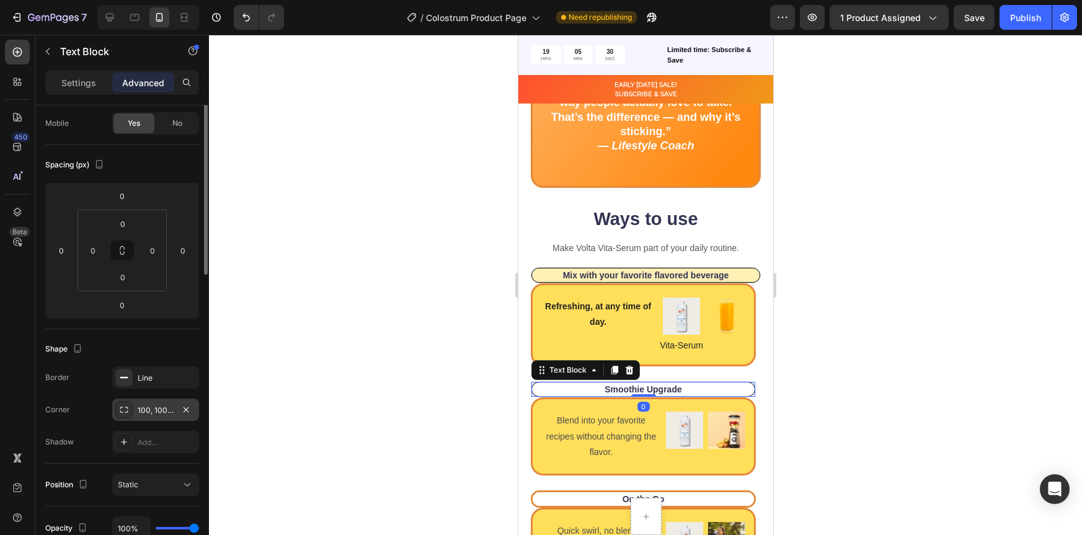
scroll to position [96, 0]
click at [120, 378] on icon at bounding box center [124, 376] width 10 height 10
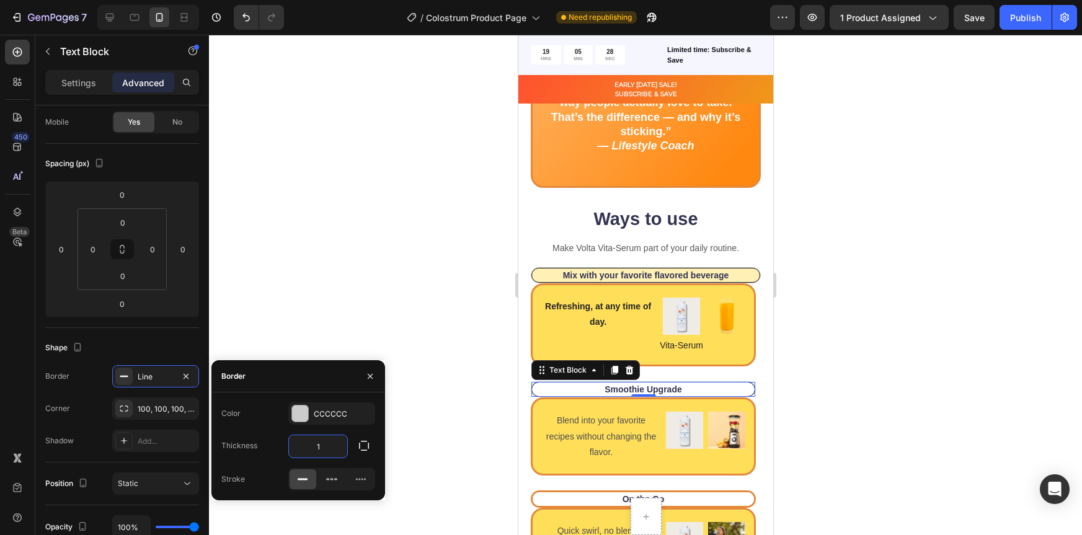
click at [327, 445] on input "1" at bounding box center [318, 446] width 58 height 22
type input "3"
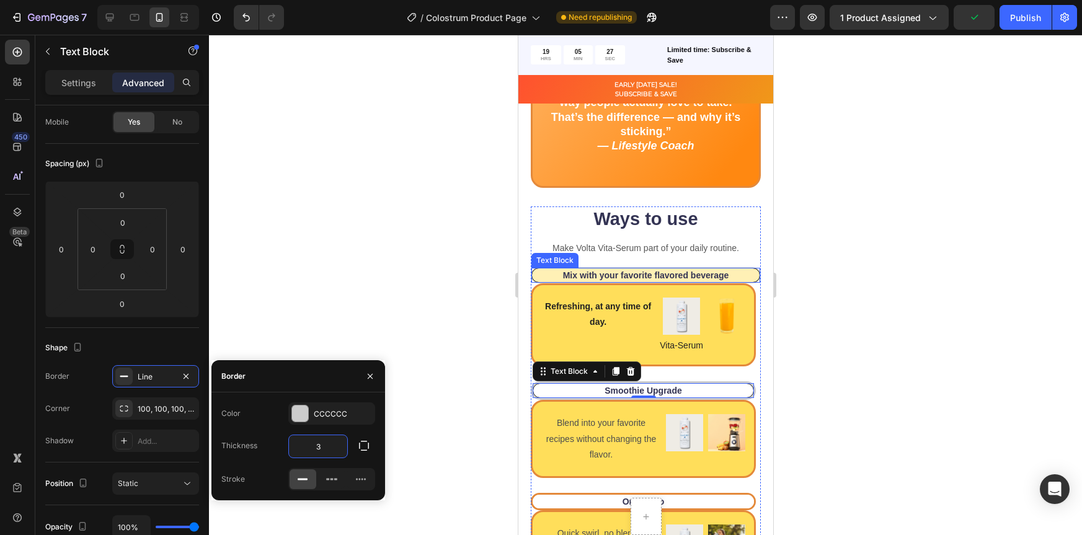
click at [741, 275] on p "Mix with your favorite flavored beverage" at bounding box center [645, 275] width 225 height 11
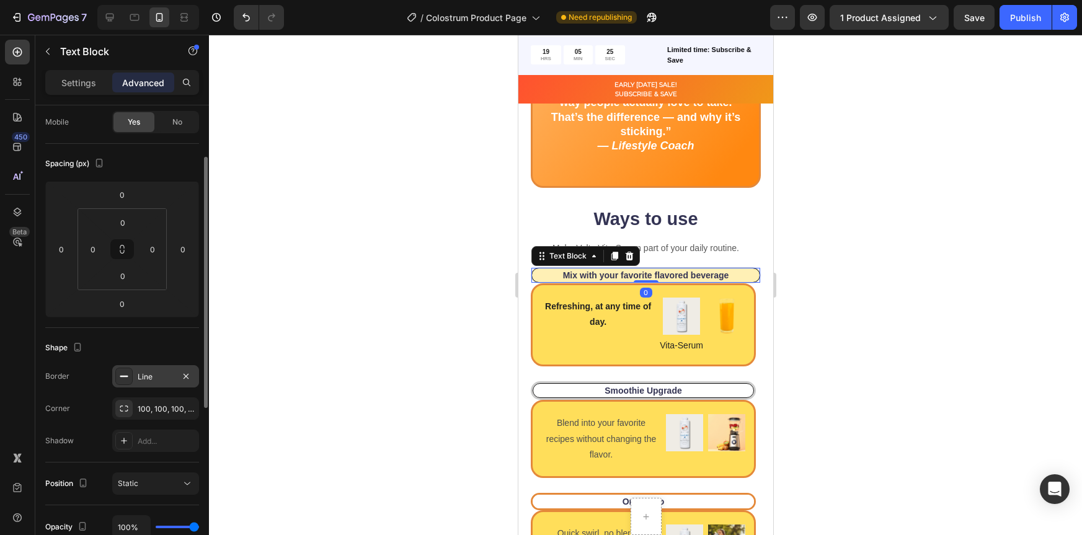
click at [155, 373] on div "Line" at bounding box center [156, 376] width 36 height 11
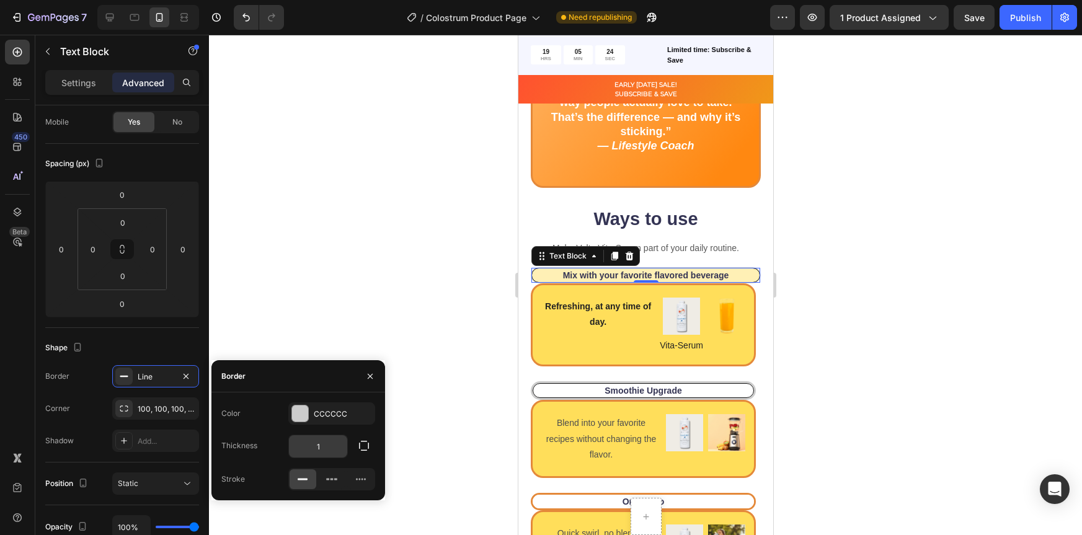
click at [331, 445] on input "1" at bounding box center [318, 446] width 58 height 22
type input "3"
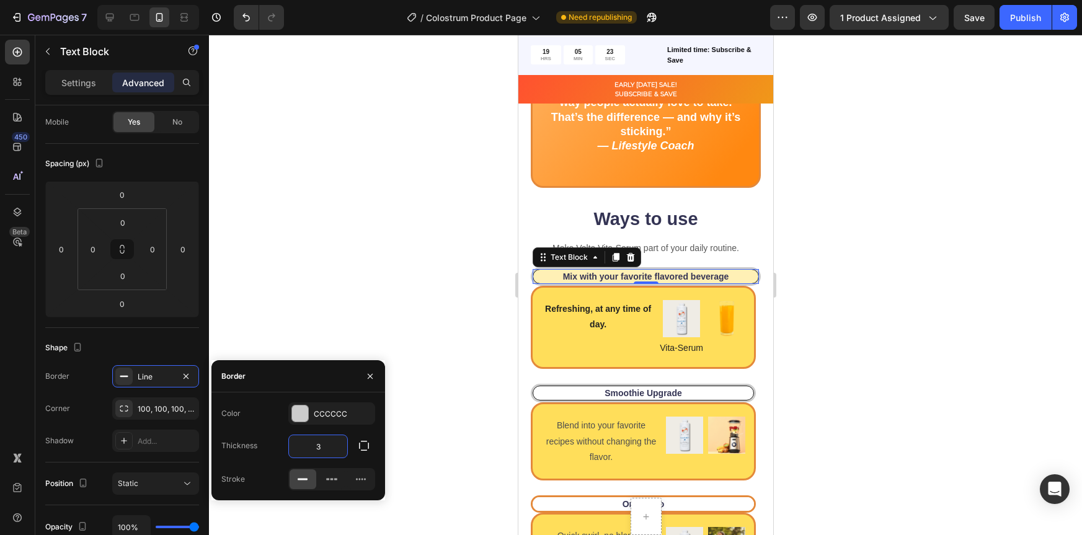
click at [883, 339] on div at bounding box center [645, 285] width 873 height 500
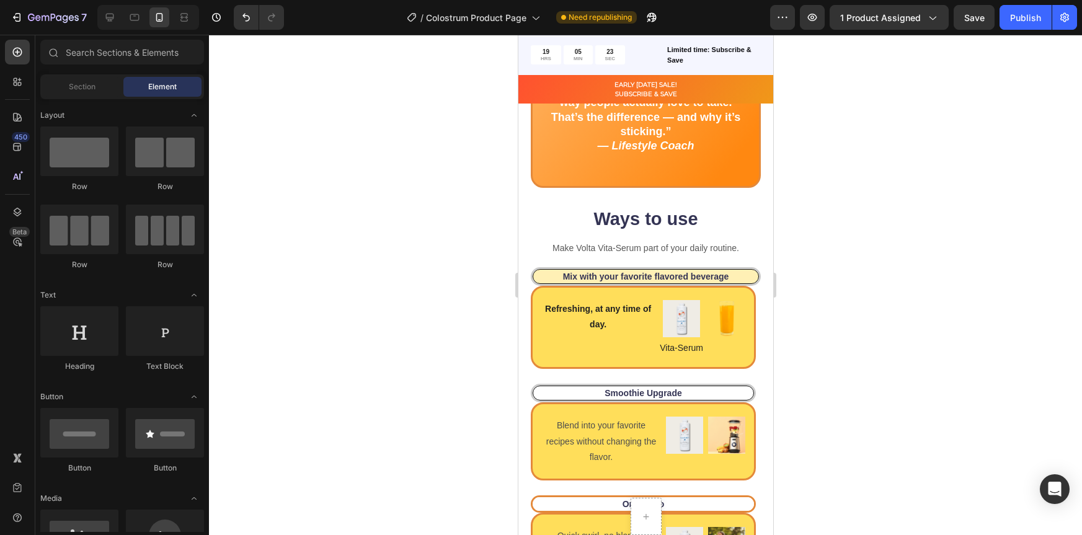
click at [875, 336] on div at bounding box center [645, 285] width 873 height 500
click at [864, 342] on div at bounding box center [645, 285] width 873 height 500
click at [742, 393] on div "Smoothie Upgrade" at bounding box center [642, 393] width 221 height 15
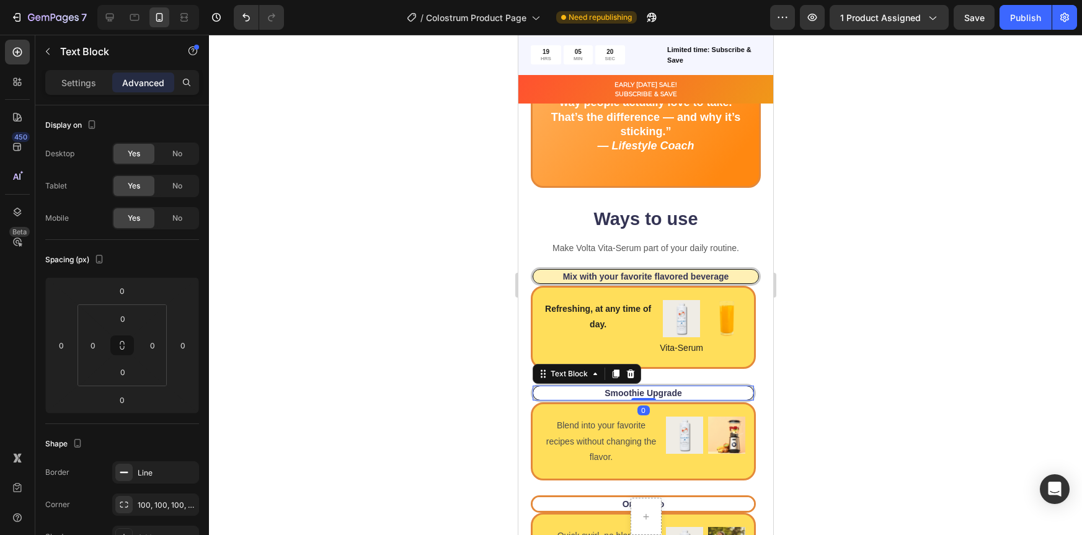
click at [727, 389] on p "Smoothie Upgrade" at bounding box center [643, 393] width 218 height 11
click at [737, 397] on p "Smoothie Upgrade" at bounding box center [643, 393] width 218 height 11
click at [800, 394] on div at bounding box center [645, 285] width 873 height 500
click at [706, 392] on p "Smoothie Upgrade" at bounding box center [643, 393] width 218 height 11
click at [123, 478] on div at bounding box center [123, 472] width 17 height 17
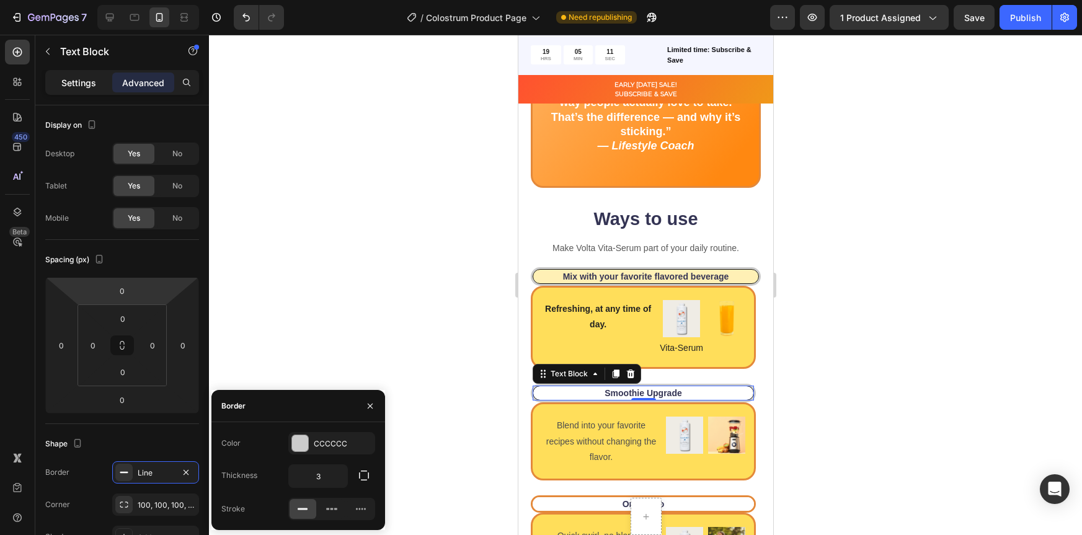
click at [86, 78] on p "Settings" at bounding box center [78, 82] width 35 height 13
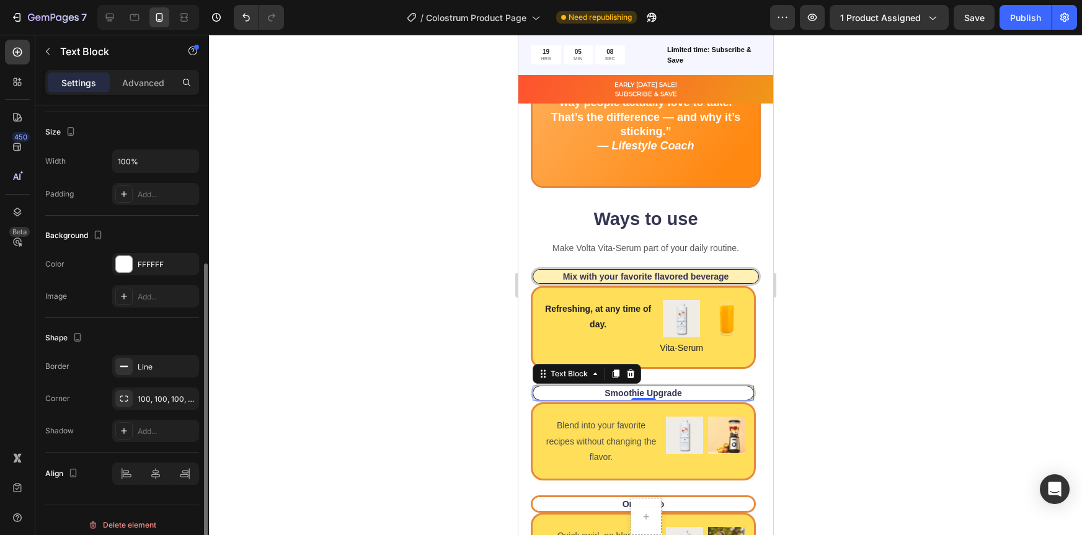
scroll to position [261, 0]
click at [127, 375] on div "Line" at bounding box center [155, 366] width 87 height 22
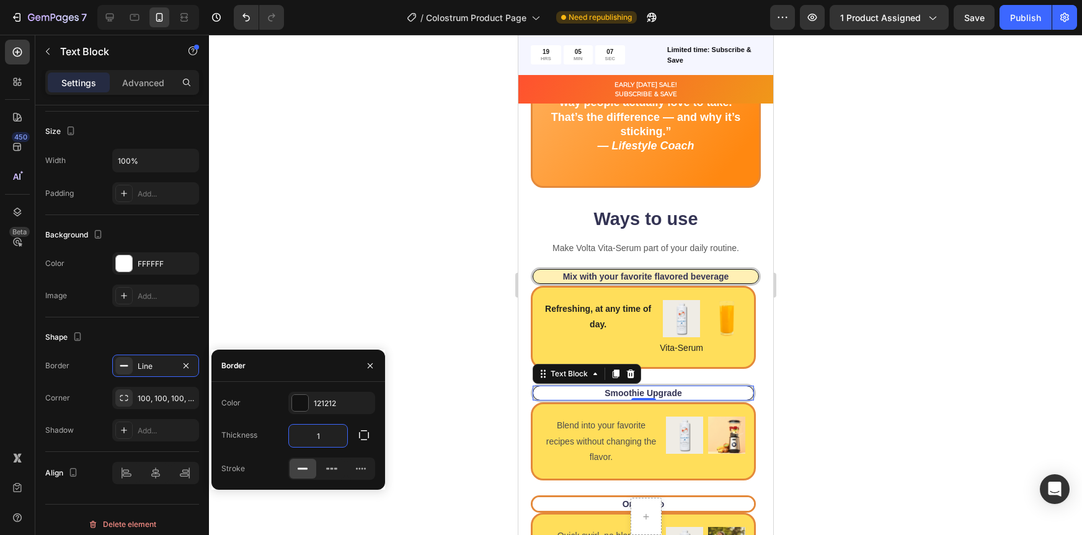
click at [330, 436] on input "1" at bounding box center [318, 436] width 58 height 22
type input "3"
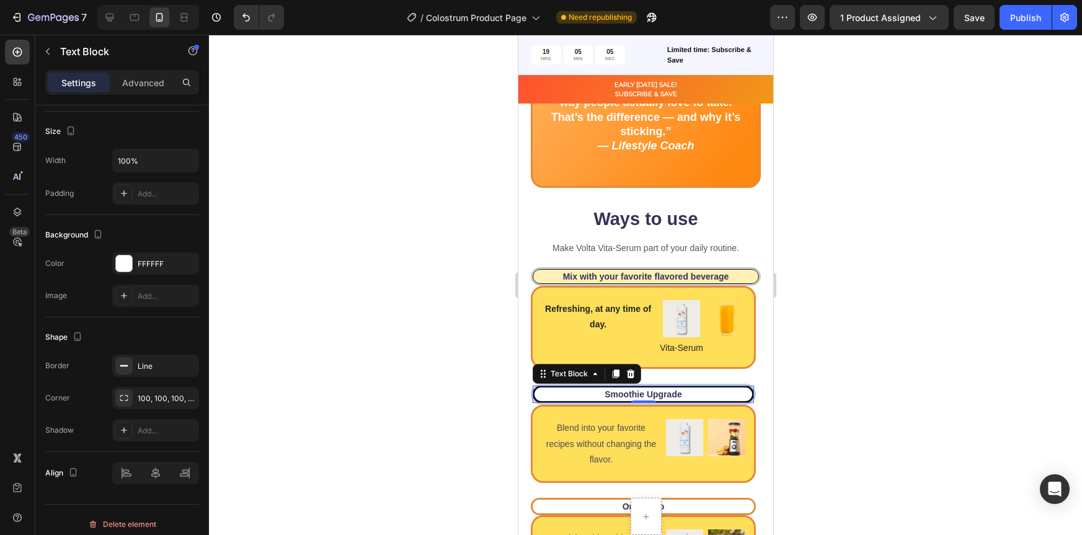
click at [874, 396] on div at bounding box center [645, 285] width 873 height 500
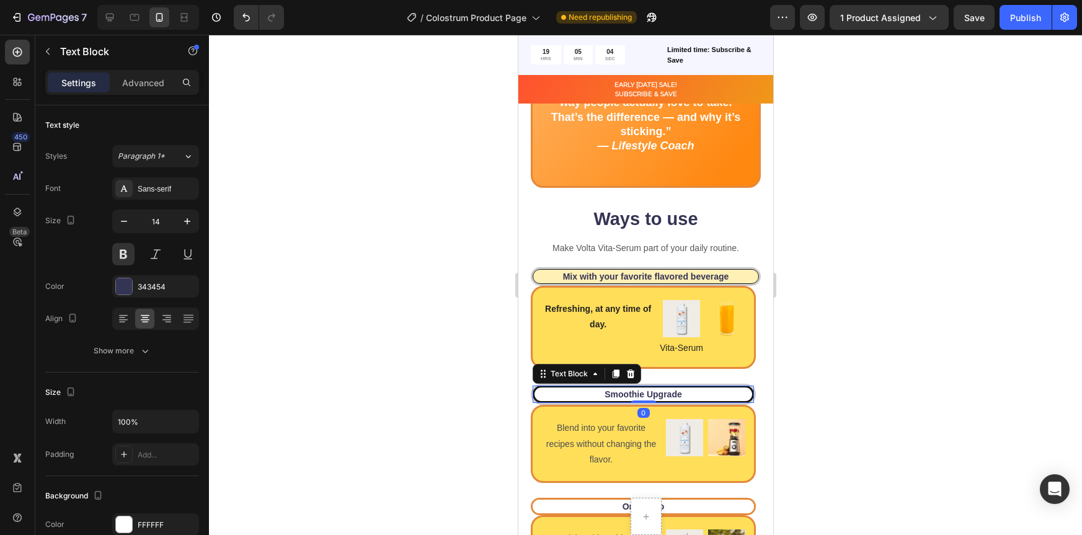
click at [744, 394] on div "Smoothie Upgrade Text Block 0" at bounding box center [642, 394] width 225 height 21
click at [738, 384] on div "Smoothie Upgrade Text Block 0" at bounding box center [642, 394] width 225 height 21
click at [149, 87] on p "Advanced" at bounding box center [143, 82] width 42 height 13
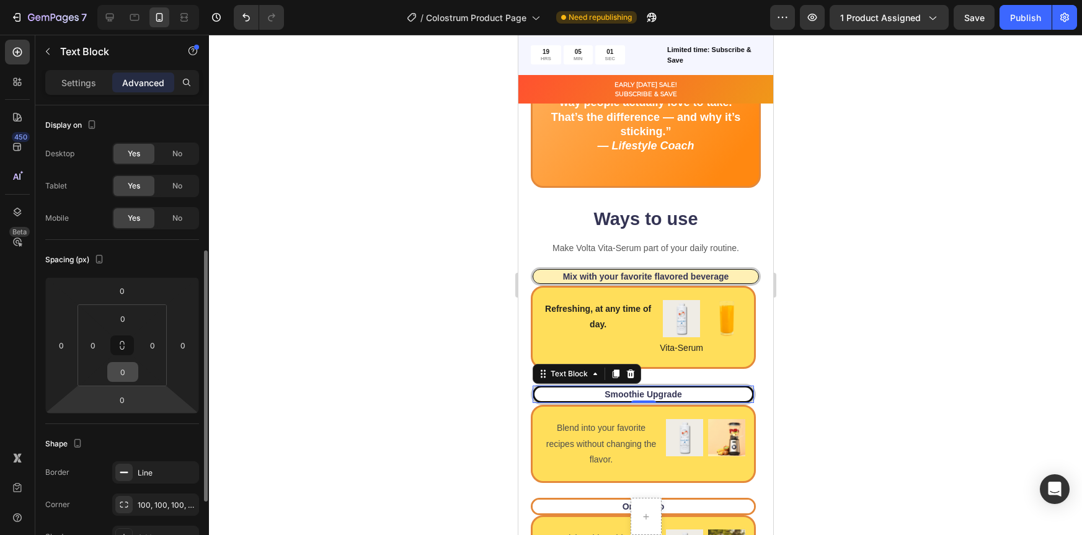
scroll to position [133, 0]
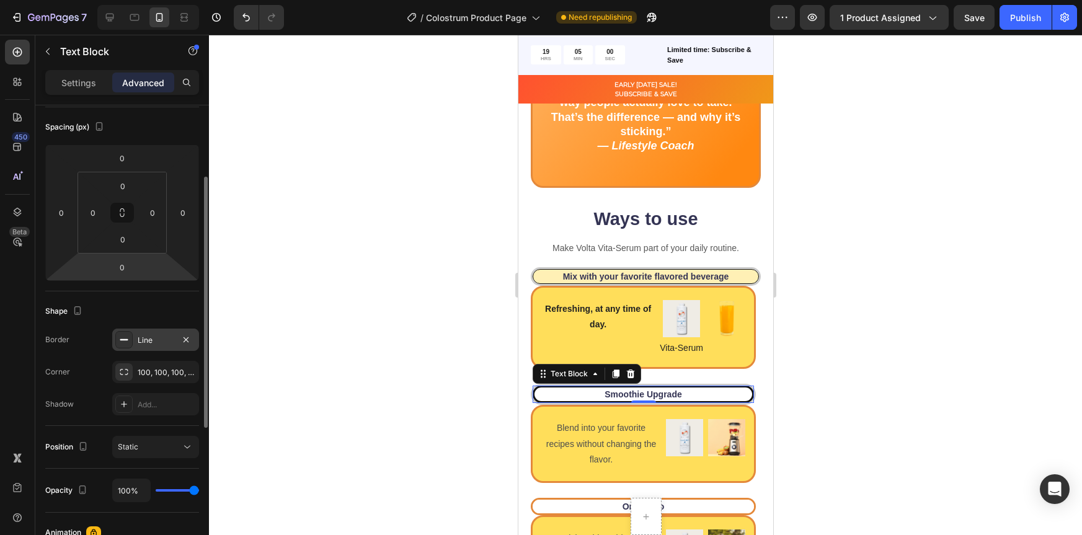
click at [125, 341] on icon at bounding box center [124, 340] width 10 height 10
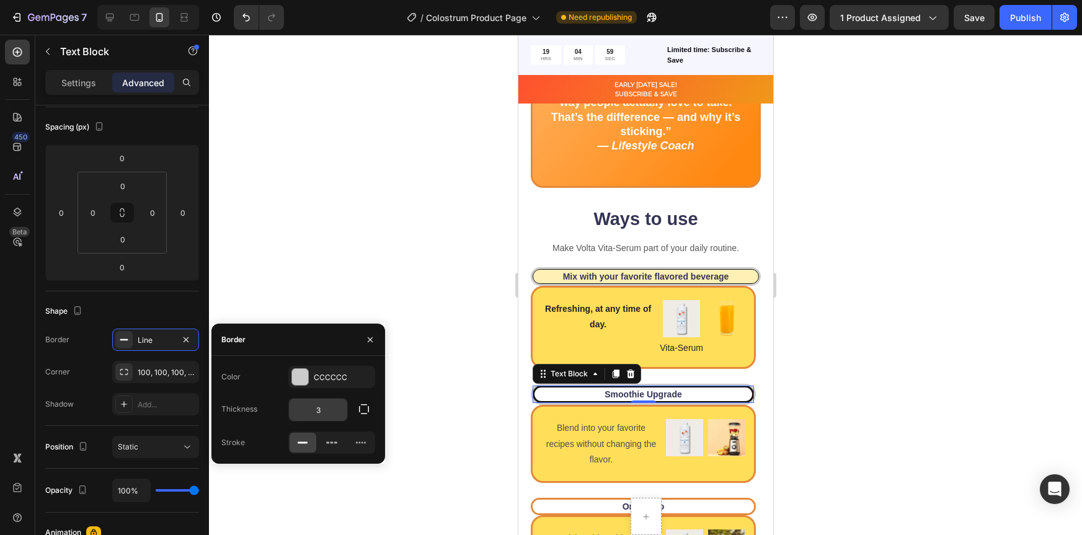
click at [329, 412] on input "3" at bounding box center [318, 410] width 58 height 22
type input "0"
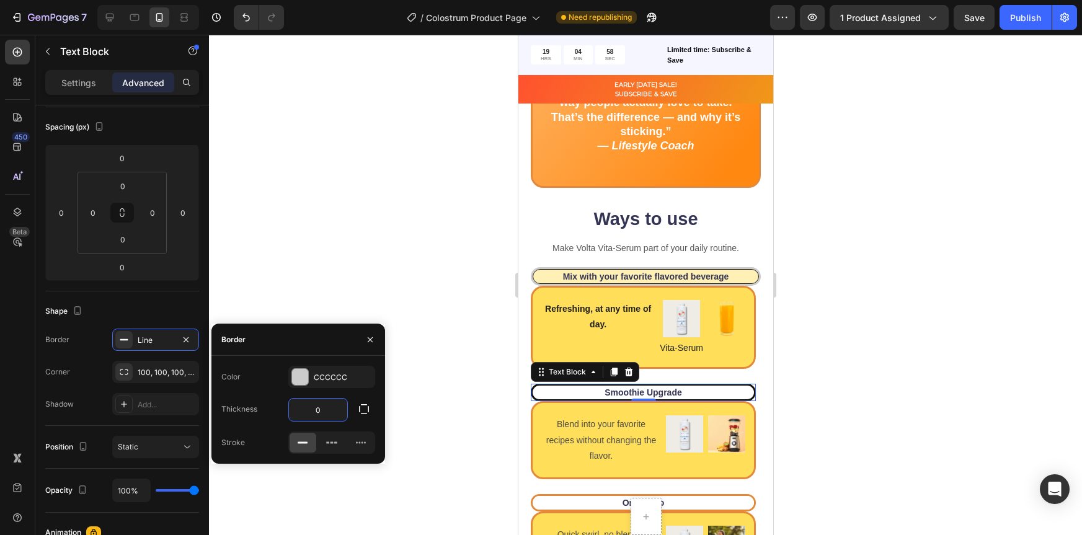
click at [871, 362] on div at bounding box center [645, 285] width 873 height 500
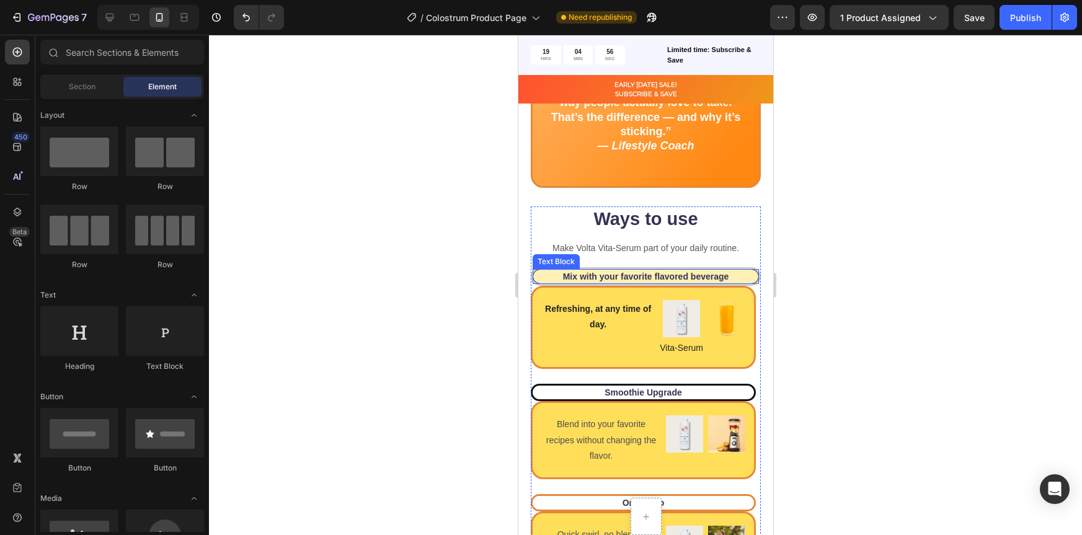
click at [749, 275] on div "Mix with your favorite flavored beverage" at bounding box center [645, 276] width 226 height 15
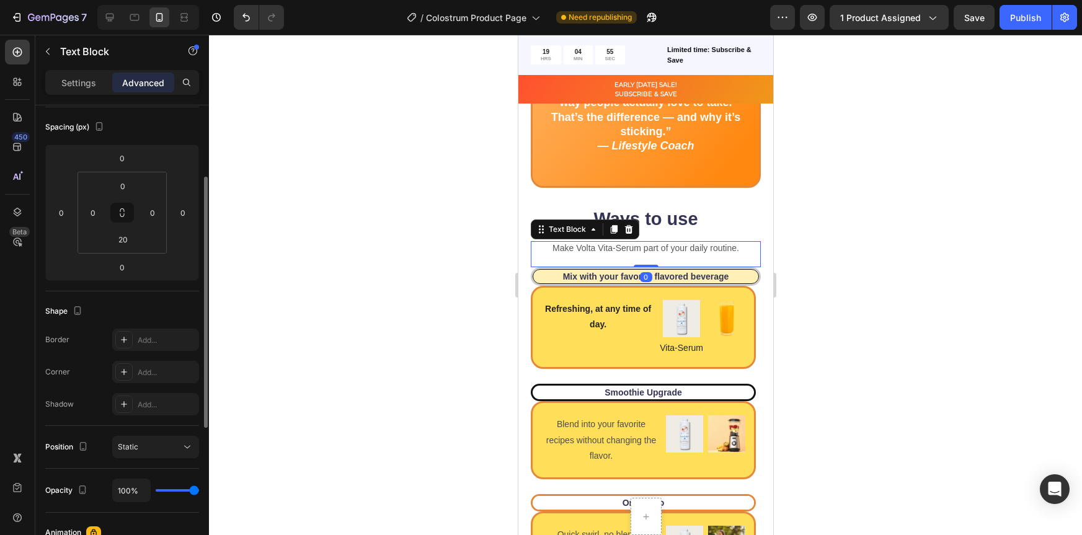
click at [742, 265] on div "Make Volta Vita-Serum part of your daily routine. Text Block 0" at bounding box center [645, 254] width 230 height 26
click at [747, 278] on div "Mix with your favorite flavored beverage" at bounding box center [645, 276] width 226 height 15
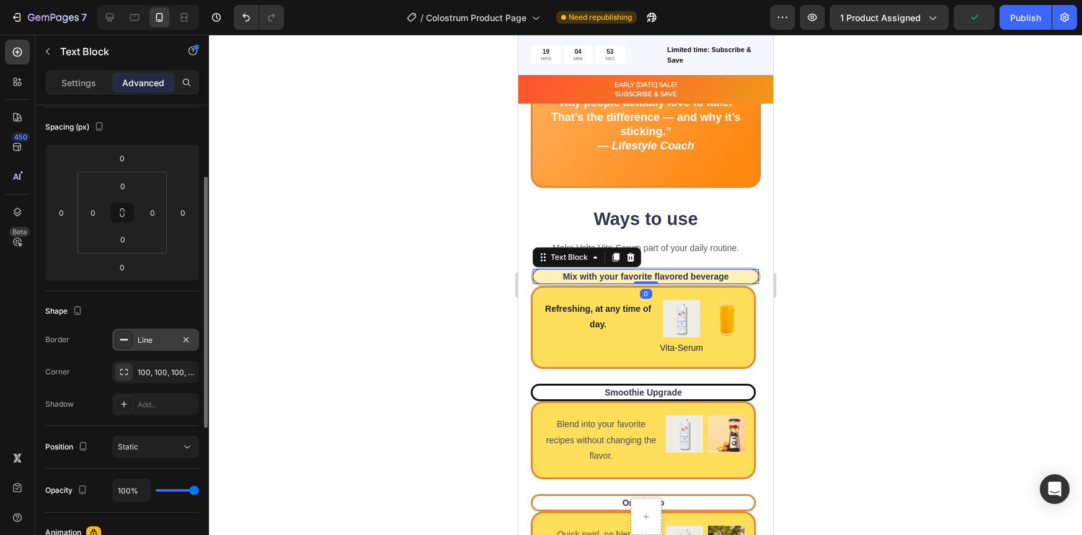
click at [135, 340] on div "Line" at bounding box center [155, 340] width 87 height 22
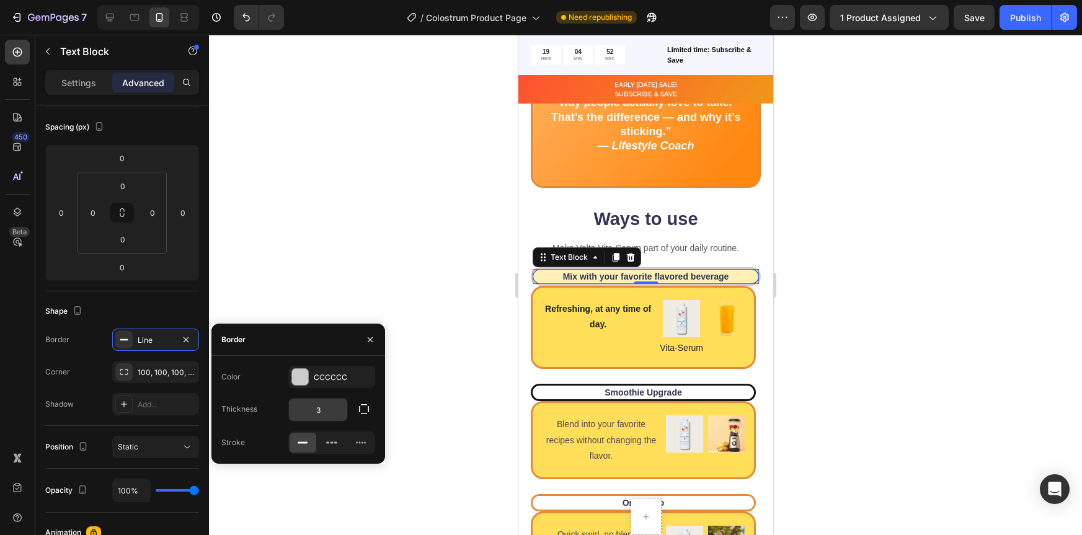
click at [331, 407] on input "3" at bounding box center [318, 410] width 58 height 22
type input "0"
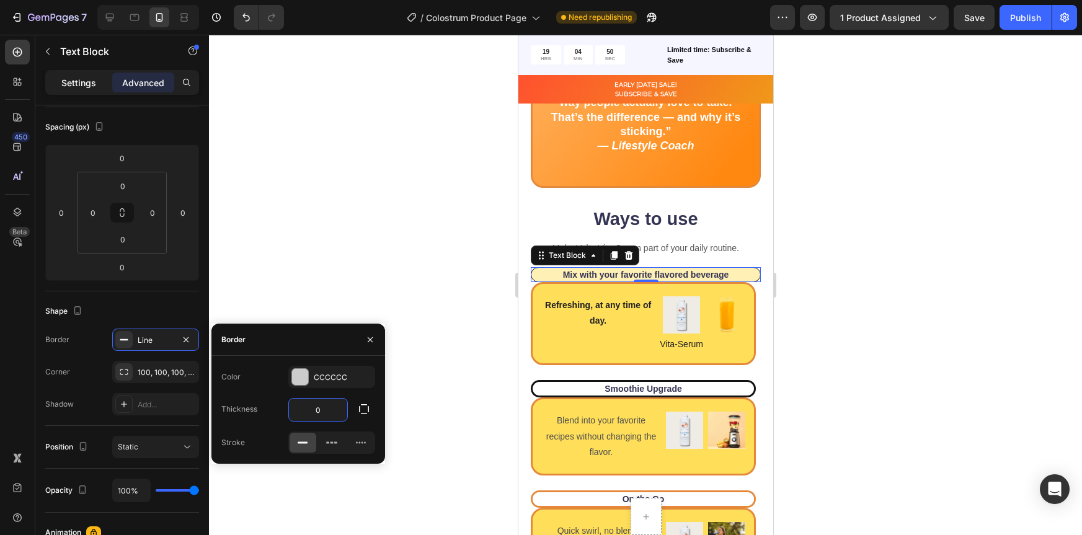
click at [73, 78] on p "Settings" at bounding box center [78, 82] width 35 height 13
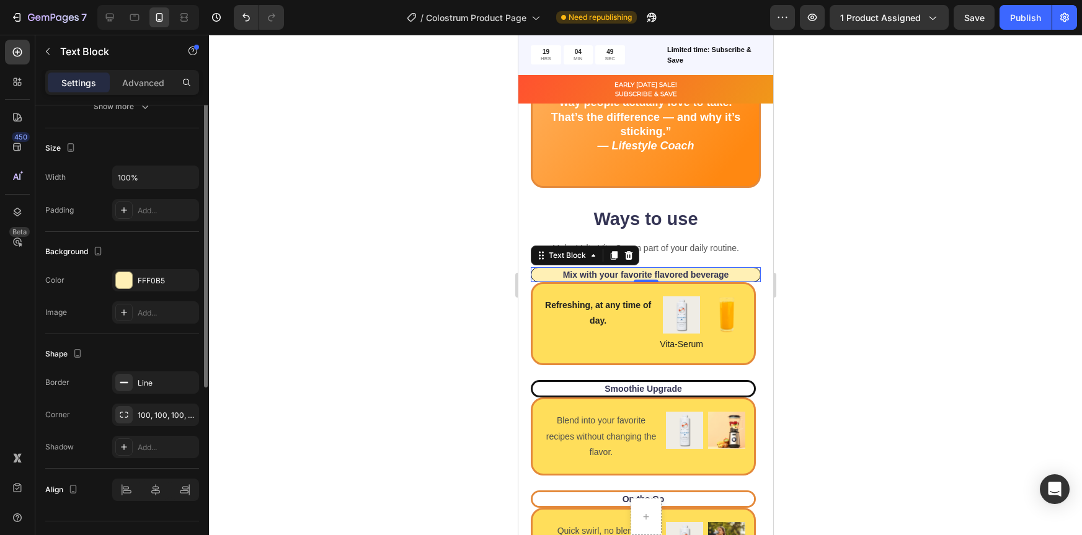
scroll to position [246, 0]
click at [125, 376] on icon at bounding box center [124, 381] width 10 height 10
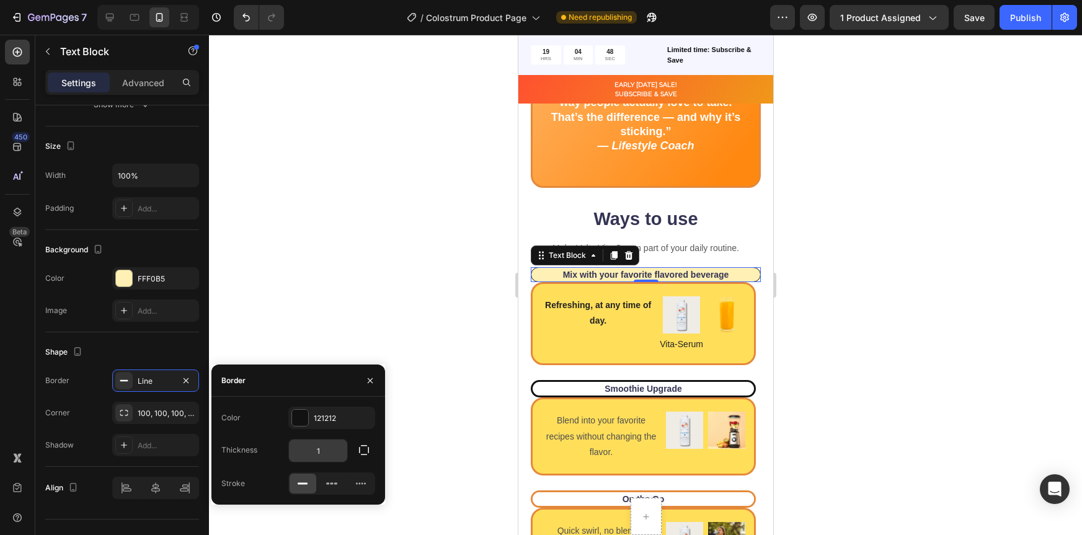
click at [328, 456] on input "1" at bounding box center [318, 451] width 58 height 22
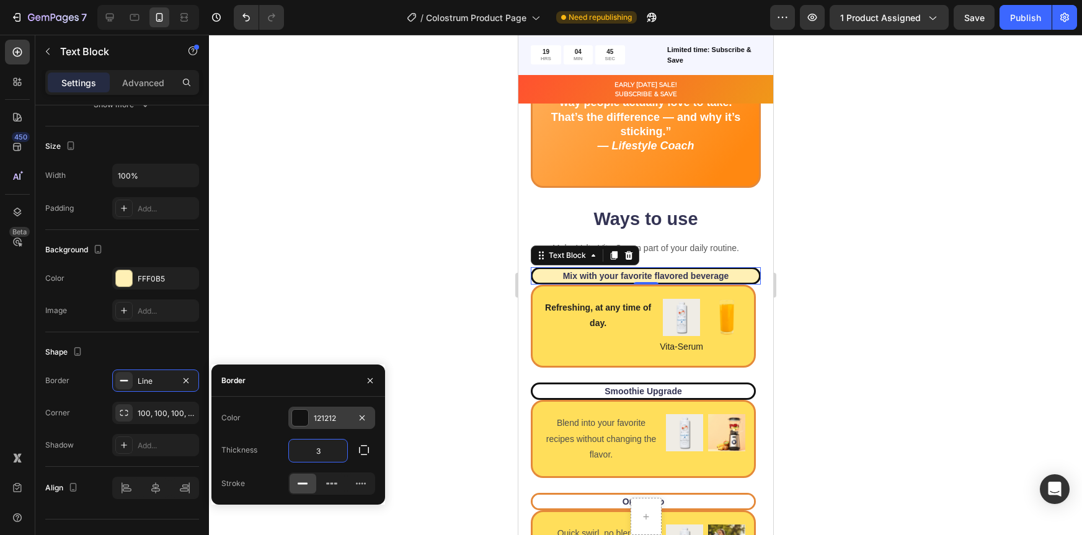
type input "3"
click at [305, 414] on div at bounding box center [300, 418] width 16 height 16
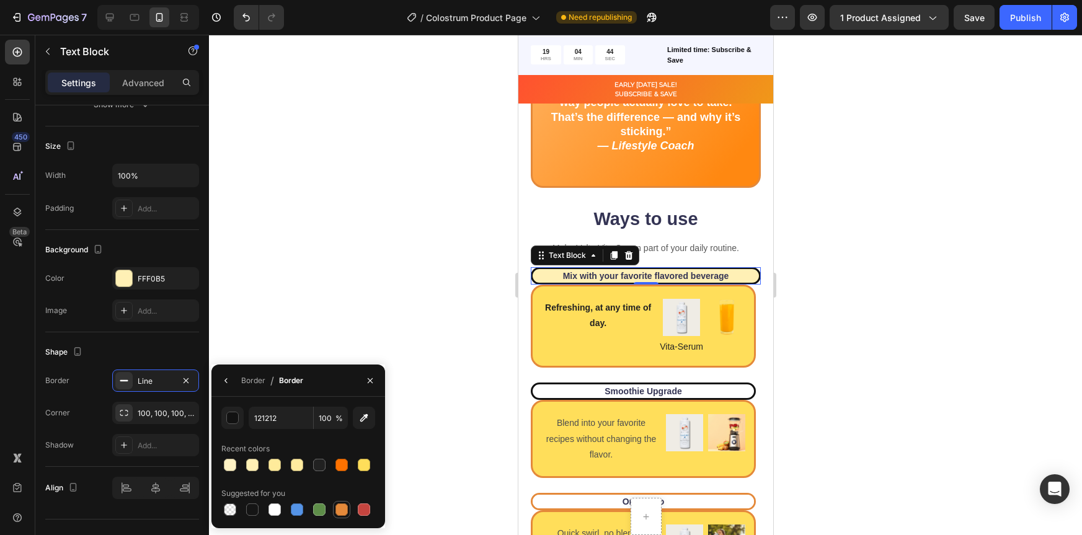
click at [342, 510] on div at bounding box center [342, 510] width 12 height 12
type input "E4893A"
click at [867, 291] on div at bounding box center [645, 285] width 873 height 500
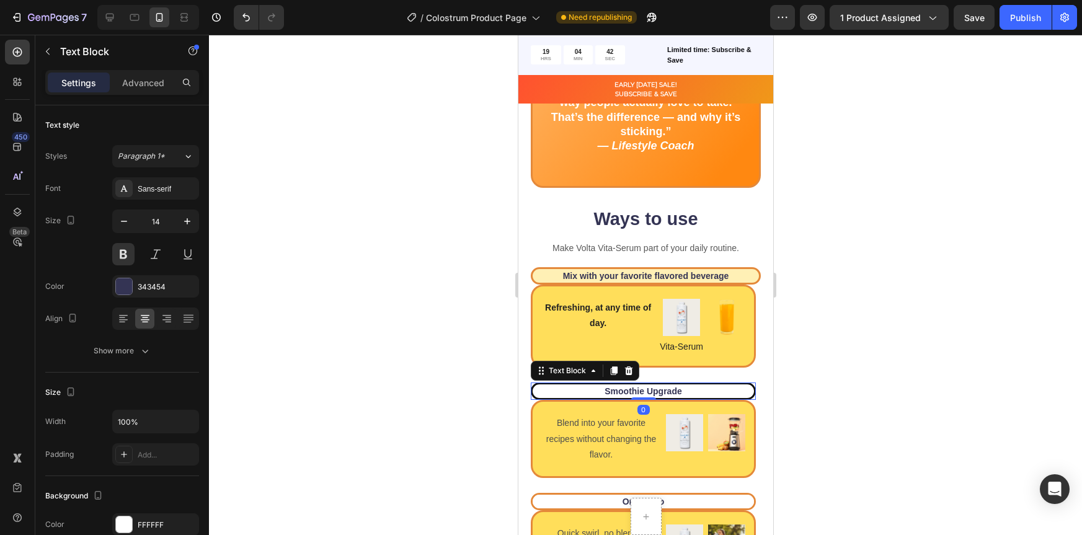
click at [737, 393] on p "Smoothie Upgrade" at bounding box center [642, 391] width 219 height 11
click at [827, 317] on div at bounding box center [645, 285] width 873 height 500
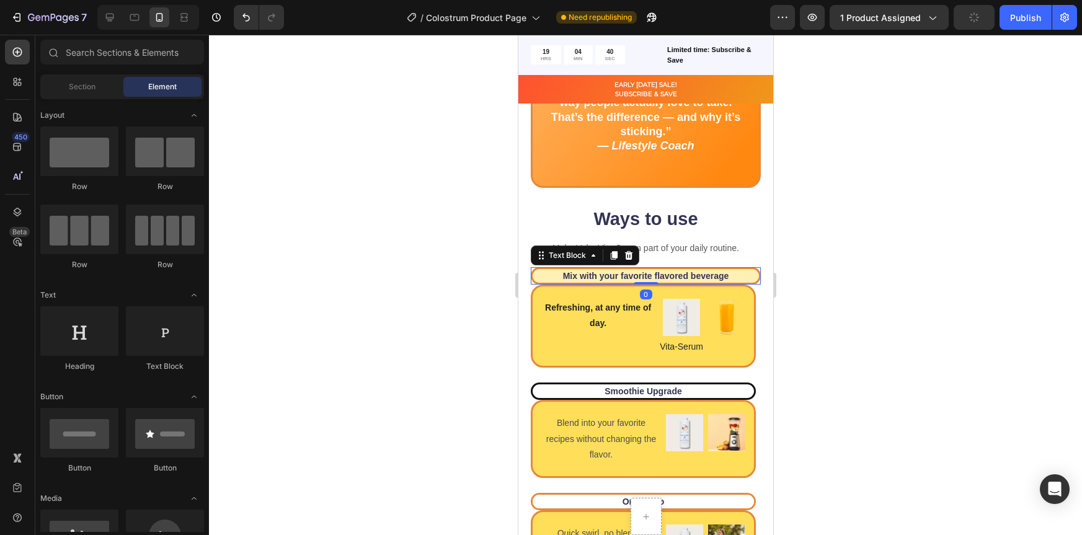
click at [745, 274] on p "Mix with your favorite flavored beverage" at bounding box center [645, 275] width 224 height 11
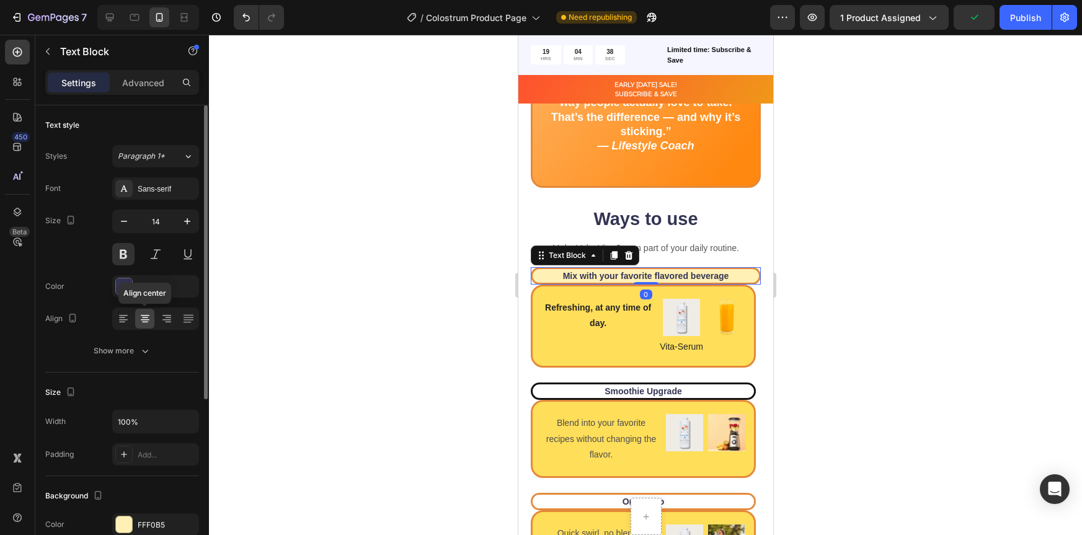
click at [143, 314] on icon at bounding box center [145, 319] width 12 height 12
click at [145, 318] on icon at bounding box center [145, 319] width 12 height 12
click at [144, 323] on icon at bounding box center [145, 319] width 12 height 12
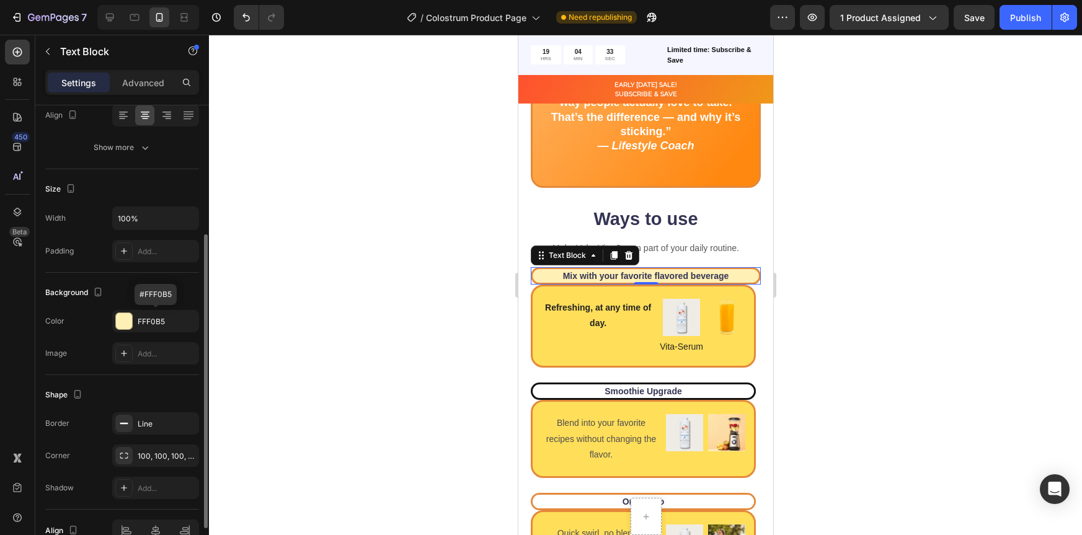
scroll to position [270, 0]
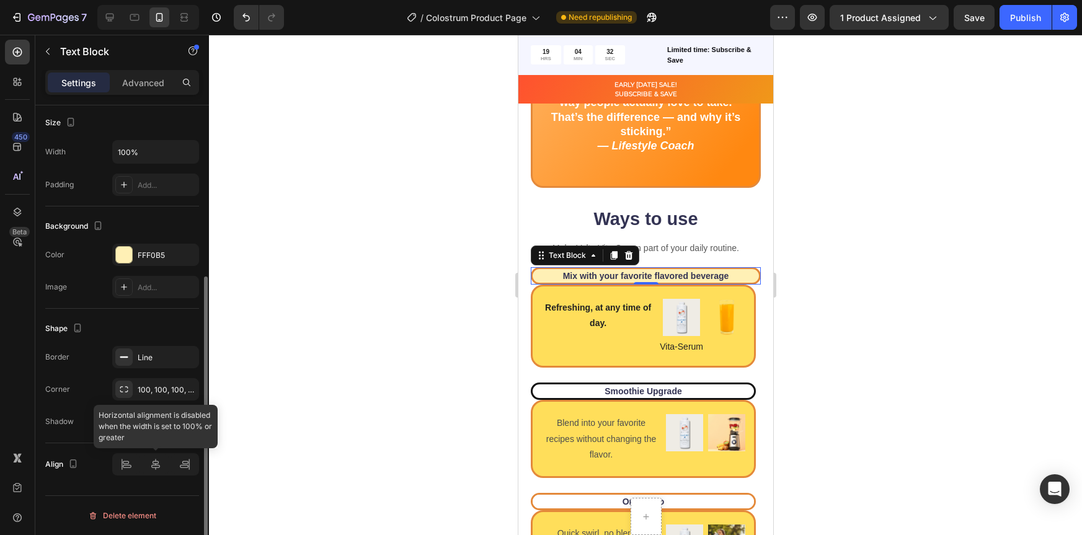
click at [157, 463] on div at bounding box center [155, 464] width 87 height 22
click at [156, 462] on div at bounding box center [155, 464] width 87 height 22
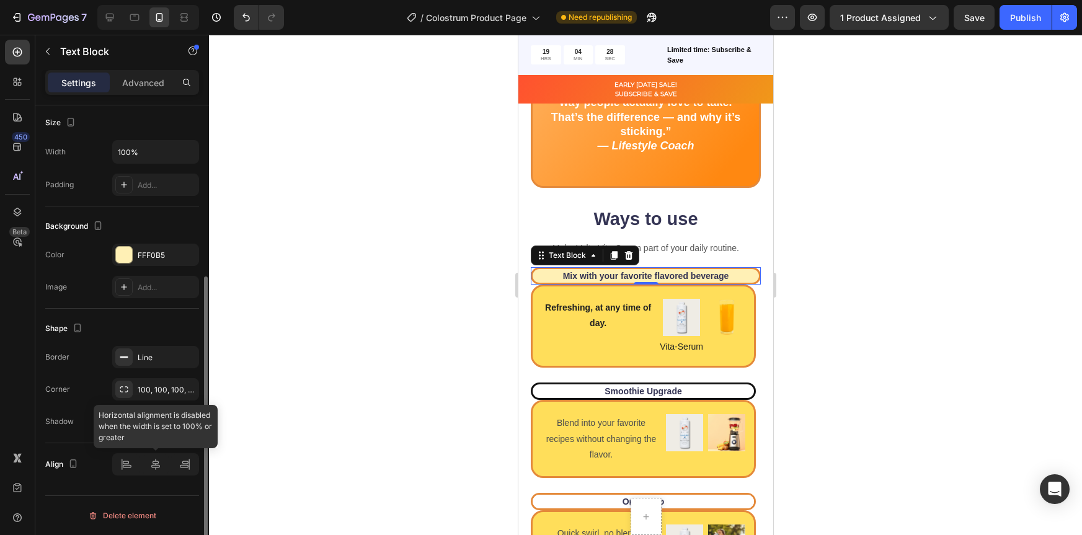
click at [153, 466] on div at bounding box center [155, 464] width 87 height 22
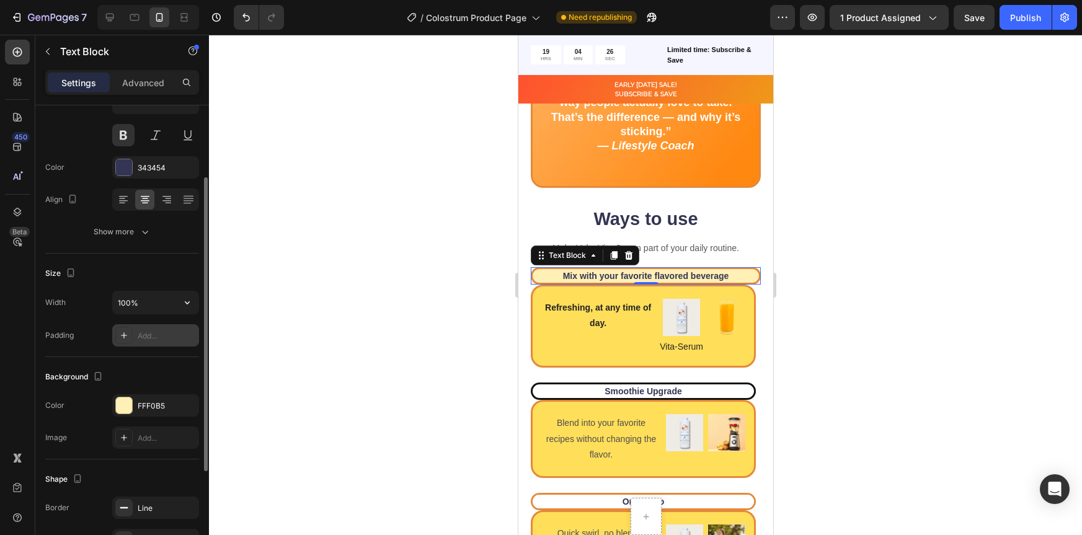
scroll to position [117, 0]
click at [150, 310] on input "100%" at bounding box center [156, 304] width 86 height 22
click at [189, 308] on icon "button" at bounding box center [187, 304] width 12 height 12
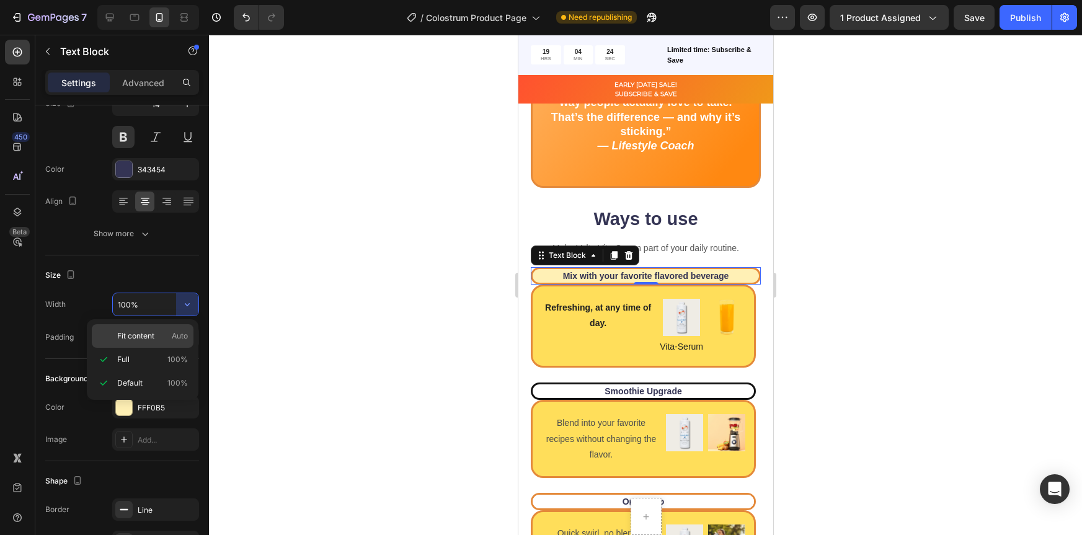
click at [155, 337] on p "Fit content Auto" at bounding box center [152, 336] width 71 height 11
type input "Auto"
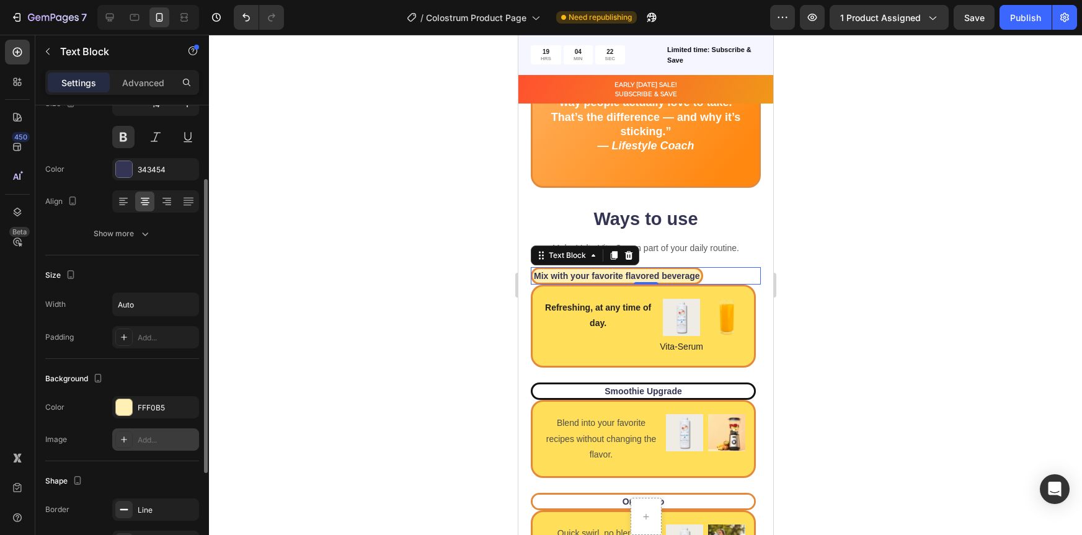
scroll to position [270, 0]
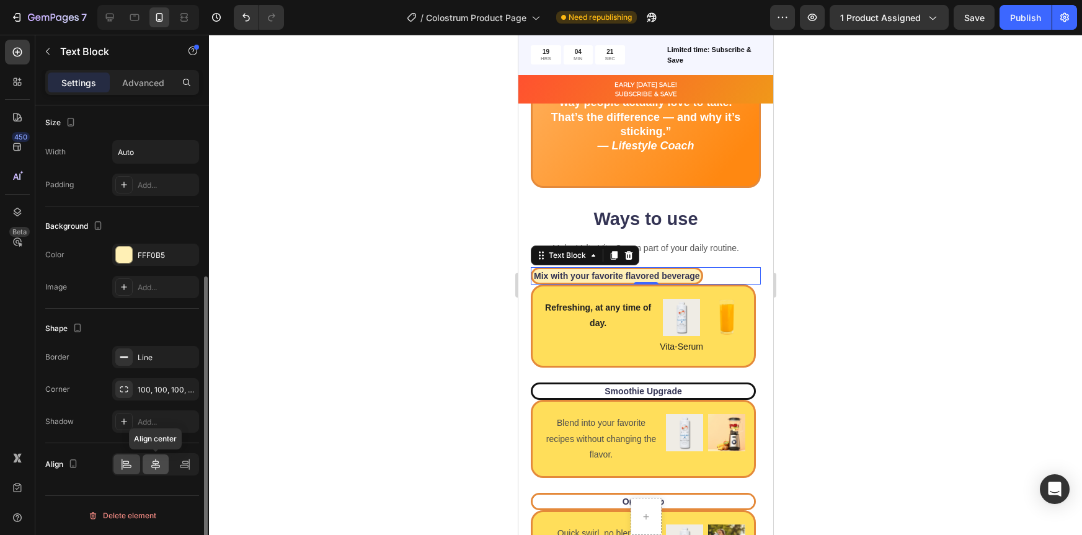
click at [156, 469] on icon at bounding box center [155, 464] width 12 height 12
click at [926, 367] on div at bounding box center [645, 285] width 873 height 500
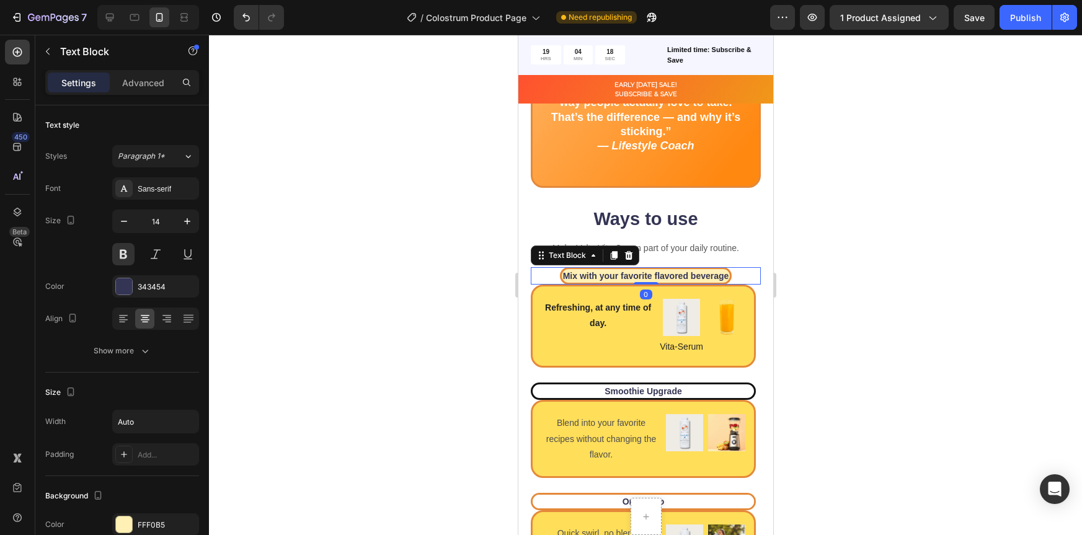
click at [725, 280] on div "Mix with your favorite flavored beverage" at bounding box center [645, 275] width 172 height 17
click at [130, 420] on input "Auto" at bounding box center [156, 422] width 86 height 22
click at [175, 422] on input "Auto" at bounding box center [156, 422] width 86 height 22
click at [187, 422] on icon "button" at bounding box center [187, 421] width 5 height 3
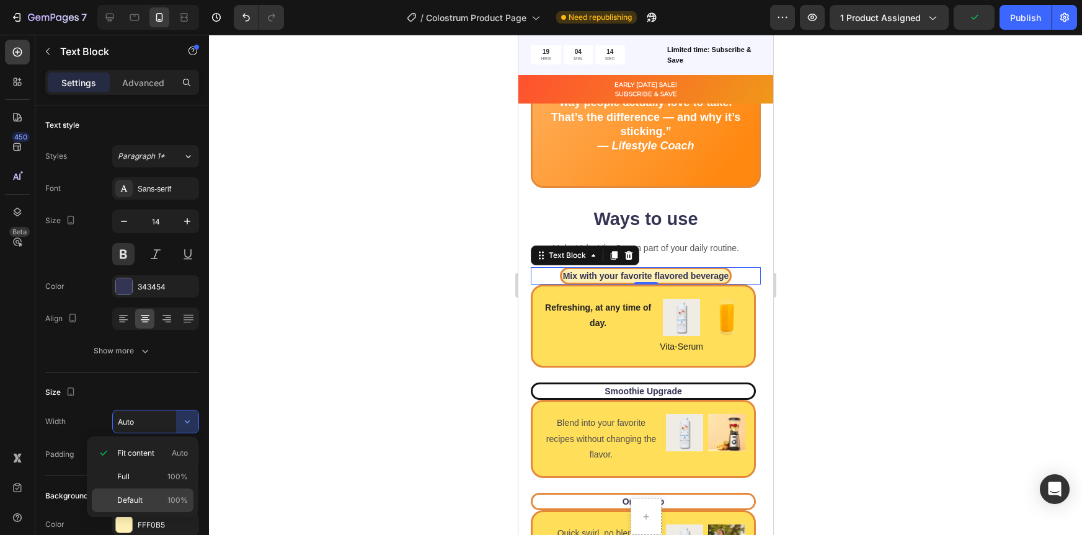
click at [149, 497] on p "Default 100%" at bounding box center [152, 500] width 71 height 11
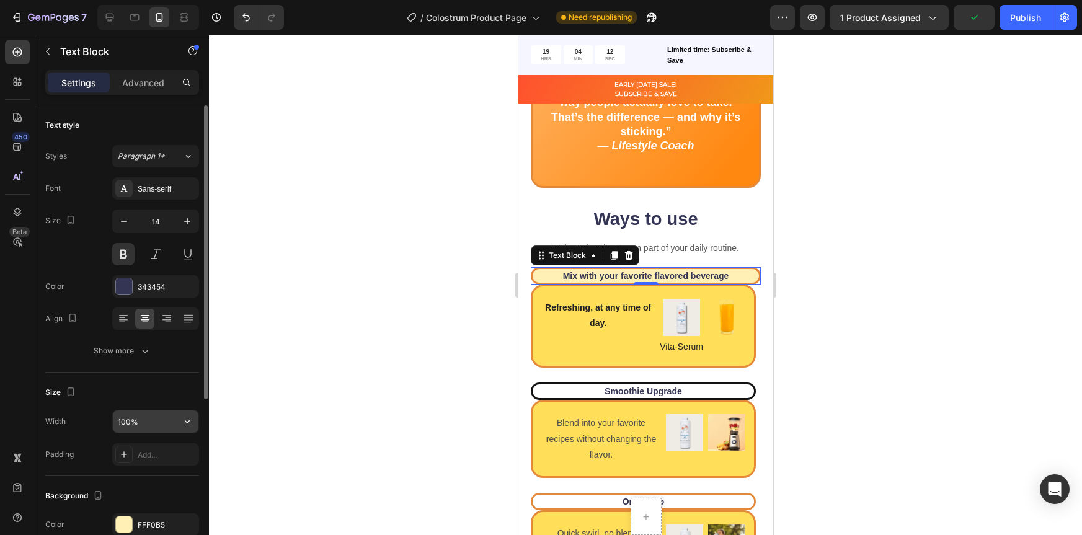
click at [172, 419] on input "100%" at bounding box center [156, 422] width 86 height 22
click at [185, 419] on icon "button" at bounding box center [187, 422] width 12 height 12
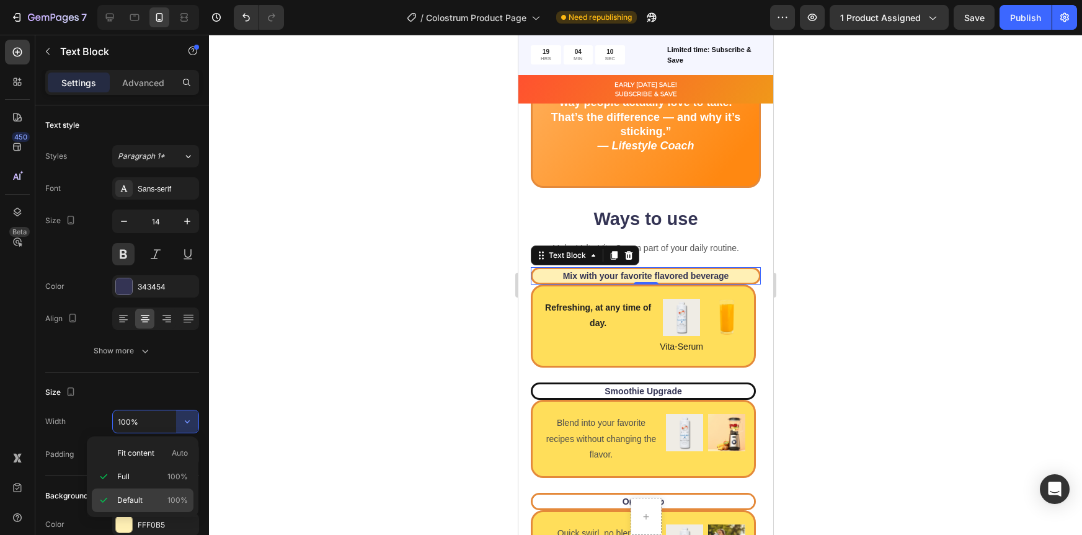
click at [150, 499] on p "Default 100%" at bounding box center [152, 500] width 71 height 11
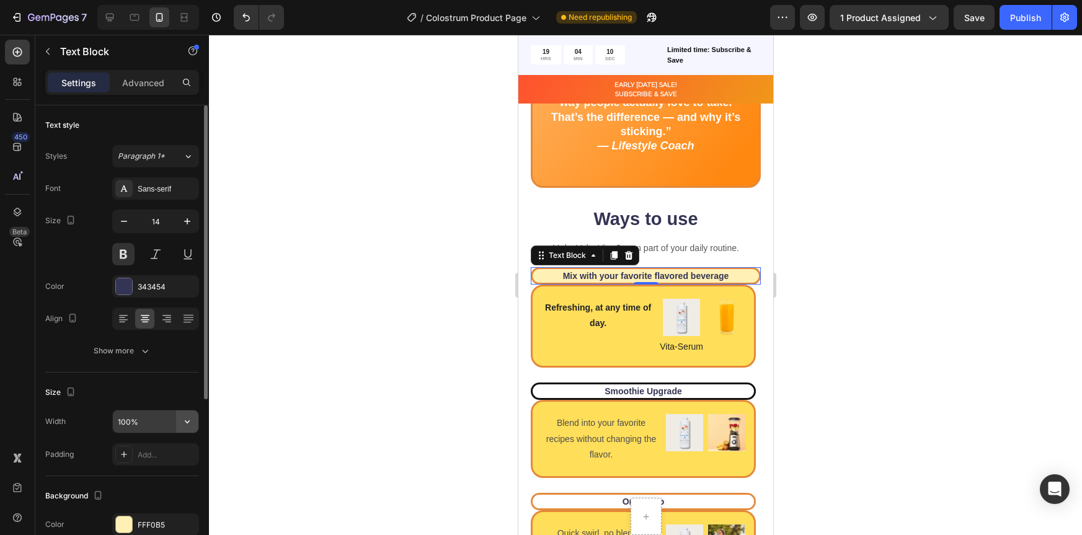
click at [186, 416] on icon "button" at bounding box center [187, 422] width 12 height 12
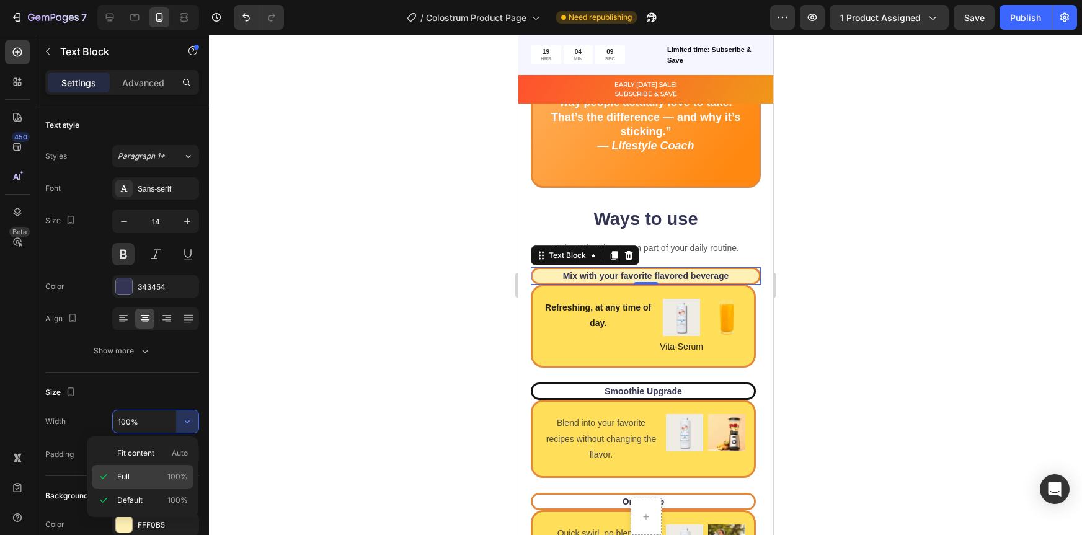
click at [166, 489] on div "Full 100%" at bounding box center [143, 501] width 102 height 24
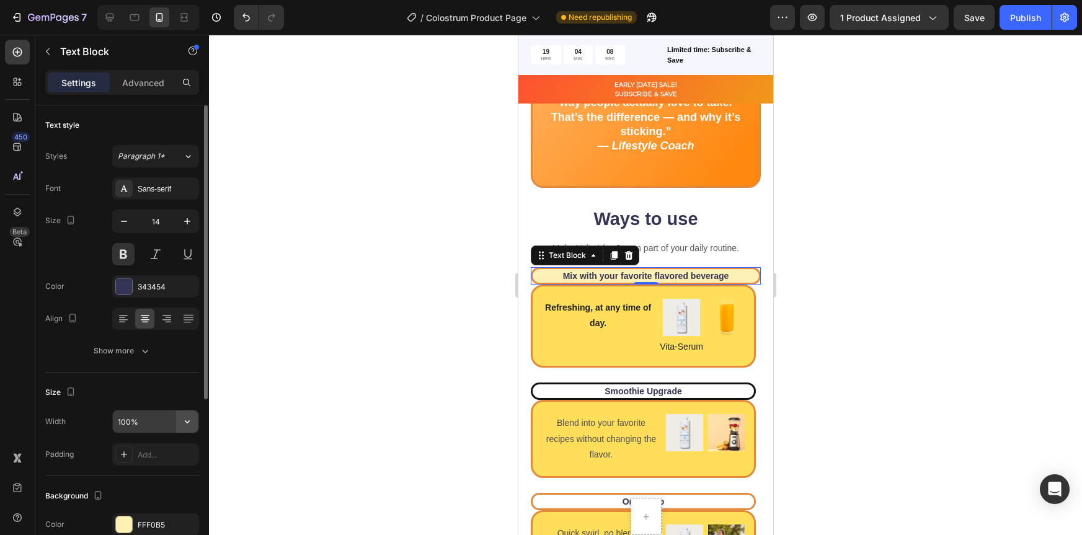
click at [177, 424] on button "button" at bounding box center [187, 422] width 22 height 22
click at [154, 424] on input "100%" at bounding box center [156, 422] width 86 height 22
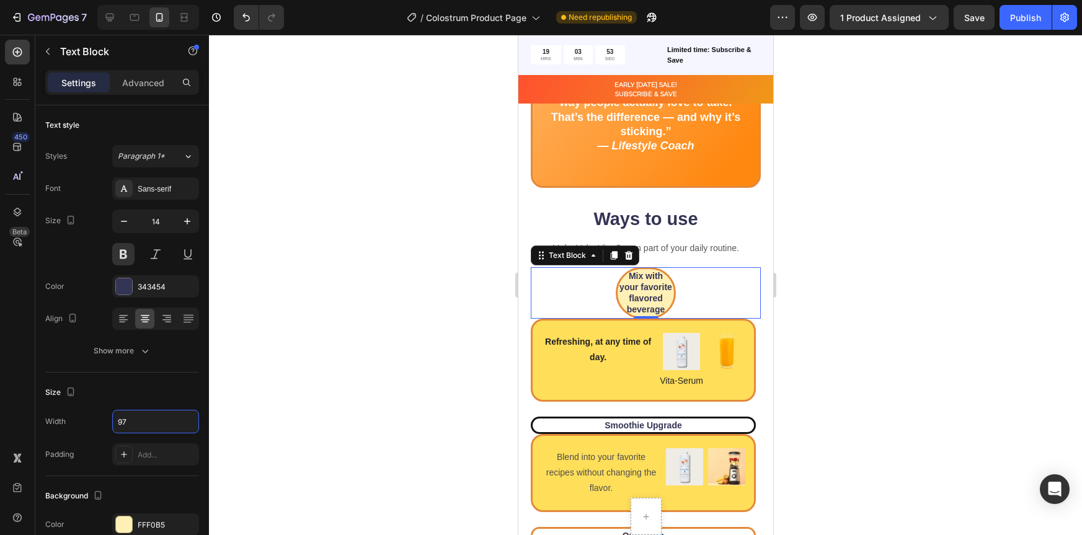
type input "9"
type input "100%"
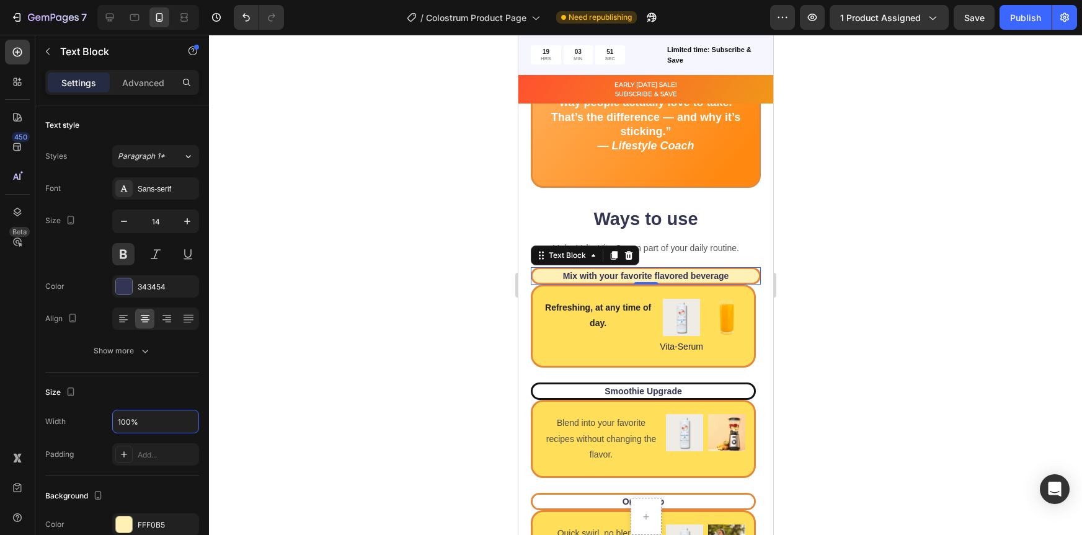
click at [936, 269] on div at bounding box center [645, 285] width 873 height 500
click at [742, 277] on p "Mix with your favorite flavored beverage" at bounding box center [645, 275] width 224 height 11
click at [148, 81] on p "Advanced" at bounding box center [143, 82] width 42 height 13
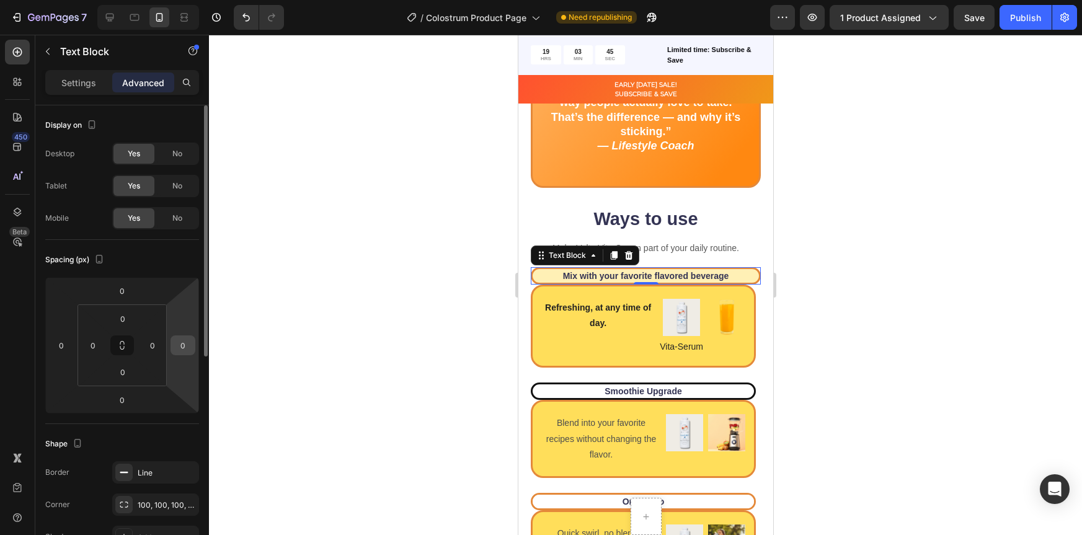
click at [184, 348] on input "0" at bounding box center [183, 345] width 19 height 19
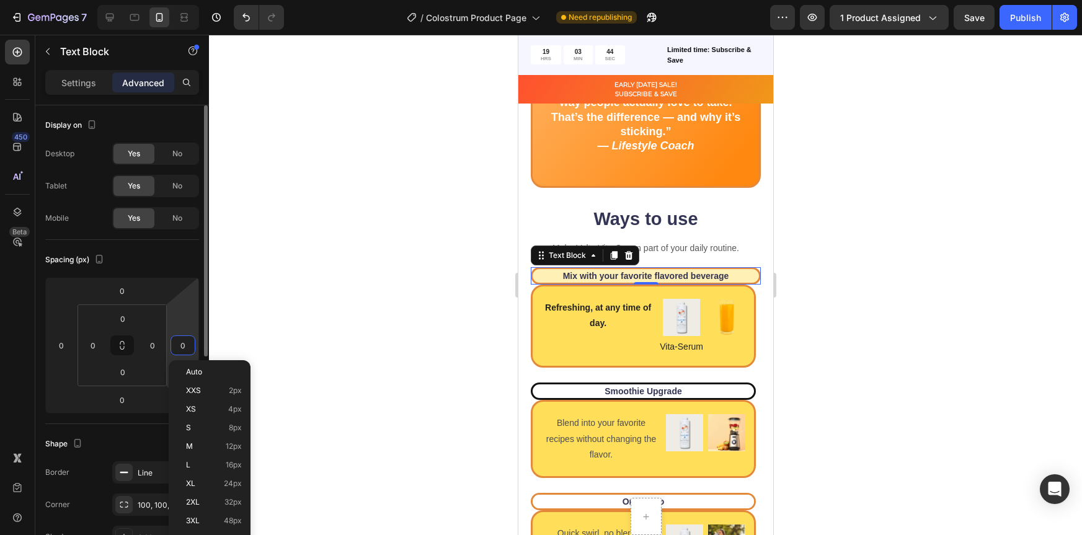
type input "2"
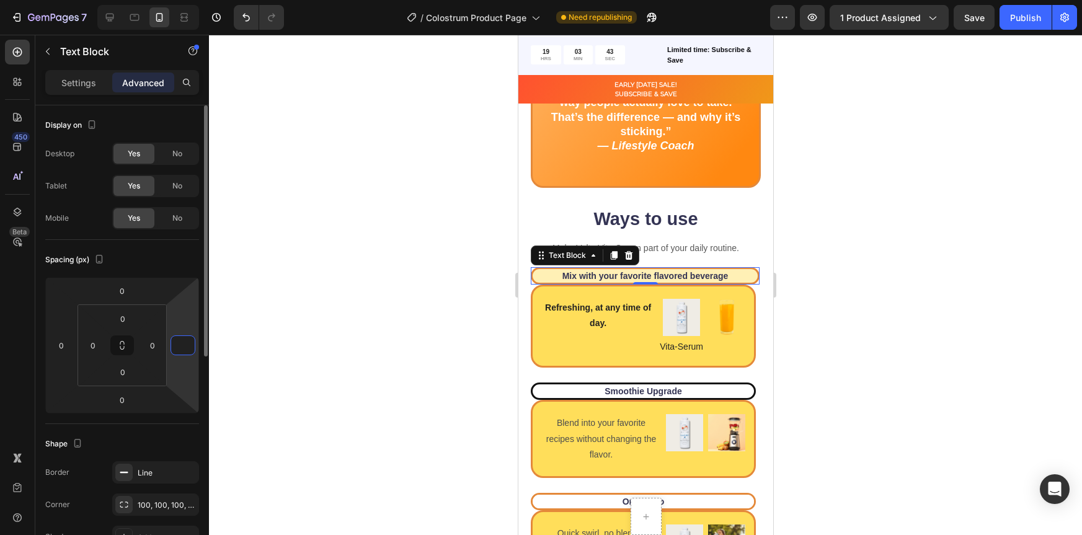
type input "3"
type input "4"
click at [835, 342] on div at bounding box center [645, 285] width 873 height 500
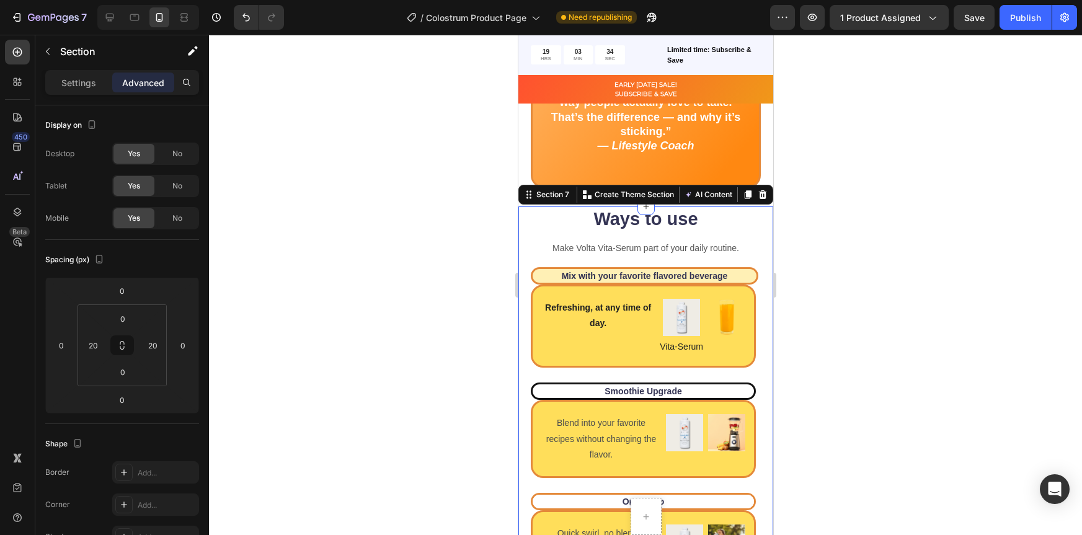
drag, startPoint x: 757, startPoint y: 388, endPoint x: 1299, endPoint y: 416, distance: 542.1
click at [757, 388] on div "Ways to use Heading Make Volta Vita-Serum part of your daily routine. Text Bloc…" at bounding box center [645, 513] width 255 height 612
click at [877, 357] on div at bounding box center [645, 285] width 873 height 500
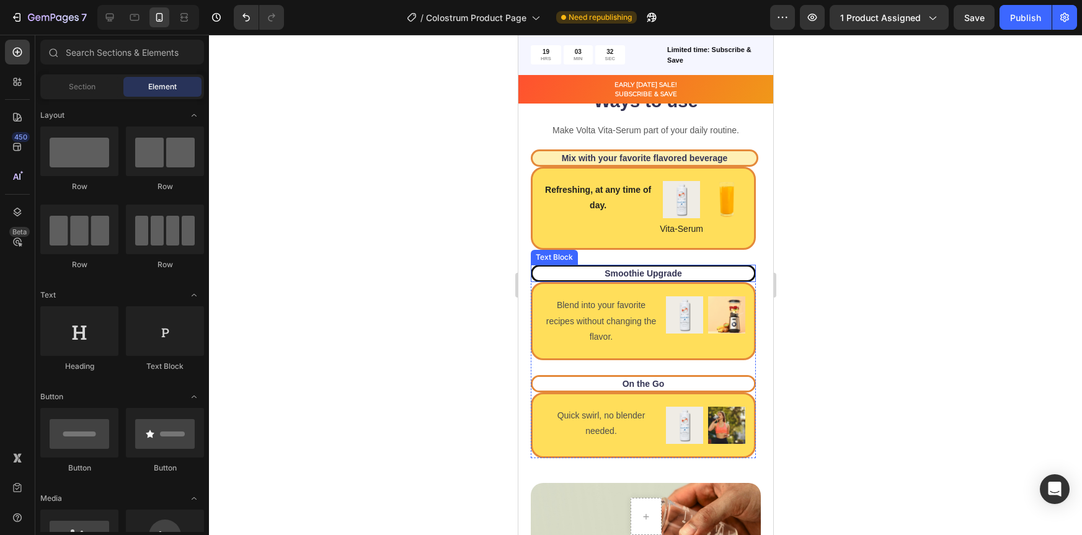
scroll to position [1714, 0]
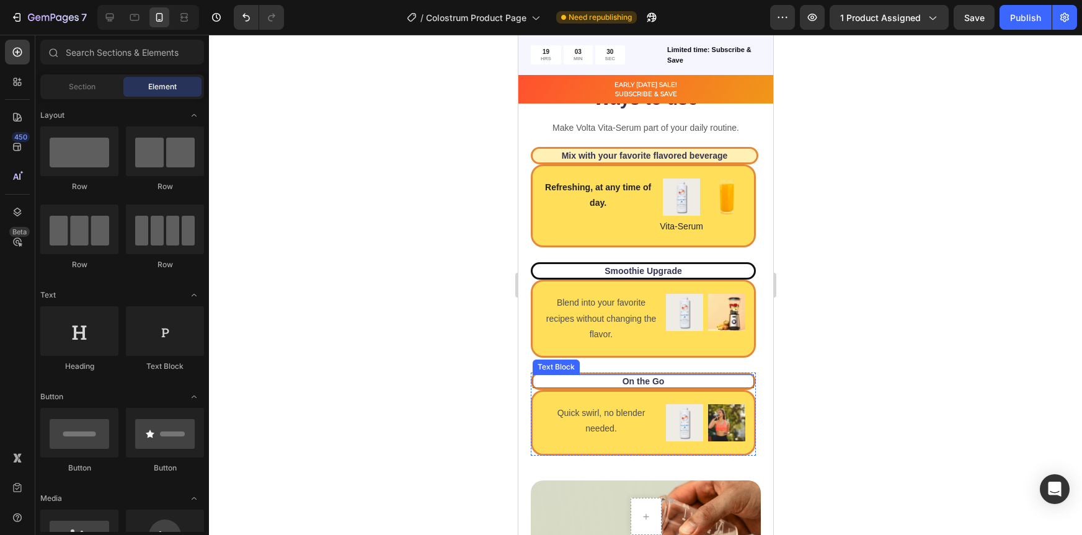
click at [702, 381] on p "On the Go" at bounding box center [642, 381] width 219 height 11
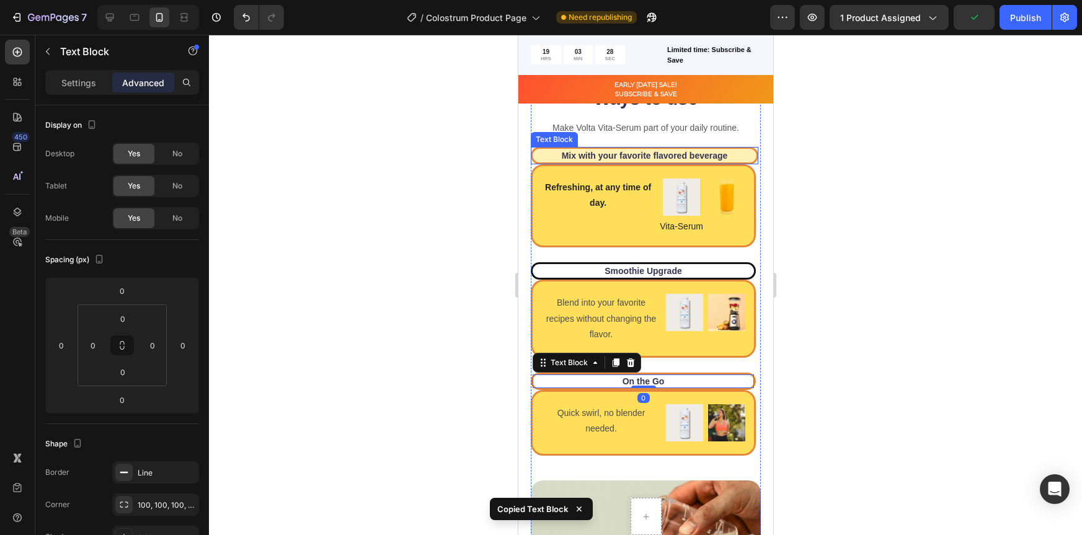
click at [742, 156] on p "Mix with your favorite flavored beverage" at bounding box center [643, 155] width 221 height 11
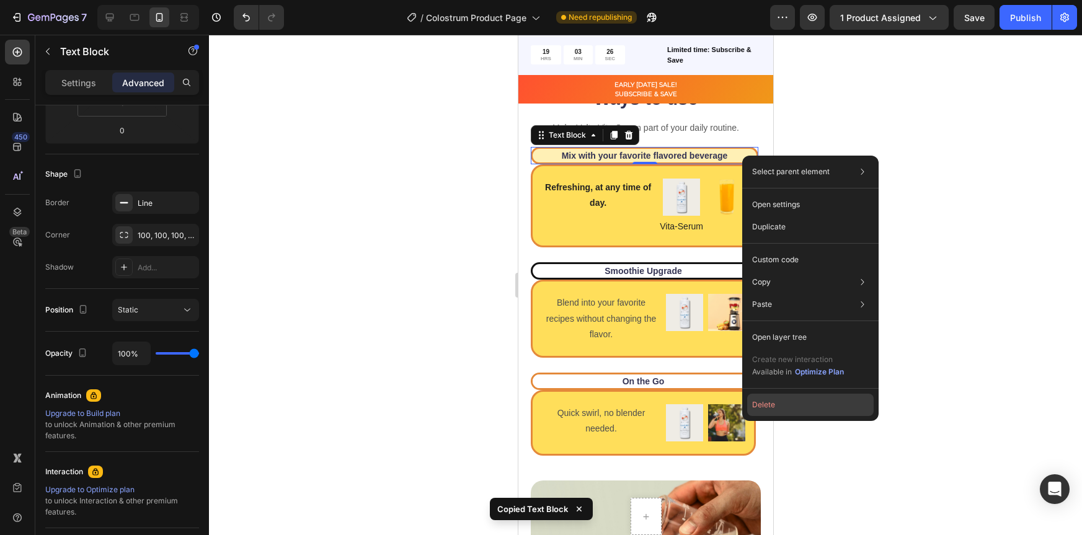
click at [778, 409] on button "Delete" at bounding box center [810, 405] width 127 height 22
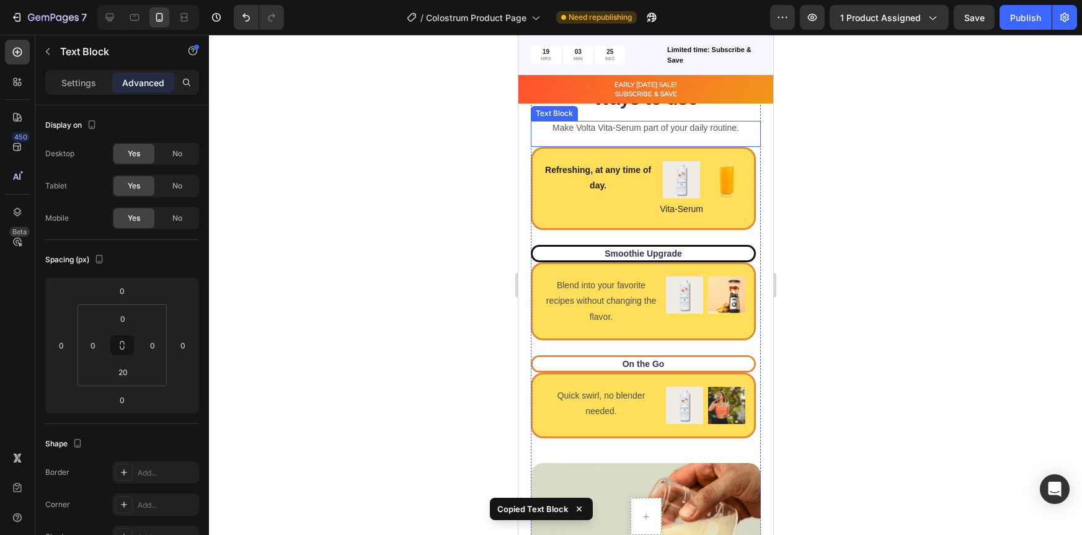
click at [692, 140] on div "Make Volta Vita-Serum part of your daily routine. Text Block" at bounding box center [645, 134] width 230 height 26
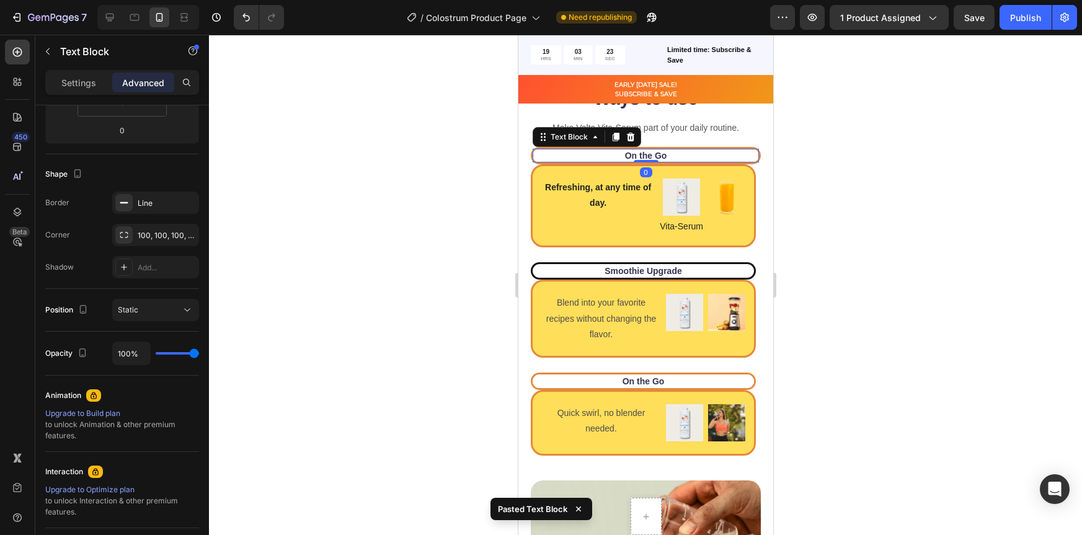
click at [807, 194] on div at bounding box center [645, 285] width 873 height 500
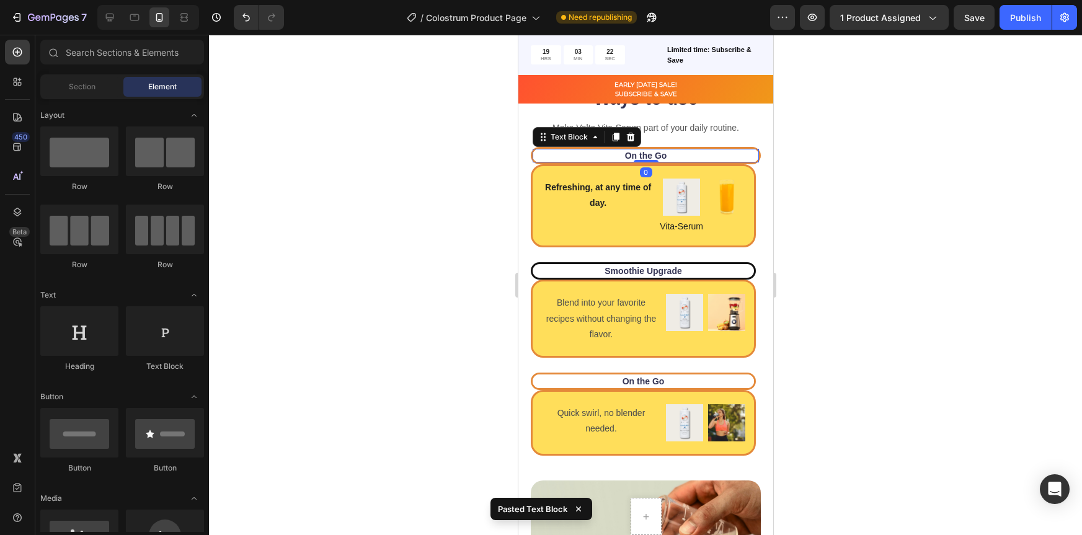
click at [727, 156] on p "On the Go" at bounding box center [645, 155] width 224 height 11
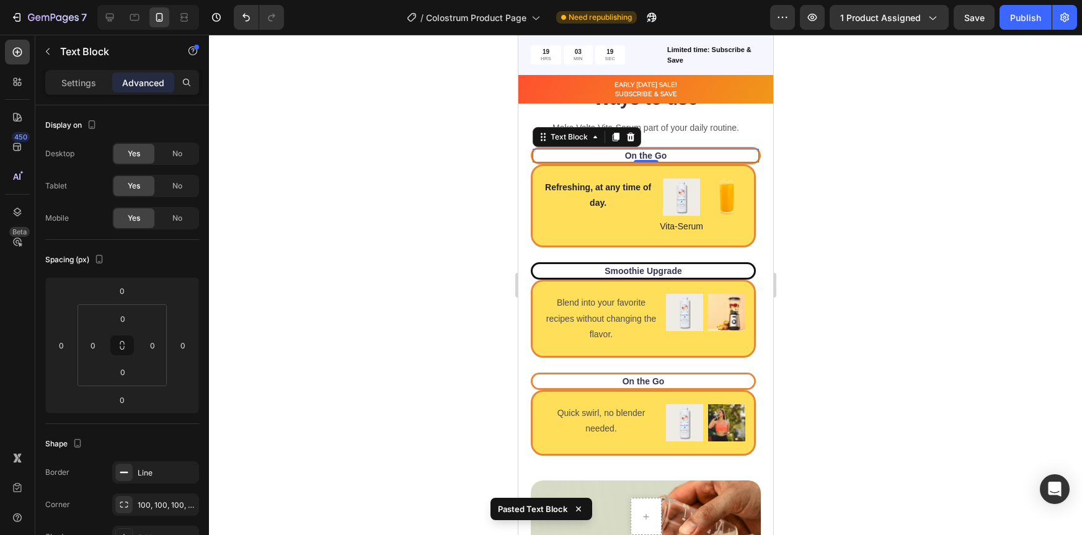
click at [814, 163] on div at bounding box center [645, 285] width 873 height 500
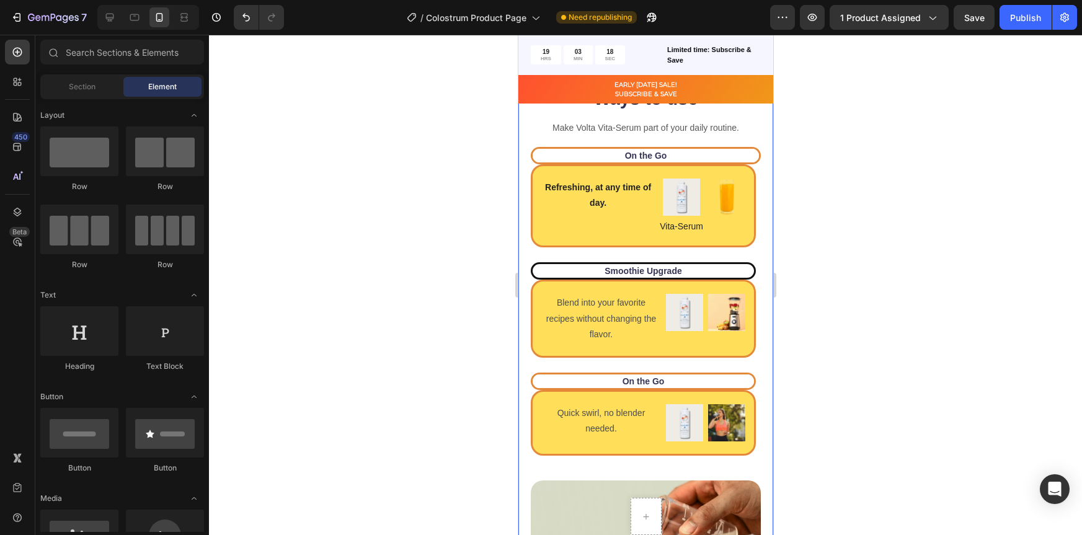
click at [751, 154] on div "Ways to use Heading Make Volta Vita-Serum part of your daily routine. Text Bloc…" at bounding box center [645, 392] width 255 height 612
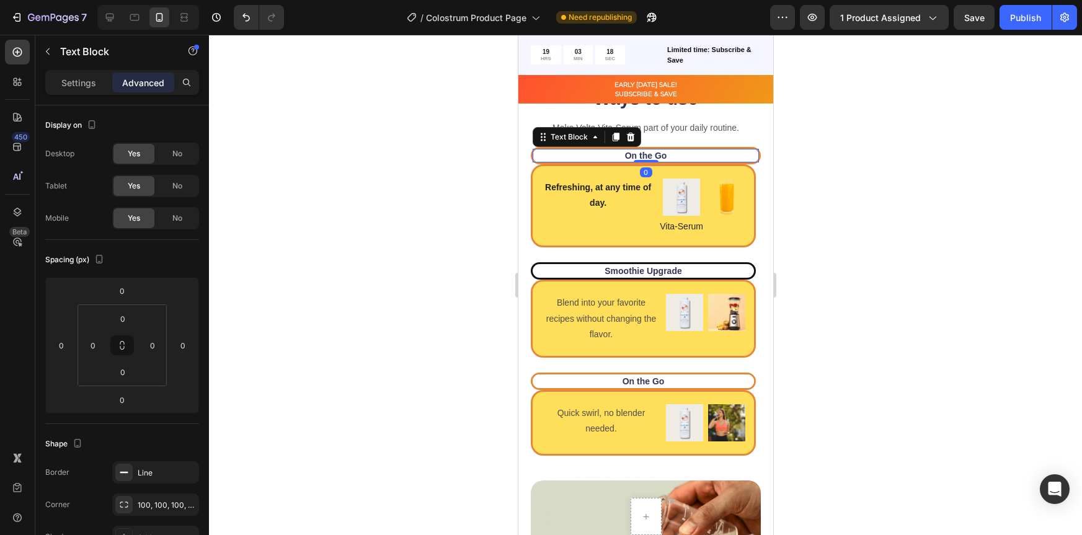
click at [747, 156] on p "On the Go" at bounding box center [645, 155] width 224 height 11
click at [751, 157] on div "Ways to use Heading Make Volta Vita-Serum part of your daily routine. Text Bloc…" at bounding box center [645, 392] width 255 height 612
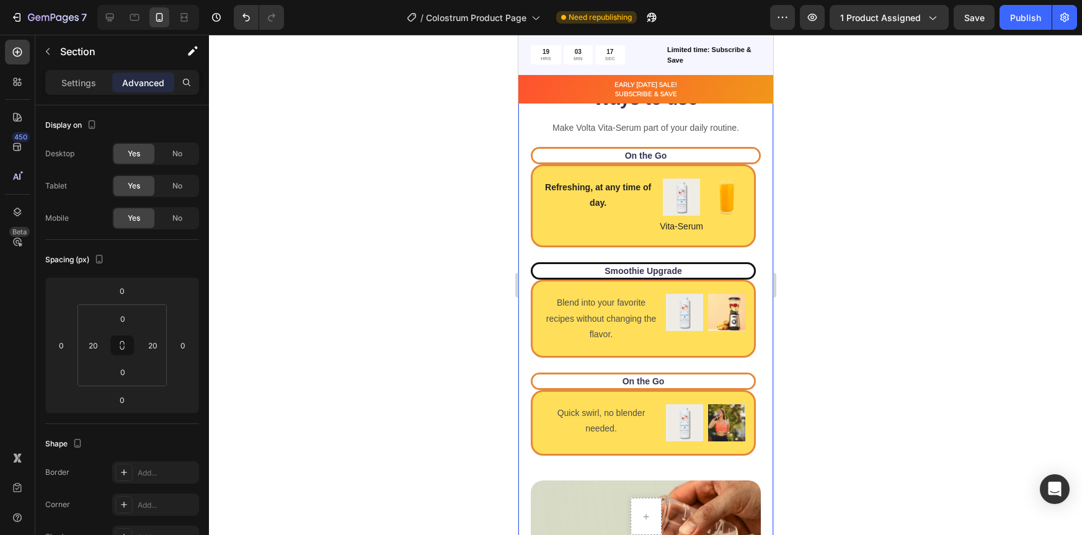
click at [751, 157] on div "Ways to use Heading Make Volta Vita-Serum part of your daily routine. Text Bloc…" at bounding box center [645, 392] width 255 height 612
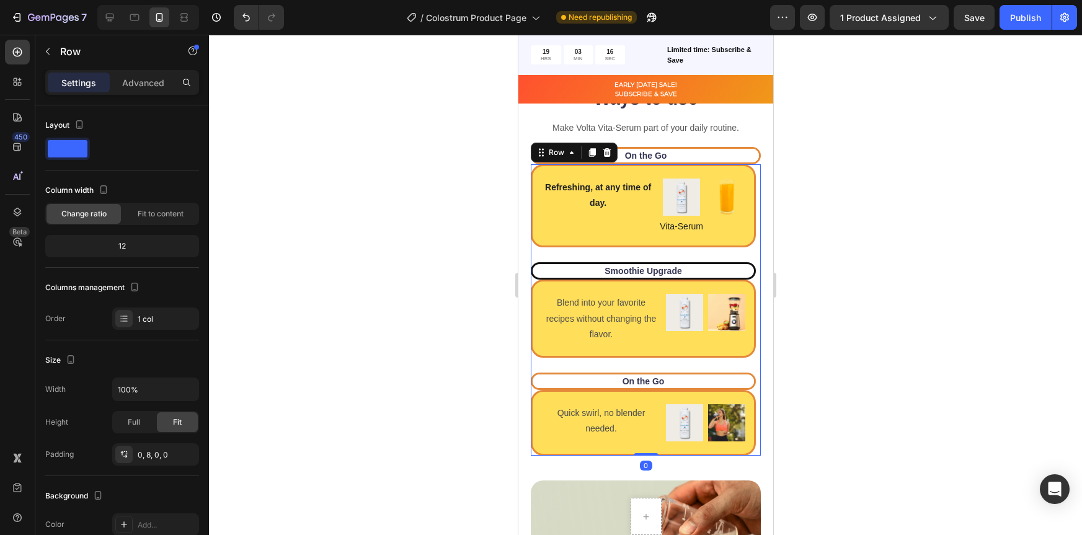
click at [746, 194] on div "Refreshing, at any time of day. Text Block Image Vita-Serum Text Block Image Ro…" at bounding box center [645, 309] width 230 height 291
click at [154, 78] on p "Advanced" at bounding box center [143, 82] width 42 height 13
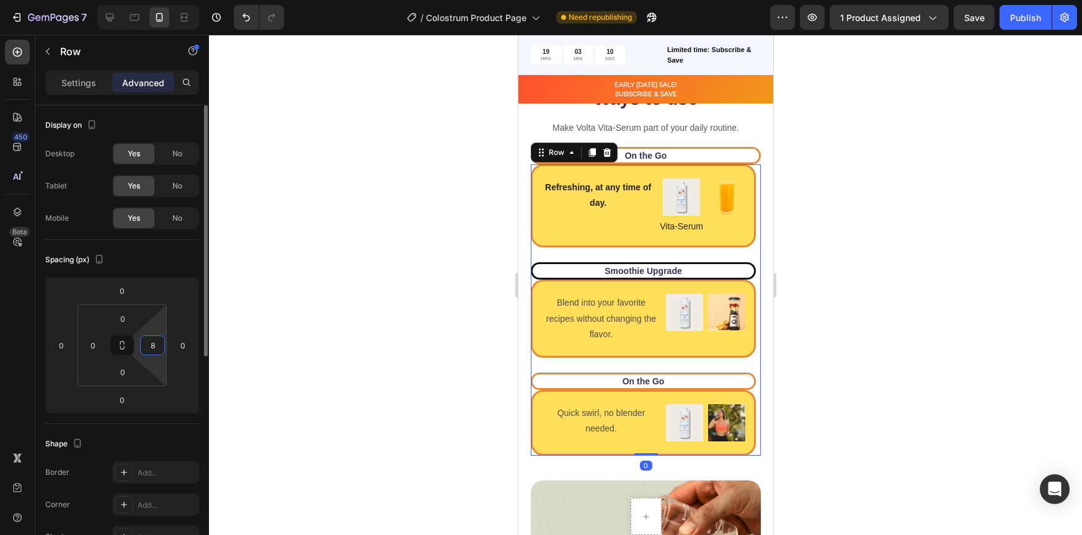
click at [156, 344] on input "8" at bounding box center [152, 345] width 19 height 19
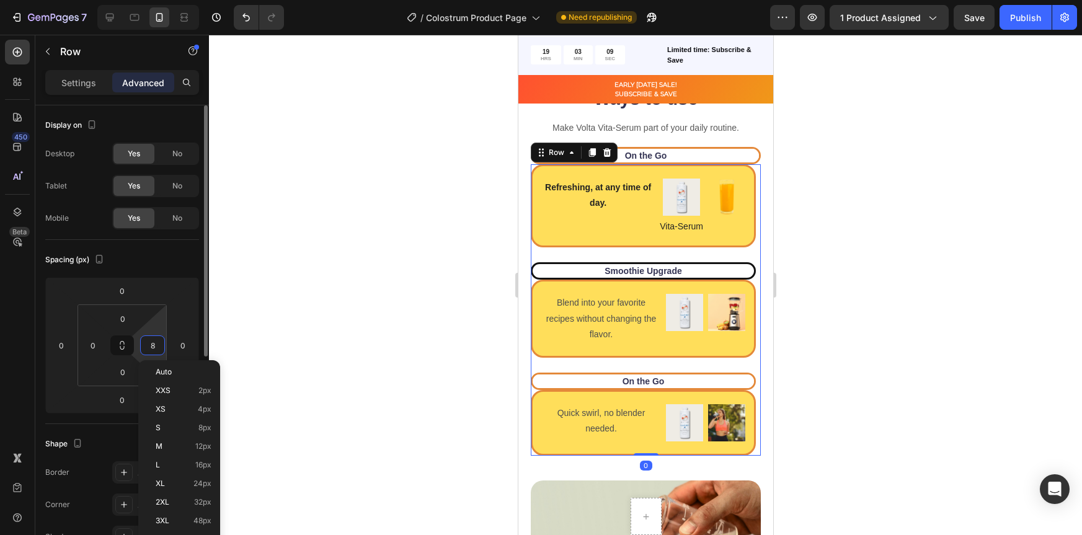
type input "0"
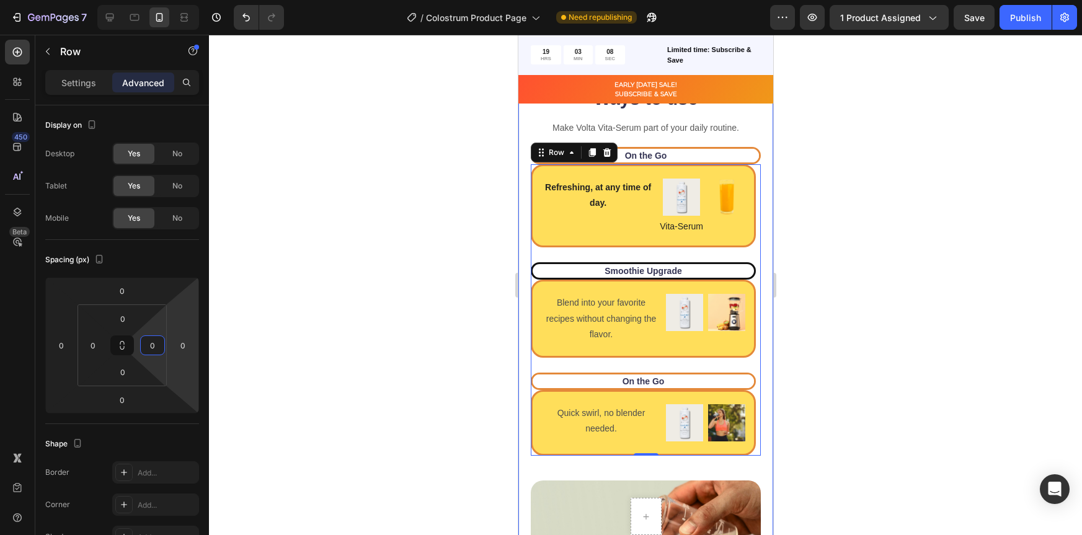
click at [791, 301] on div at bounding box center [645, 285] width 873 height 500
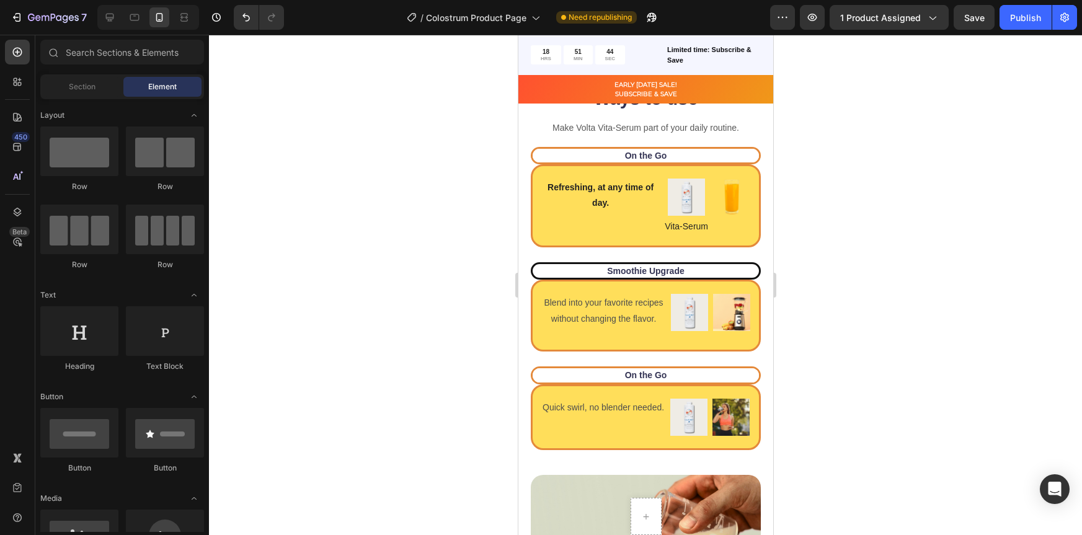
scroll to position [1, 0]
click at [850, 303] on div at bounding box center [645, 285] width 873 height 500
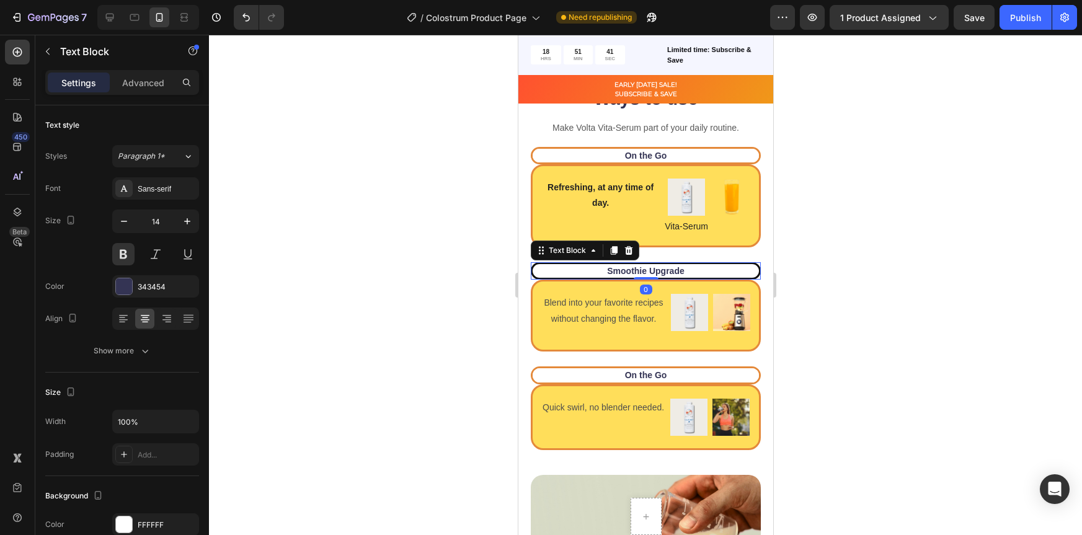
click at [730, 269] on p "Smoothie Upgrade" at bounding box center [645, 270] width 224 height 11
click at [119, 281] on div at bounding box center [124, 286] width 16 height 16
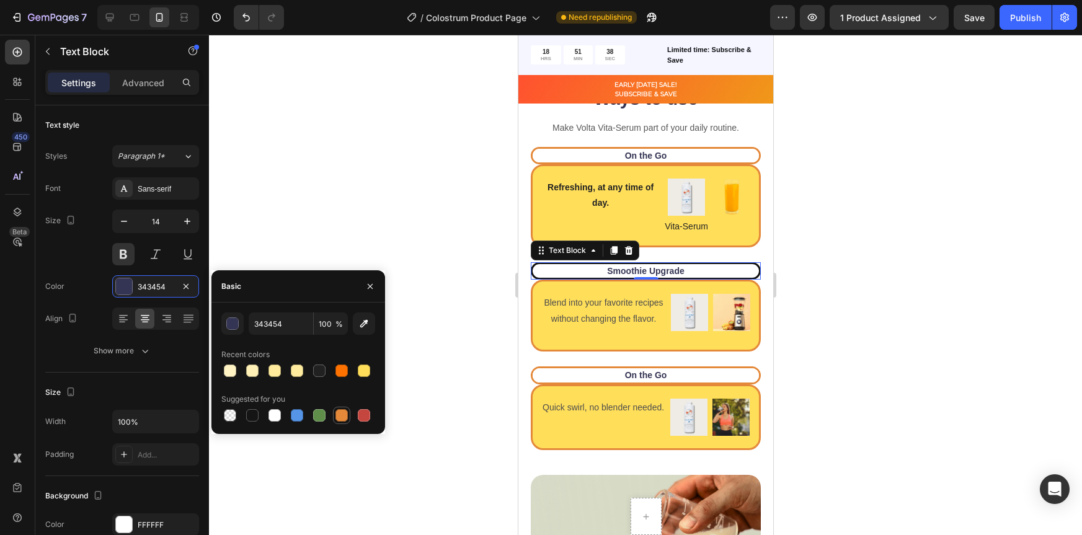
click at [340, 415] on div at bounding box center [342, 415] width 12 height 12
type input "E4893A"
click at [849, 381] on div at bounding box center [645, 285] width 873 height 500
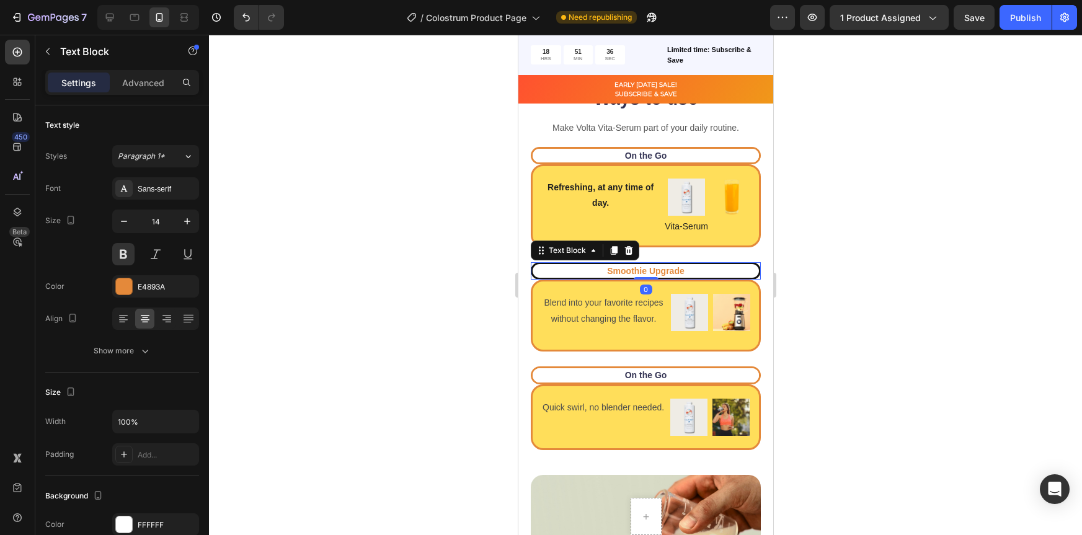
click at [737, 265] on p "Smoothie Upgrade" at bounding box center [645, 270] width 224 height 11
click at [128, 288] on div at bounding box center [124, 286] width 16 height 16
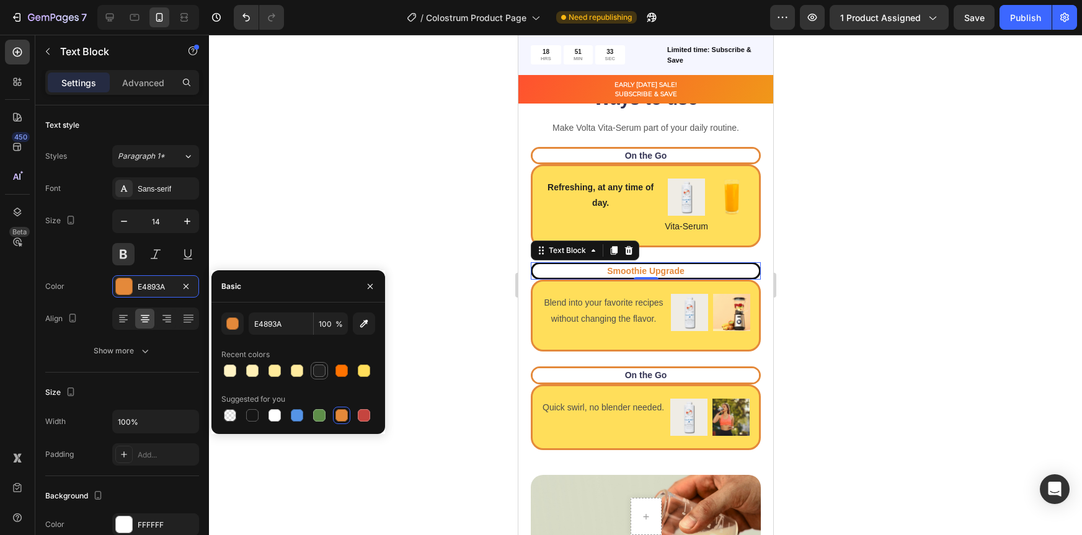
click at [323, 372] on div at bounding box center [319, 371] width 12 height 12
type input "212121"
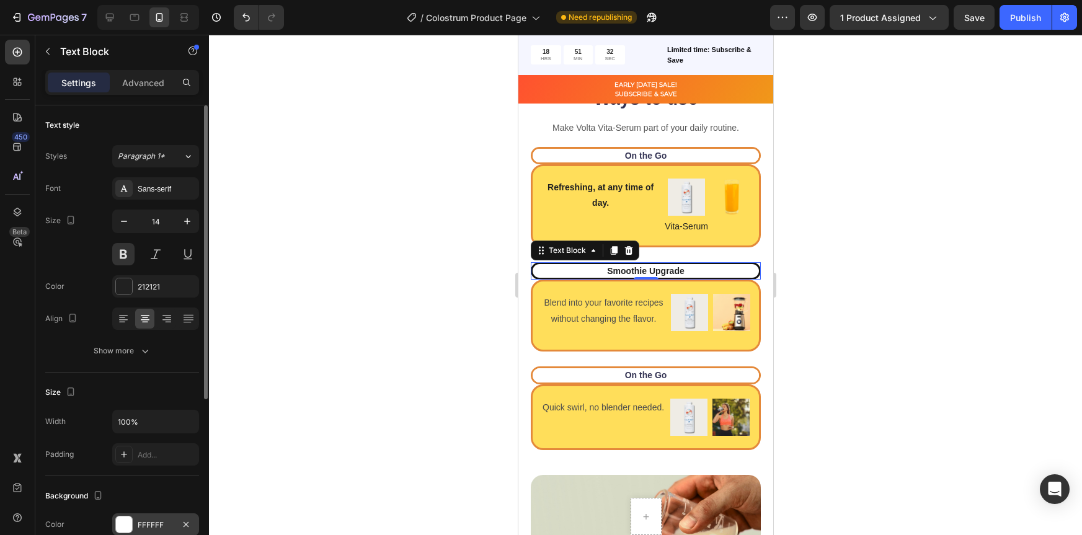
click at [133, 527] on div "FFFFFF" at bounding box center [155, 525] width 87 height 22
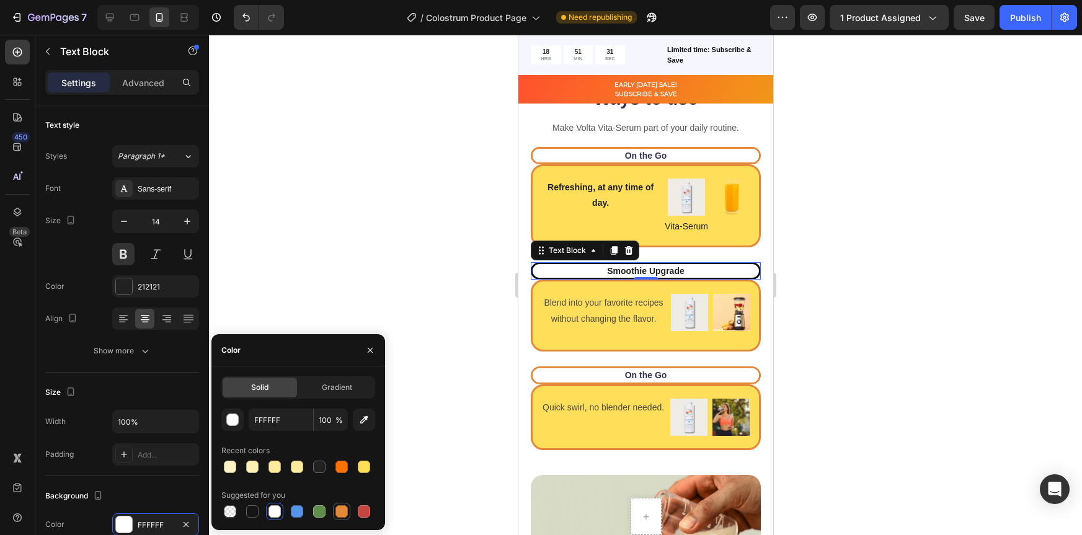
click at [344, 509] on div at bounding box center [342, 511] width 12 height 12
type input "E4893A"
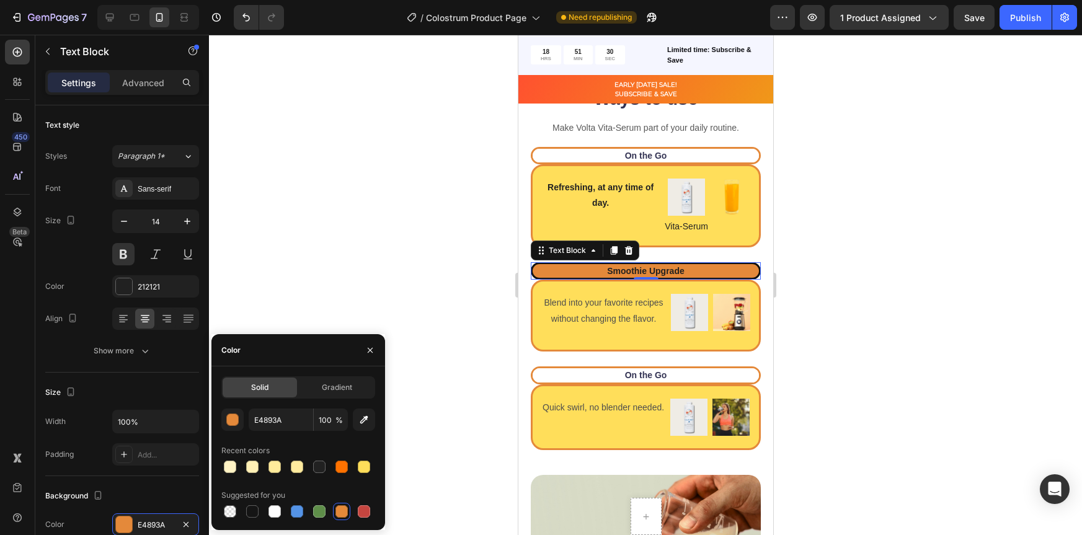
click at [984, 334] on div at bounding box center [645, 285] width 873 height 500
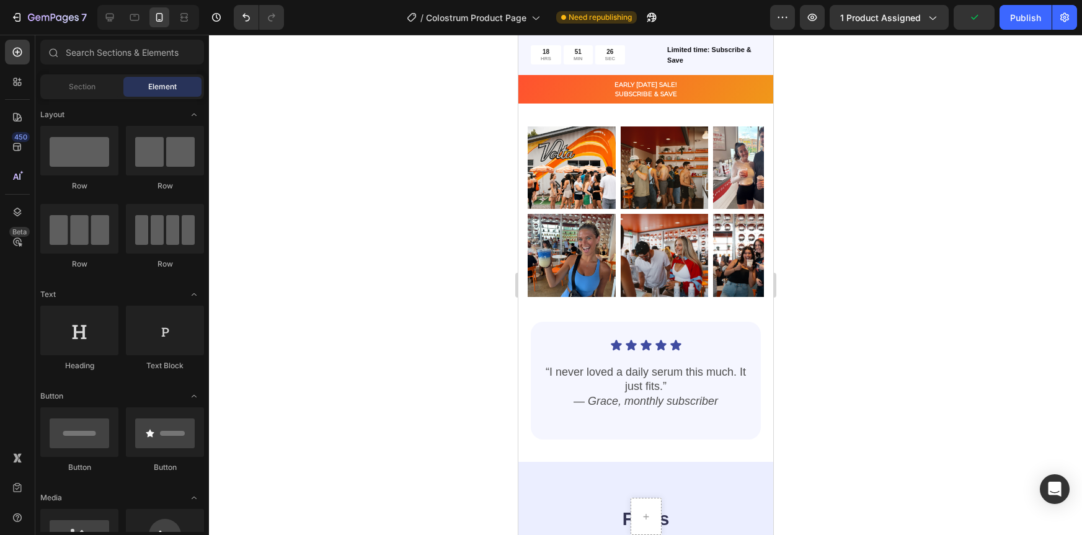
scroll to position [2400, 0]
click at [701, 425] on div "Icon Icon Icon Icon Icon Icon List “I never loved a daily serum this much. It j…" at bounding box center [645, 382] width 230 height 118
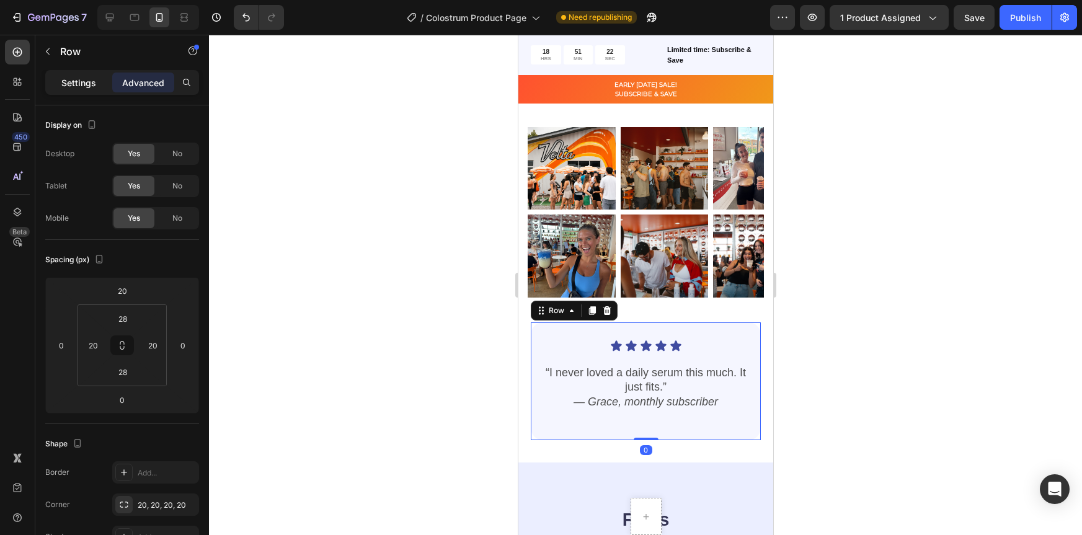
click at [76, 84] on p "Settings" at bounding box center [78, 82] width 35 height 13
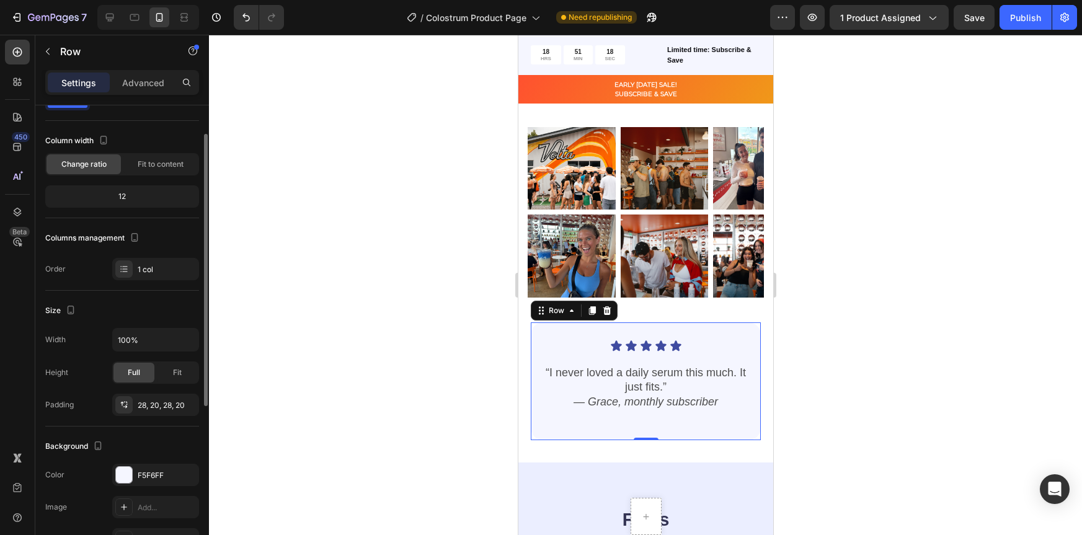
scroll to position [50, 0]
click at [590, 414] on div "Icon Icon Icon Icon Icon Icon List “I never loved a daily serum this much. It j…" at bounding box center [645, 381] width 205 height 83
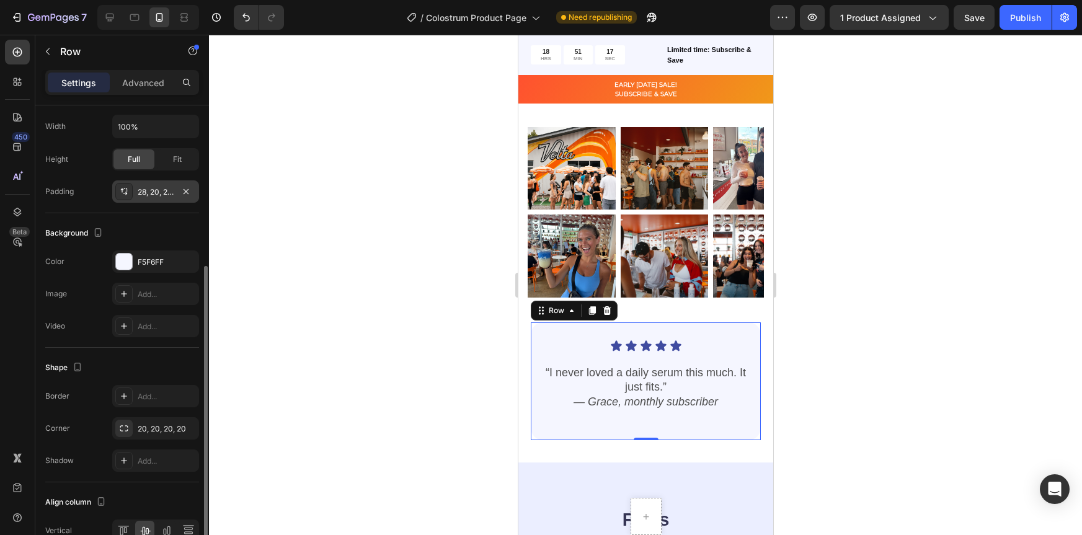
scroll to position [269, 0]
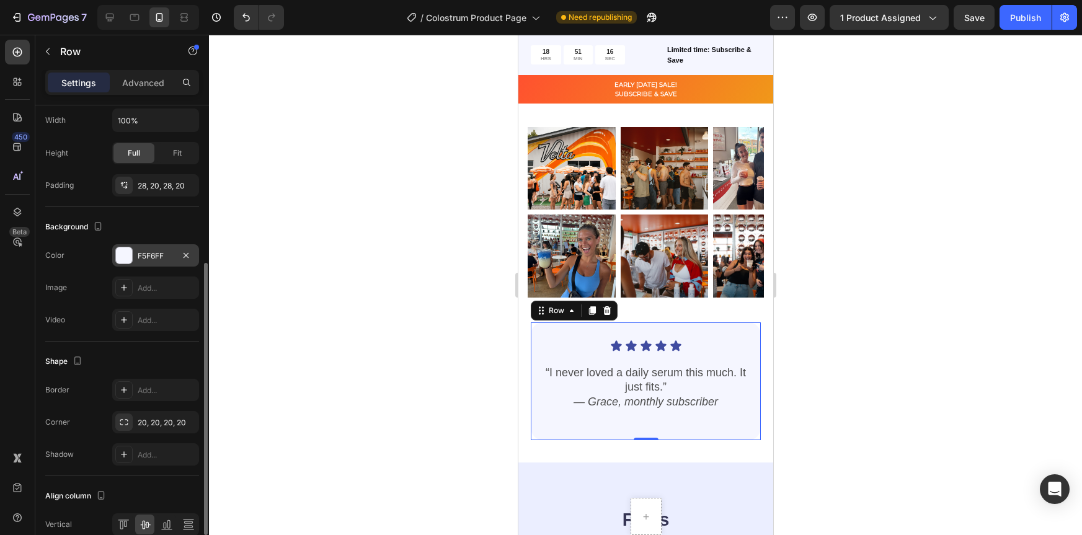
click at [127, 256] on div at bounding box center [124, 255] width 16 height 16
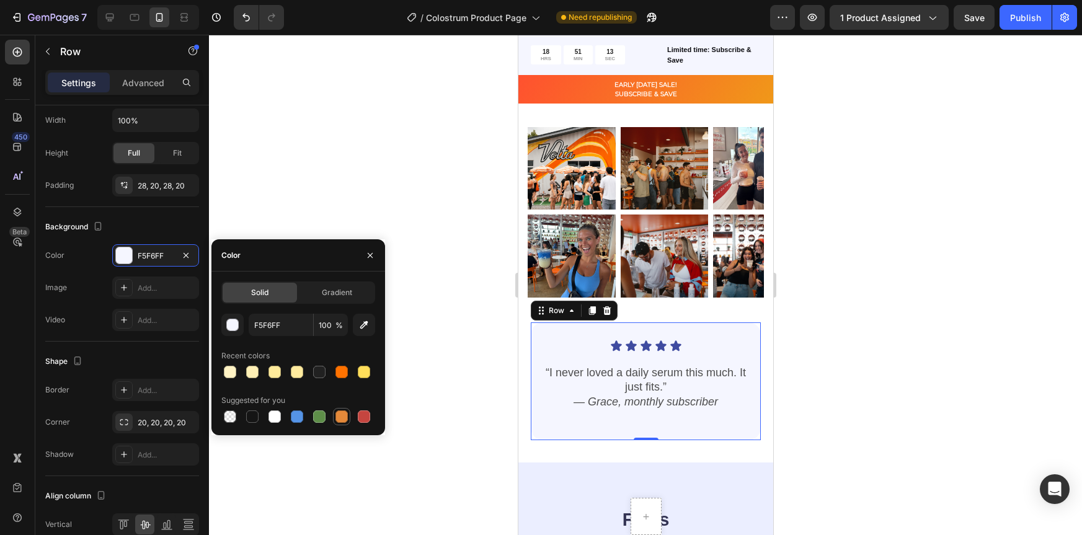
click at [347, 415] on div at bounding box center [342, 417] width 12 height 12
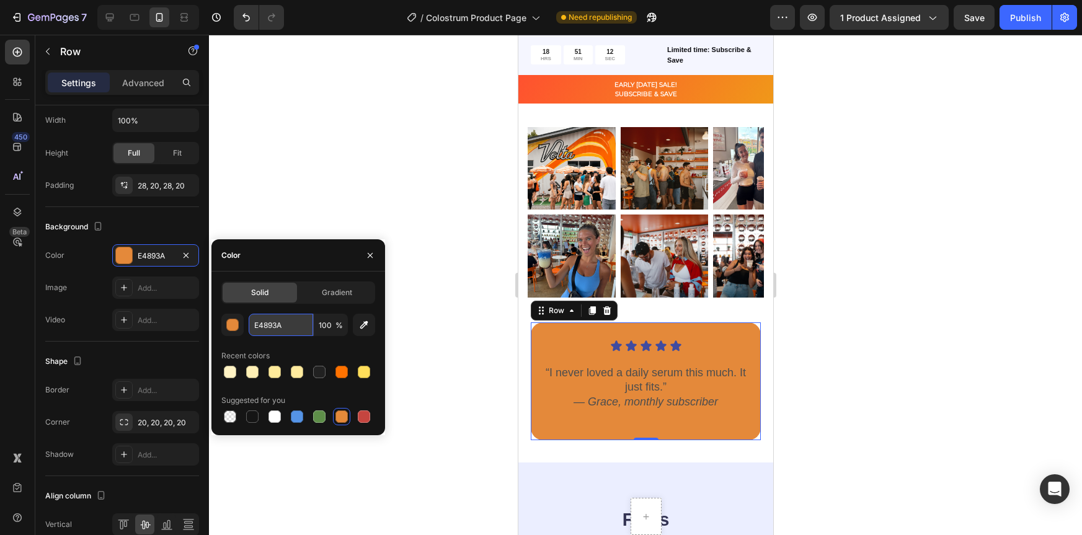
click at [273, 323] on input "E4893A" at bounding box center [281, 325] width 65 height 22
click at [234, 326] on div "button" at bounding box center [233, 325] width 12 height 12
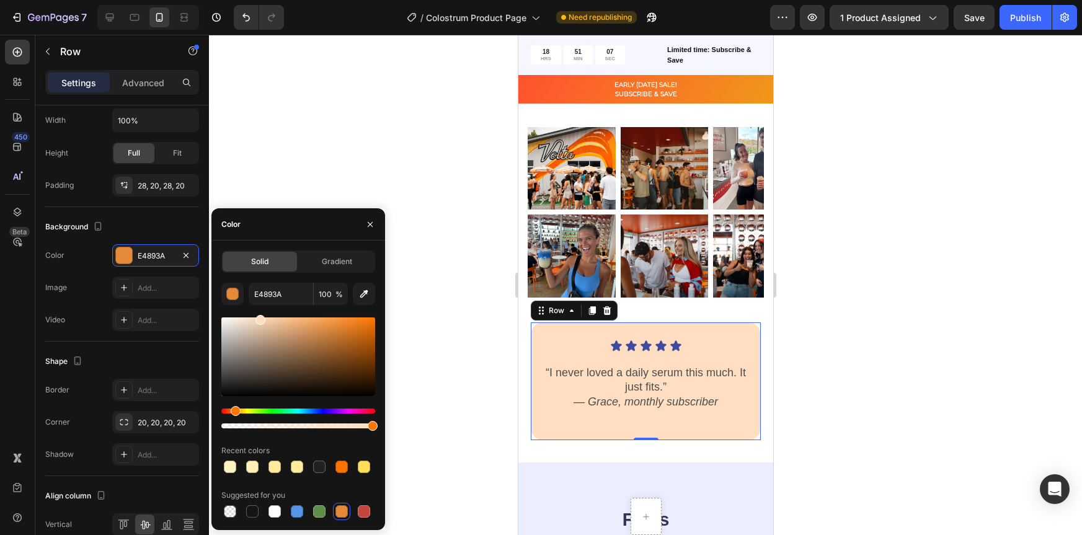
type input "FFDEC1"
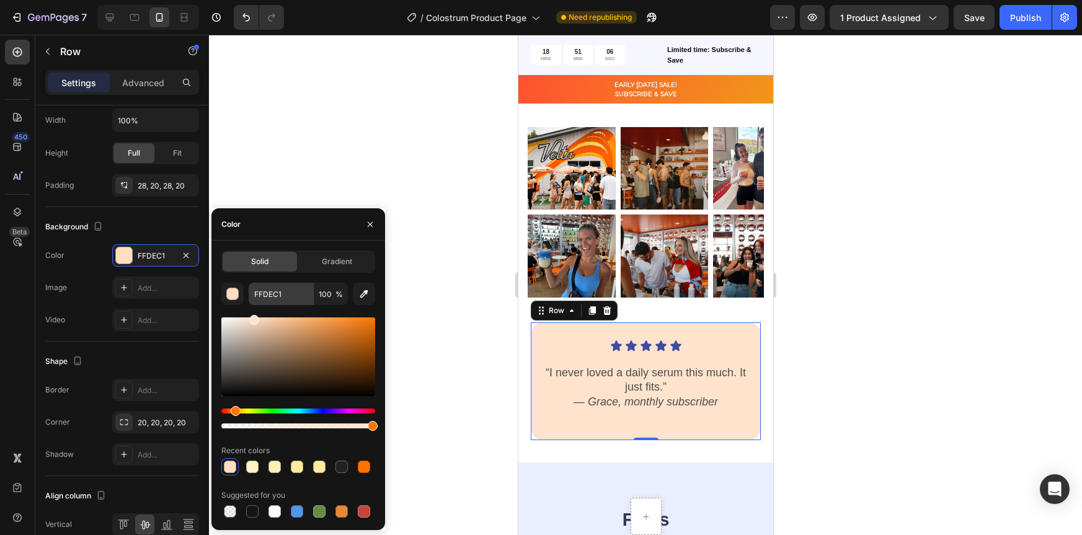
drag, startPoint x: 339, startPoint y: 329, endPoint x: 254, endPoint y: 304, distance: 88.5
click at [254, 304] on div "FFDEC1 100 % Recent colors Suggested for you" at bounding box center [298, 402] width 154 height 238
click at [849, 359] on div at bounding box center [645, 285] width 873 height 500
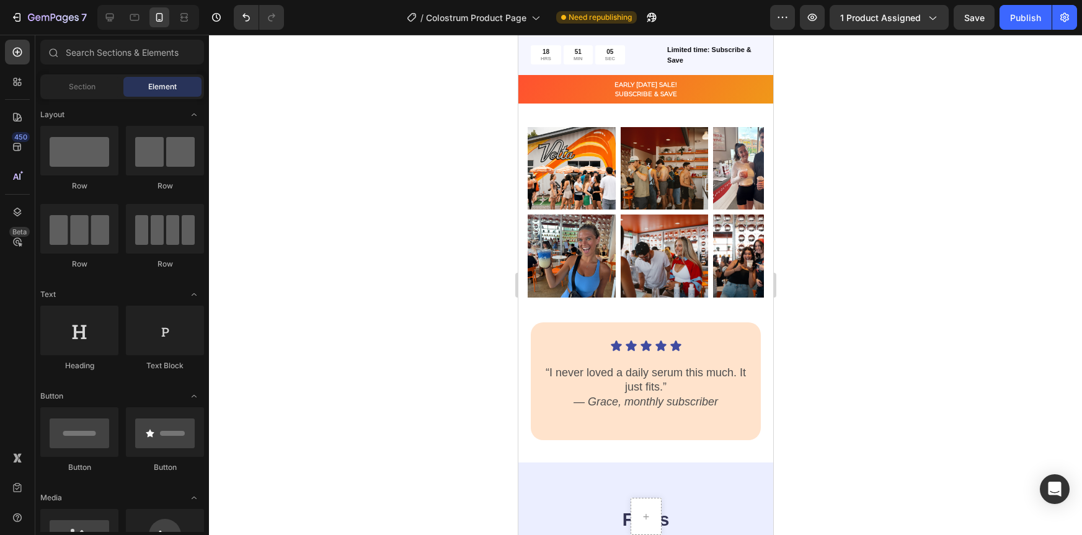
click at [849, 358] on div at bounding box center [645, 285] width 873 height 500
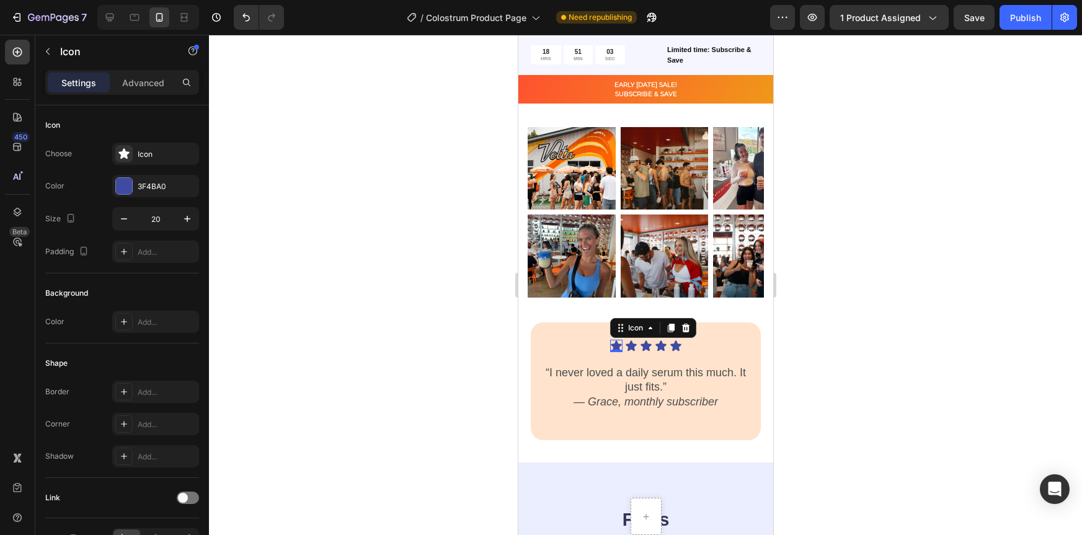
click at [613, 348] on div "Icon 0" at bounding box center [616, 346] width 12 height 12
click at [124, 186] on div at bounding box center [124, 186] width 16 height 16
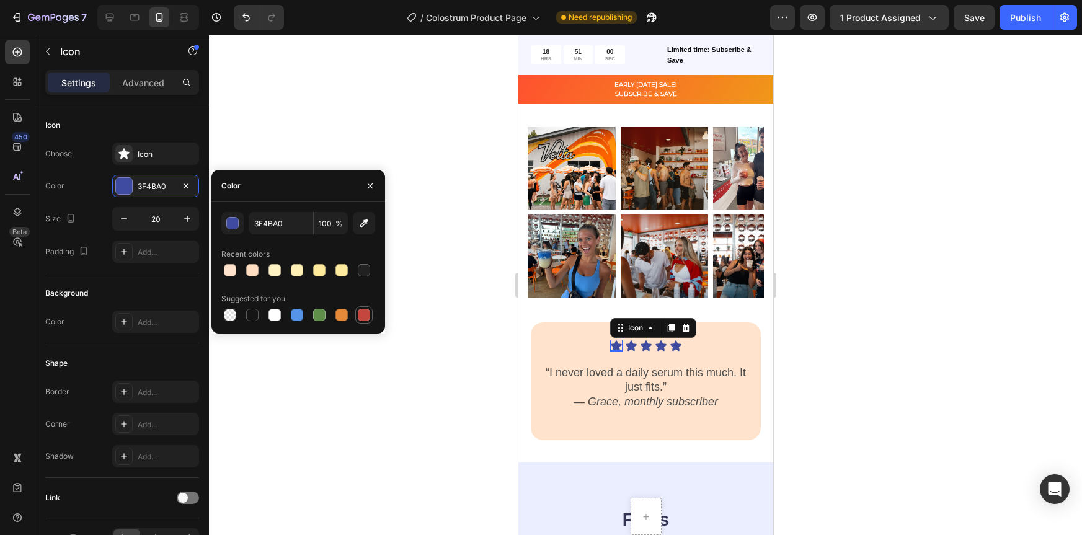
click at [371, 316] on div at bounding box center [363, 314] width 17 height 17
type input "C5453F"
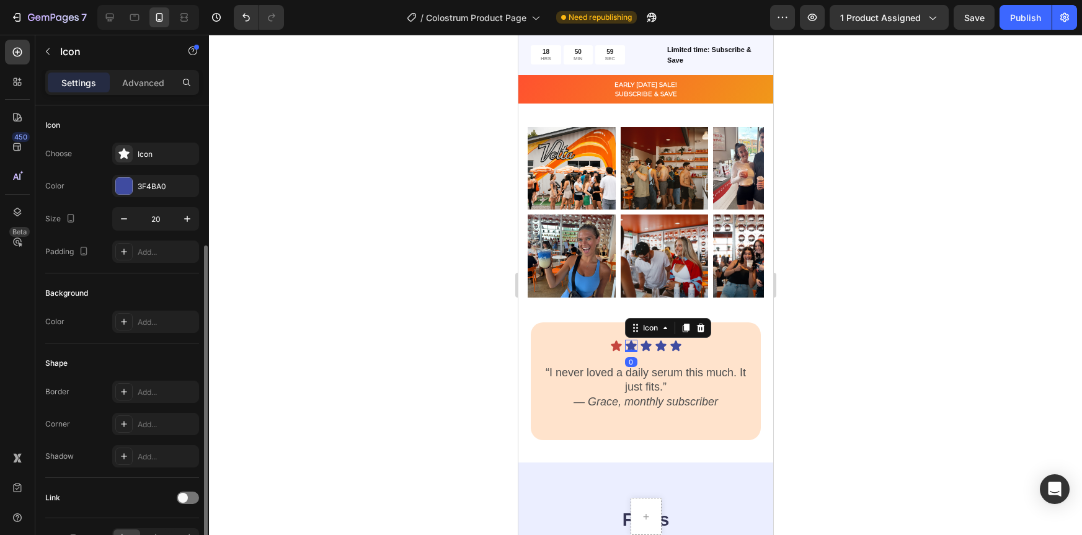
click at [627, 348] on icon at bounding box center [630, 345] width 11 height 11
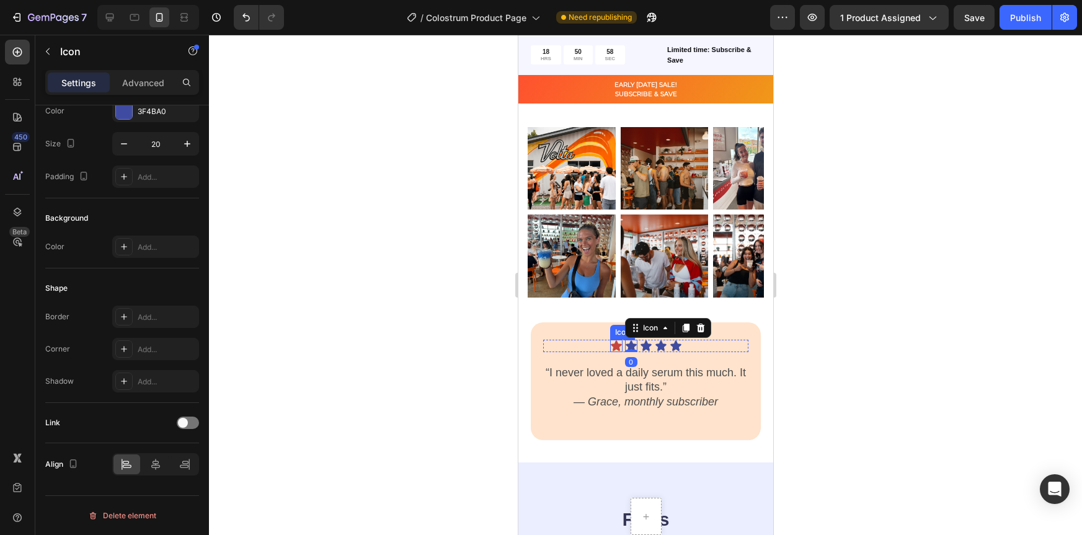
click at [610, 349] on div "Icon" at bounding box center [616, 346] width 12 height 12
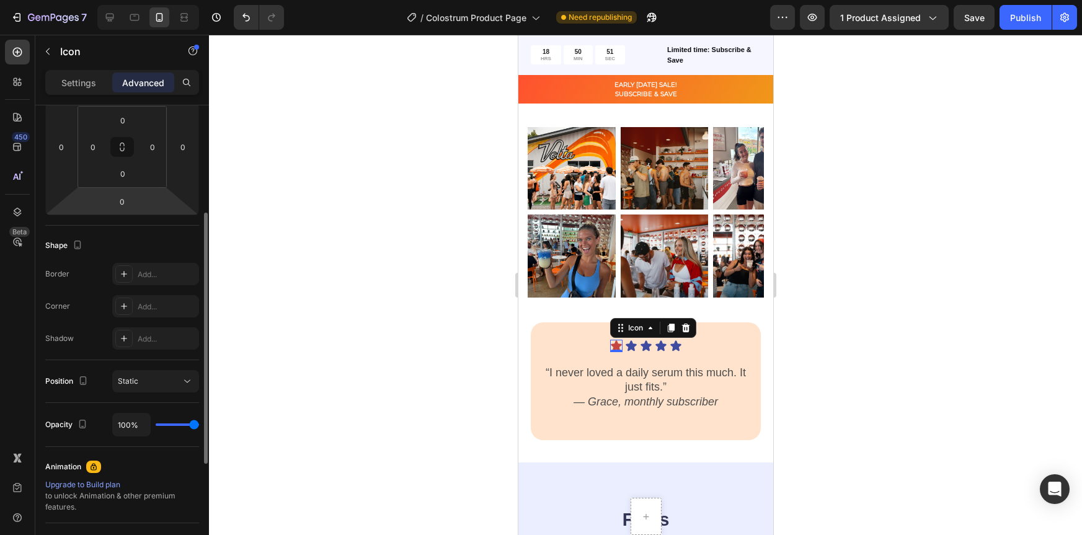
scroll to position [0, 0]
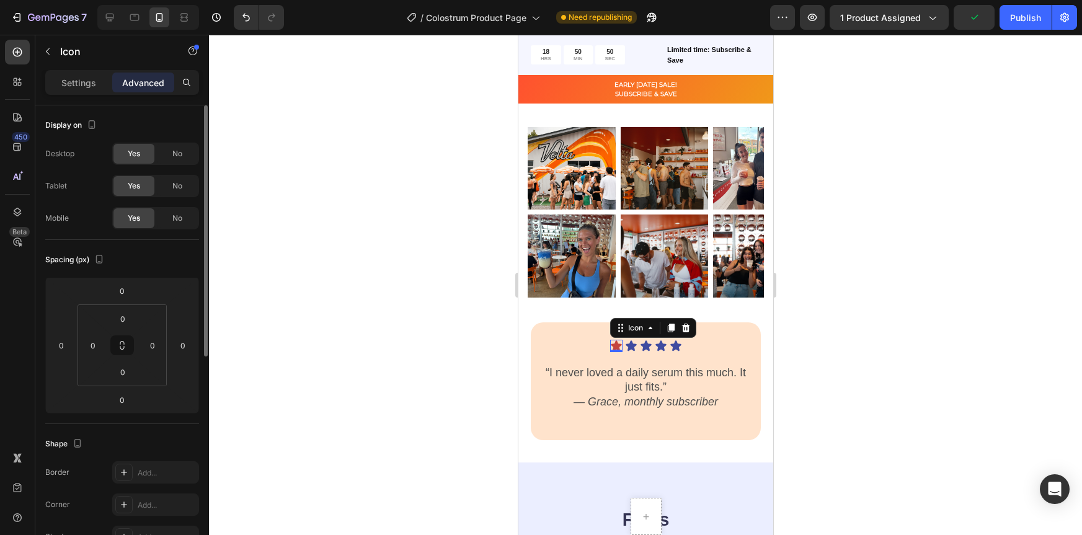
click at [82, 96] on div "Settings Advanced" at bounding box center [122, 87] width 174 height 35
click at [82, 79] on p "Settings" at bounding box center [78, 82] width 35 height 13
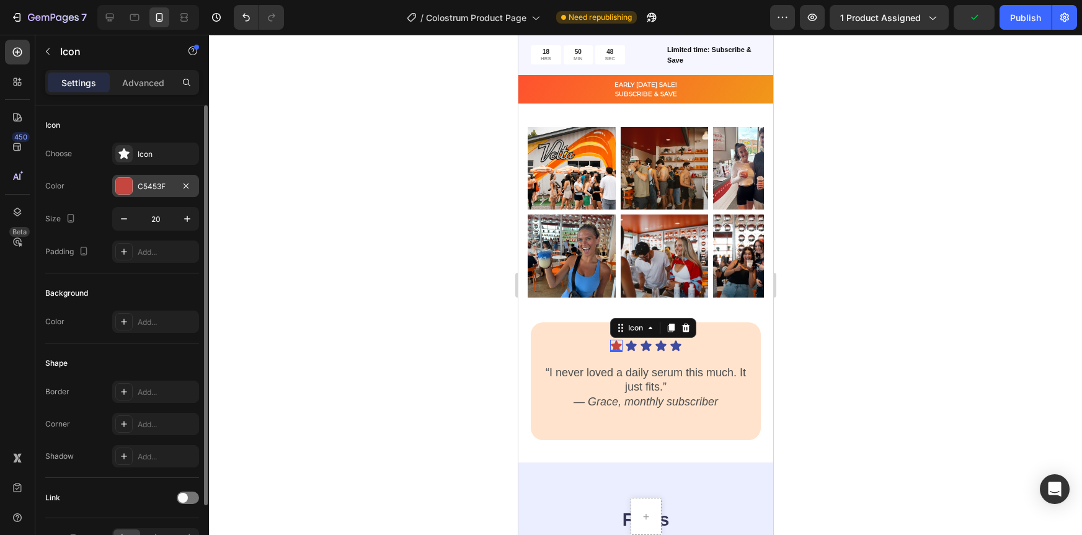
click at [125, 190] on div at bounding box center [124, 186] width 16 height 16
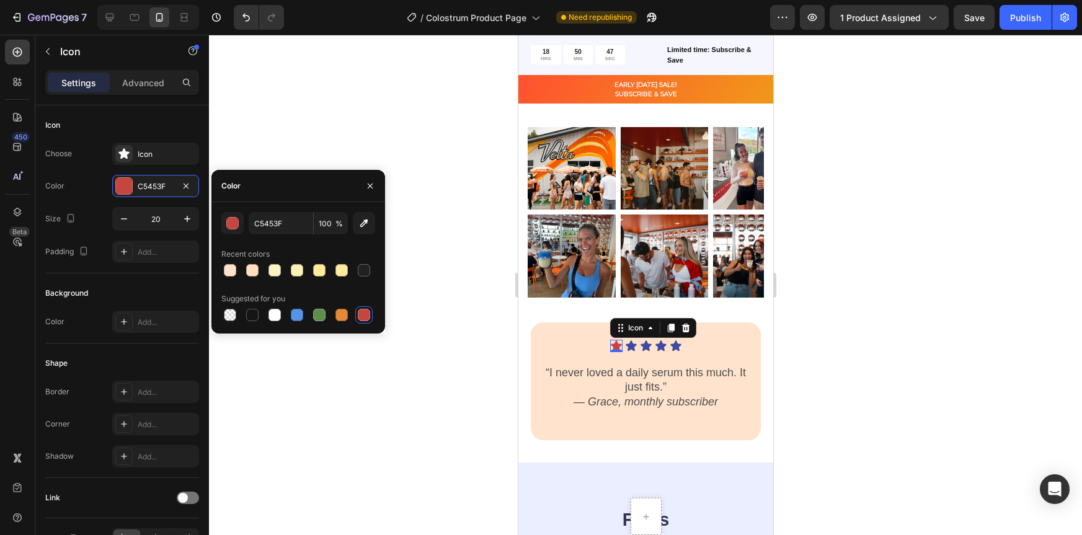
click at [342, 325] on div "C5453F 100 % Recent colors Suggested for you" at bounding box center [298, 267] width 174 height 131
click at [341, 318] on div at bounding box center [342, 315] width 12 height 12
click at [229, 222] on div "button" at bounding box center [233, 224] width 12 height 12
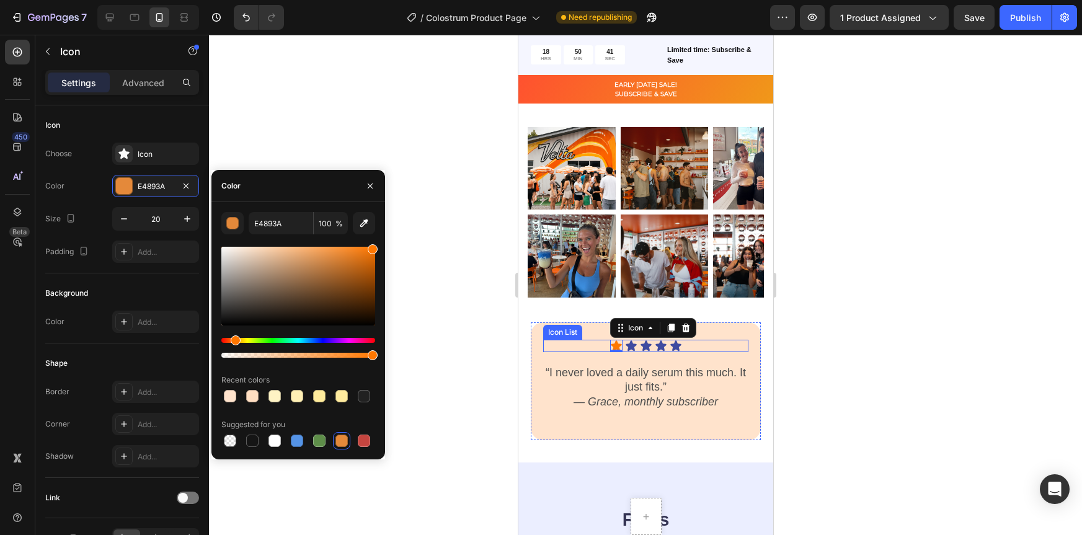
drag, startPoint x: 339, startPoint y: 256, endPoint x: 378, endPoint y: 247, distance: 39.6
click at [378, 247] on div "E4893A 100 % Recent colors Suggested for you" at bounding box center [298, 331] width 174 height 238
type input "FF7700"
click at [628, 342] on icon at bounding box center [631, 346] width 12 height 12
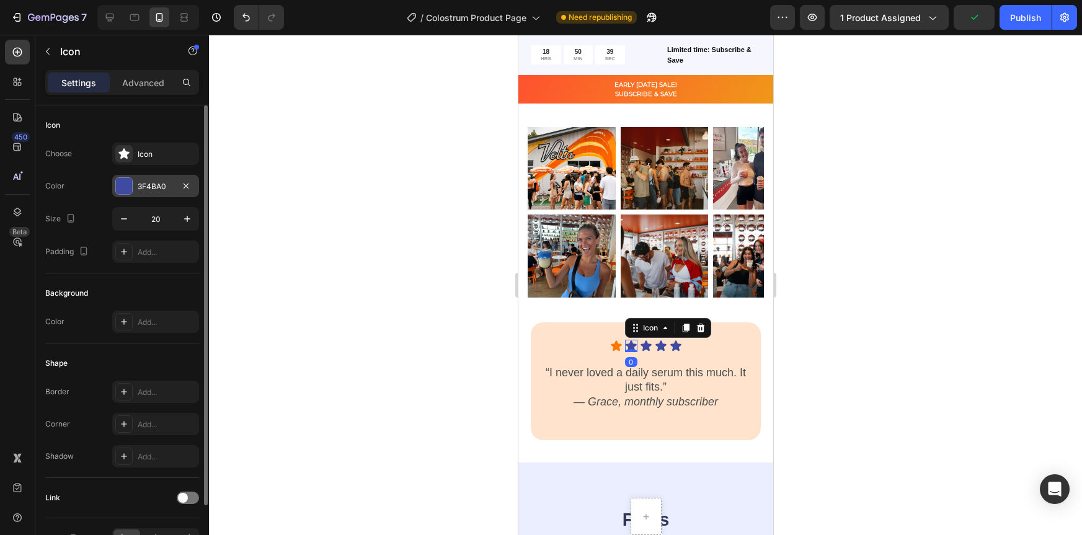
click at [125, 183] on div at bounding box center [124, 186] width 16 height 16
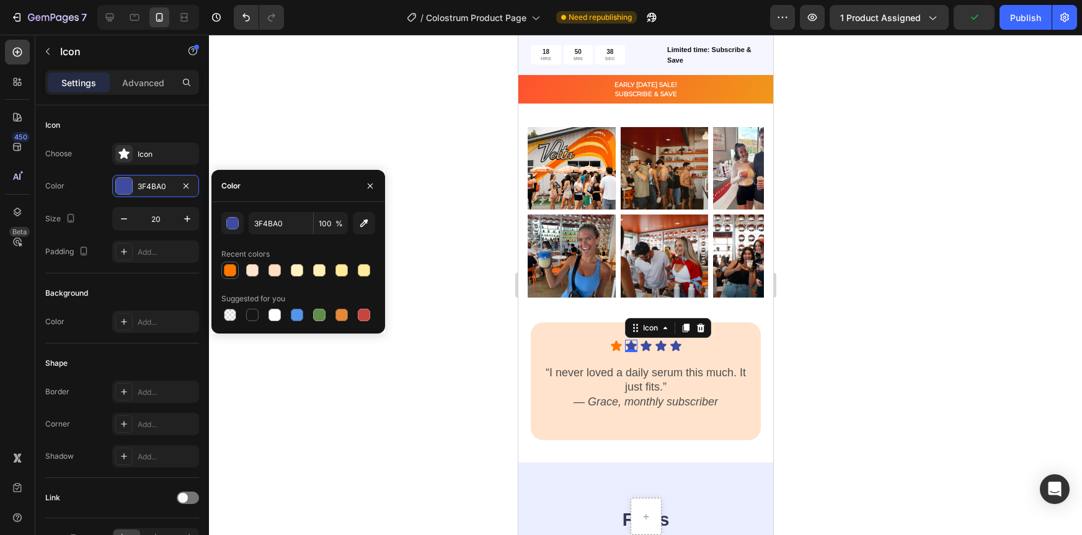
click at [226, 270] on div at bounding box center [230, 270] width 12 height 12
type input "FF7700"
click at [641, 348] on icon at bounding box center [645, 345] width 11 height 11
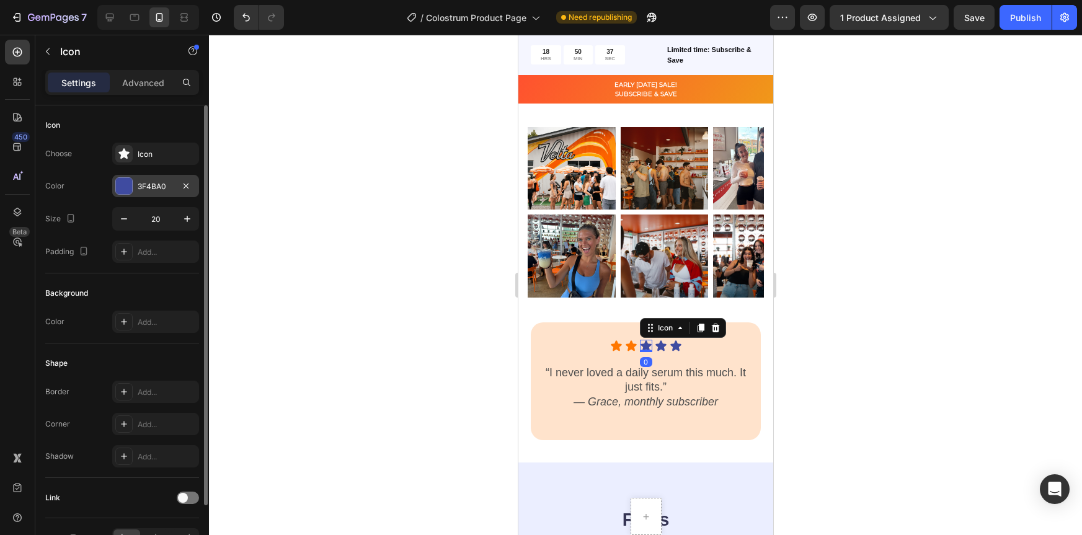
click at [122, 185] on div at bounding box center [124, 186] width 16 height 16
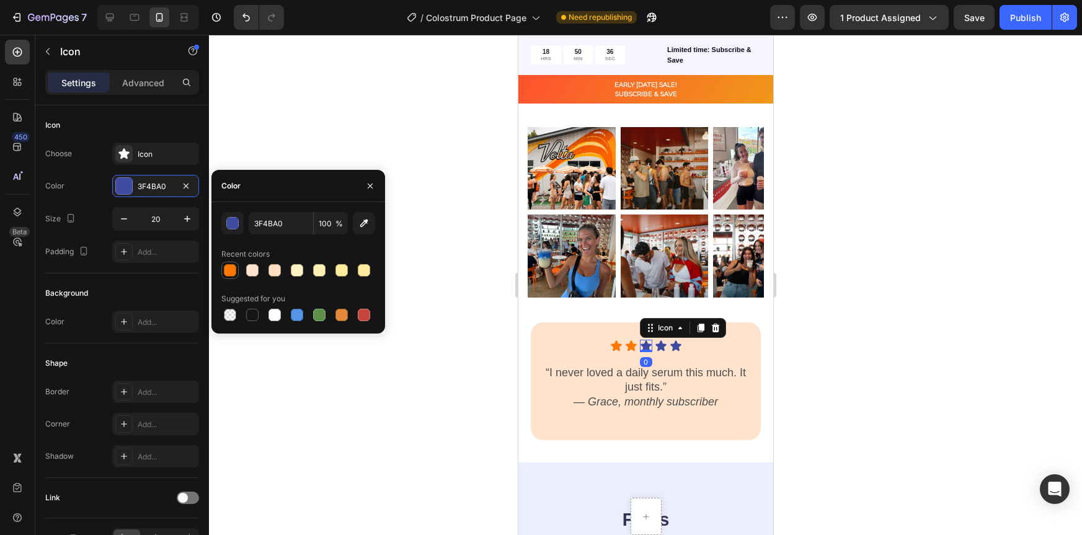
click at [229, 270] on div at bounding box center [230, 270] width 12 height 12
type input "FF7700"
click at [661, 347] on icon at bounding box center [660, 346] width 12 height 12
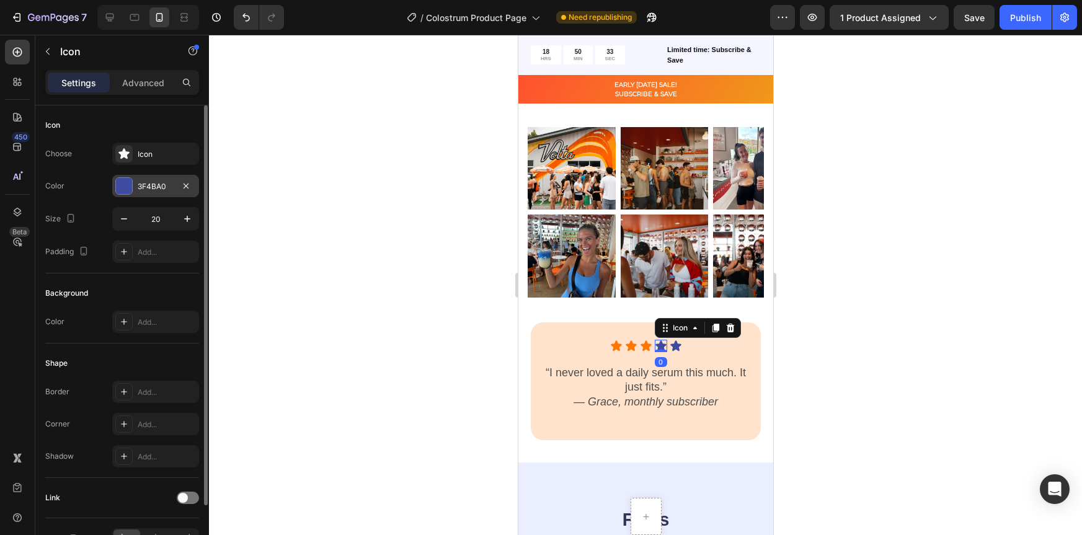
click at [123, 187] on div at bounding box center [124, 186] width 16 height 16
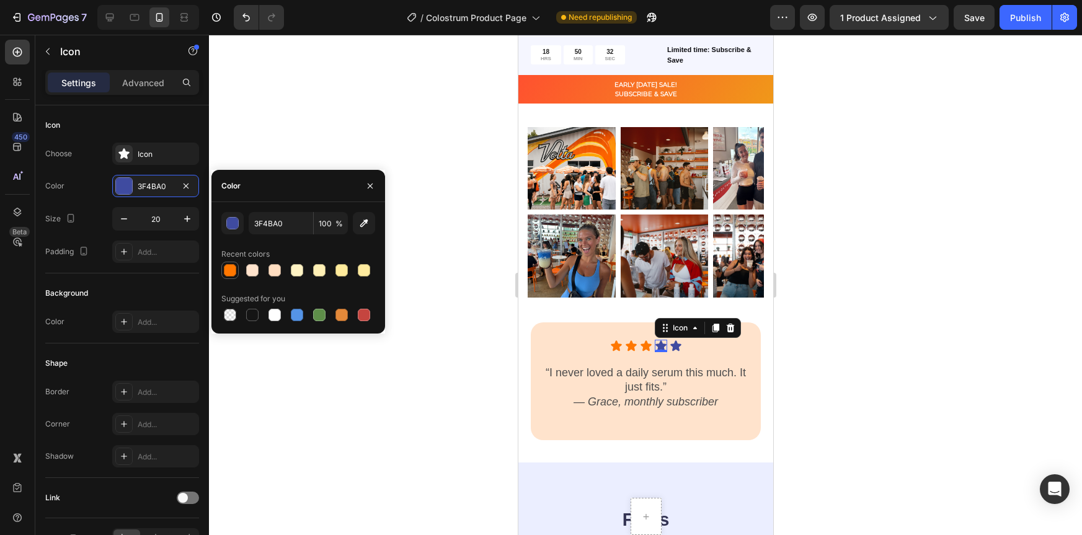
click at [226, 274] on div at bounding box center [230, 270] width 12 height 12
type input "FF7700"
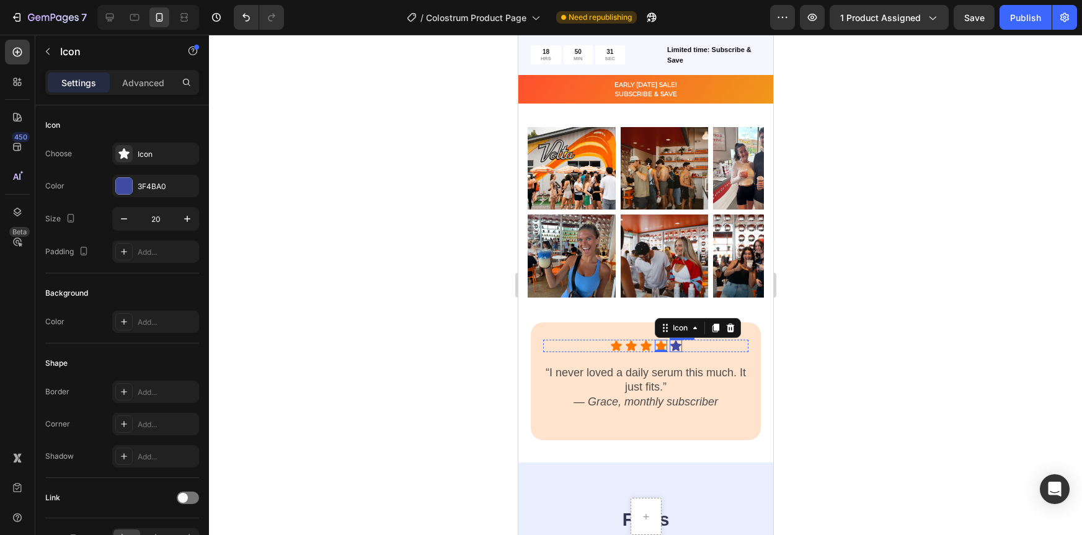
click at [673, 349] on div "Icon" at bounding box center [675, 346] width 12 height 12
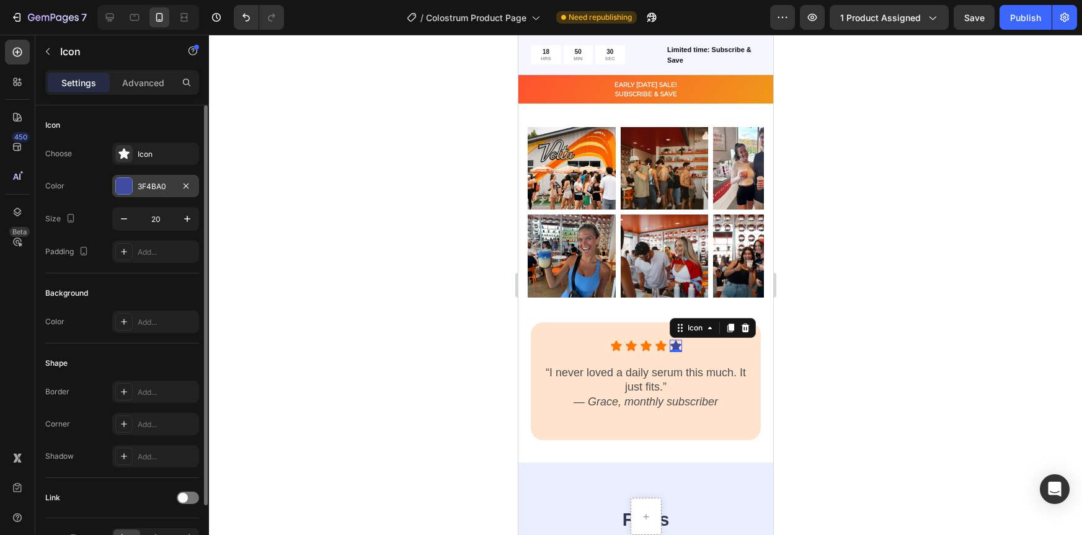
click at [121, 189] on div at bounding box center [124, 186] width 16 height 16
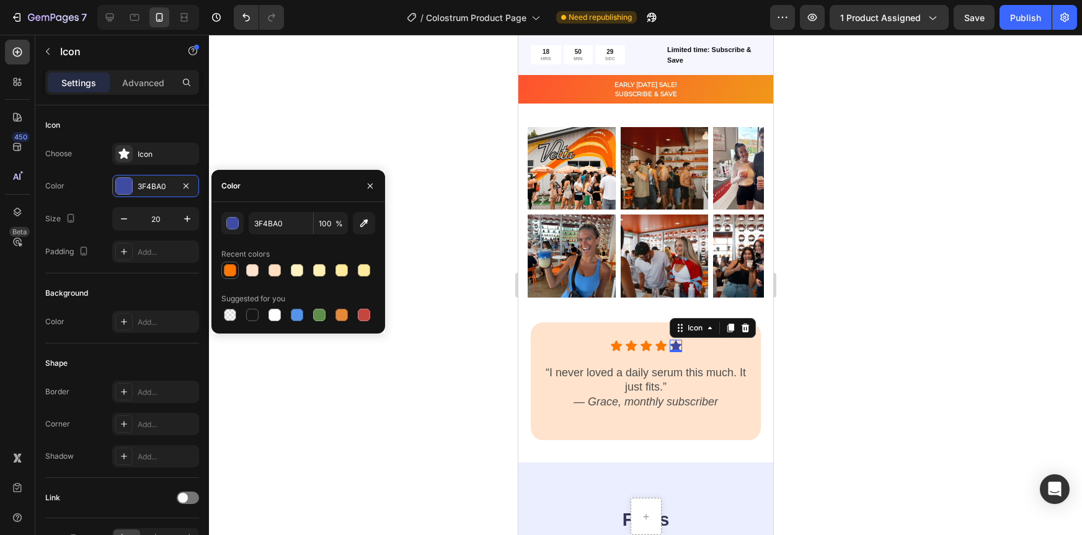
click at [234, 269] on div at bounding box center [230, 270] width 12 height 12
type input "FF7700"
click at [819, 256] on div at bounding box center [645, 285] width 873 height 500
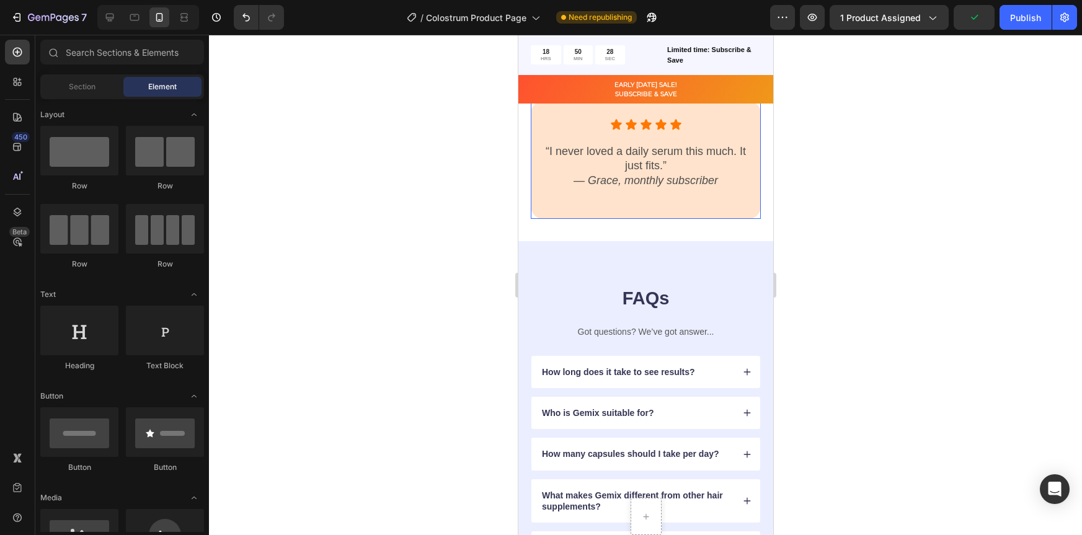
scroll to position [2622, 0]
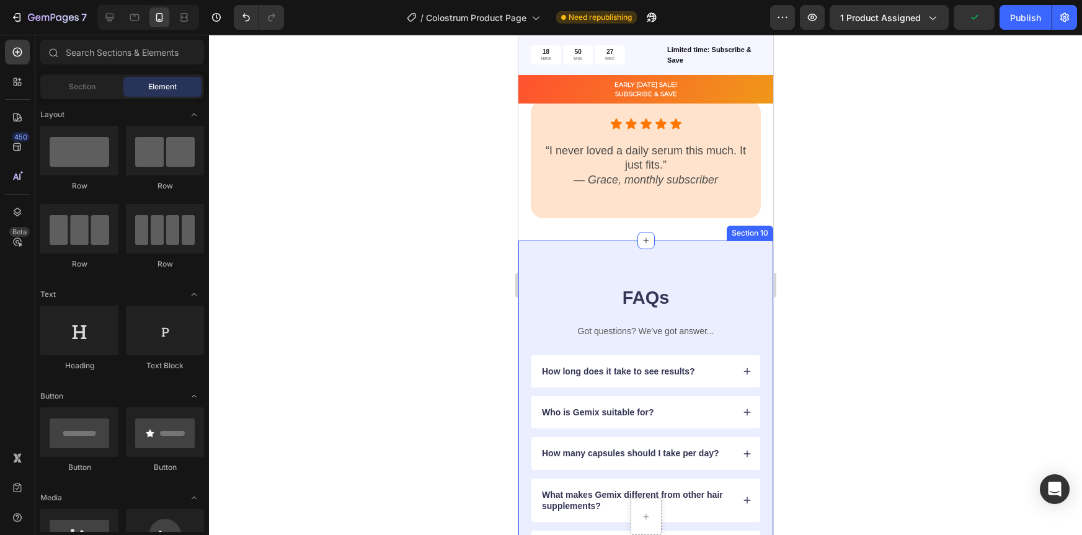
click at [738, 274] on div "FAQs Heading Got questions? We’ve got answer... Text Block How long does it tak…" at bounding box center [645, 445] width 255 height 408
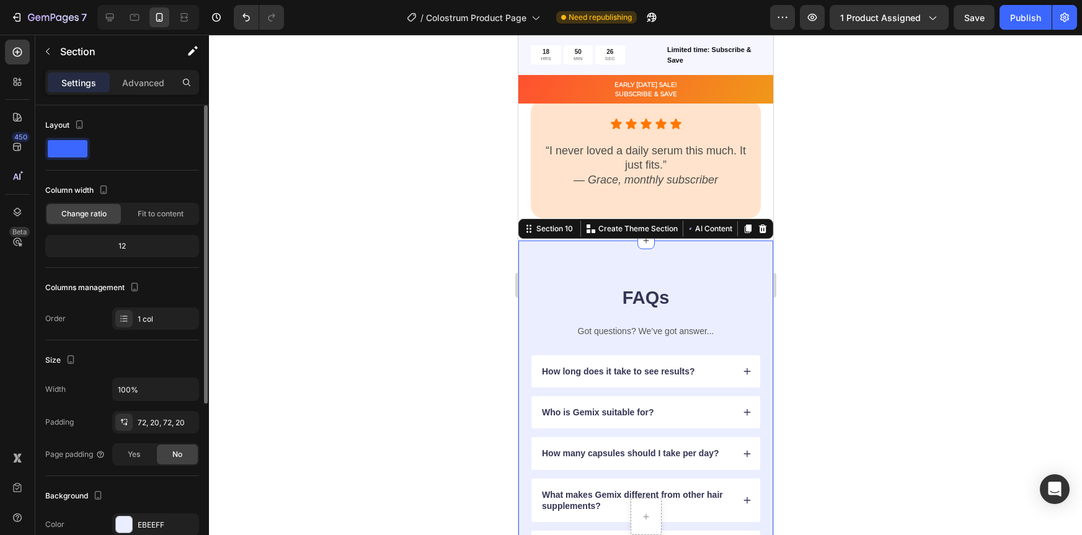
click at [65, 154] on span at bounding box center [68, 148] width 40 height 17
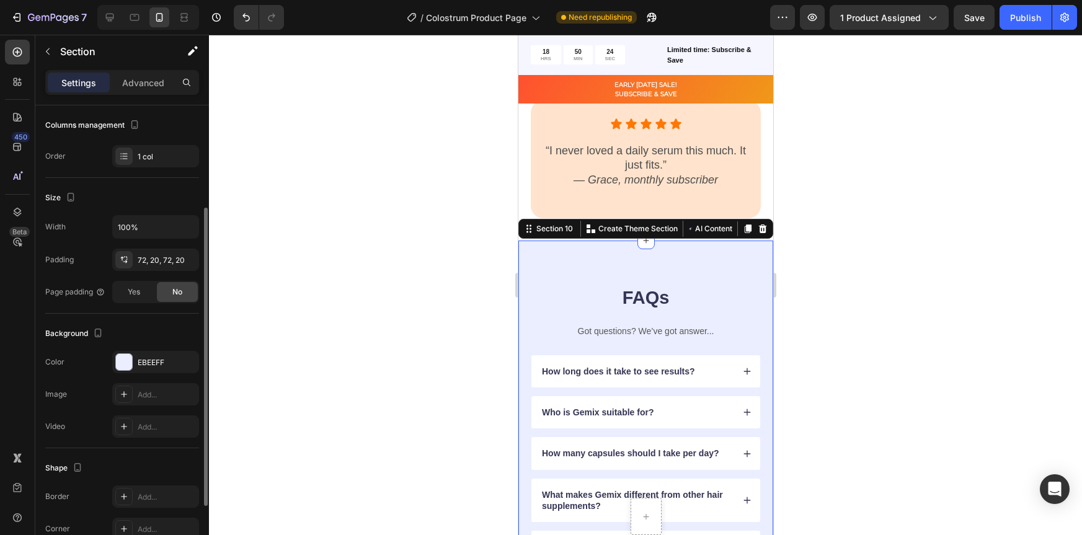
scroll to position [161, 0]
click at [125, 366] on div at bounding box center [124, 363] width 16 height 16
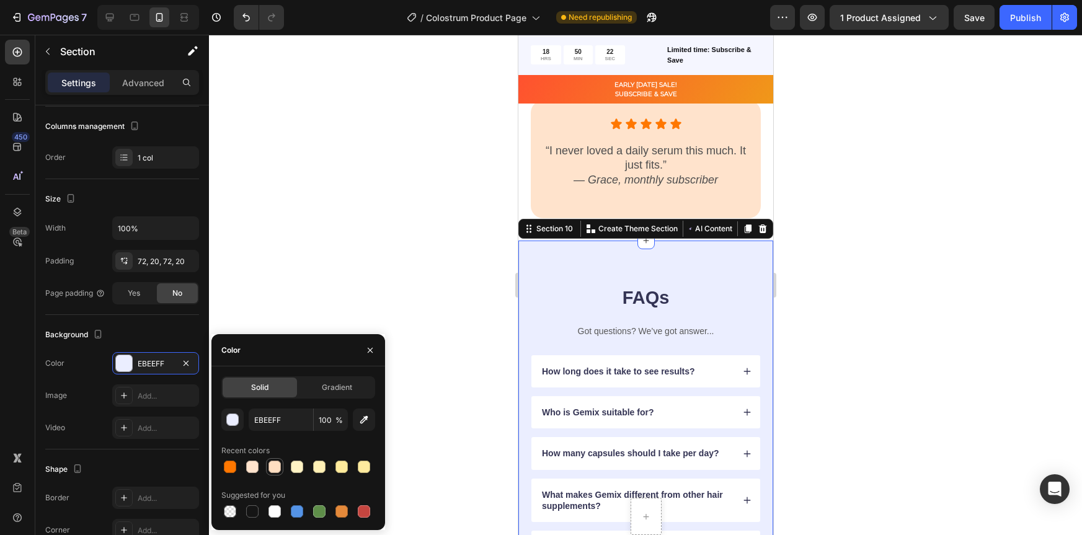
click at [278, 466] on div at bounding box center [275, 467] width 12 height 12
type input "FFDEC1"
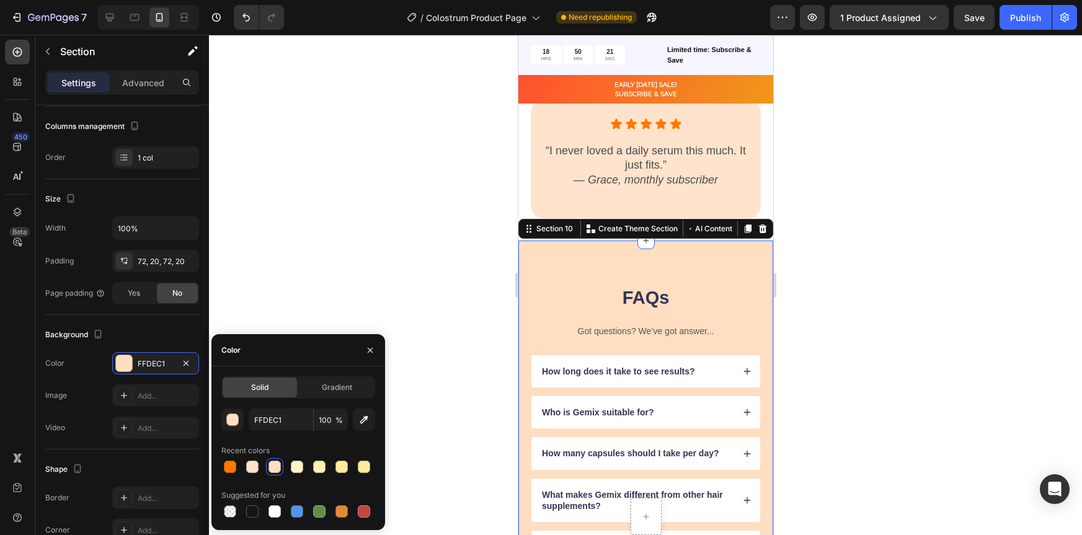
click at [242, 467] on div at bounding box center [298, 466] width 154 height 17
